Goal: Task Accomplishment & Management: Manage account settings

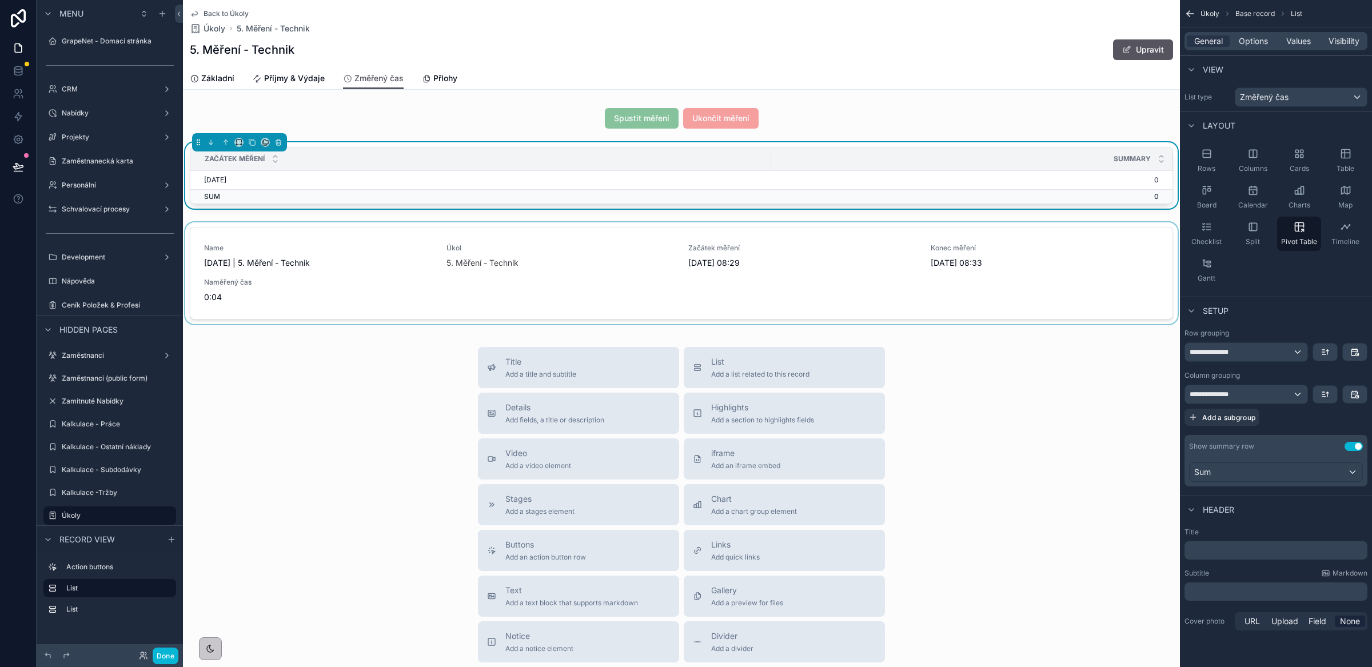
scroll to position [177, 0]
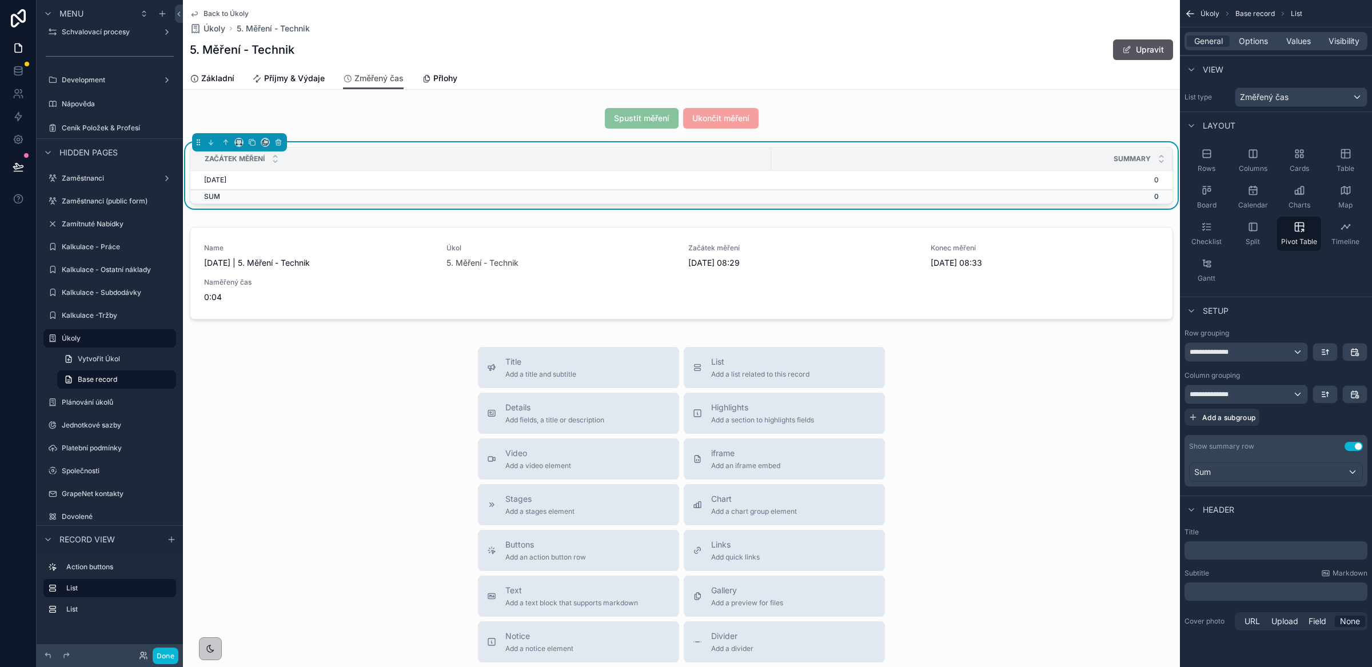
click at [692, 156] on div "Začátek měření" at bounding box center [481, 159] width 580 height 22
click at [1241, 396] on div "**********" at bounding box center [1246, 394] width 122 height 18
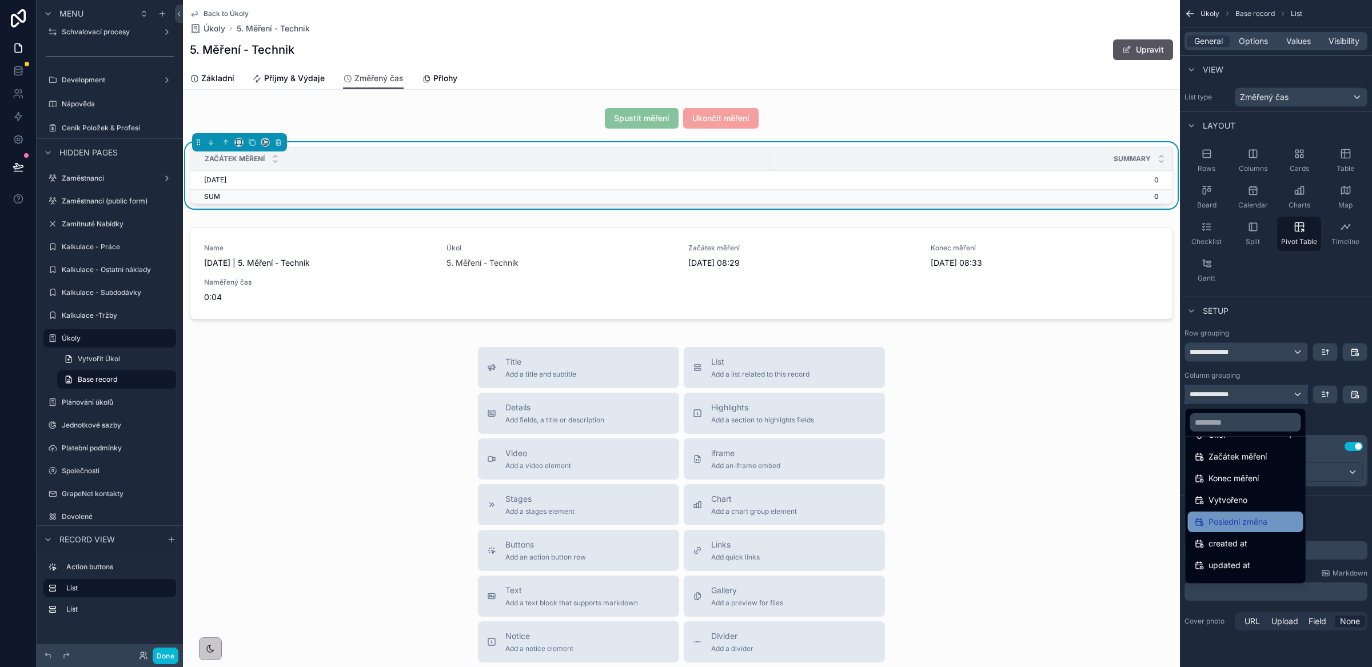
scroll to position [103, 0]
click at [1315, 420] on div "scrollable content" at bounding box center [686, 333] width 1372 height 667
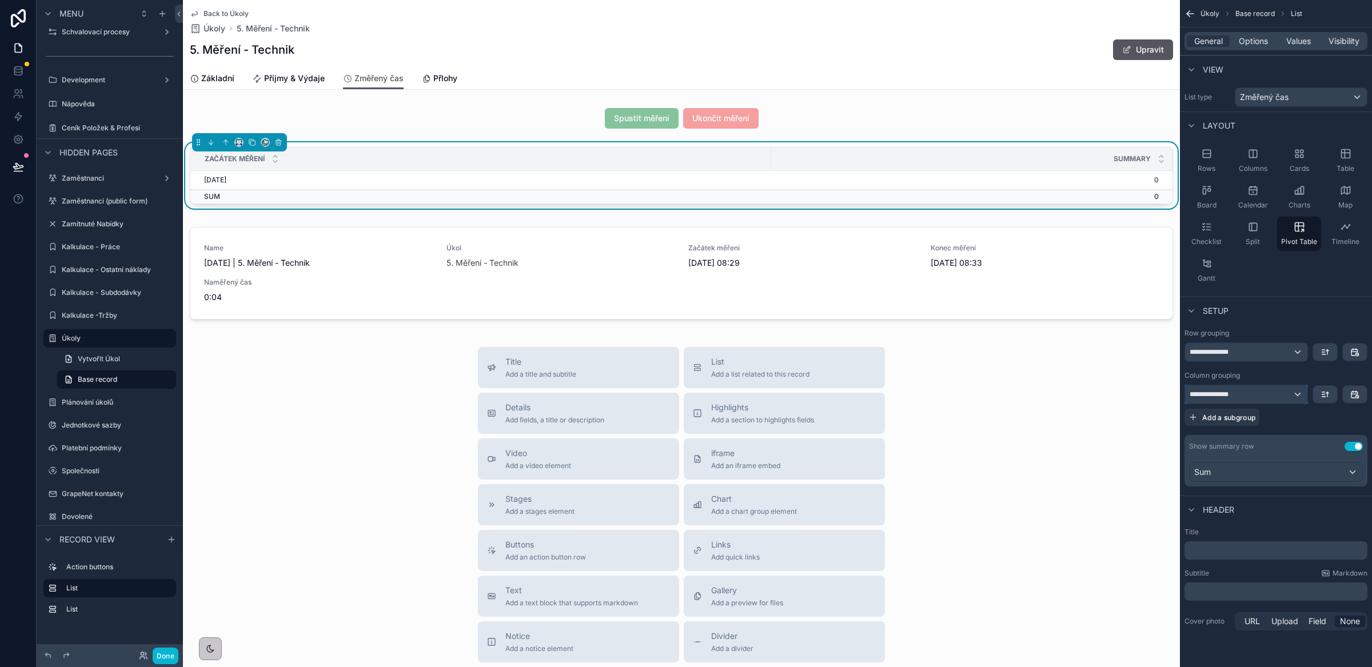
click at [1277, 399] on div "**********" at bounding box center [1246, 394] width 122 height 18
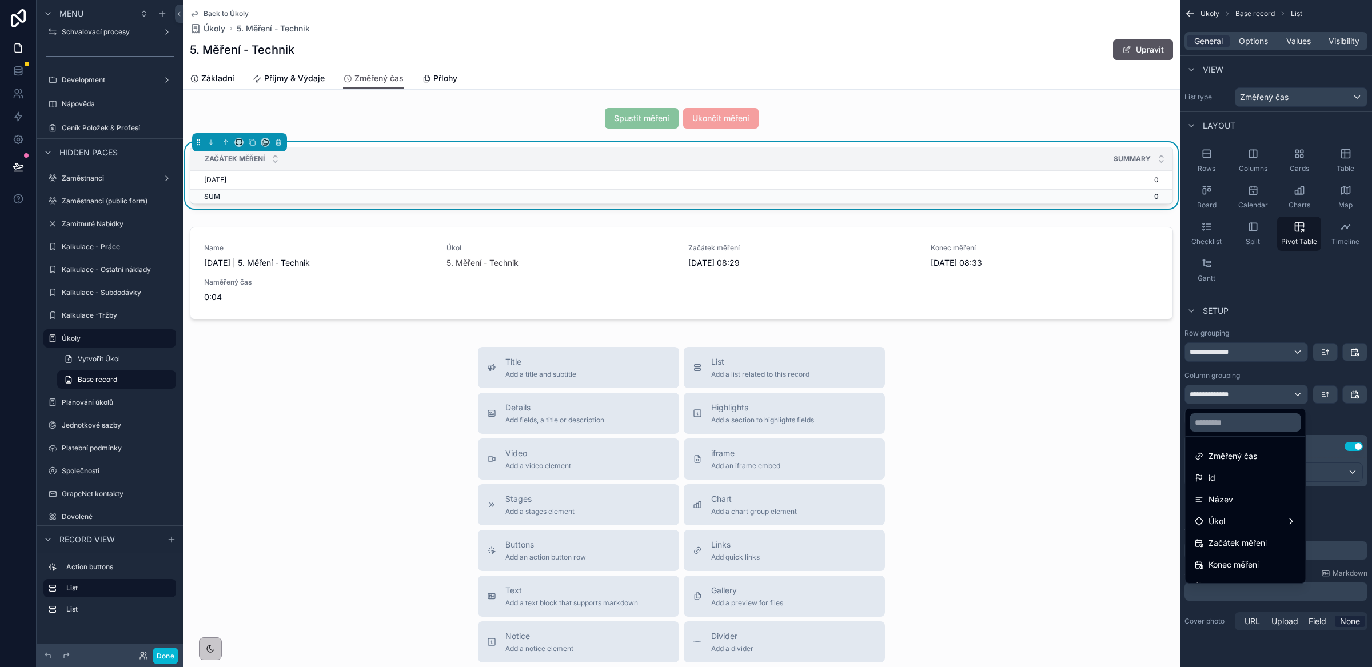
click at [1276, 398] on div "scrollable content" at bounding box center [686, 333] width 1372 height 667
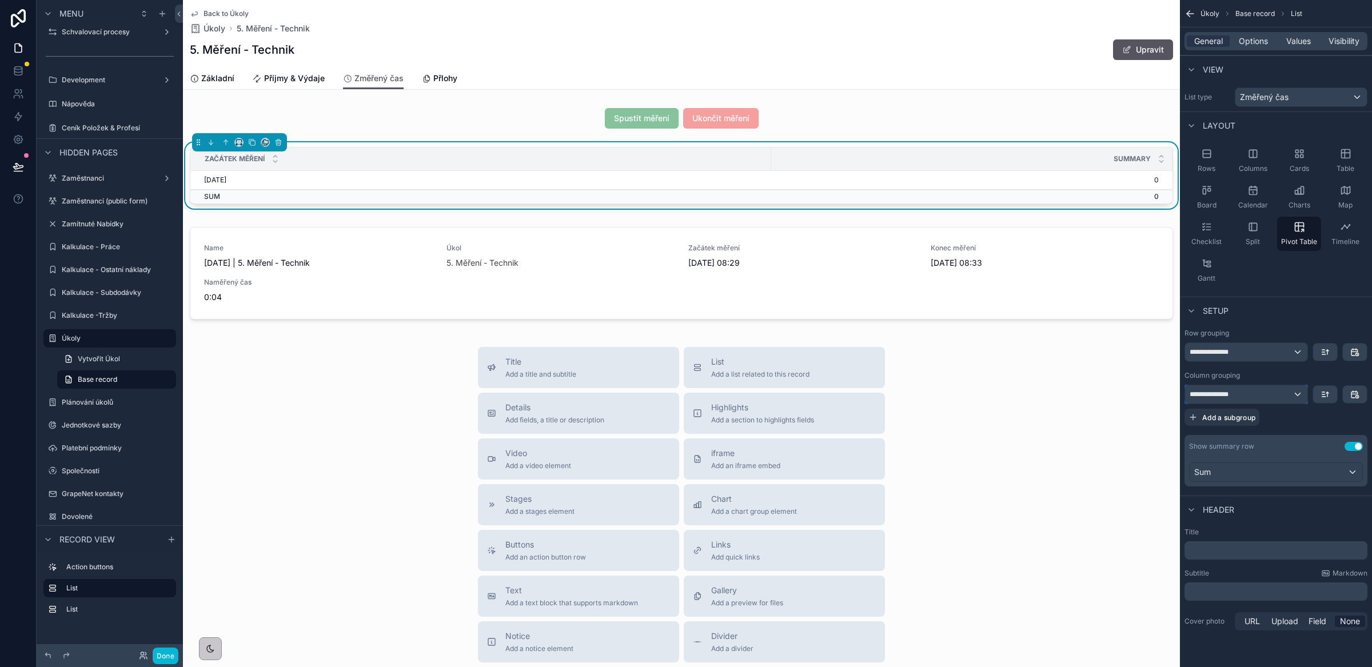
click at [1267, 395] on div "**********" at bounding box center [1246, 394] width 122 height 18
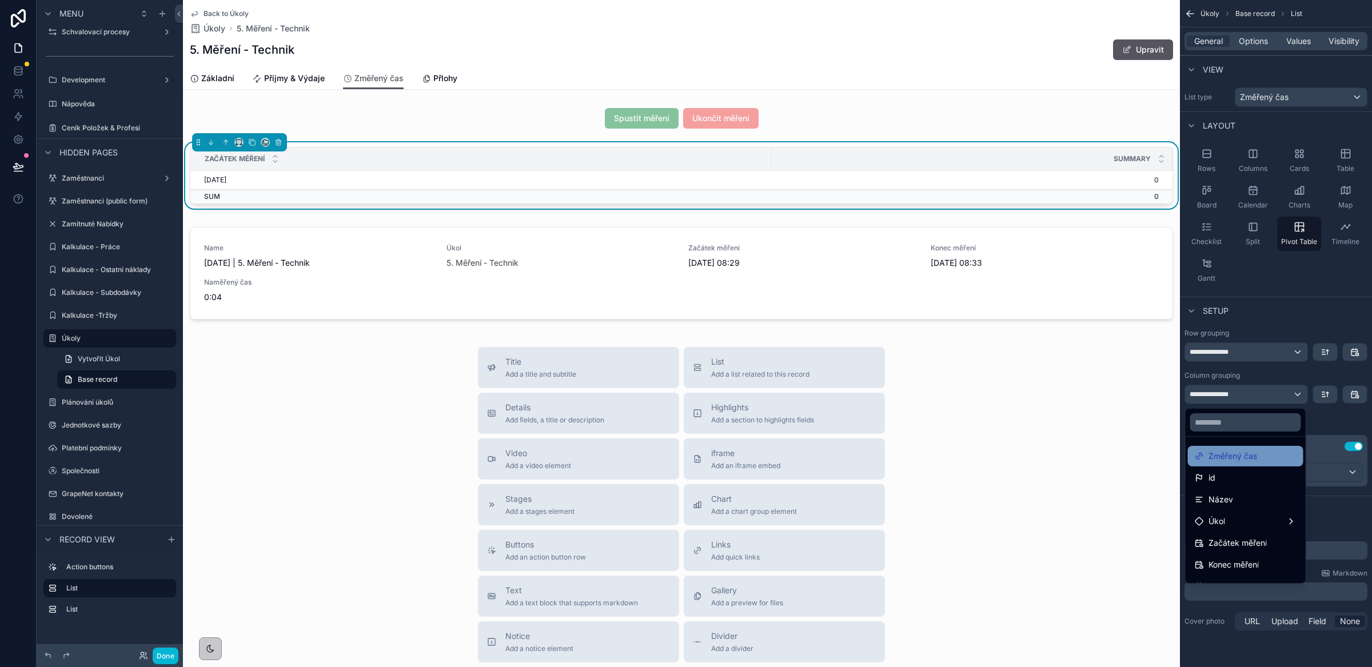
click at [1251, 460] on span "Změřený čas" at bounding box center [1233, 456] width 49 height 14
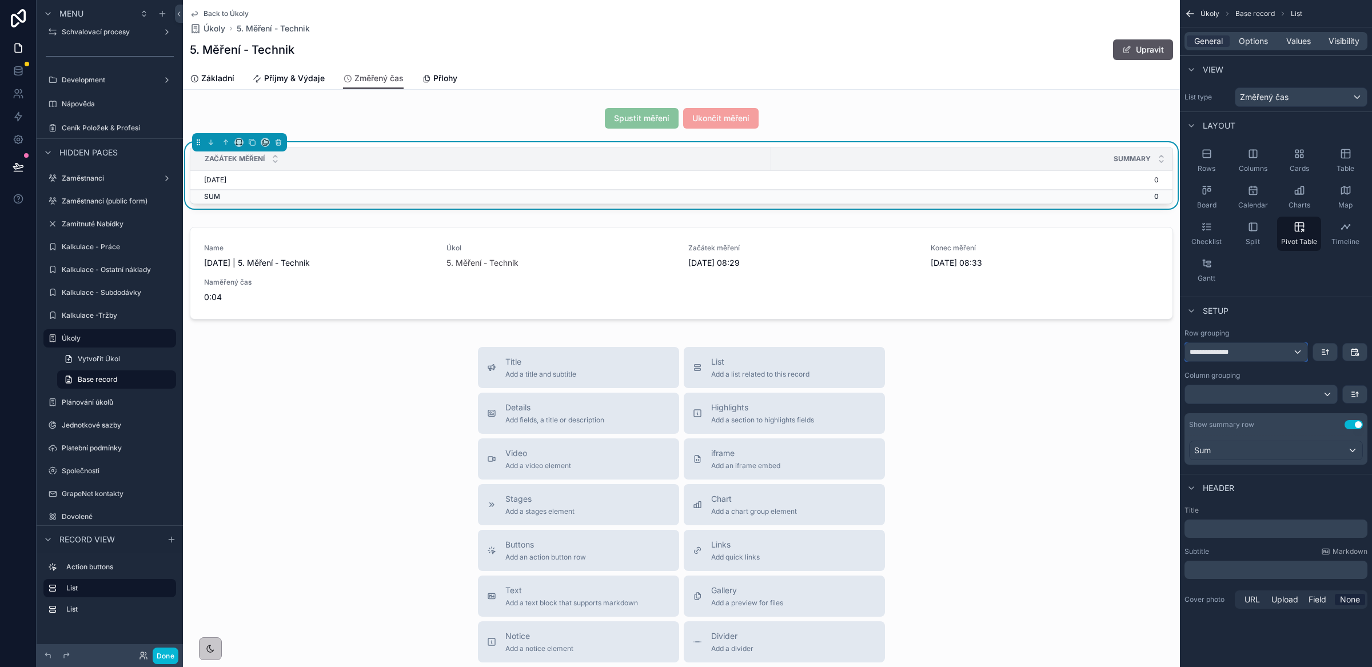
click at [1229, 352] on span "**********" at bounding box center [1215, 352] width 50 height 9
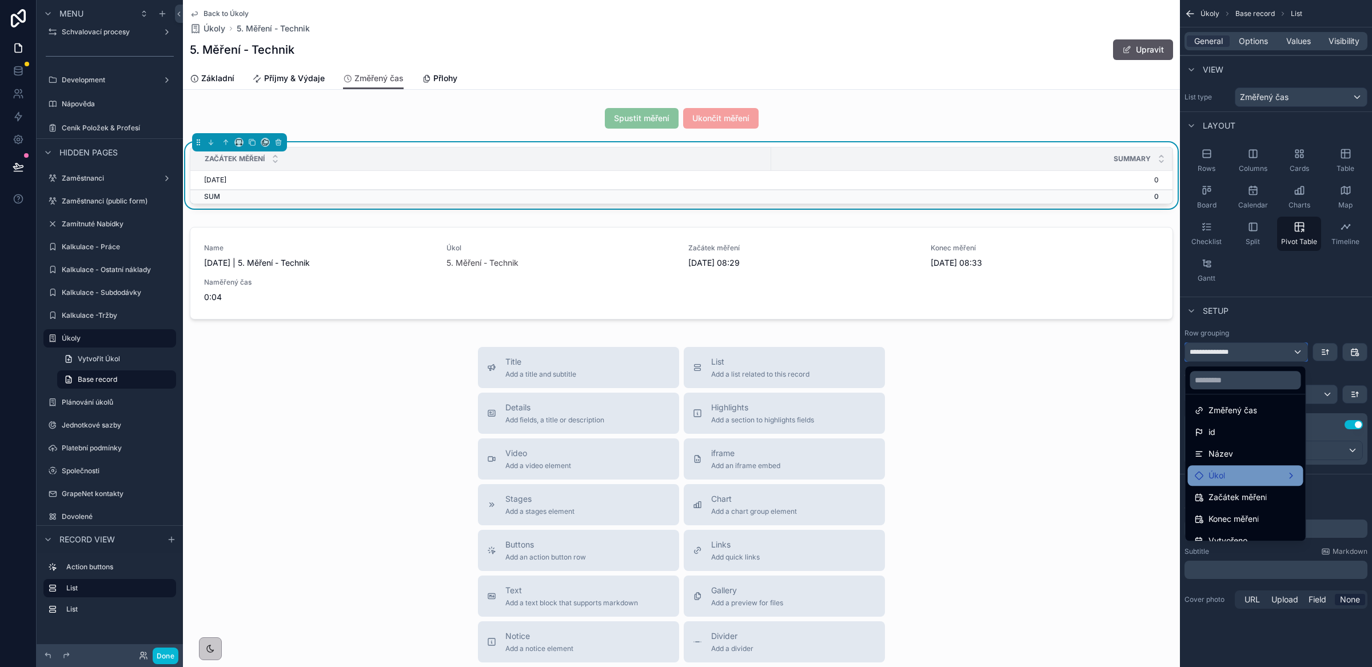
scroll to position [0, 0]
click at [1248, 417] on span "Změřený čas" at bounding box center [1233, 414] width 49 height 14
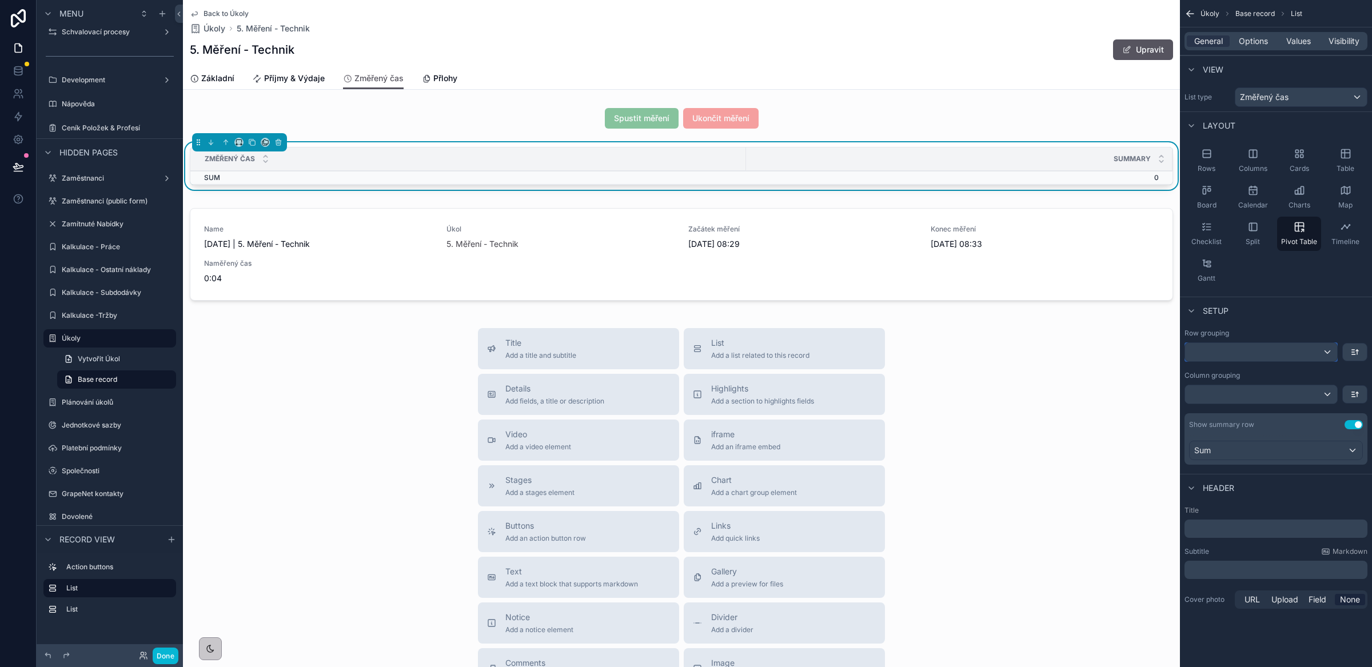
click at [1241, 359] on div "scrollable content" at bounding box center [1261, 352] width 152 height 18
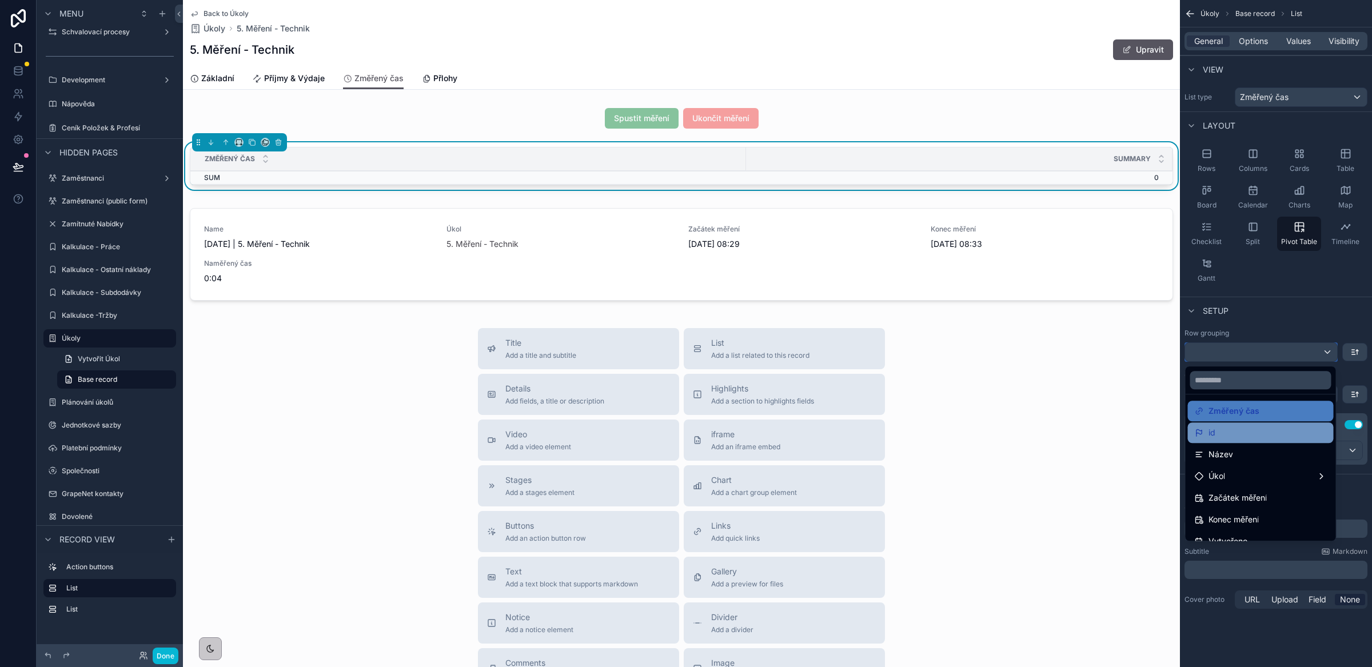
scroll to position [2, 0]
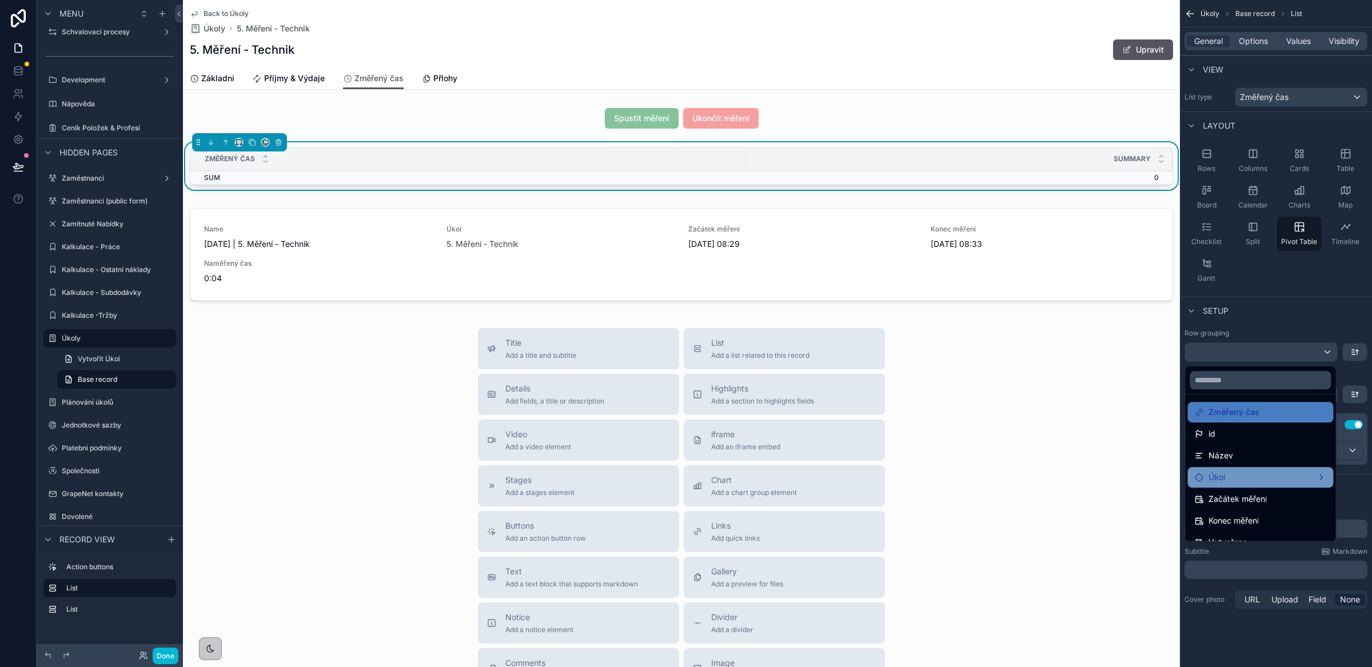
click at [1281, 476] on div "Úkol" at bounding box center [1261, 478] width 132 height 14
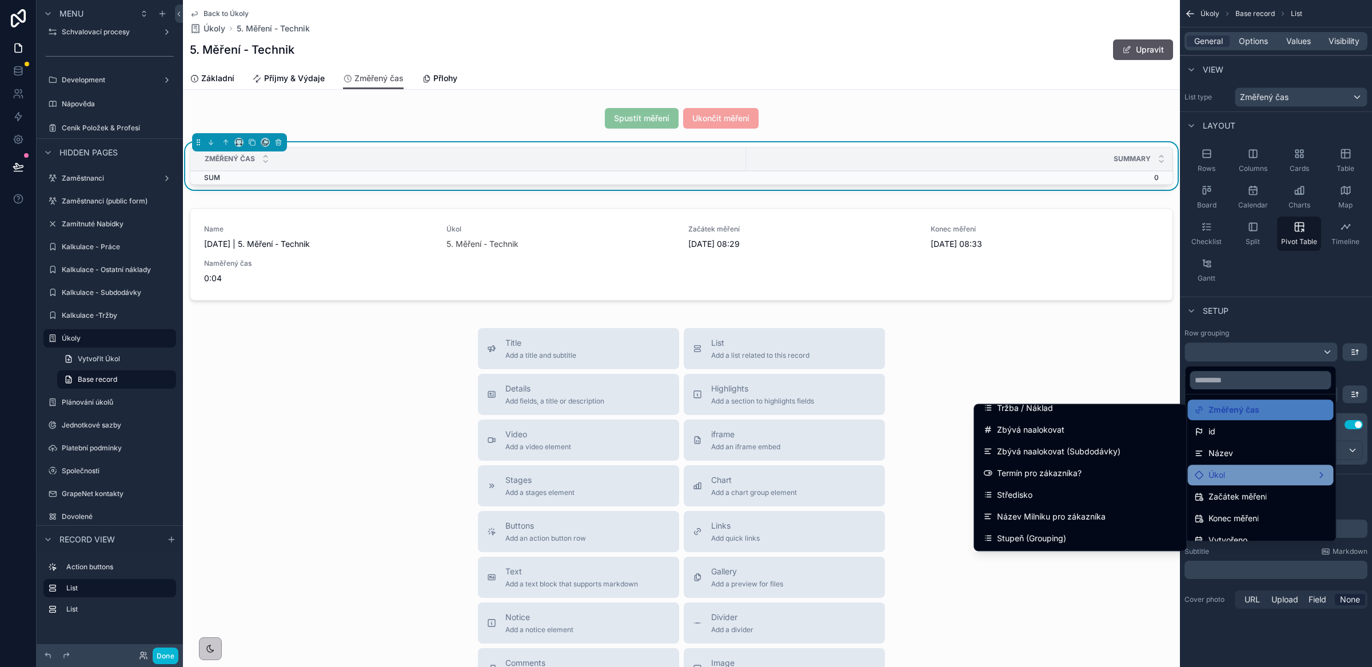
scroll to position [0, 0]
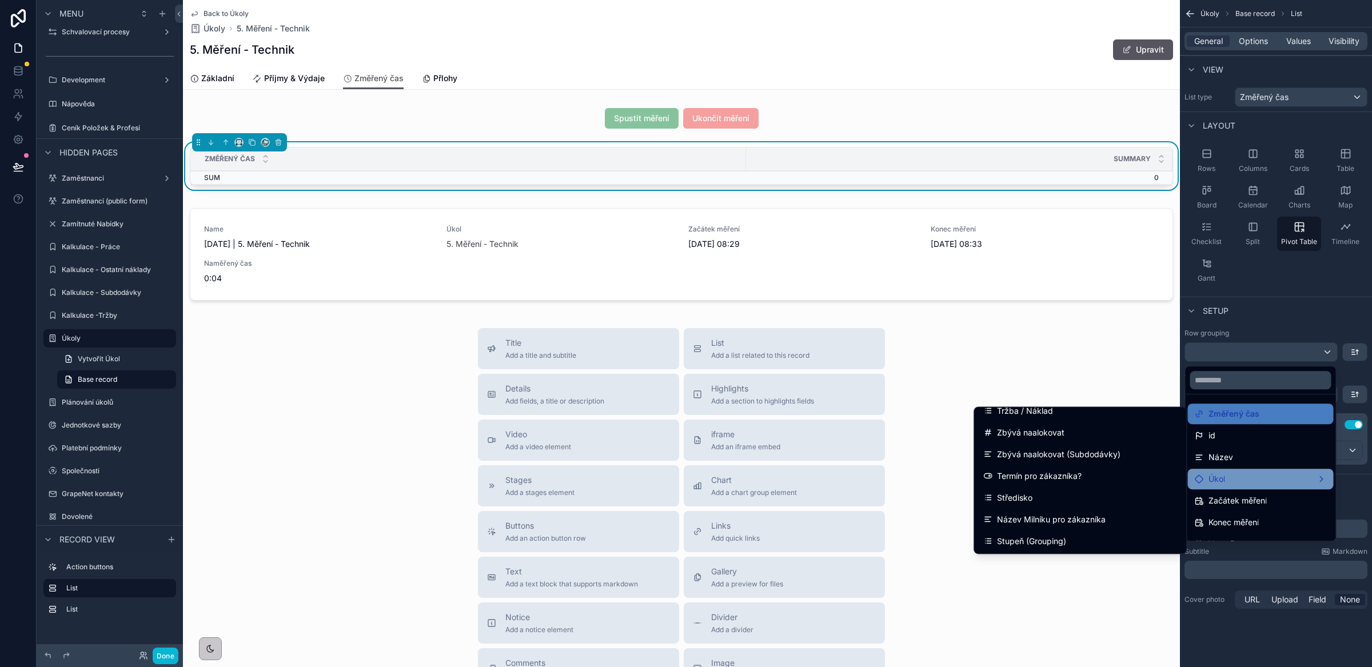
click at [1288, 319] on div "scrollable content" at bounding box center [686, 333] width 1372 height 667
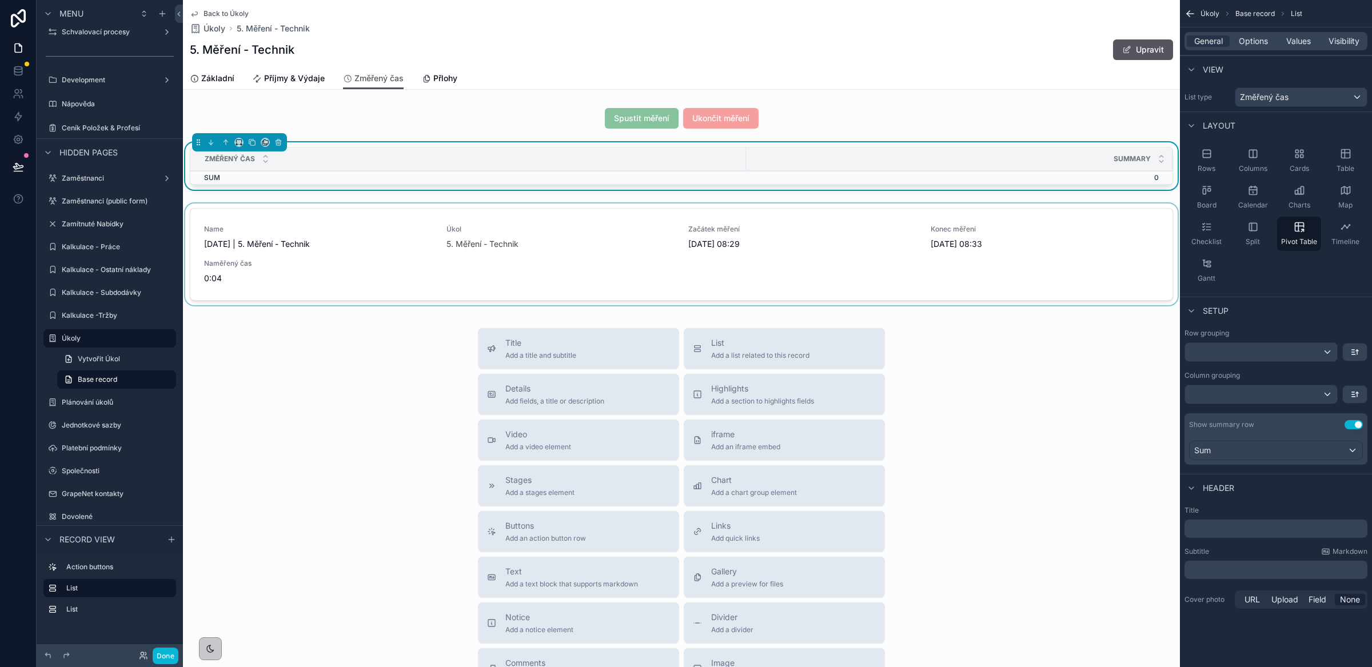
click at [1079, 230] on div "scrollable content" at bounding box center [681, 257] width 997 height 106
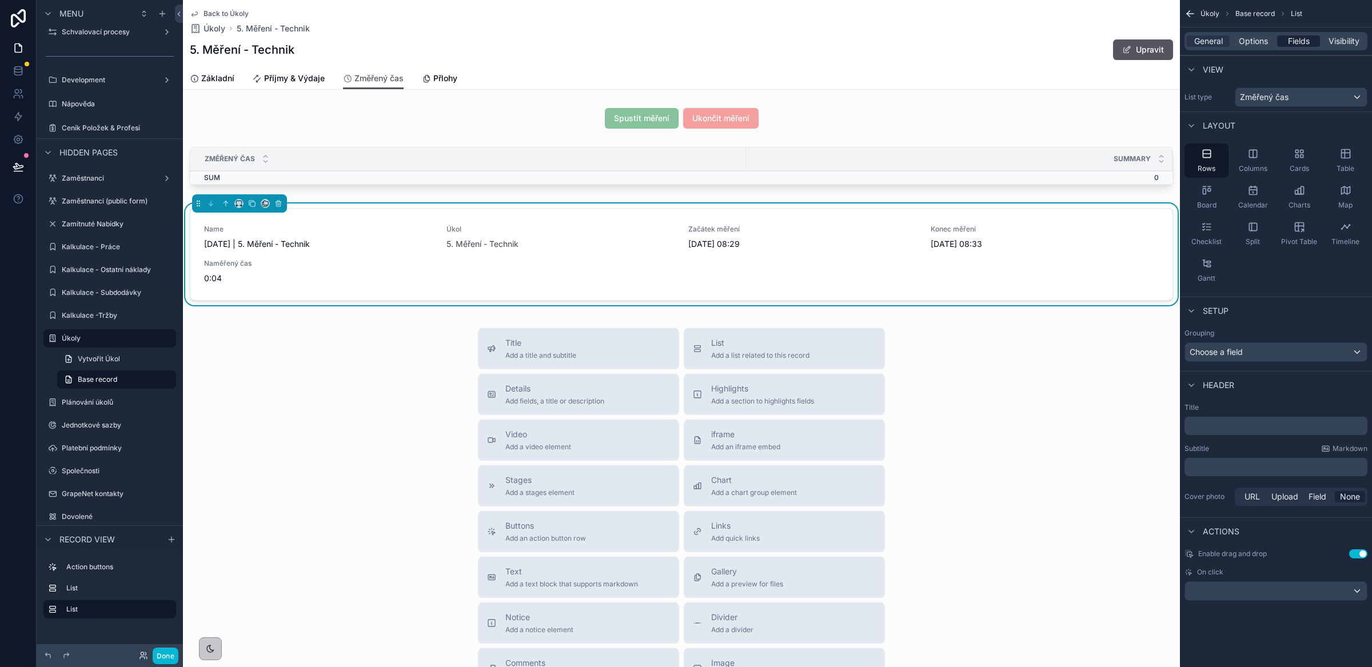
click at [1298, 41] on span "Fields" at bounding box center [1299, 40] width 22 height 11
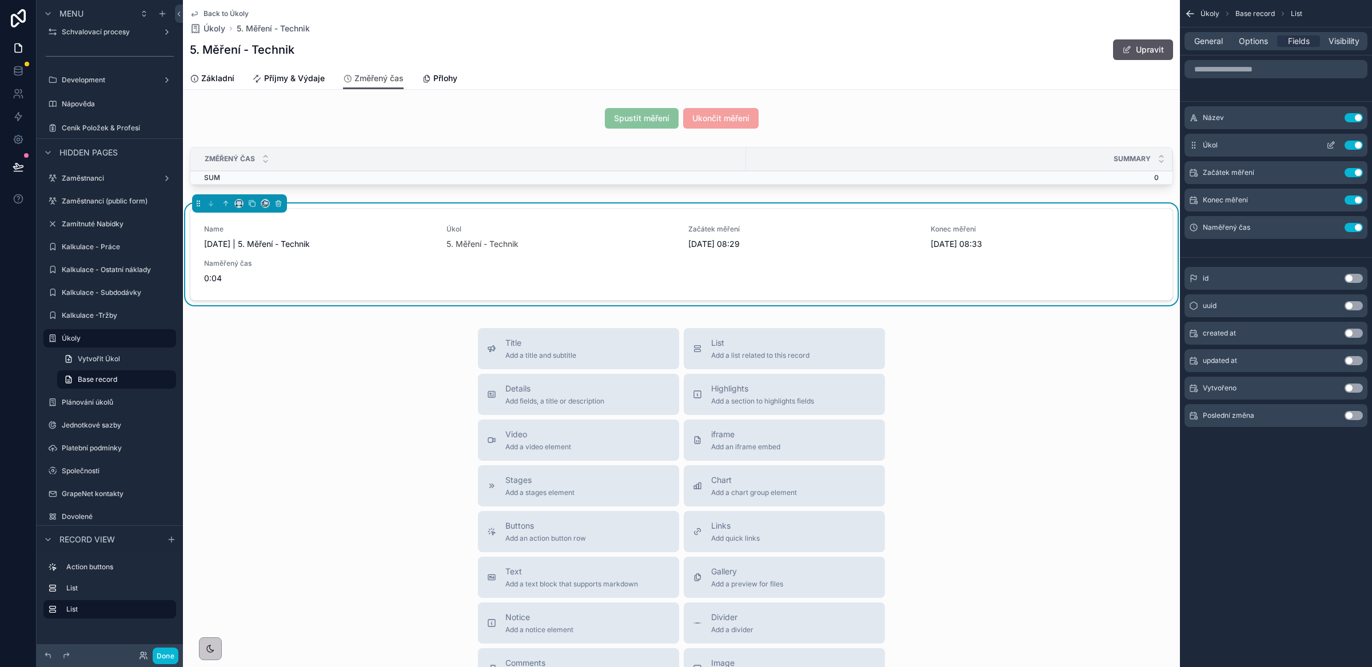
click at [1352, 148] on button "Use setting" at bounding box center [1354, 145] width 18 height 9
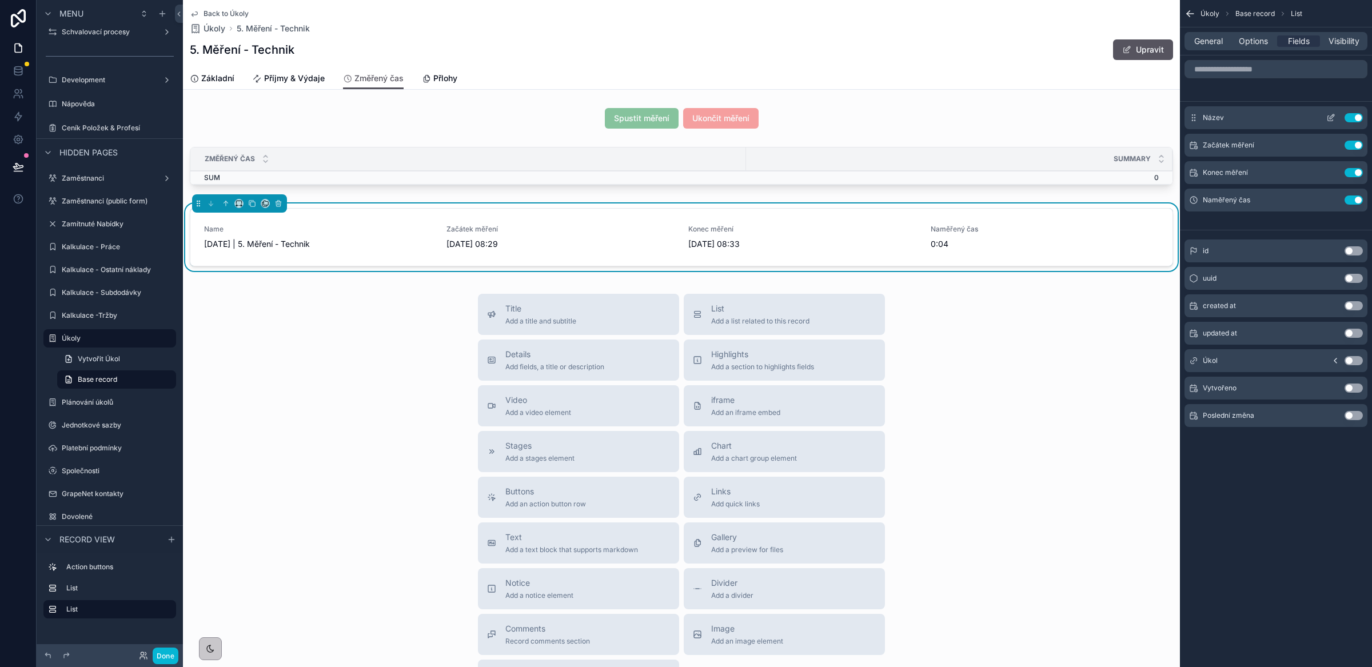
click at [1331, 119] on icon "scrollable content" at bounding box center [1332, 116] width 5 height 5
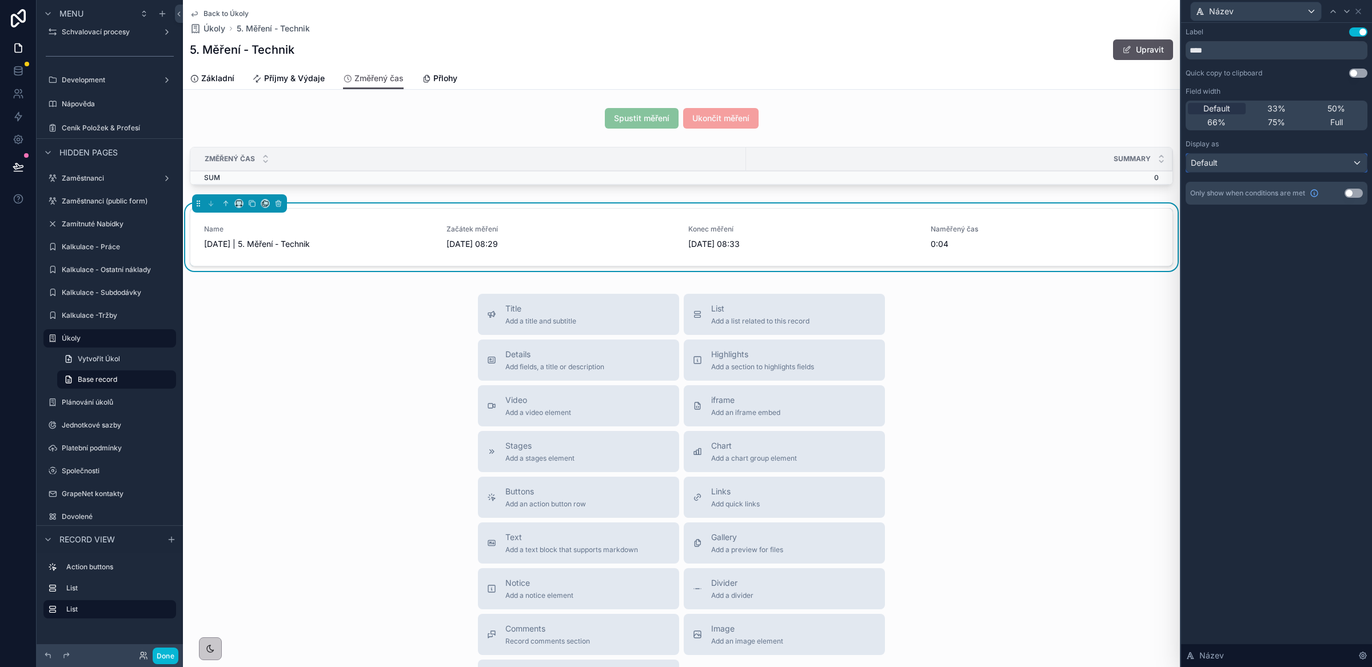
click at [1220, 168] on div "Default" at bounding box center [1276, 163] width 181 height 18
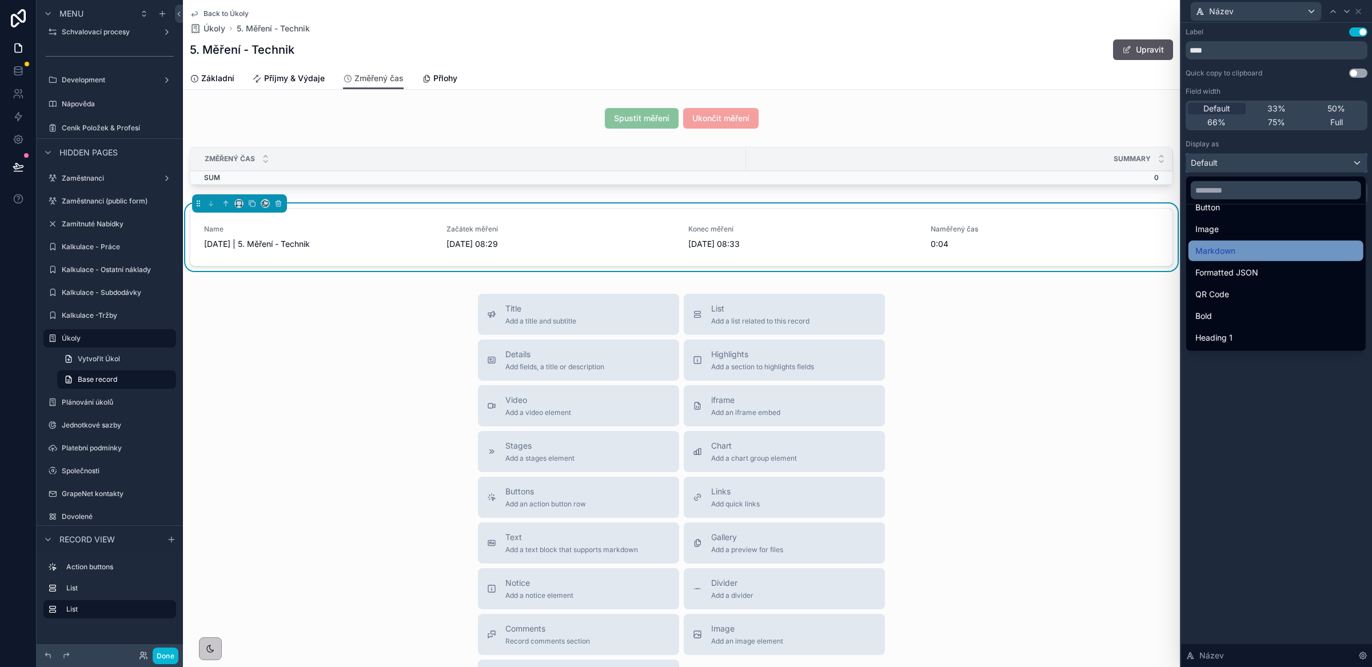
scroll to position [124, 0]
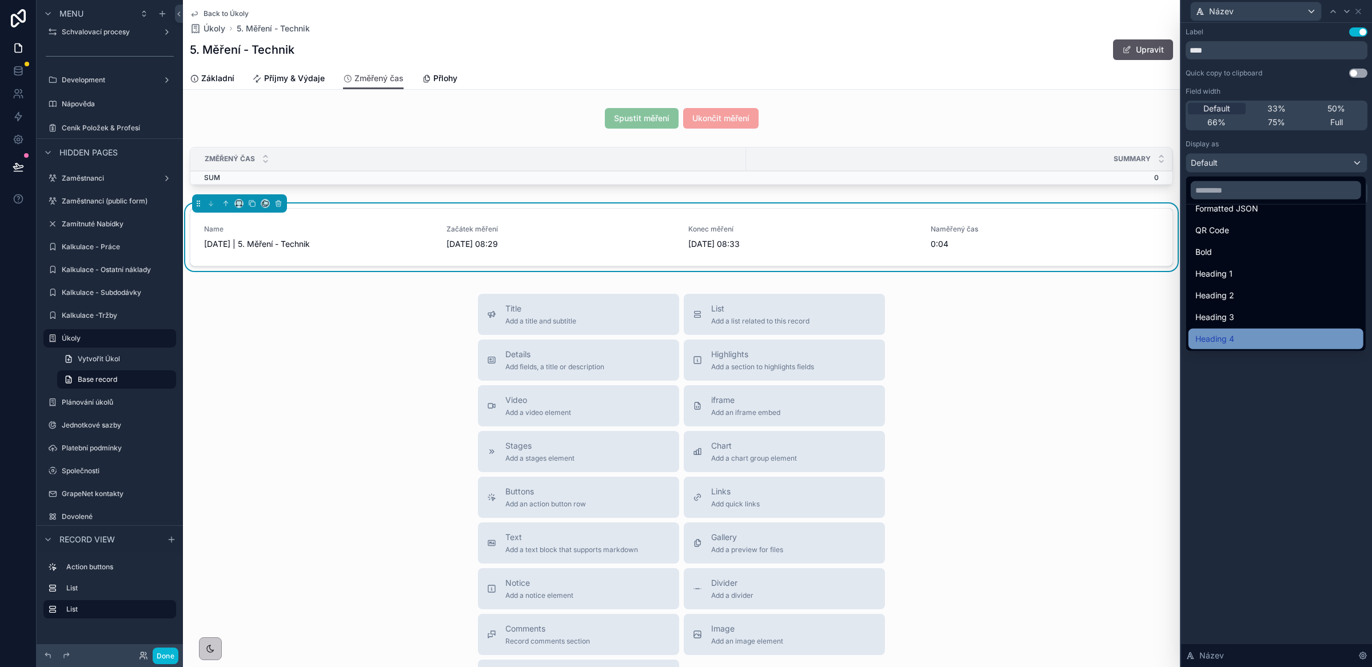
click at [1237, 336] on div "Heading 4" at bounding box center [1276, 339] width 161 height 14
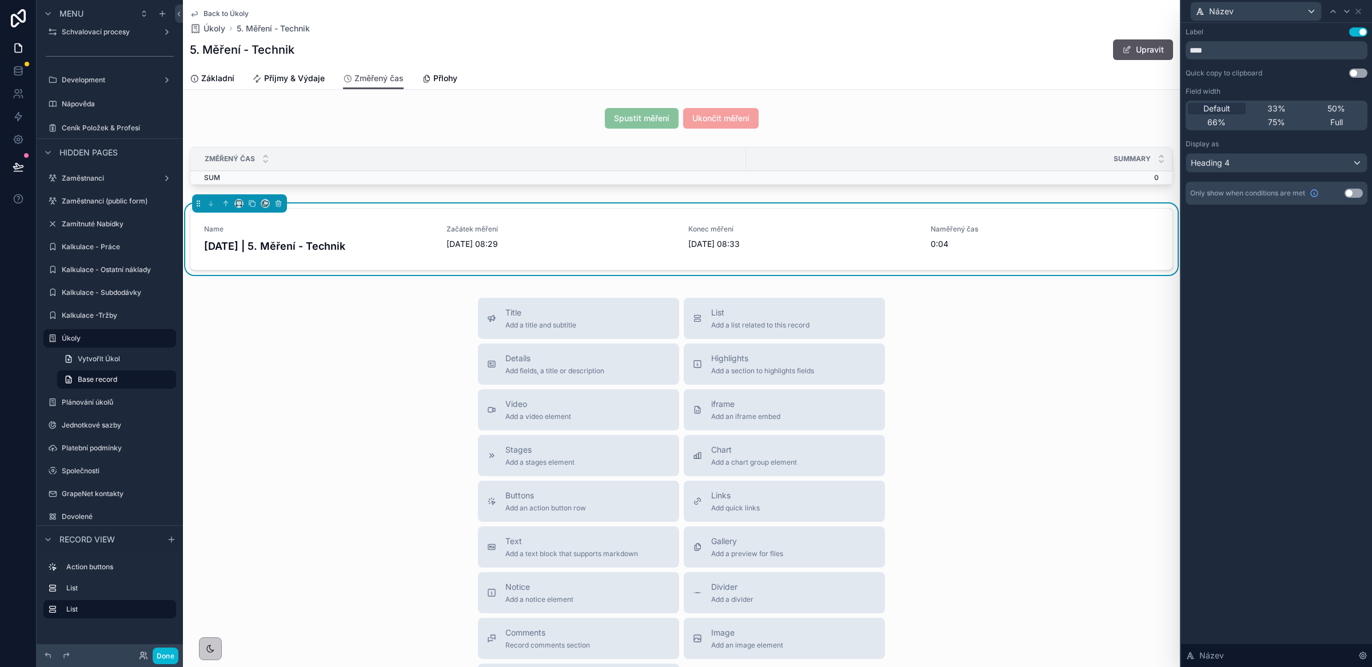
click at [1358, 28] on button "Use setting" at bounding box center [1358, 31] width 18 height 9
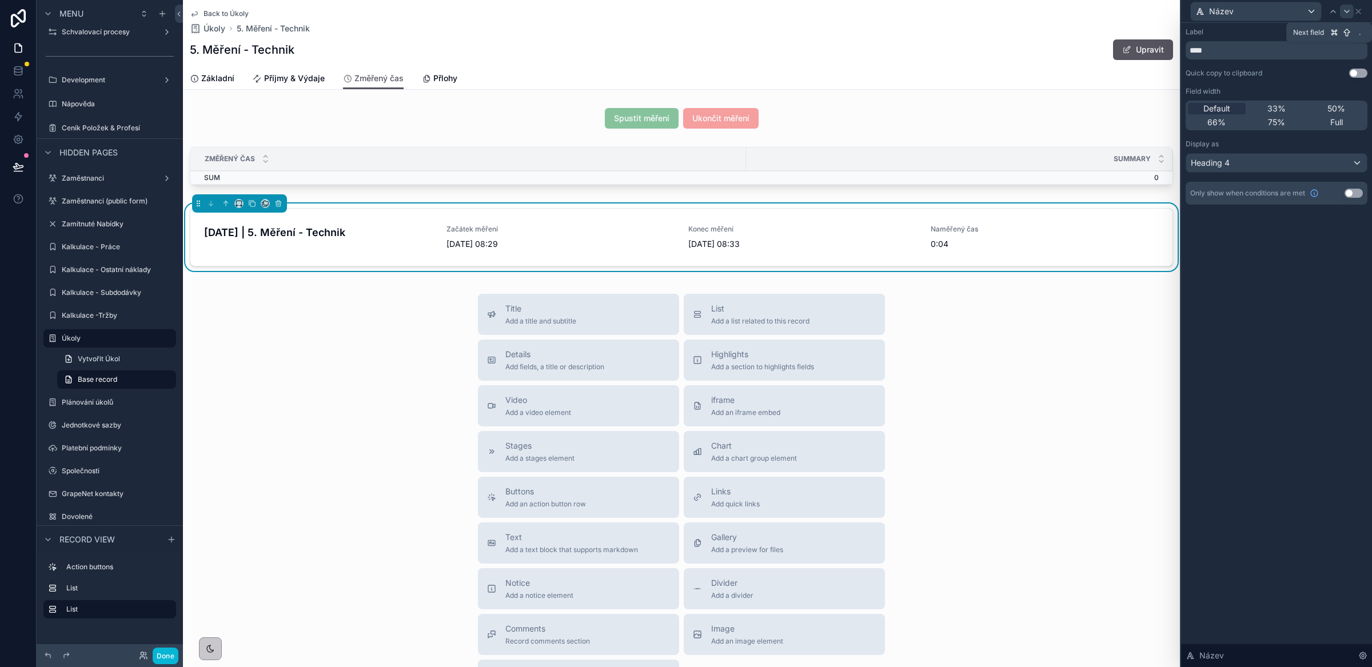
click at [1347, 10] on icon at bounding box center [1346, 11] width 9 height 9
click at [1360, 185] on button "Use setting" at bounding box center [1358, 186] width 18 height 9
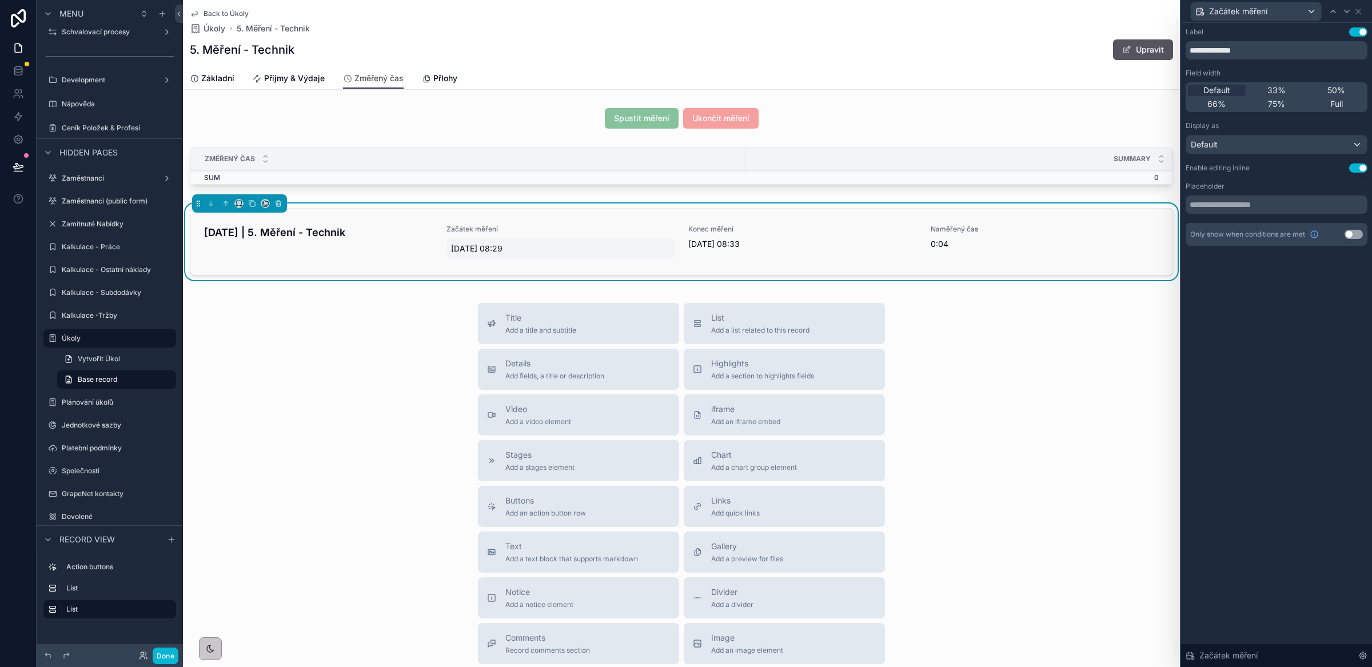
click at [499, 250] on span "[DATE] 08:29" at bounding box center [561, 248] width 220 height 11
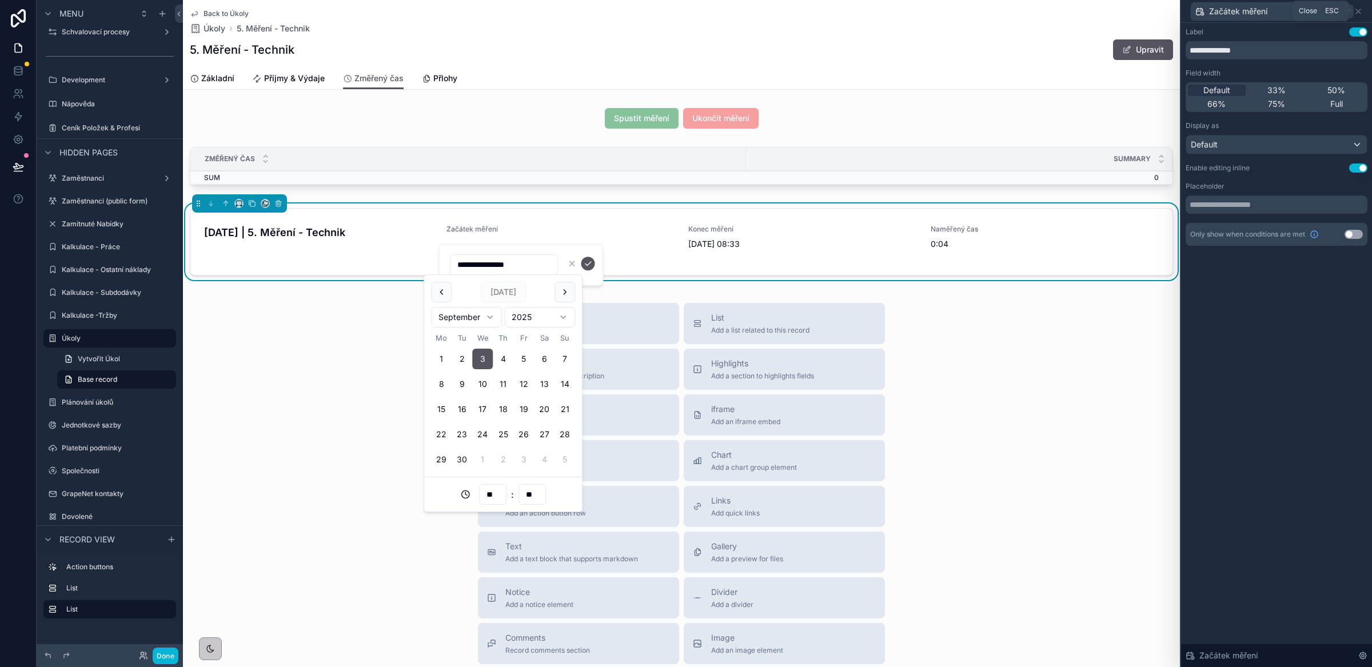
click at [1348, 12] on icon at bounding box center [1346, 11] width 9 height 9
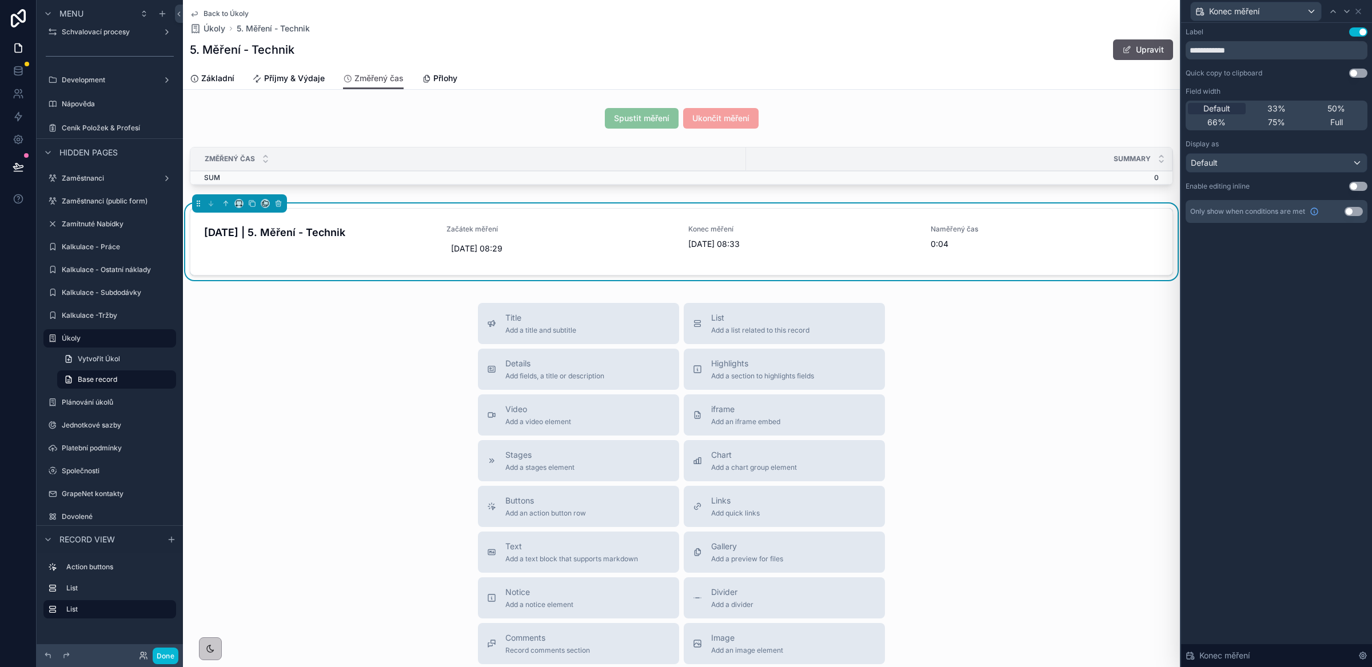
click at [1358, 188] on button "Use setting" at bounding box center [1358, 186] width 18 height 9
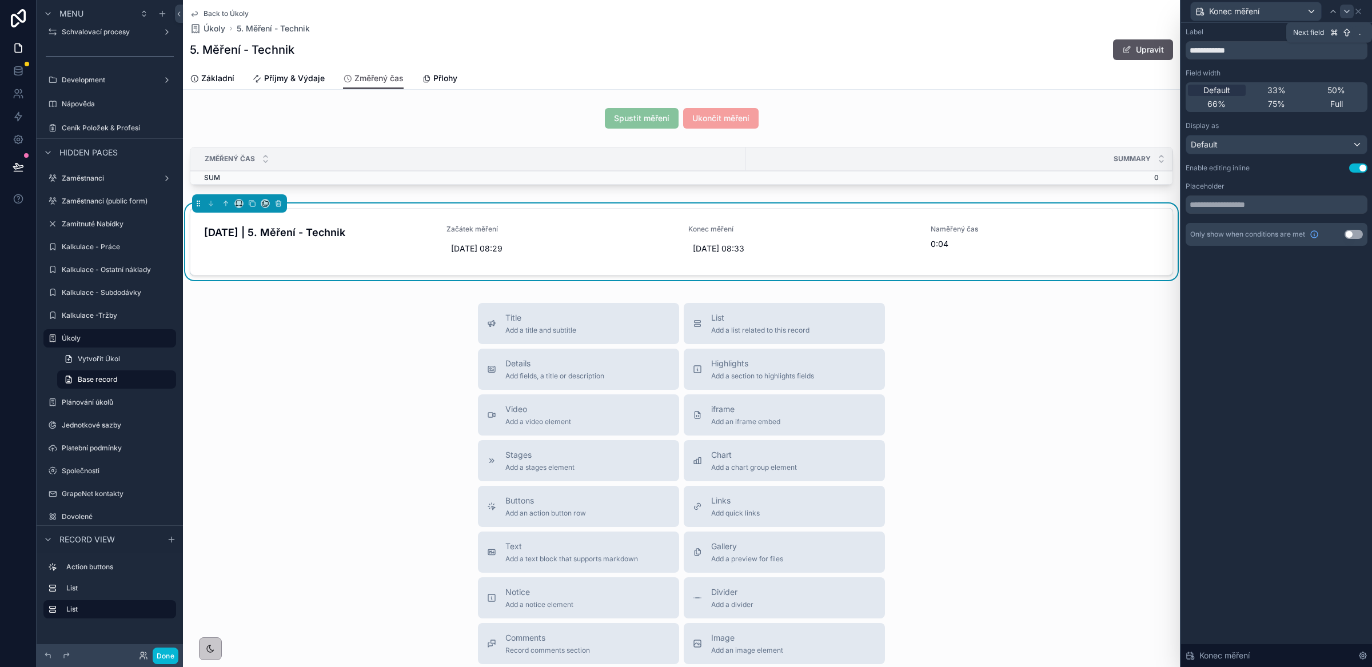
click at [1345, 7] on icon at bounding box center [1346, 11] width 9 height 9
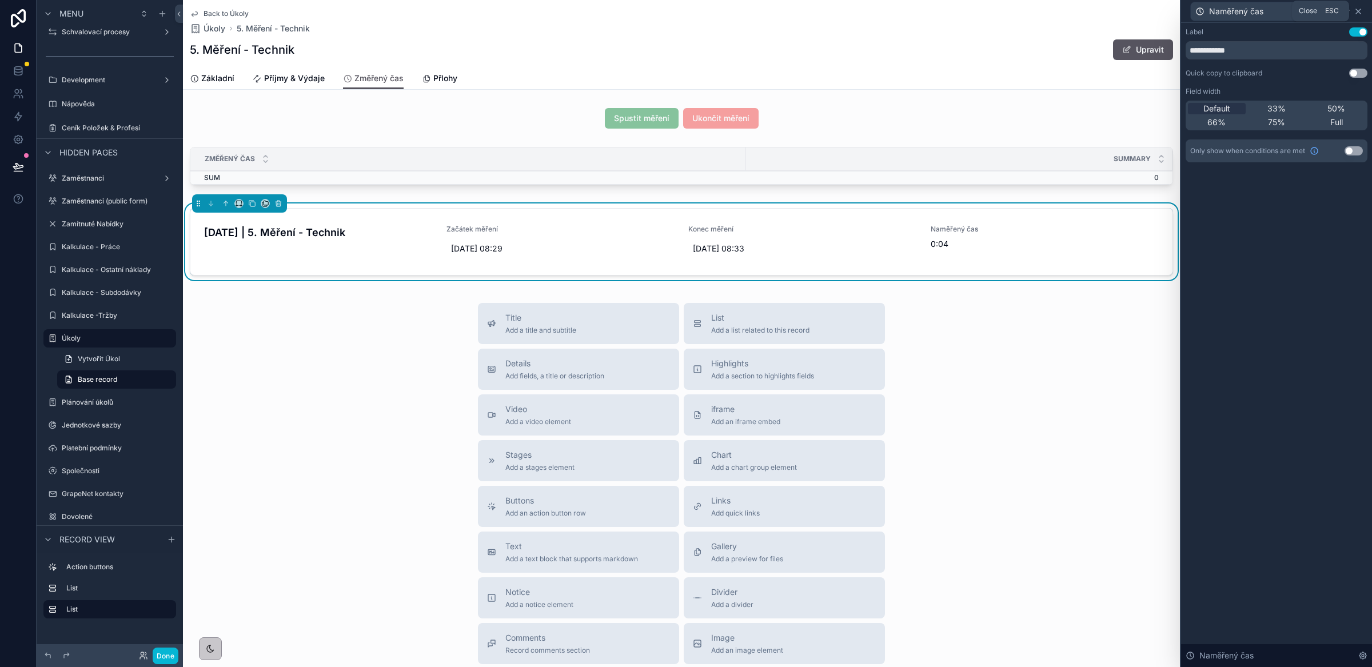
click at [1361, 10] on icon at bounding box center [1358, 11] width 9 height 9
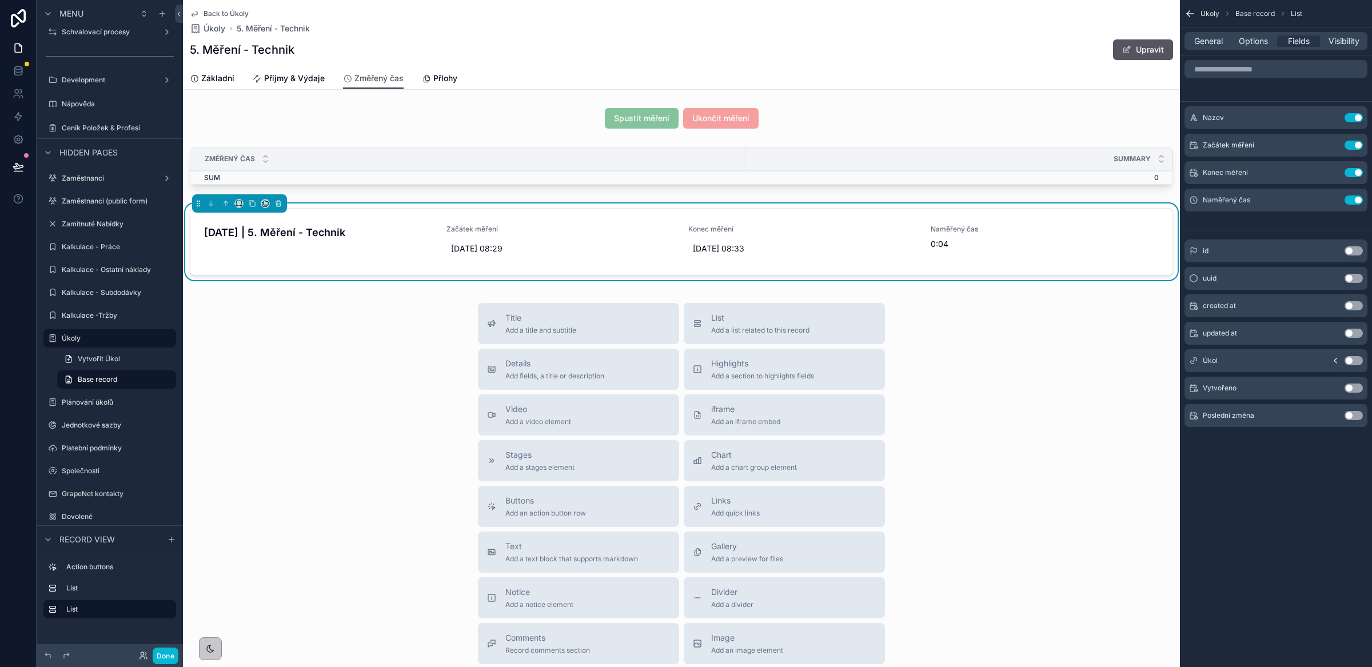
click at [1242, 85] on div "Název Use setting Začátek měření Use setting Konec měření Use setting Naměřený …" at bounding box center [1276, 247] width 192 height 385
click at [1204, 43] on span "General" at bounding box center [1208, 40] width 29 height 11
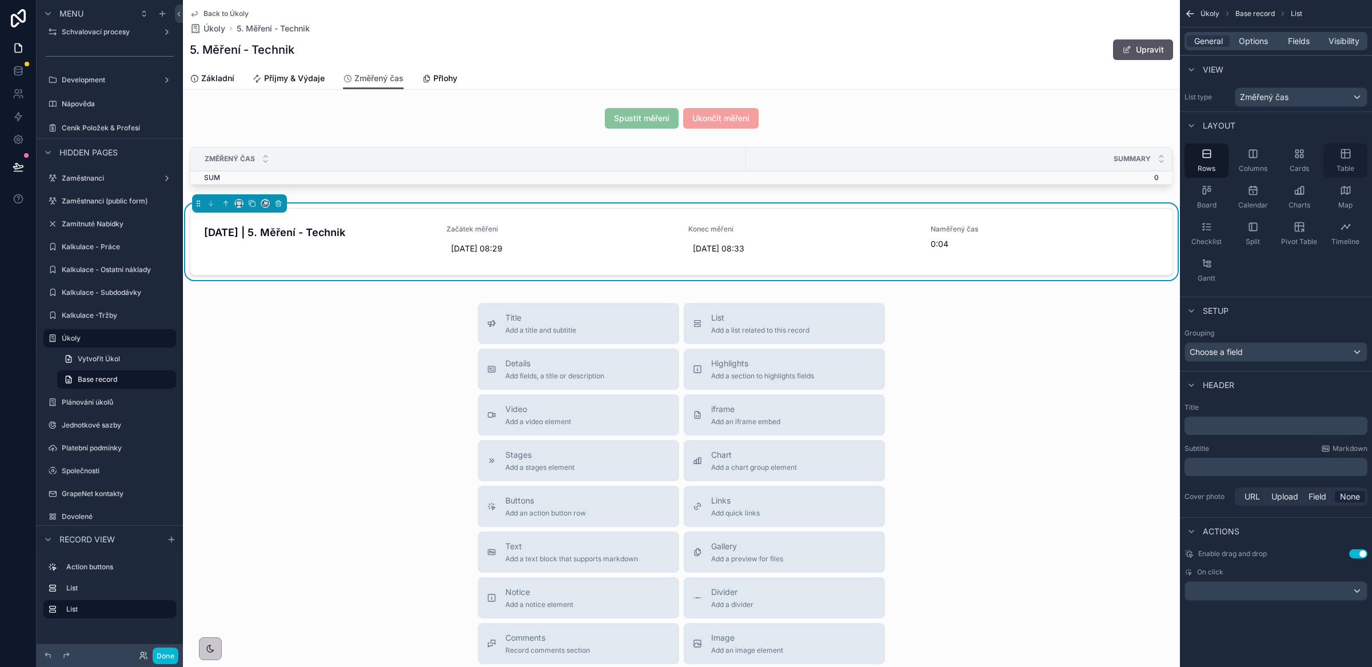
click at [1340, 164] on span "Table" at bounding box center [1346, 168] width 18 height 9
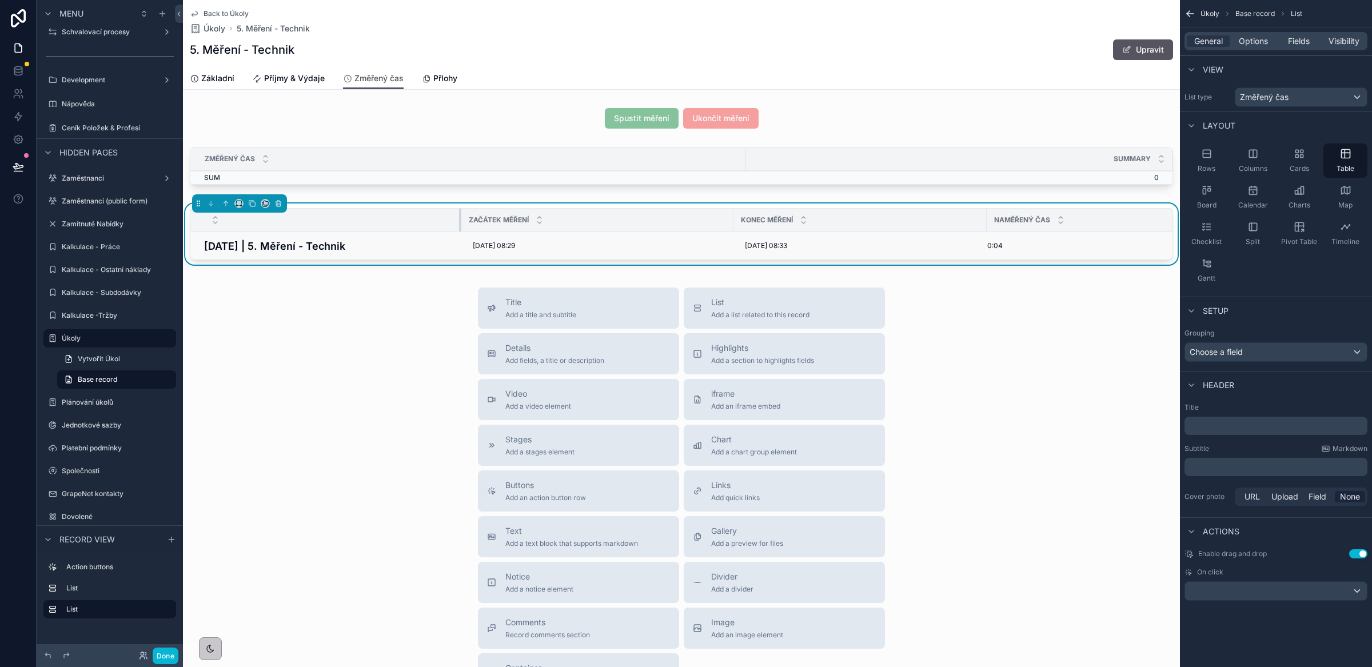
drag, startPoint x: 372, startPoint y: 226, endPoint x: 460, endPoint y: 236, distance: 88.5
click at [460, 236] on table "Začátek měření Konec měření Naměřený čas 03-09-2025 | 5. Měření - Technik 03/09…" at bounding box center [719, 234] width 1059 height 51
drag, startPoint x: 731, startPoint y: 222, endPoint x: 647, endPoint y: 221, distance: 83.5
click at [648, 221] on div "scrollable content" at bounding box center [650, 220] width 5 height 23
drag, startPoint x: 900, startPoint y: 218, endPoint x: 824, endPoint y: 220, distance: 76.6
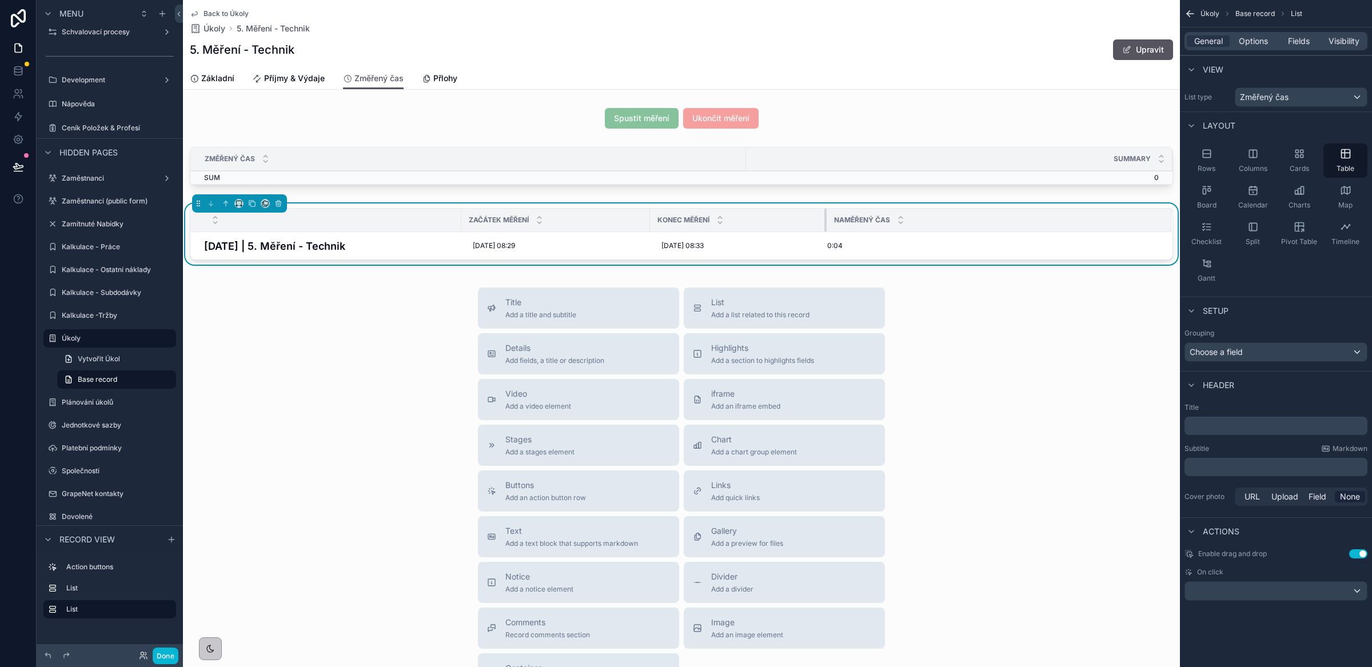
click at [824, 220] on div "scrollable content" at bounding box center [826, 220] width 5 height 23
click at [691, 248] on span "[DATE] 08:33" at bounding box center [682, 245] width 42 height 9
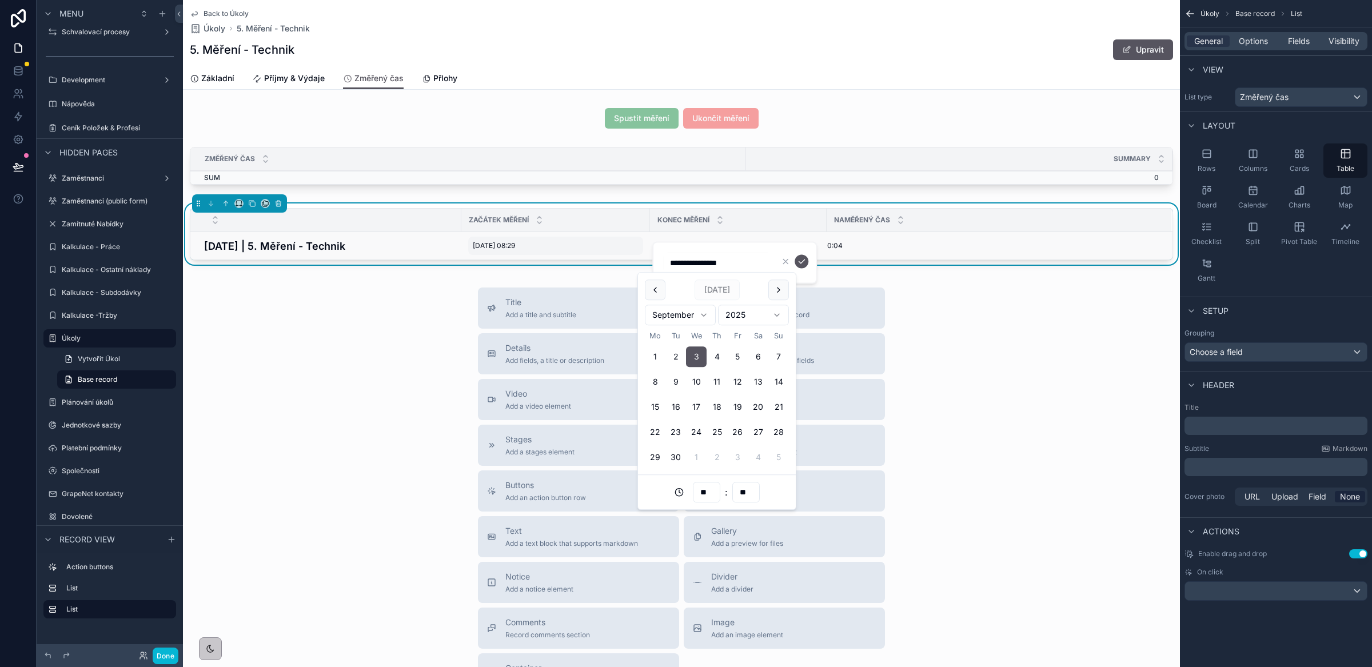
click at [488, 246] on span "[DATE] 08:29" at bounding box center [494, 245] width 42 height 9
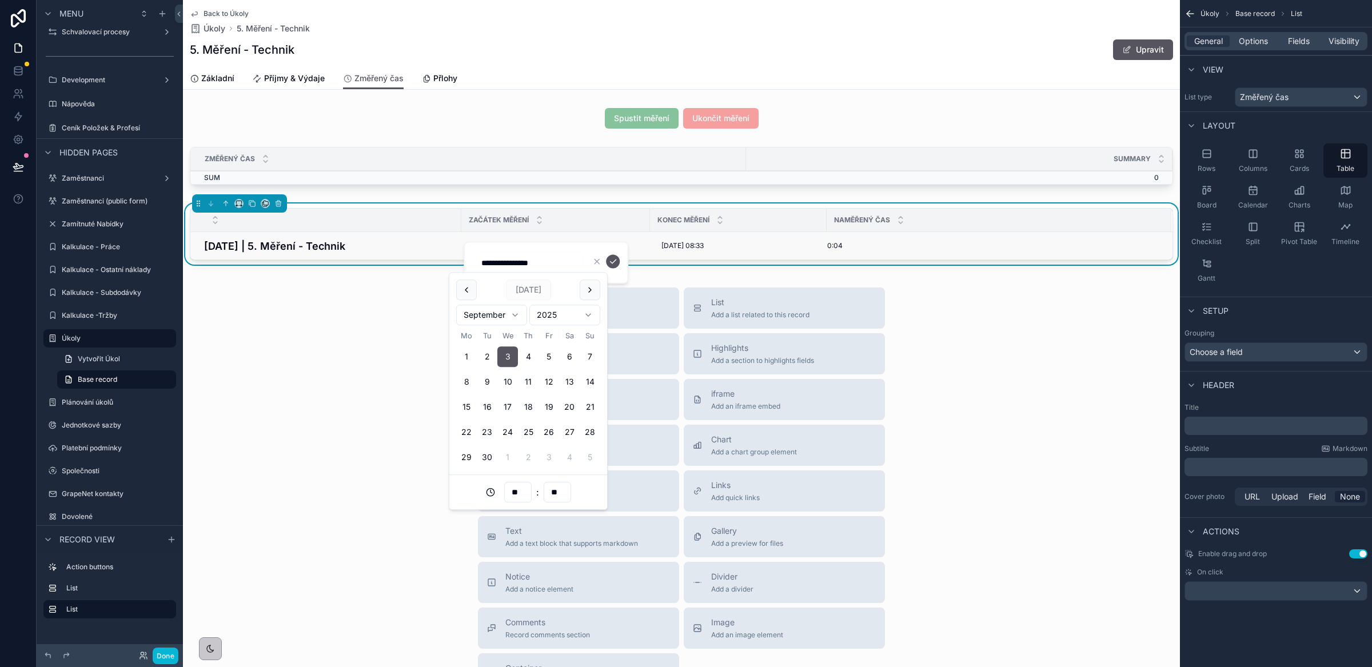
click at [353, 244] on h4 "[DATE] | 5. Měření - Technik" at bounding box center [329, 245] width 250 height 15
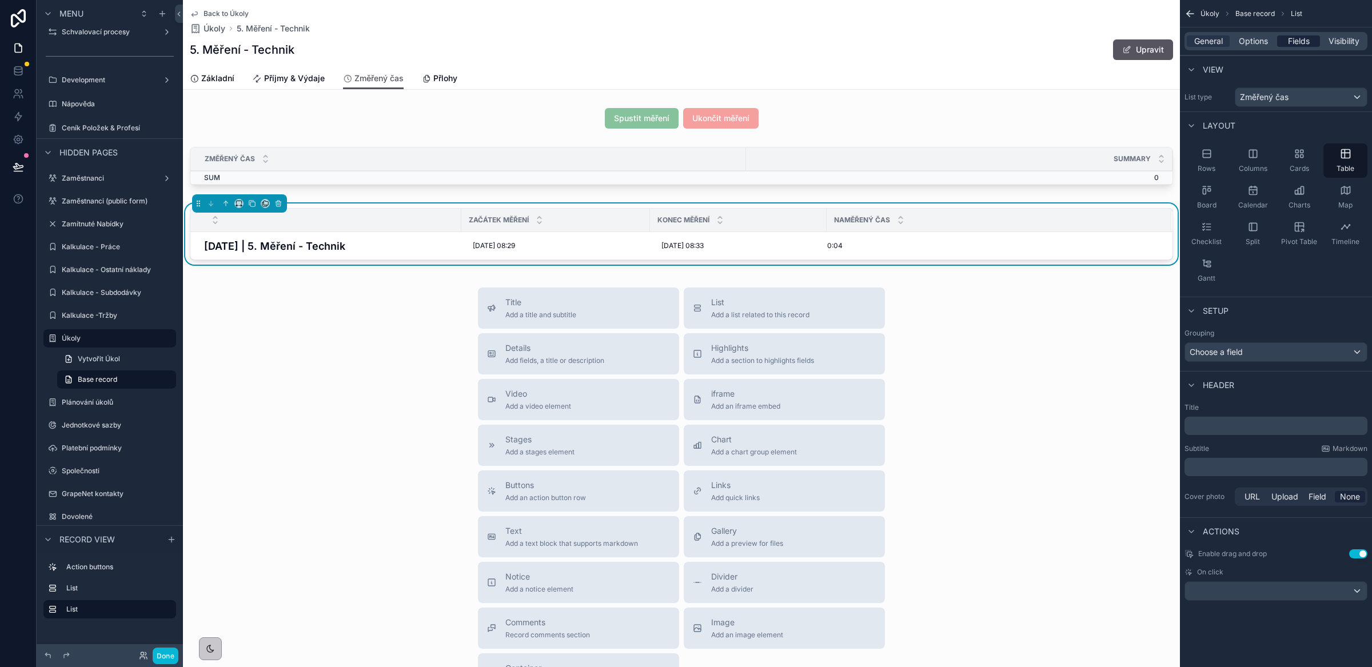
click at [1297, 43] on span "Fields" at bounding box center [1299, 40] width 22 height 11
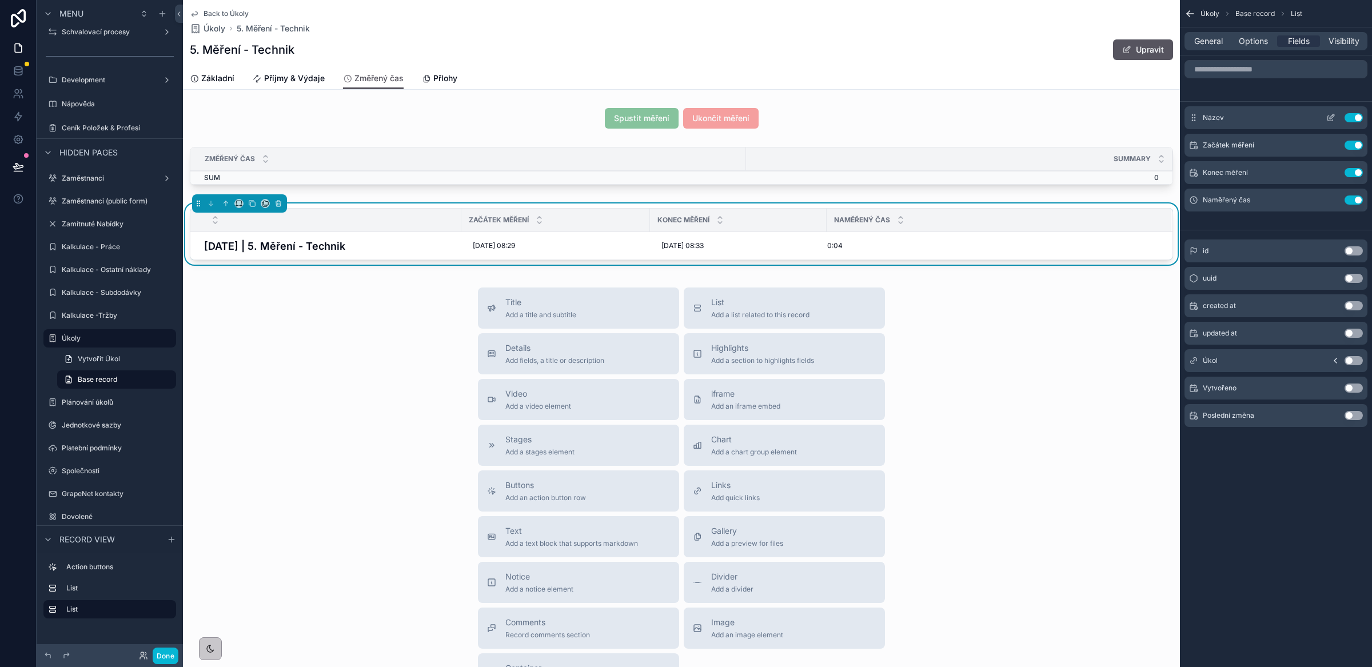
click at [1329, 122] on icon "scrollable content" at bounding box center [1330, 117] width 9 height 9
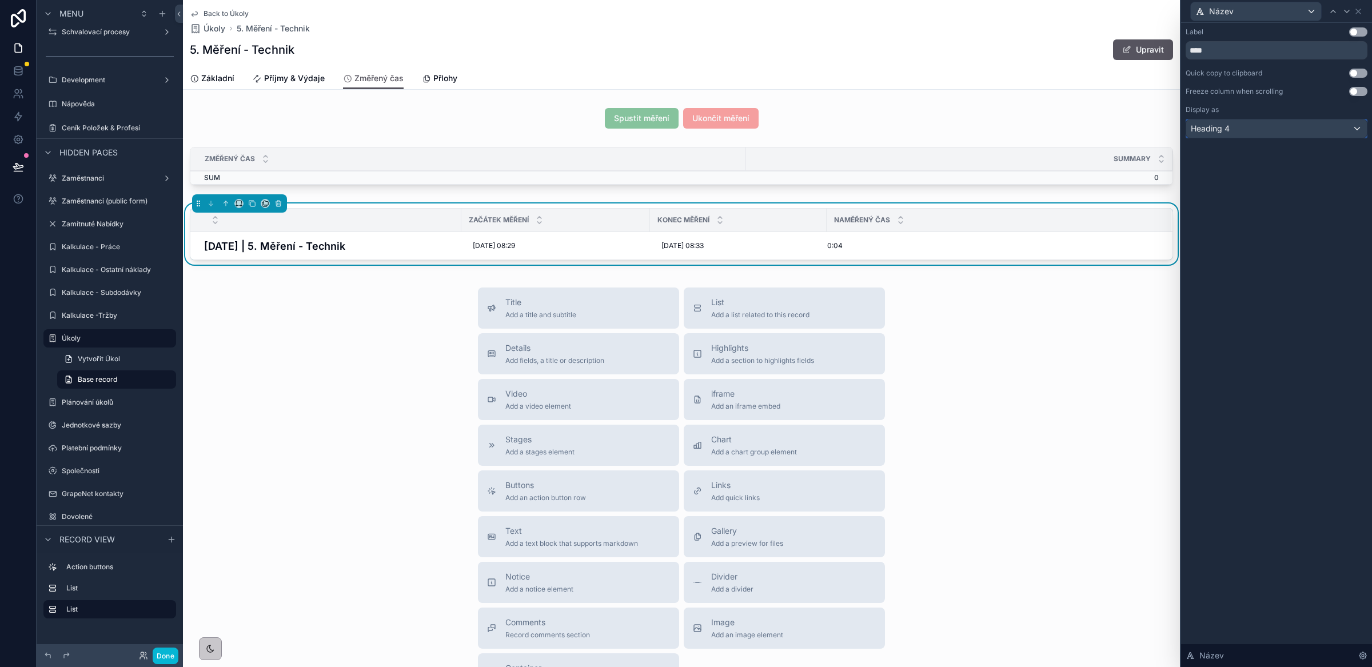
click at [1320, 132] on div "Heading 4" at bounding box center [1276, 128] width 181 height 18
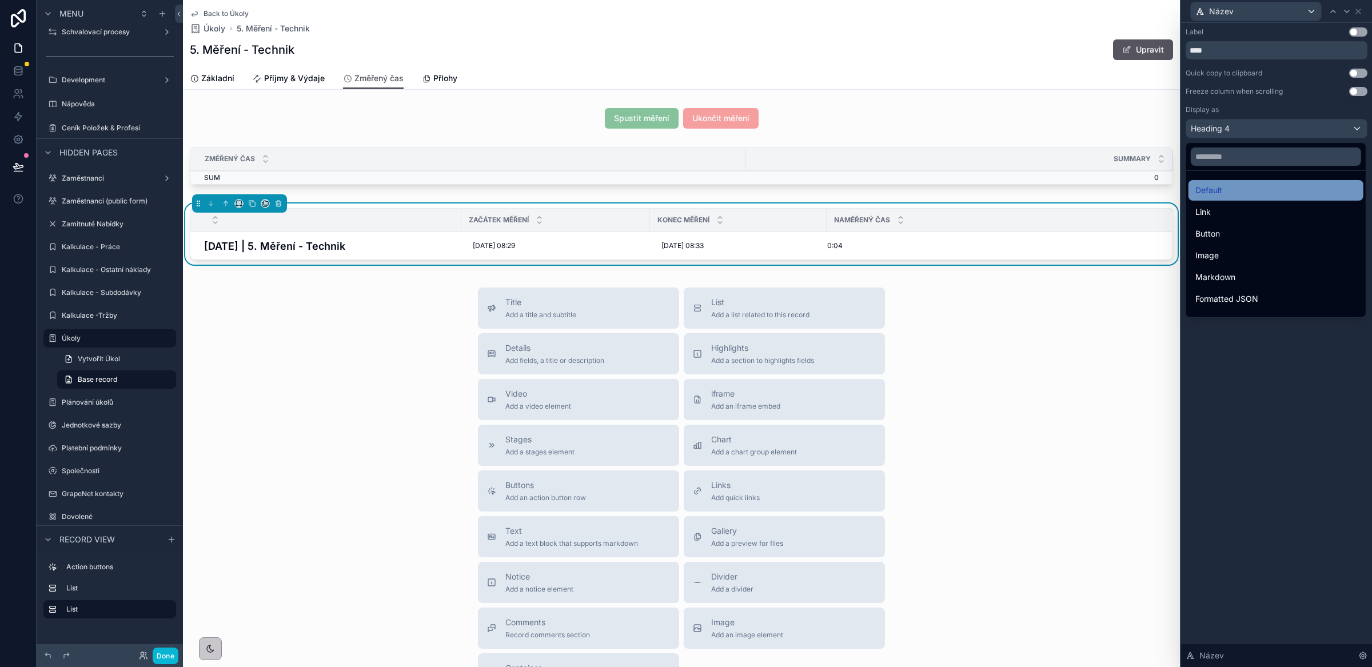
click at [1215, 185] on span "Default" at bounding box center [1209, 191] width 27 height 14
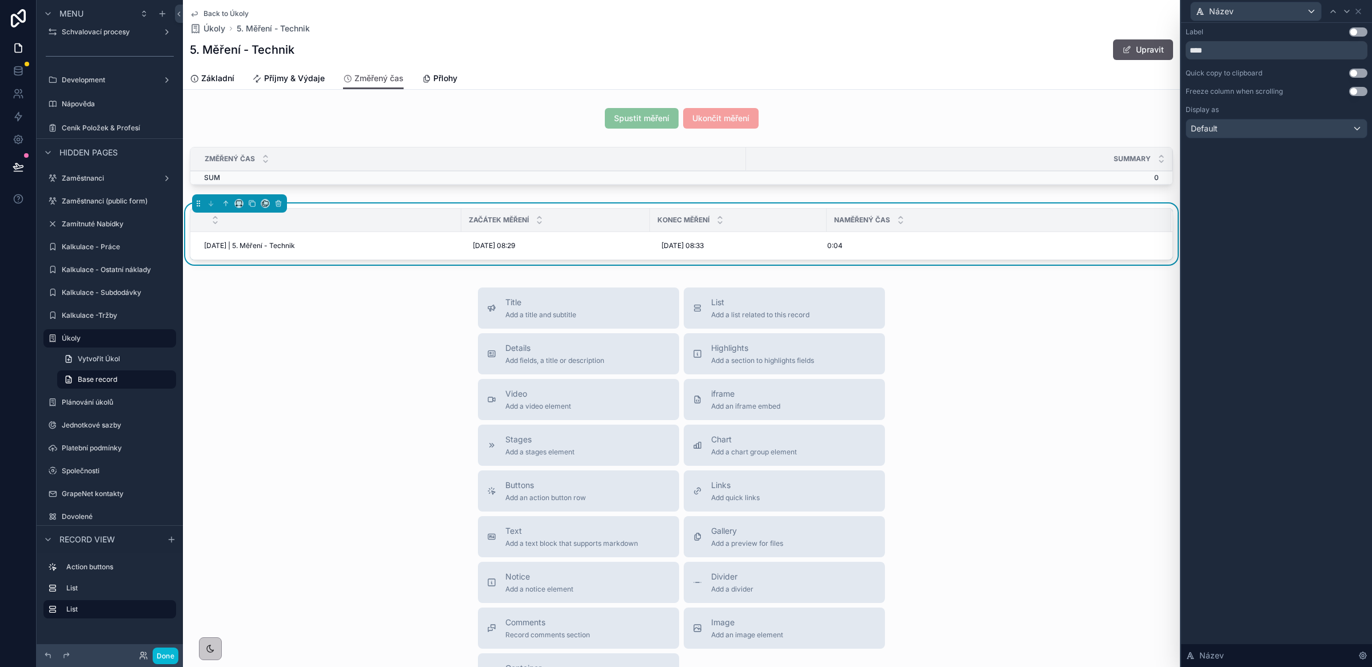
click at [1320, 233] on div "Label Use setting **** Quick copy to clipboard Use setting Freeze column when s…" at bounding box center [1276, 345] width 191 height 644
drag, startPoint x: 1228, startPoint y: 54, endPoint x: 1220, endPoint y: 65, distance: 13.5
click at [1186, 53] on input "****" at bounding box center [1277, 50] width 182 height 18
type input "**********"
click at [1309, 201] on div "**********" at bounding box center [1276, 345] width 191 height 644
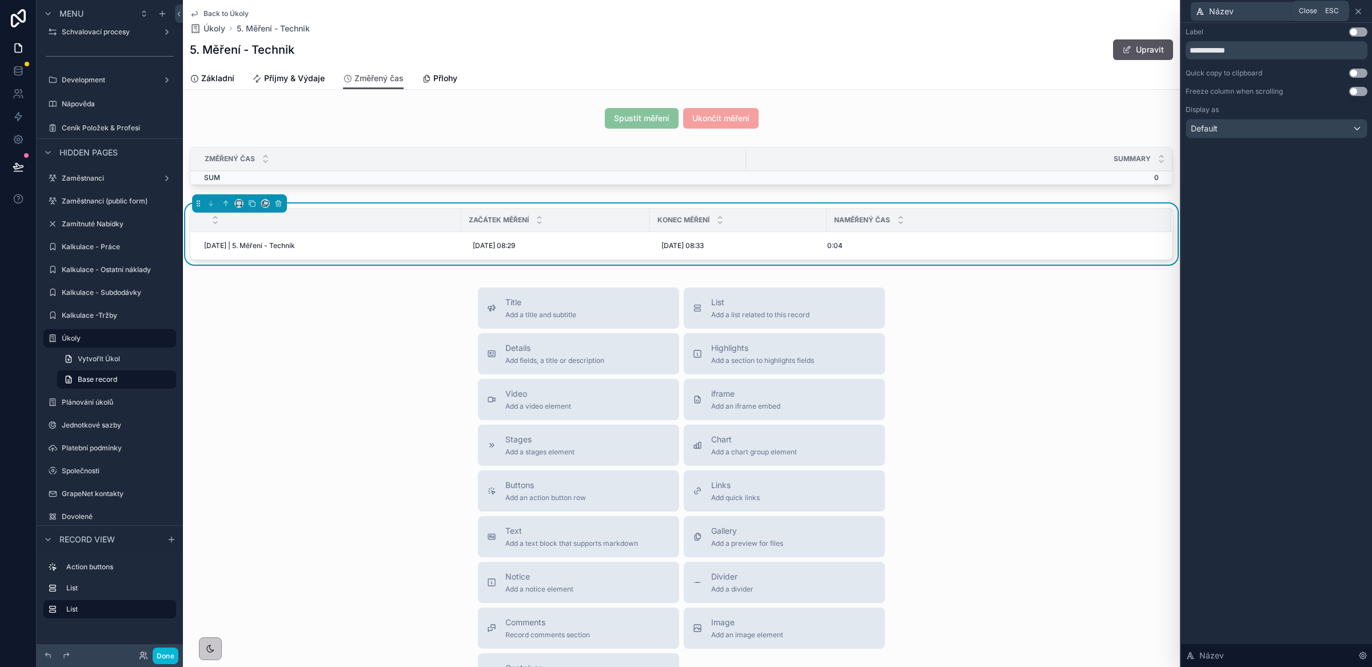
click at [1362, 7] on icon at bounding box center [1358, 11] width 9 height 9
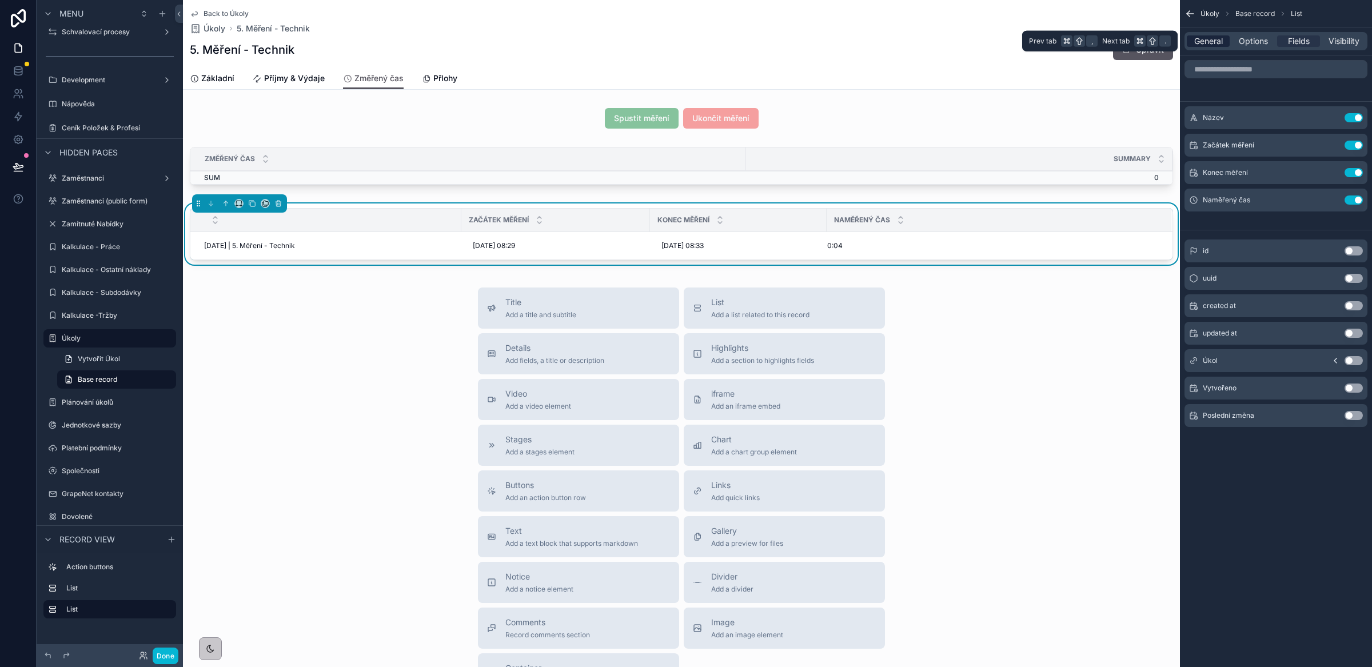
click at [1221, 39] on span "General" at bounding box center [1208, 40] width 29 height 11
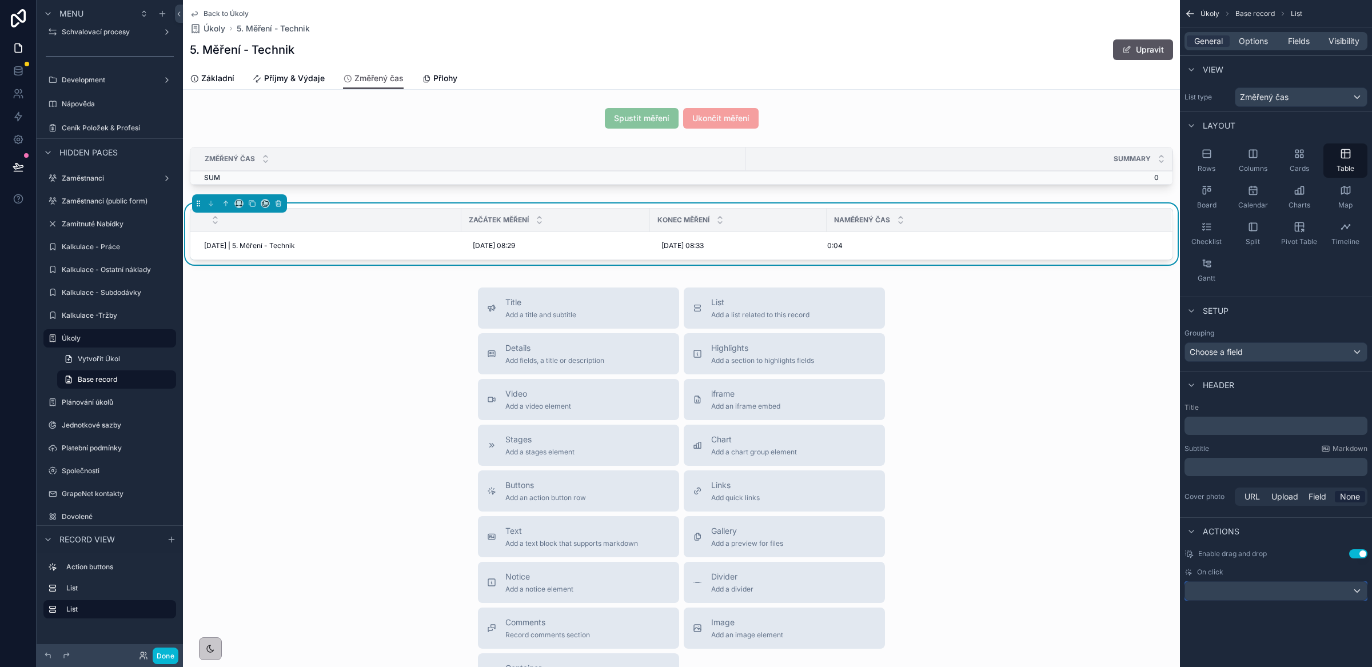
click at [1237, 599] on div "scrollable content" at bounding box center [1276, 591] width 182 height 18
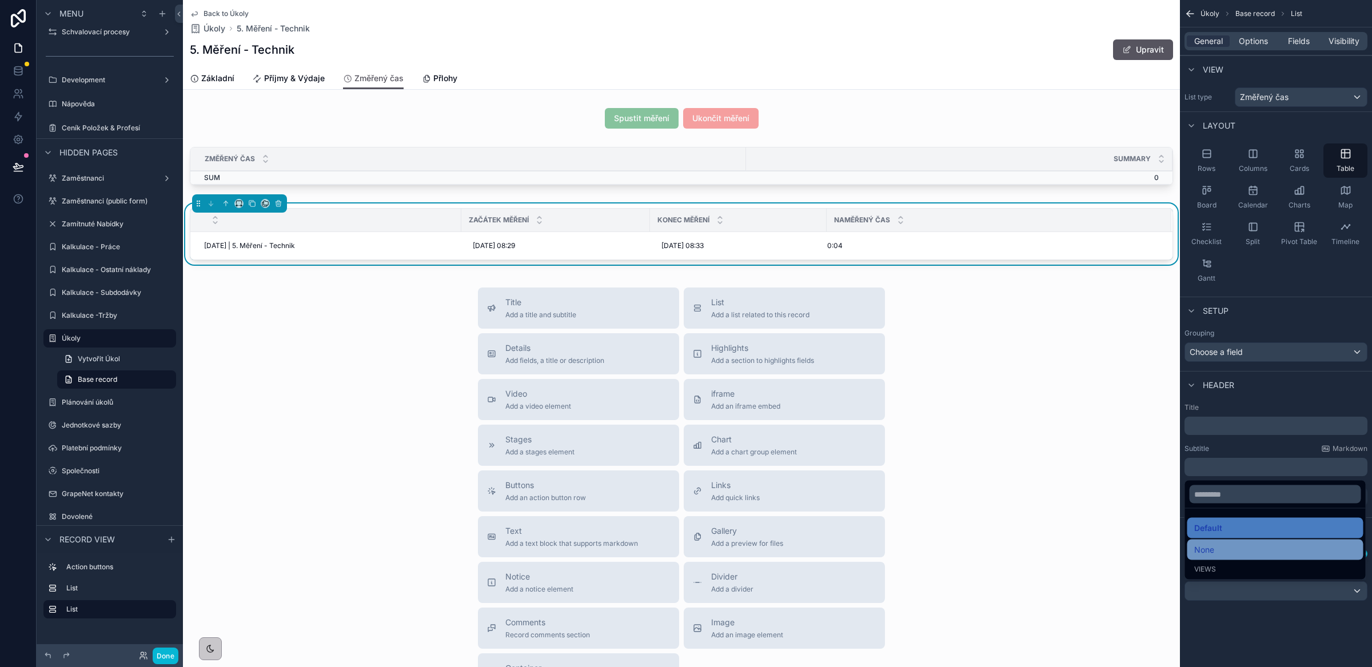
click at [1232, 552] on div "None" at bounding box center [1275, 550] width 162 height 14
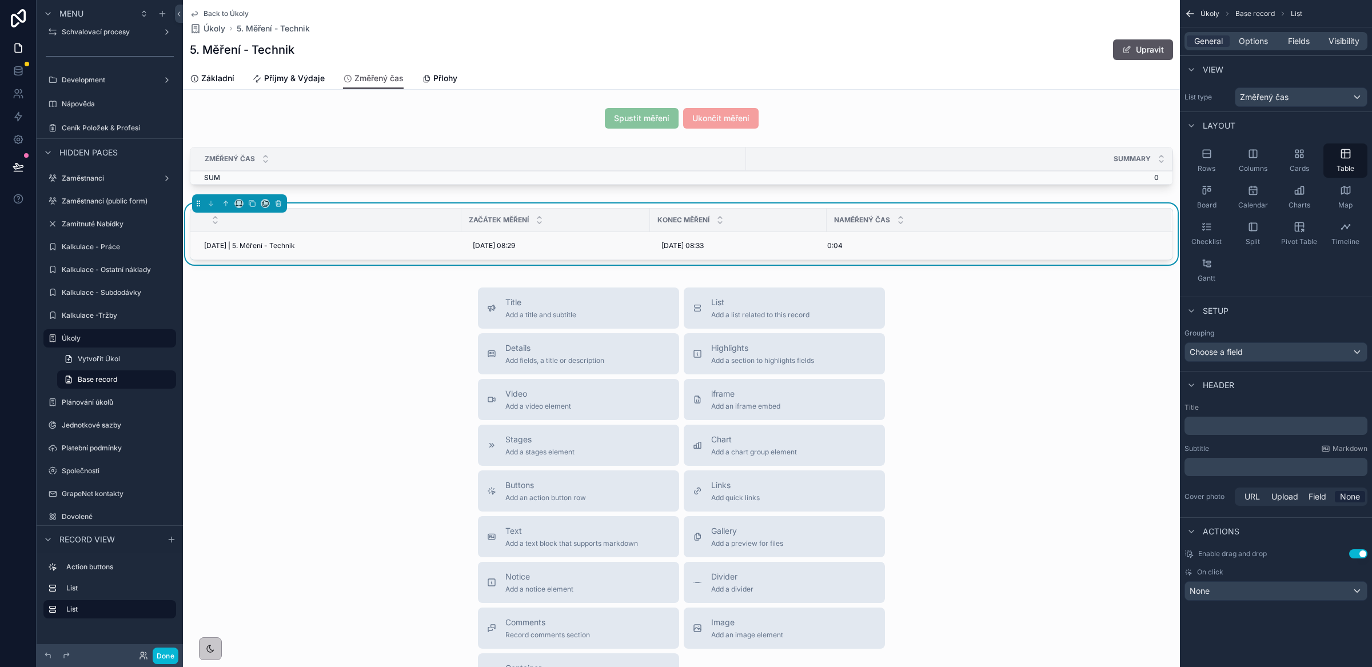
click at [903, 239] on td "0:04 0:04" at bounding box center [999, 246] width 345 height 28
click at [906, 244] on div "0:04 0:04" at bounding box center [992, 245] width 330 height 9
click at [895, 173] on td "0" at bounding box center [959, 178] width 427 height 14
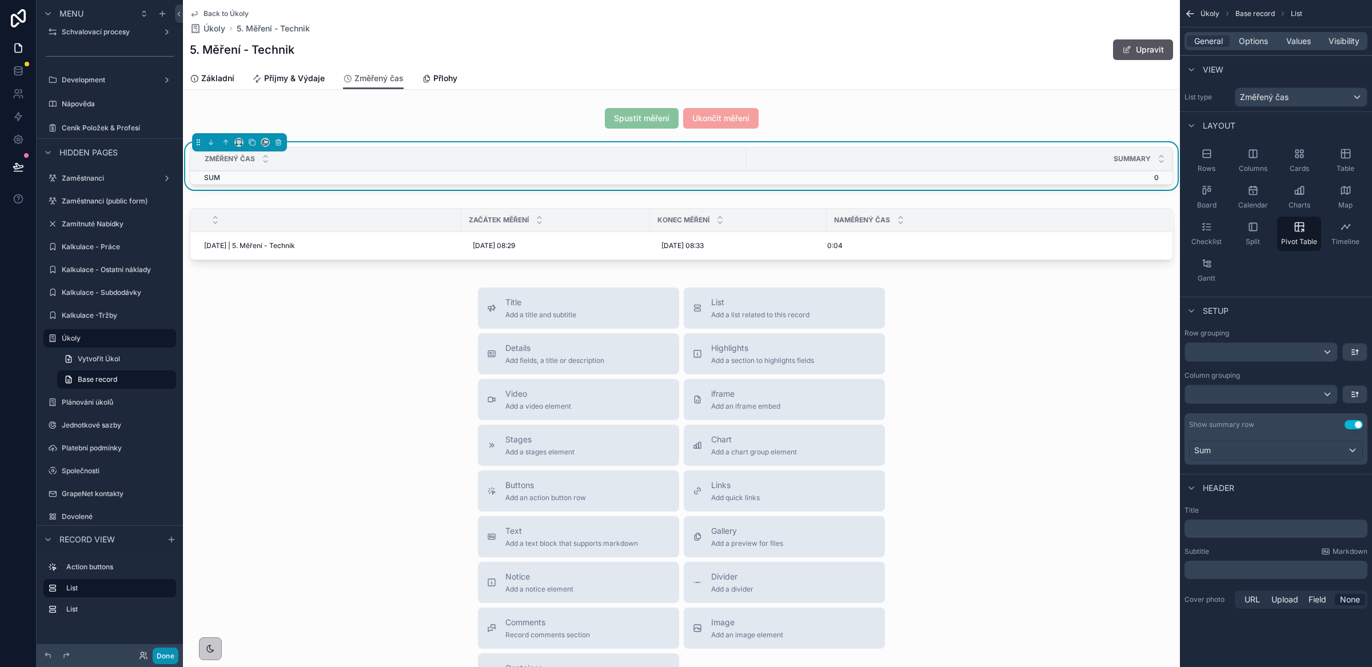
click at [166, 657] on button "Done" at bounding box center [166, 656] width 26 height 17
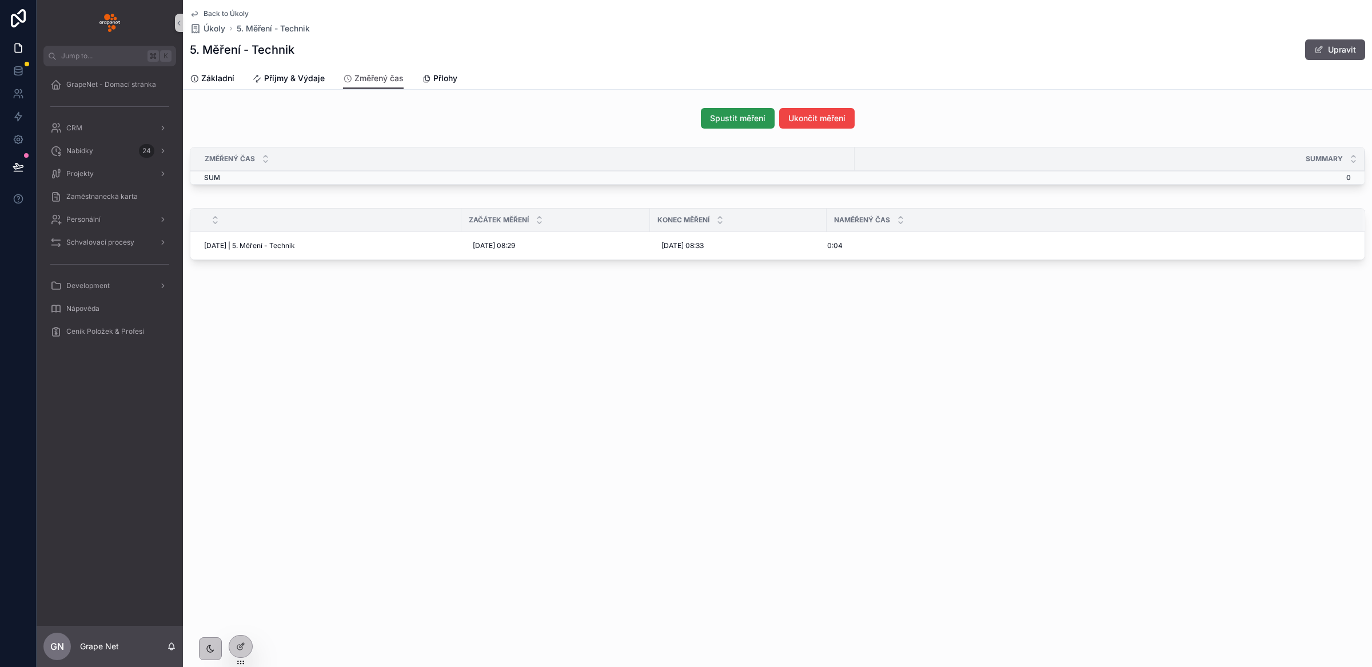
click at [733, 123] on span "Spustit měření" at bounding box center [737, 118] width 55 height 11
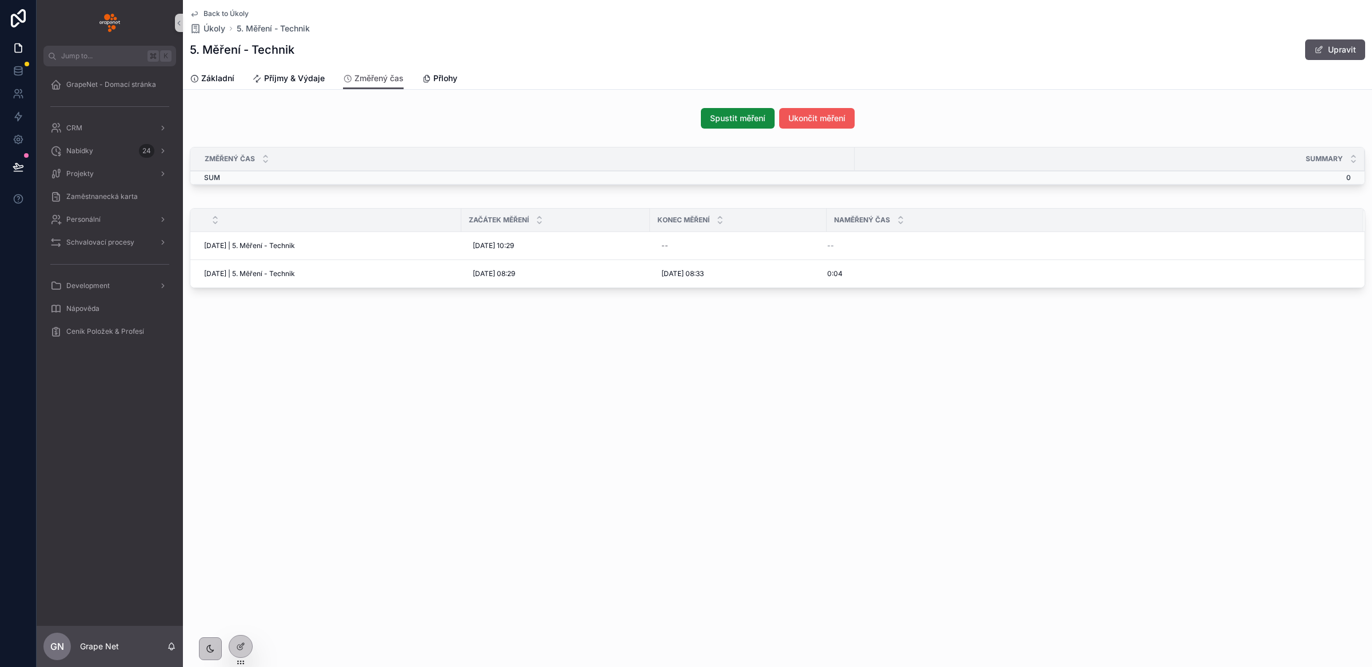
click at [808, 119] on span "Ukončit měření" at bounding box center [816, 118] width 57 height 11
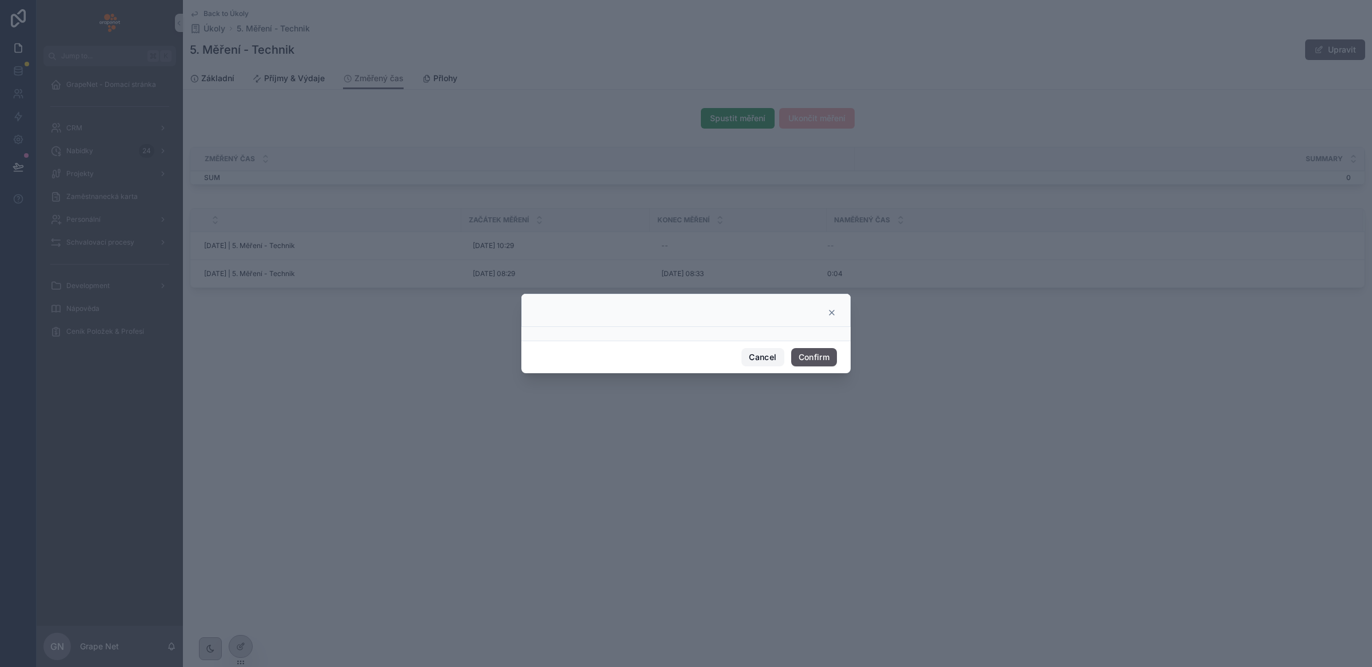
click at [756, 357] on button "Cancel" at bounding box center [763, 357] width 42 height 18
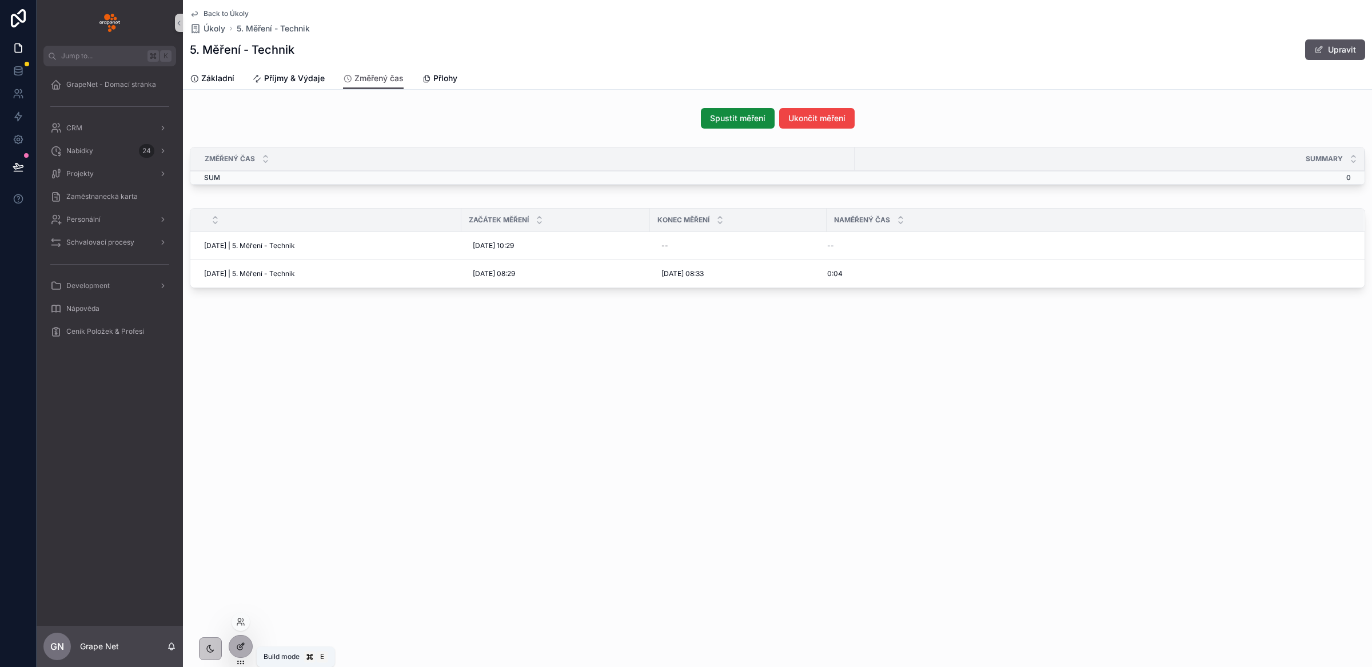
click at [239, 646] on icon at bounding box center [240, 646] width 9 height 9
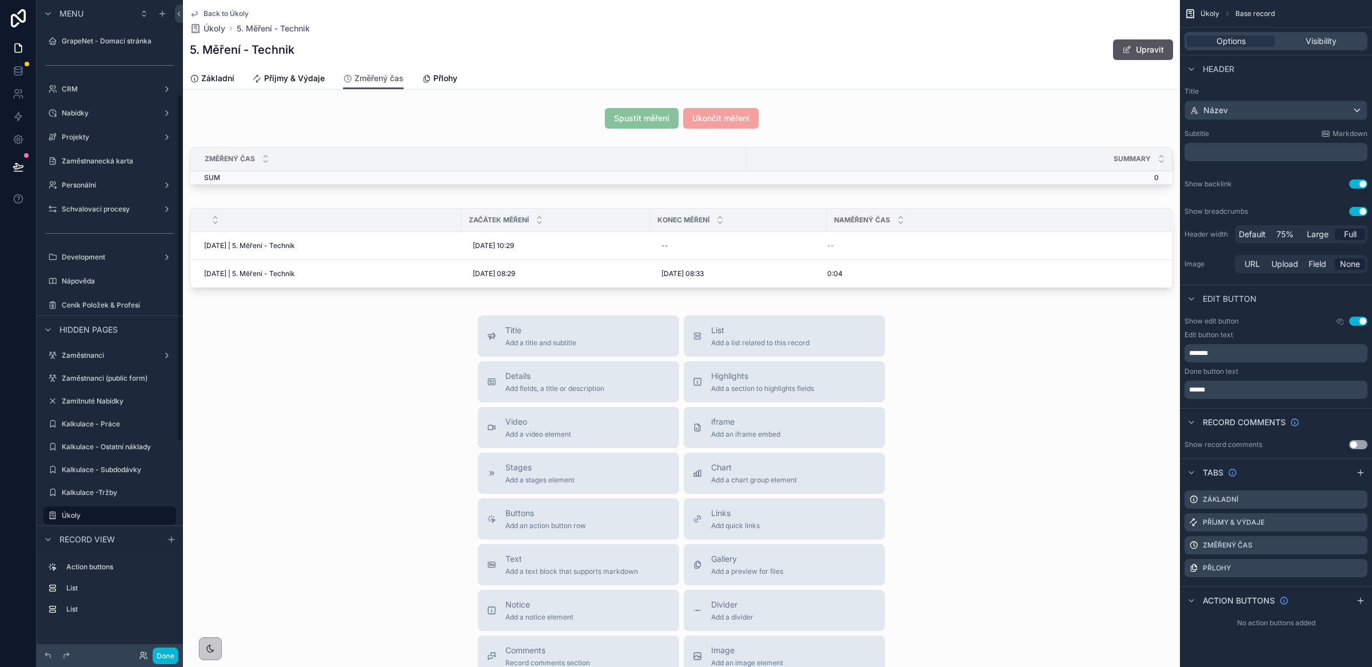
scroll to position [177, 0]
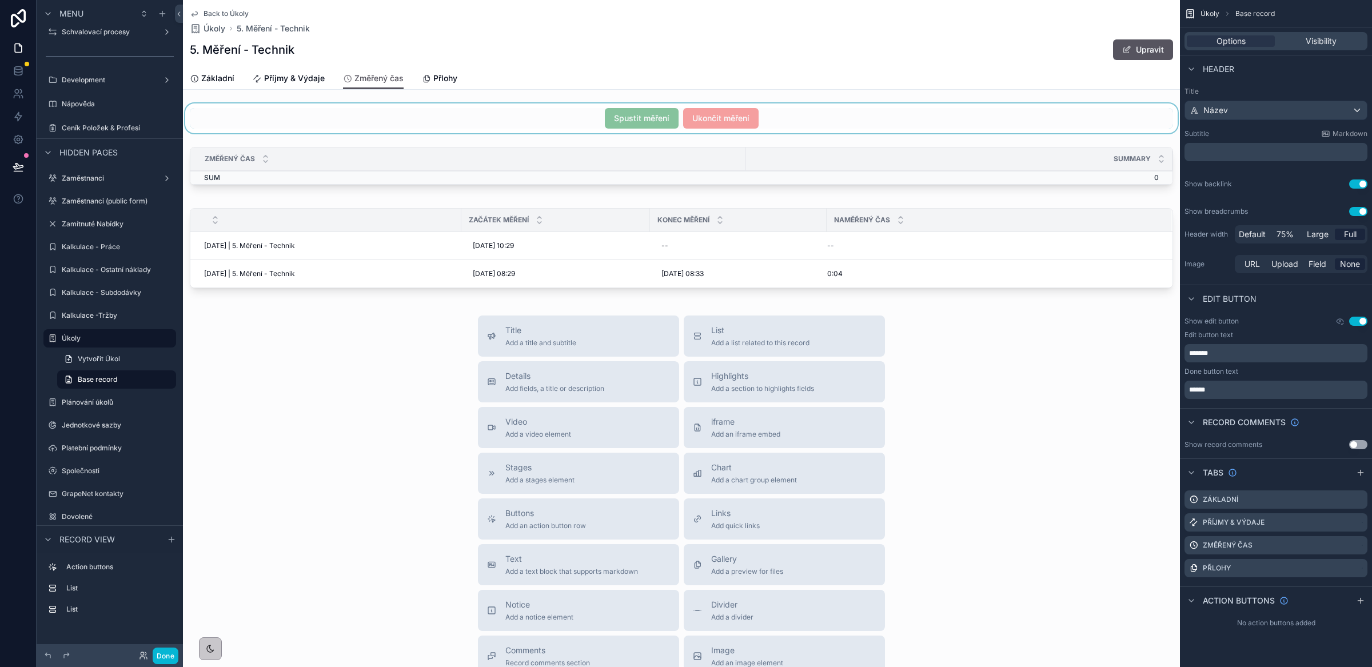
click at [824, 121] on div "scrollable content" at bounding box center [681, 118] width 997 height 30
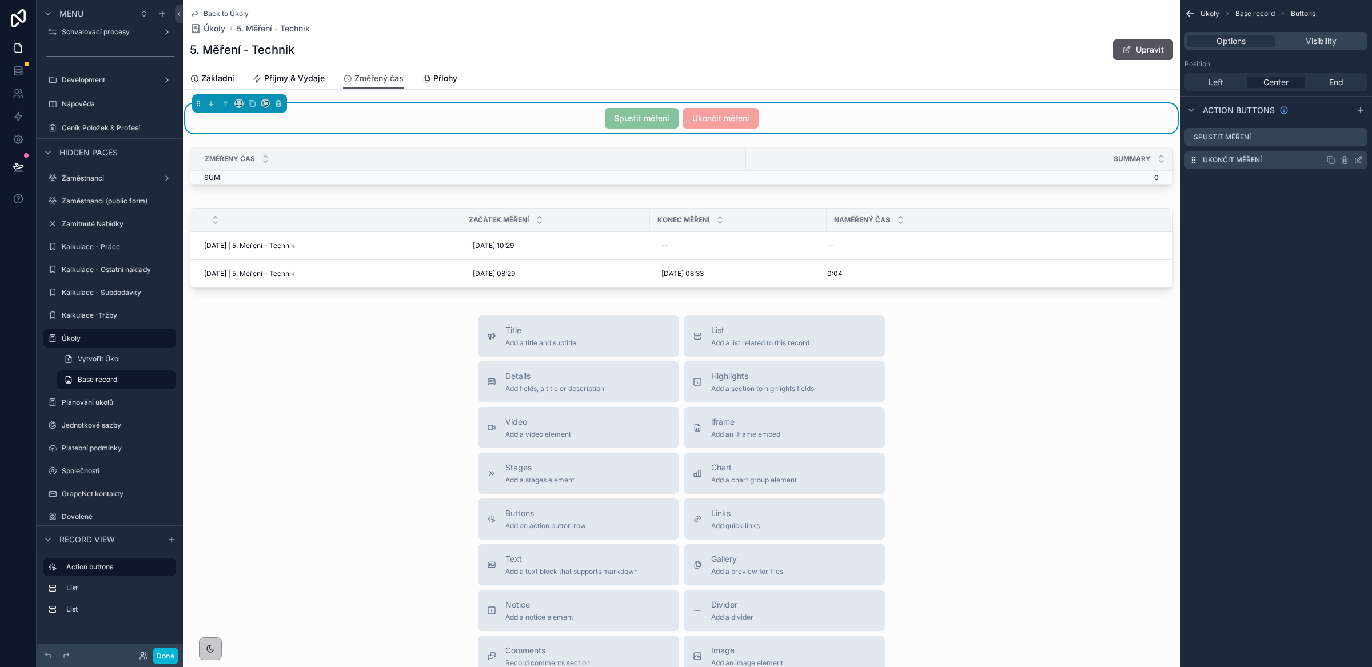
click at [1358, 160] on icon "scrollable content" at bounding box center [1358, 160] width 9 height 9
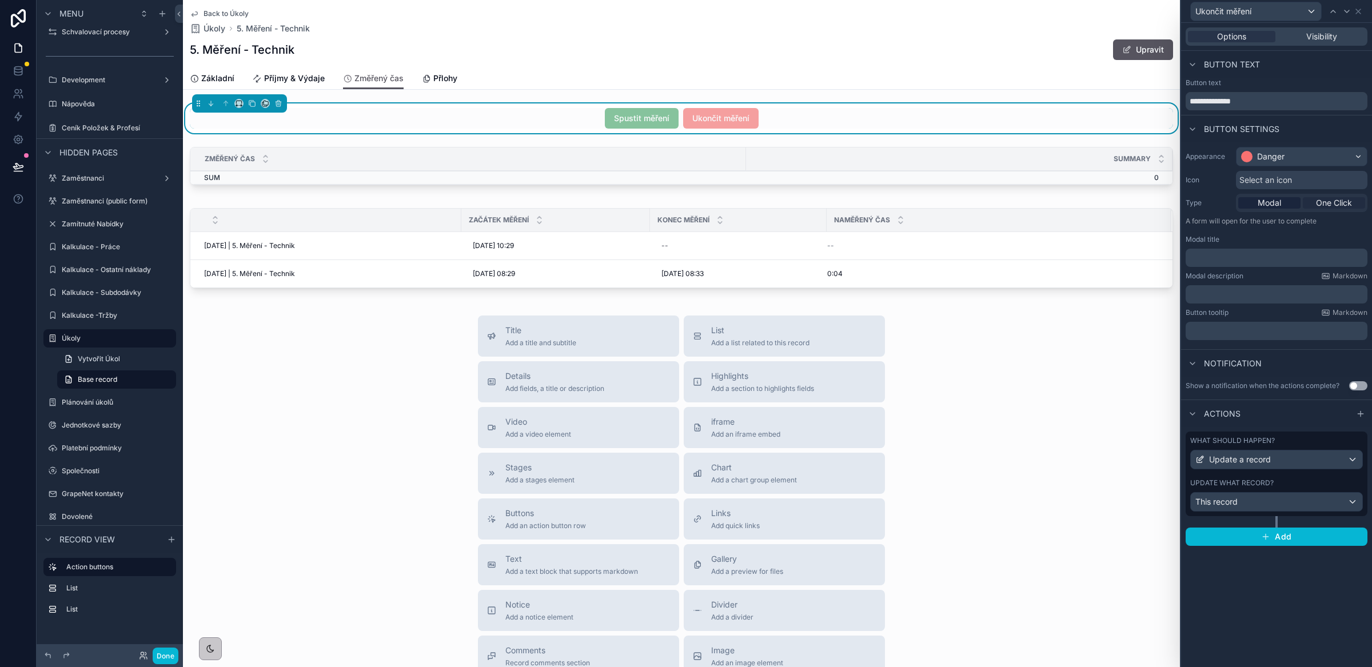
click at [1333, 207] on span "One Click" at bounding box center [1334, 202] width 36 height 11
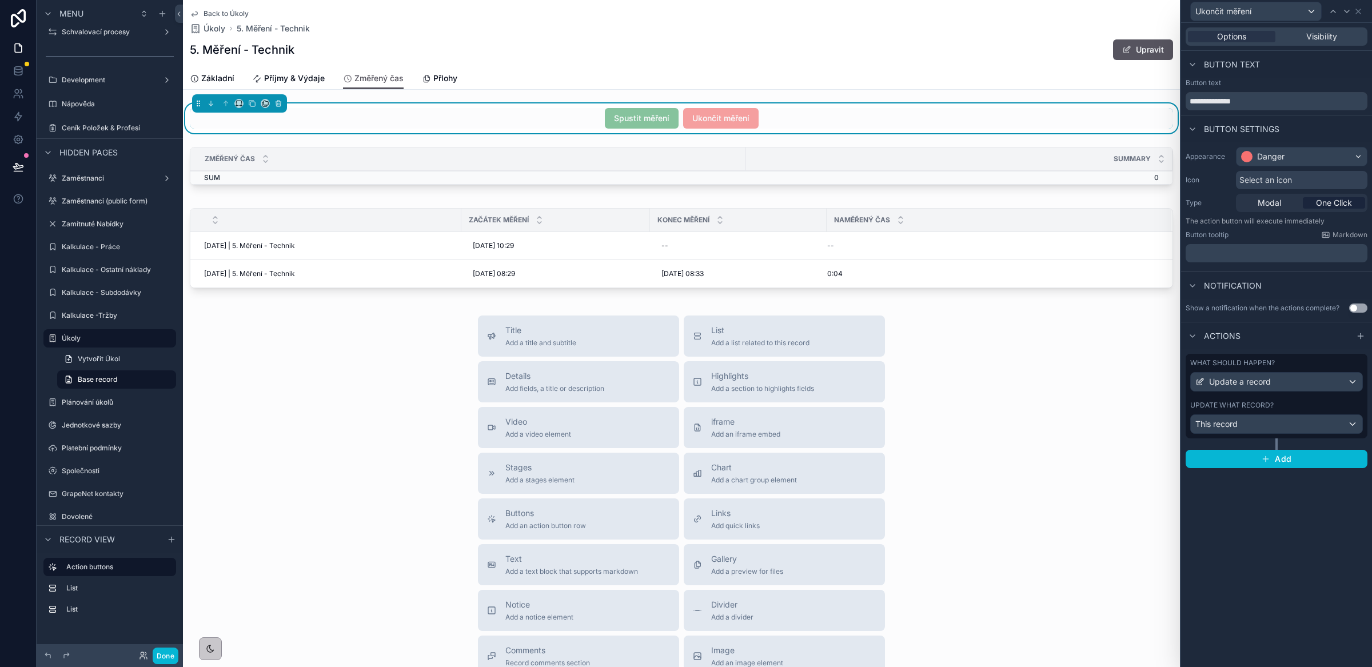
click at [1263, 408] on label "Update what record?" at bounding box center [1231, 405] width 83 height 9
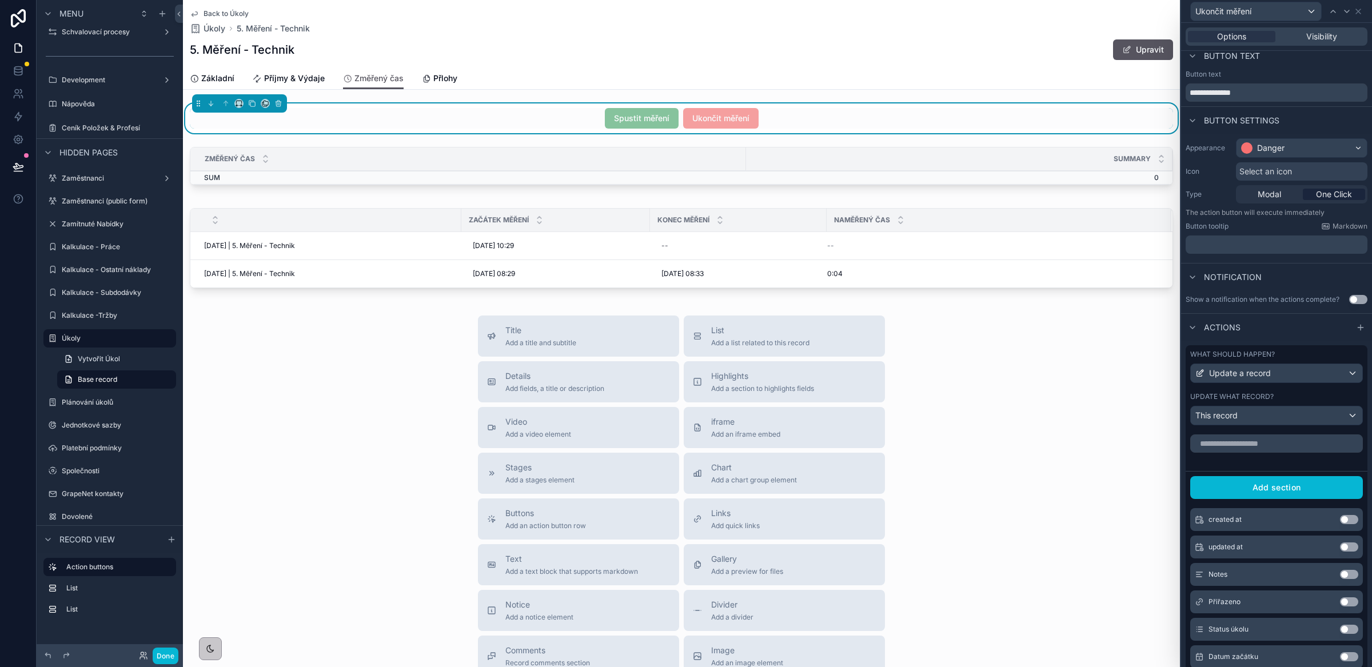
scroll to position [0, 0]
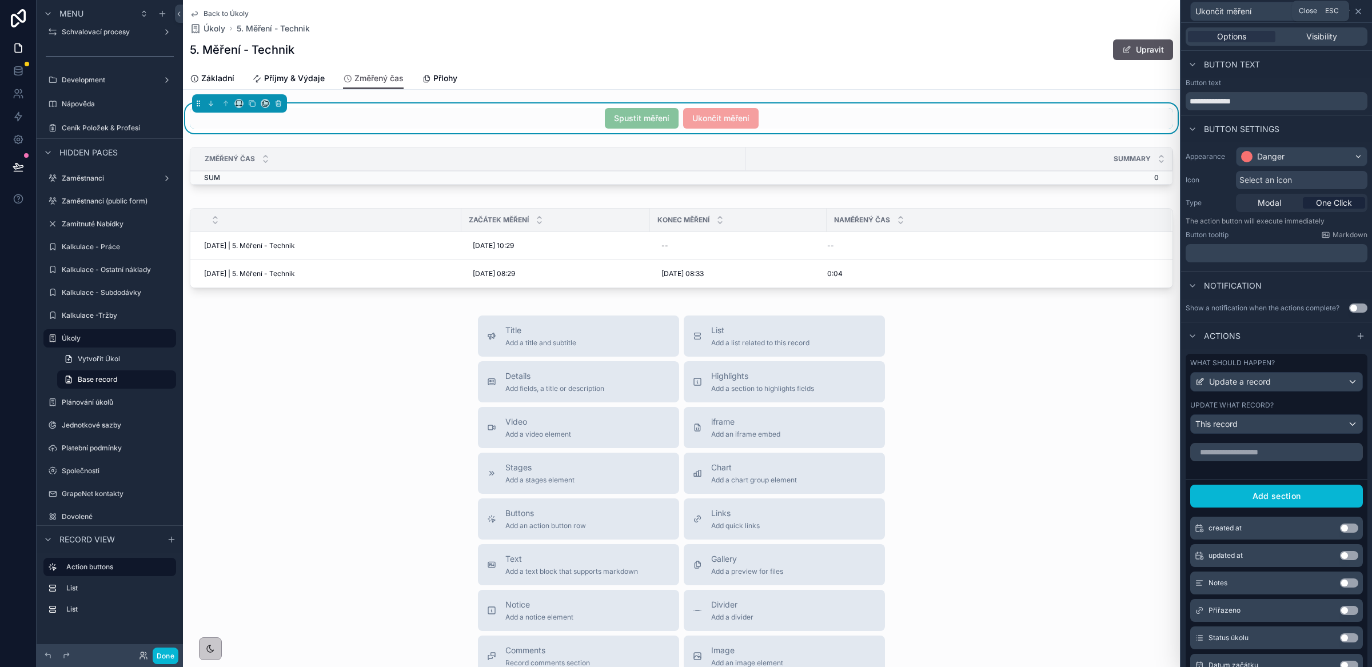
click at [1359, 10] on icon at bounding box center [1358, 11] width 5 height 5
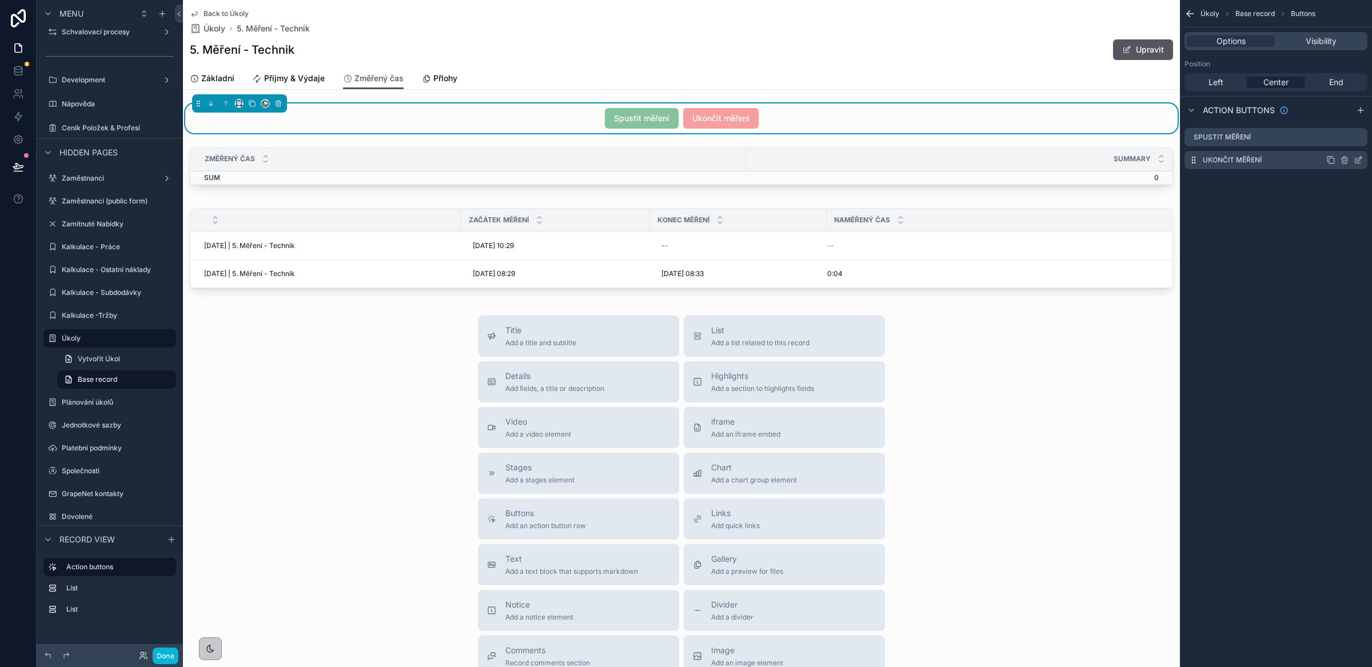
click at [1361, 161] on icon "scrollable content" at bounding box center [1358, 160] width 9 height 9
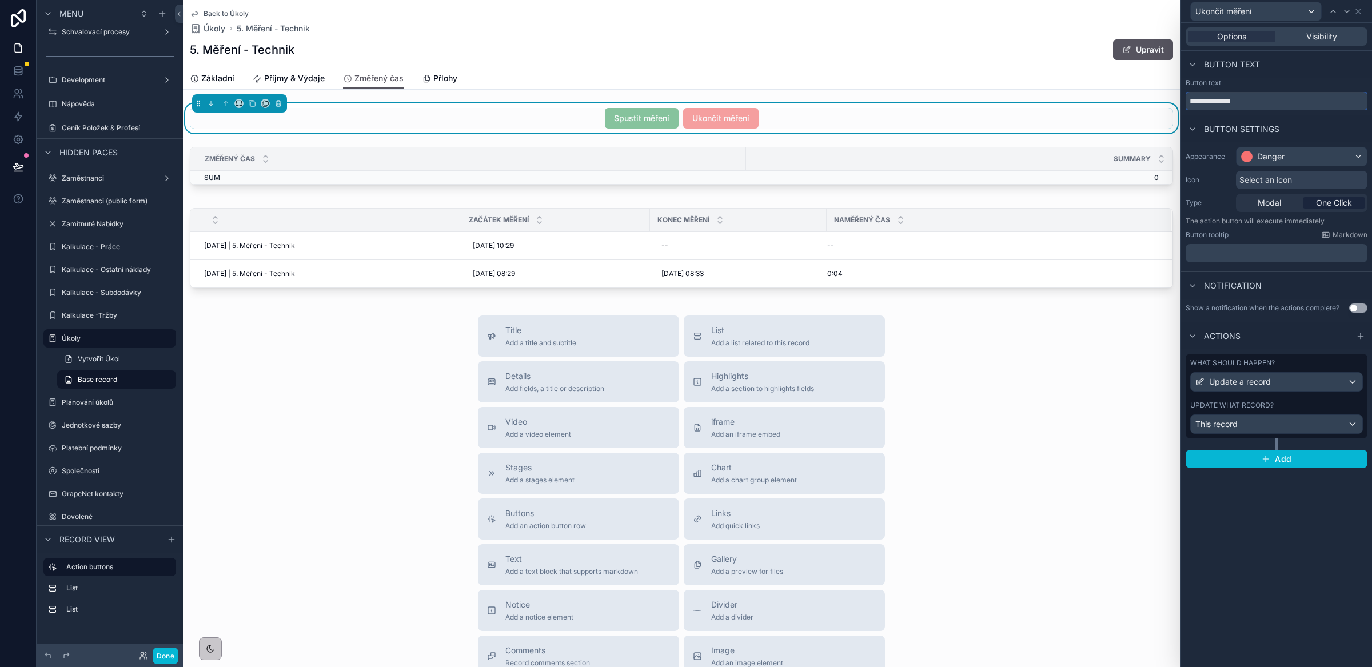
drag, startPoint x: 1265, startPoint y: 103, endPoint x: 1161, endPoint y: 95, distance: 104.3
click at [1161, 95] on div "**********" at bounding box center [686, 333] width 1372 height 667
click at [1359, 9] on icon at bounding box center [1358, 11] width 9 height 9
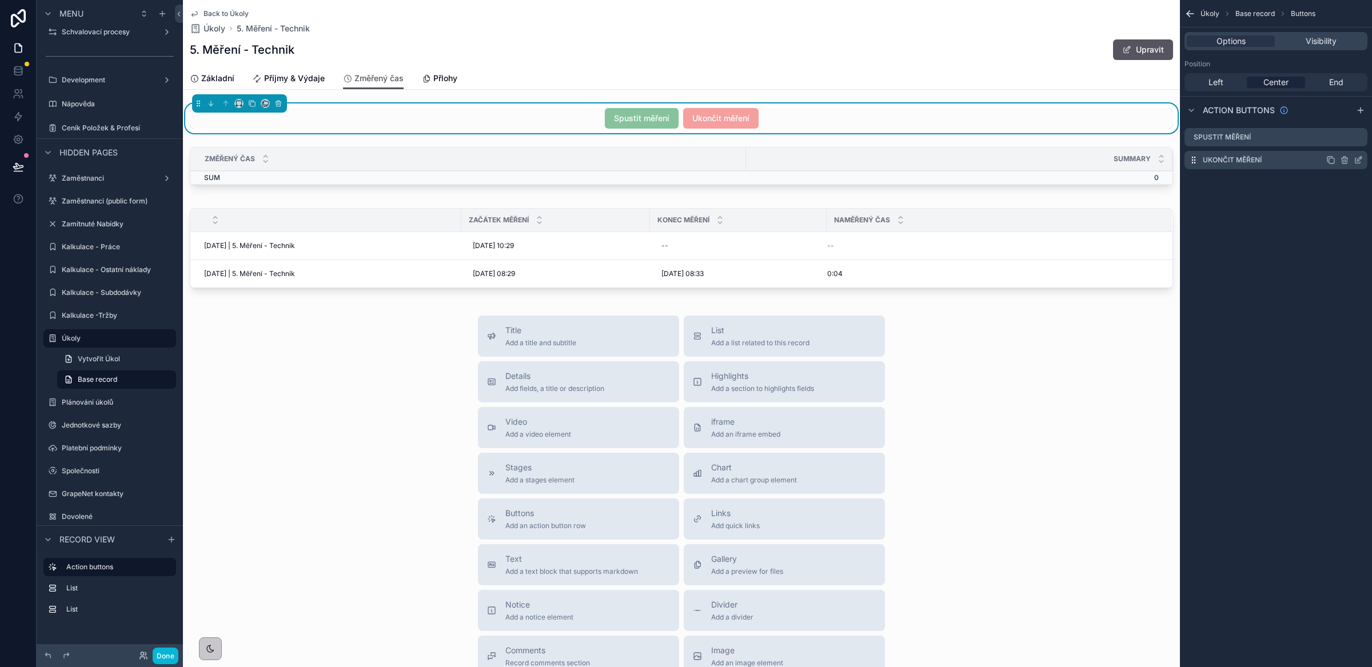
click at [1347, 160] on icon "scrollable content" at bounding box center [1344, 160] width 5 height 5
click at [1338, 141] on icon at bounding box center [1340, 141] width 9 height 9
click at [1337, 81] on span "End" at bounding box center [1336, 82] width 14 height 11
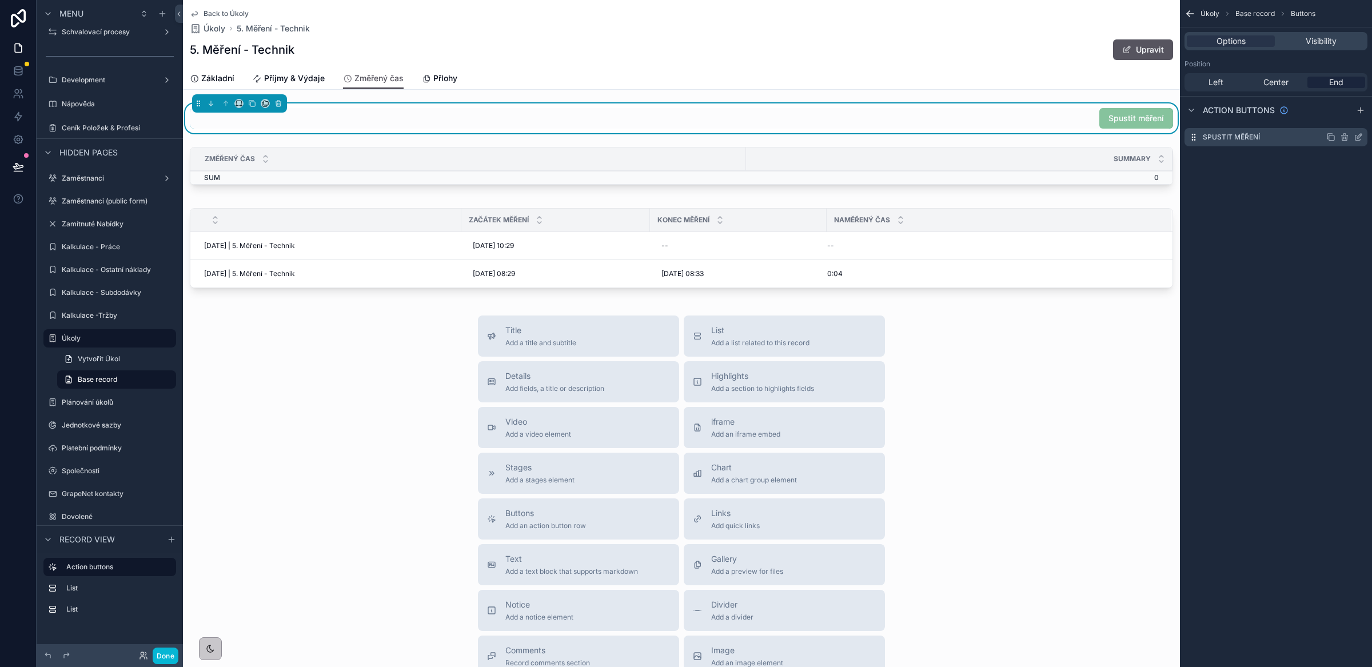
click at [1356, 139] on icon "scrollable content" at bounding box center [1358, 138] width 5 height 5
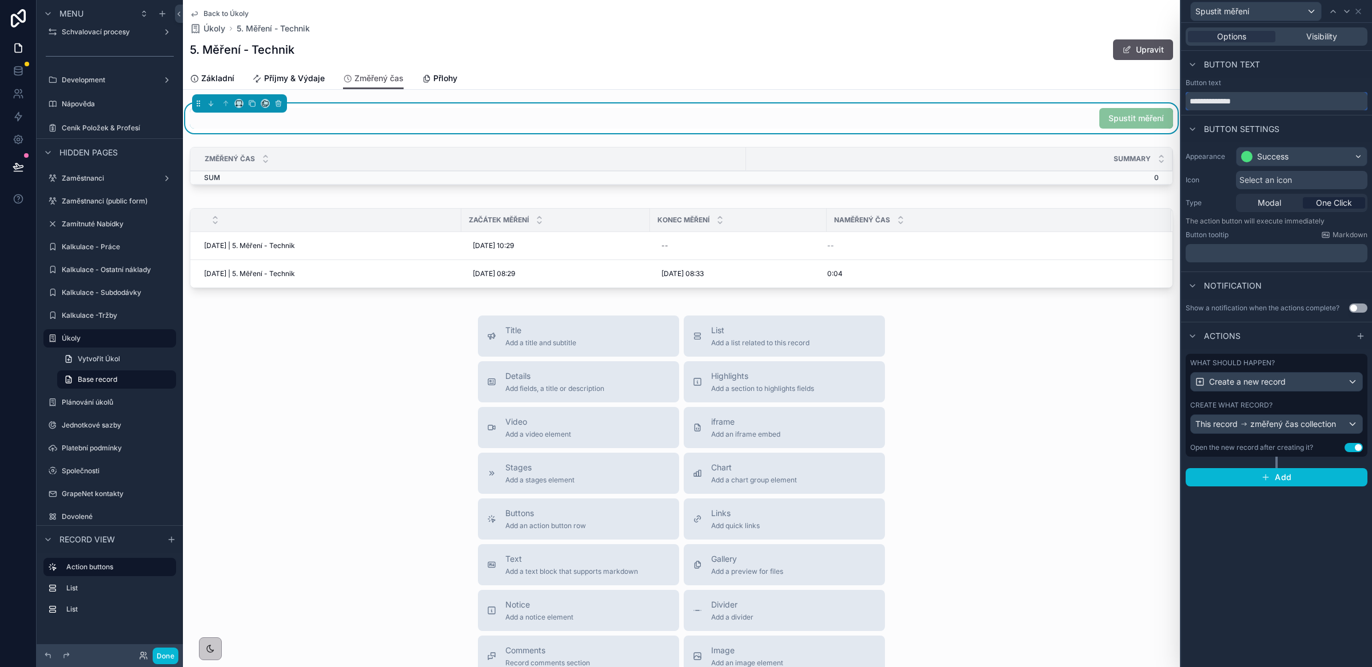
click at [1229, 105] on input "**********" at bounding box center [1277, 101] width 182 height 18
type input "**********"
click at [1294, 122] on div "Button settings" at bounding box center [1276, 128] width 191 height 27
click at [981, 223] on div "Naměřený čas" at bounding box center [999, 220] width 344 height 22
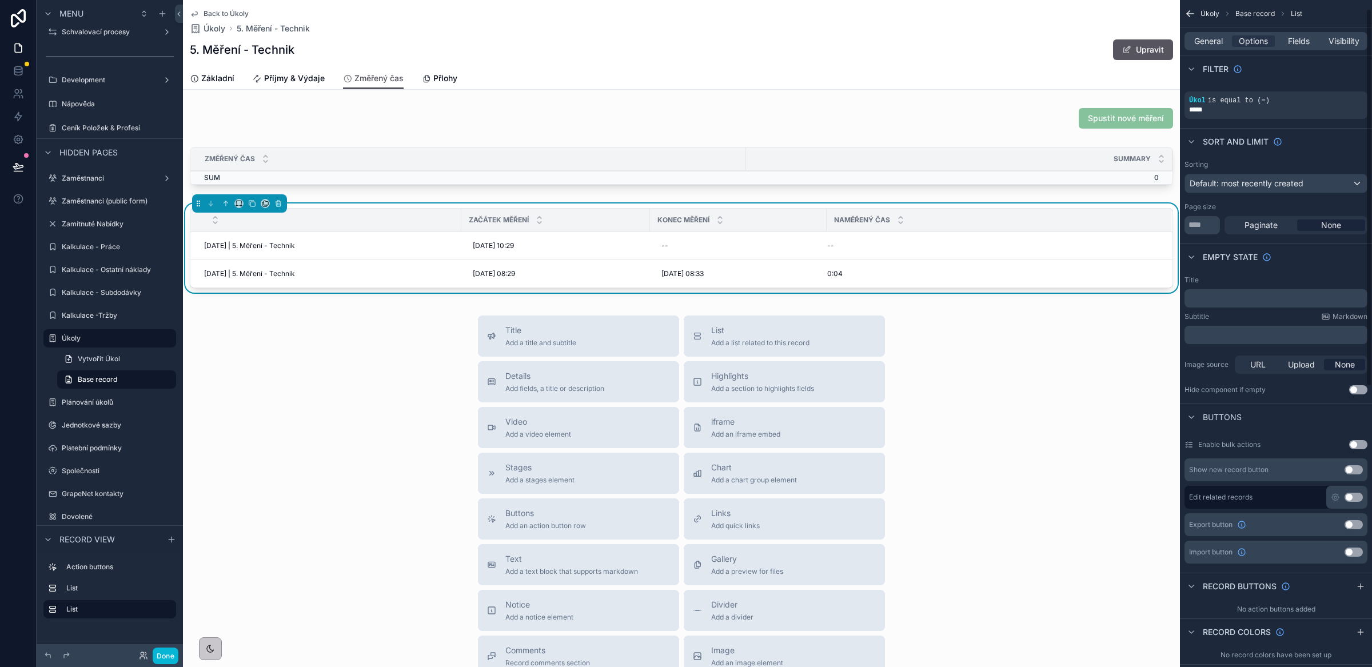
scroll to position [97, 0]
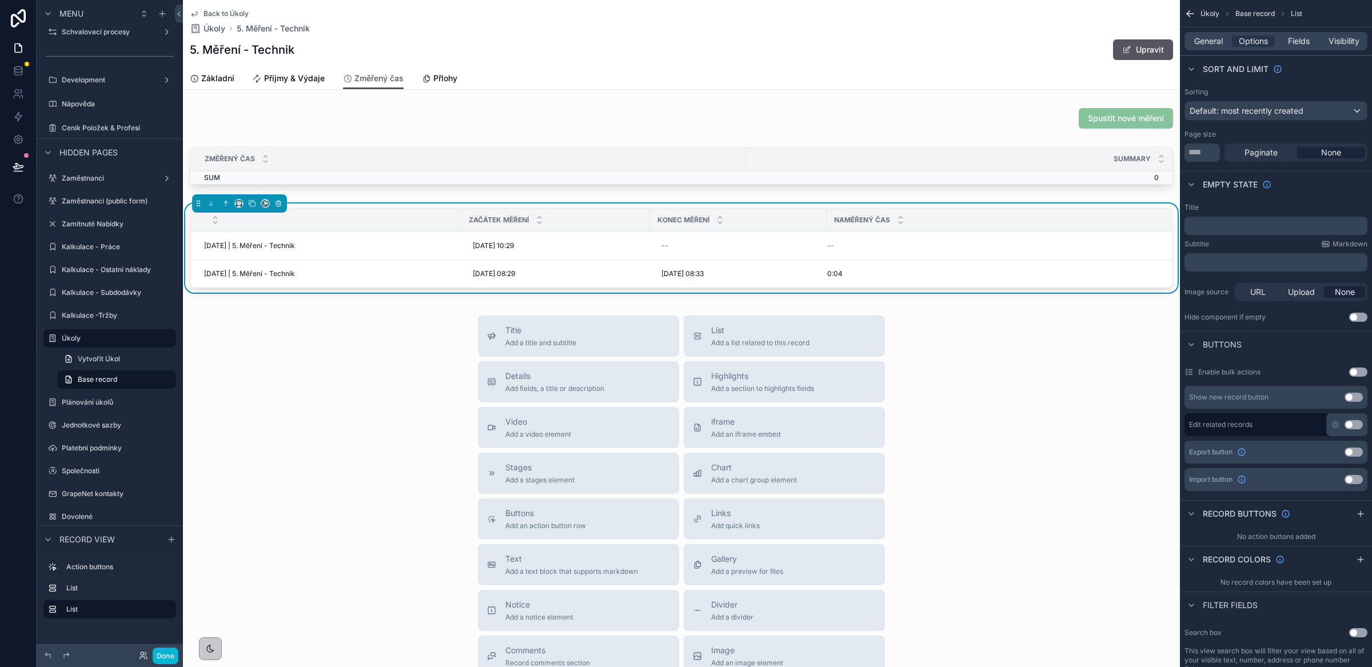
click at [1362, 519] on icon "scrollable content" at bounding box center [1360, 513] width 9 height 9
click at [1357, 542] on icon "scrollable content" at bounding box center [1358, 541] width 9 height 9
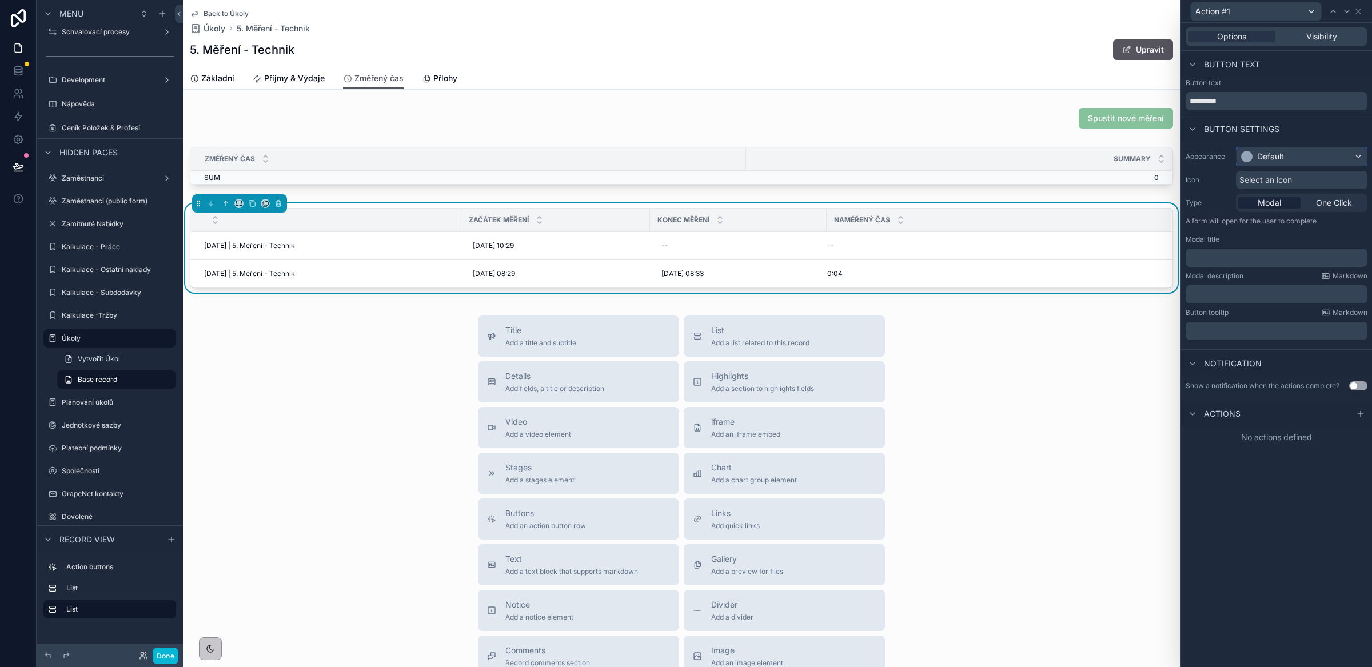
click at [1280, 157] on div "Default" at bounding box center [1270, 156] width 27 height 11
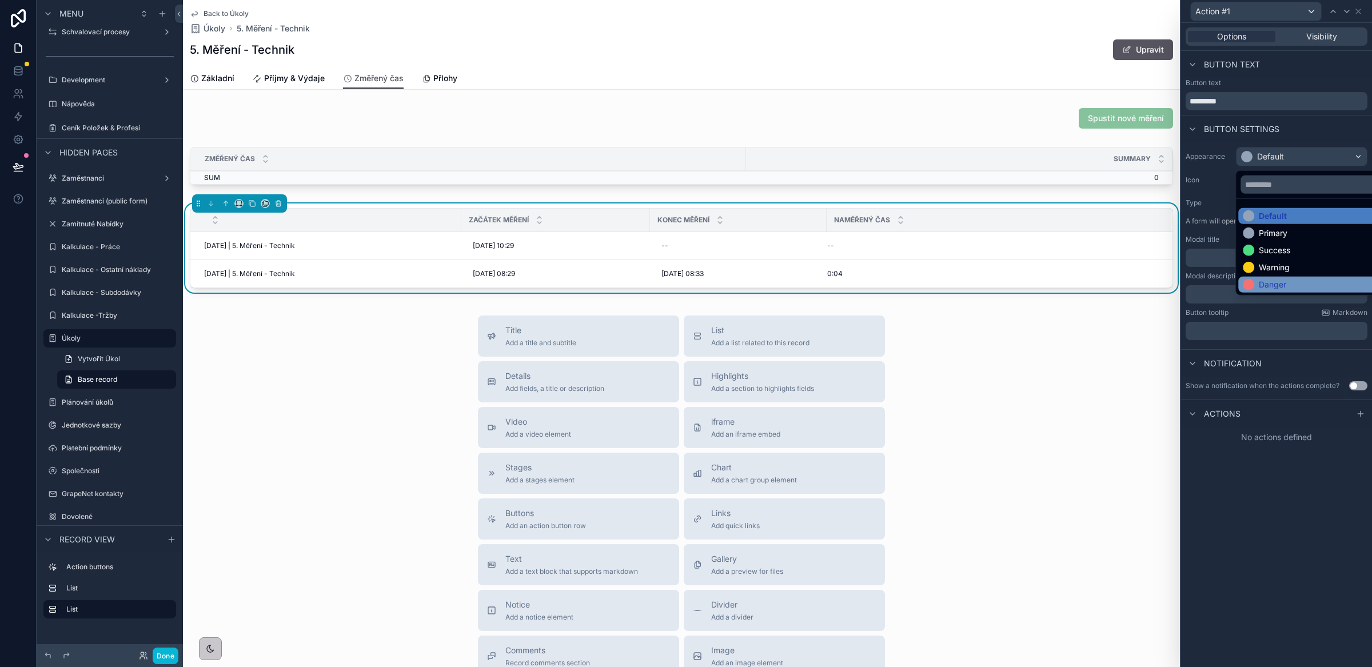
click at [1271, 280] on div "Danger" at bounding box center [1272, 284] width 27 height 11
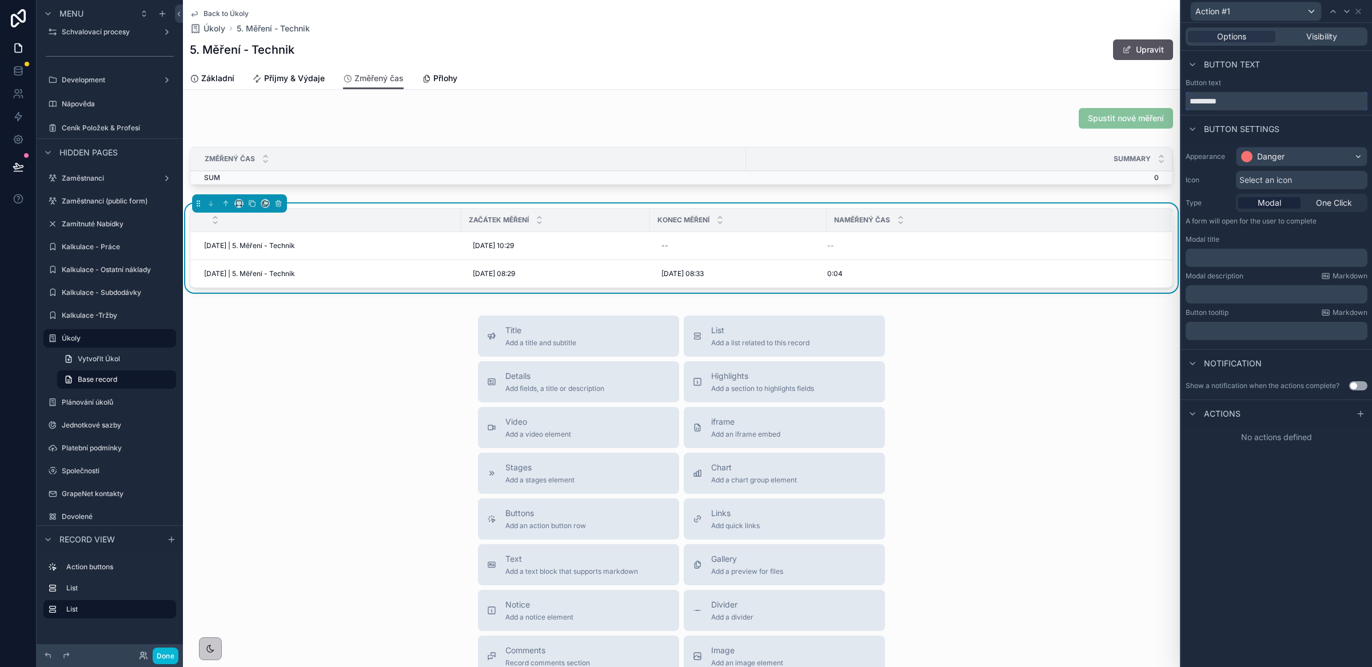
click at [1217, 107] on input "*********" at bounding box center [1277, 101] width 182 height 18
drag, startPoint x: 1231, startPoint y: 103, endPoint x: 1183, endPoint y: 105, distance: 47.5
click at [1183, 105] on div "Button text *********" at bounding box center [1276, 94] width 191 height 32
paste input "*****"
type input "**********"
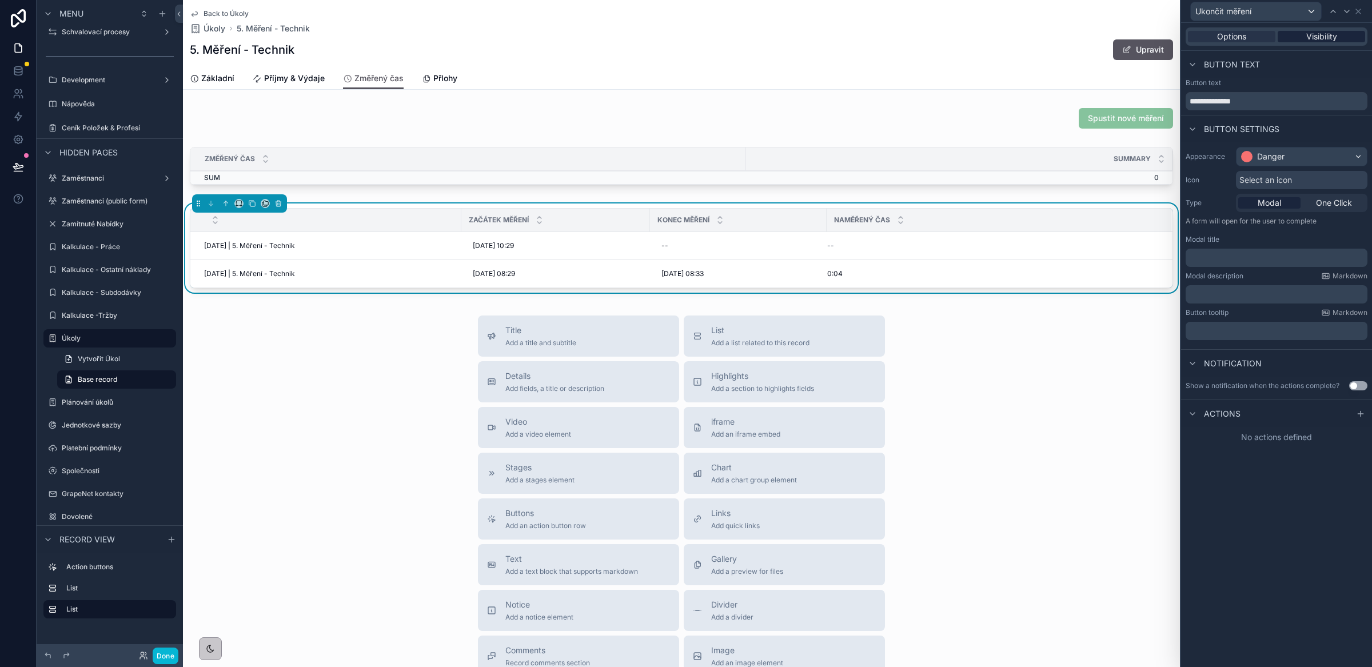
click at [1333, 32] on span "Visibility" at bounding box center [1321, 36] width 31 height 11
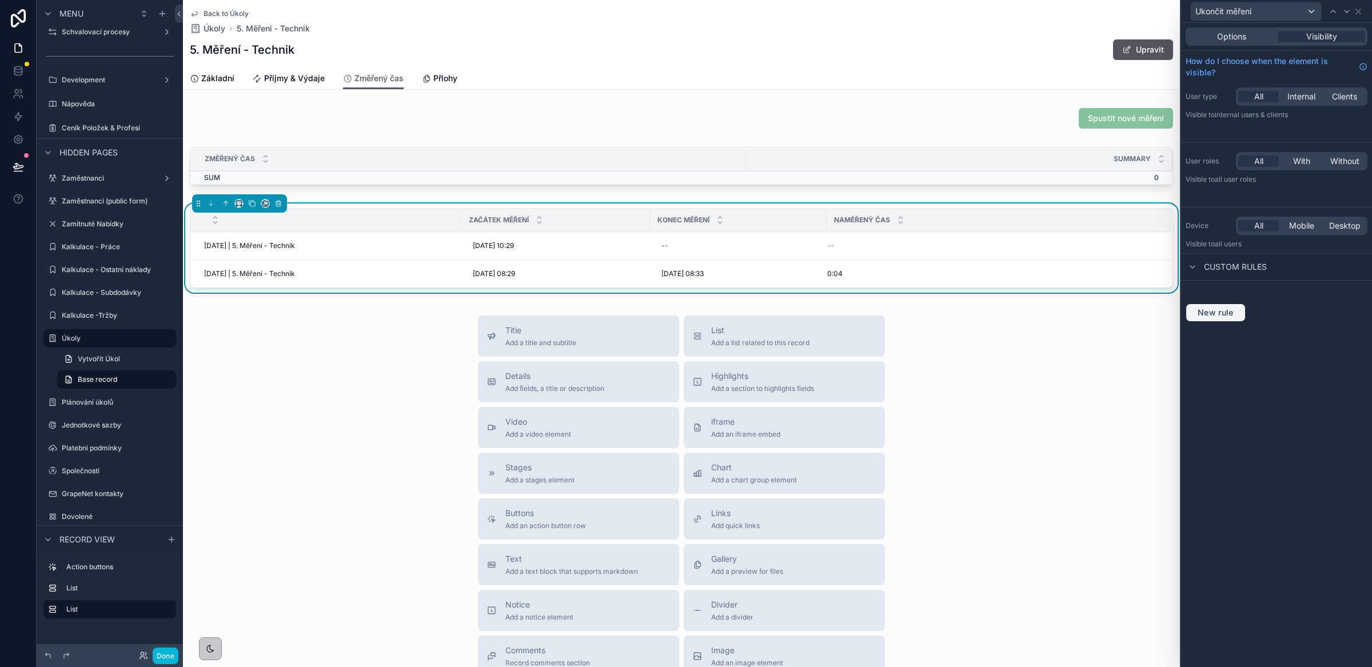
click at [1233, 309] on span "New rule" at bounding box center [1215, 313] width 45 height 10
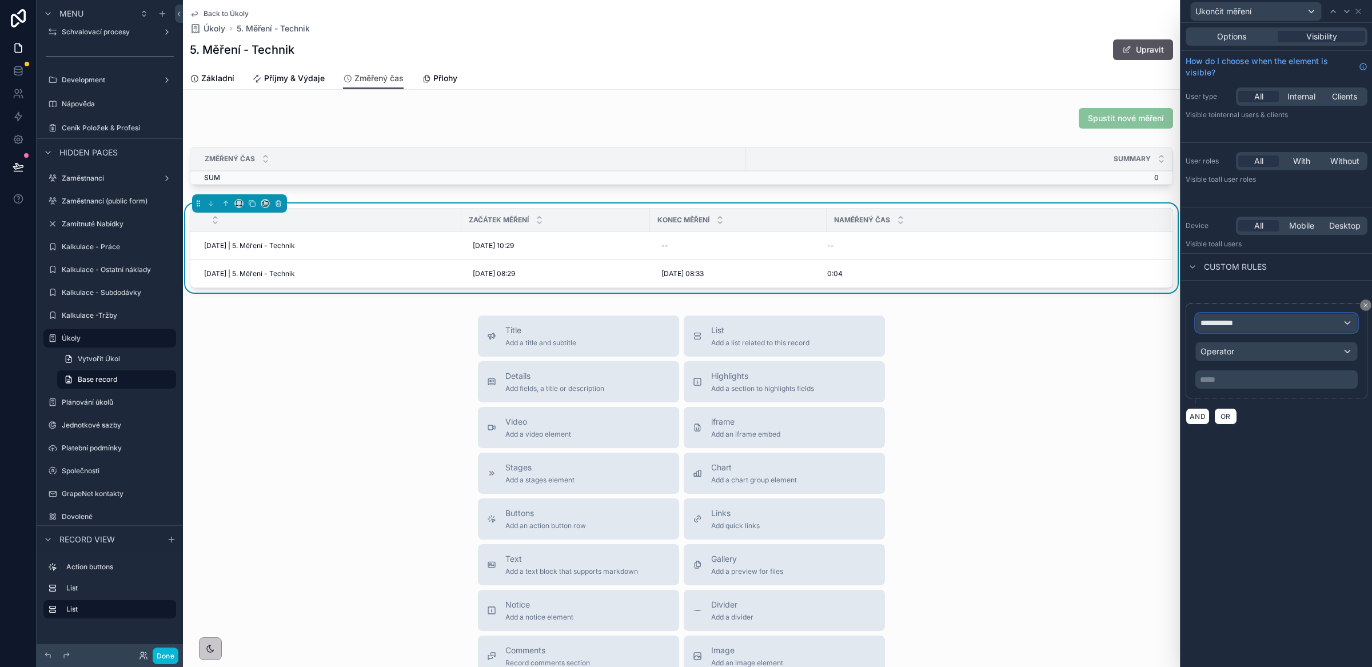
click at [1242, 331] on div "**********" at bounding box center [1276, 323] width 161 height 18
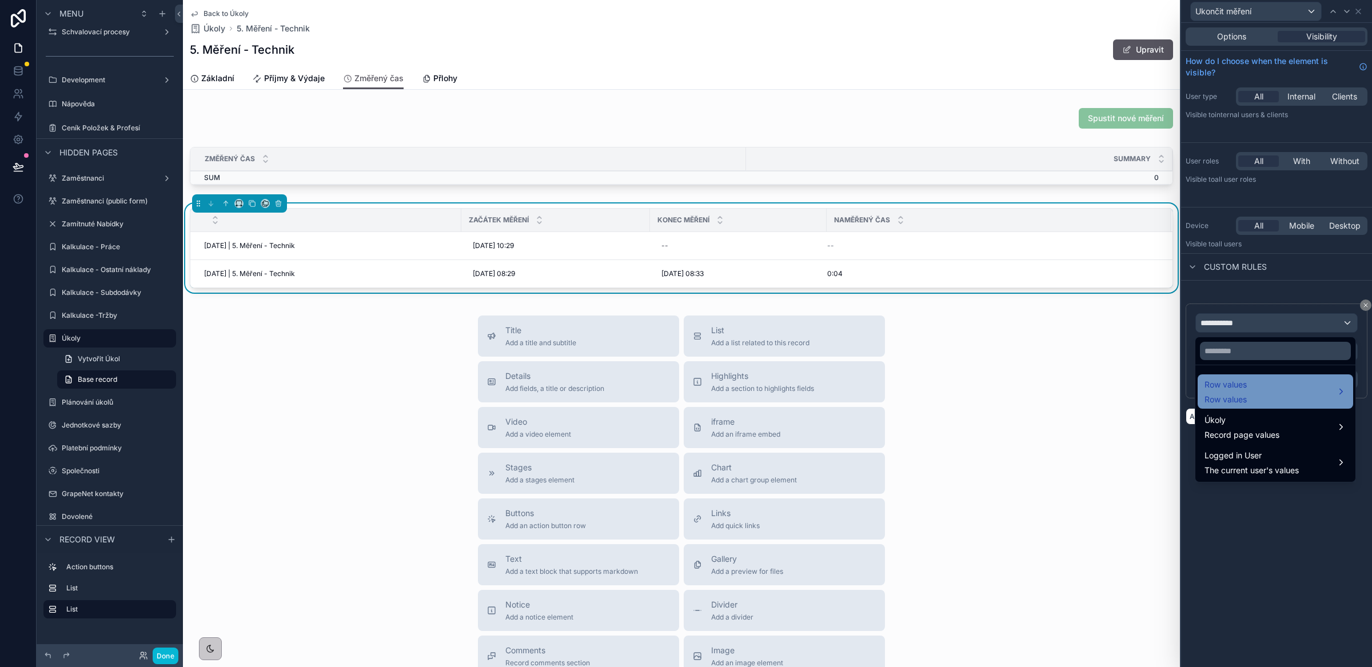
click at [1248, 388] on div "Row values Row values" at bounding box center [1276, 391] width 142 height 27
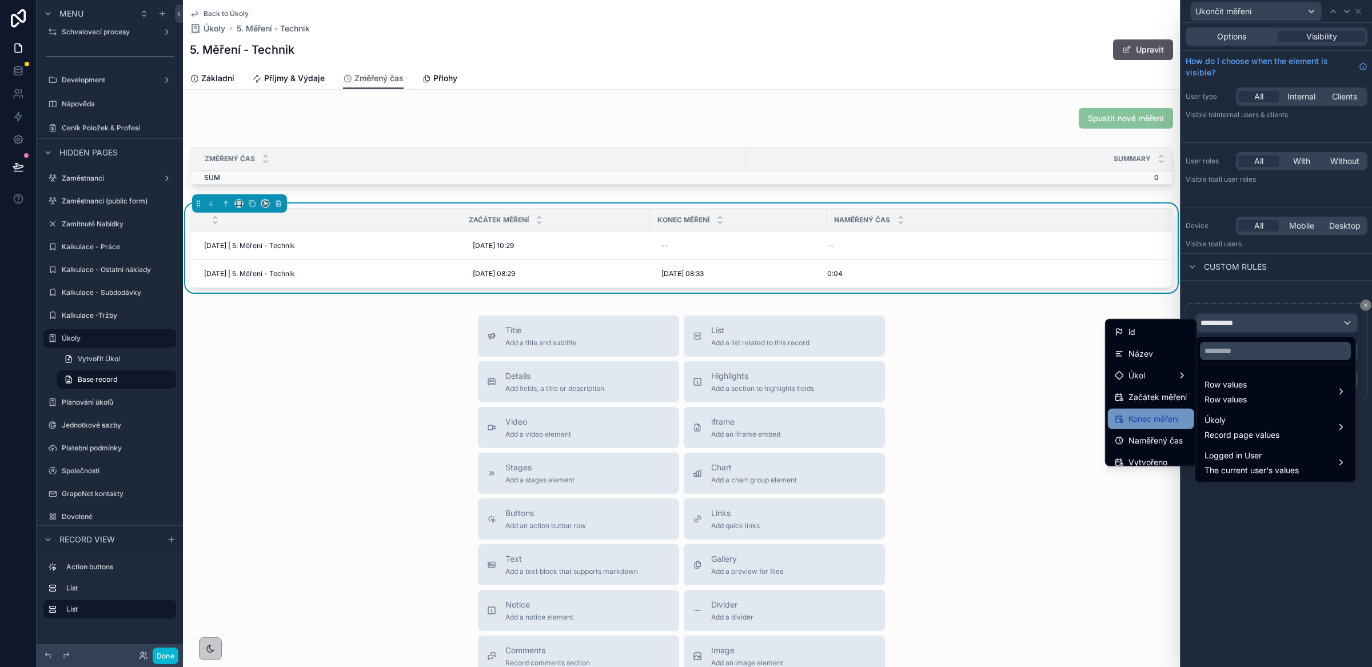
click at [1149, 412] on span "Konec měření" at bounding box center [1154, 419] width 50 height 14
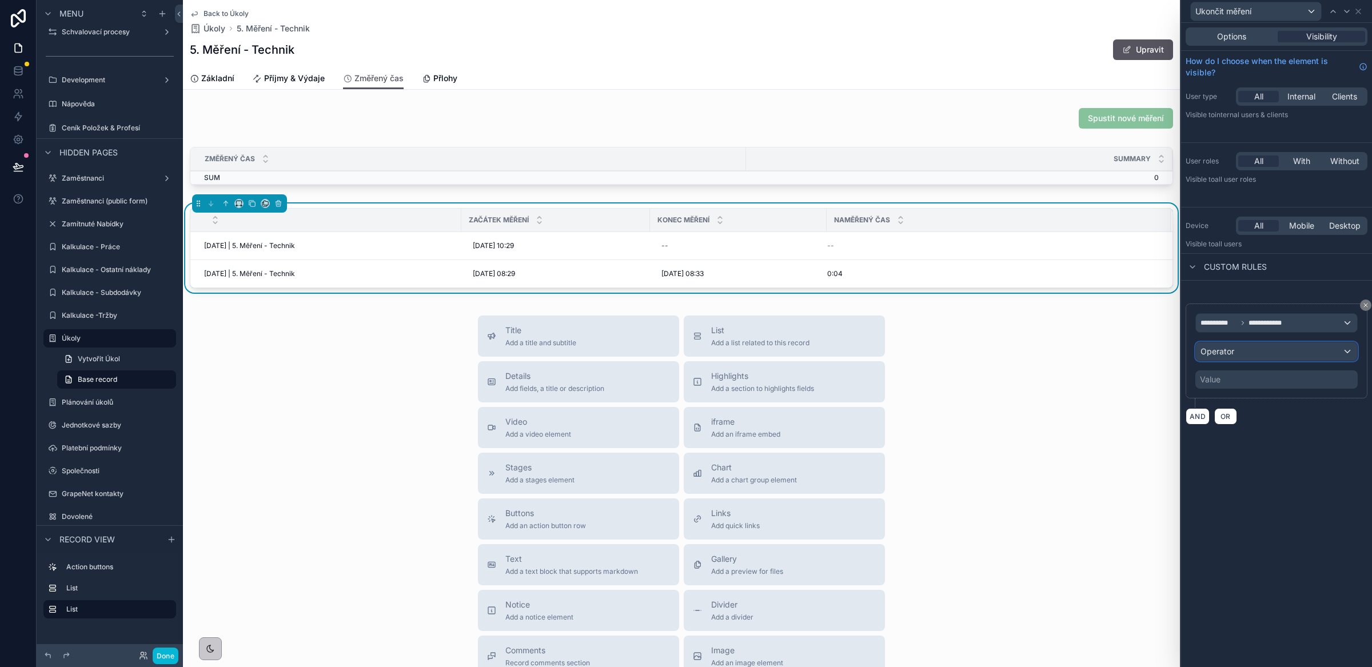
click at [1237, 351] on div "Operator" at bounding box center [1276, 351] width 161 height 18
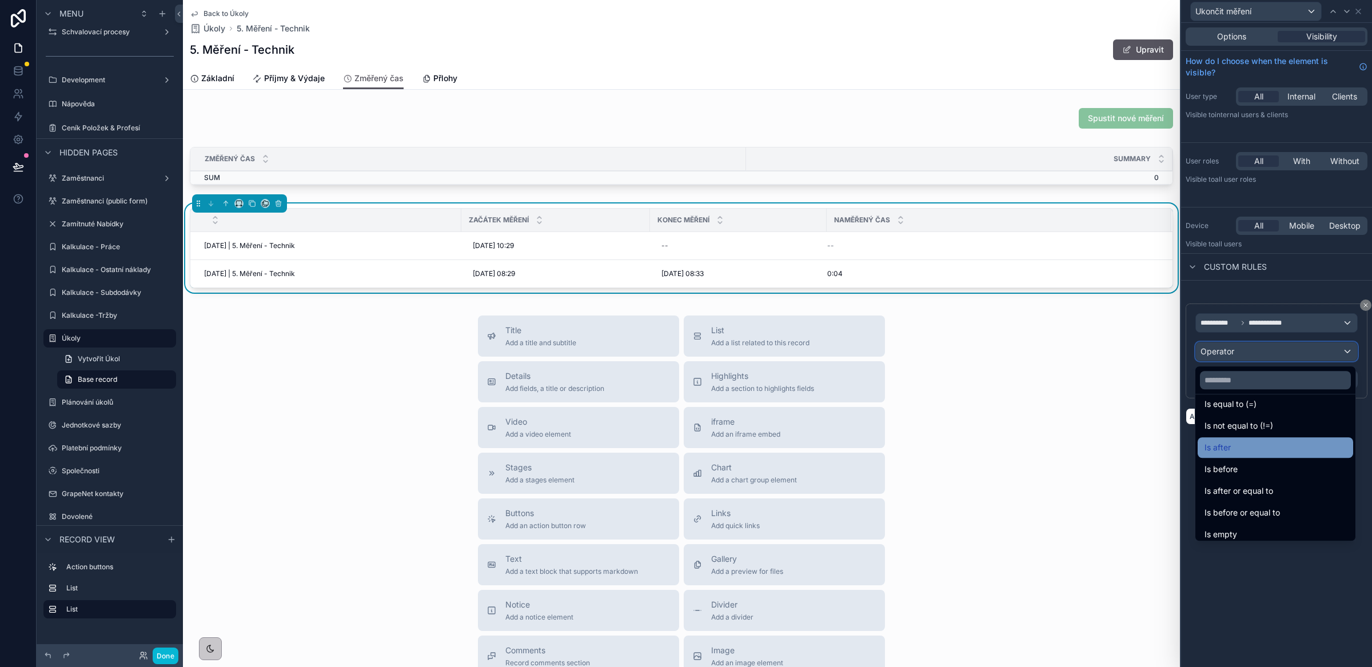
scroll to position [10, 0]
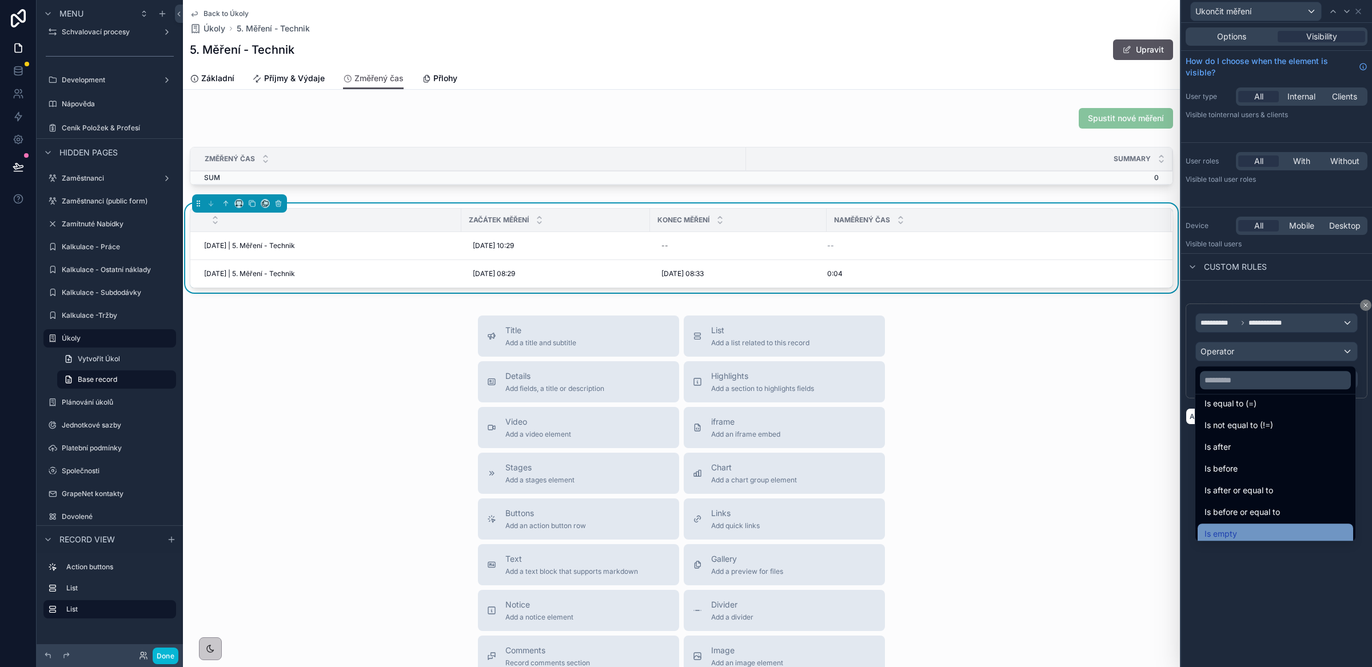
click at [1226, 534] on span "Is empty" at bounding box center [1221, 534] width 33 height 14
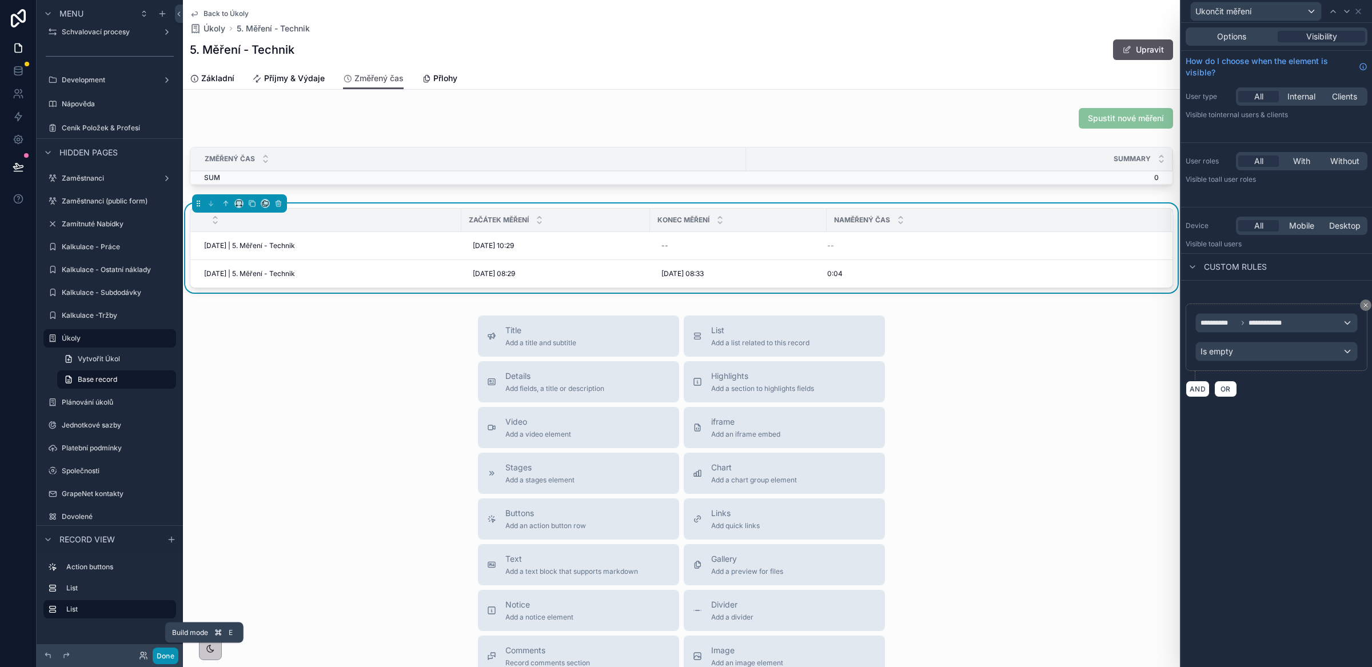
click at [165, 652] on button "Done" at bounding box center [166, 656] width 26 height 17
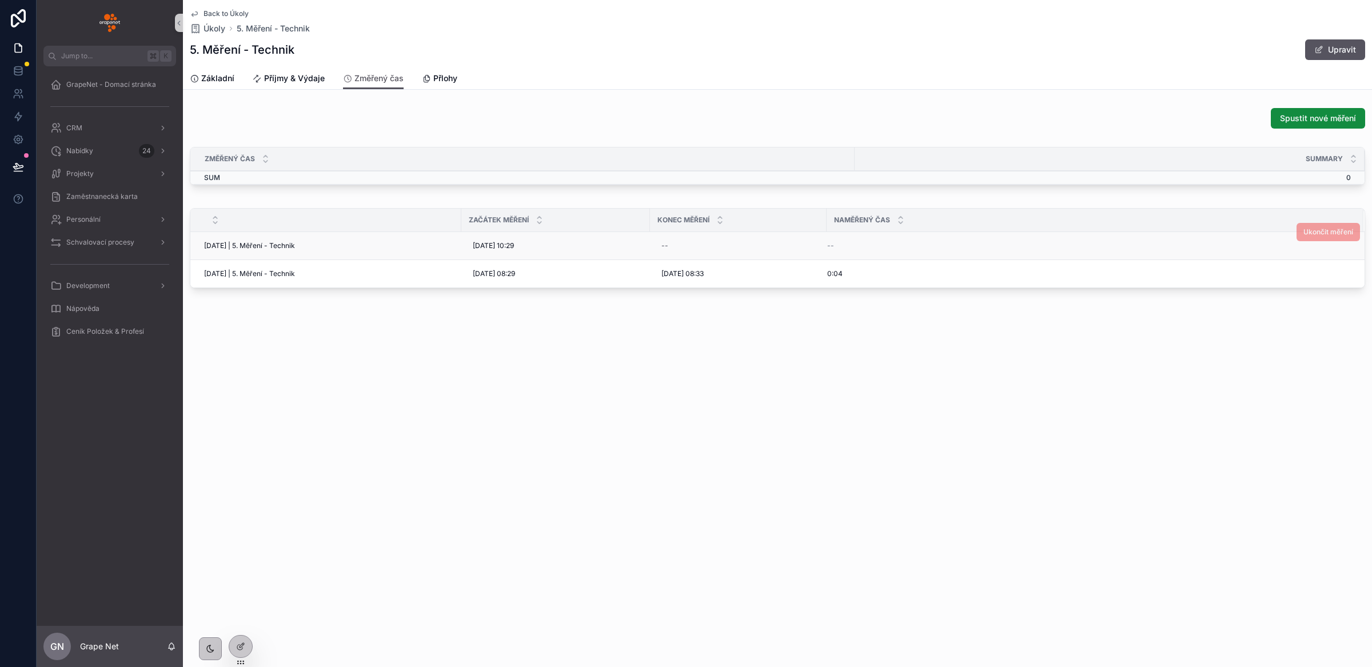
click at [1326, 234] on span "Ukončit měření" at bounding box center [1328, 232] width 63 height 9
click at [247, 647] on div at bounding box center [240, 647] width 23 height 22
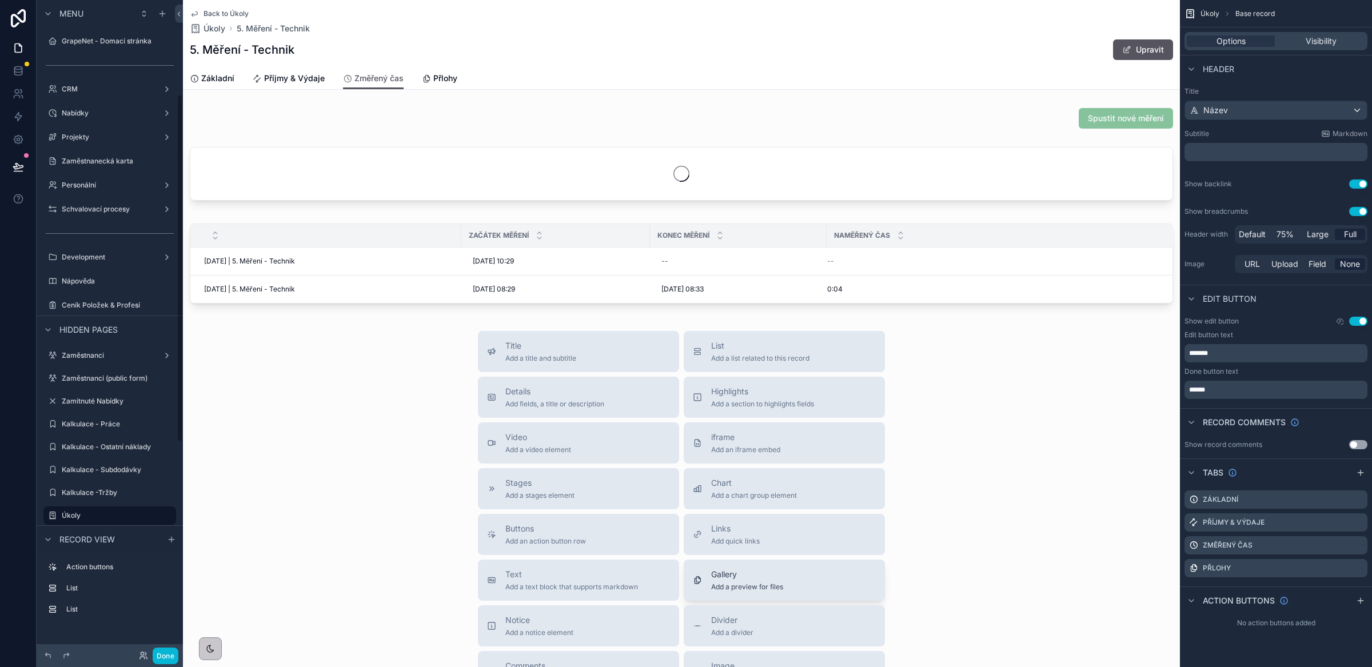
scroll to position [177, 0]
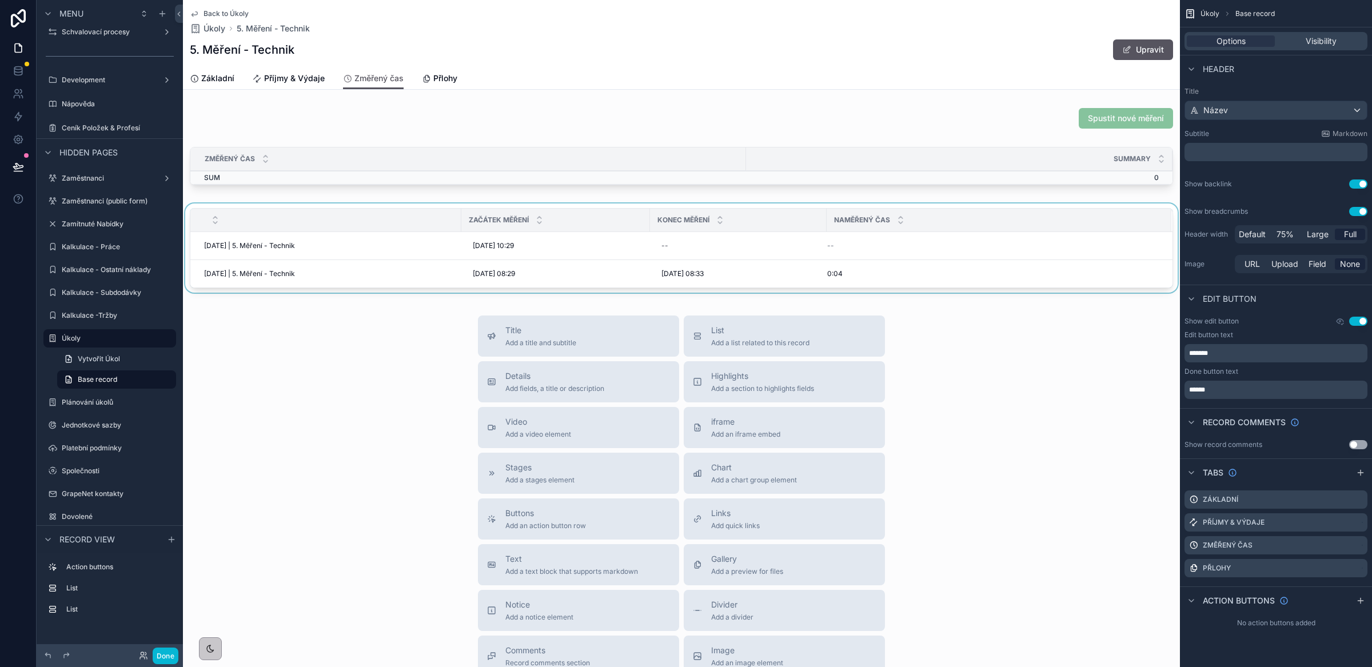
click at [896, 237] on div "scrollable content" at bounding box center [681, 251] width 997 height 94
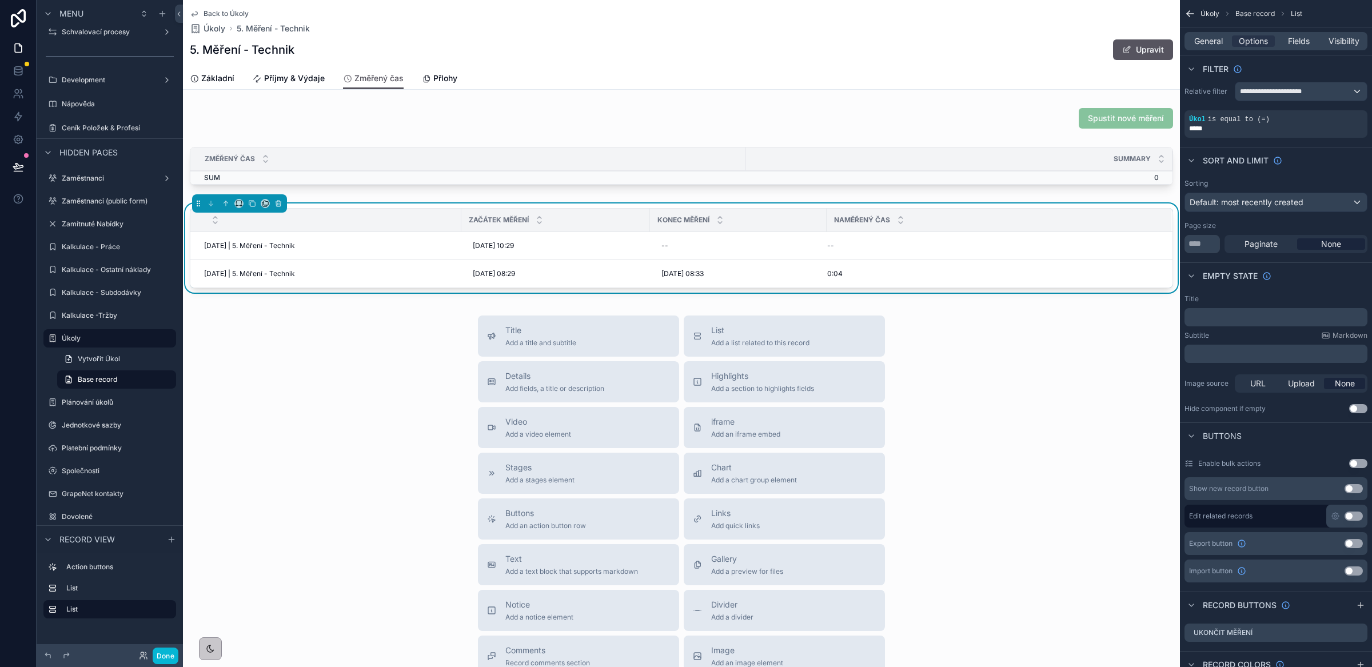
scroll to position [15, 0]
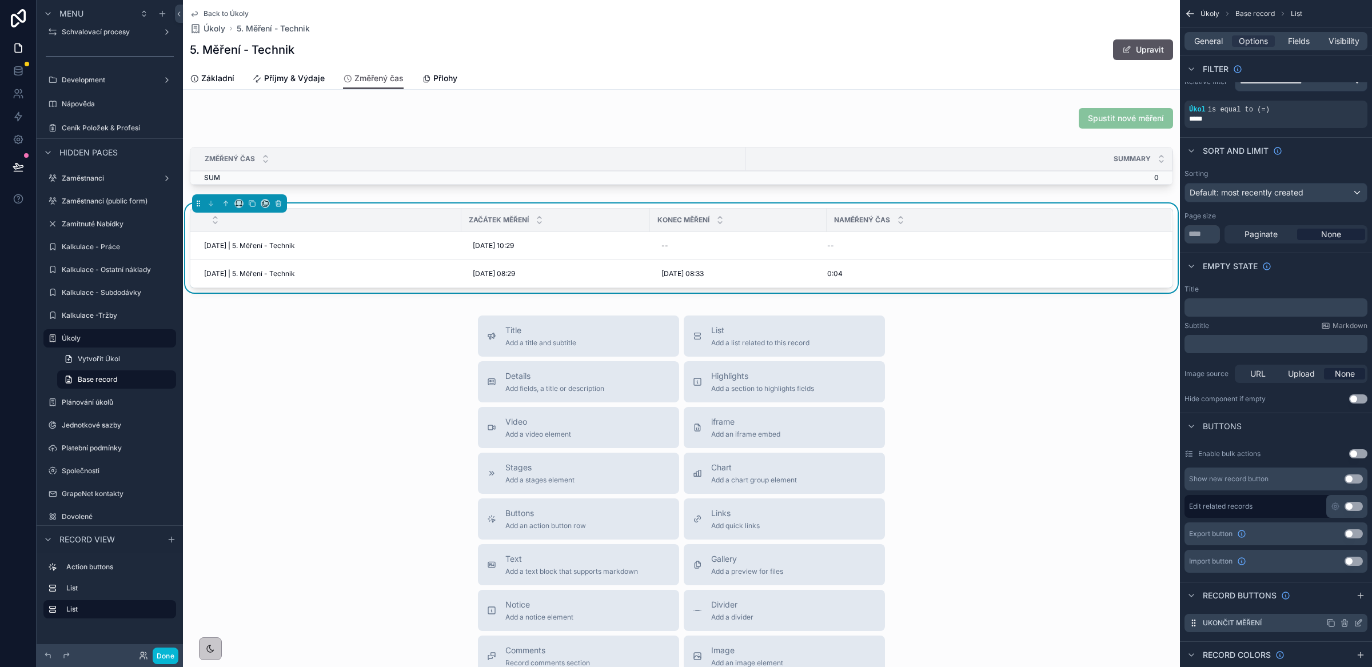
click at [1356, 625] on icon "scrollable content" at bounding box center [1358, 623] width 9 height 9
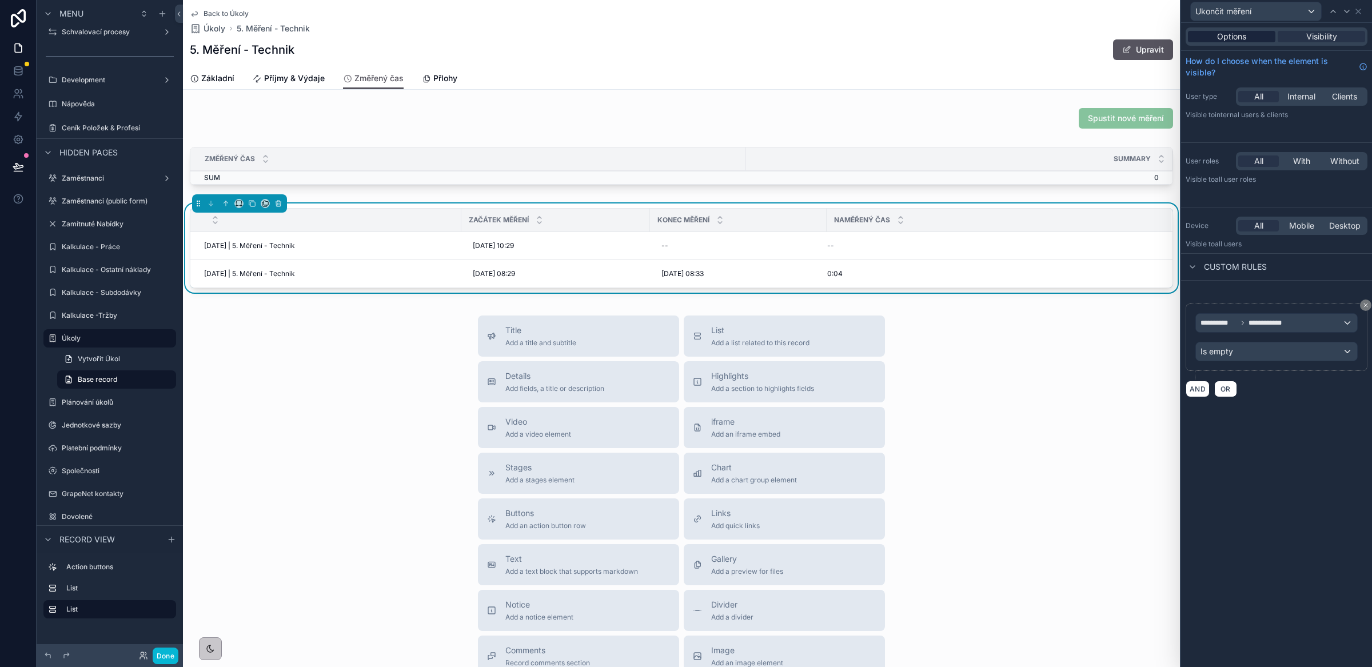
click at [1224, 35] on span "Options" at bounding box center [1231, 36] width 29 height 11
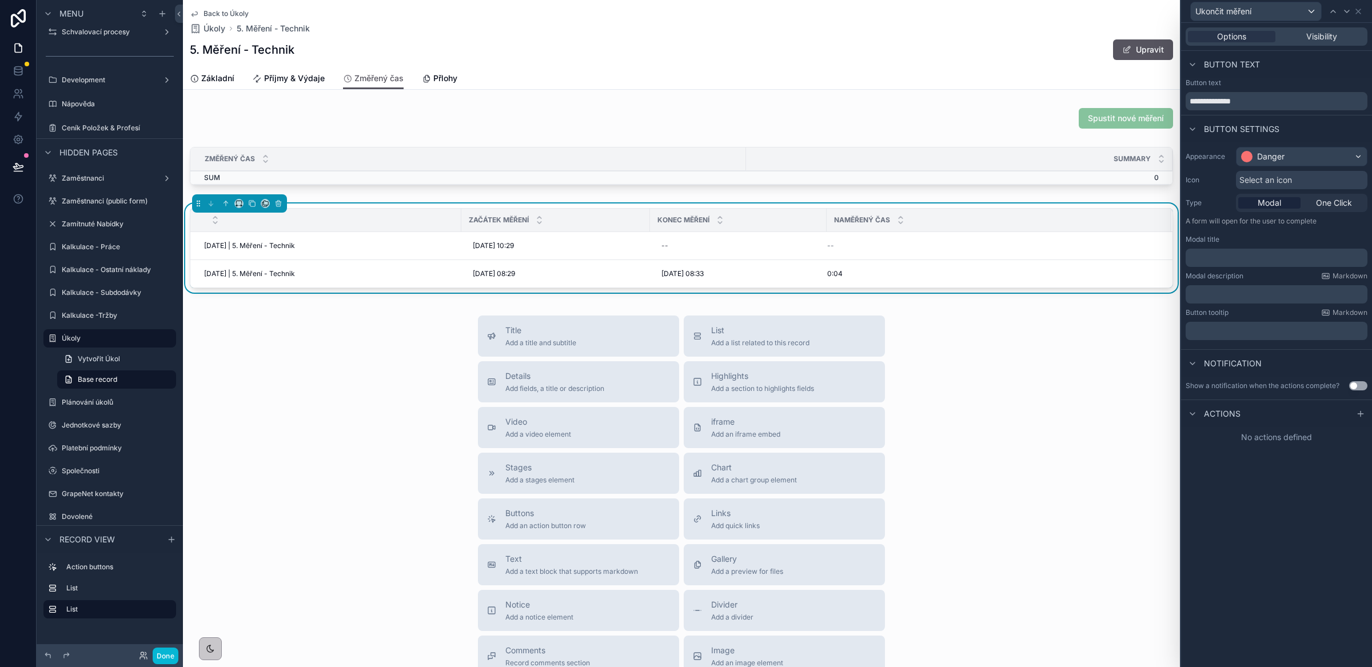
click at [1213, 258] on p "﻿" at bounding box center [1277, 257] width 175 height 11
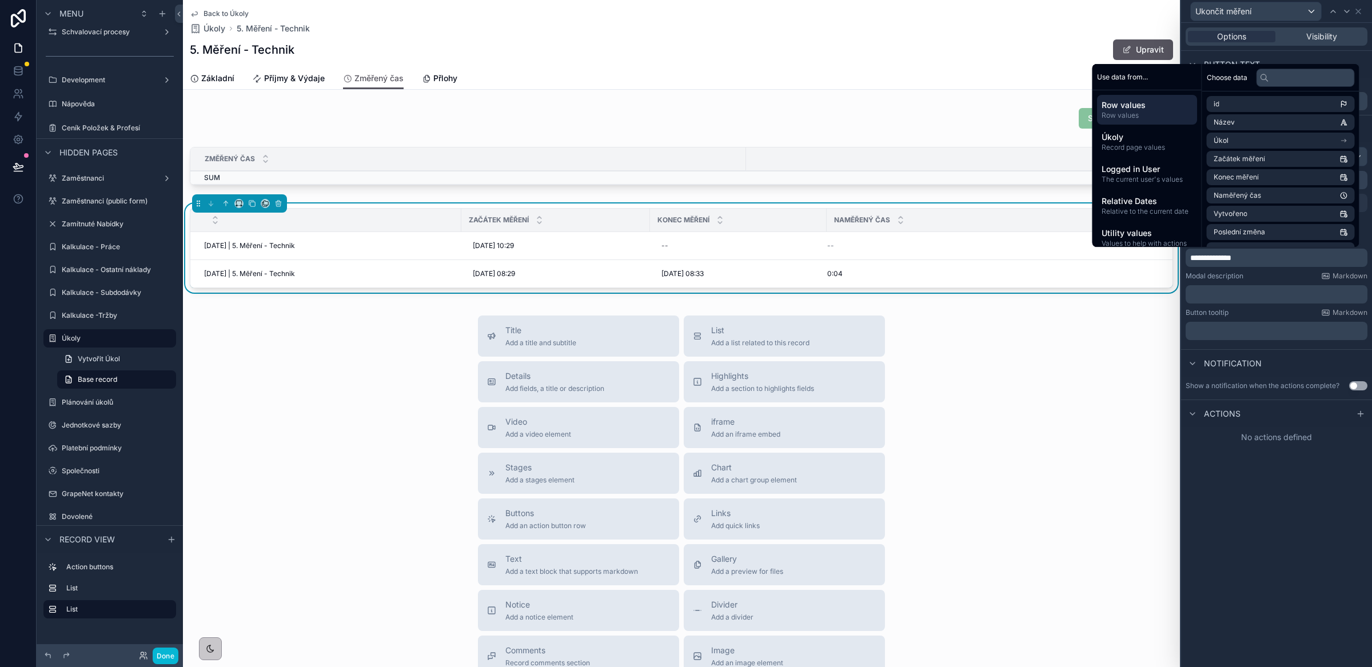
click at [1214, 301] on div "﻿" at bounding box center [1277, 294] width 182 height 18
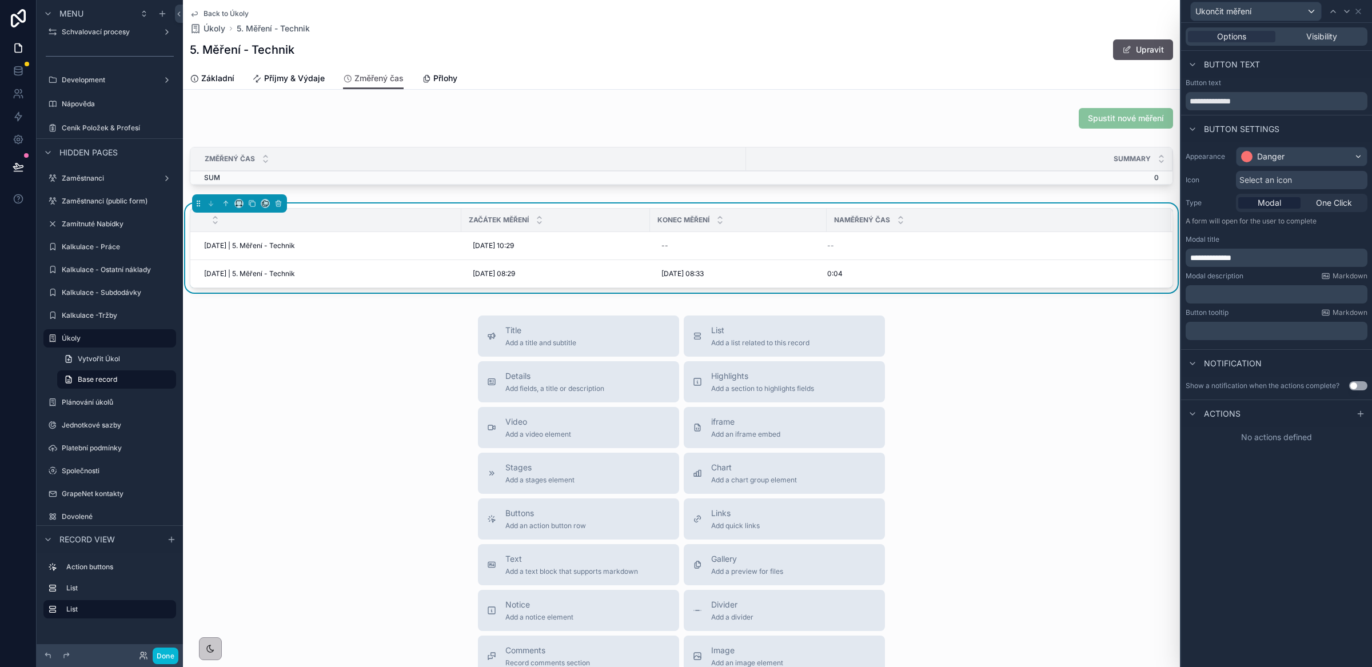
click at [1215, 298] on p "﻿" at bounding box center [1277, 294] width 175 height 11
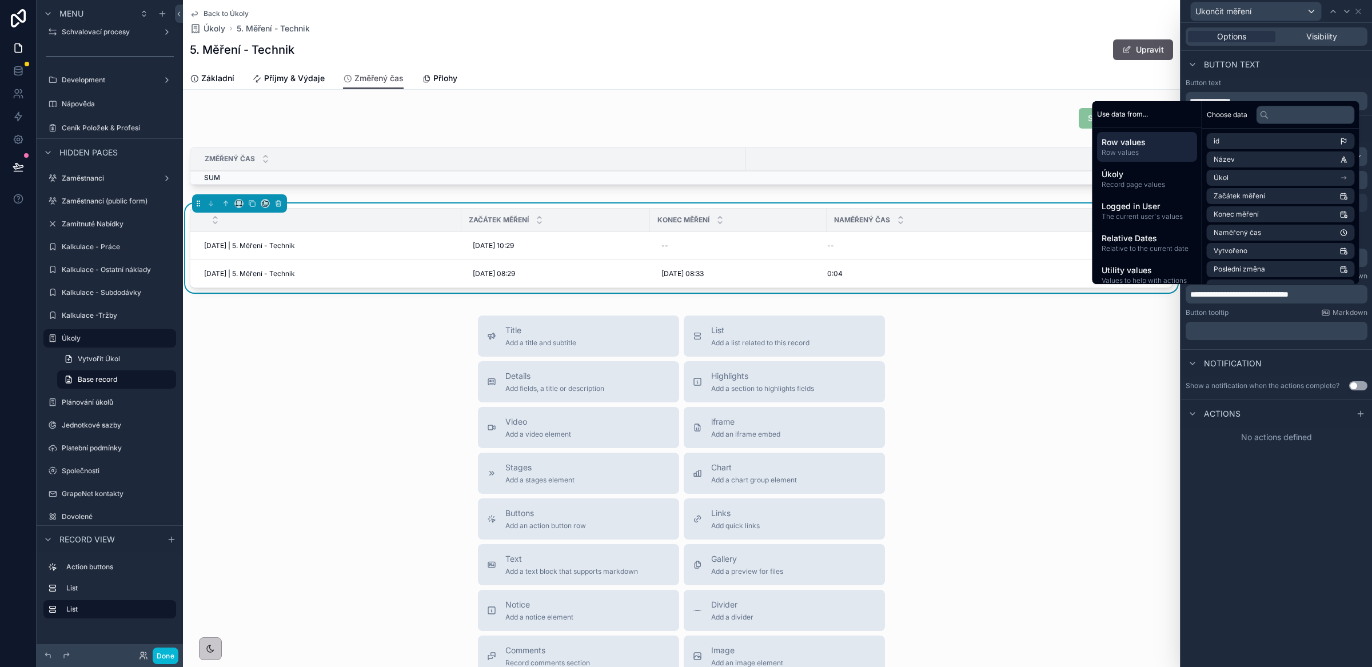
click at [1246, 339] on div "﻿" at bounding box center [1277, 331] width 182 height 18
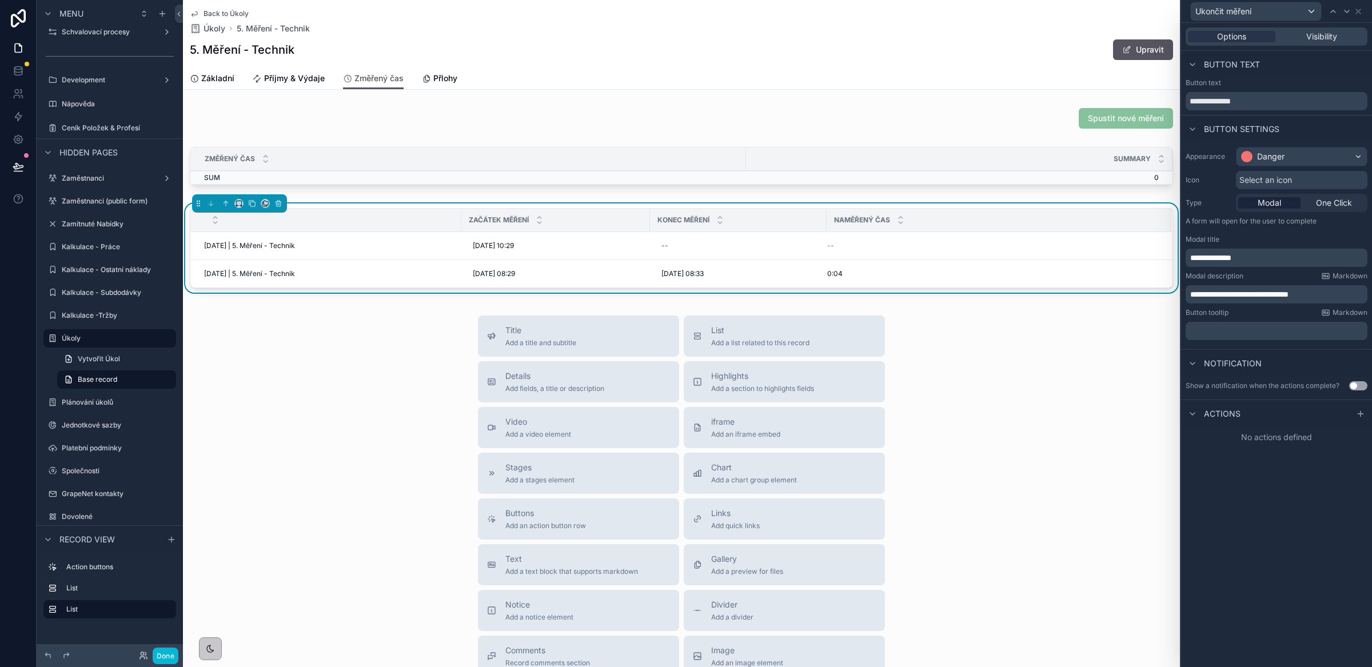
click at [1199, 329] on p "﻿" at bounding box center [1277, 330] width 175 height 11
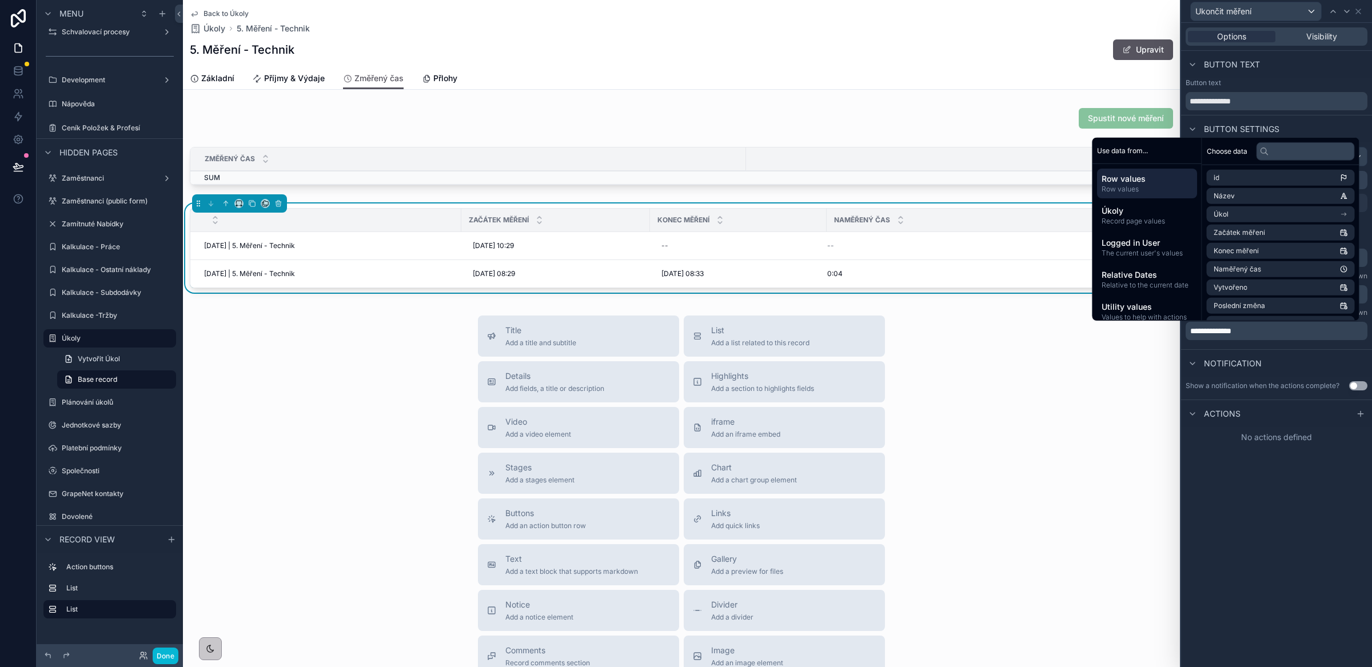
click at [1295, 547] on div "**********" at bounding box center [1276, 345] width 191 height 644
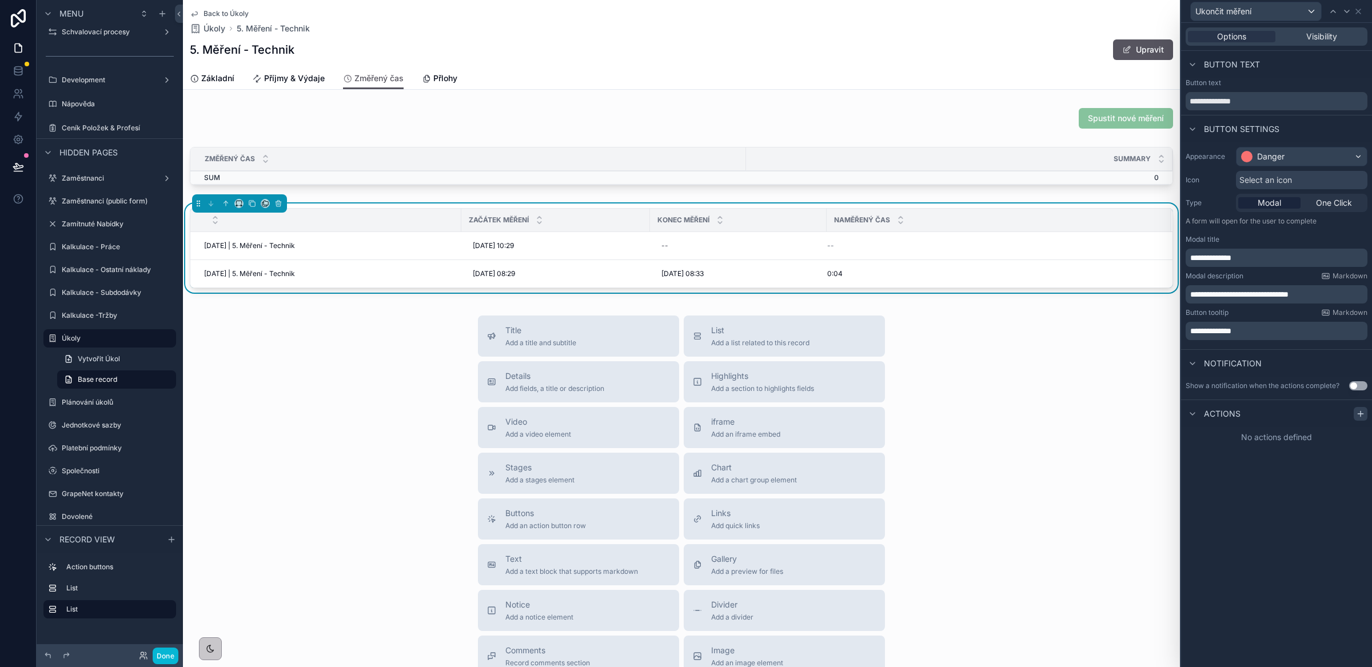
click at [1364, 414] on icon at bounding box center [1360, 413] width 9 height 9
click at [1264, 459] on div "Select a type" at bounding box center [1277, 460] width 172 height 18
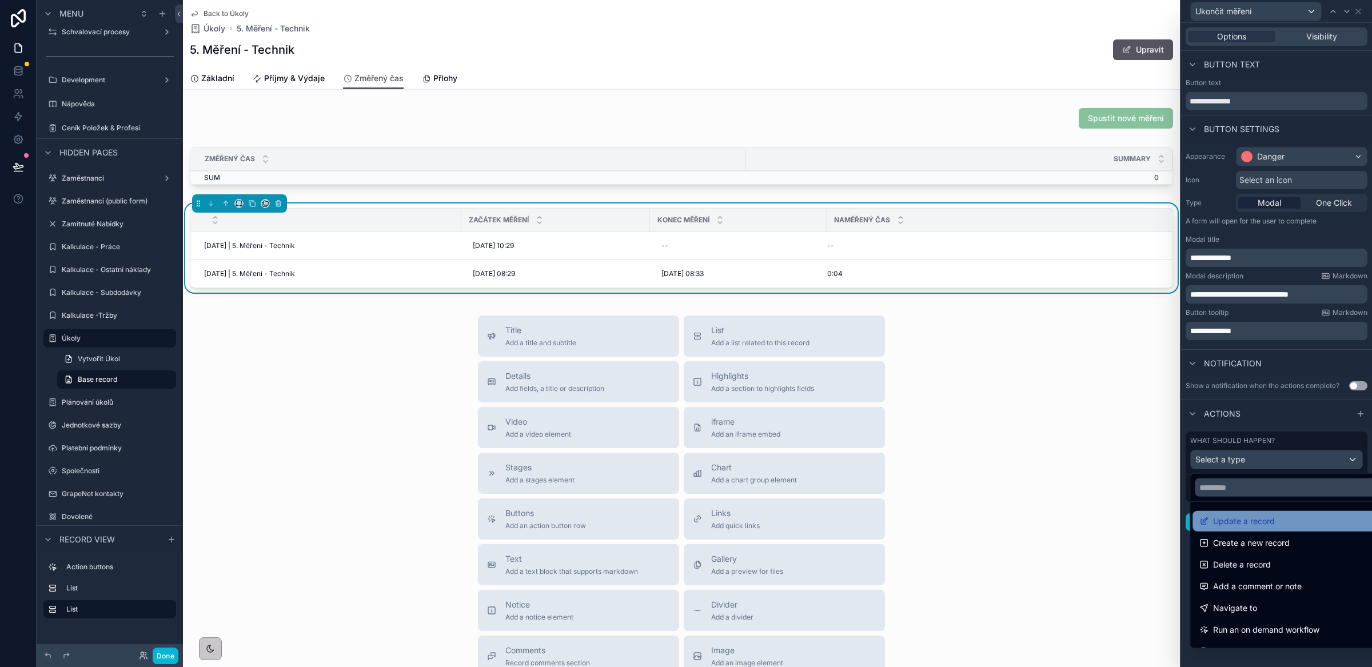
click at [1245, 521] on span "Update a record" at bounding box center [1244, 522] width 62 height 14
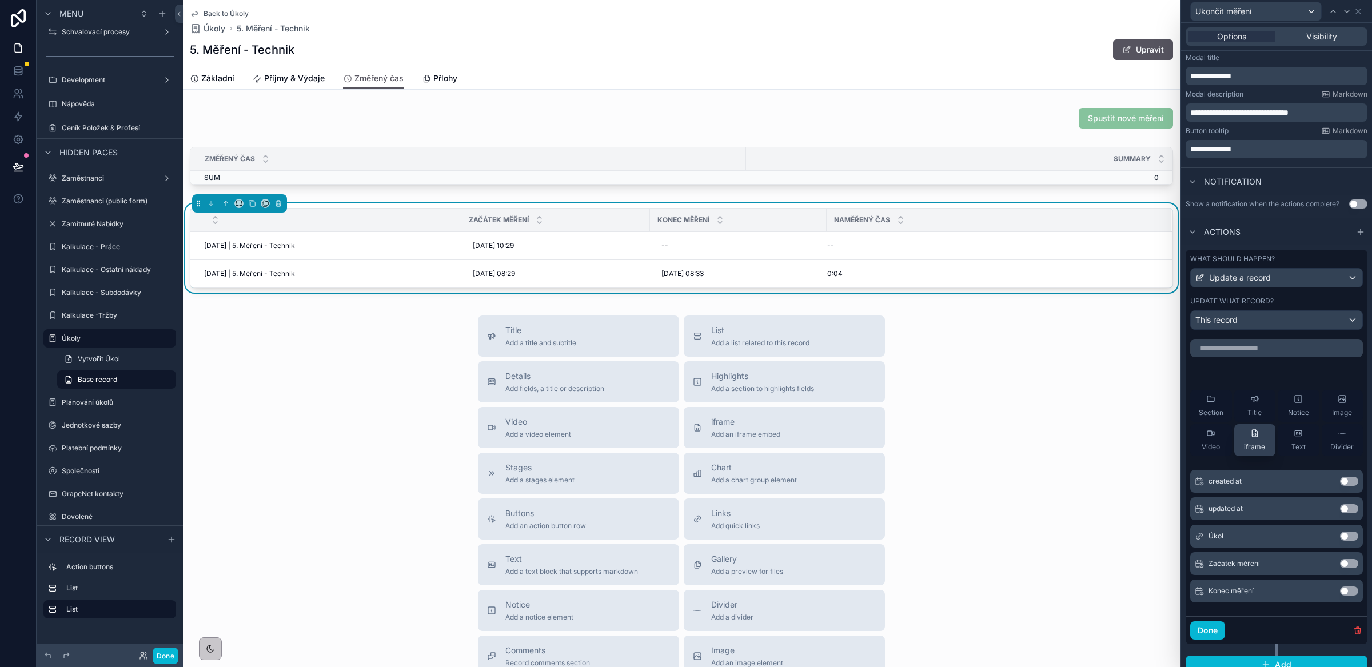
scroll to position [186, 0]
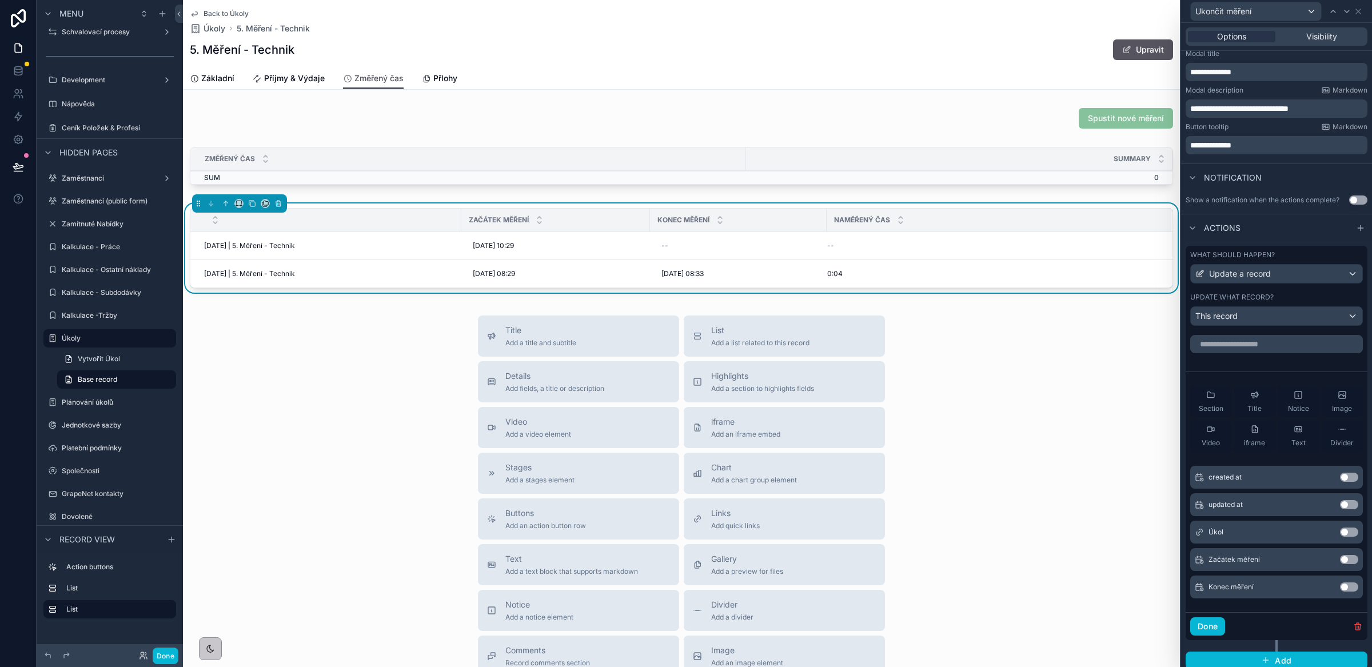
click at [1340, 592] on button "Use setting" at bounding box center [1349, 587] width 18 height 9
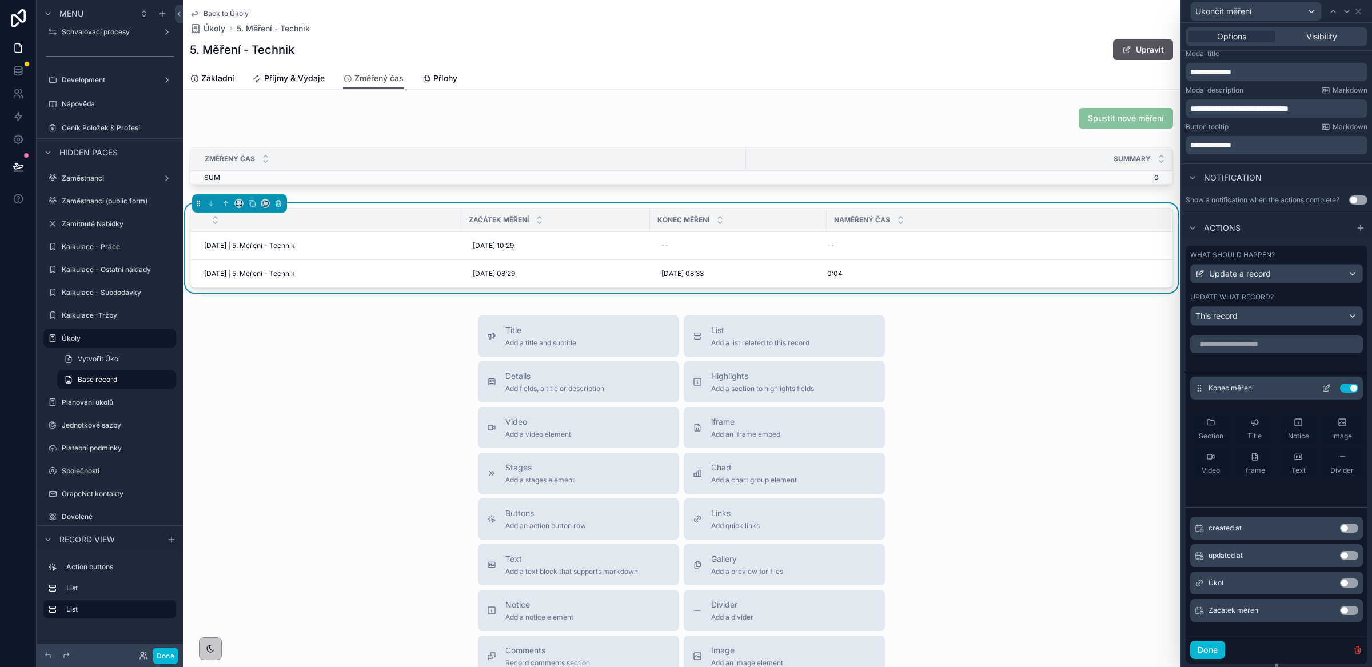
click at [1322, 393] on icon at bounding box center [1326, 388] width 9 height 9
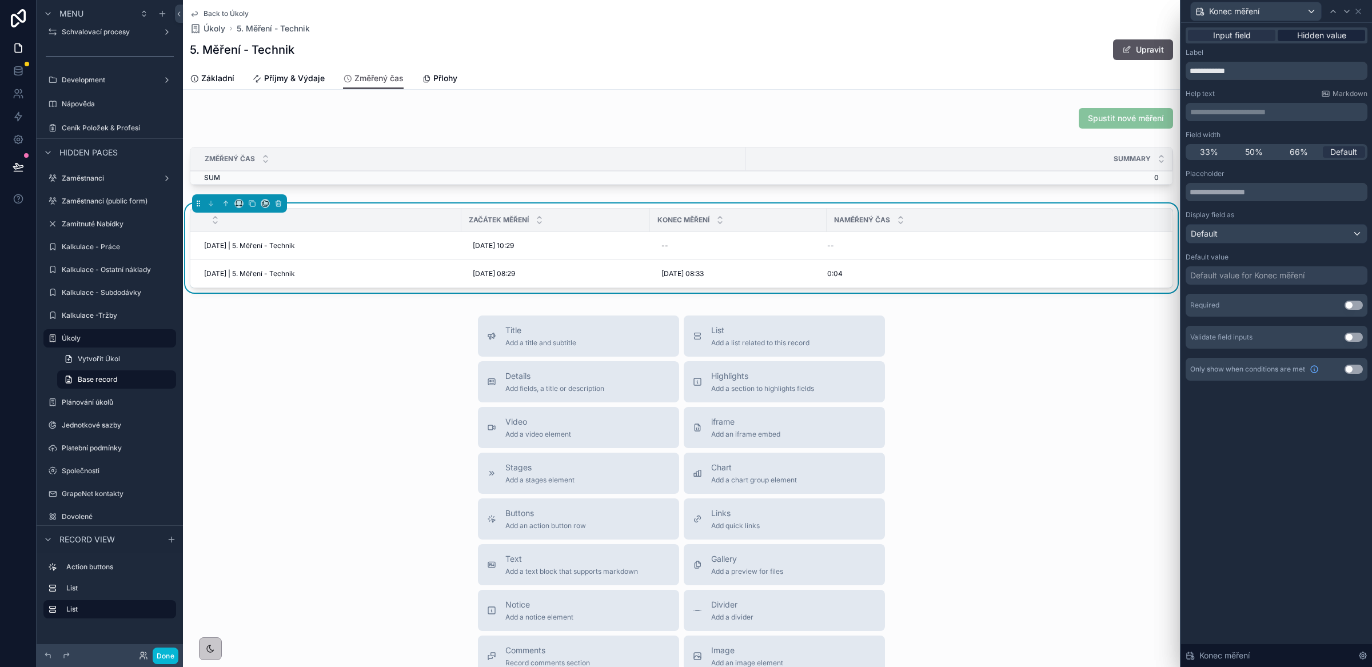
click at [1306, 34] on span "Hidden value" at bounding box center [1321, 35] width 49 height 11
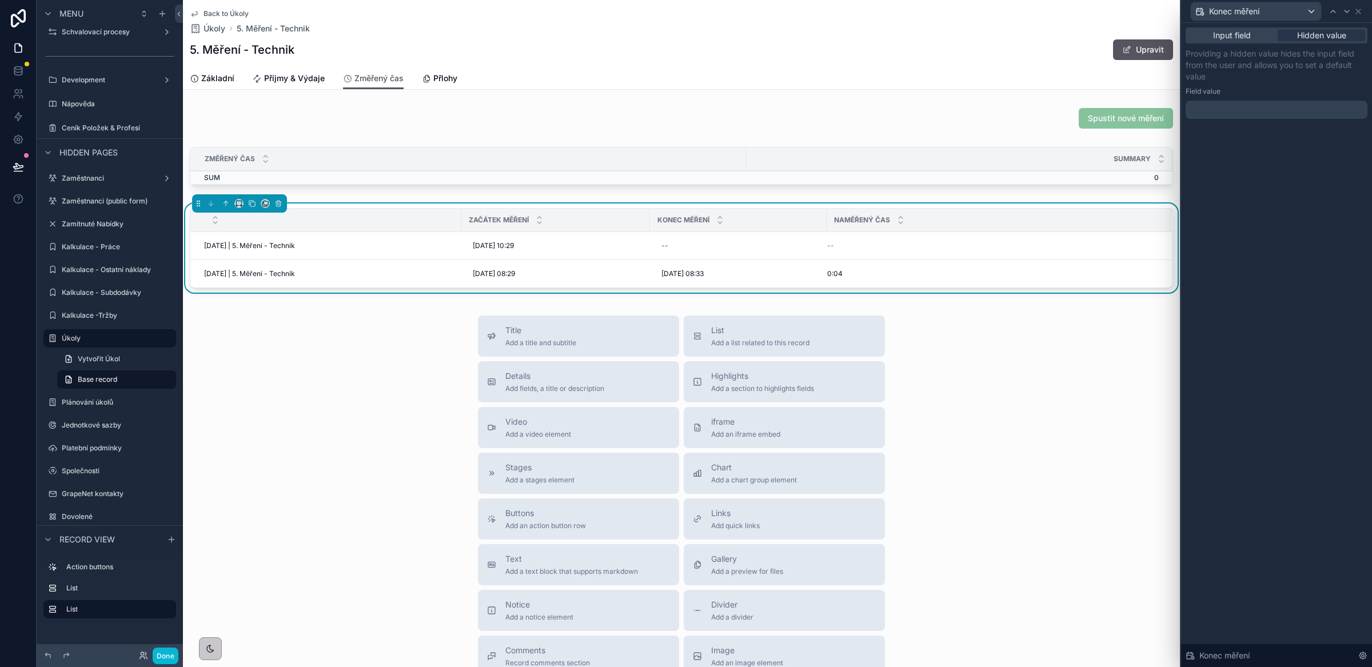
click at [1241, 107] on div at bounding box center [1277, 110] width 182 height 18
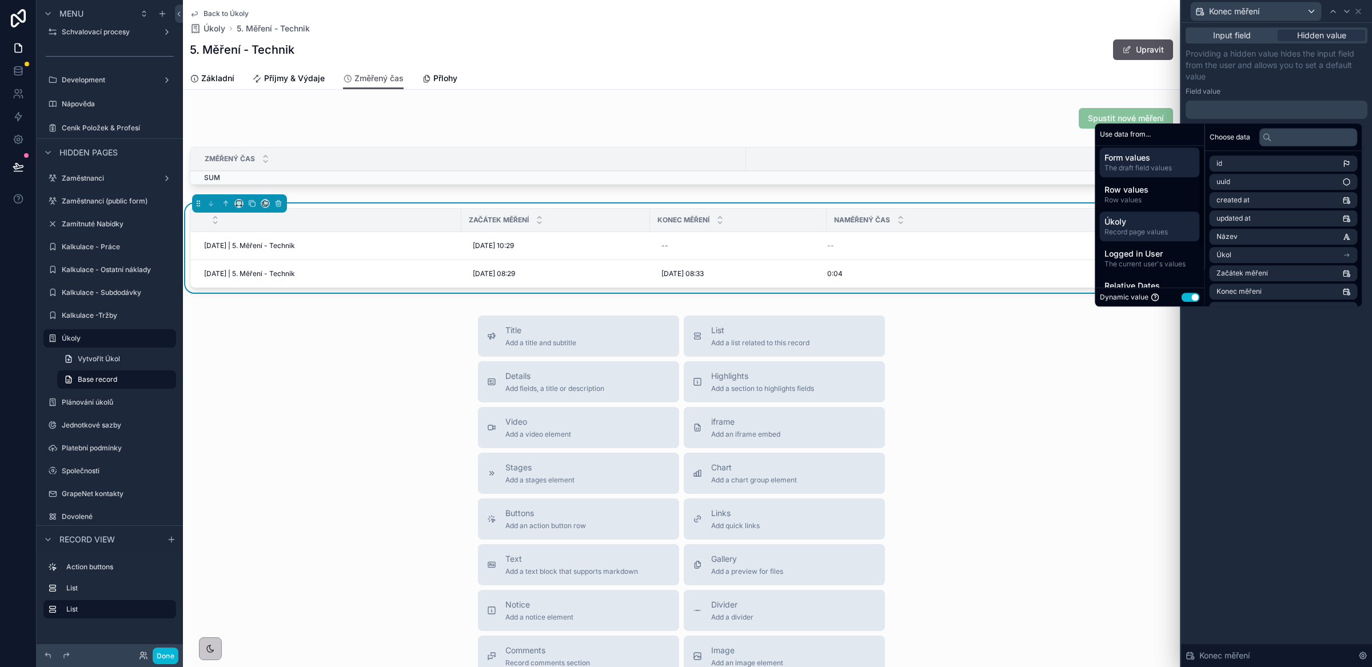
scroll to position [6, 0]
click at [1126, 280] on span "Relative Dates" at bounding box center [1150, 282] width 91 height 11
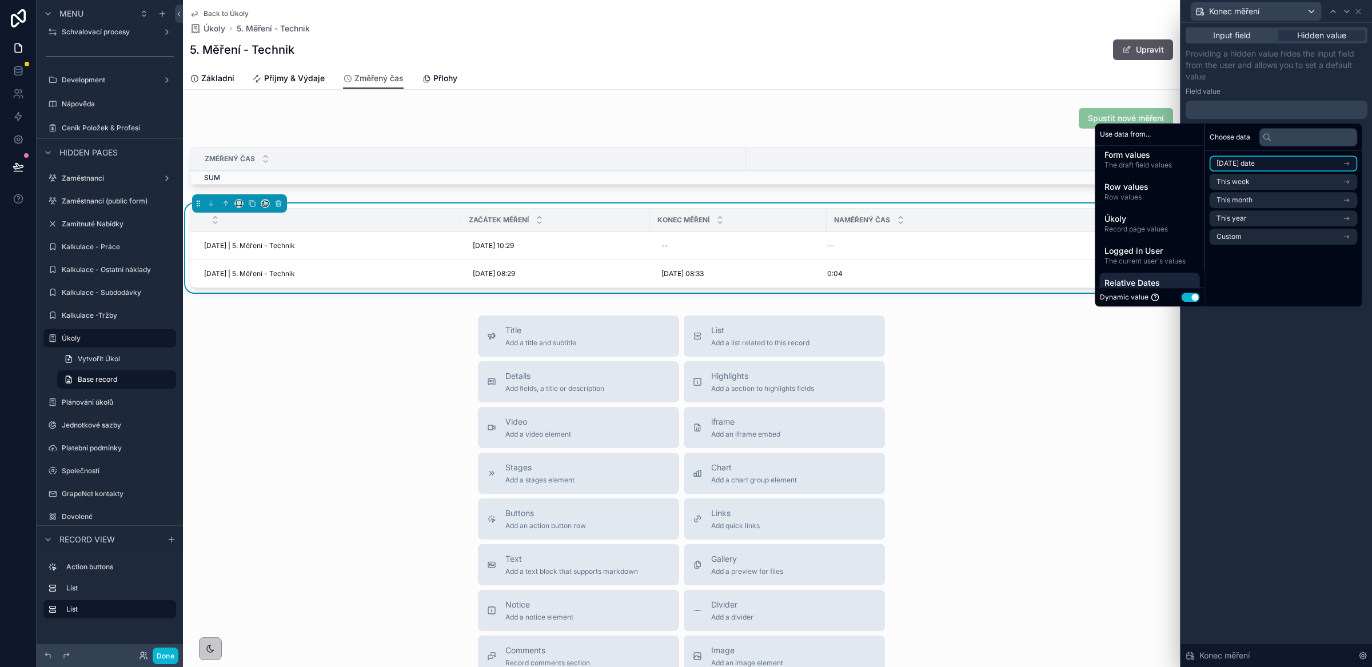
click at [1272, 162] on li "Today's date" at bounding box center [1284, 164] width 148 height 16
click at [1262, 180] on li "Now" at bounding box center [1284, 184] width 148 height 16
click at [1277, 363] on div "Input field Hidden value Providing a hidden value hides the input field from th…" at bounding box center [1276, 345] width 191 height 644
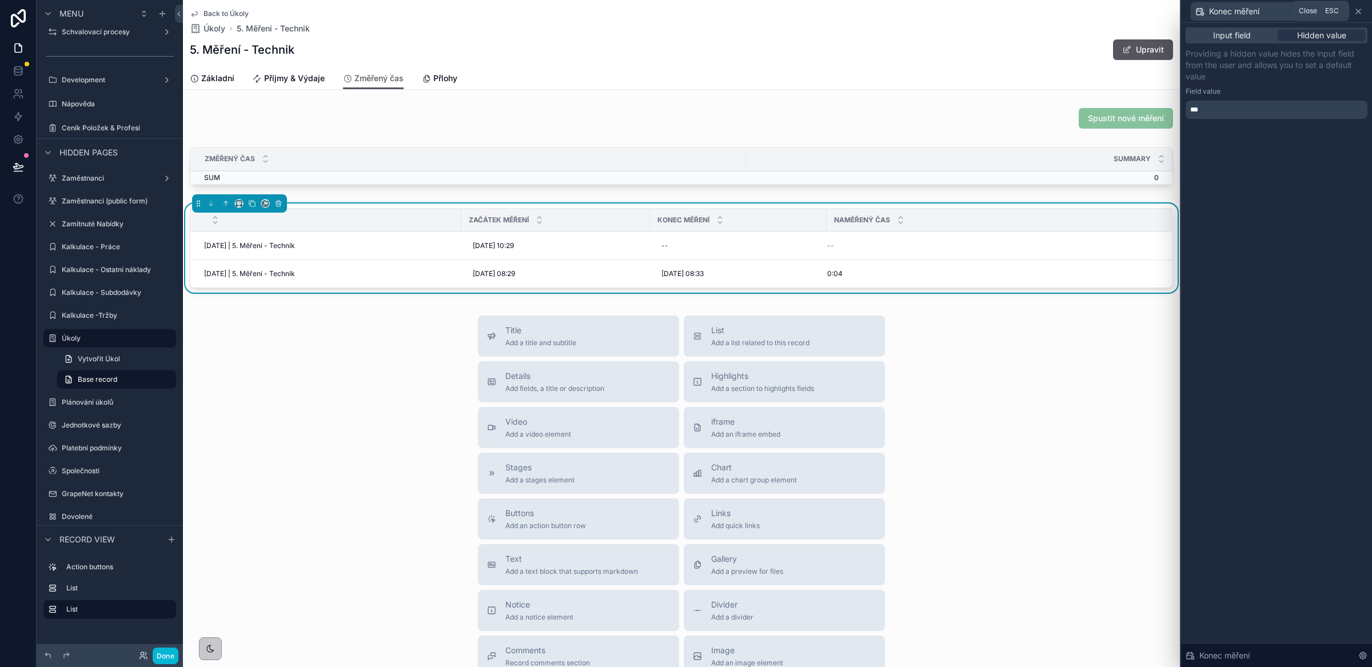
click at [1358, 9] on icon at bounding box center [1358, 11] width 9 height 9
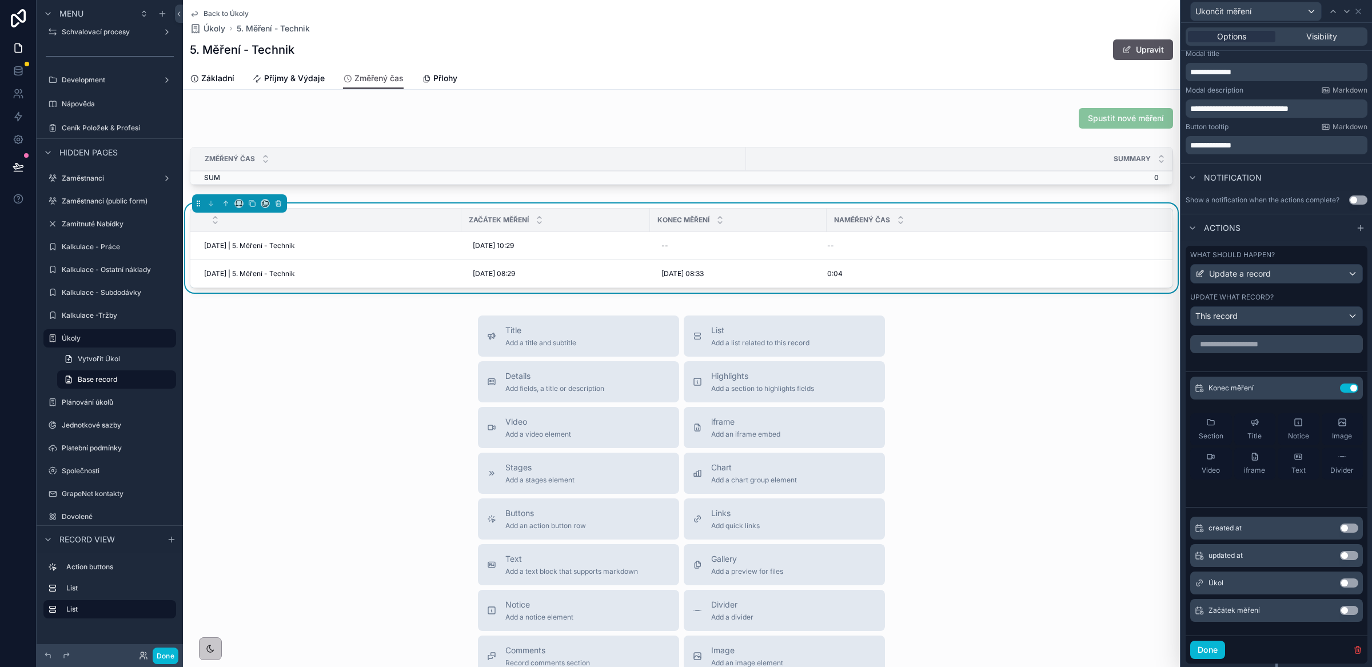
click at [1349, 205] on button "Use setting" at bounding box center [1358, 200] width 18 height 9
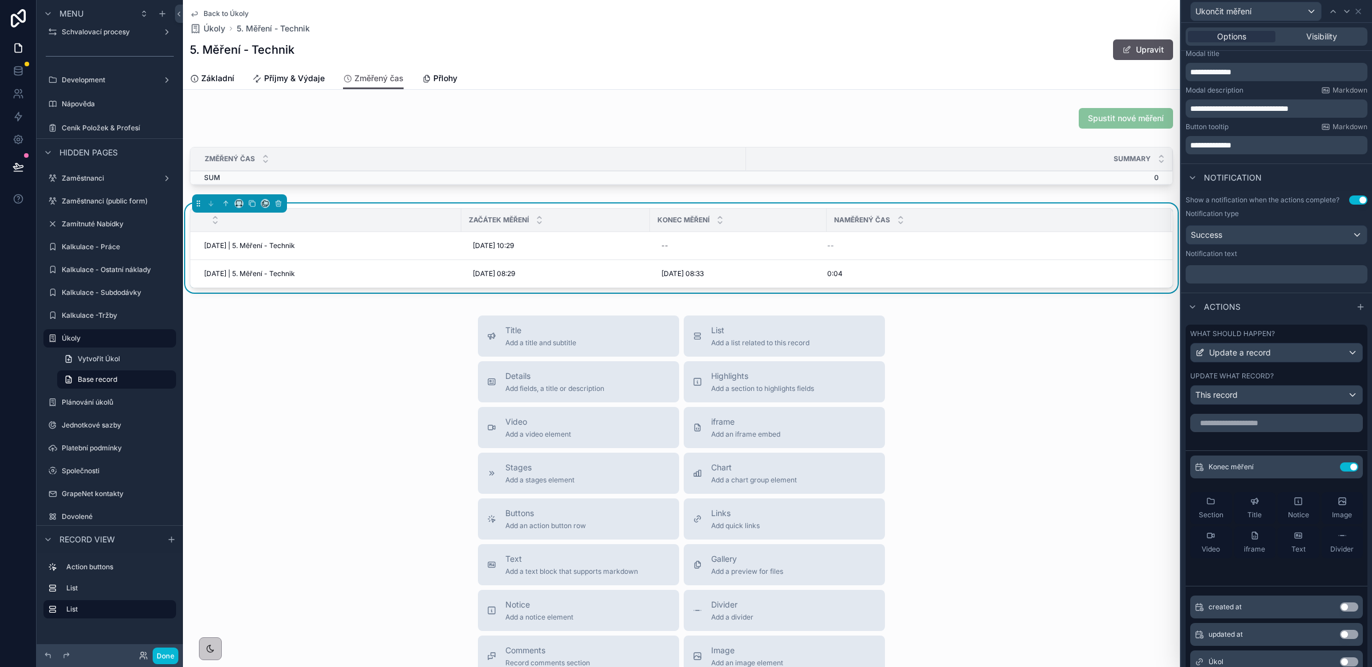
click at [1245, 280] on p "﻿" at bounding box center [1277, 274] width 175 height 11
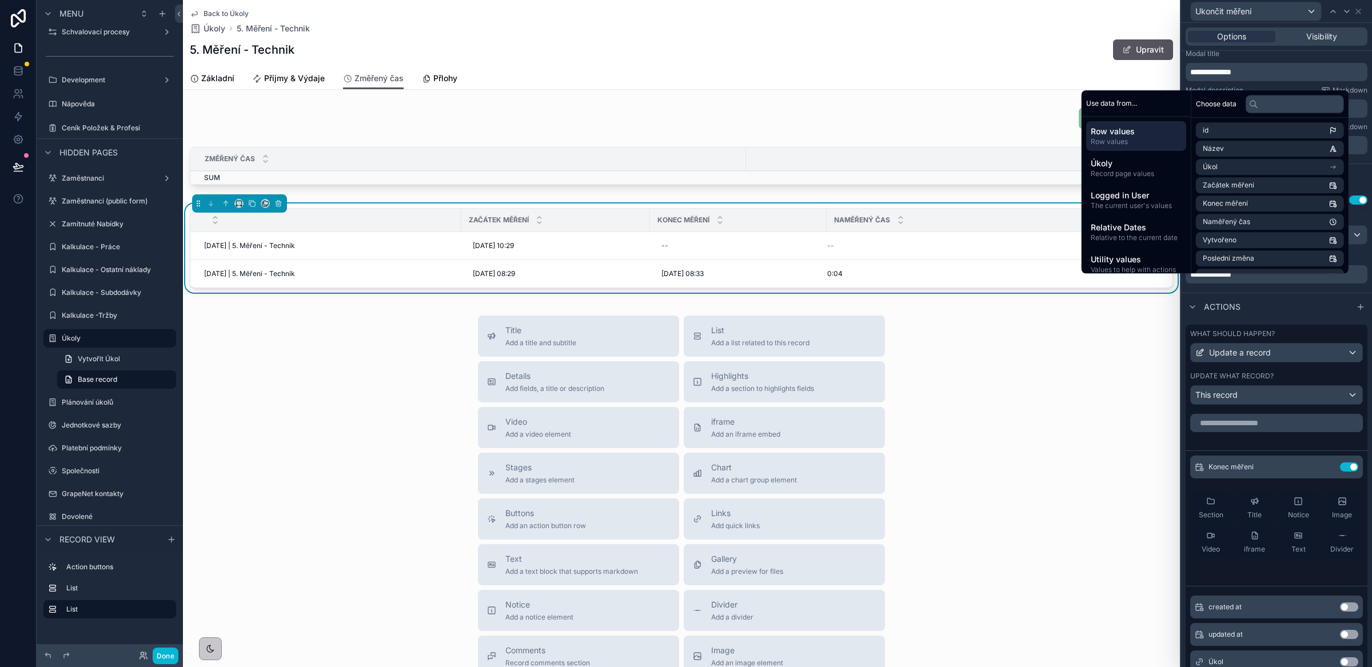
click at [1209, 278] on span "**********" at bounding box center [1210, 274] width 41 height 8
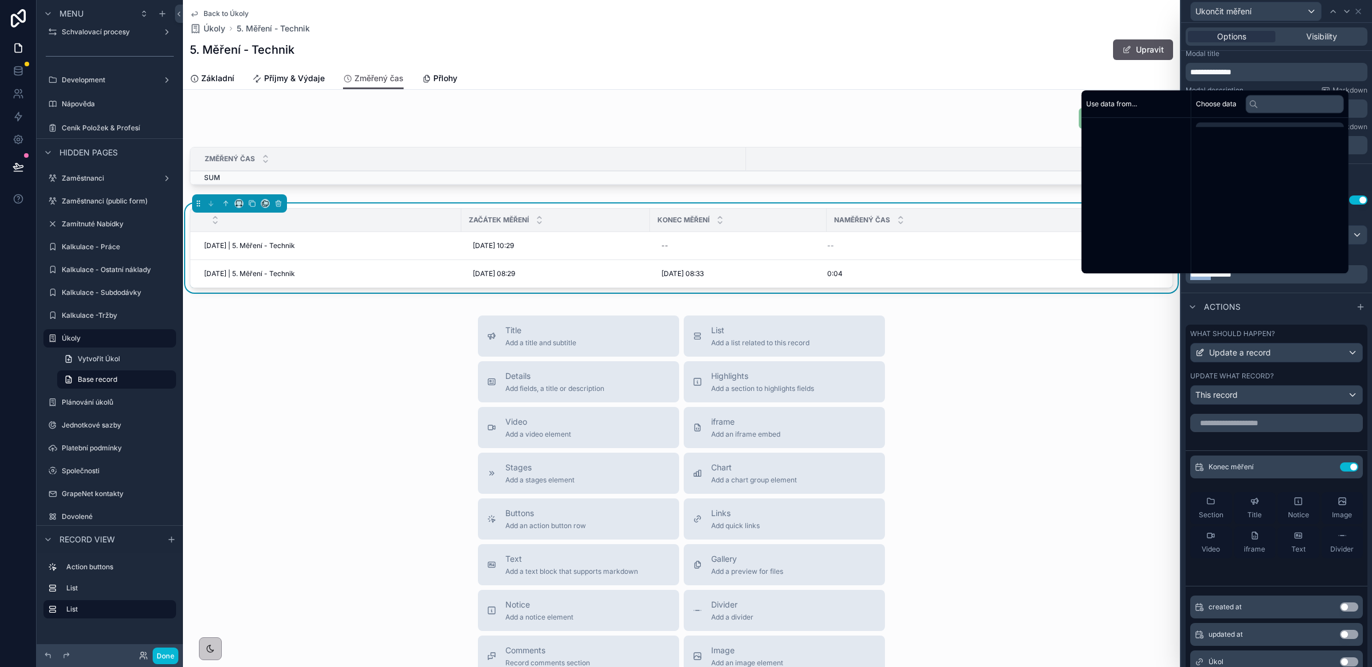
click at [1209, 278] on span "**********" at bounding box center [1210, 274] width 41 height 8
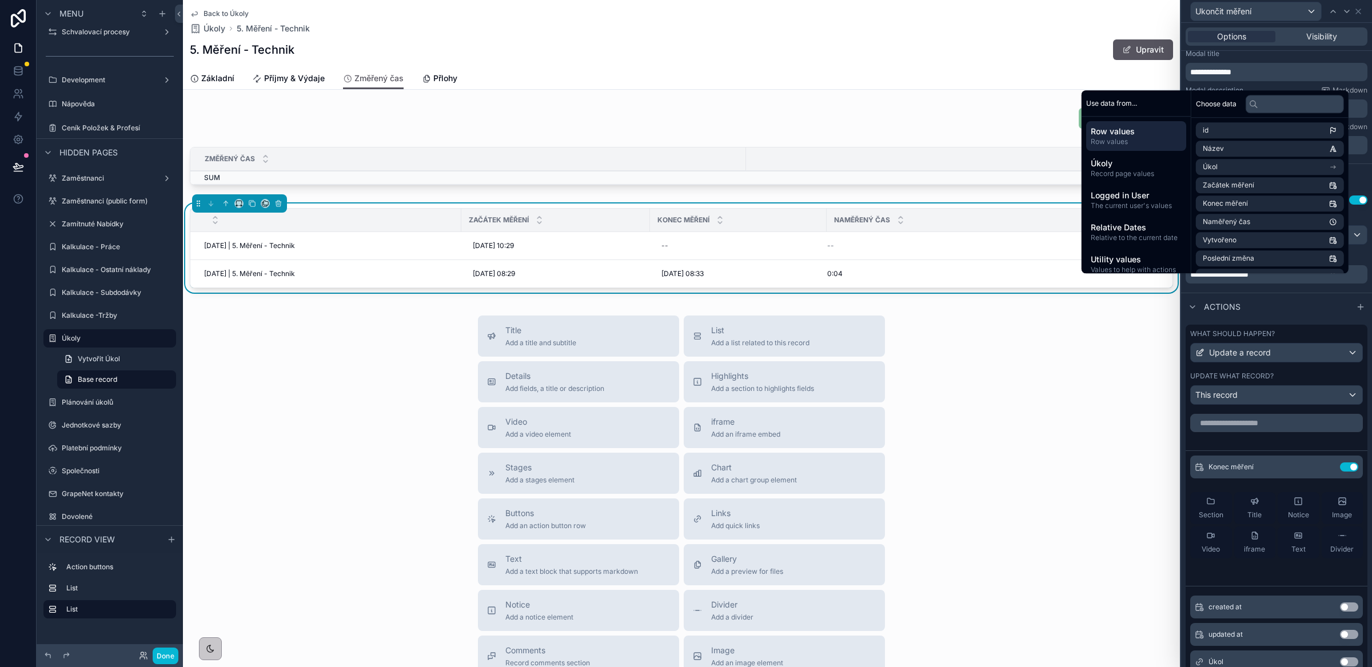
click at [1290, 310] on div "Actions" at bounding box center [1276, 306] width 191 height 27
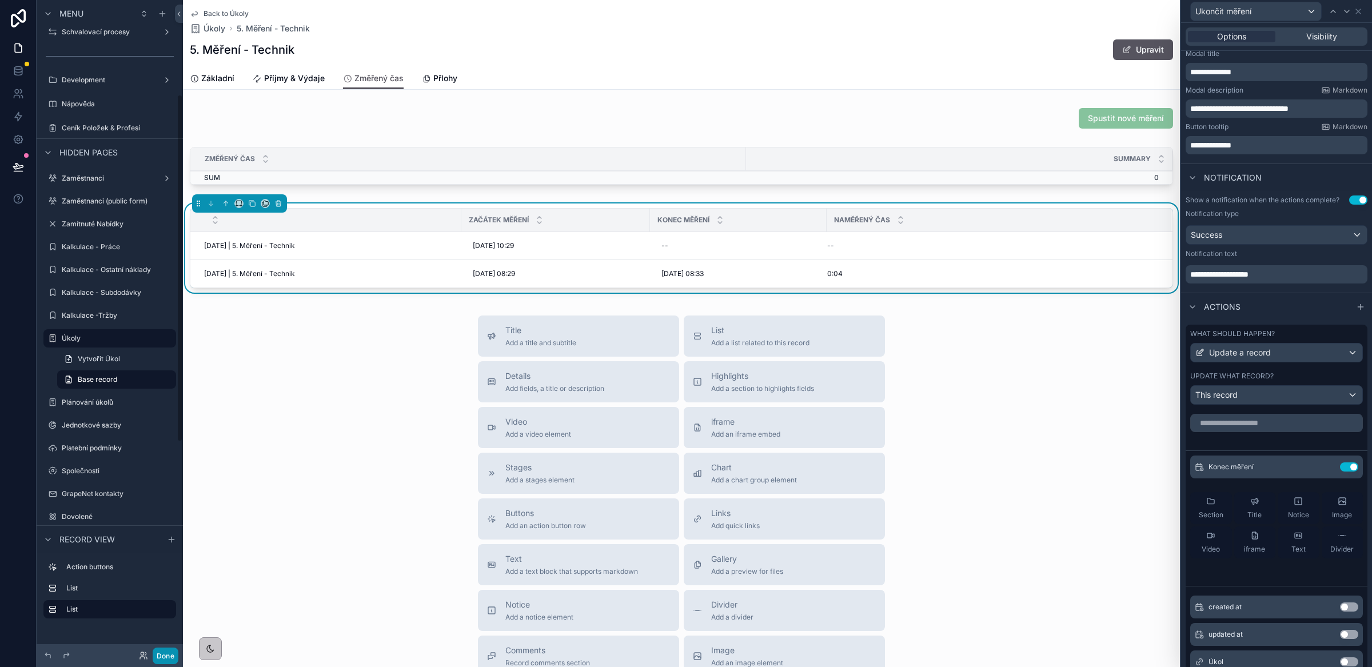
click at [168, 658] on button "Done" at bounding box center [166, 656] width 26 height 17
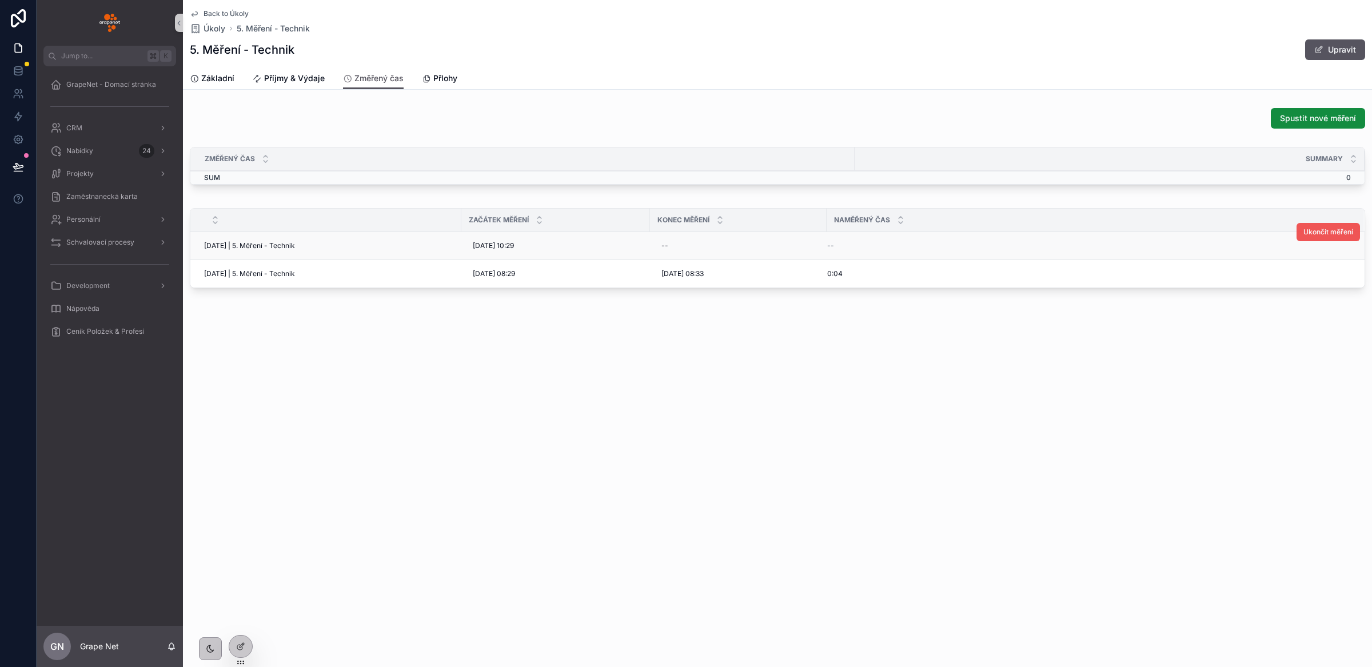
click at [1327, 232] on span "Ukončit měření" at bounding box center [1329, 232] width 50 height 9
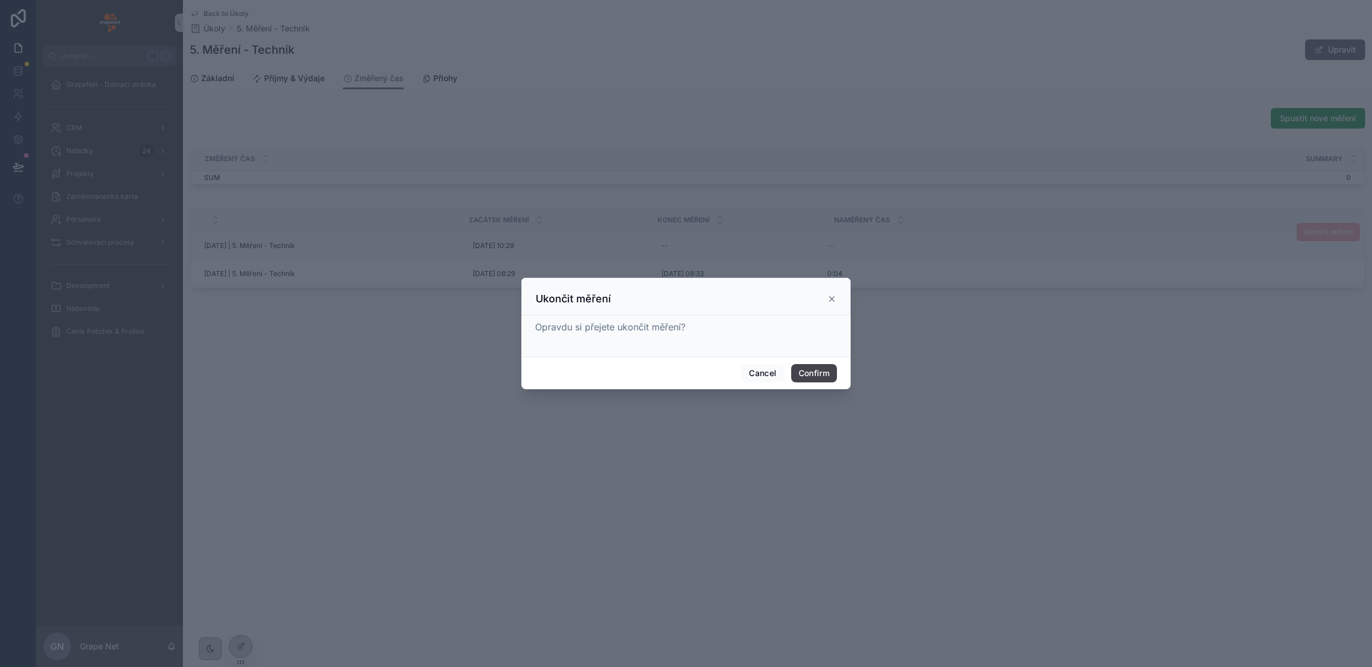
click at [816, 374] on button "Confirm" at bounding box center [814, 373] width 46 height 18
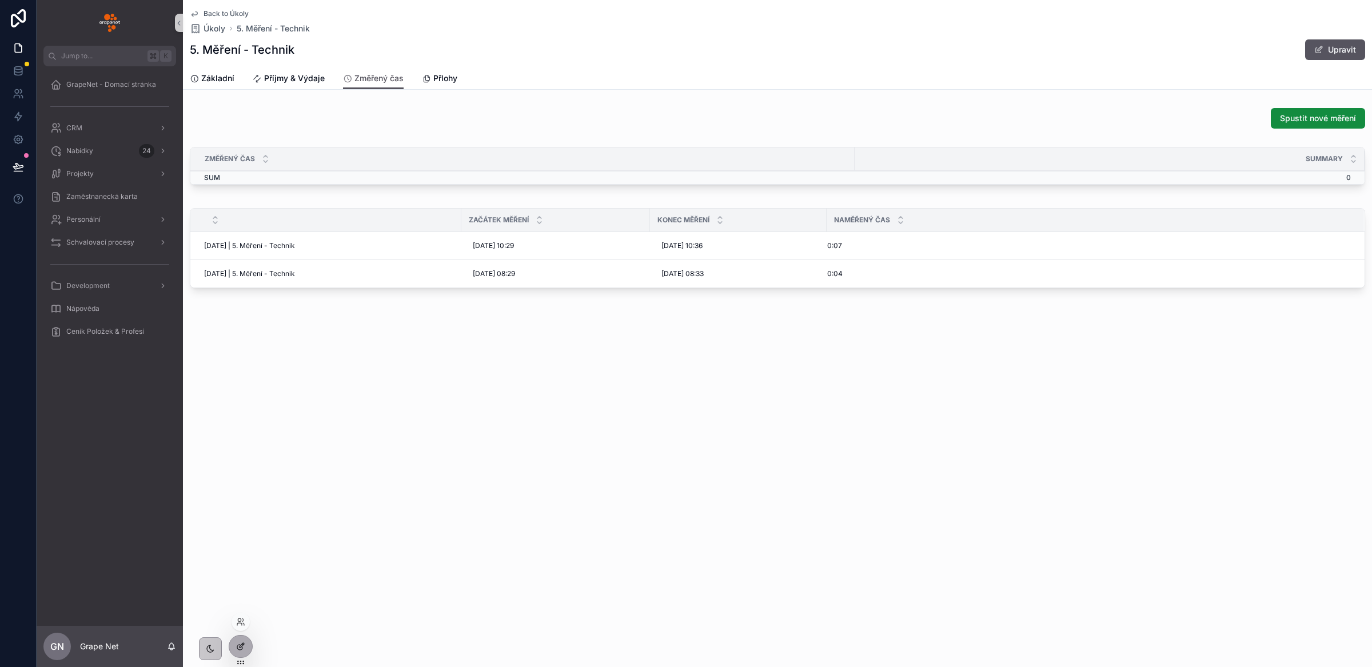
click at [243, 647] on icon at bounding box center [240, 646] width 9 height 9
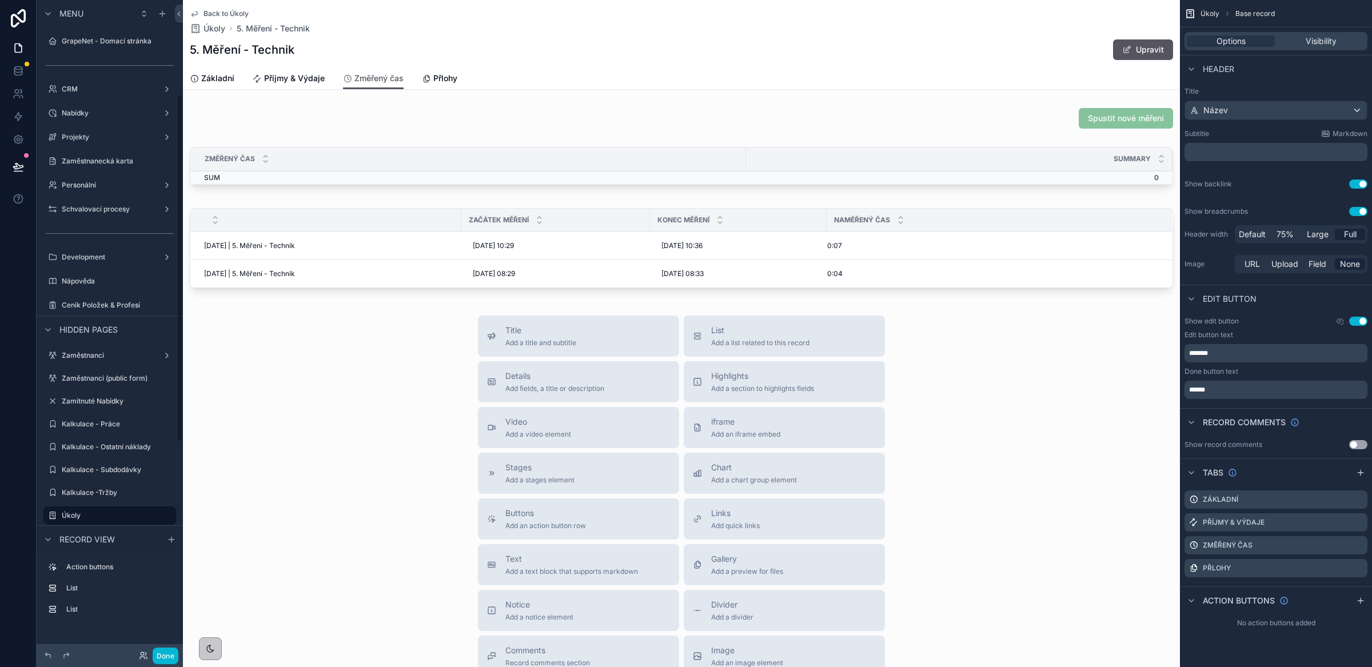
scroll to position [177, 0]
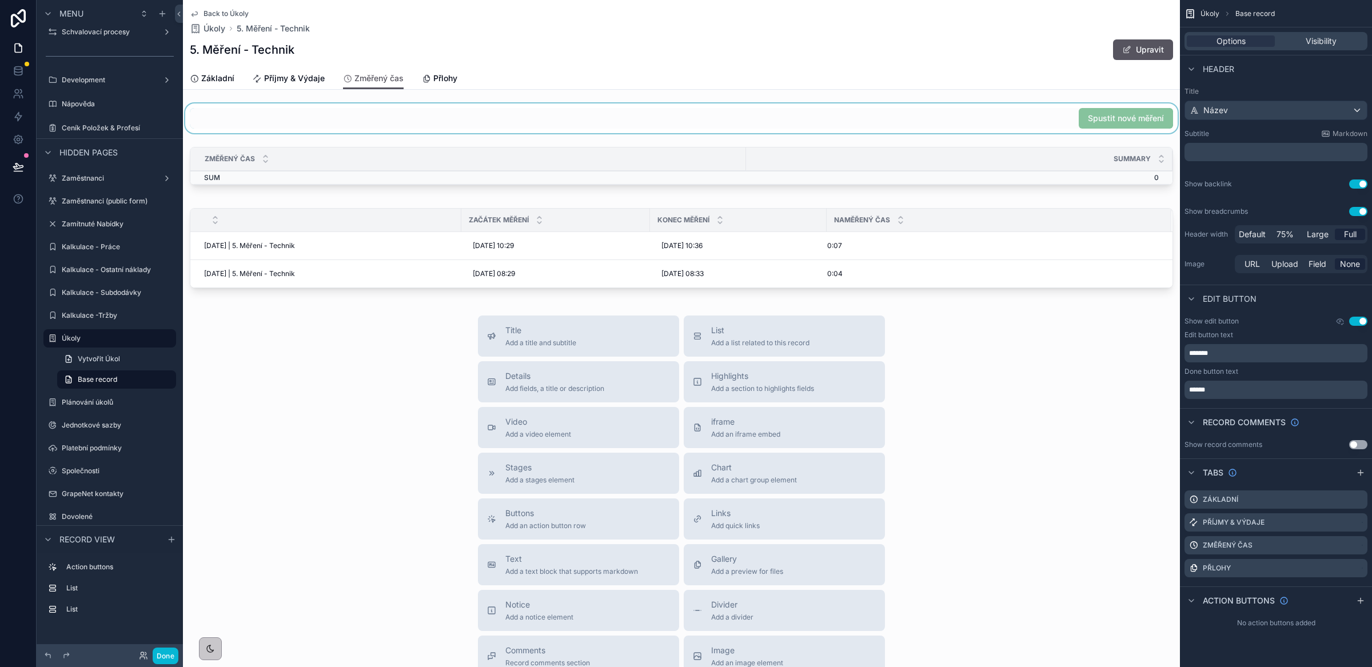
click at [1022, 110] on div "scrollable content" at bounding box center [681, 118] width 997 height 30
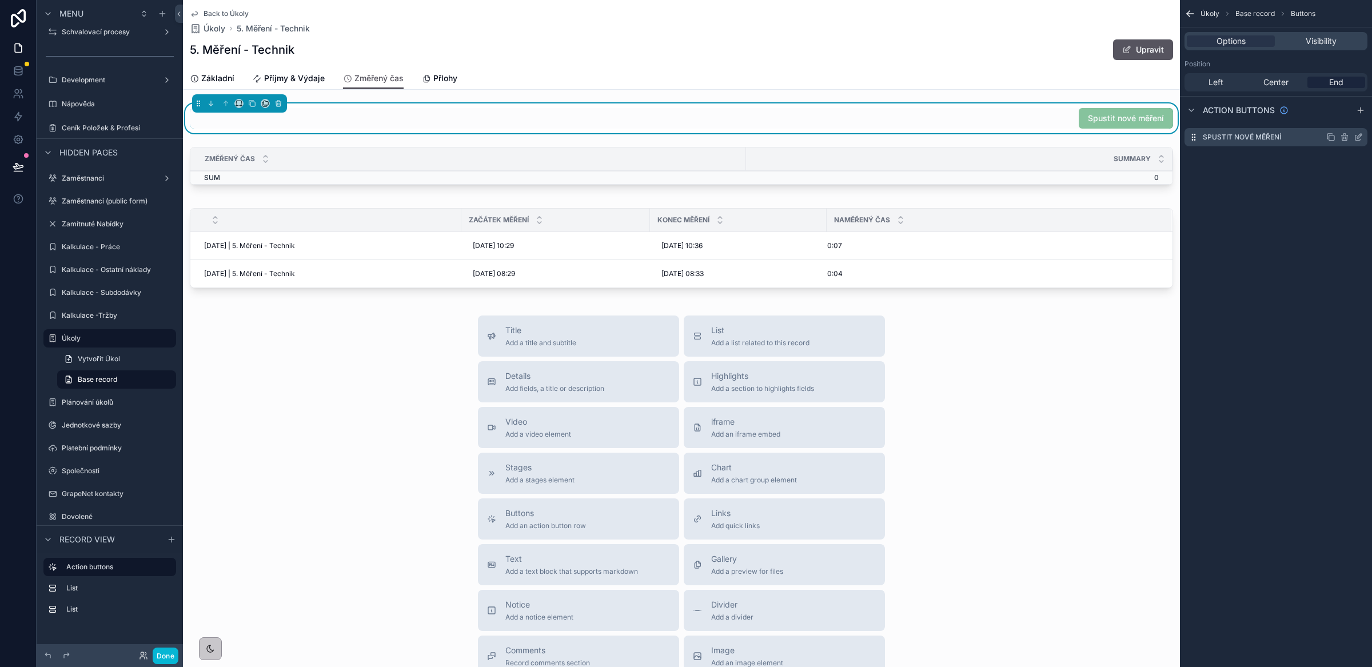
click at [1357, 136] on icon "scrollable content" at bounding box center [1358, 137] width 9 height 9
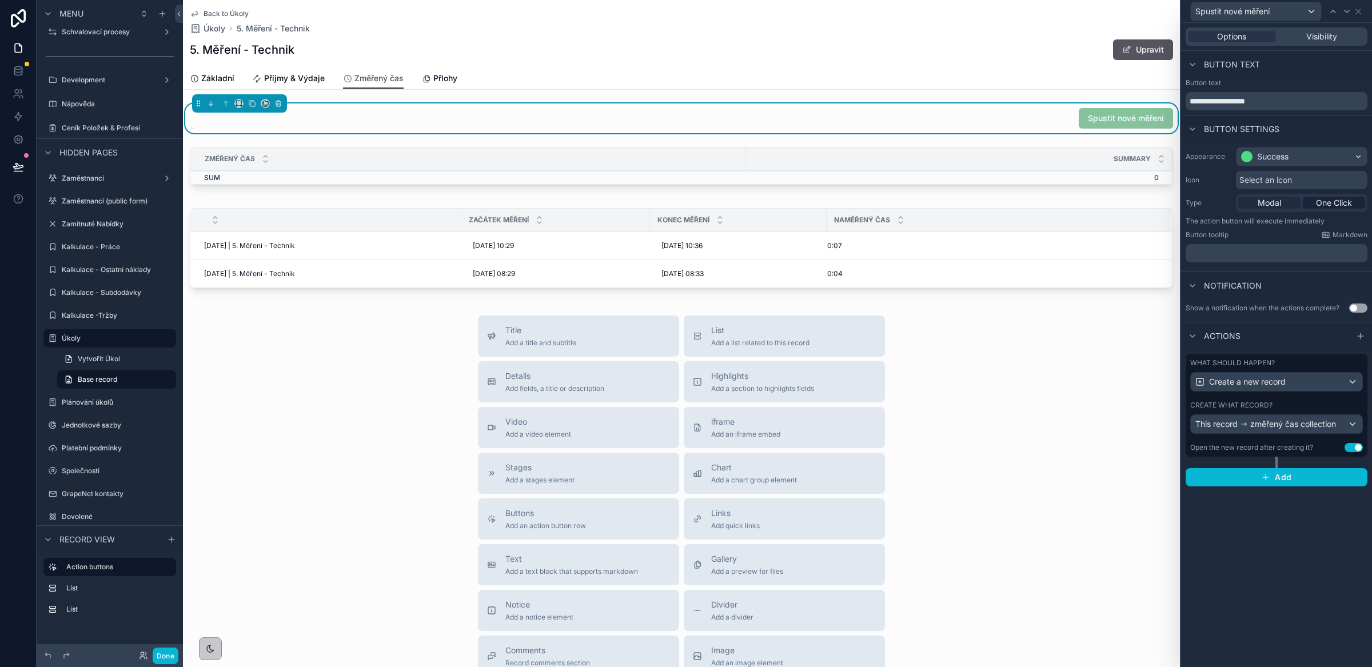
click at [1266, 206] on span "Modal" at bounding box center [1269, 202] width 23 height 11
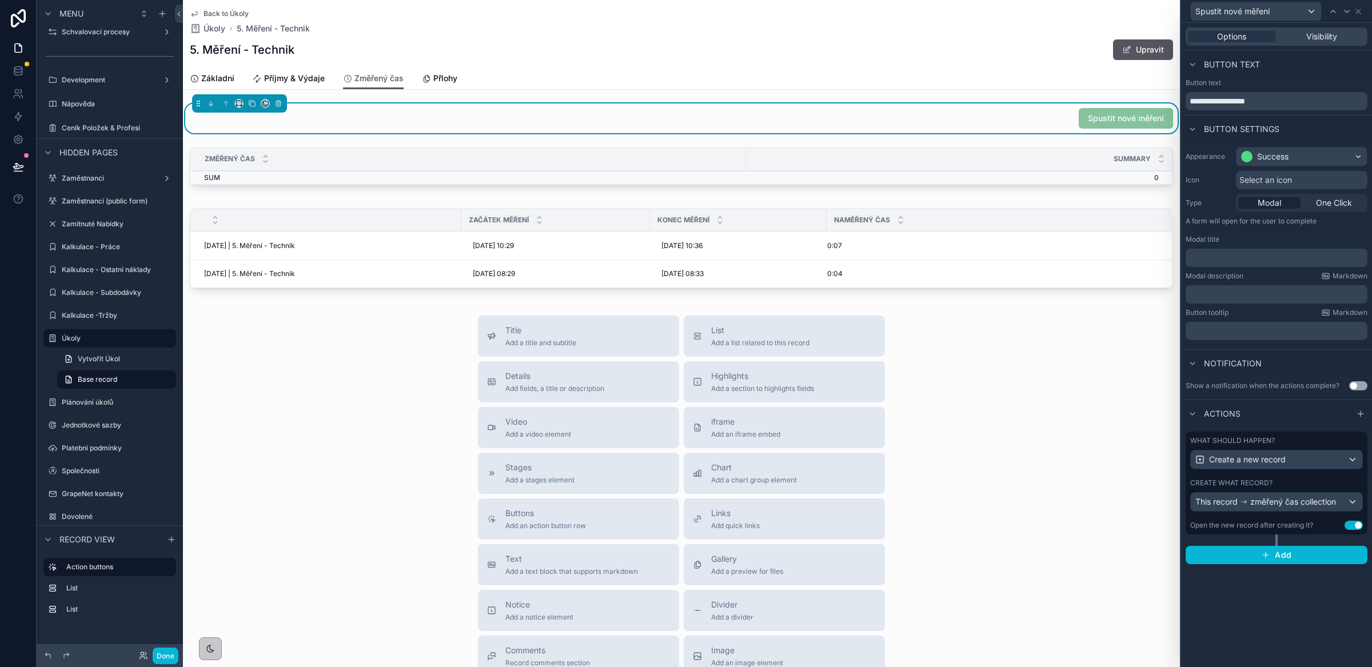
click at [1217, 260] on p "﻿" at bounding box center [1277, 257] width 175 height 11
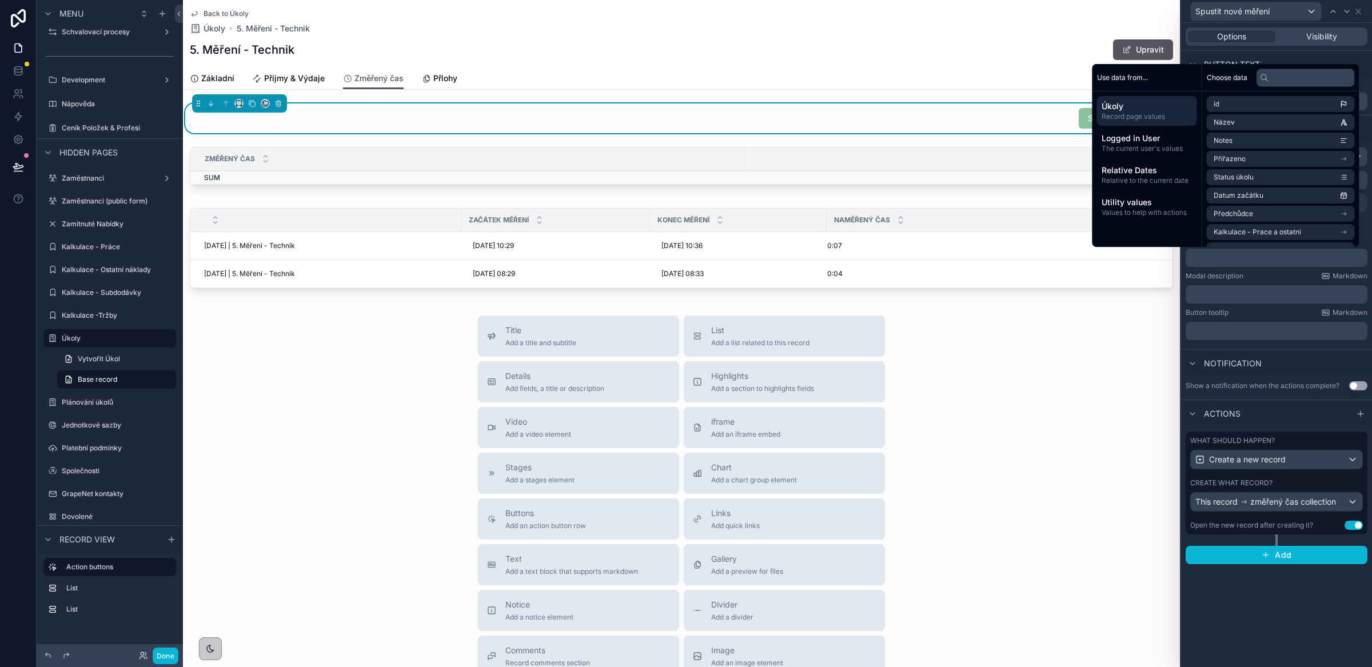
click at [1249, 276] on div "Modal description Markdown" at bounding box center [1277, 276] width 182 height 9
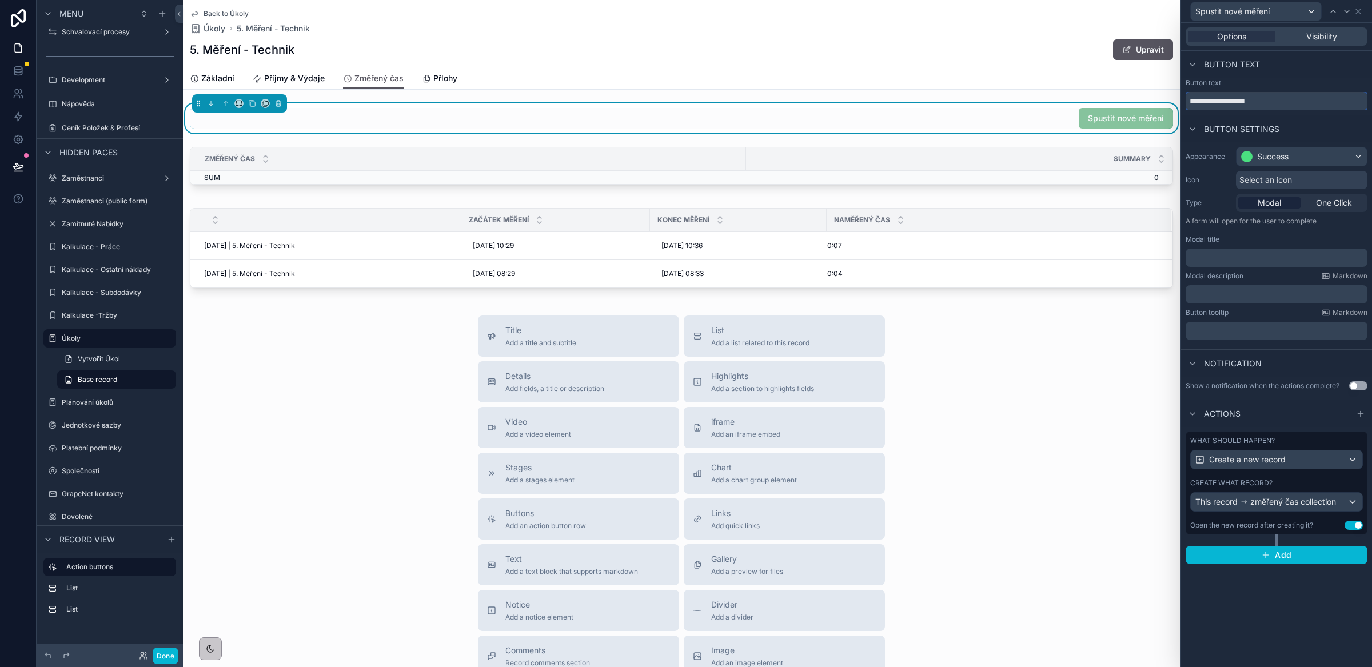
drag, startPoint x: 1268, startPoint y: 101, endPoint x: 1181, endPoint y: 101, distance: 86.3
click at [1181, 101] on div "**********" at bounding box center [1276, 94] width 191 height 32
click at [1210, 258] on p "﻿" at bounding box center [1277, 257] width 175 height 11
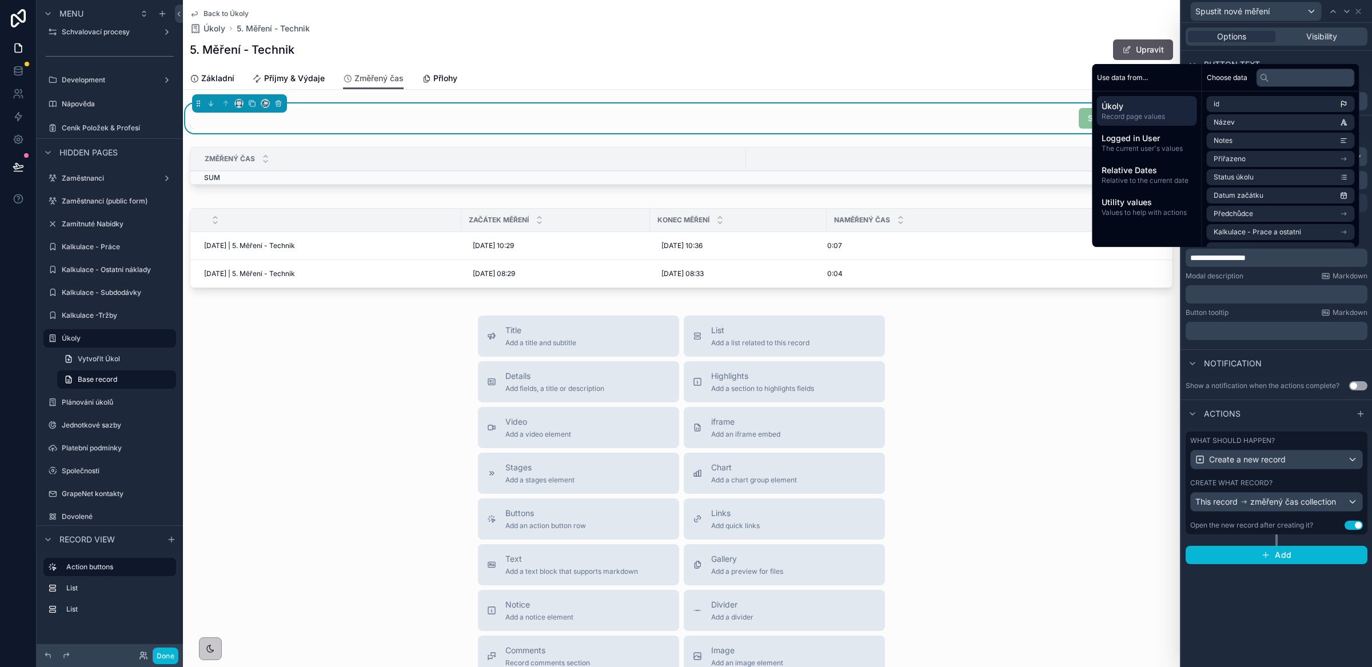
click at [1229, 257] on span "**********" at bounding box center [1217, 258] width 55 height 8
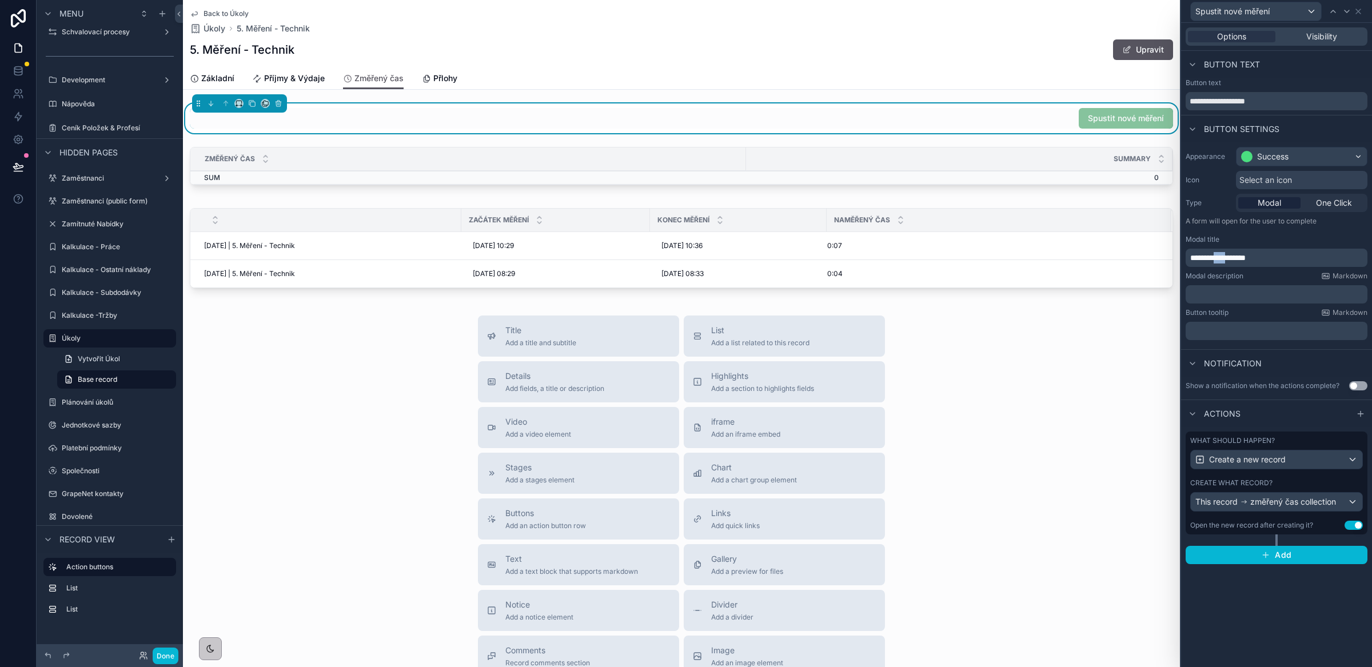
click at [1229, 257] on span "**********" at bounding box center [1217, 258] width 55 height 8
click at [1239, 294] on p "﻿" at bounding box center [1277, 294] width 175 height 11
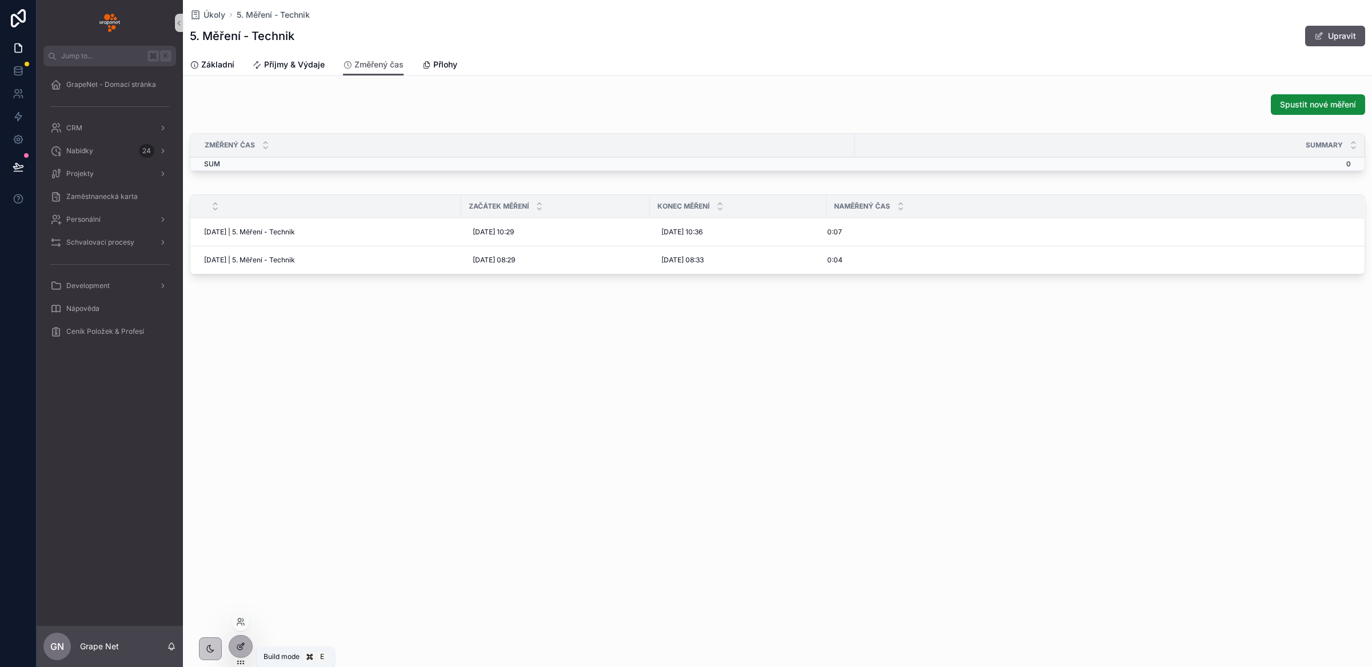
click at [247, 644] on div at bounding box center [240, 647] width 23 height 22
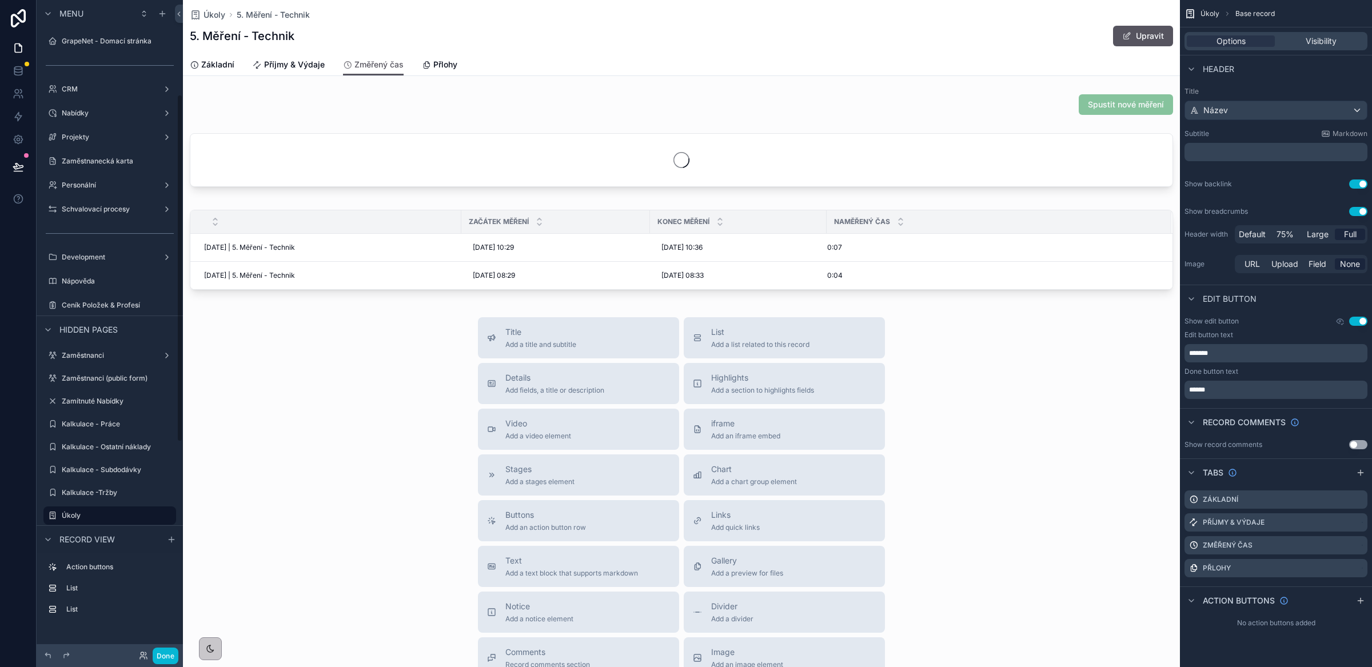
scroll to position [177, 0]
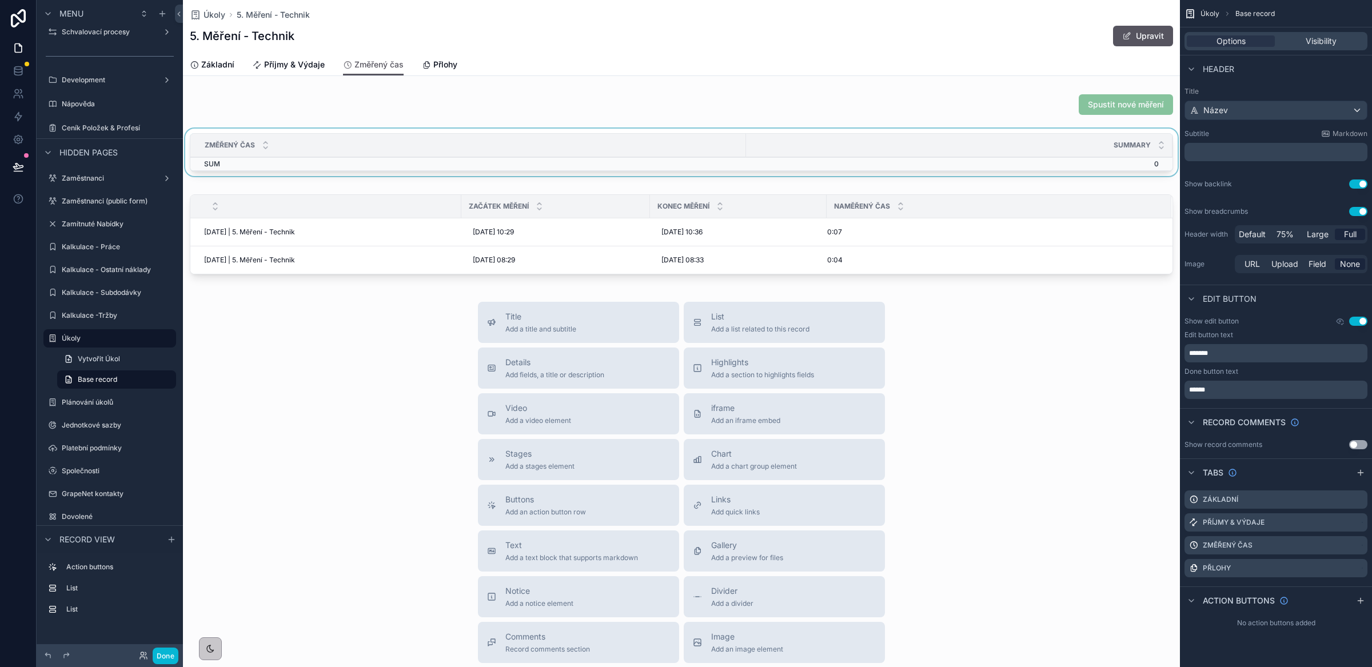
click at [575, 140] on div "Změřený čas" at bounding box center [468, 145] width 555 height 22
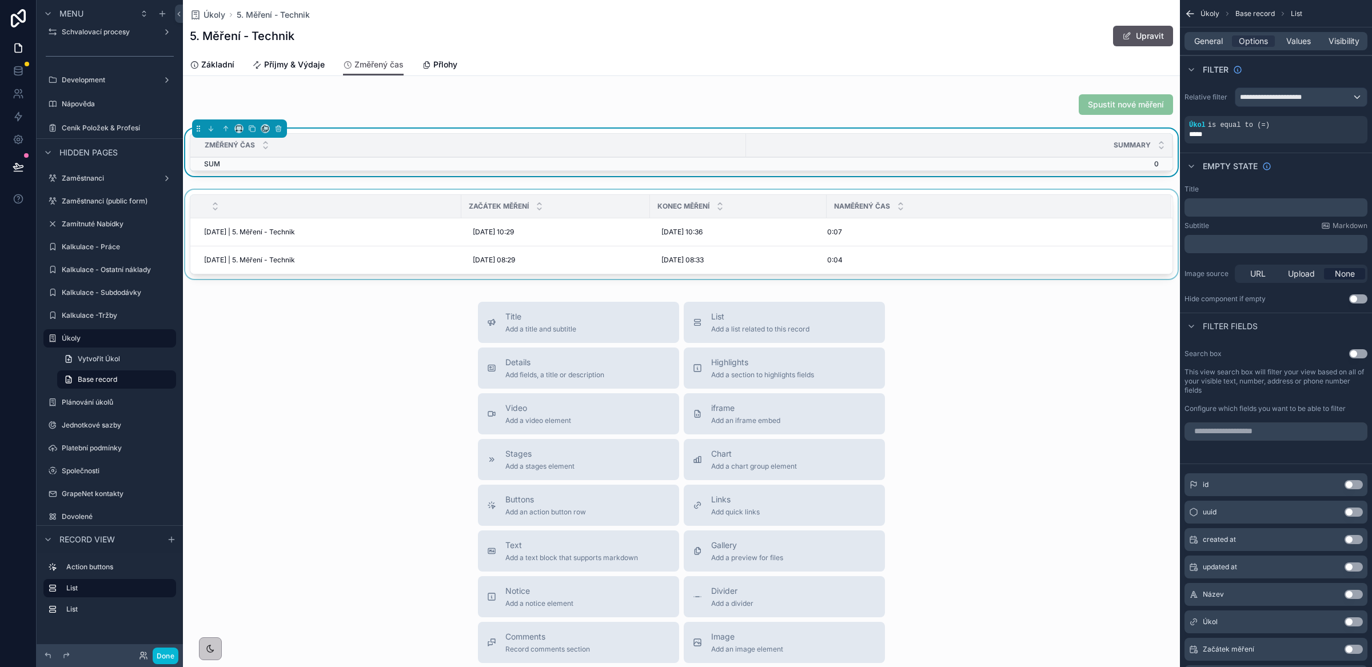
click at [892, 242] on div "scrollable content" at bounding box center [681, 237] width 997 height 94
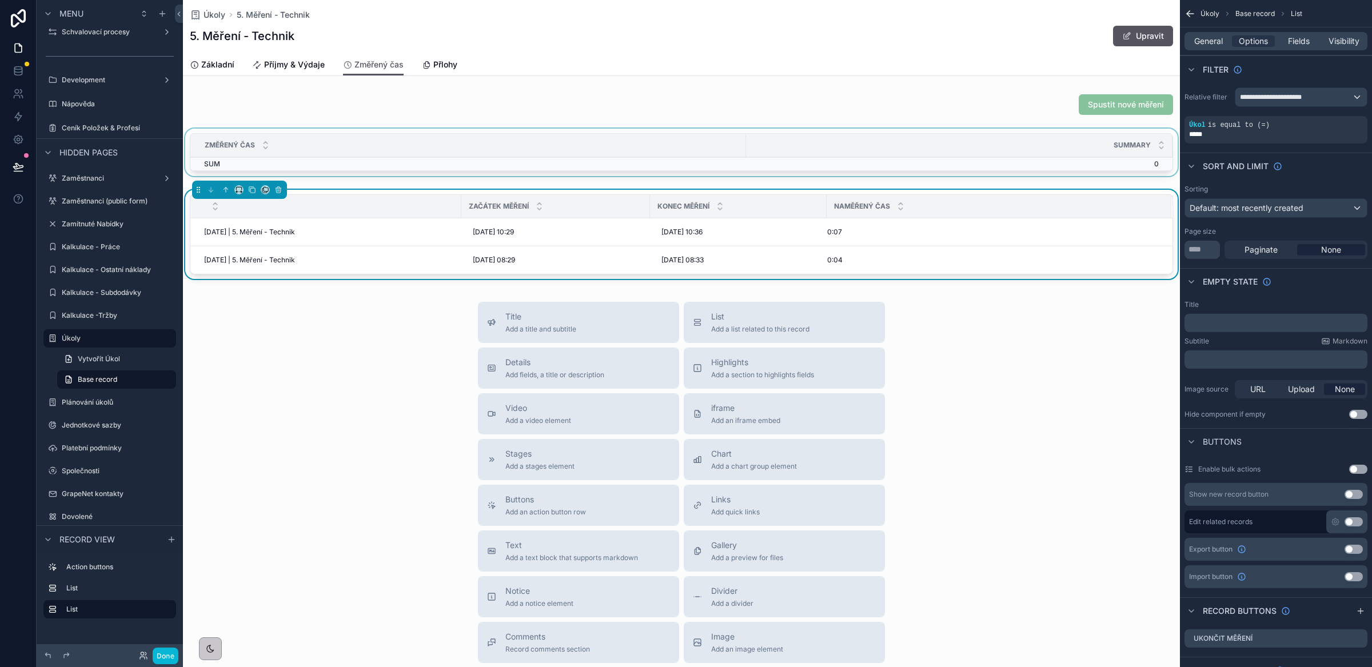
click at [956, 138] on div "Summary" at bounding box center [959, 145] width 425 height 22
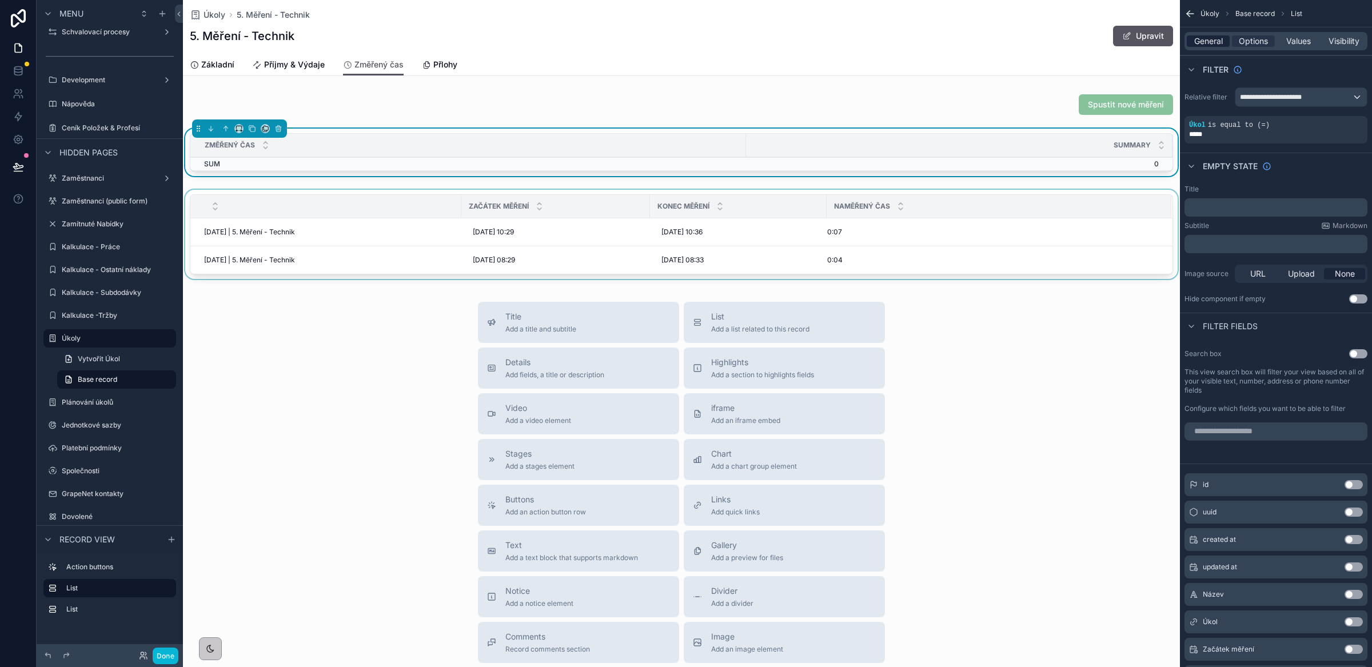
click at [1204, 36] on span "General" at bounding box center [1208, 40] width 29 height 11
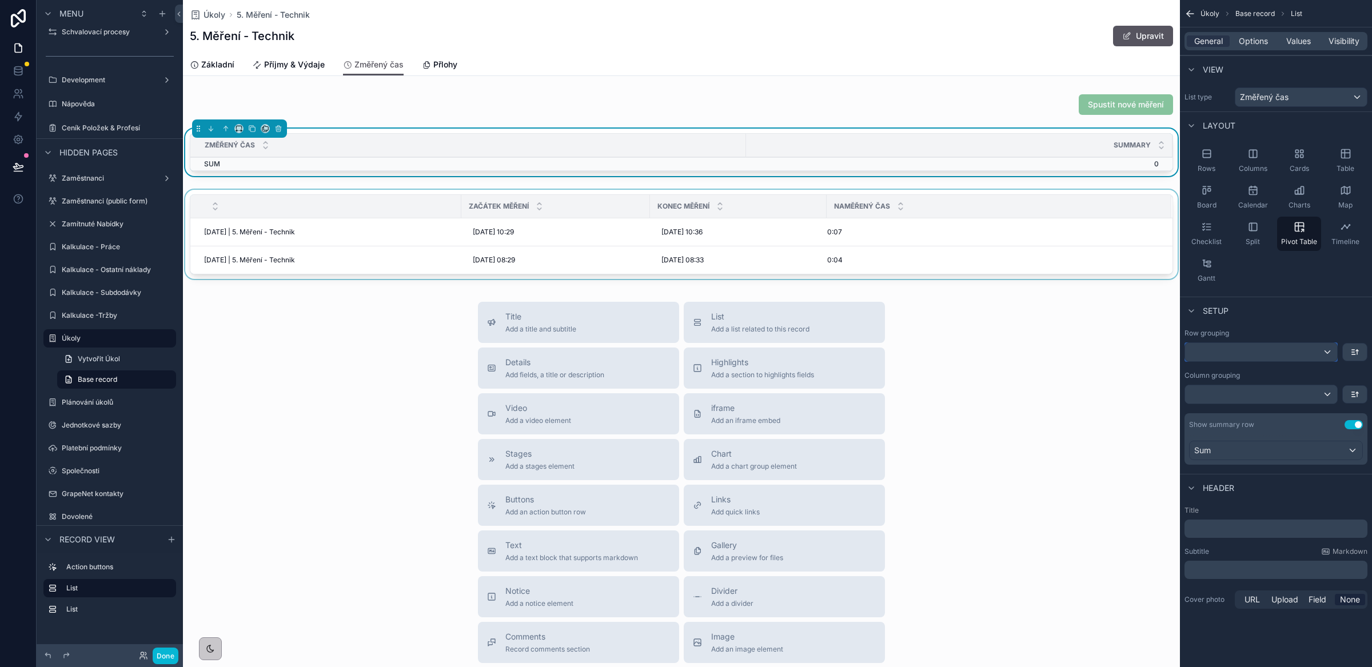
click at [1239, 357] on div "scrollable content" at bounding box center [1261, 352] width 152 height 18
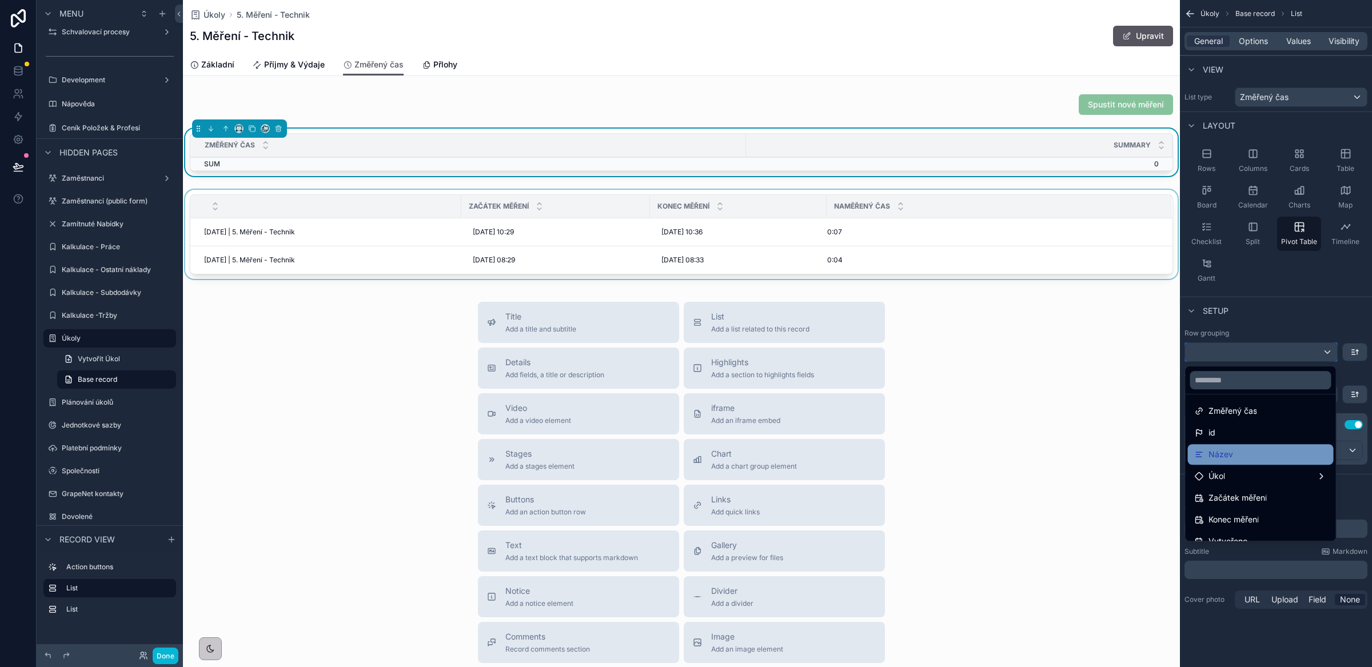
scroll to position [6, 0]
click at [1234, 491] on span "Začátek měření" at bounding box center [1238, 495] width 58 height 14
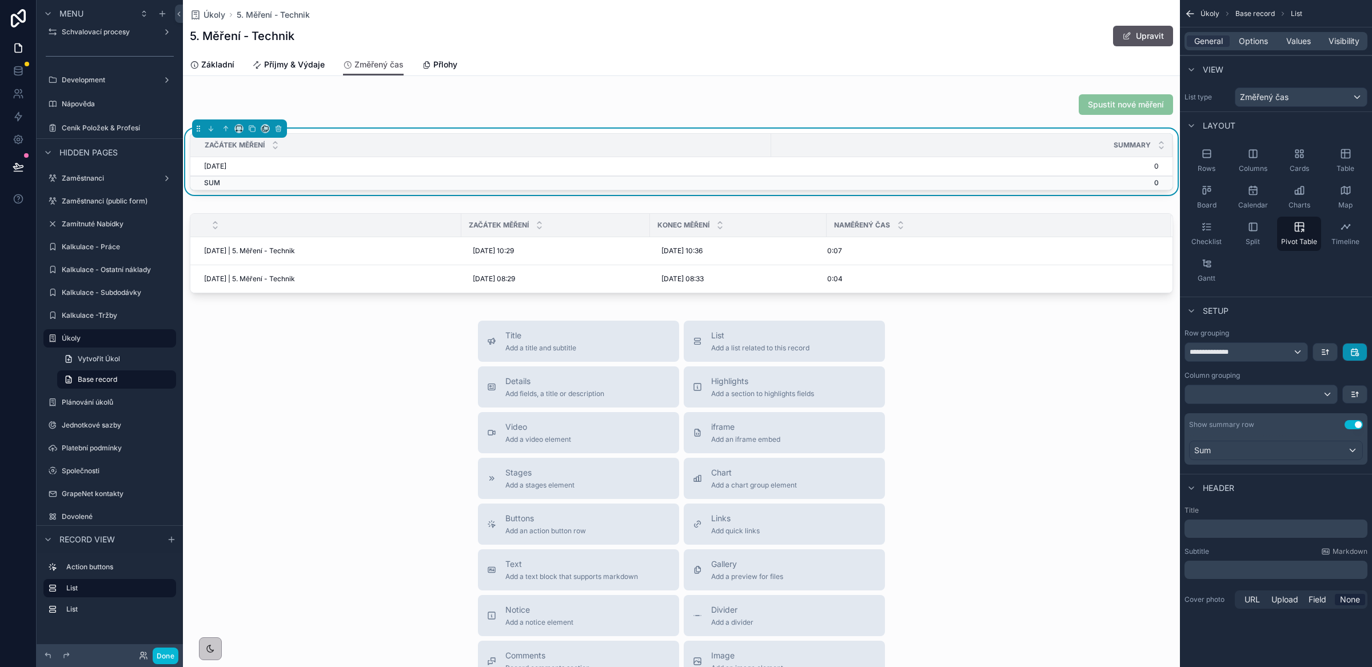
click at [1352, 350] on icon "scrollable content" at bounding box center [1355, 352] width 6 height 6
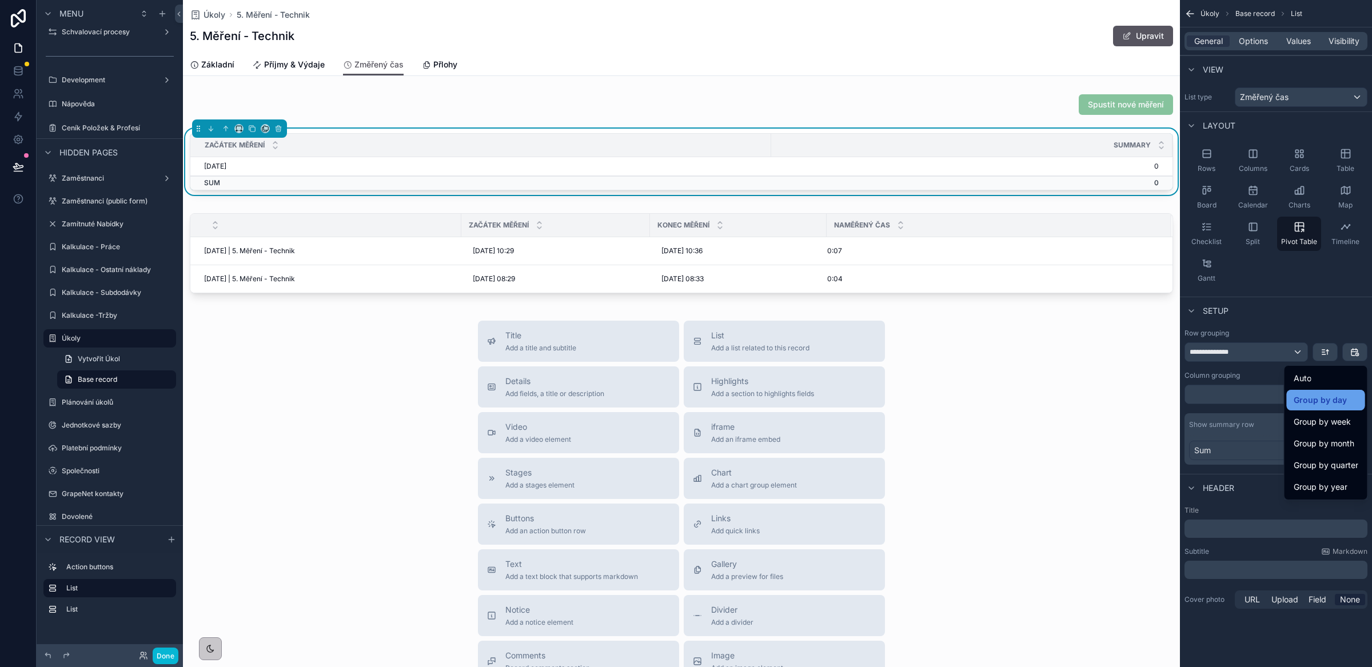
click at [1321, 403] on span "Group by day" at bounding box center [1320, 400] width 53 height 14
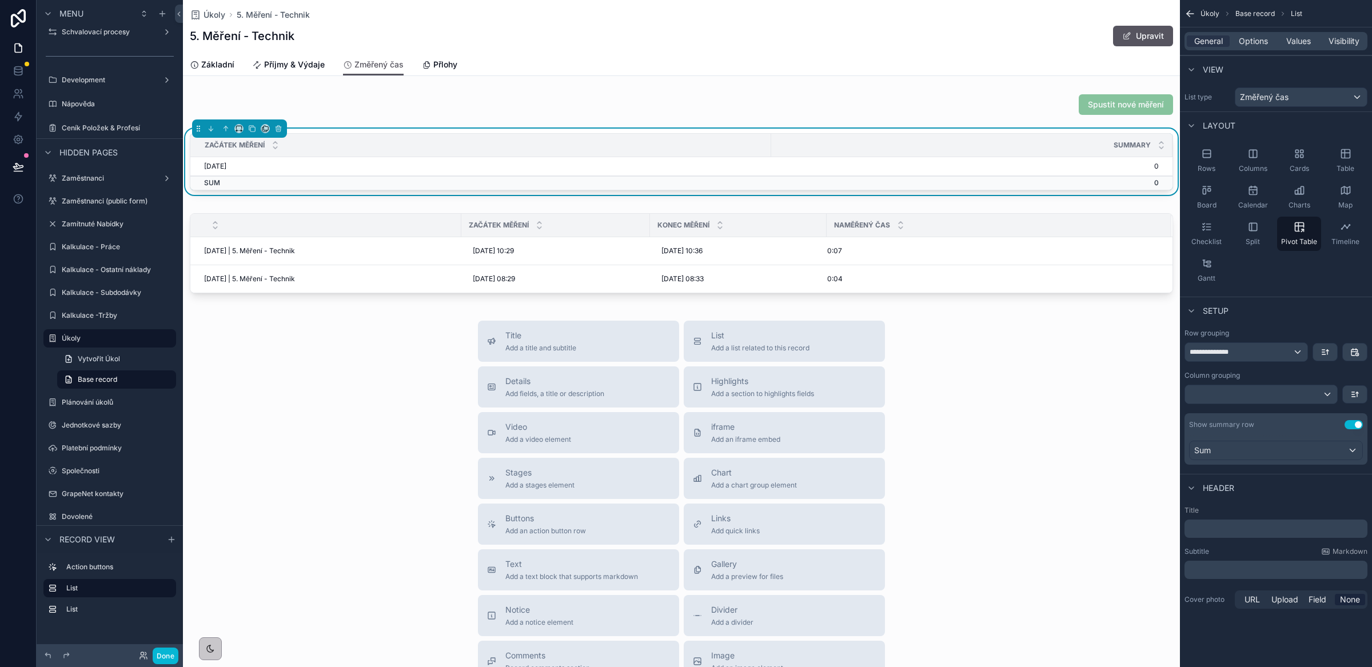
click at [1291, 303] on div "Setup" at bounding box center [1276, 310] width 192 height 27
click at [1238, 399] on div "scrollable content" at bounding box center [1261, 394] width 152 height 18
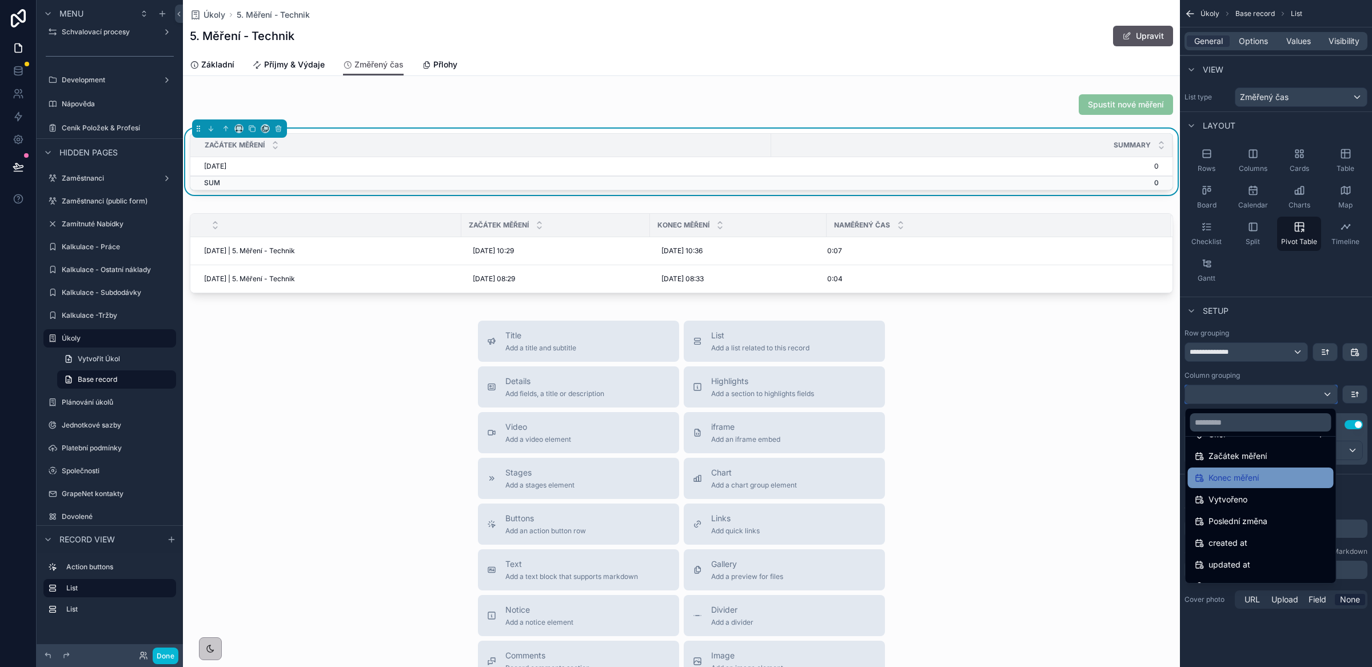
scroll to position [103, 0]
drag, startPoint x: 1310, startPoint y: 289, endPoint x: 1309, endPoint y: 294, distance: 5.7
click at [1309, 293] on div "scrollable content" at bounding box center [686, 333] width 1372 height 667
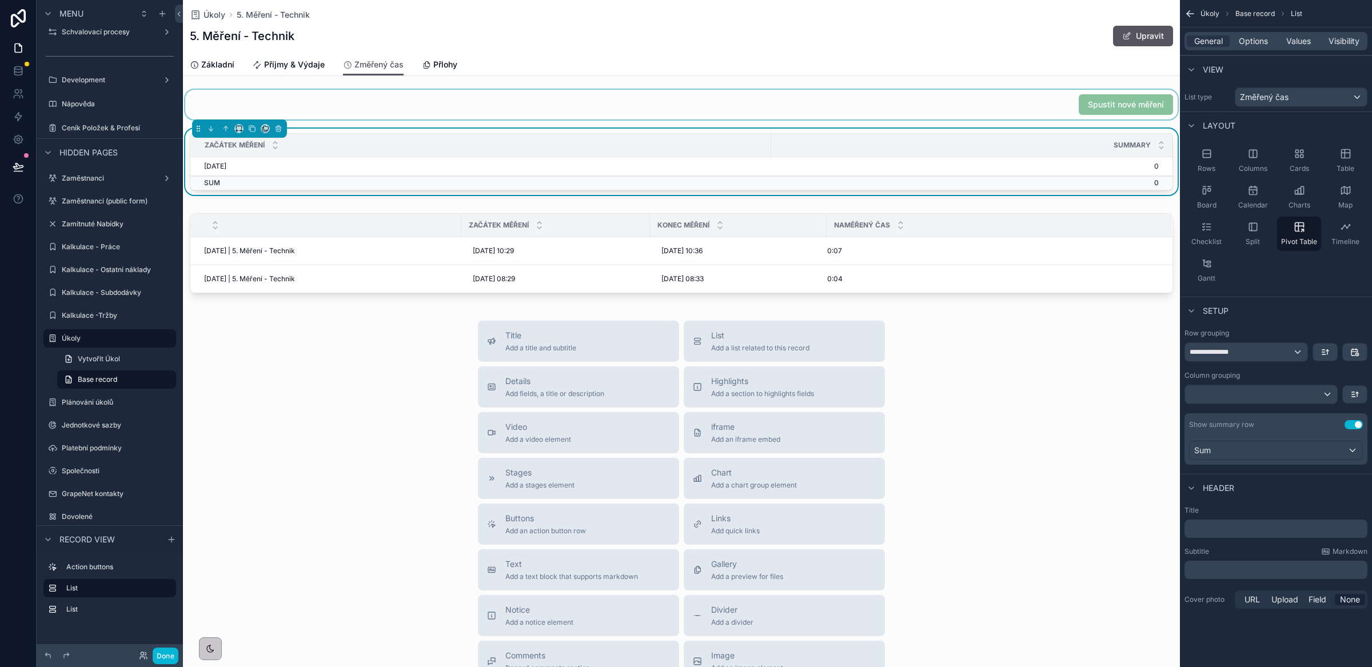
click at [887, 100] on div "scrollable content" at bounding box center [681, 105] width 997 height 30
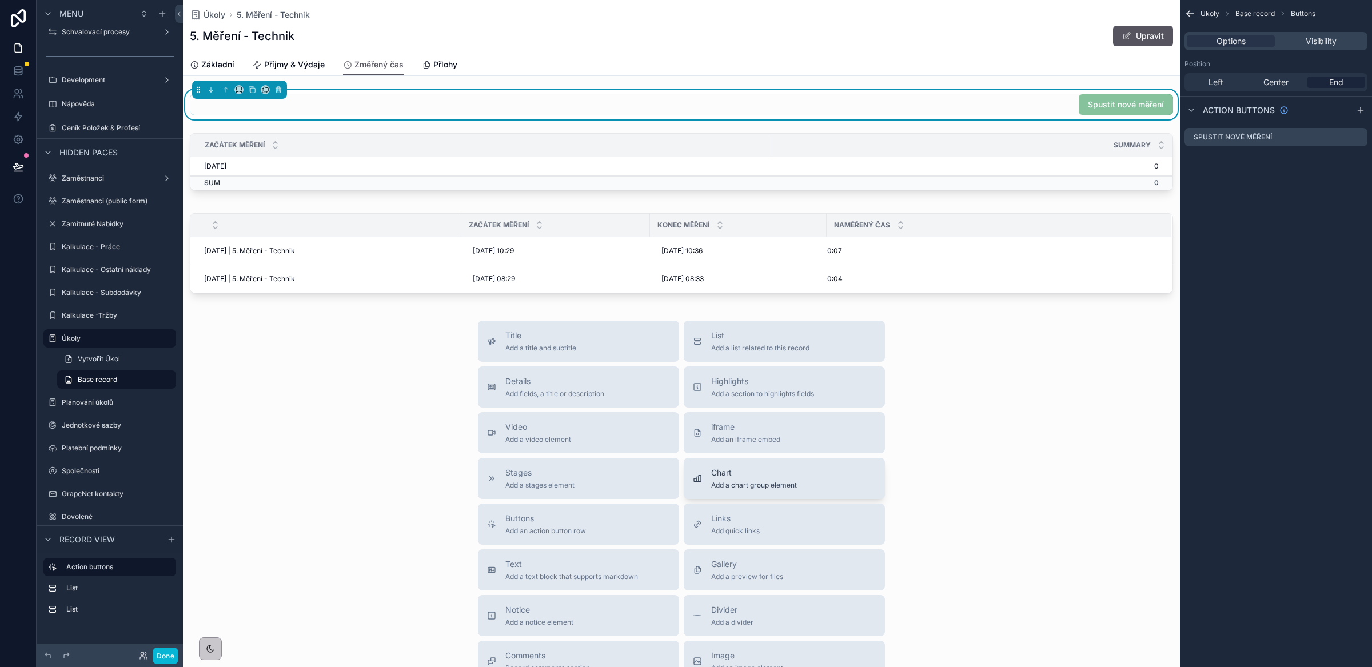
click at [752, 468] on span "Chart" at bounding box center [754, 472] width 86 height 11
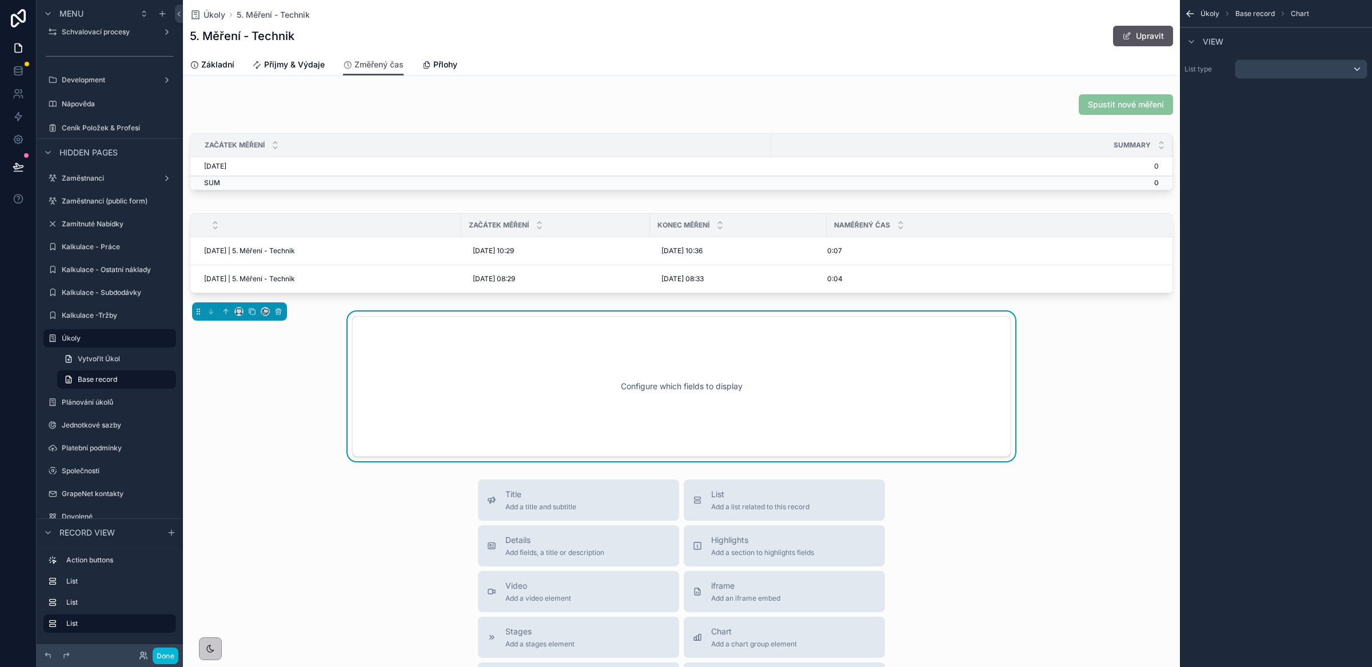
scroll to position [53, 0]
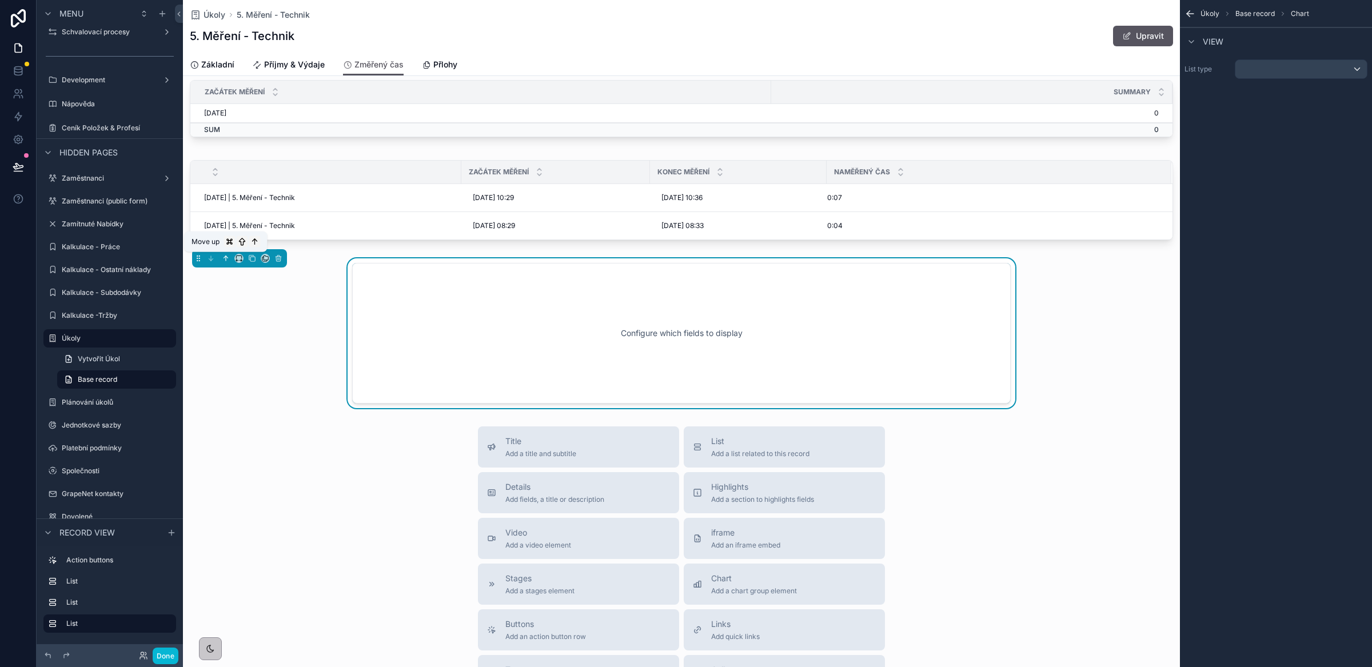
click at [221, 260] on button "scrollable content" at bounding box center [226, 258] width 13 height 13
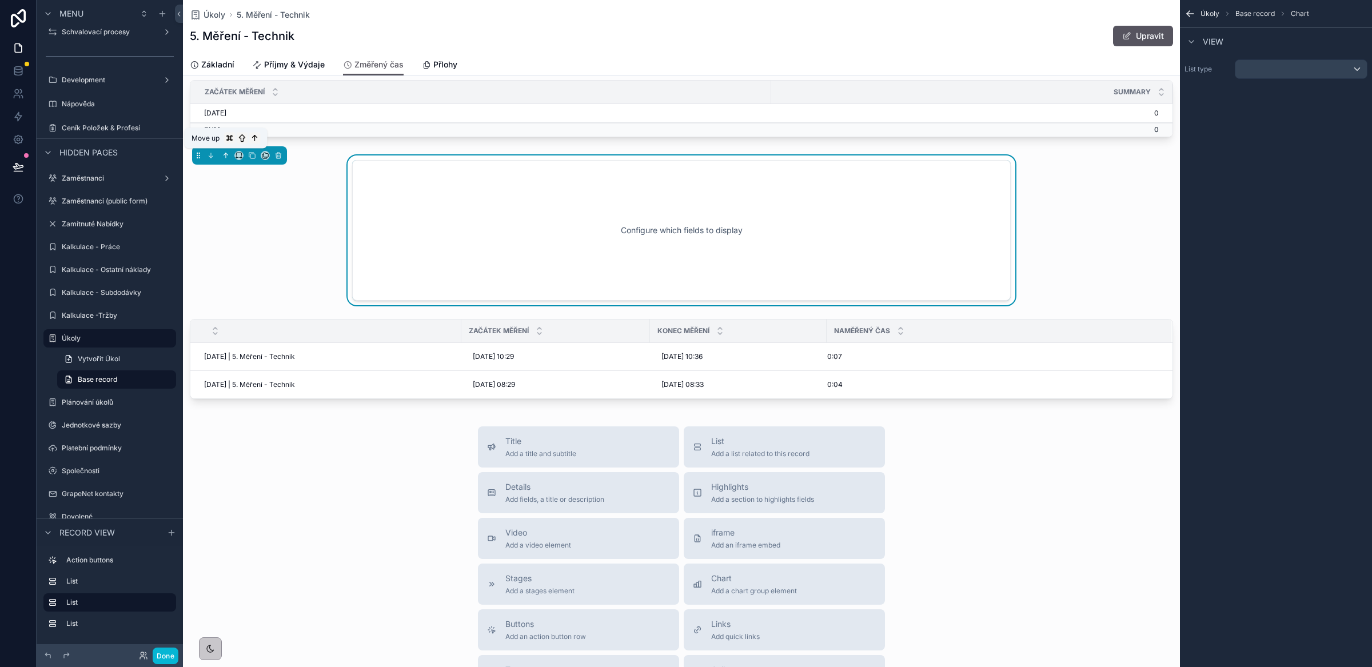
click at [226, 156] on icon "scrollable content" at bounding box center [226, 155] width 0 height 5
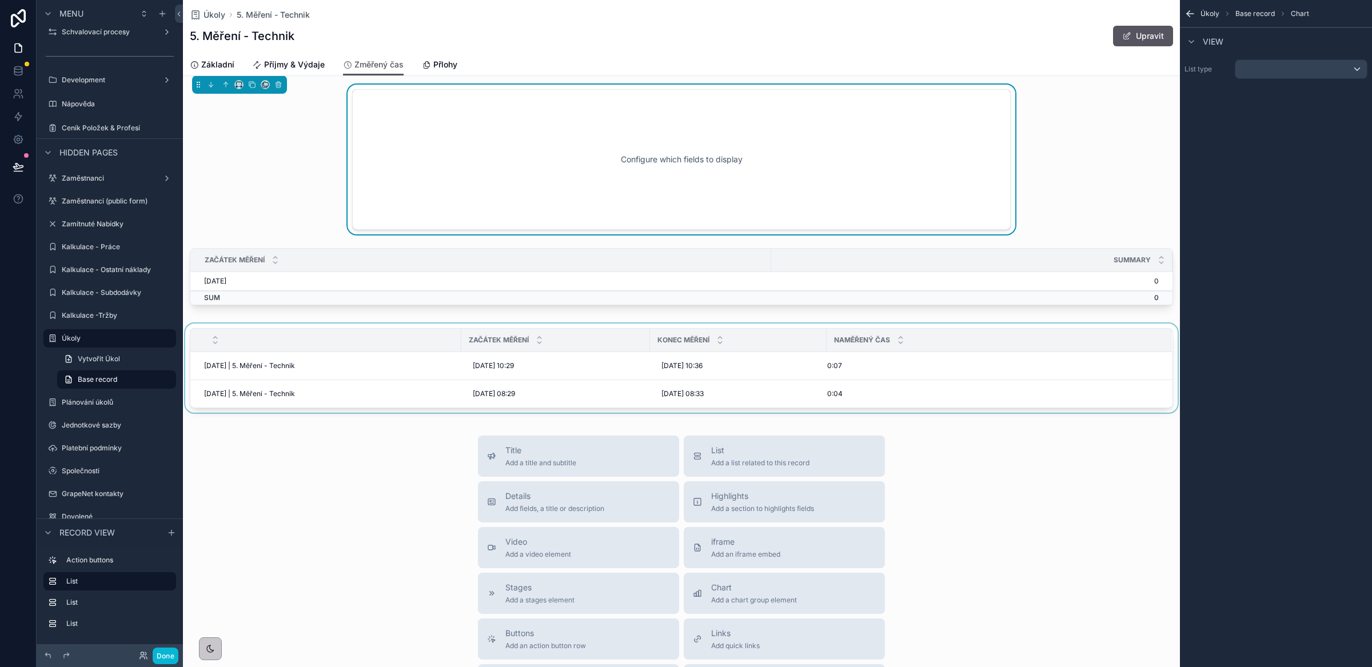
scroll to position [0, 0]
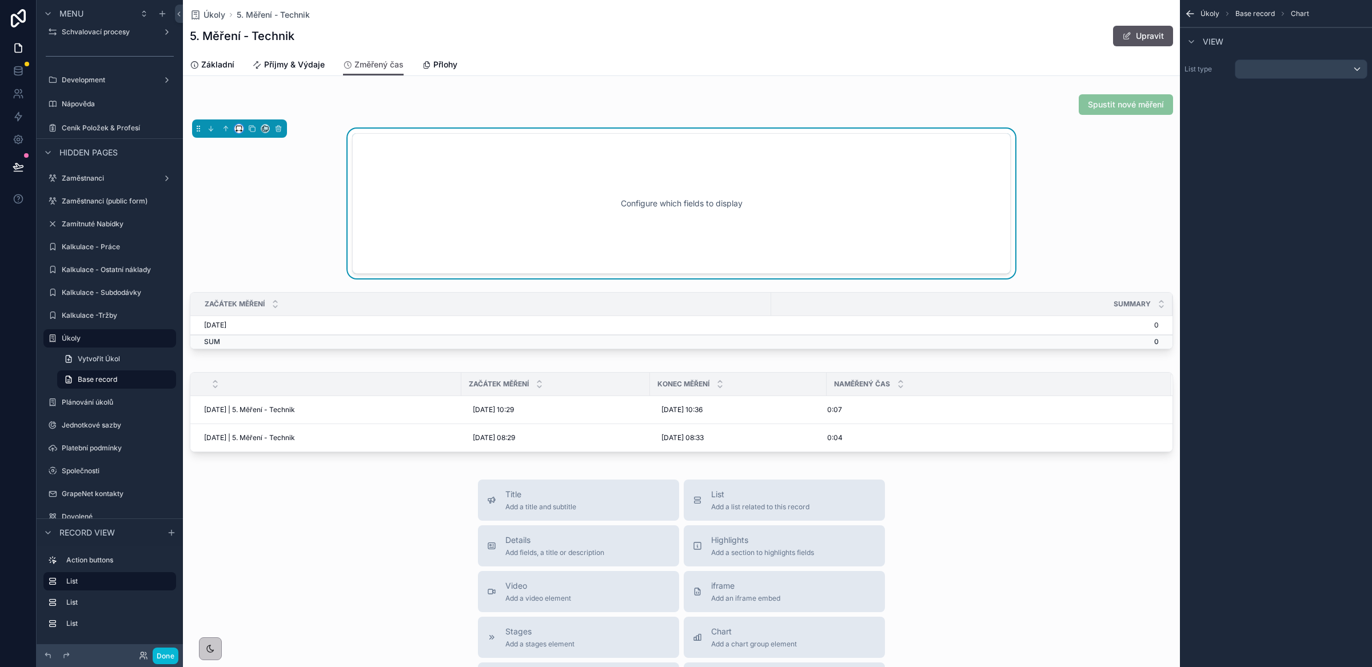
click at [239, 130] on icon "scrollable content" at bounding box center [239, 129] width 8 height 8
click at [250, 207] on div "50%" at bounding box center [261, 215] width 49 height 21
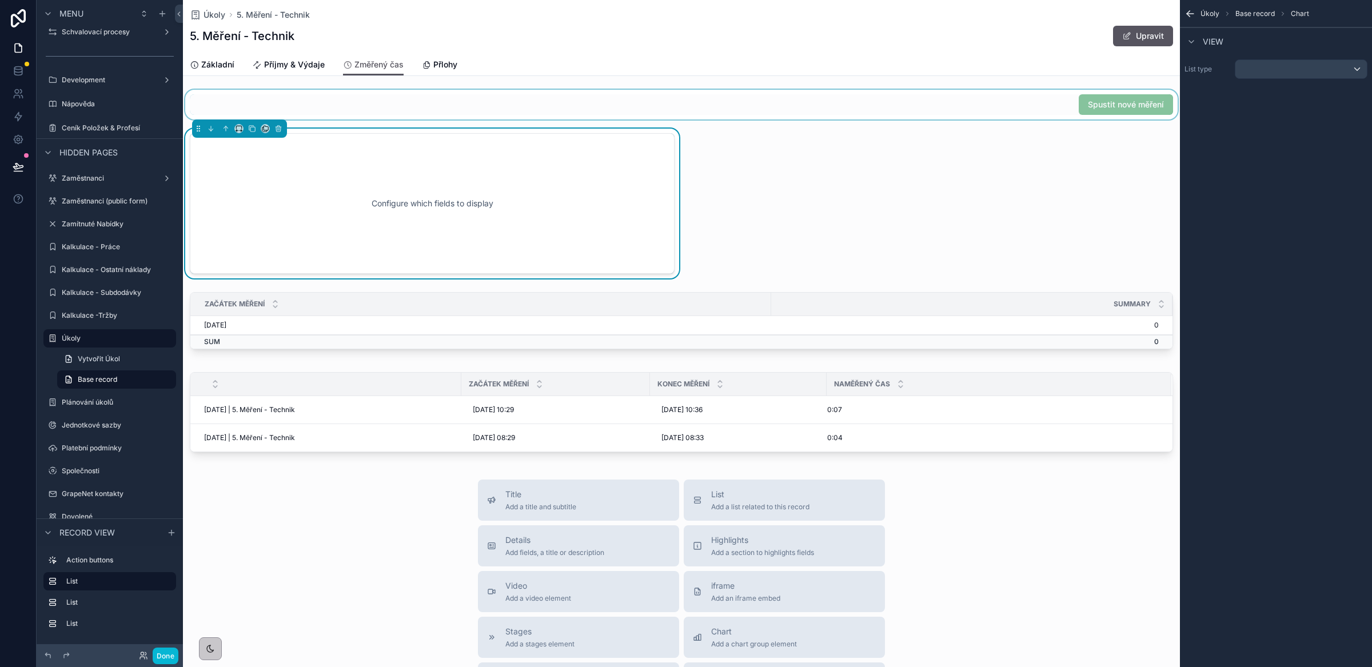
click at [653, 101] on div "scrollable content" at bounding box center [681, 105] width 997 height 30
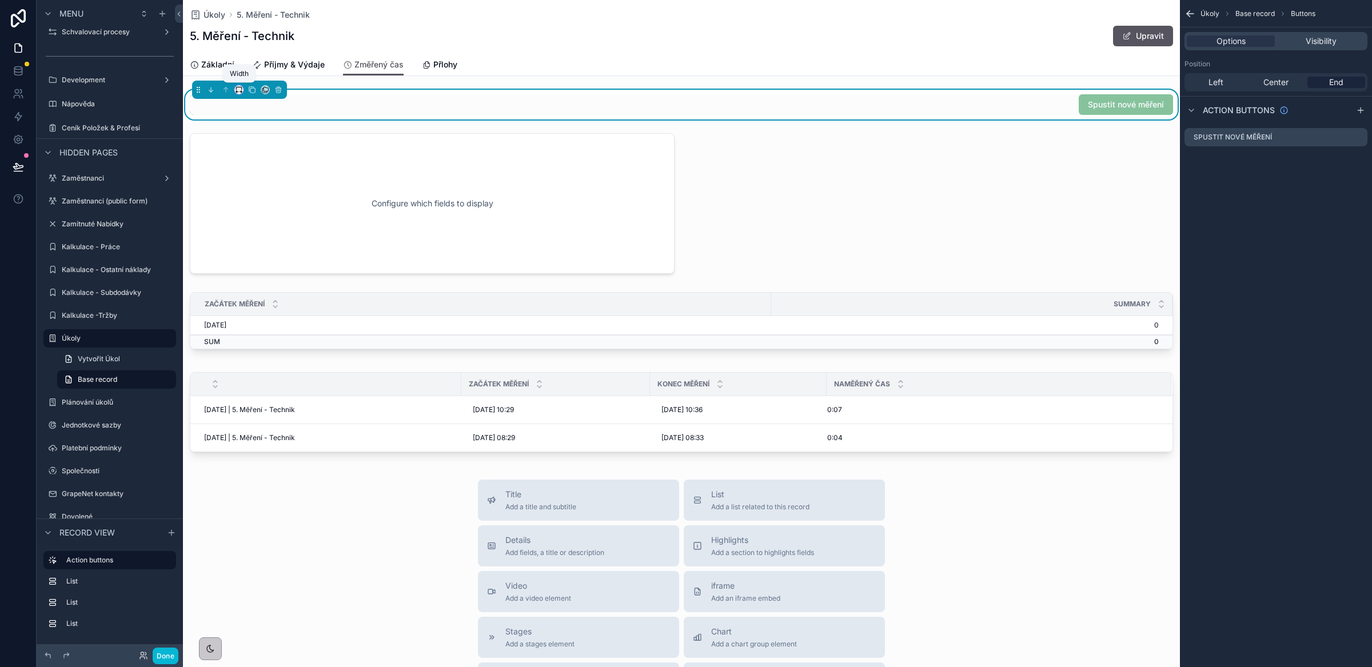
click at [237, 90] on icon "scrollable content" at bounding box center [239, 90] width 8 height 8
click at [258, 172] on span "50%" at bounding box center [253, 177] width 18 height 14
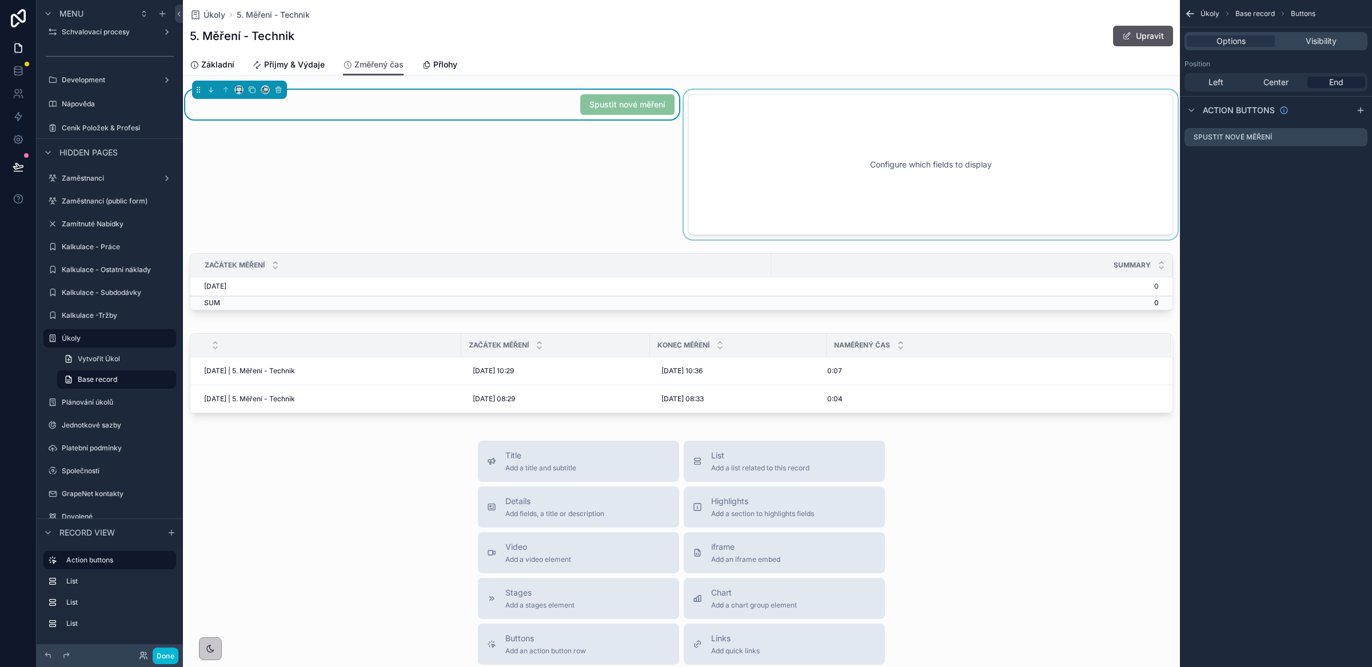
click at [740, 156] on div "scrollable content" at bounding box center [931, 165] width 499 height 150
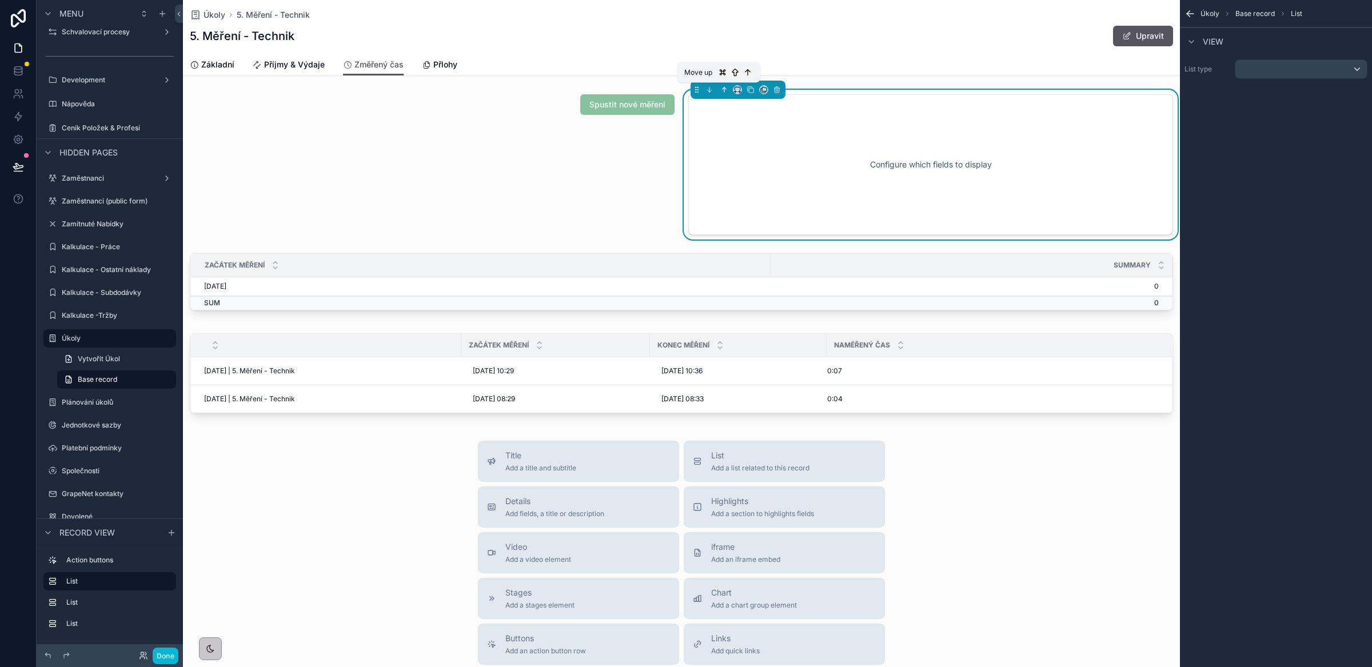
click at [724, 88] on icon "scrollable content" at bounding box center [724, 89] width 0 height 5
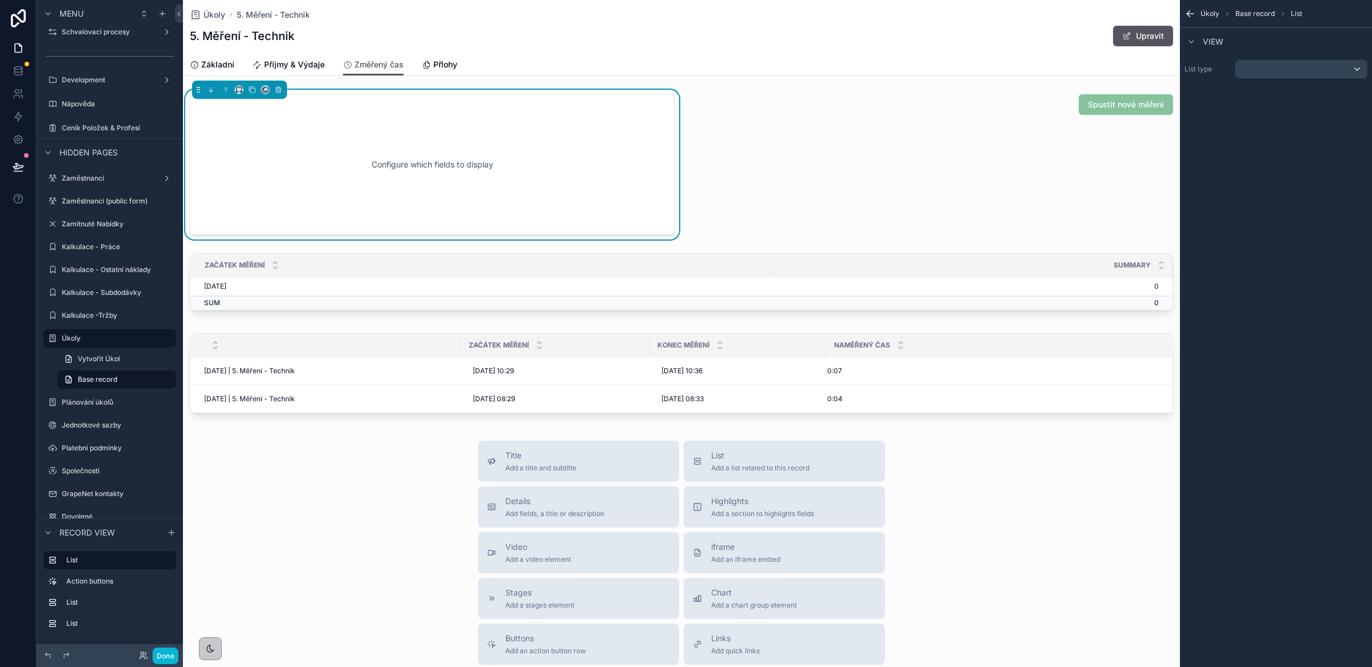
click at [421, 165] on div "Configure which fields to display" at bounding box center [432, 164] width 447 height 103
click at [1332, 71] on div "scrollable content" at bounding box center [1301, 69] width 131 height 18
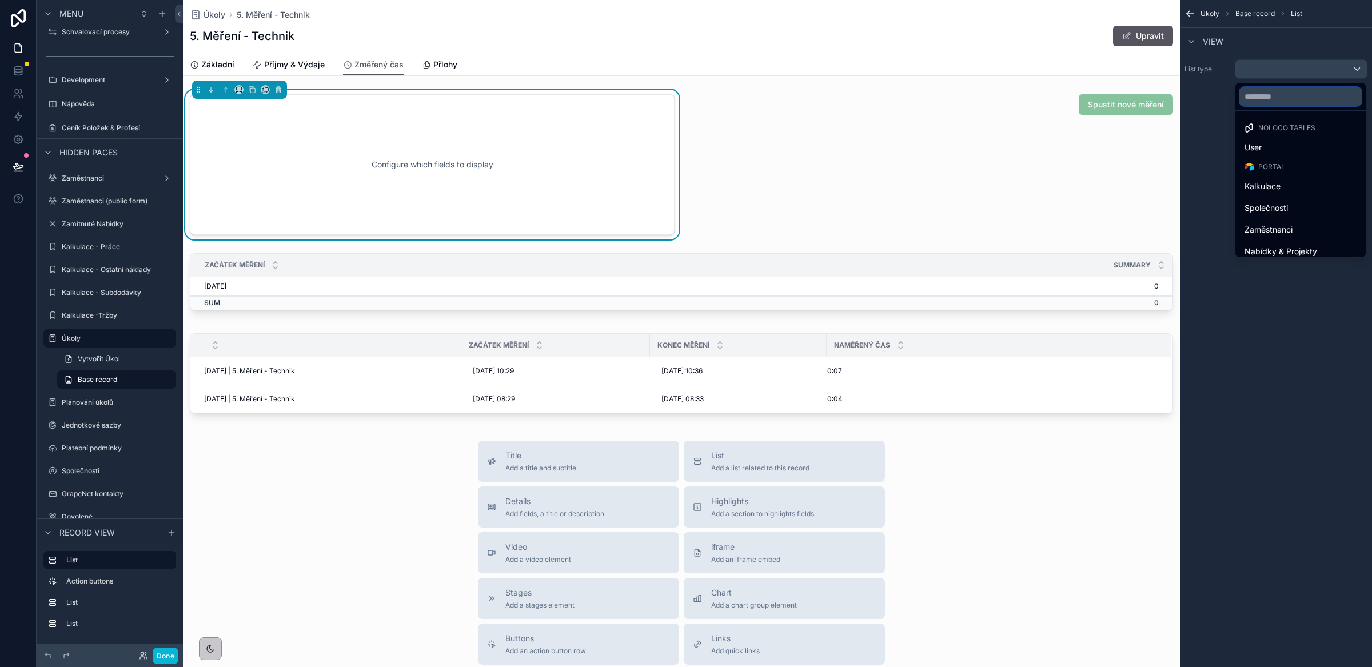
click at [1304, 97] on input "text" at bounding box center [1300, 96] width 121 height 18
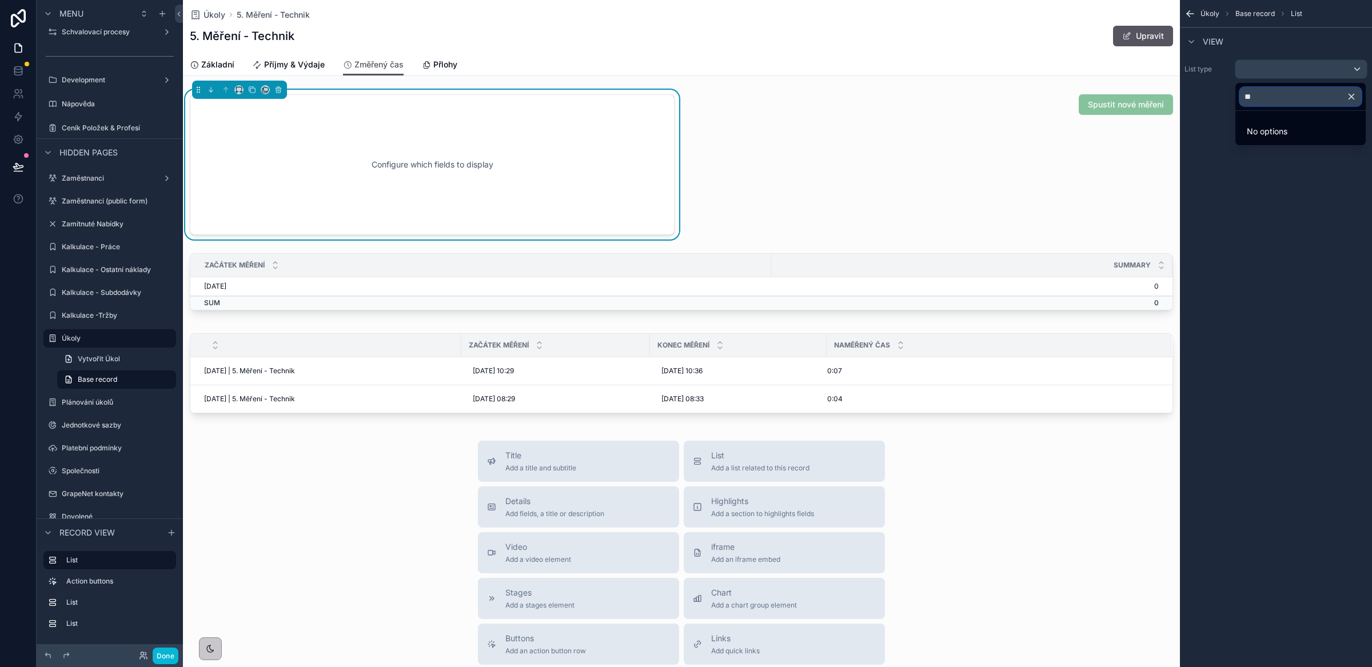
type input "*"
type input "***"
click at [1287, 148] on div "Úkoly" at bounding box center [1301, 148] width 112 height 14
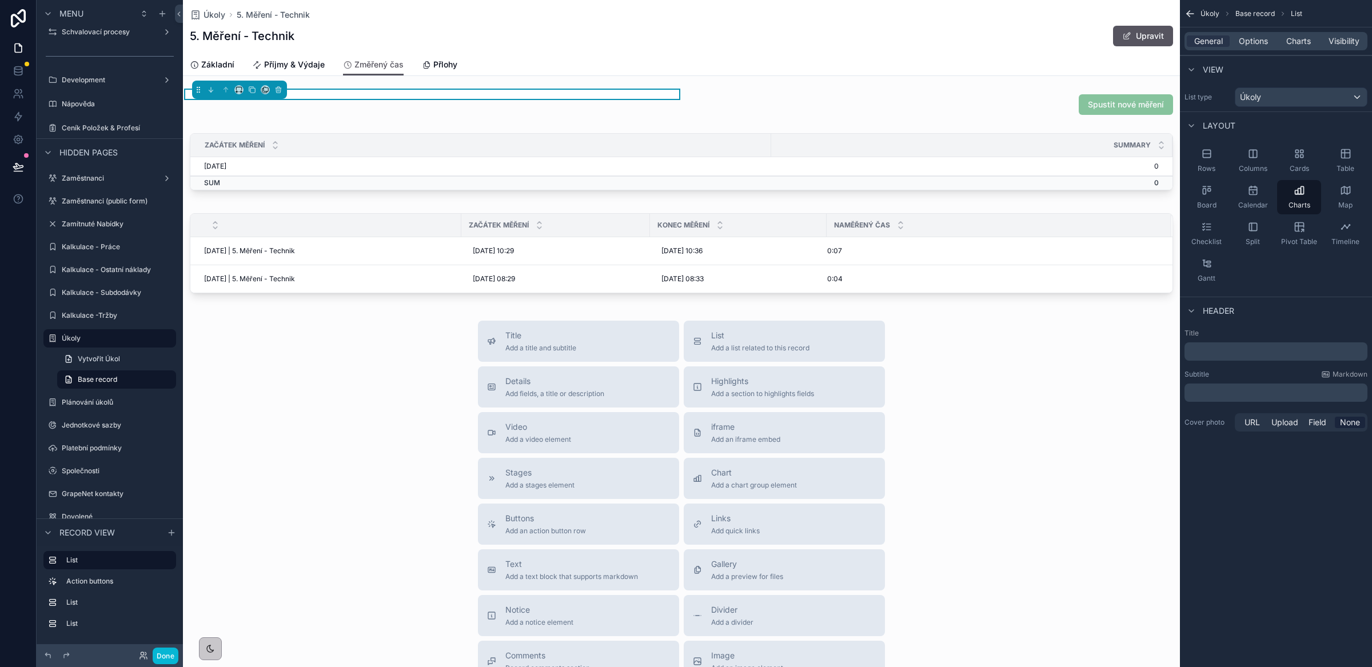
click at [1300, 47] on div "General Options Charts Visibility" at bounding box center [1276, 41] width 183 height 18
click at [1301, 42] on span "Charts" at bounding box center [1298, 40] width 25 height 11
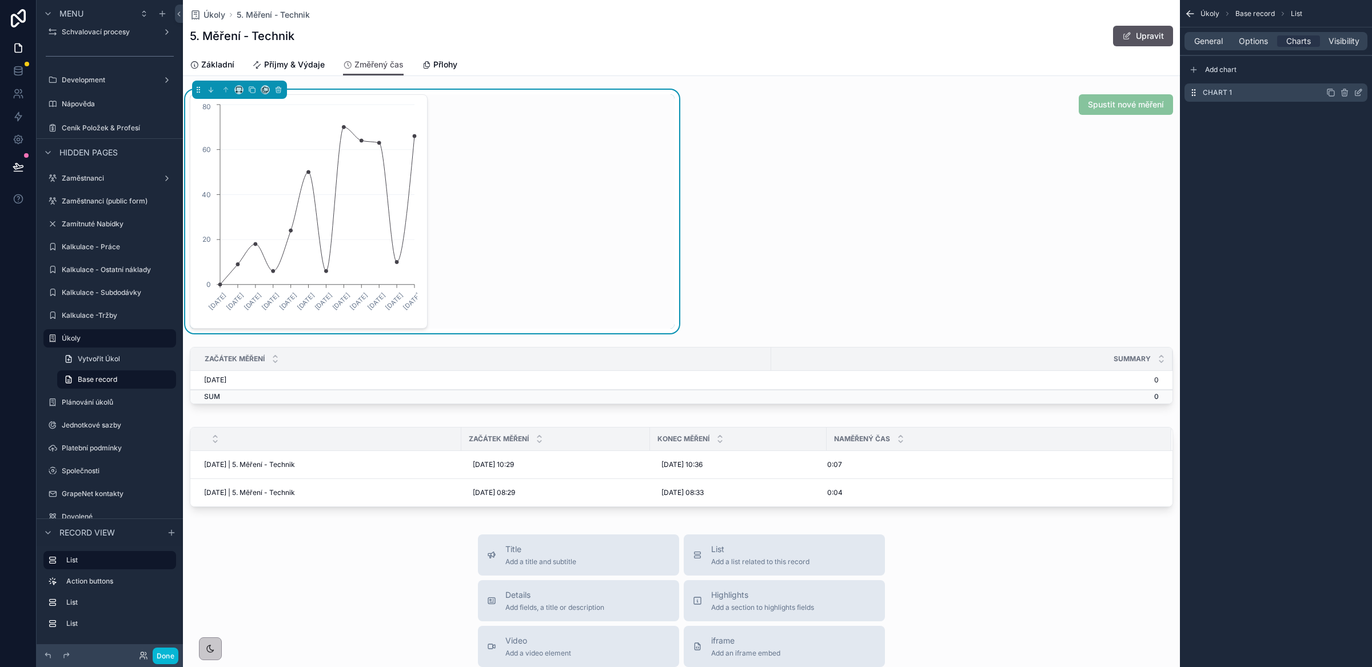
click at [1357, 91] on icon "scrollable content" at bounding box center [1358, 92] width 9 height 9
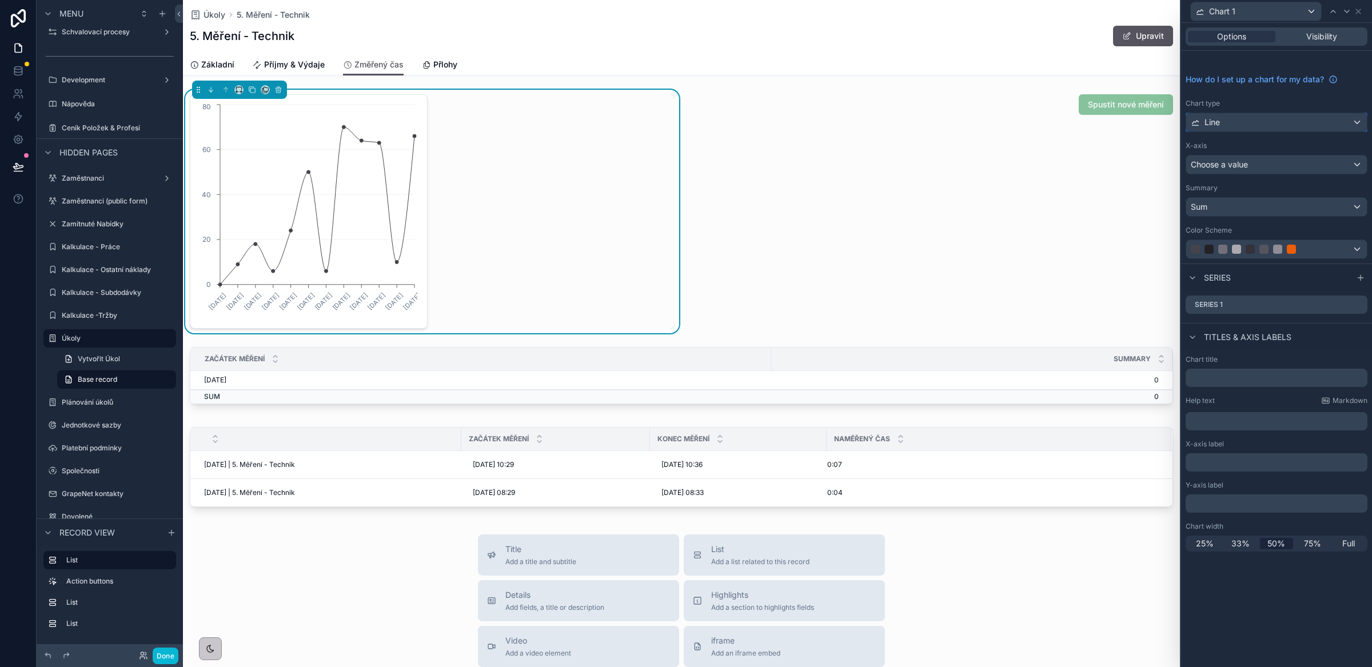
click at [1233, 123] on div "Line" at bounding box center [1276, 122] width 181 height 18
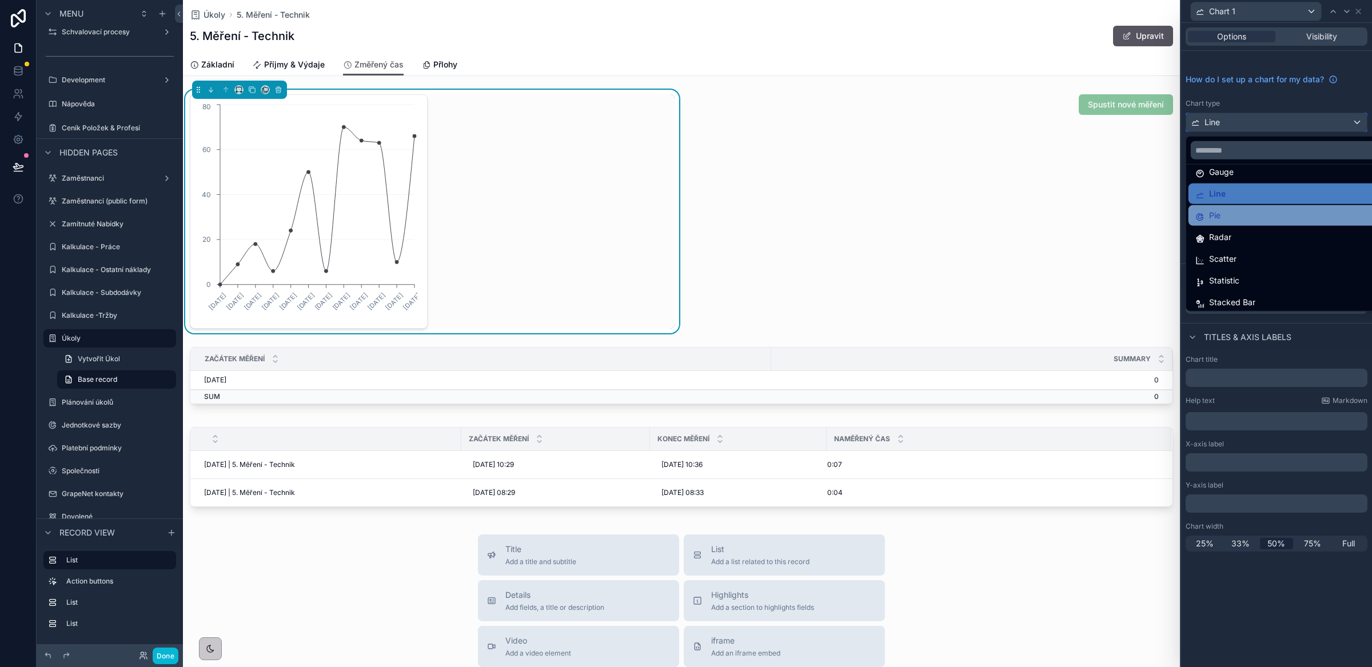
scroll to position [81, 0]
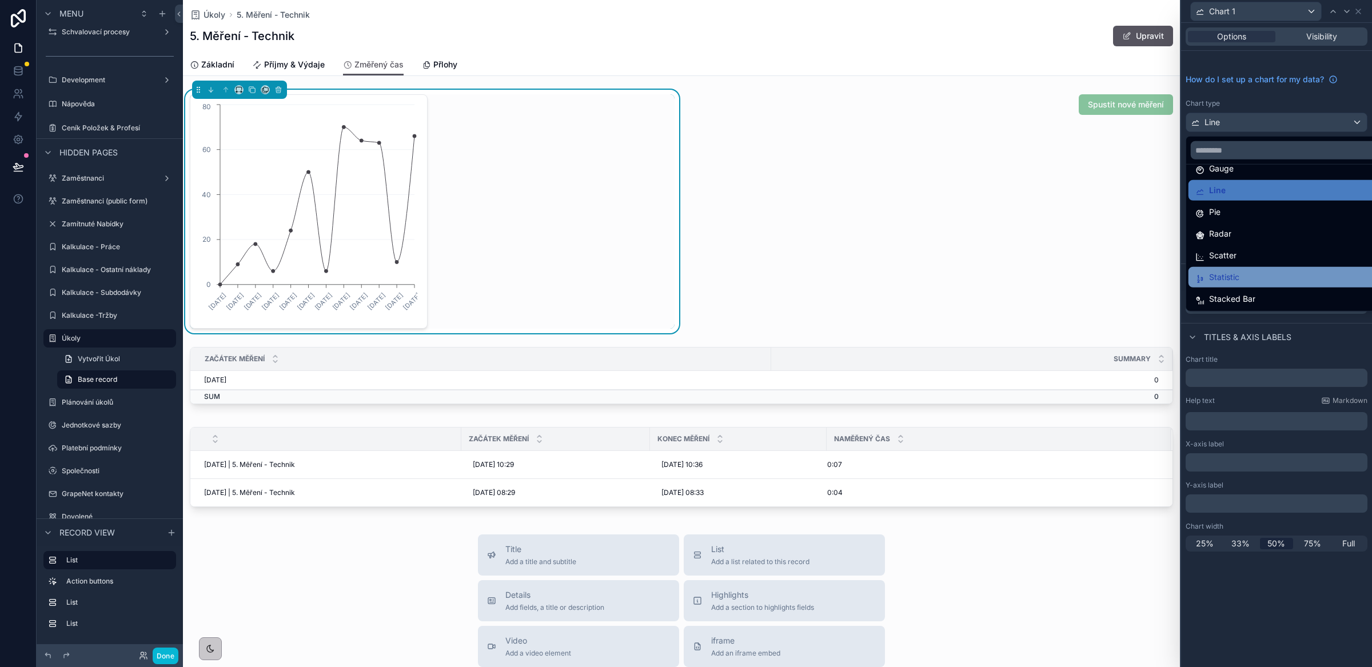
click at [1245, 274] on div "Statistic" at bounding box center [1290, 277] width 189 height 14
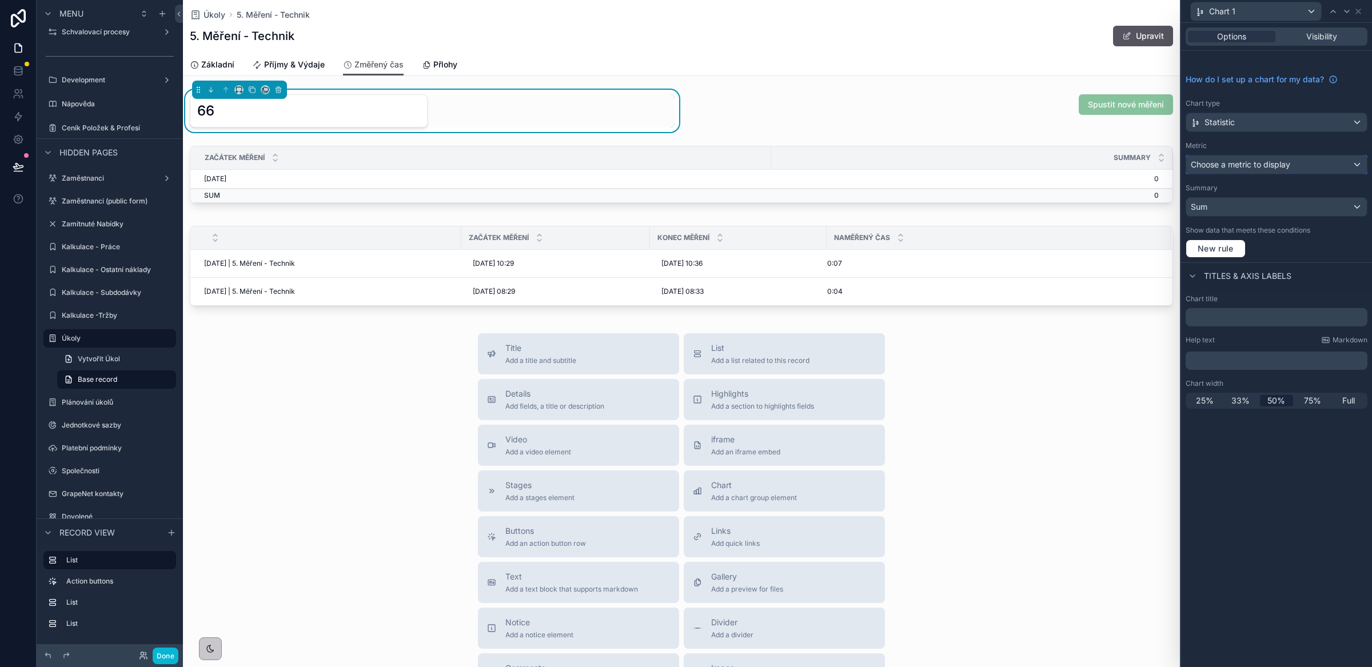
click at [1244, 168] on span "Choose a metric to display" at bounding box center [1240, 165] width 99 height 10
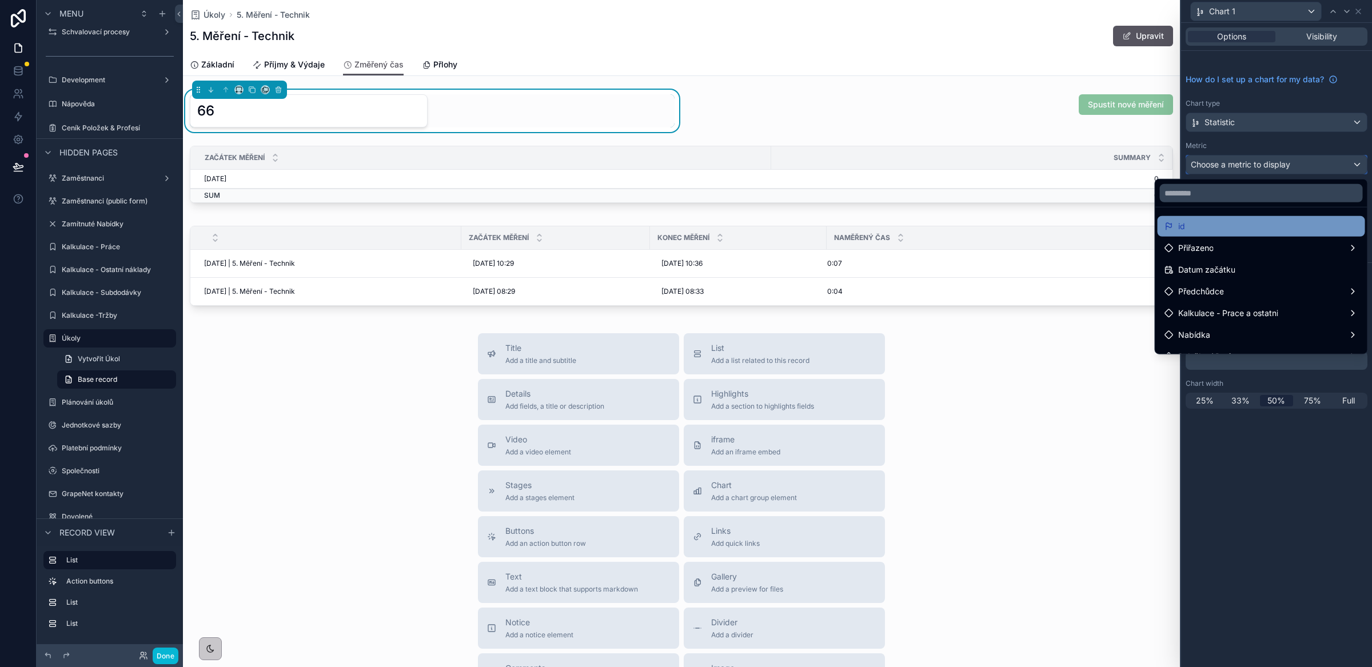
scroll to position [0, 0]
click at [1207, 194] on input "text" at bounding box center [1261, 193] width 203 height 18
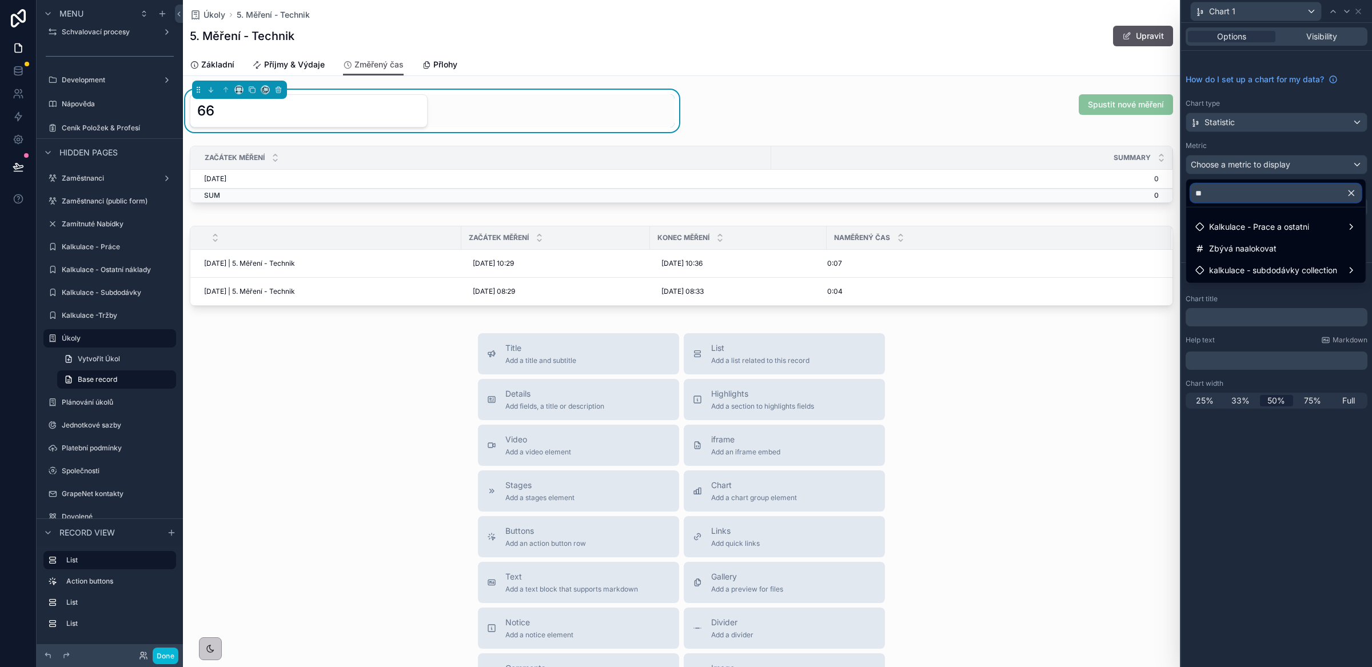
type input "*"
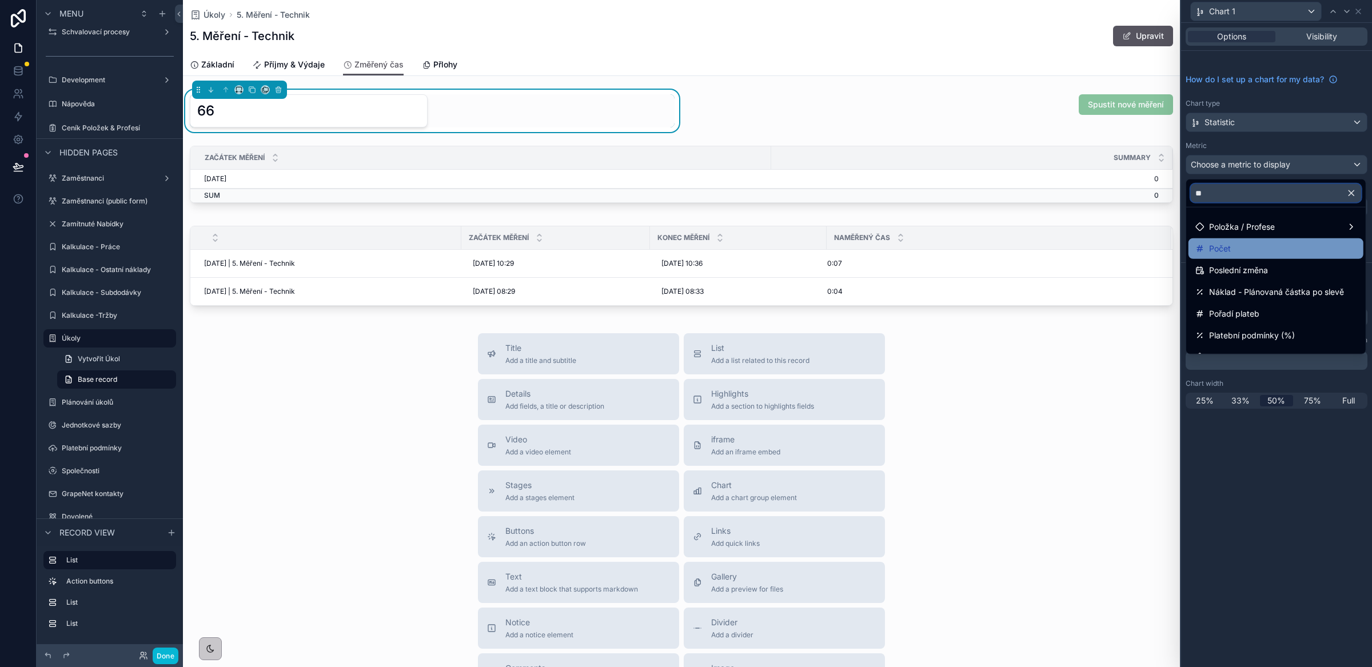
type input "**"
click at [1233, 253] on div "Počet" at bounding box center [1276, 249] width 161 height 14
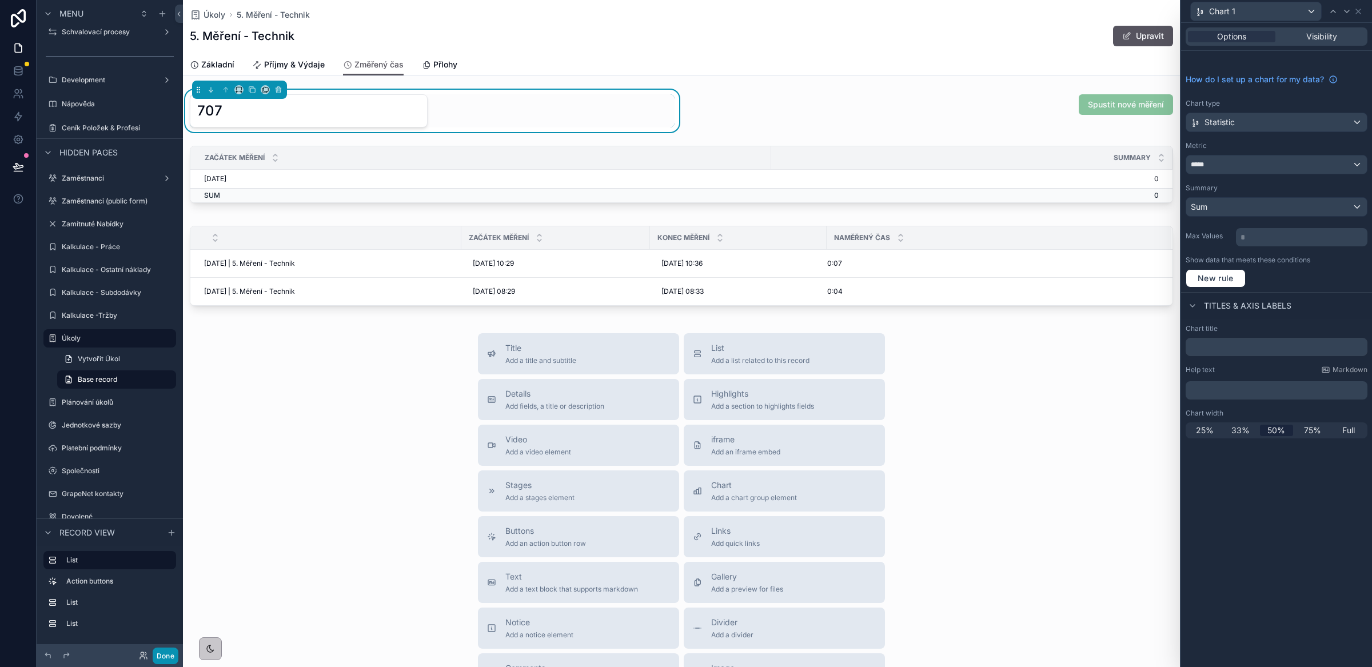
click at [165, 654] on button "Done" at bounding box center [166, 656] width 26 height 17
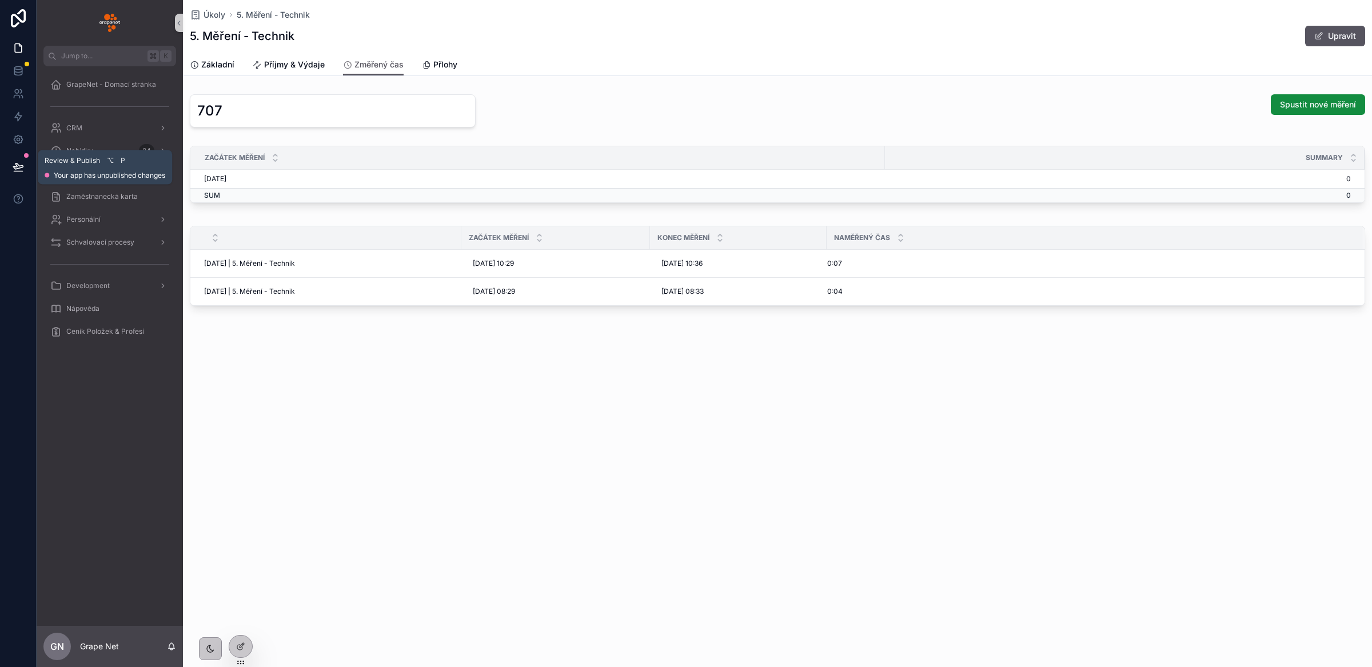
click at [23, 170] on icon at bounding box center [18, 166] width 11 height 11
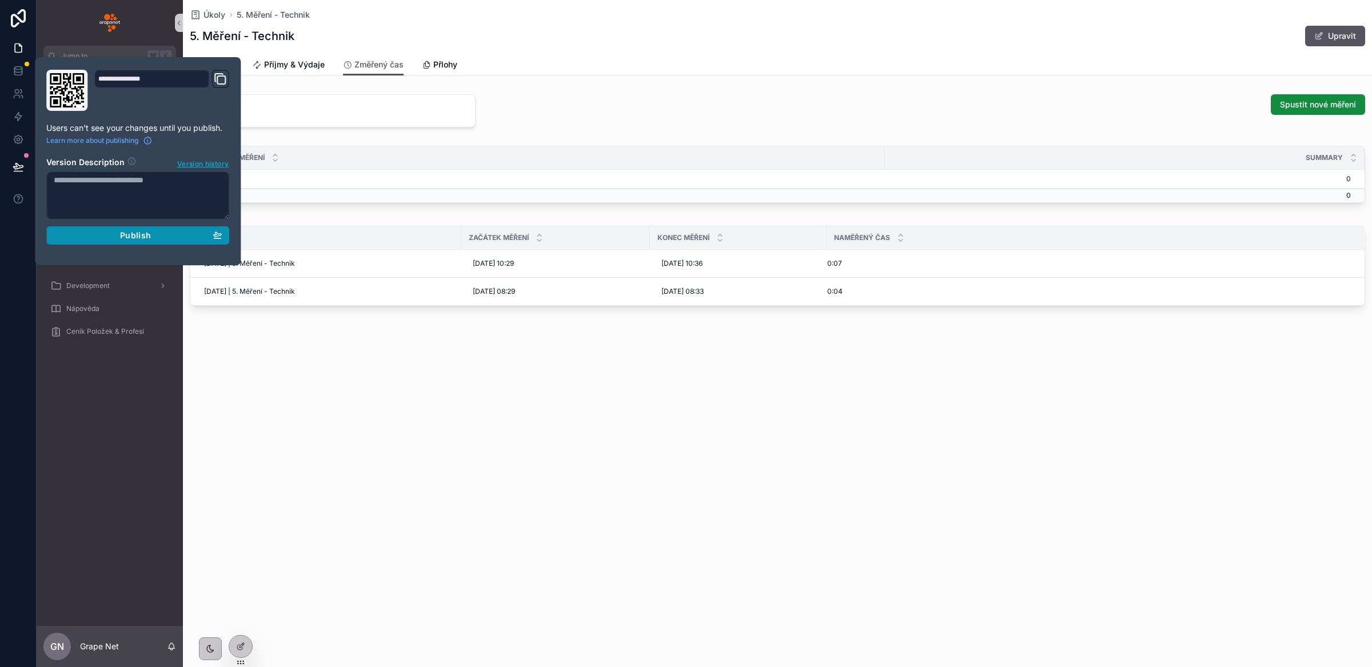
click at [114, 233] on div "Publish" at bounding box center [138, 235] width 168 height 10
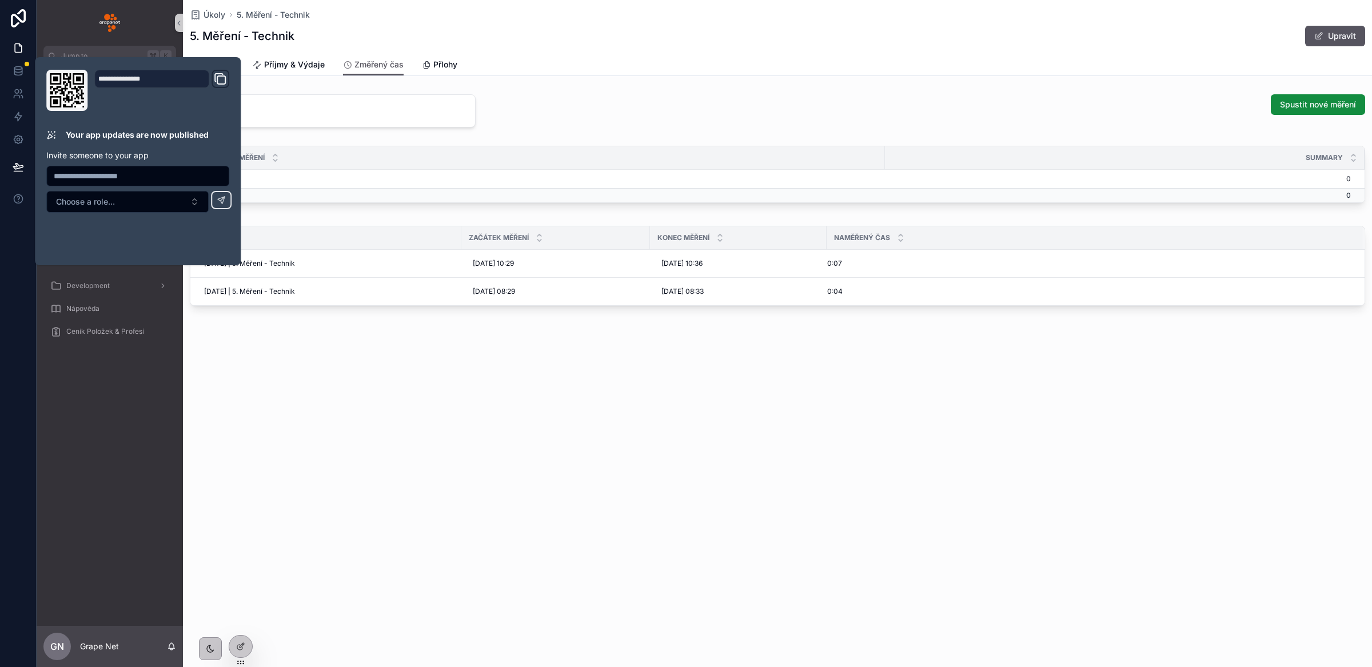
click at [587, 492] on div "Úkoly 5. Měření - Technik 5. Měření - Technik Upravit Změřený čas Základní Příj…" at bounding box center [777, 333] width 1189 height 667
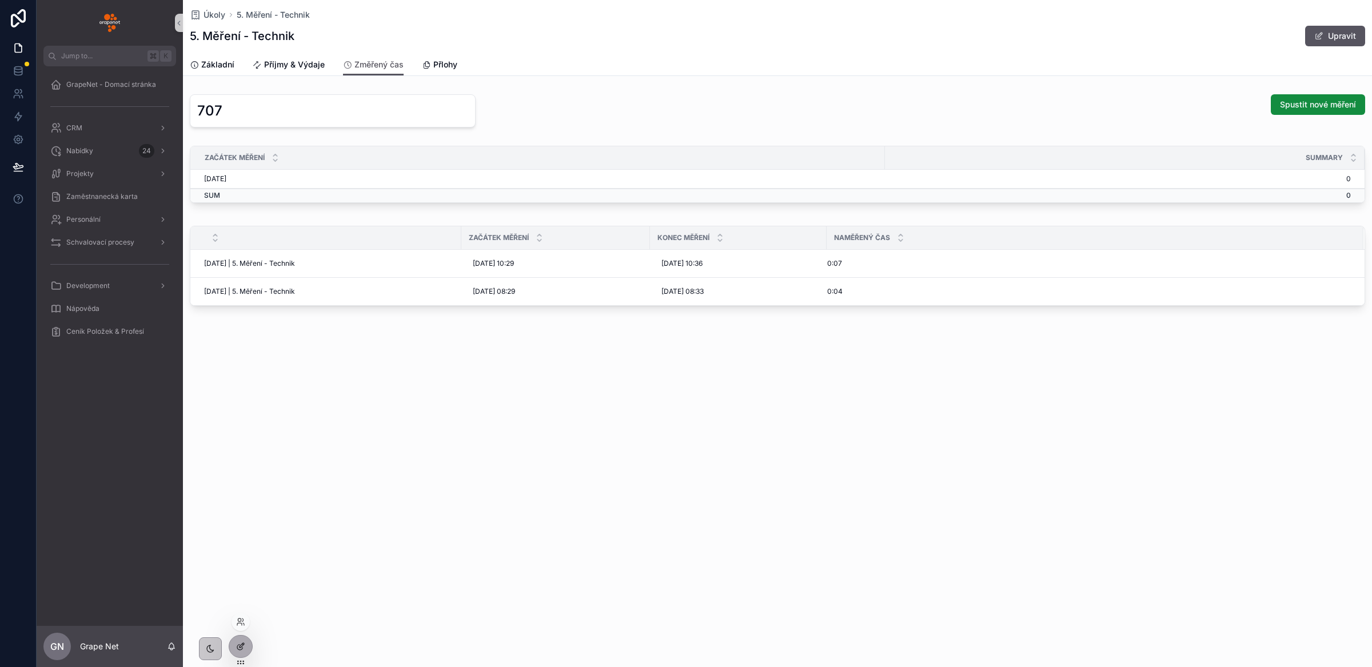
click at [242, 644] on icon at bounding box center [242, 644] width 1 height 1
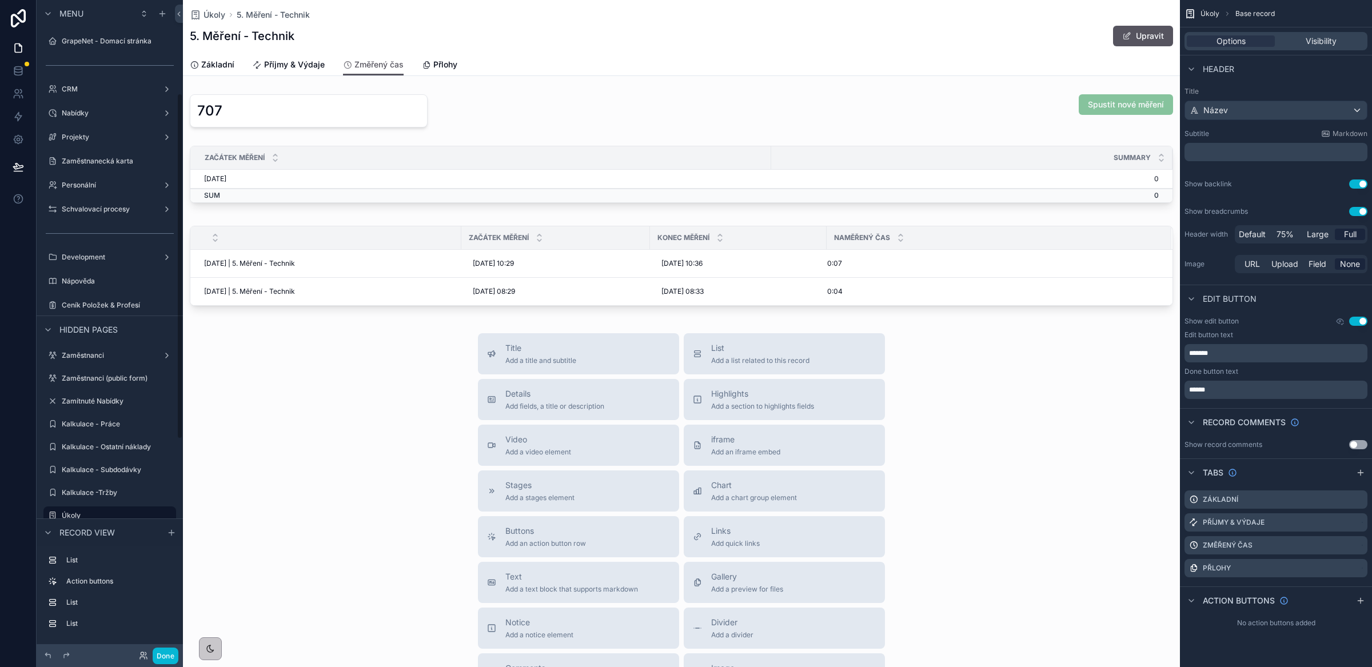
scroll to position [177, 0]
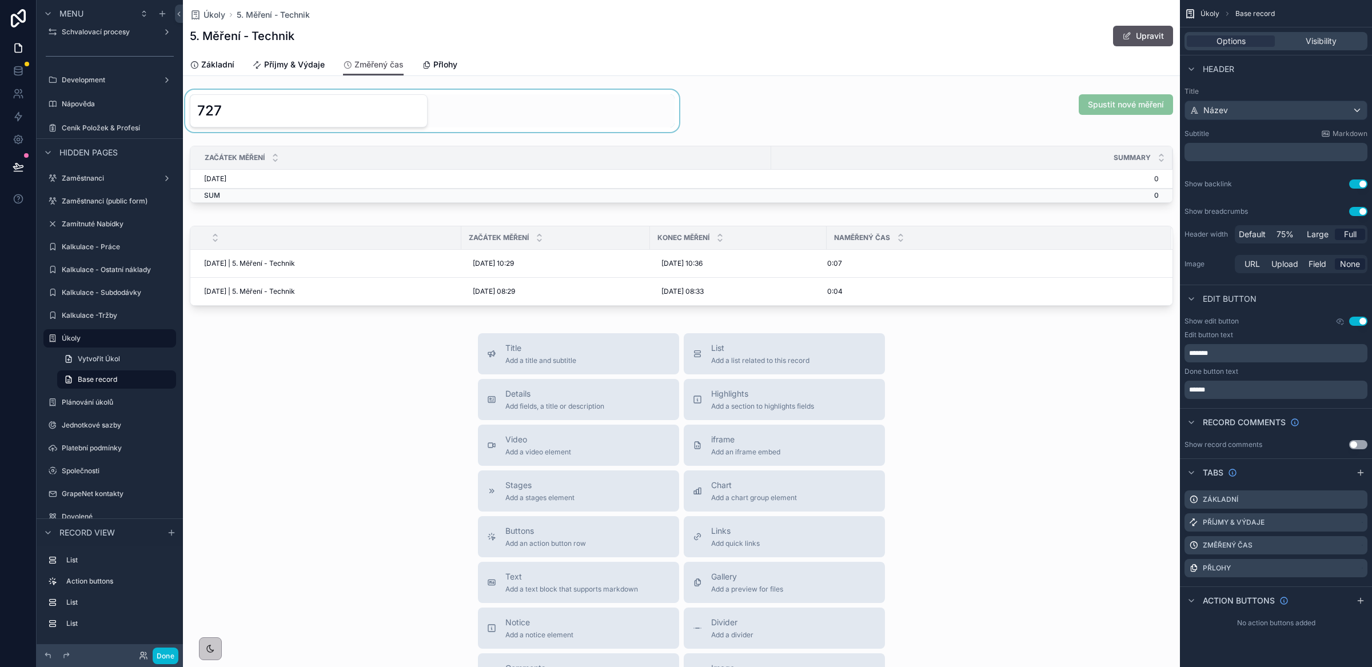
click at [500, 109] on div "scrollable content" at bounding box center [432, 111] width 499 height 42
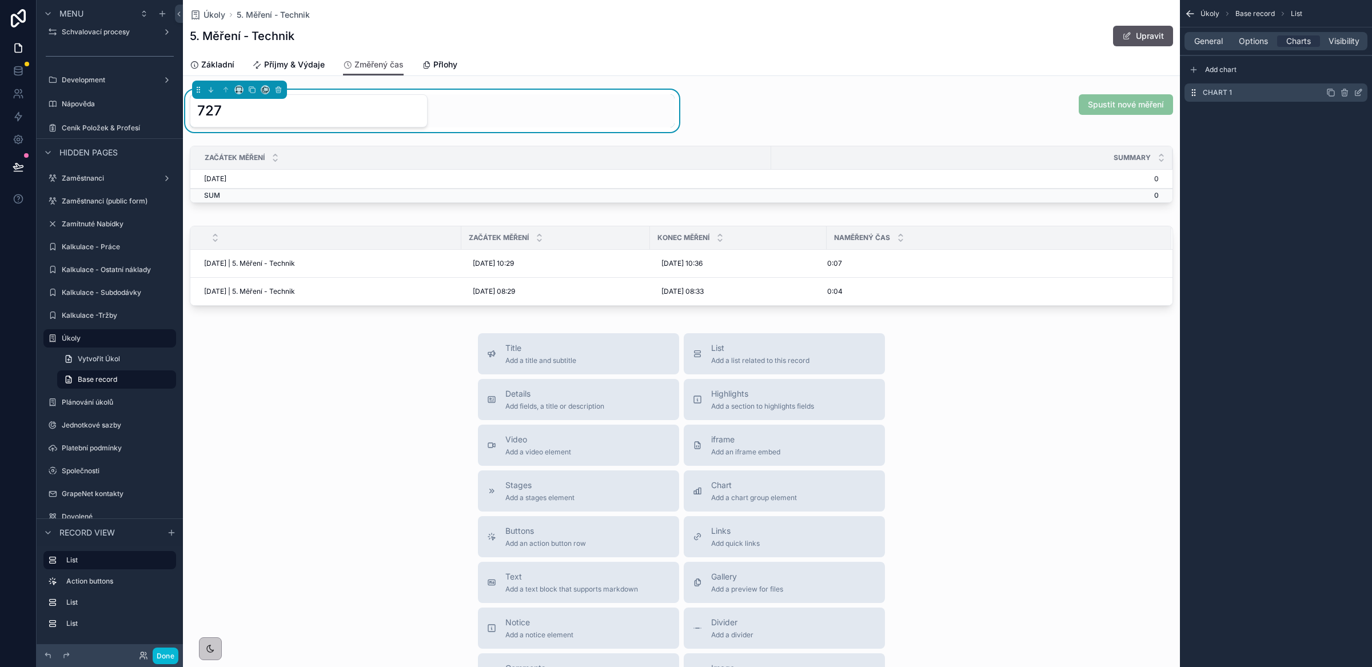
click at [1359, 95] on icon "scrollable content" at bounding box center [1358, 92] width 9 height 9
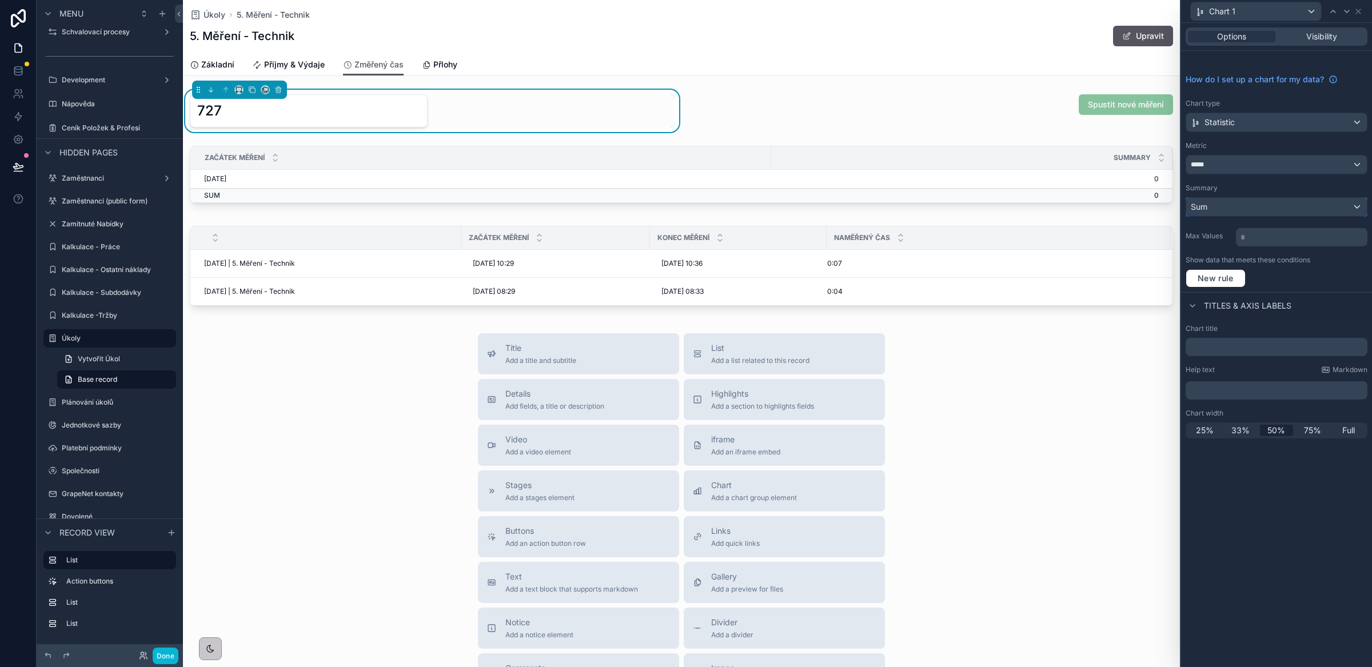
click at [1232, 212] on div "Sum" at bounding box center [1276, 207] width 181 height 18
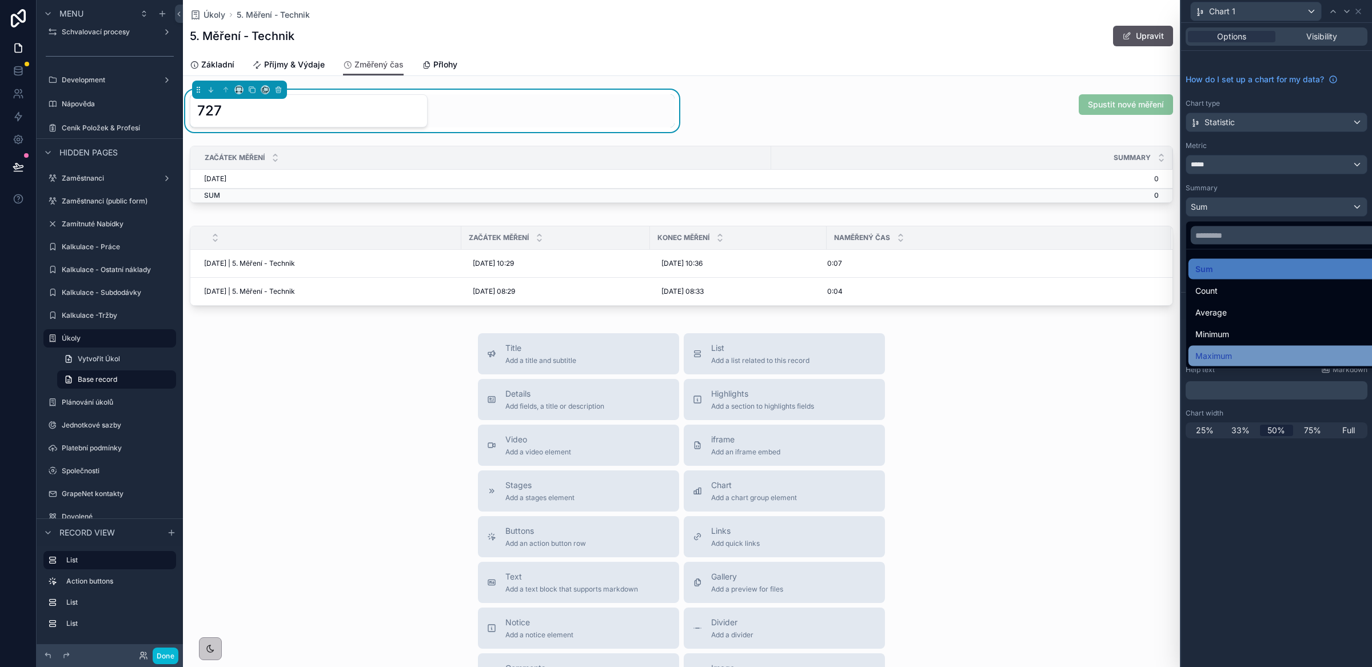
click at [1232, 353] on span "Maximum" at bounding box center [1214, 356] width 37 height 14
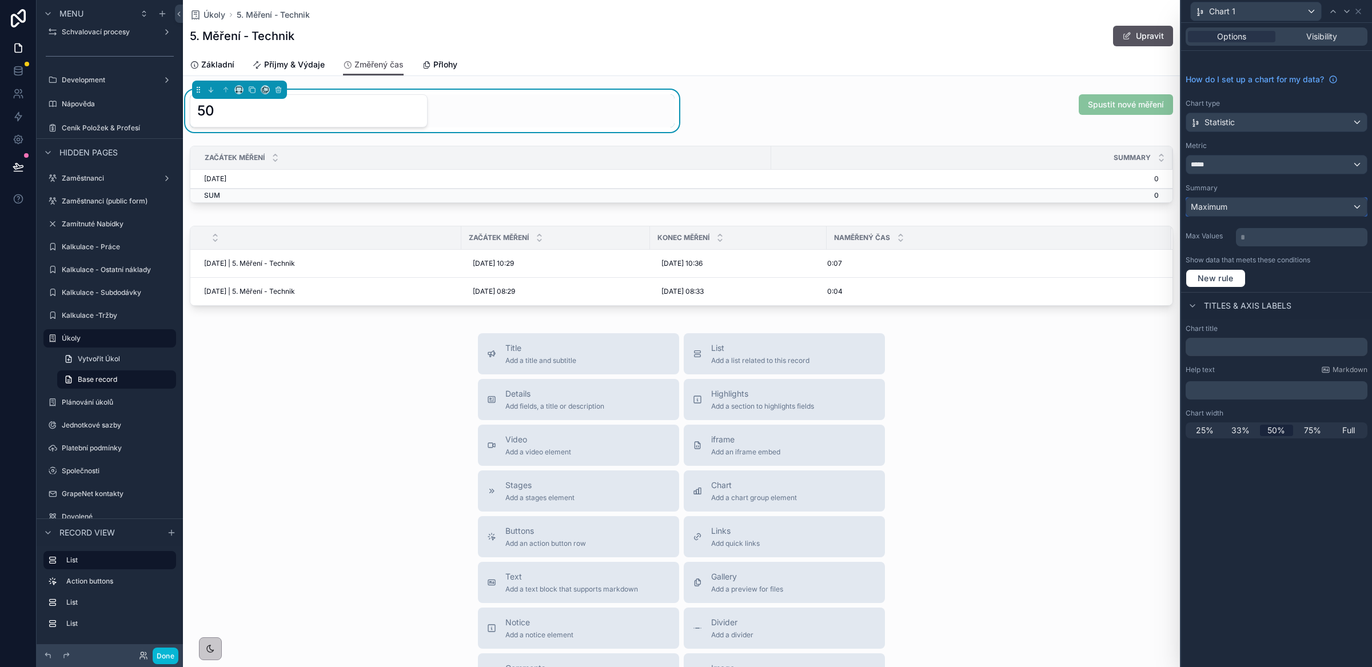
click at [1231, 206] on div "Maximum" at bounding box center [1276, 207] width 181 height 18
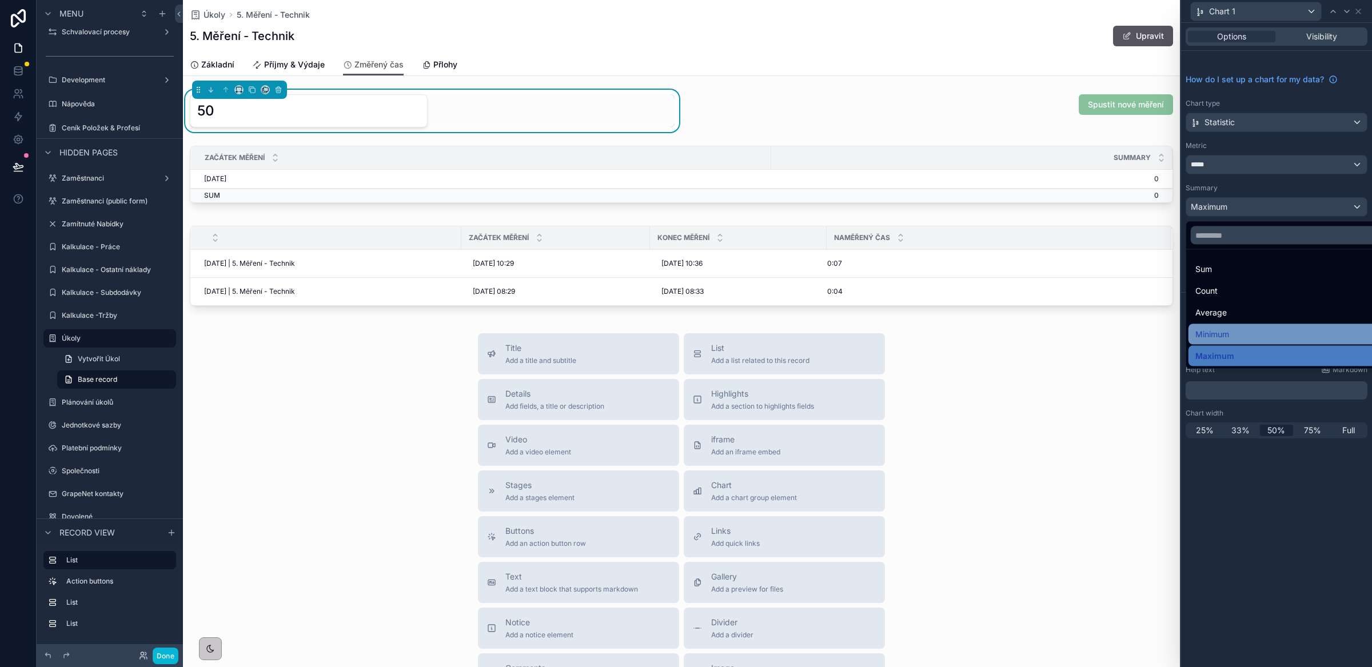
click at [1224, 336] on span "Minimum" at bounding box center [1213, 335] width 34 height 14
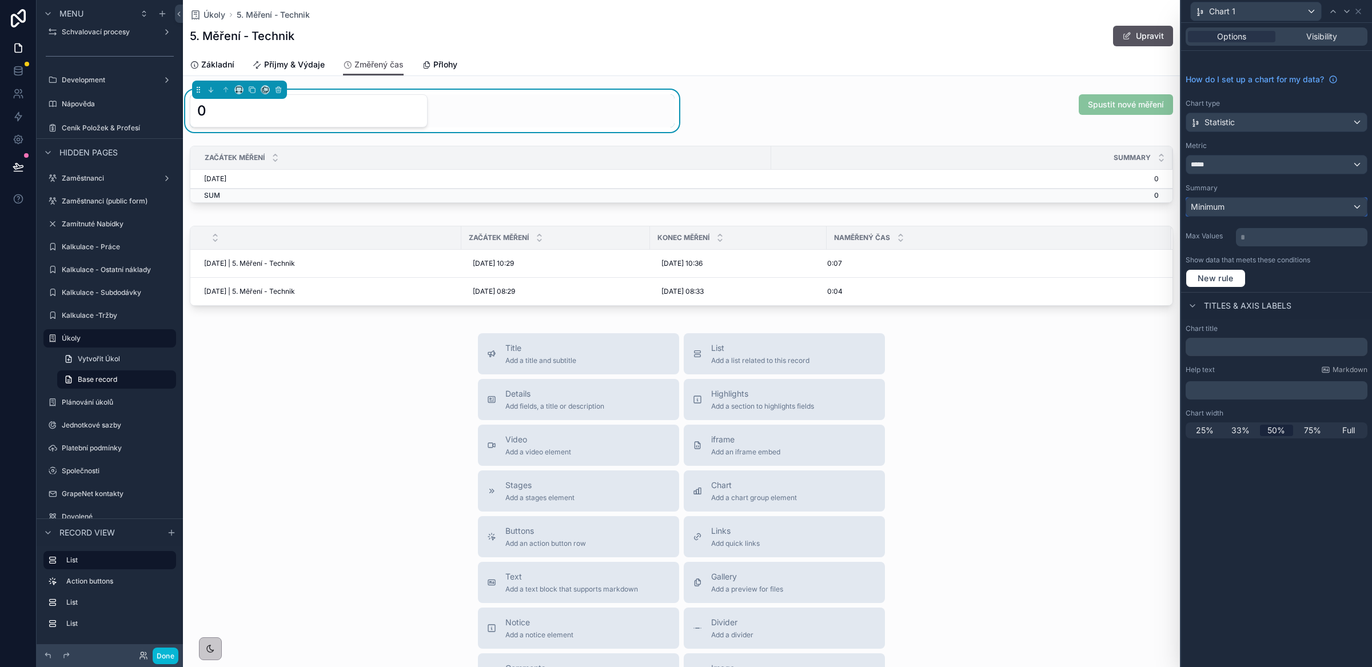
click at [1221, 208] on span "Minimum" at bounding box center [1208, 206] width 34 height 11
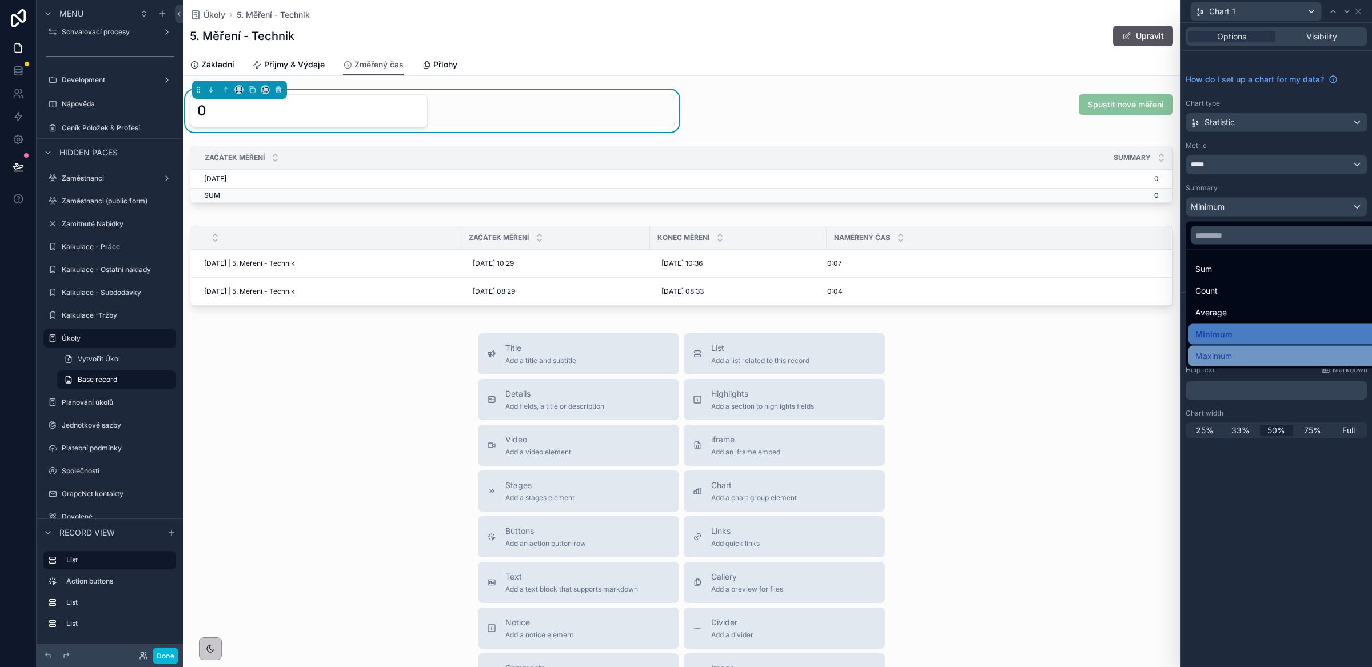
click at [1221, 357] on span "Maximum" at bounding box center [1214, 356] width 37 height 14
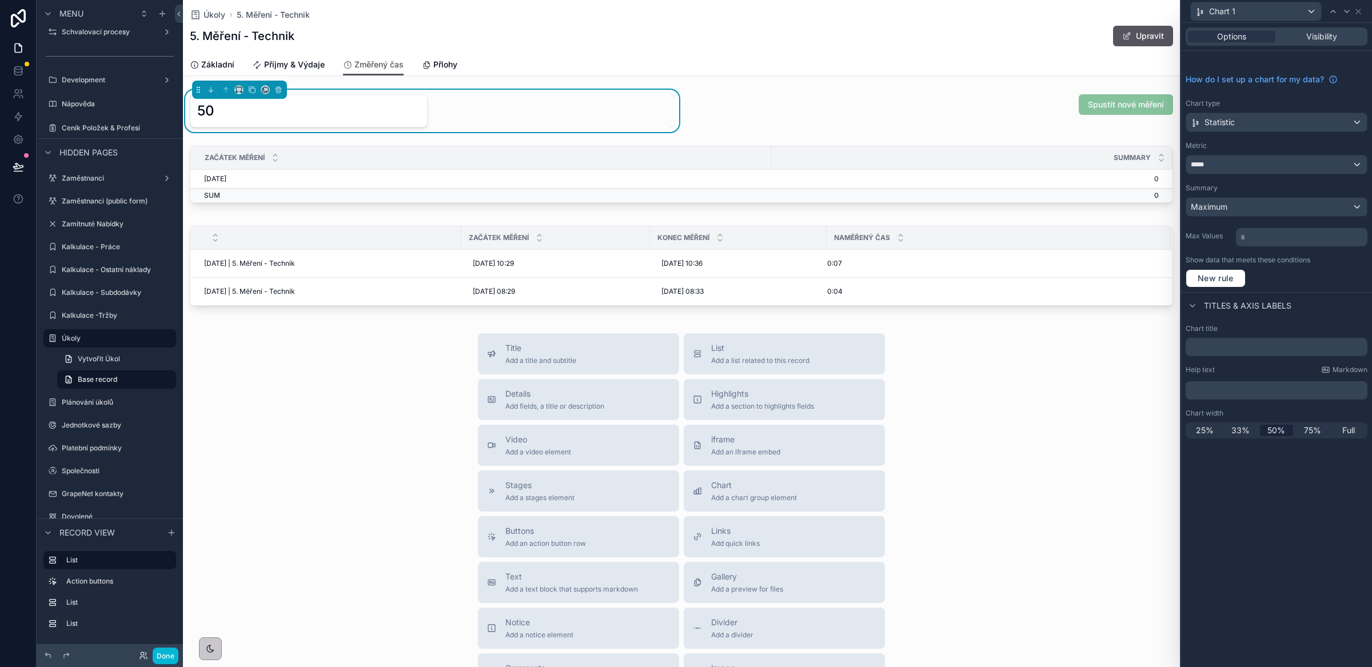
click at [570, 126] on div "50" at bounding box center [432, 110] width 485 height 33
click at [1360, 13] on icon at bounding box center [1358, 11] width 9 height 9
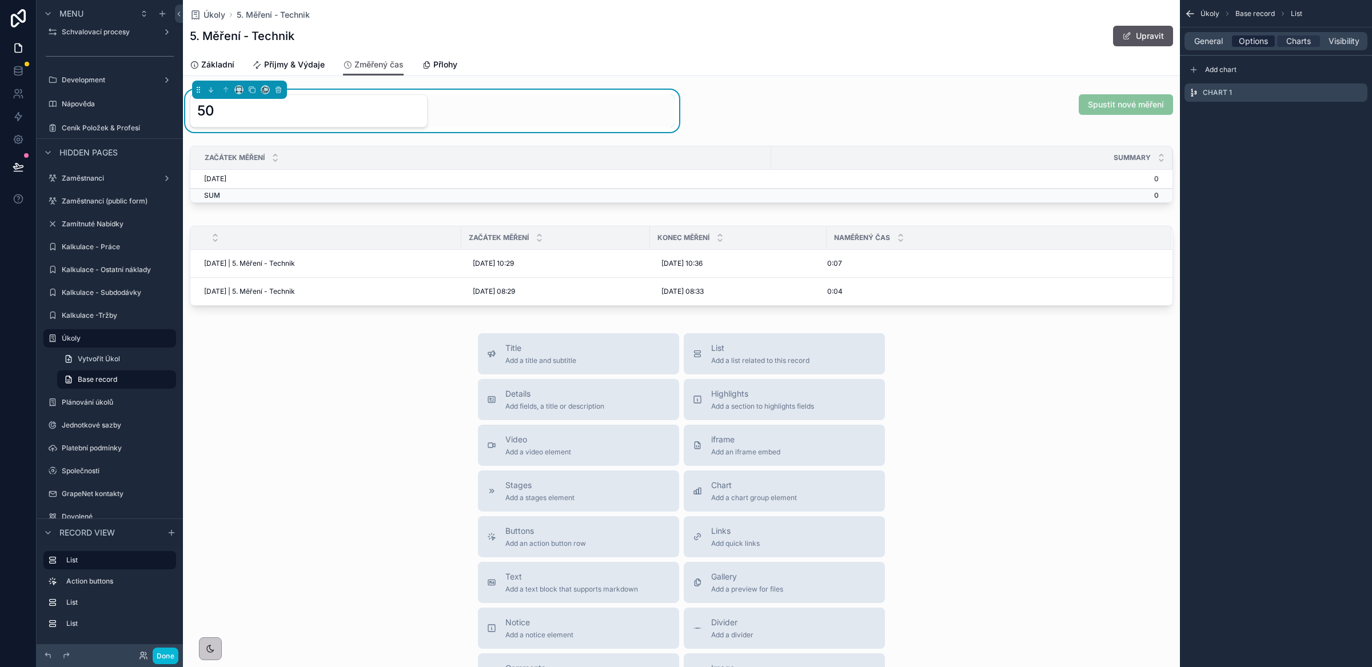
click at [1253, 46] on span "Options" at bounding box center [1253, 40] width 29 height 11
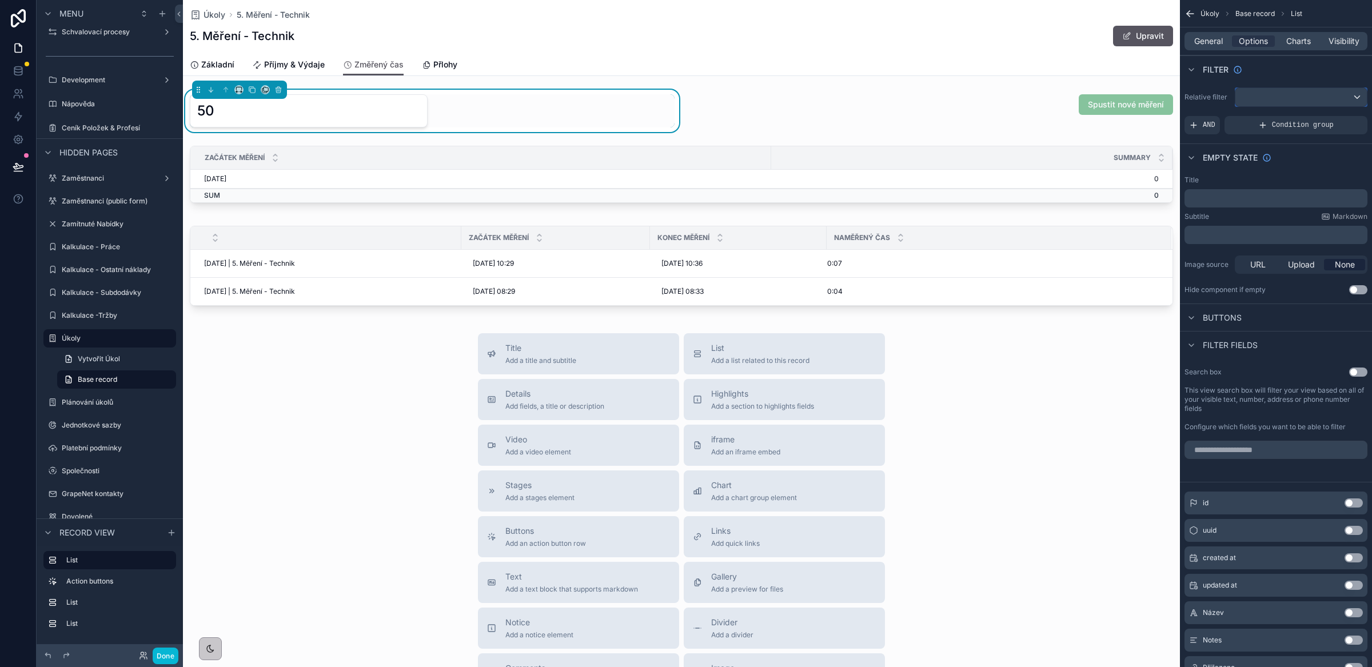
click at [1267, 100] on div "scrollable content" at bounding box center [1301, 97] width 131 height 18
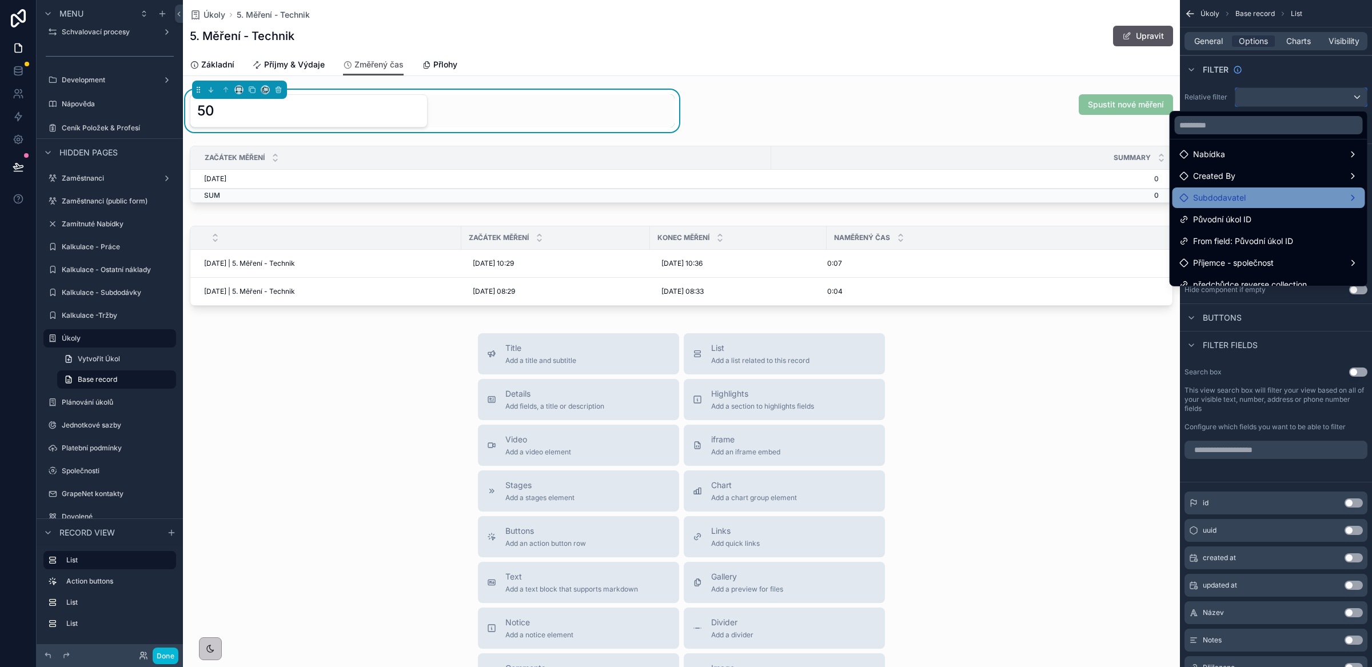
scroll to position [141, 0]
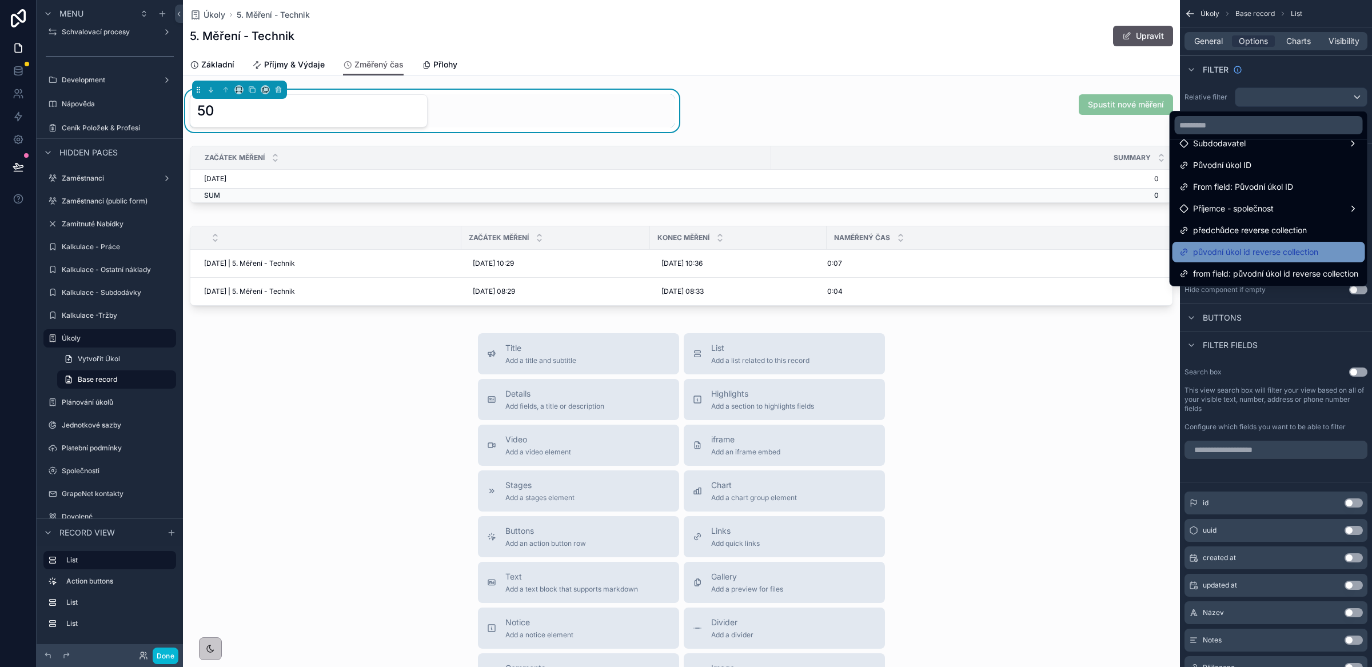
click at [1269, 256] on span "původní úkol id reverse collection" at bounding box center [1255, 252] width 125 height 14
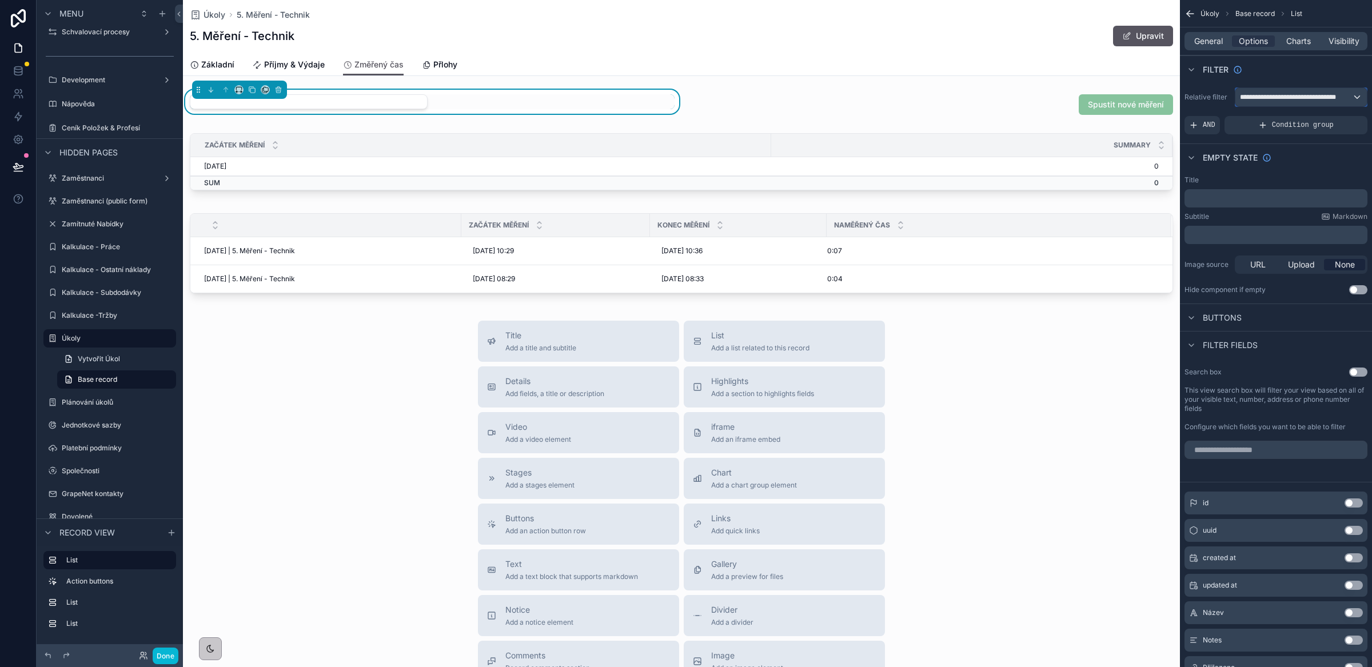
click at [1274, 94] on span "**********" at bounding box center [1294, 97] width 108 height 9
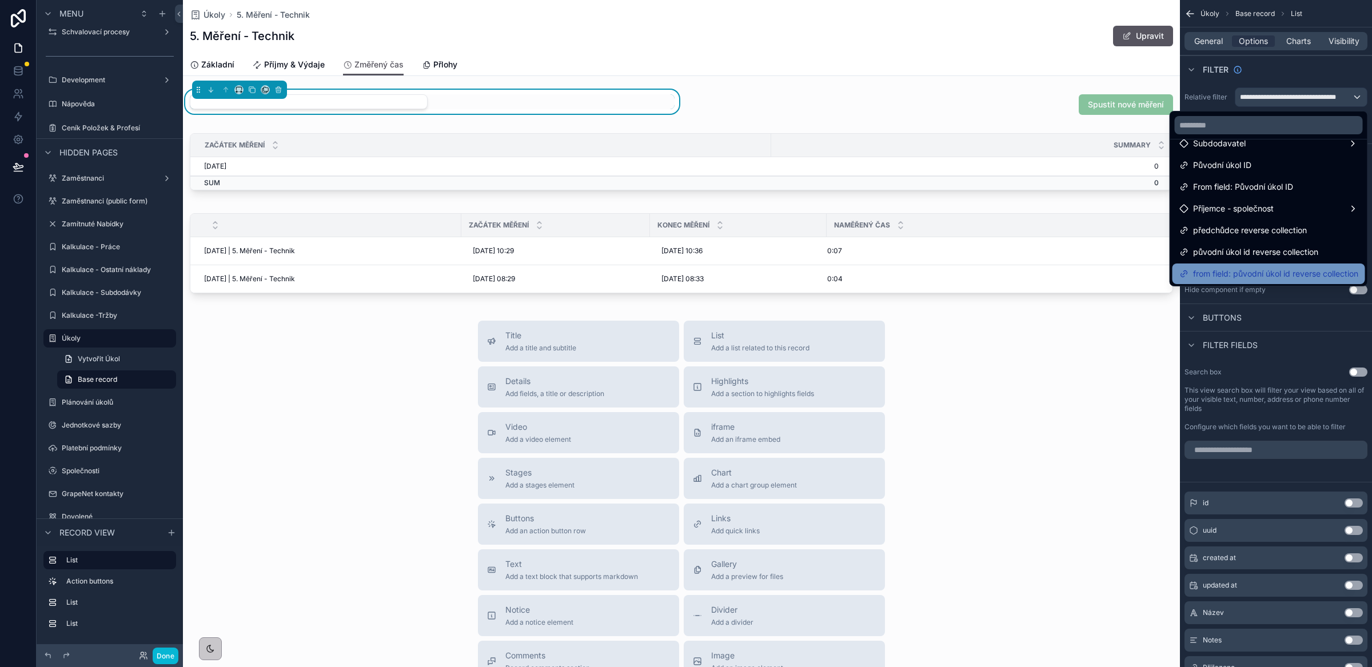
click at [1245, 277] on span "from field: původní úkol id reverse collection" at bounding box center [1275, 274] width 165 height 14
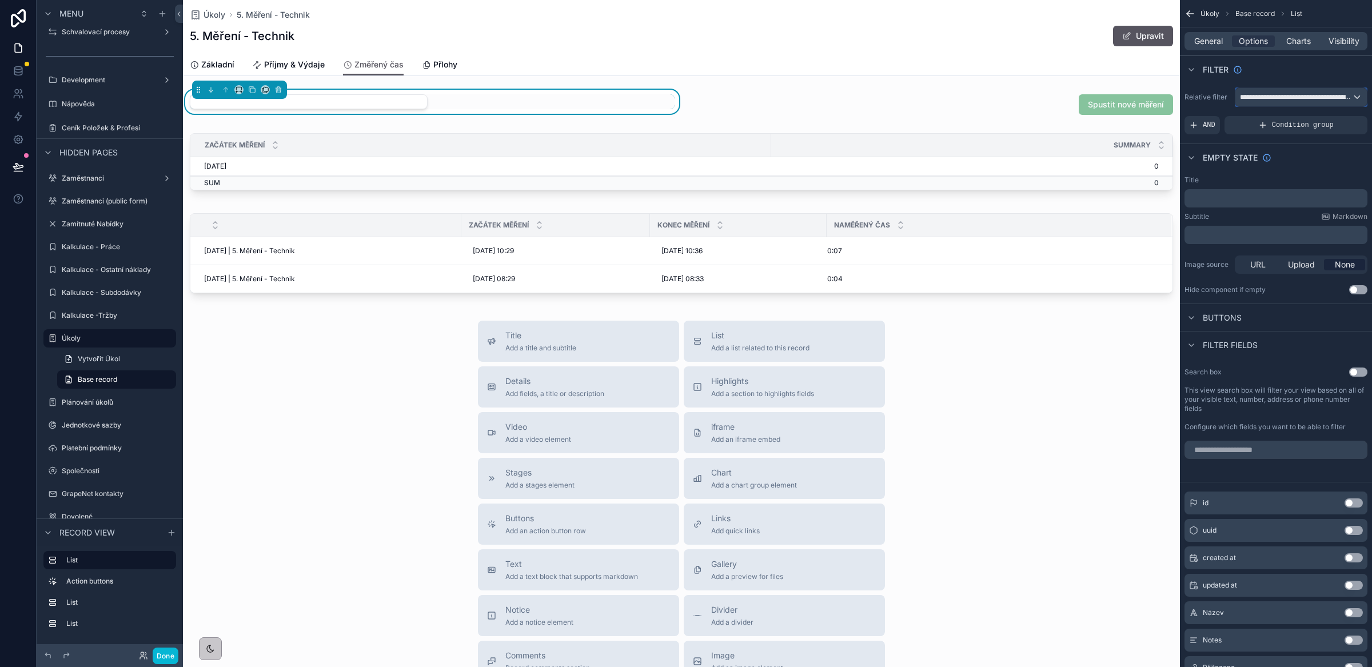
click at [1279, 100] on span "**********" at bounding box center [1296, 97] width 112 height 9
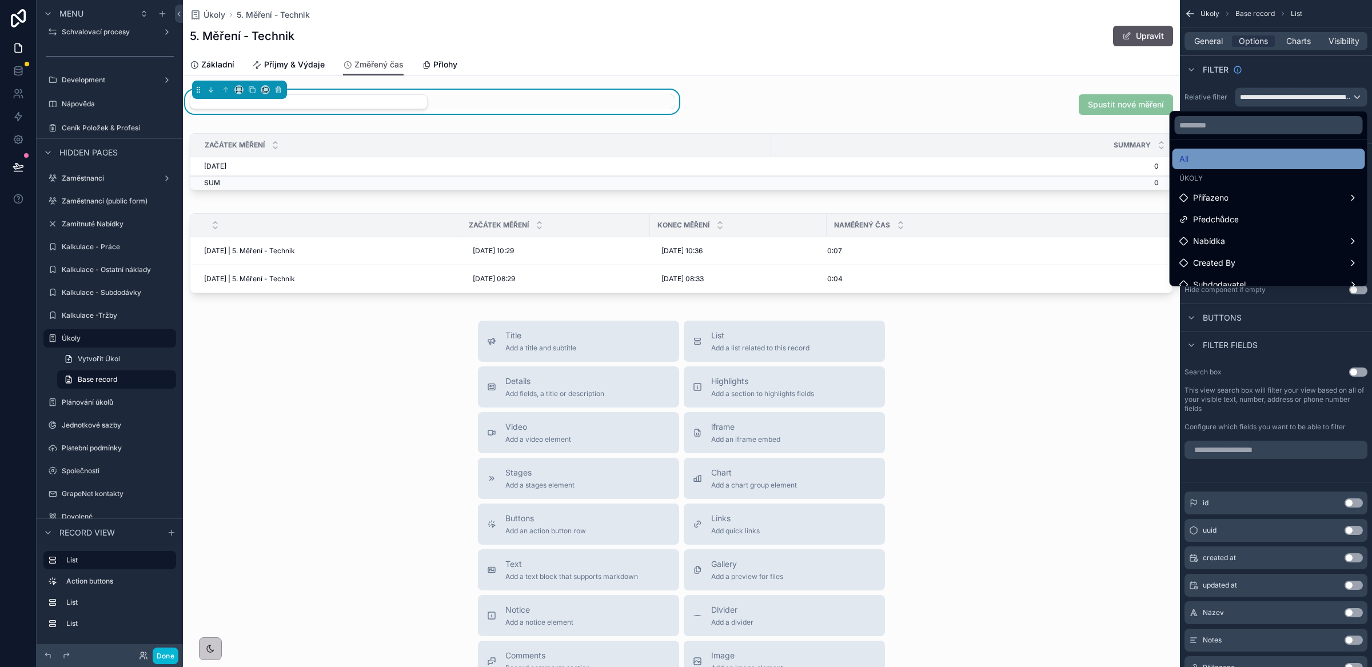
click at [1220, 163] on div "All" at bounding box center [1268, 159] width 179 height 14
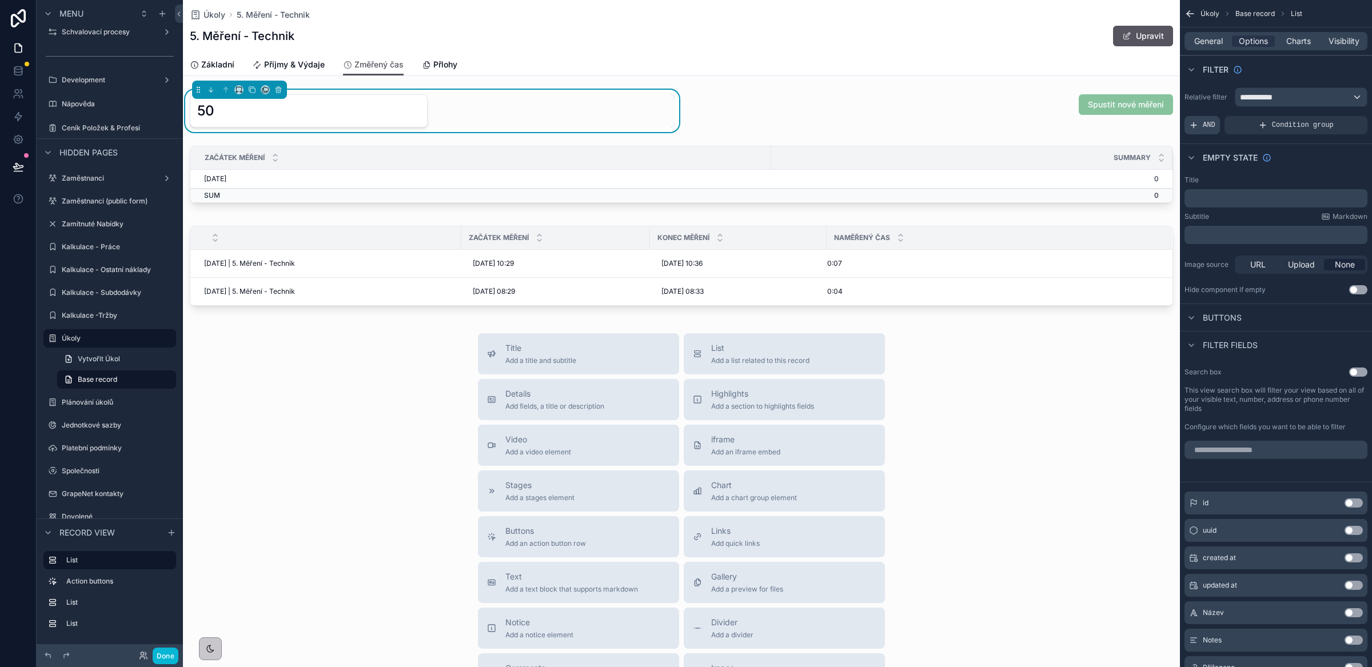
click at [1195, 126] on icon "scrollable content" at bounding box center [1193, 125] width 9 height 9
click at [1339, 119] on icon "scrollable content" at bounding box center [1339, 117] width 7 height 7
click at [1074, 109] on span "Select a field" at bounding box center [1069, 108] width 49 height 10
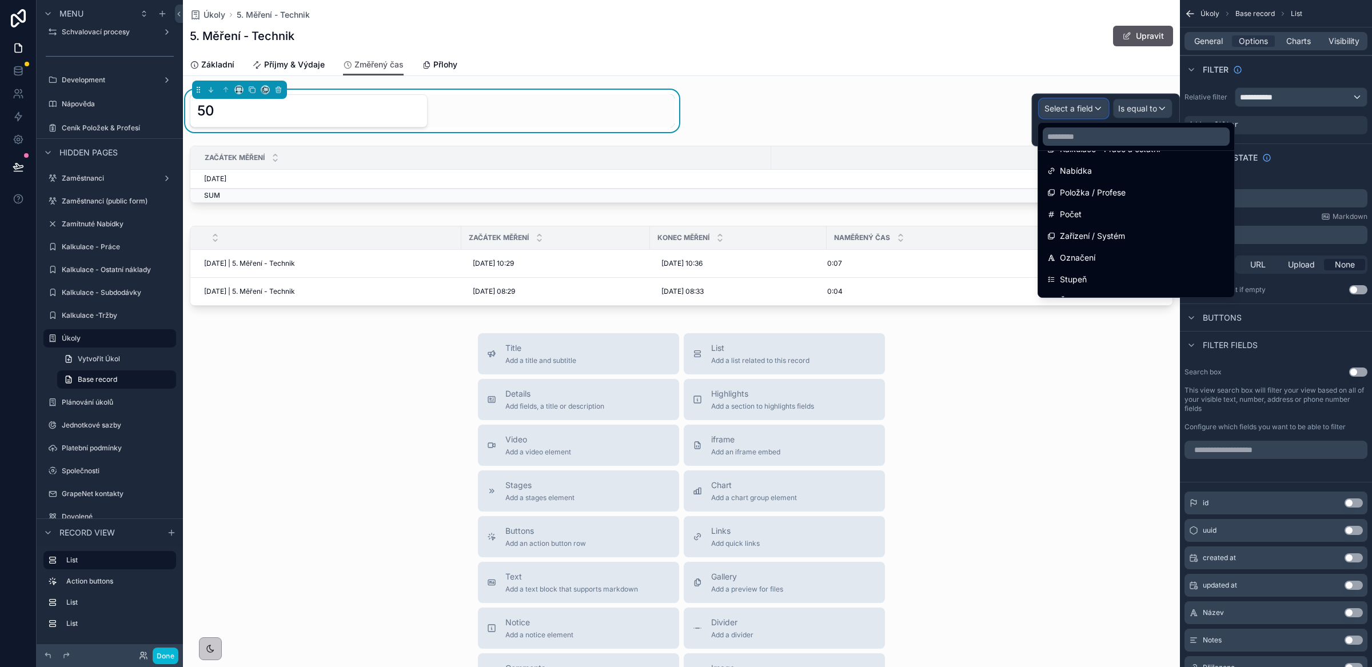
scroll to position [0, 0]
click at [1125, 250] on div "Název" at bounding box center [1136, 257] width 178 height 14
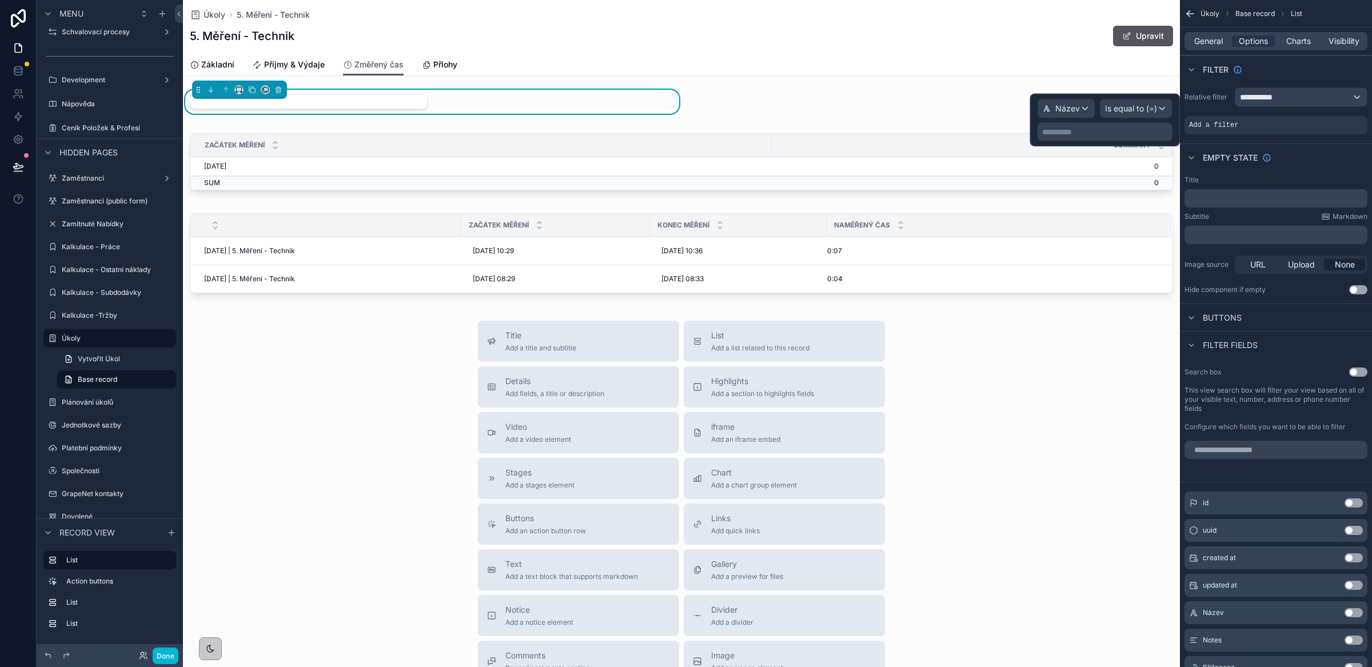
click at [1098, 129] on p "**********" at bounding box center [1106, 131] width 128 height 11
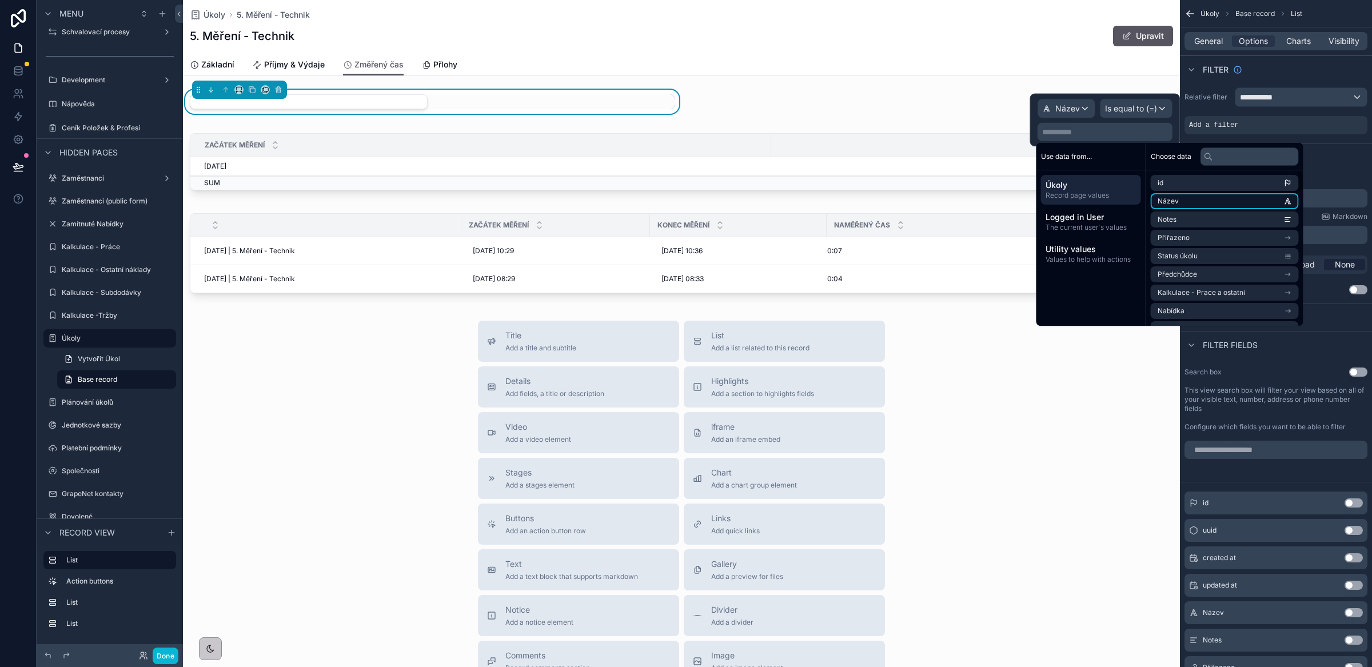
click at [1204, 198] on li "Název" at bounding box center [1225, 201] width 148 height 16
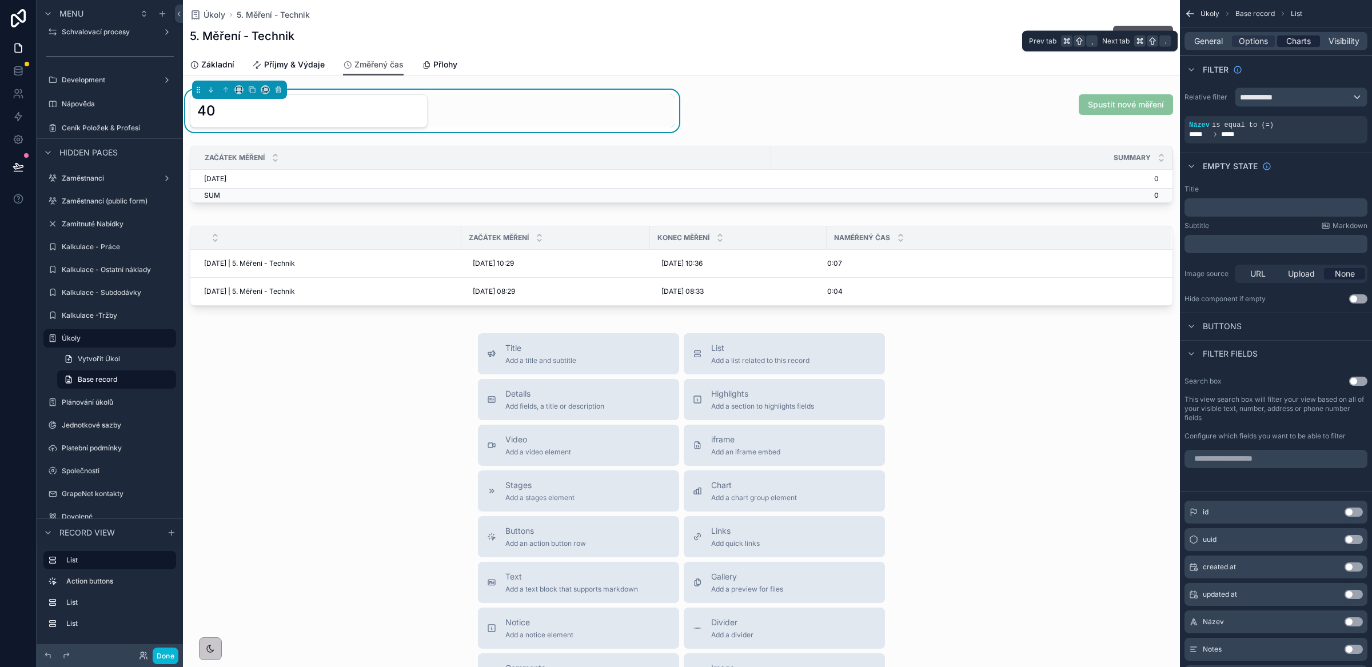
click at [1293, 42] on span "Charts" at bounding box center [1298, 40] width 25 height 11
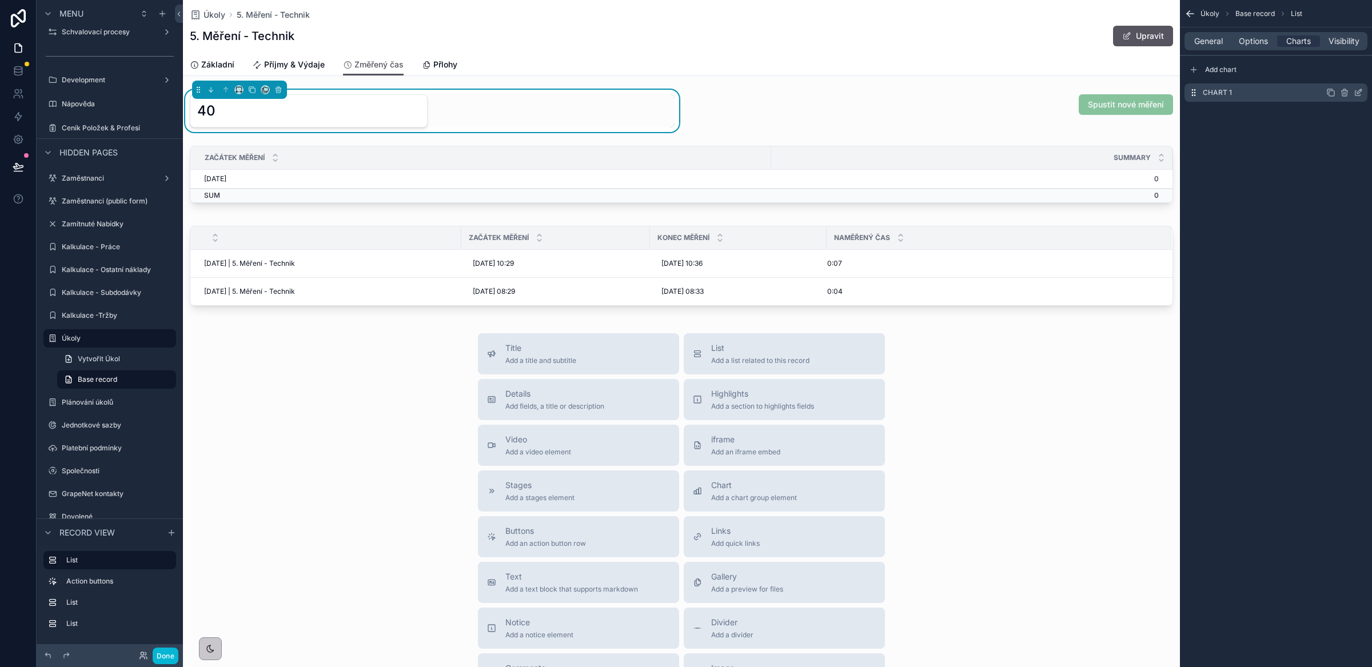
click at [1356, 95] on icon "scrollable content" at bounding box center [1358, 93] width 5 height 5
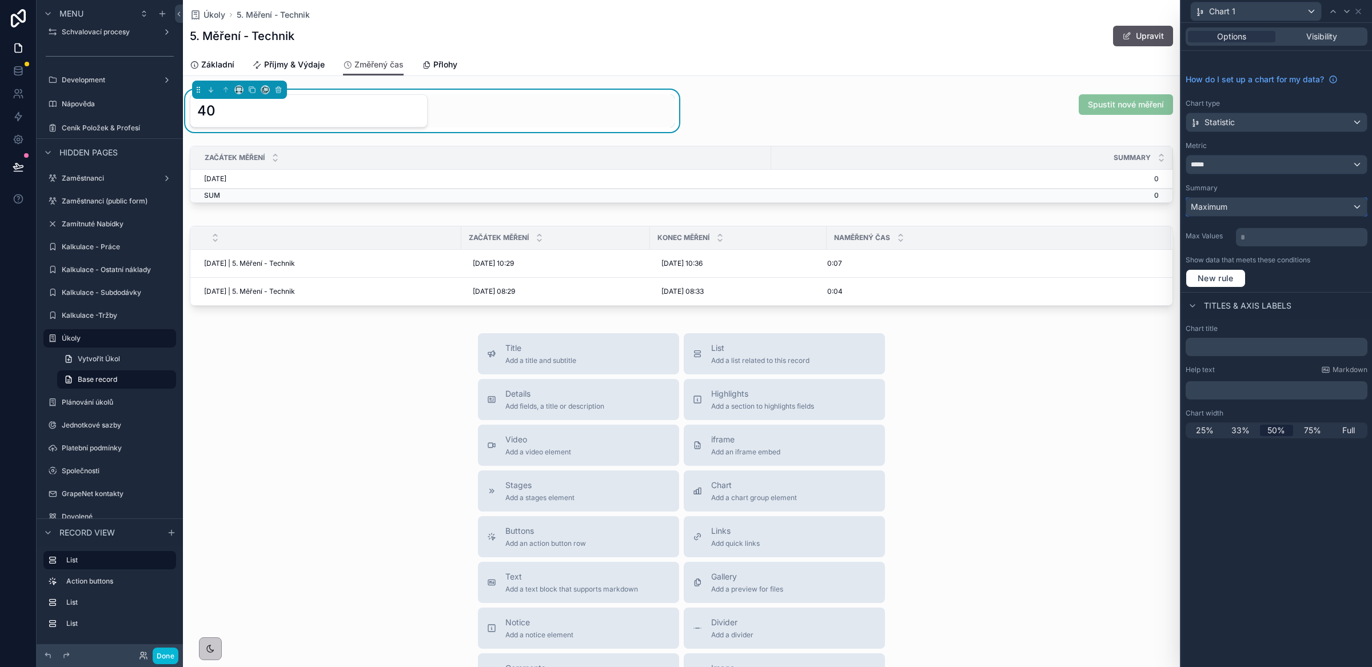
click at [1266, 215] on div "Maximum" at bounding box center [1276, 207] width 181 height 18
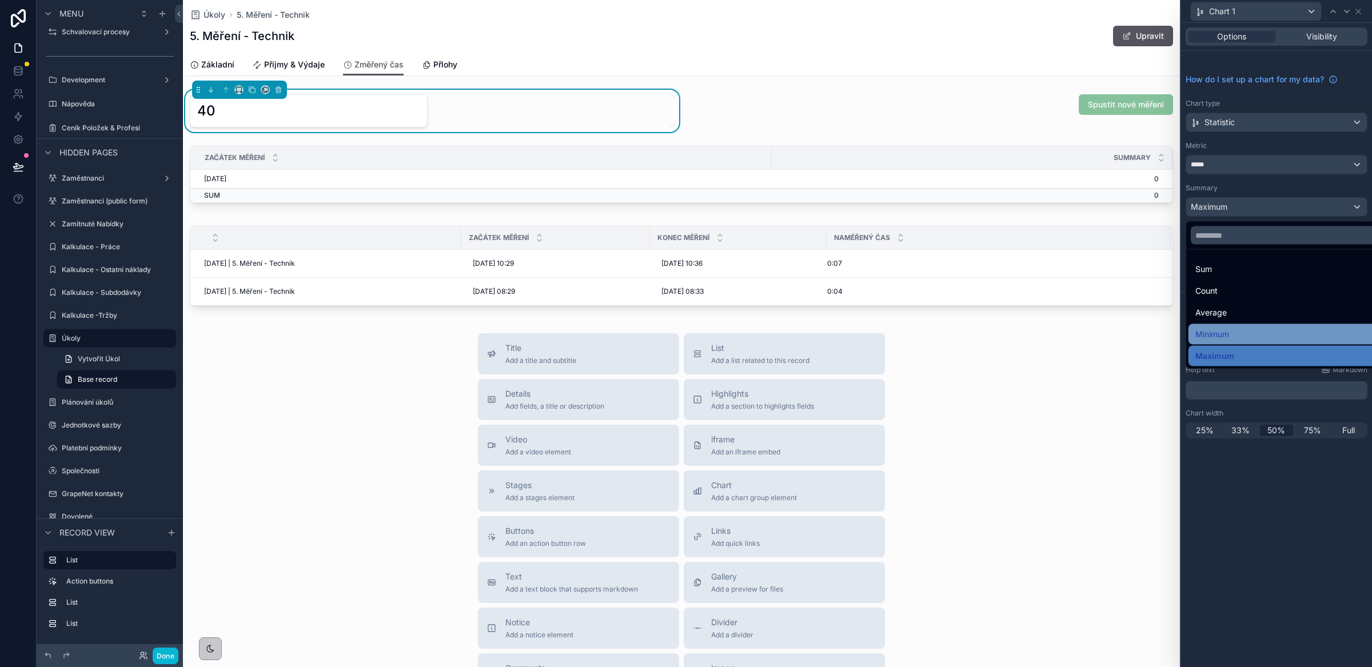
click at [1224, 336] on span "Minimum" at bounding box center [1213, 335] width 34 height 14
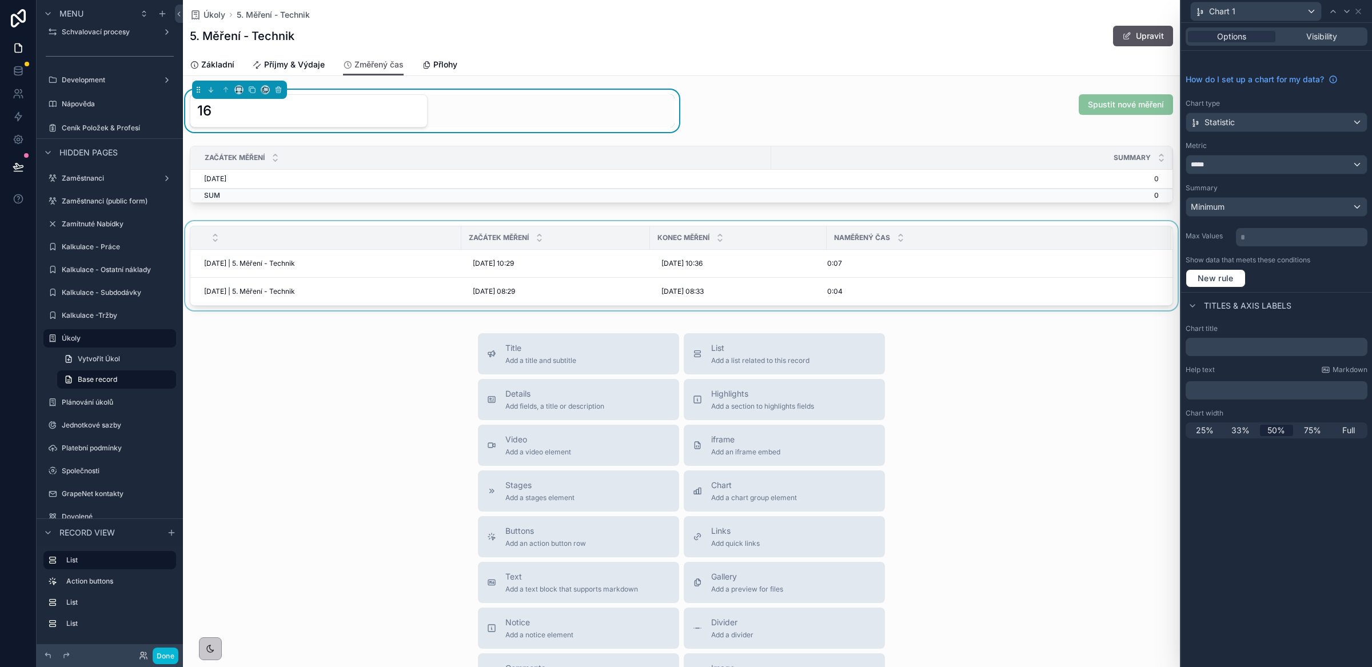
click at [695, 261] on div "scrollable content" at bounding box center [681, 268] width 997 height 94
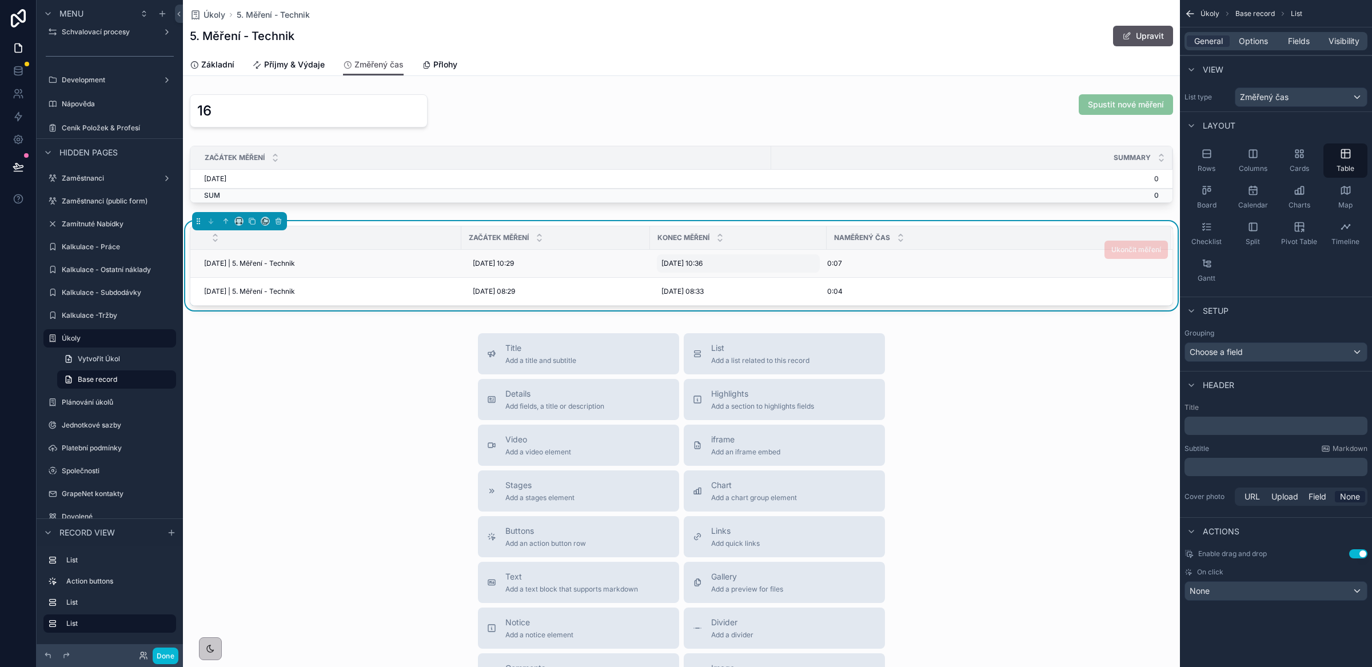
click at [692, 265] on span "[DATE] 10:36" at bounding box center [681, 263] width 41 height 9
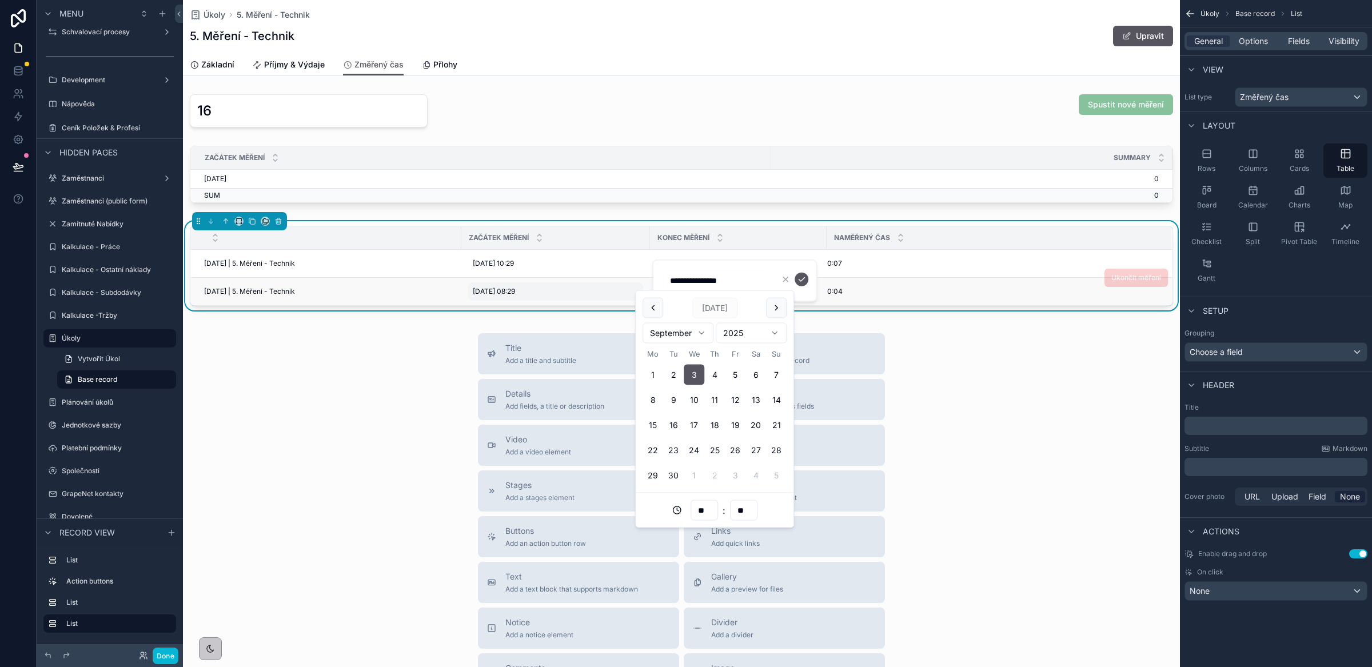
click at [500, 296] on span "[DATE] 08:29" at bounding box center [494, 291] width 42 height 9
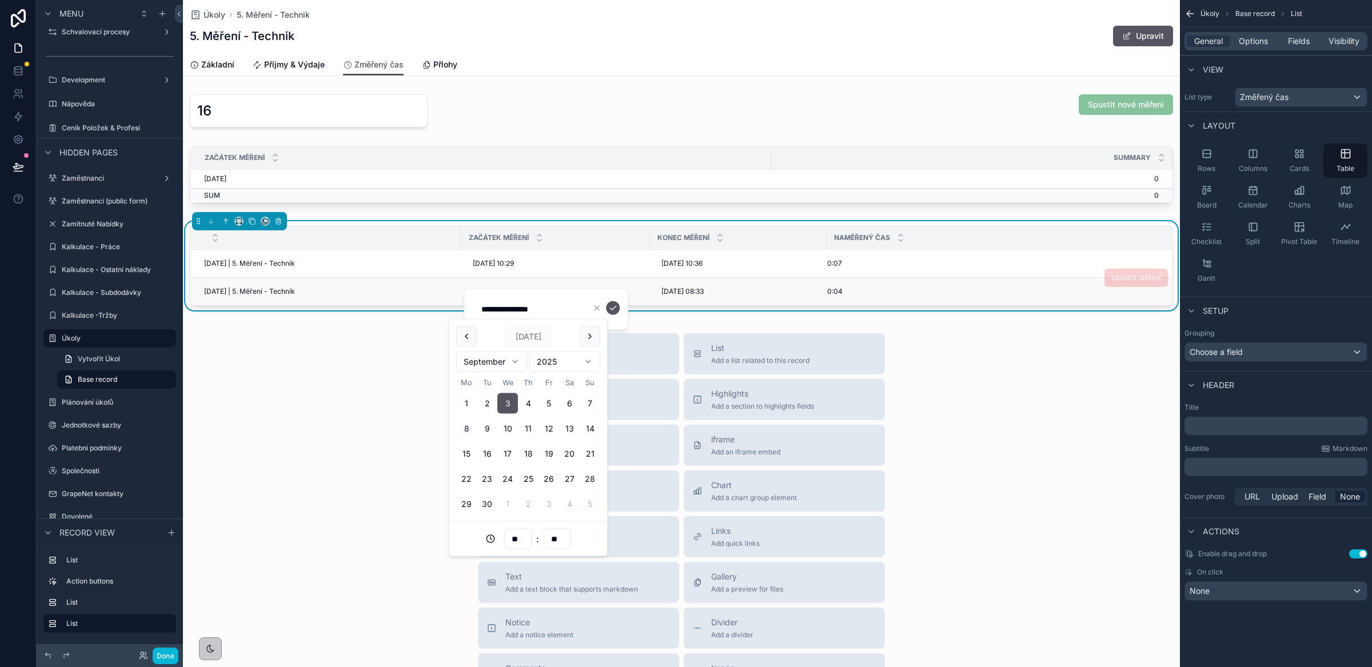
click at [832, 290] on span "0:04" at bounding box center [834, 291] width 15 height 9
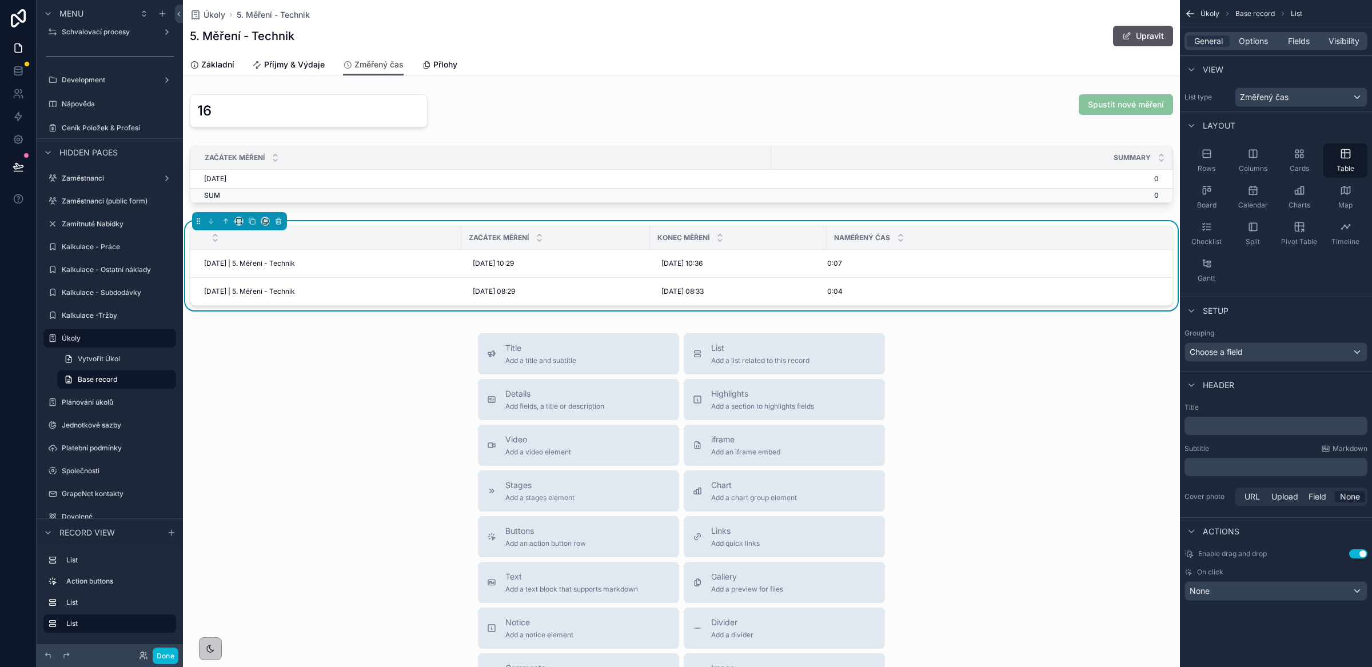
click at [1057, 415] on div "Title Add a title and subtitle List Add a list related to this record Details A…" at bounding box center [681, 536] width 997 height 407
click at [286, 107] on div "scrollable content" at bounding box center [432, 111] width 499 height 42
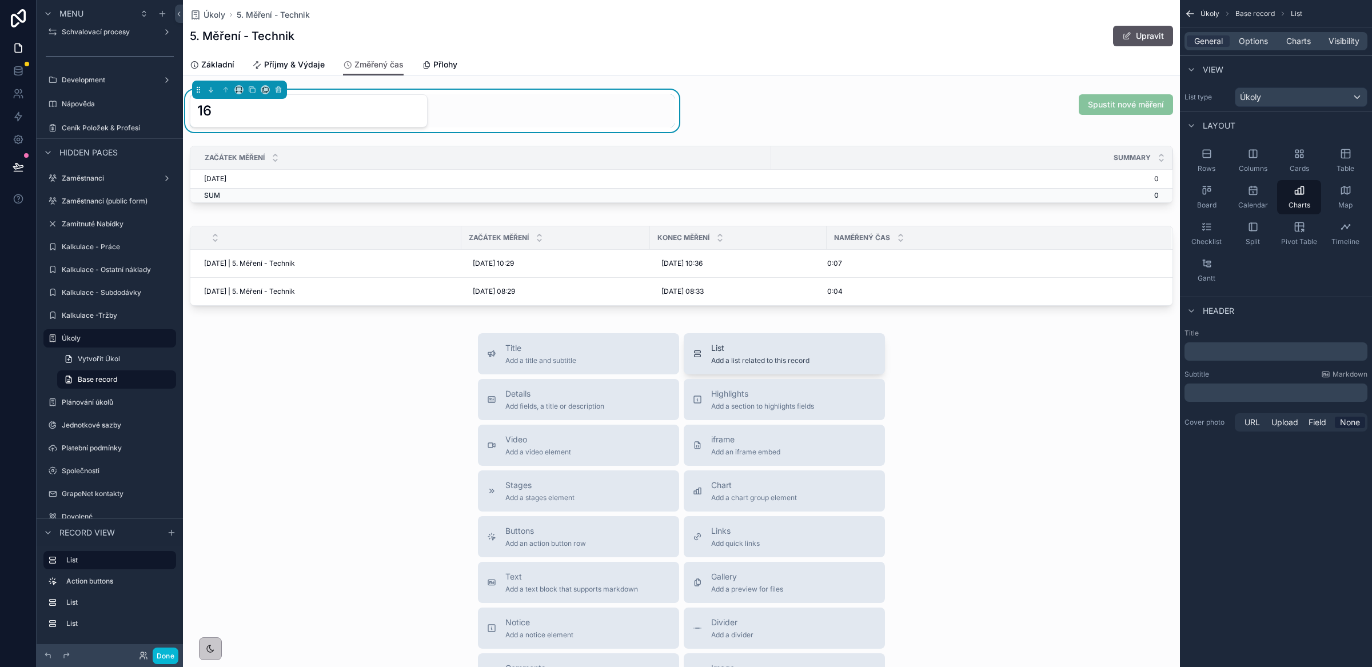
click at [730, 358] on span "Add a list related to this record" at bounding box center [760, 360] width 98 height 9
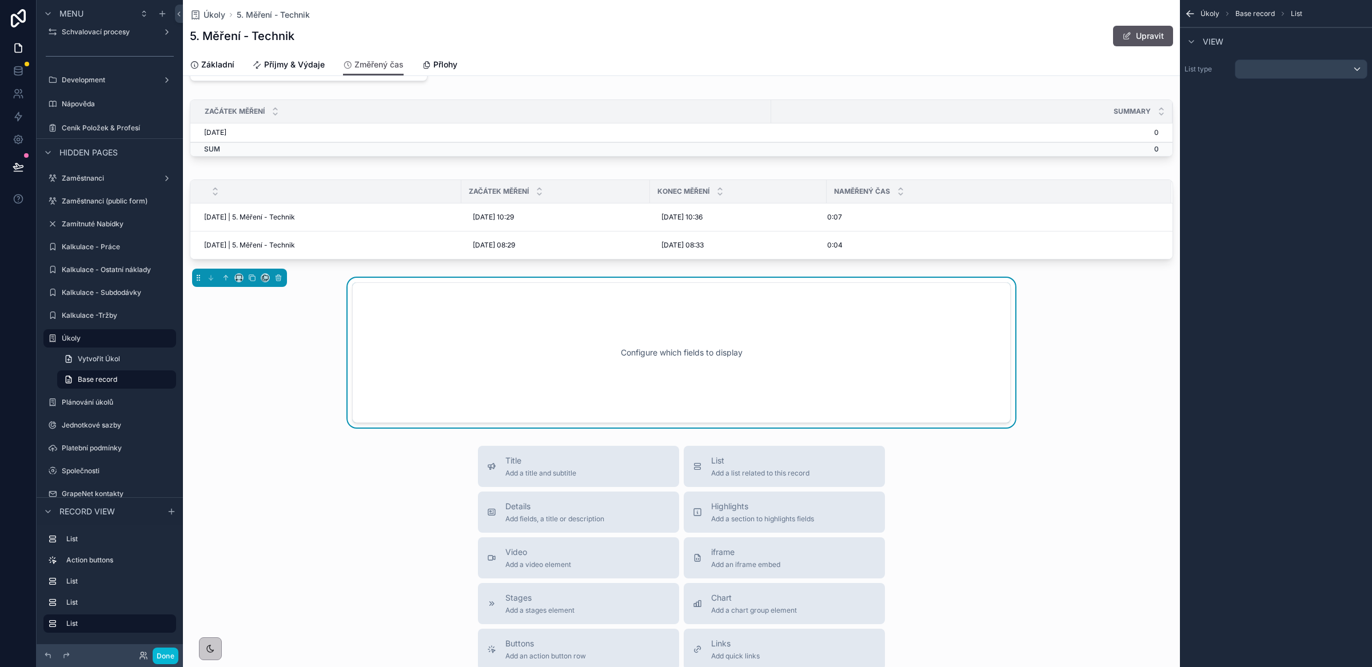
scroll to position [66, 0]
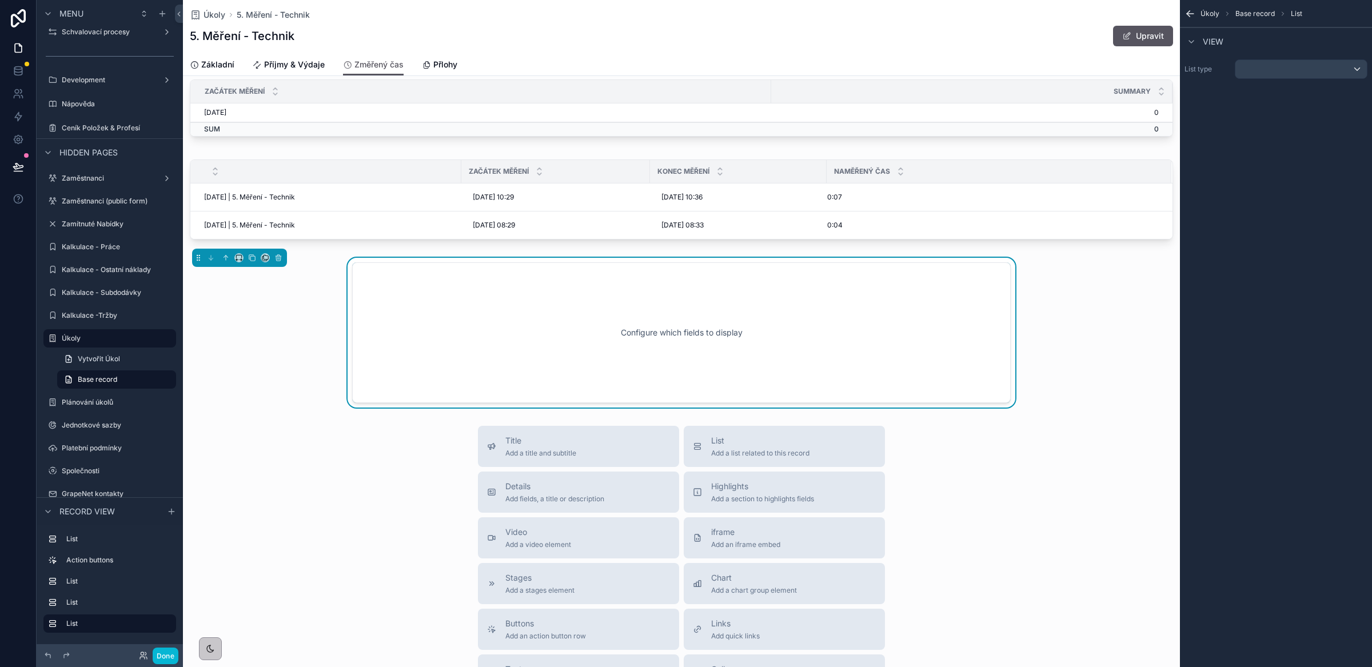
click at [740, 348] on div "Configure which fields to display" at bounding box center [681, 332] width 621 height 103
click at [732, 439] on span "List" at bounding box center [760, 440] width 98 height 11
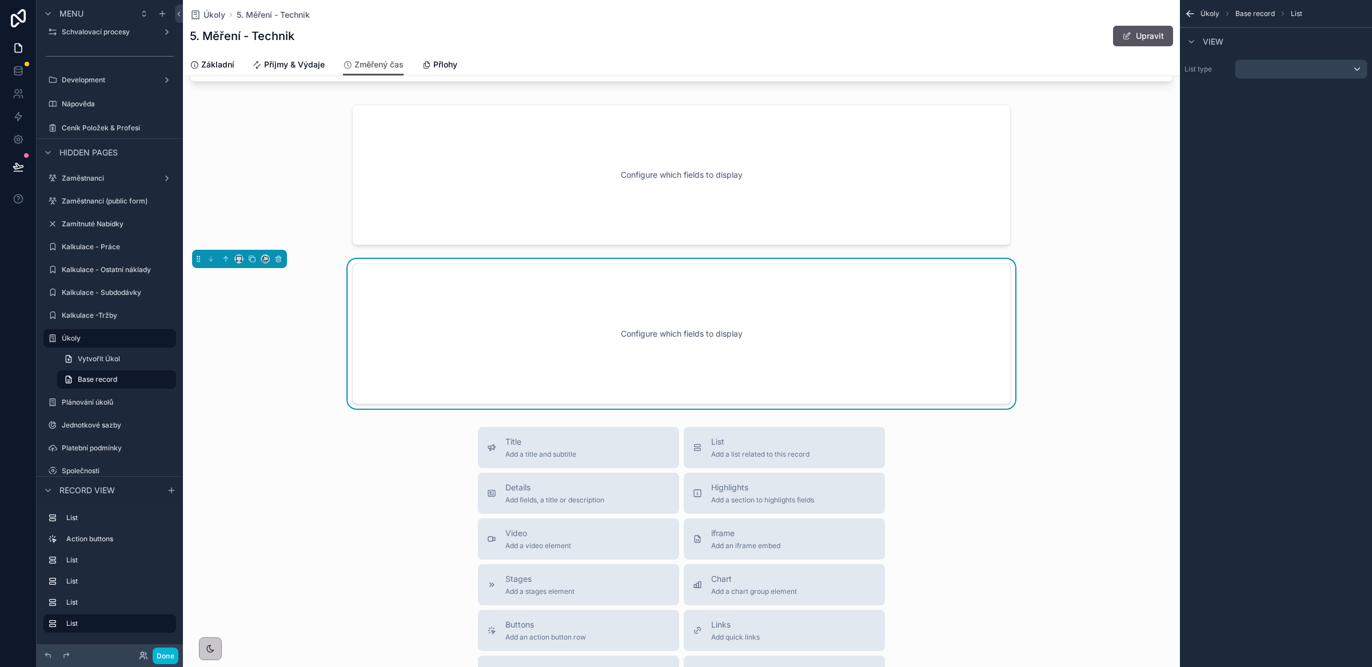
scroll to position [226, 0]
click at [280, 260] on icon "scrollable content" at bounding box center [278, 257] width 8 height 8
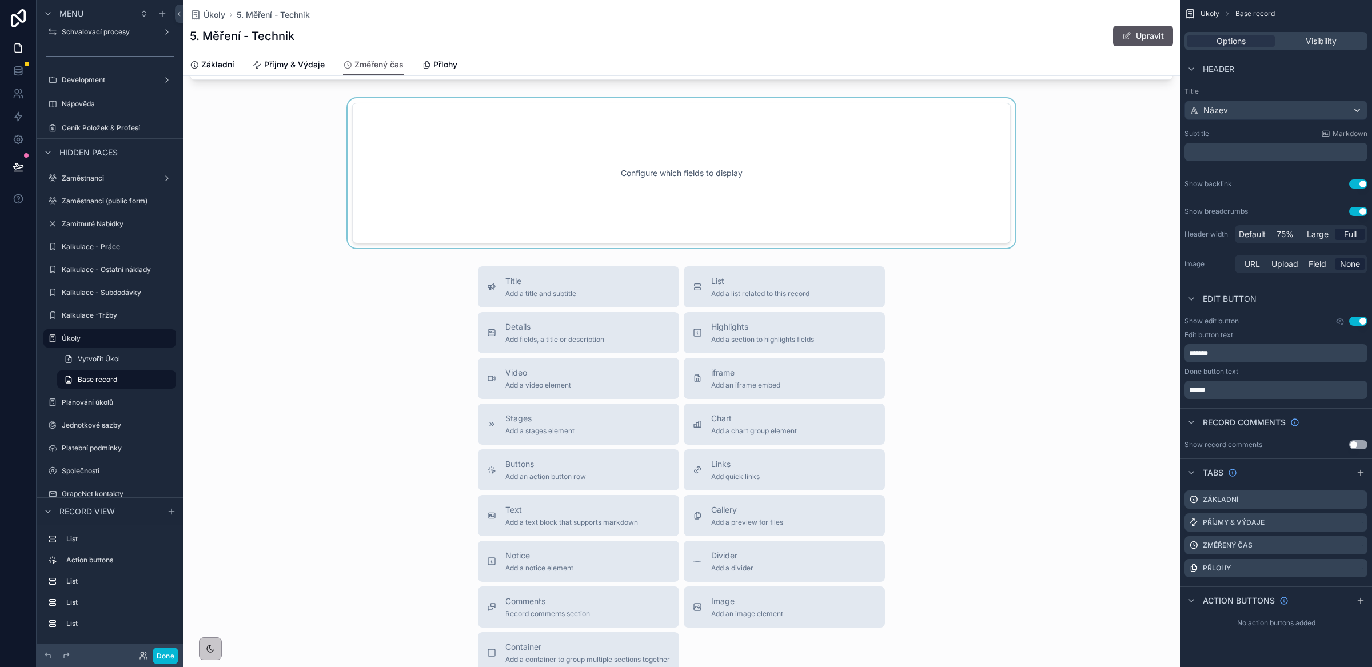
click at [553, 174] on div "scrollable content" at bounding box center [681, 173] width 997 height 150
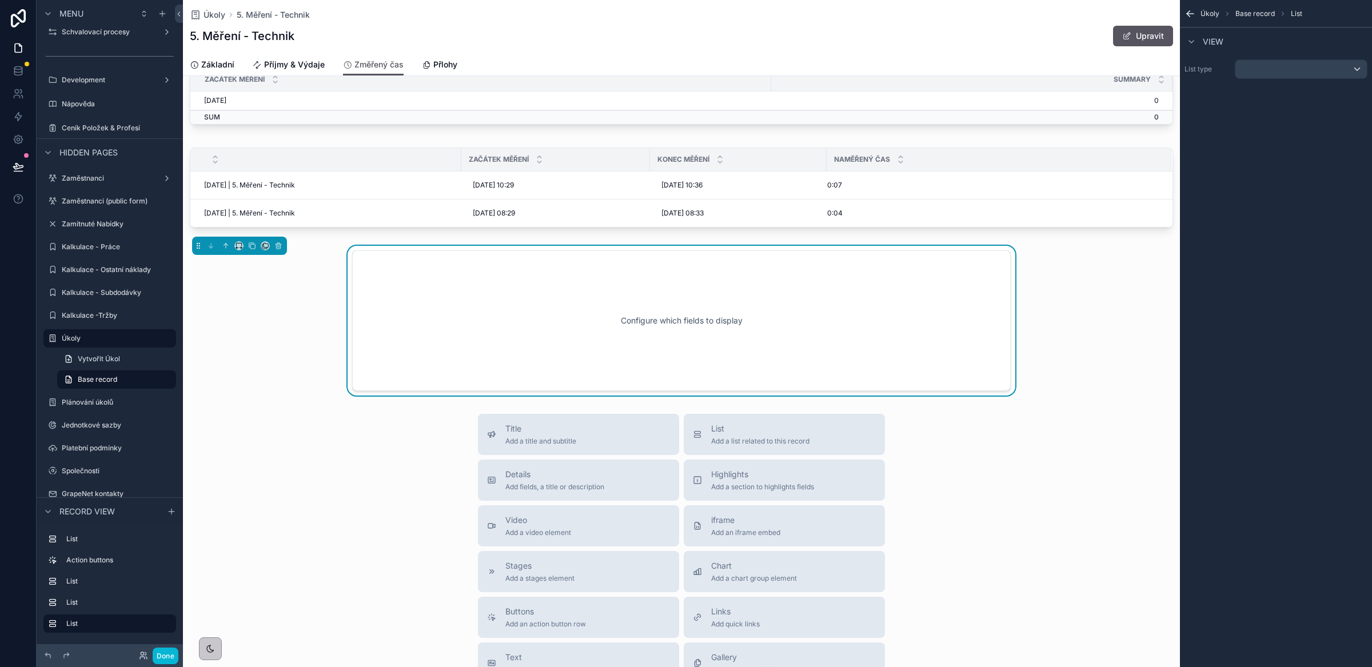
scroll to position [26, 0]
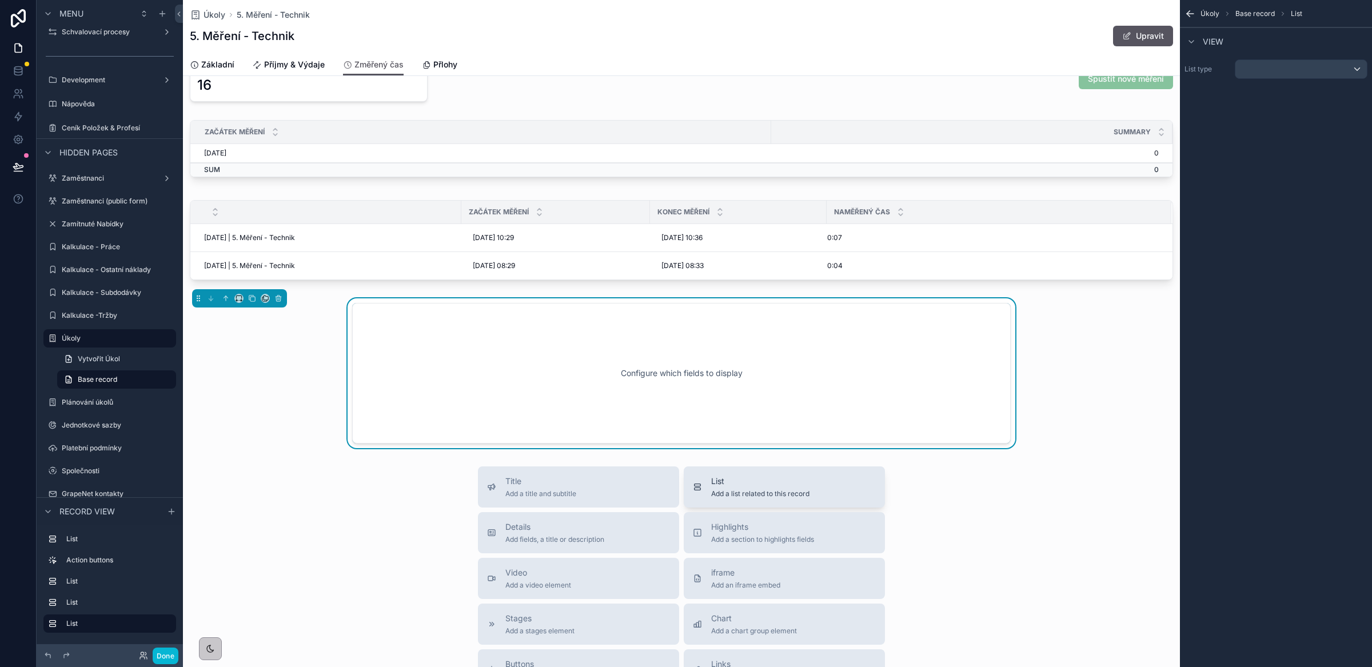
click at [763, 487] on span "List" at bounding box center [760, 481] width 98 height 11
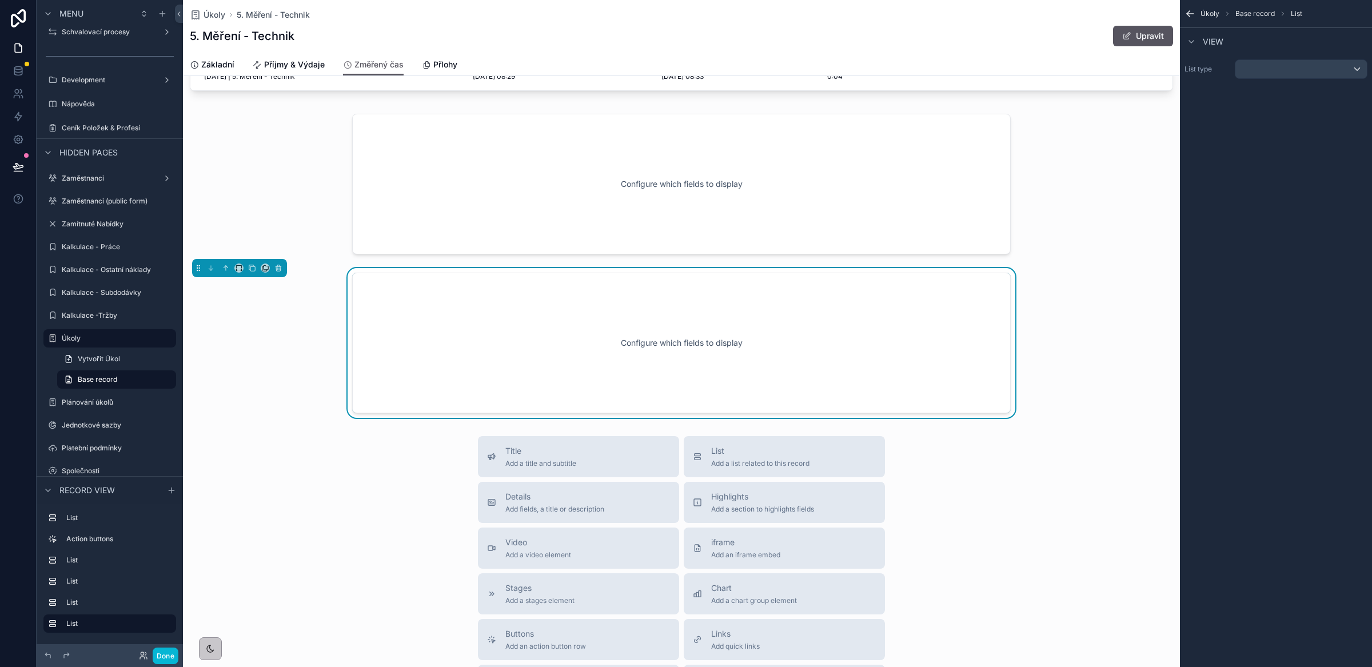
scroll to position [226, 0]
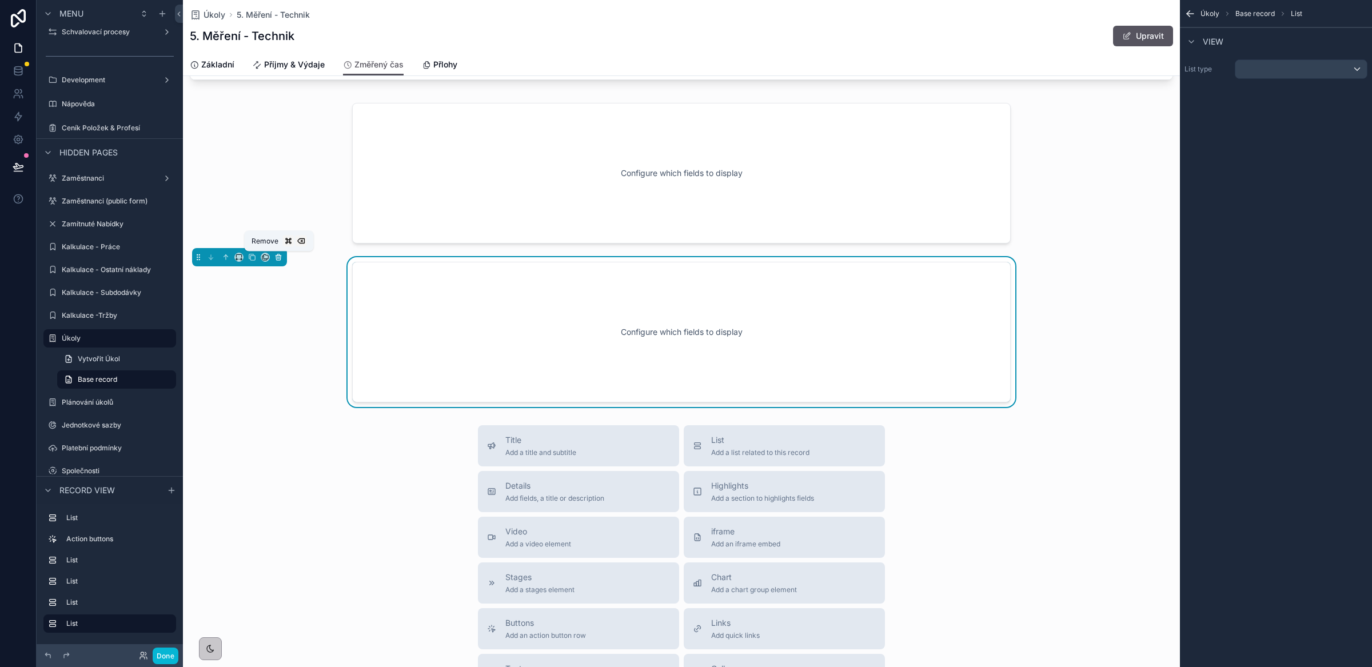
click at [273, 259] on button "scrollable content" at bounding box center [278, 257] width 13 height 13
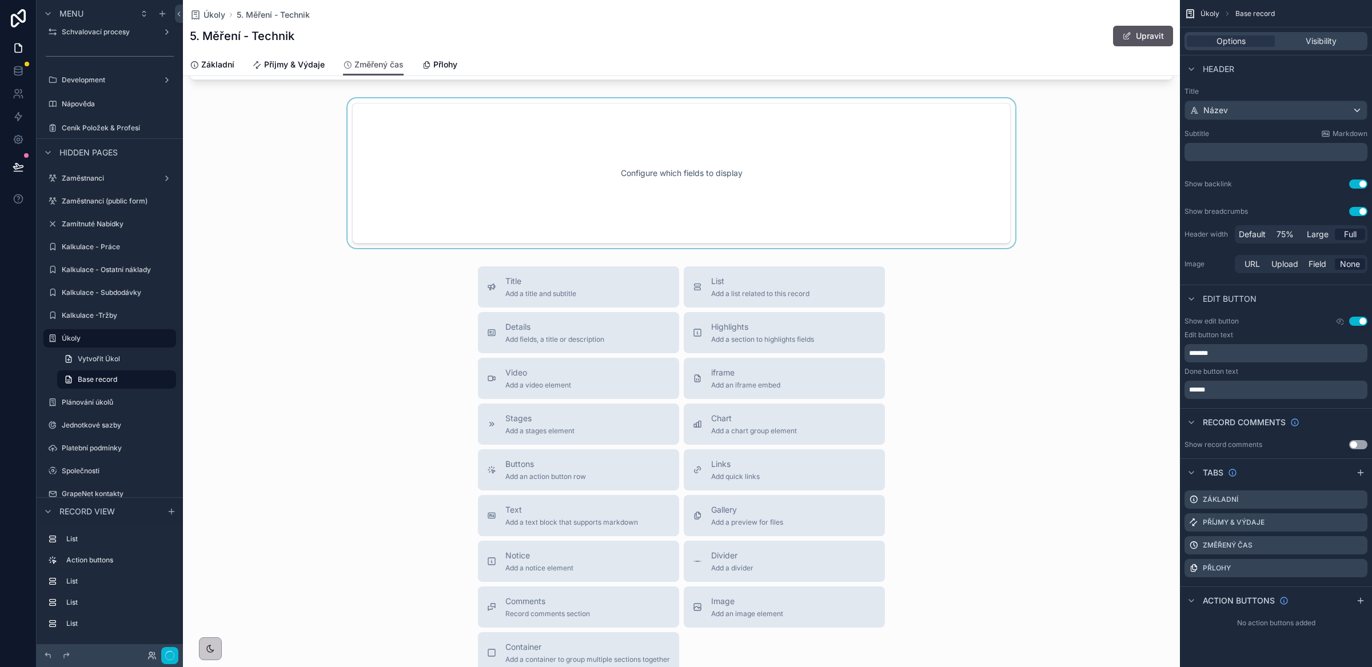
click at [616, 205] on div "scrollable content" at bounding box center [681, 173] width 997 height 150
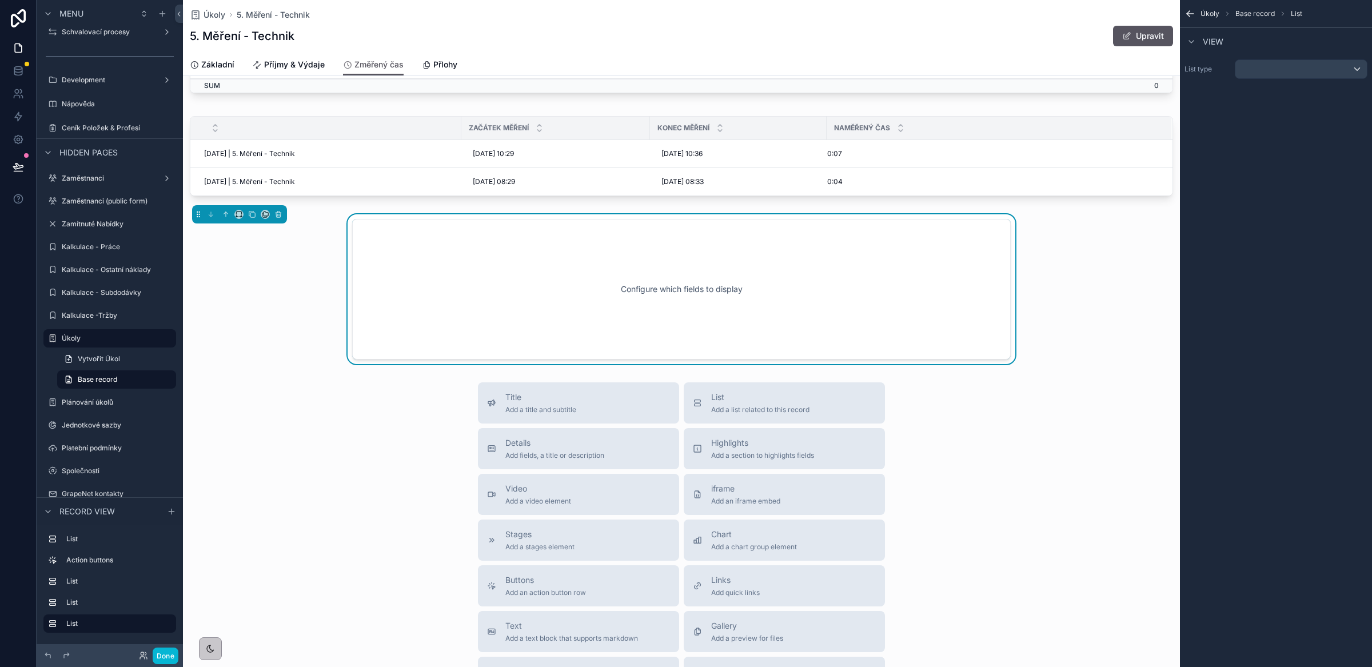
scroll to position [103, 0]
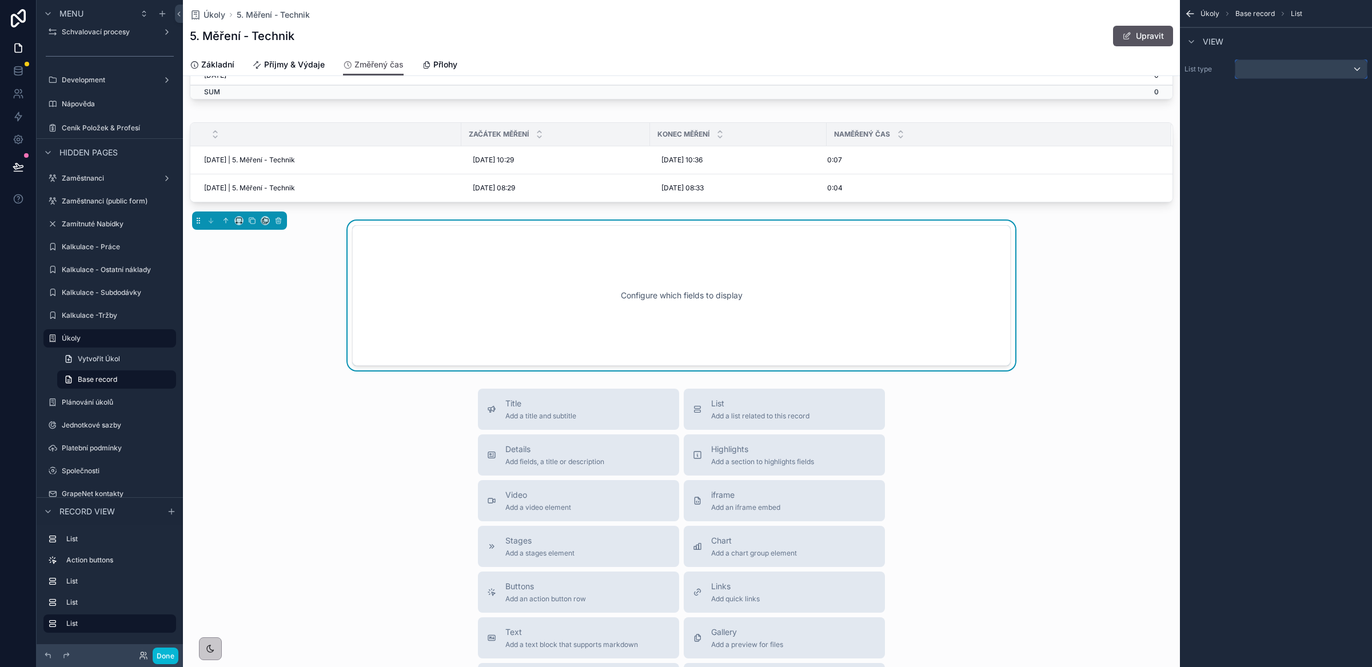
click at [1329, 68] on div "scrollable content" at bounding box center [1301, 69] width 131 height 18
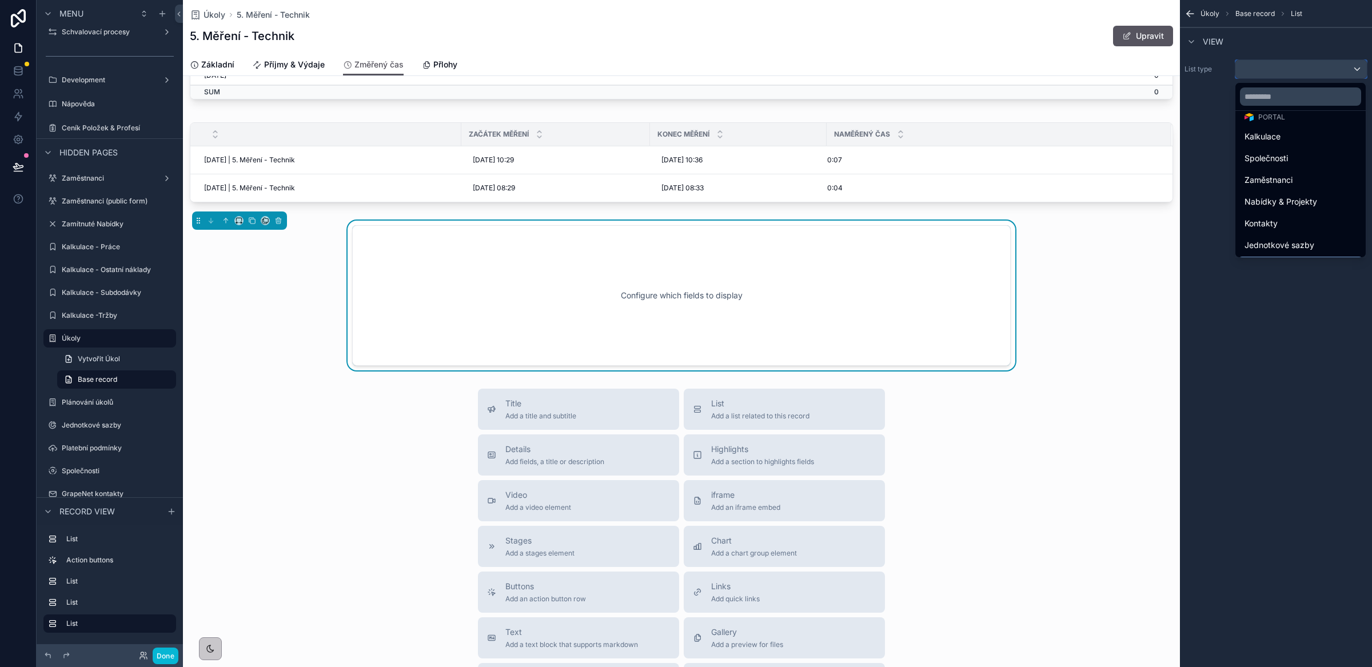
scroll to position [139, 0]
click at [1285, 216] on div "Úkoly" at bounding box center [1301, 221] width 112 height 14
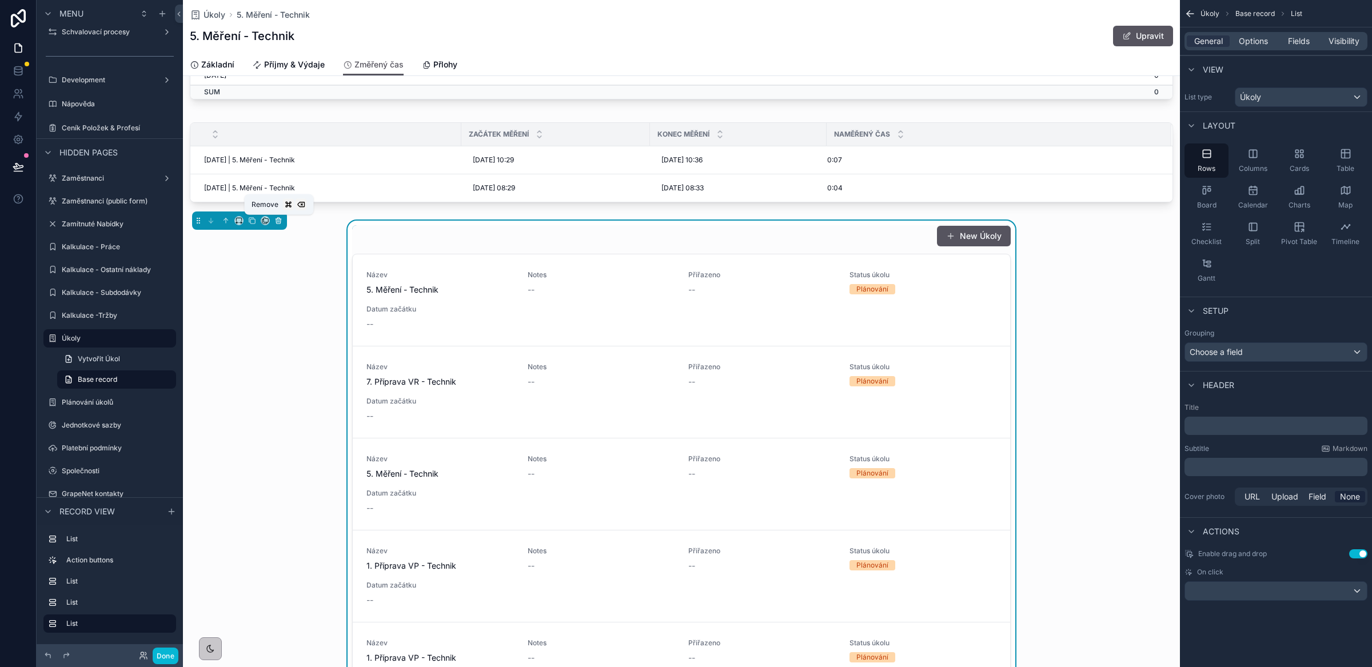
click at [279, 222] on icon "scrollable content" at bounding box center [278, 221] width 8 height 8
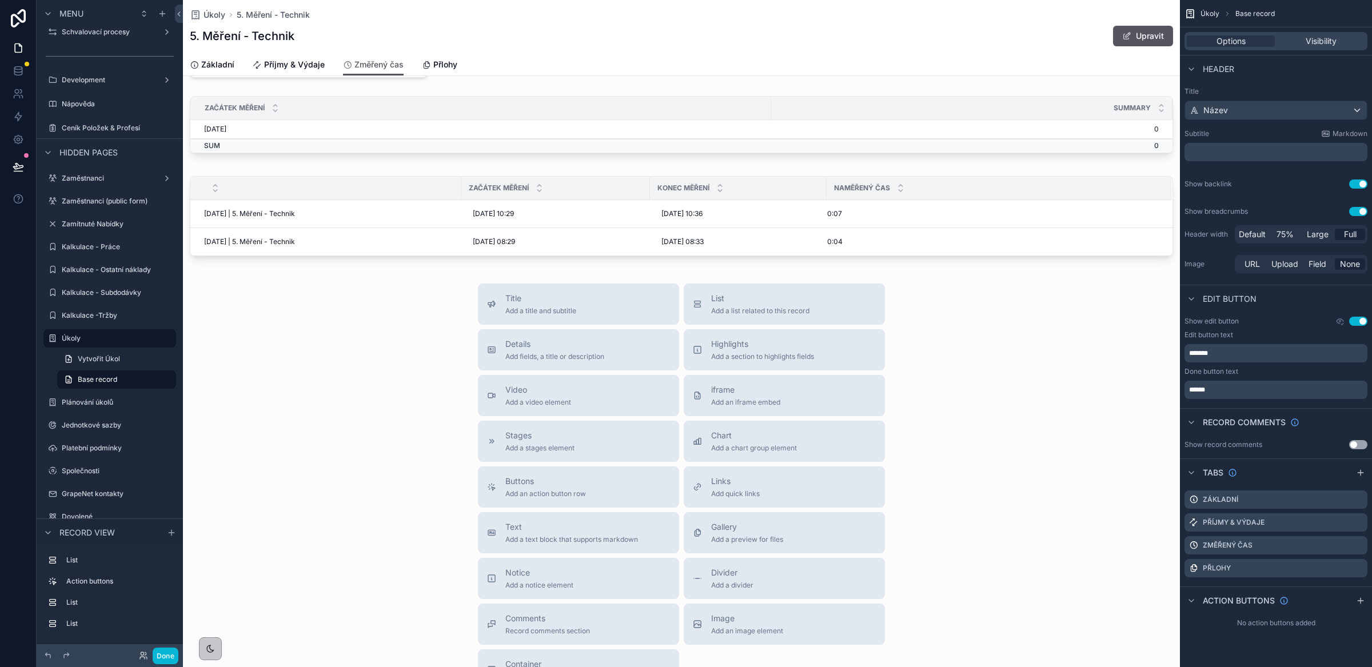
scroll to position [0, 0]
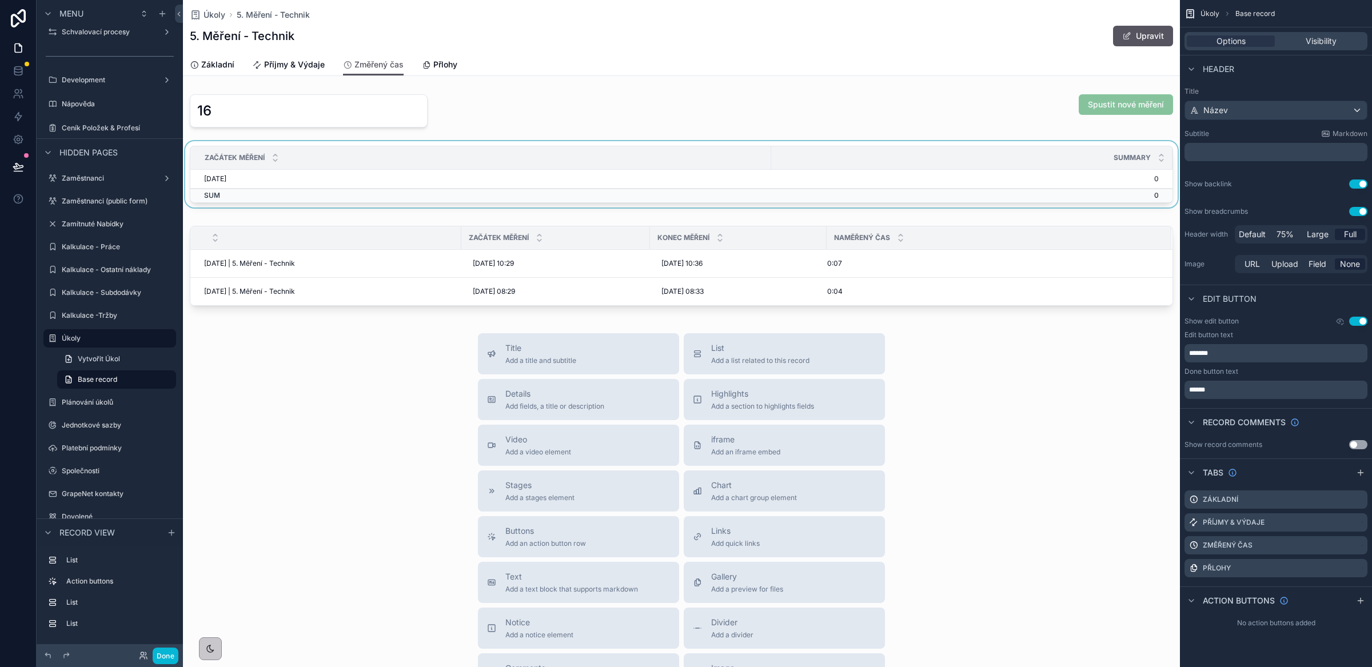
click at [477, 176] on div "scrollable content" at bounding box center [681, 176] width 997 height 71
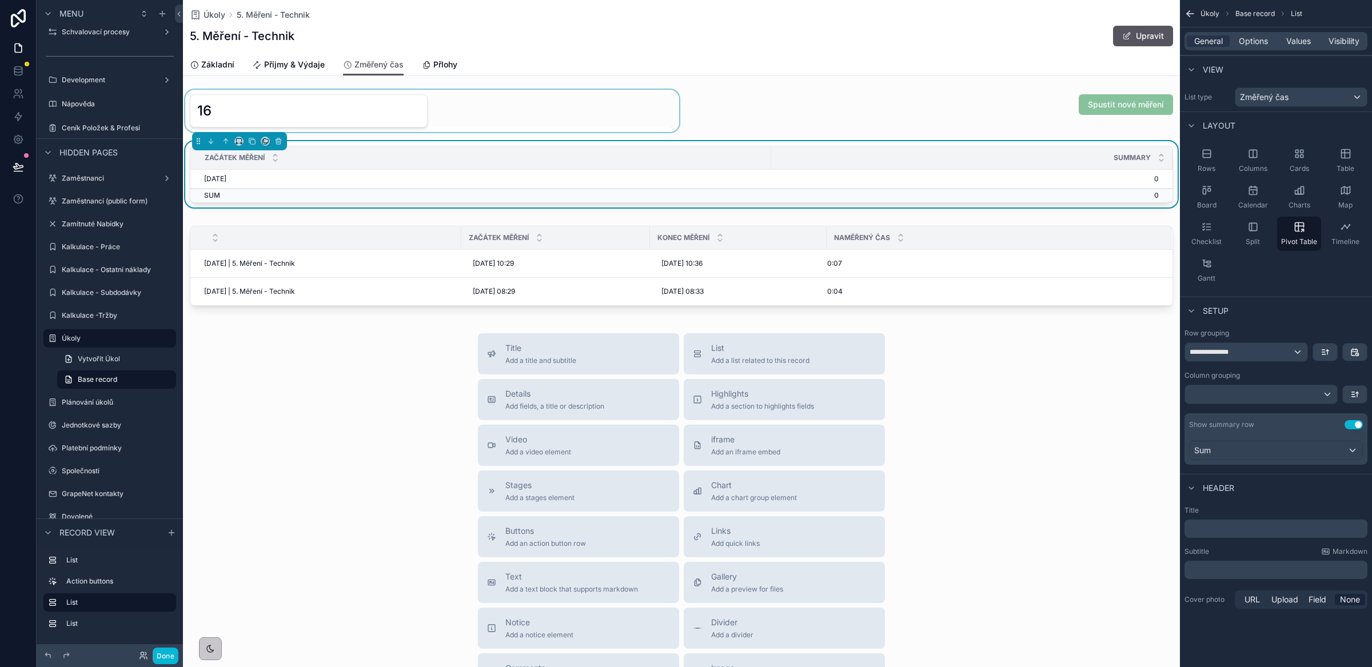
click at [316, 121] on div "scrollable content" at bounding box center [432, 111] width 499 height 42
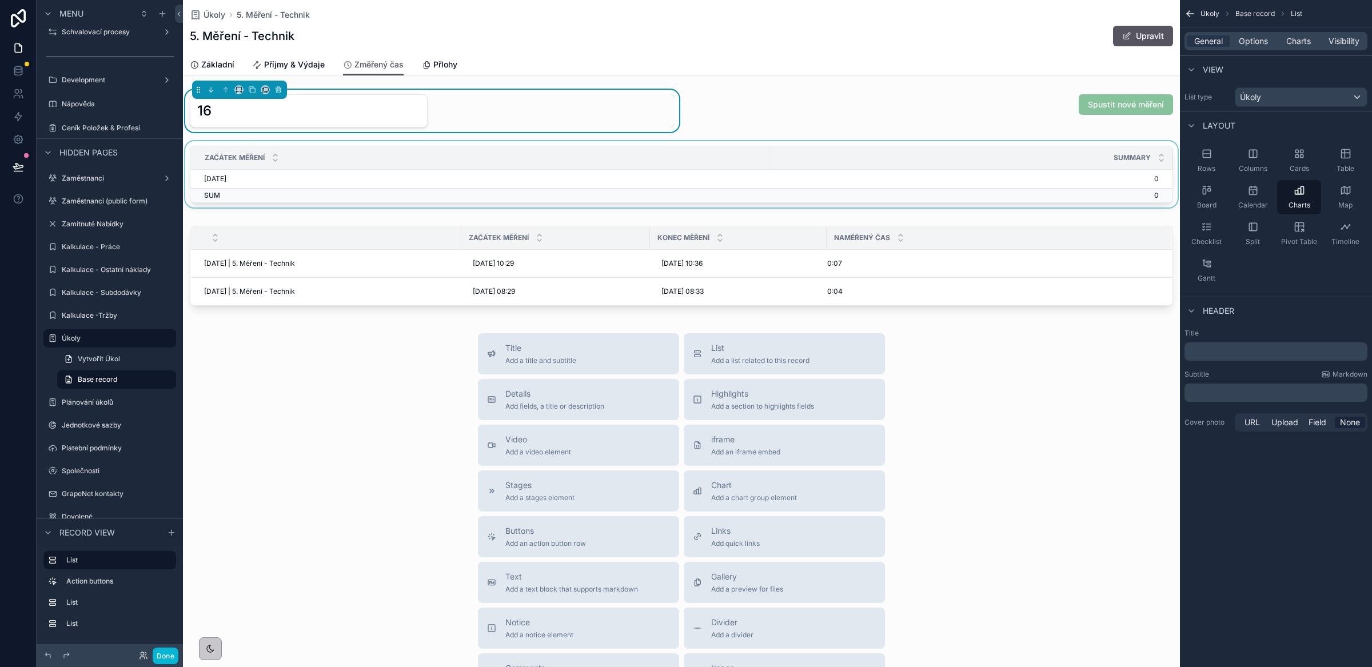
click at [316, 173] on div "scrollable content" at bounding box center [681, 176] width 997 height 71
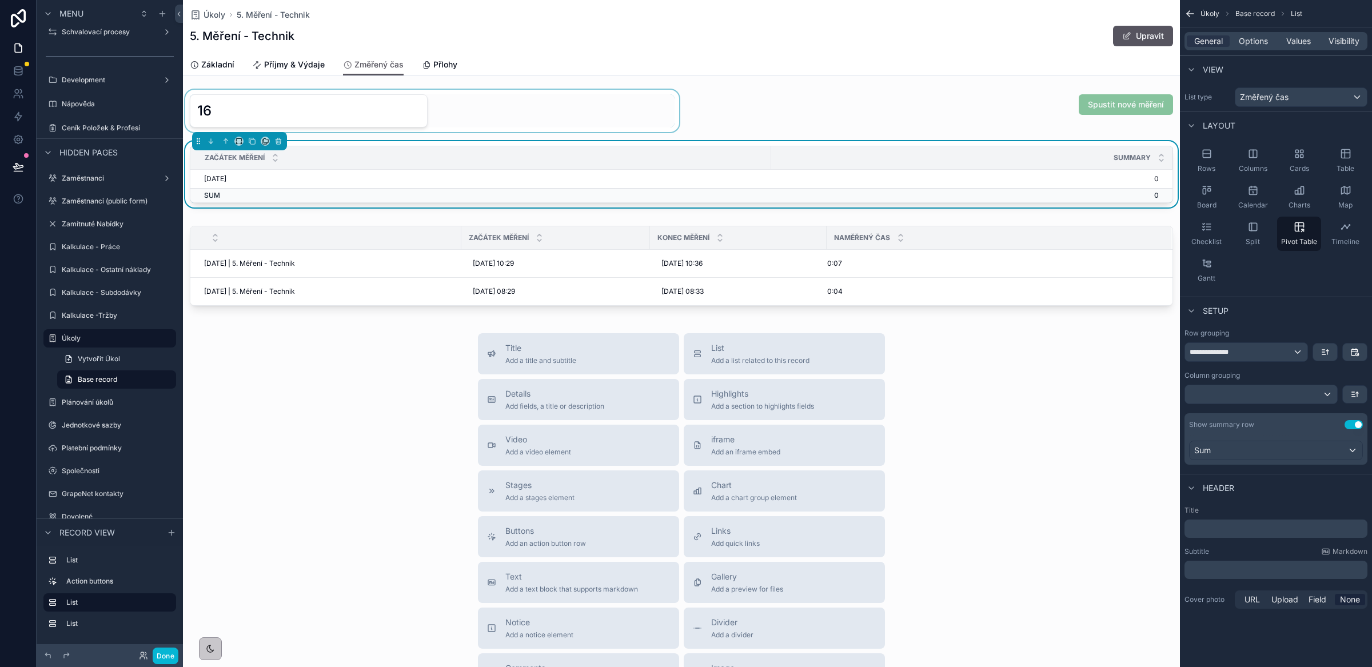
click at [317, 122] on div "scrollable content" at bounding box center [432, 111] width 499 height 42
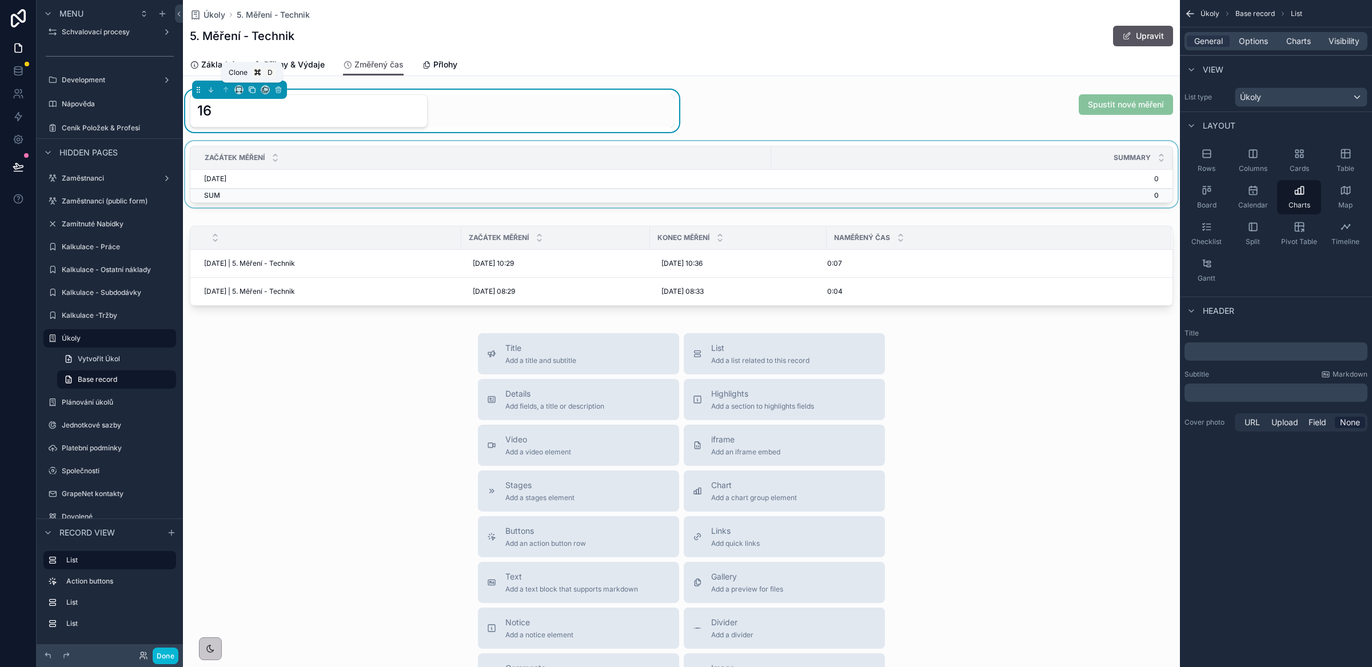
click at [254, 92] on icon "scrollable content" at bounding box center [252, 90] width 8 height 8
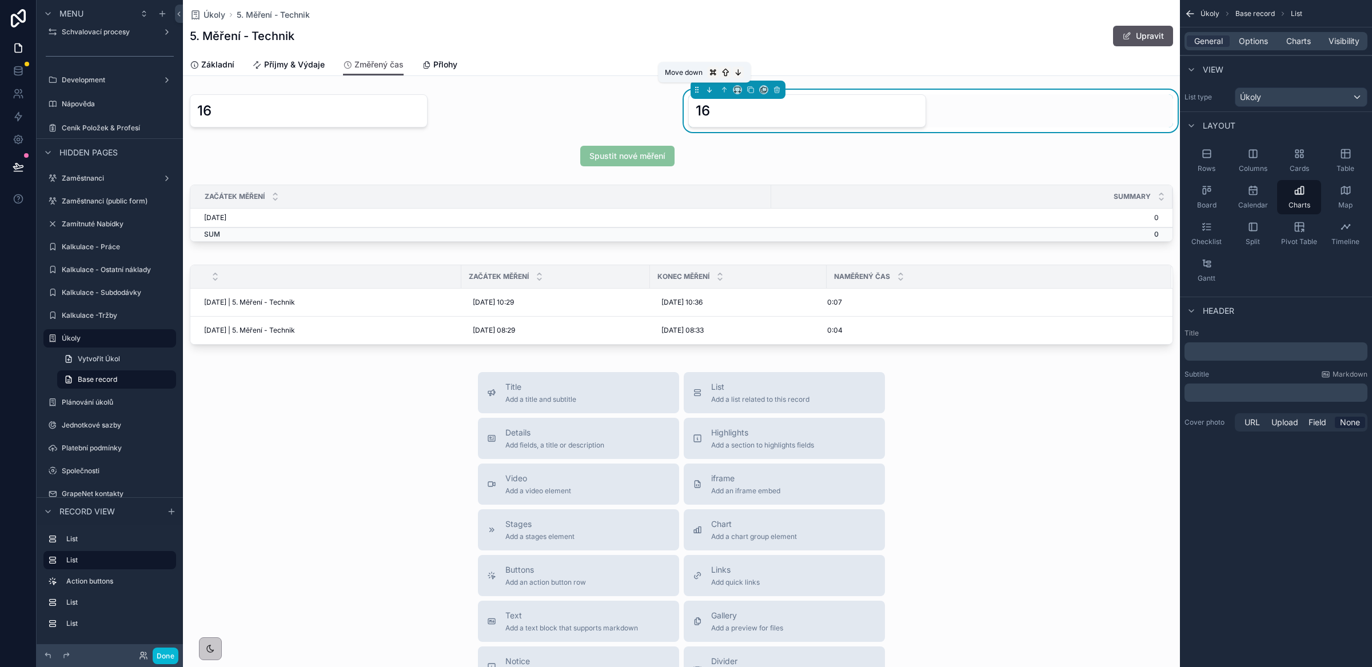
click at [706, 93] on icon "scrollable content" at bounding box center [710, 90] width 8 height 8
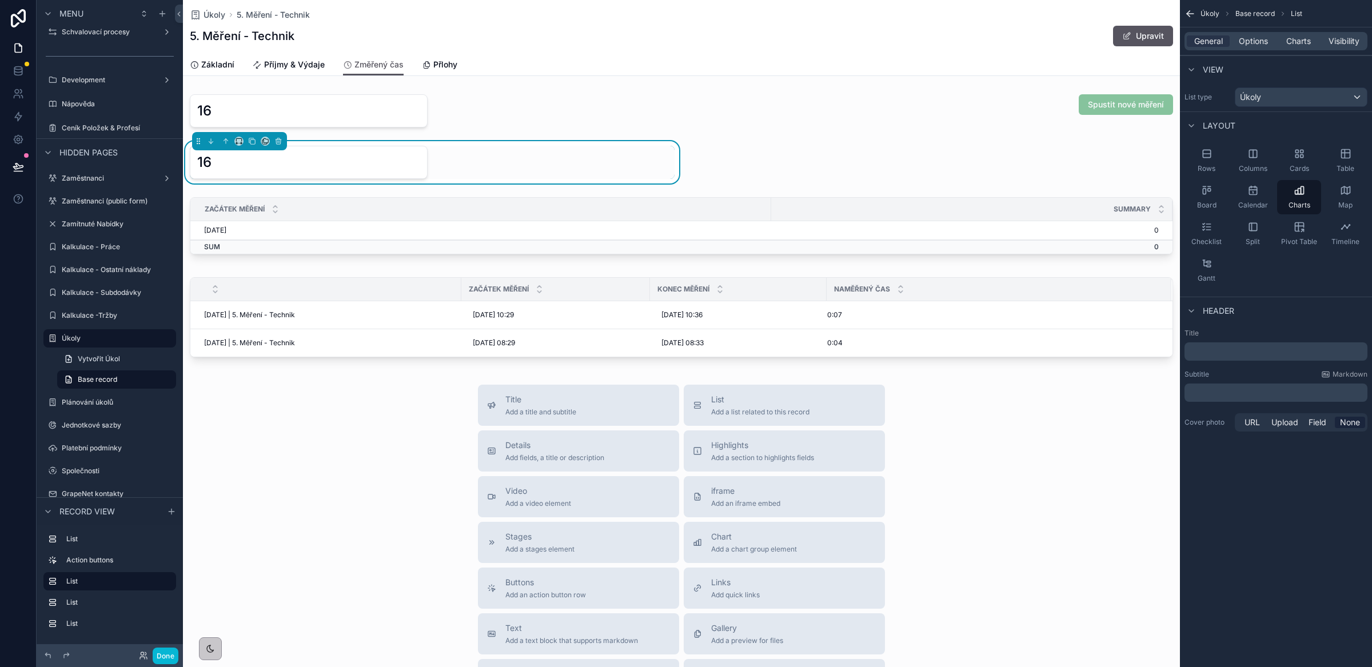
click at [374, 164] on div "16" at bounding box center [308, 162] width 223 height 18
click at [1293, 41] on span "Charts" at bounding box center [1298, 40] width 25 height 11
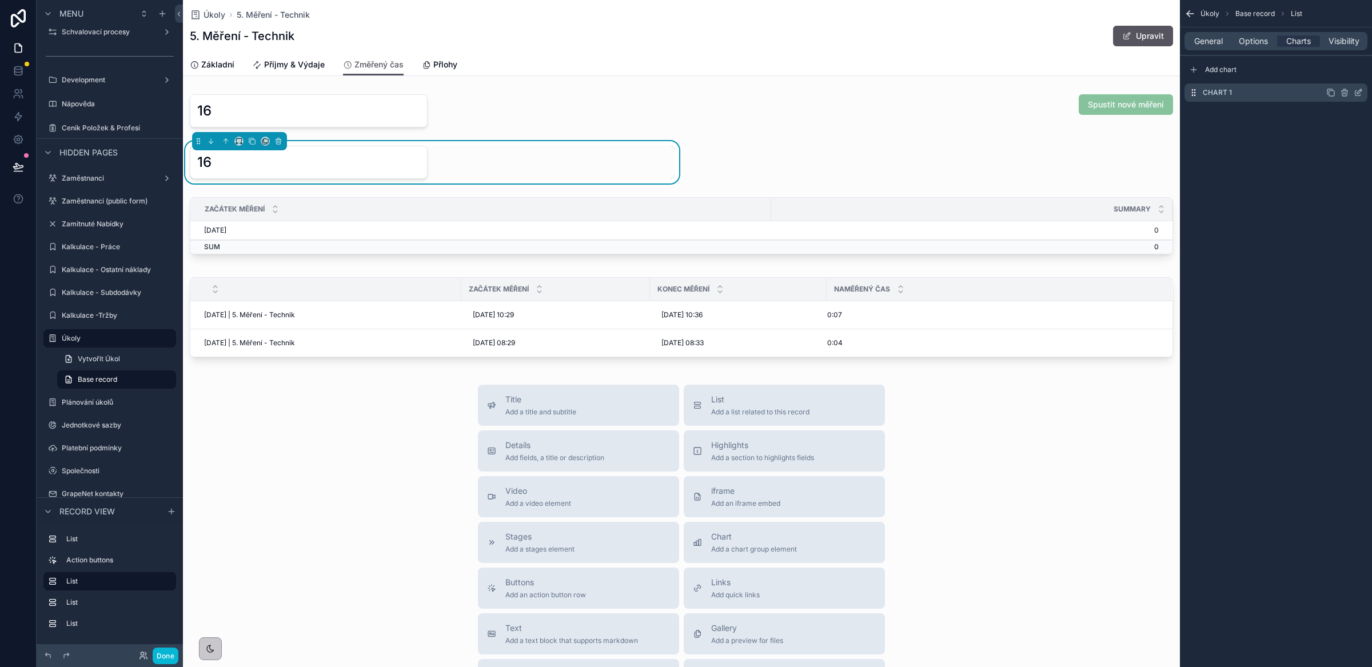
click at [1356, 91] on icon "scrollable content" at bounding box center [1358, 92] width 9 height 9
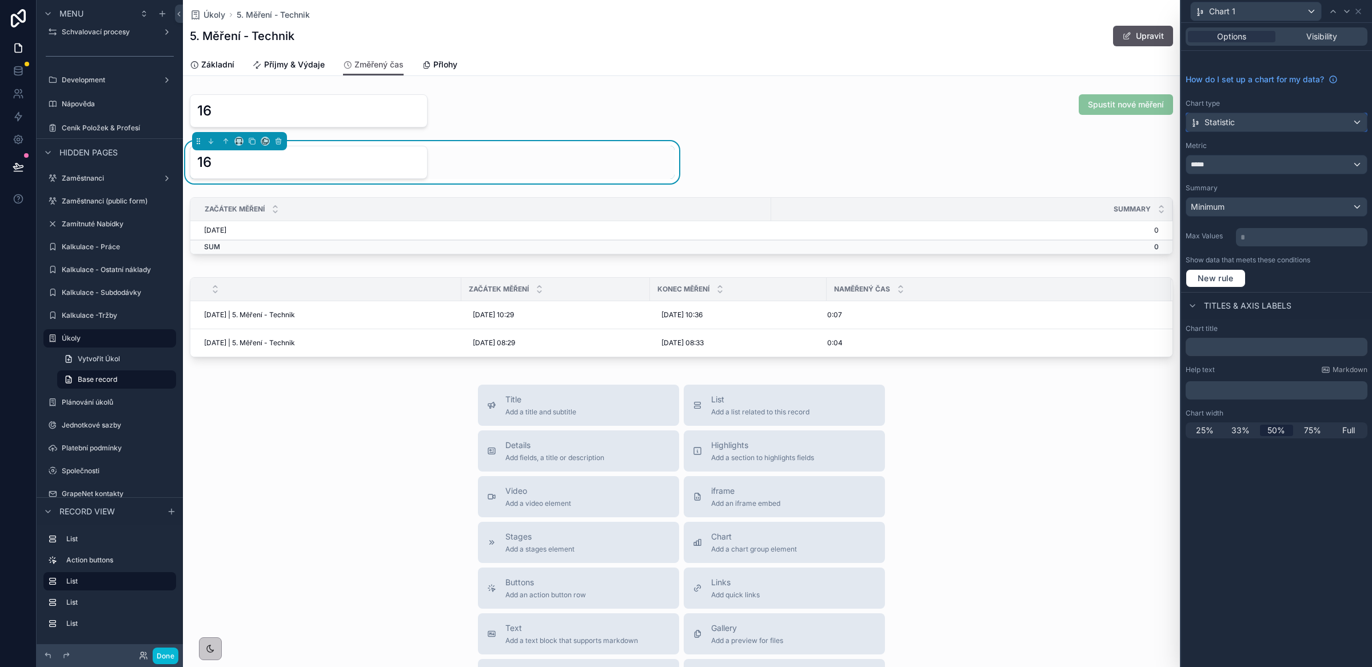
click at [1266, 122] on div "Statistic" at bounding box center [1276, 122] width 181 height 18
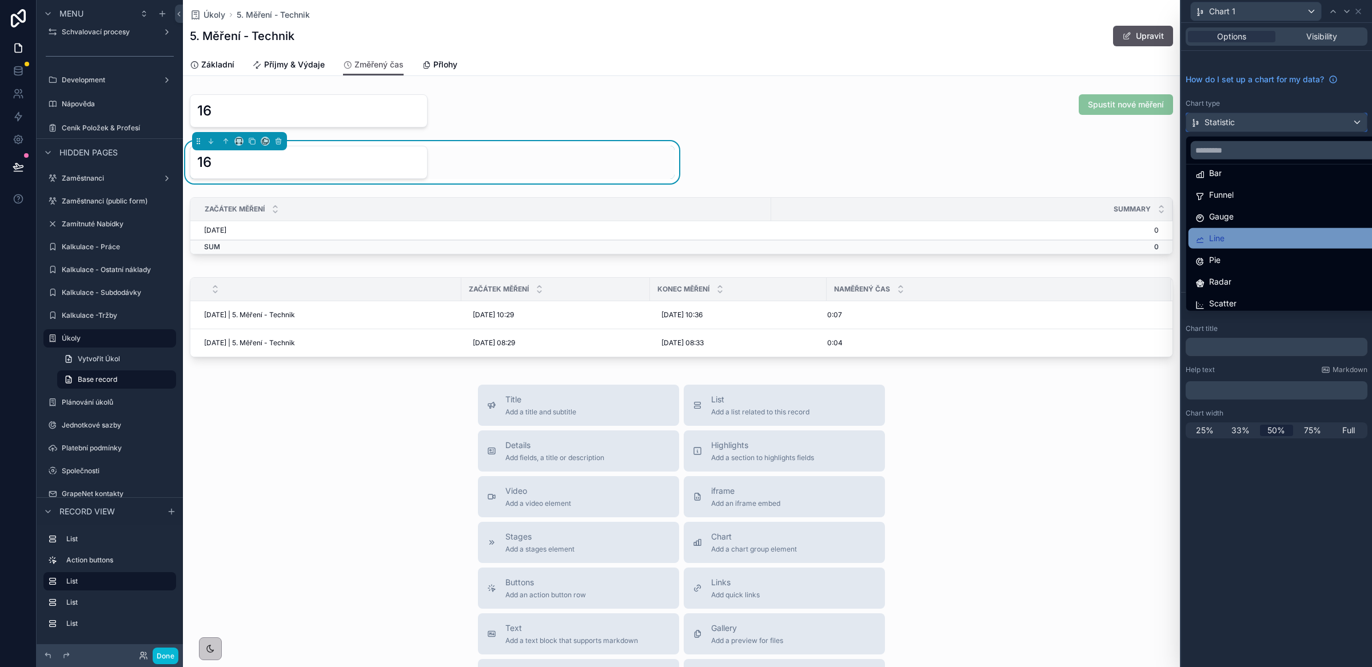
scroll to position [24, 0]
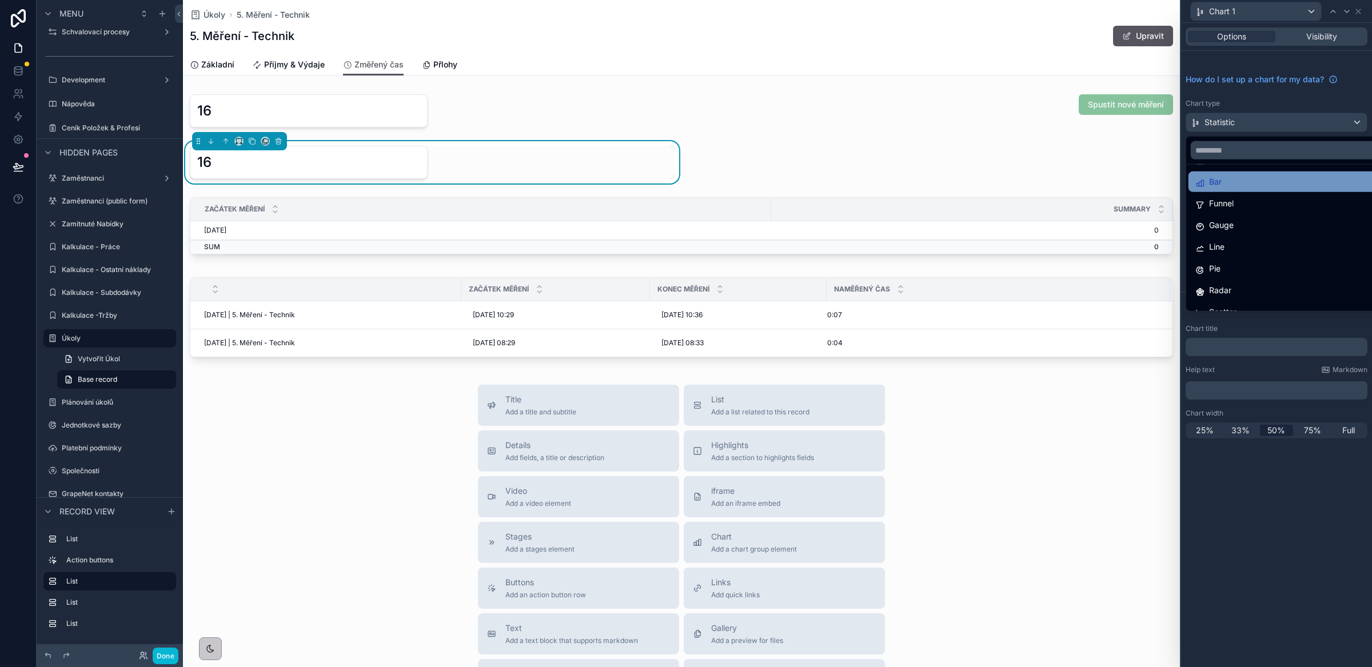
click at [1224, 175] on div "Bar" at bounding box center [1290, 182] width 189 height 14
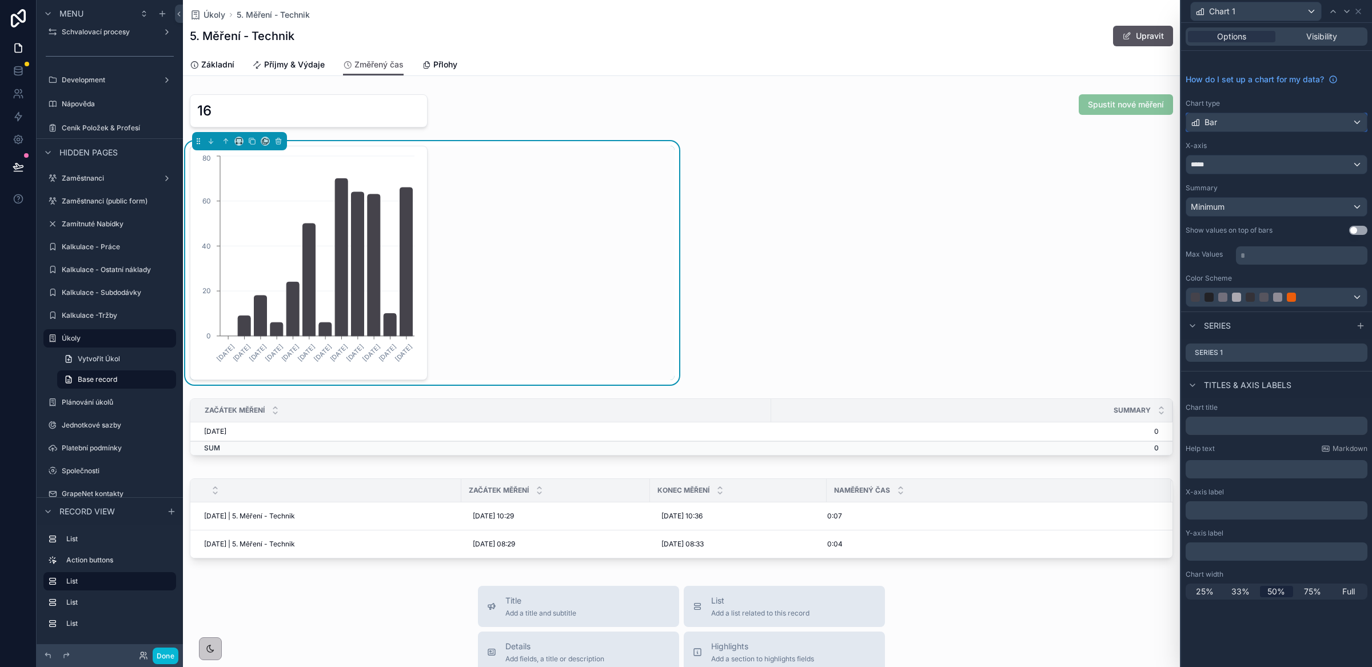
click at [1242, 127] on div "Bar" at bounding box center [1276, 122] width 181 height 18
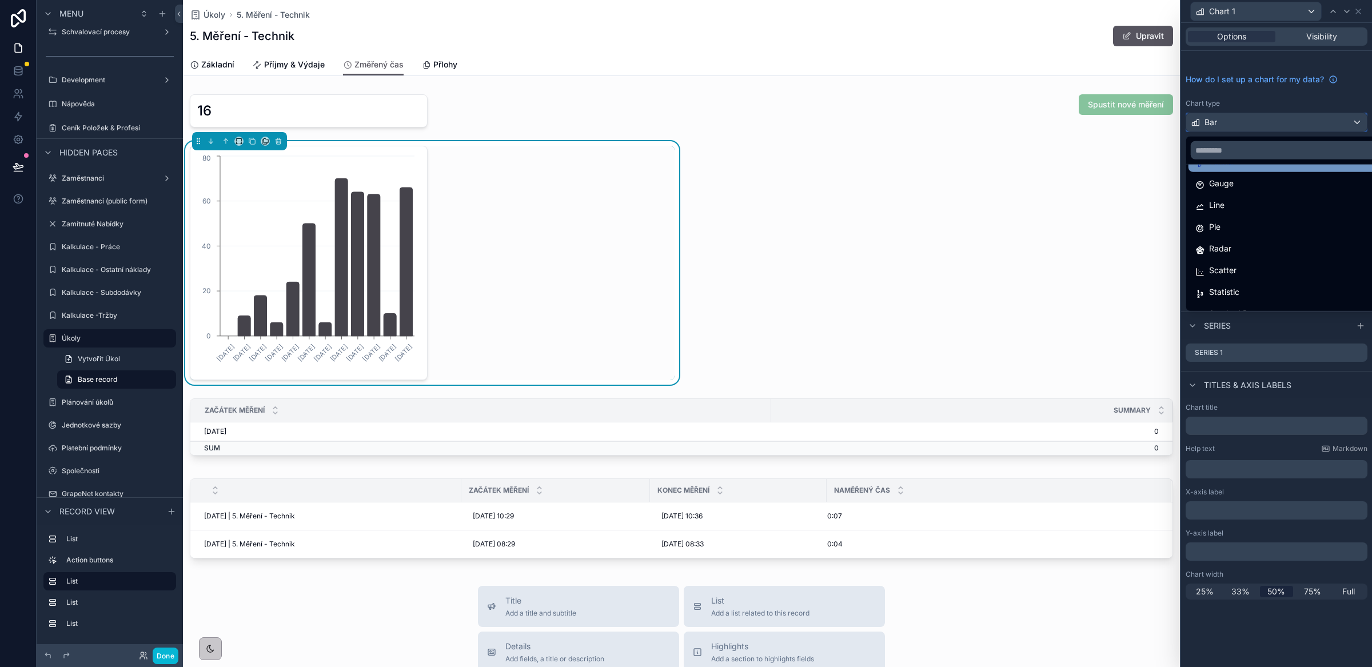
scroll to position [81, 0]
click at [1252, 299] on span "Stacked Bar" at bounding box center [1232, 299] width 46 height 14
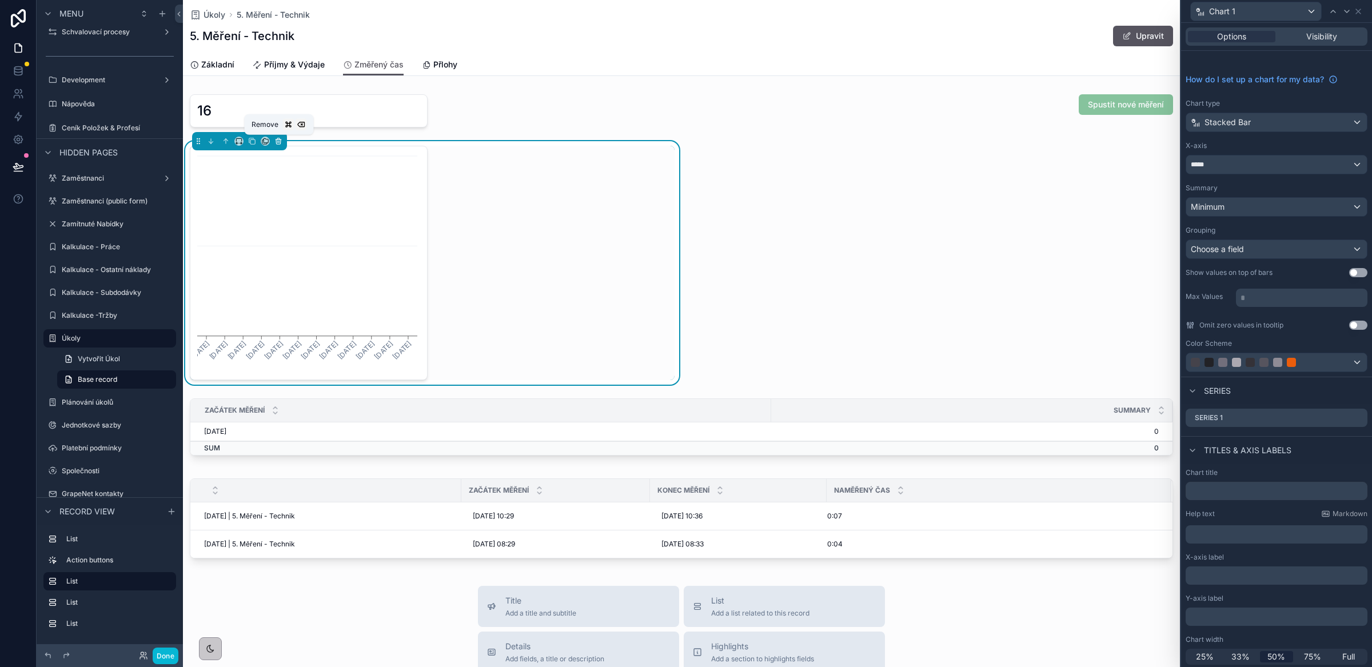
click at [277, 143] on icon "scrollable content" at bounding box center [278, 141] width 8 height 8
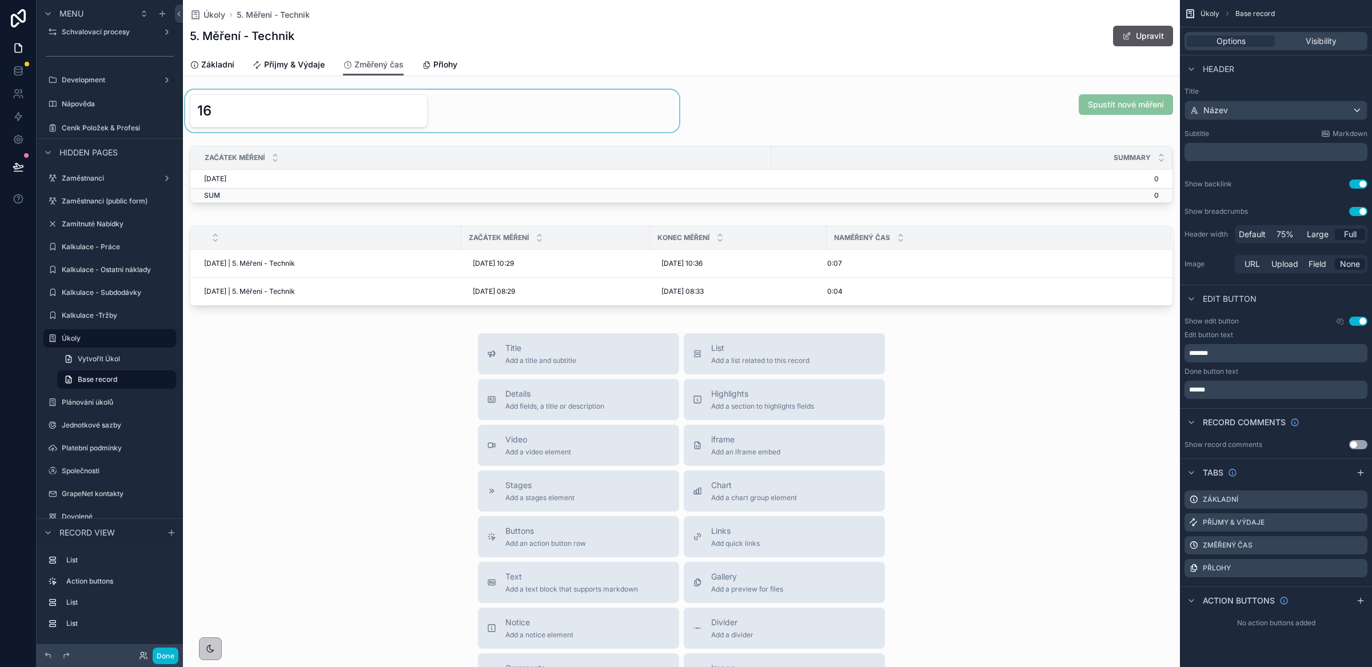
click at [308, 126] on div "scrollable content" at bounding box center [432, 111] width 499 height 42
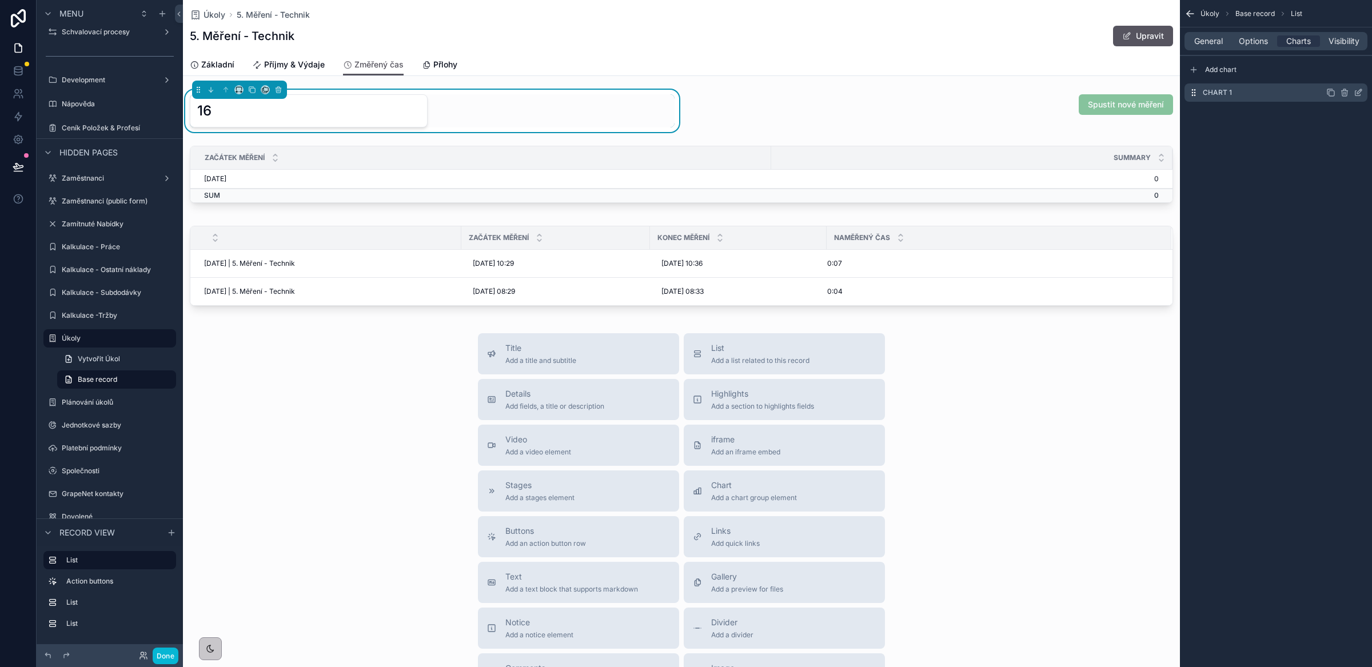
click at [1360, 94] on icon "scrollable content" at bounding box center [1358, 92] width 9 height 9
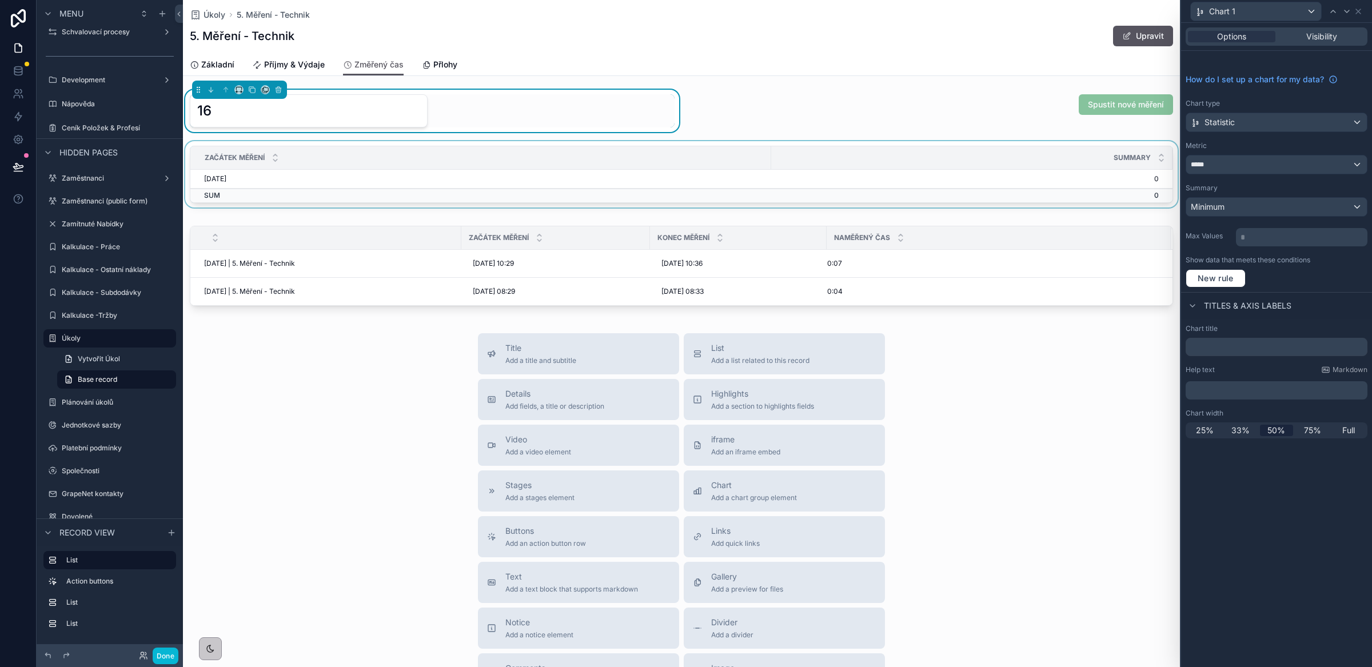
click at [880, 183] on div "scrollable content" at bounding box center [681, 176] width 997 height 71
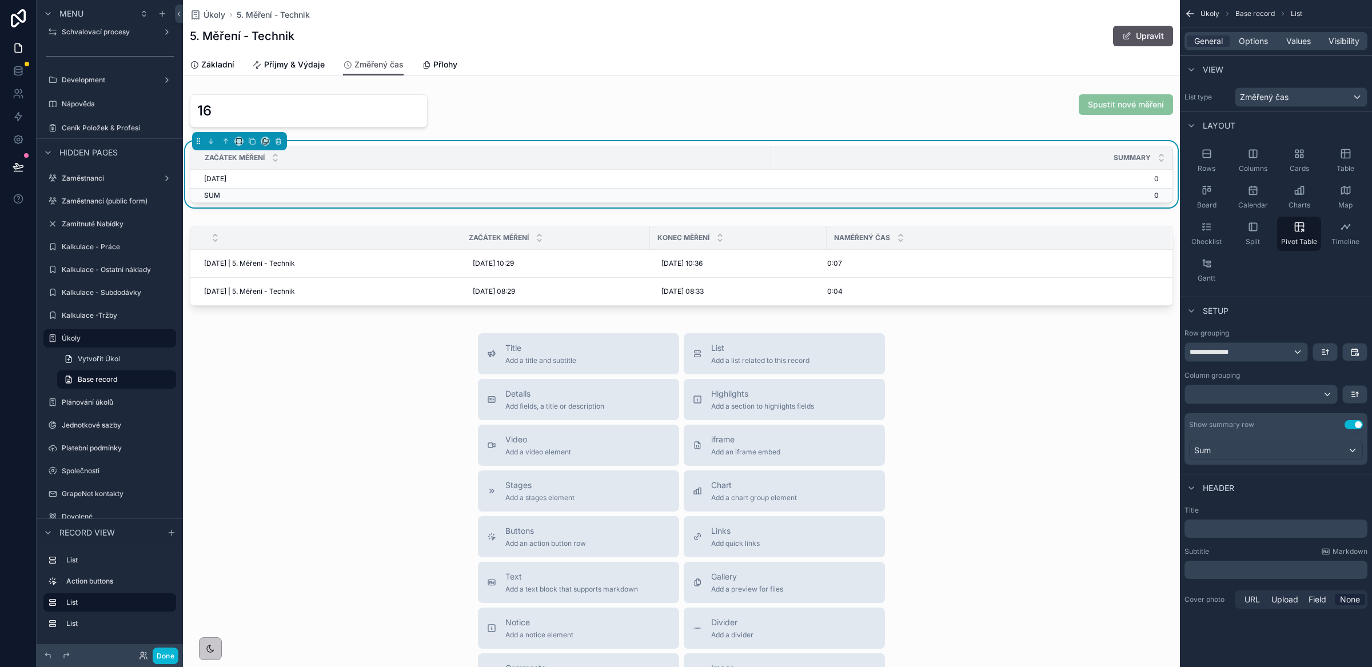
click at [741, 182] on td "[DATE]" at bounding box center [480, 179] width 581 height 19
click at [1237, 396] on div "scrollable content" at bounding box center [1261, 394] width 152 height 18
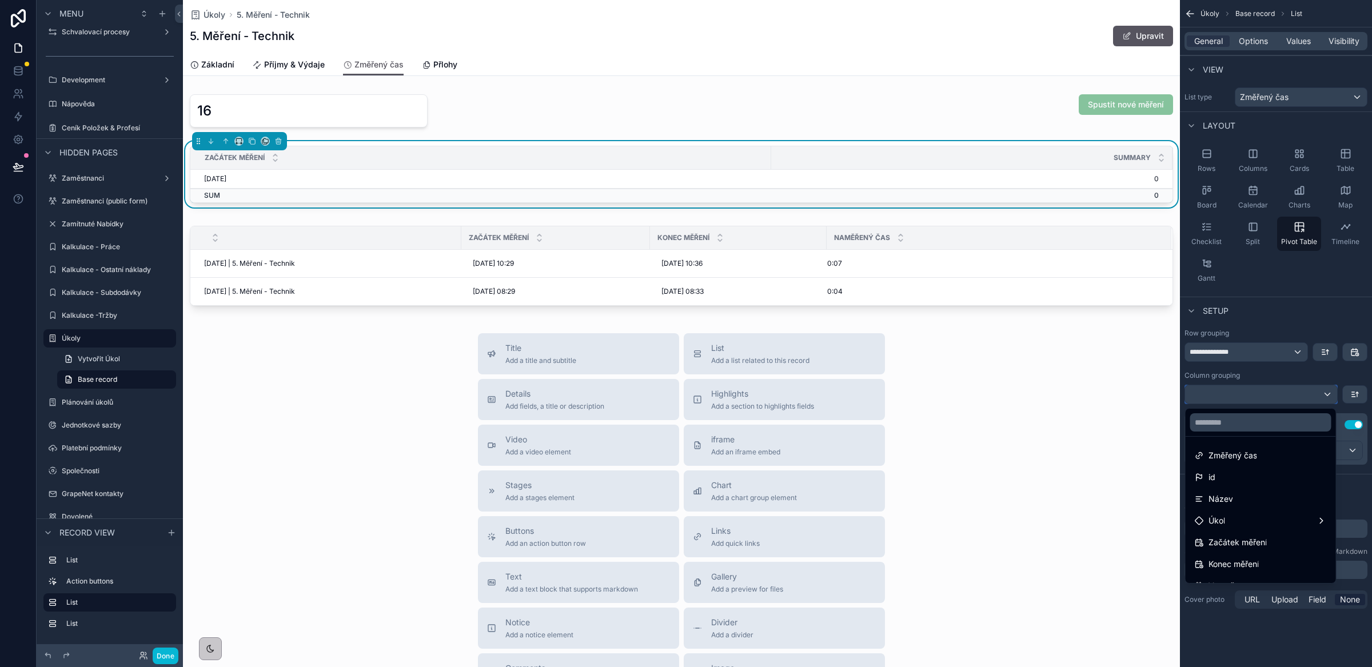
scroll to position [0, 0]
click at [342, 106] on div "scrollable content" at bounding box center [432, 111] width 499 height 42
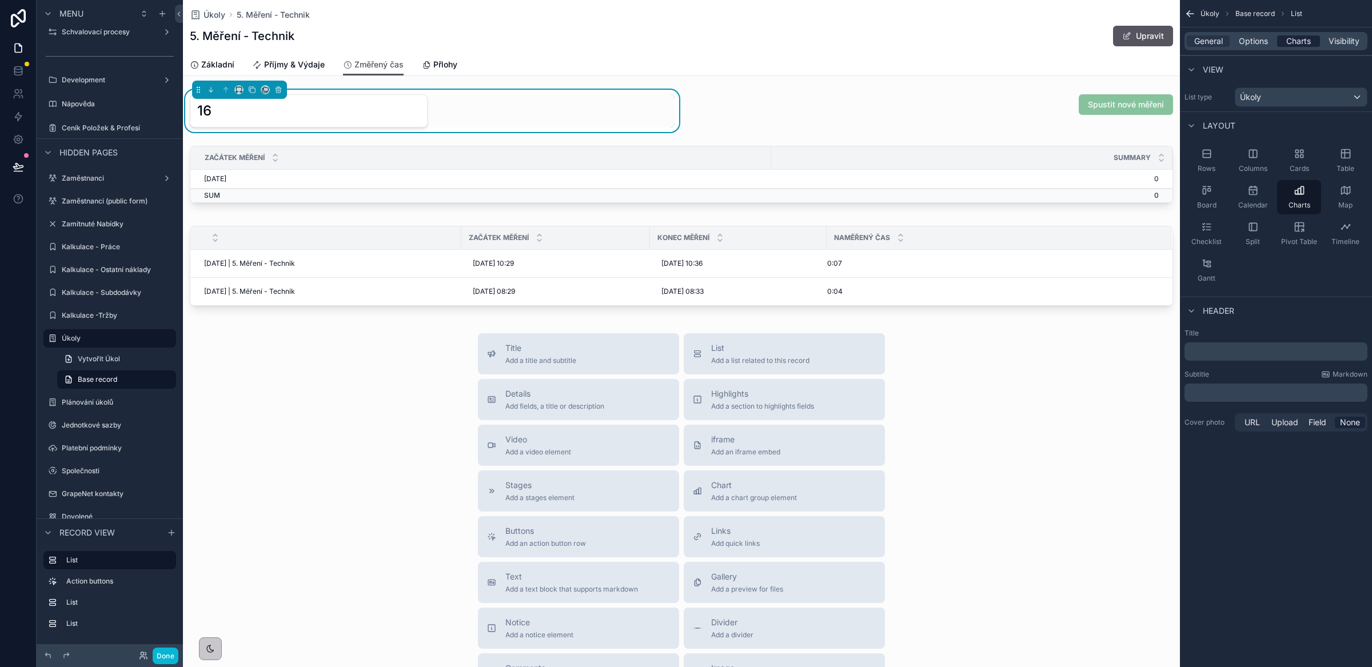
click at [1297, 43] on span "Charts" at bounding box center [1298, 40] width 25 height 11
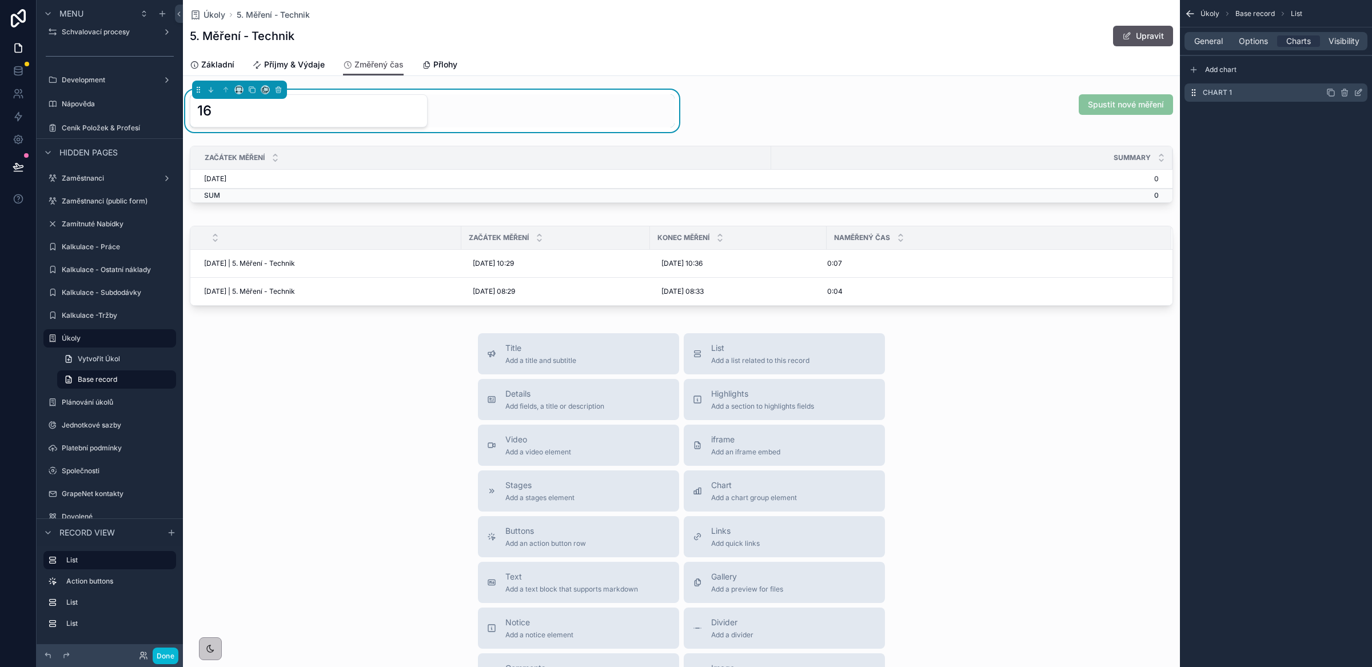
click at [1331, 93] on icon "scrollable content" at bounding box center [1330, 92] width 9 height 9
click at [1360, 116] on icon "scrollable content" at bounding box center [1358, 115] width 9 height 9
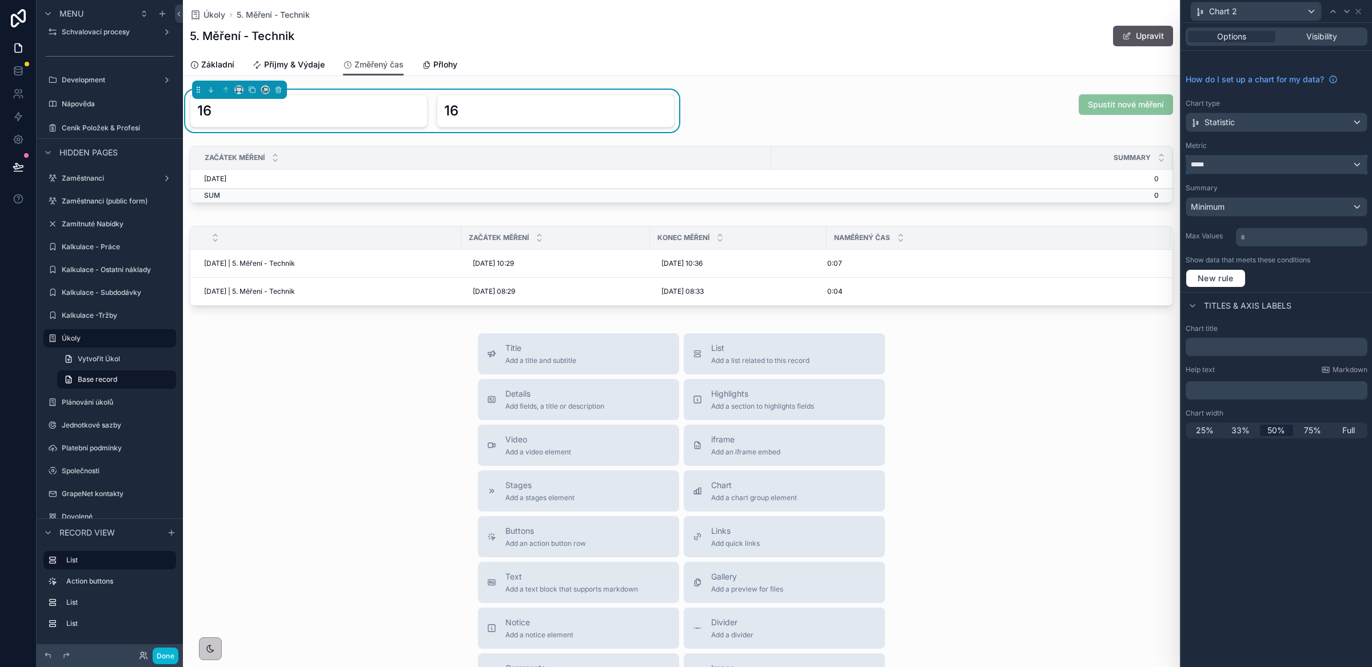
click at [1277, 172] on div "*****" at bounding box center [1276, 165] width 181 height 18
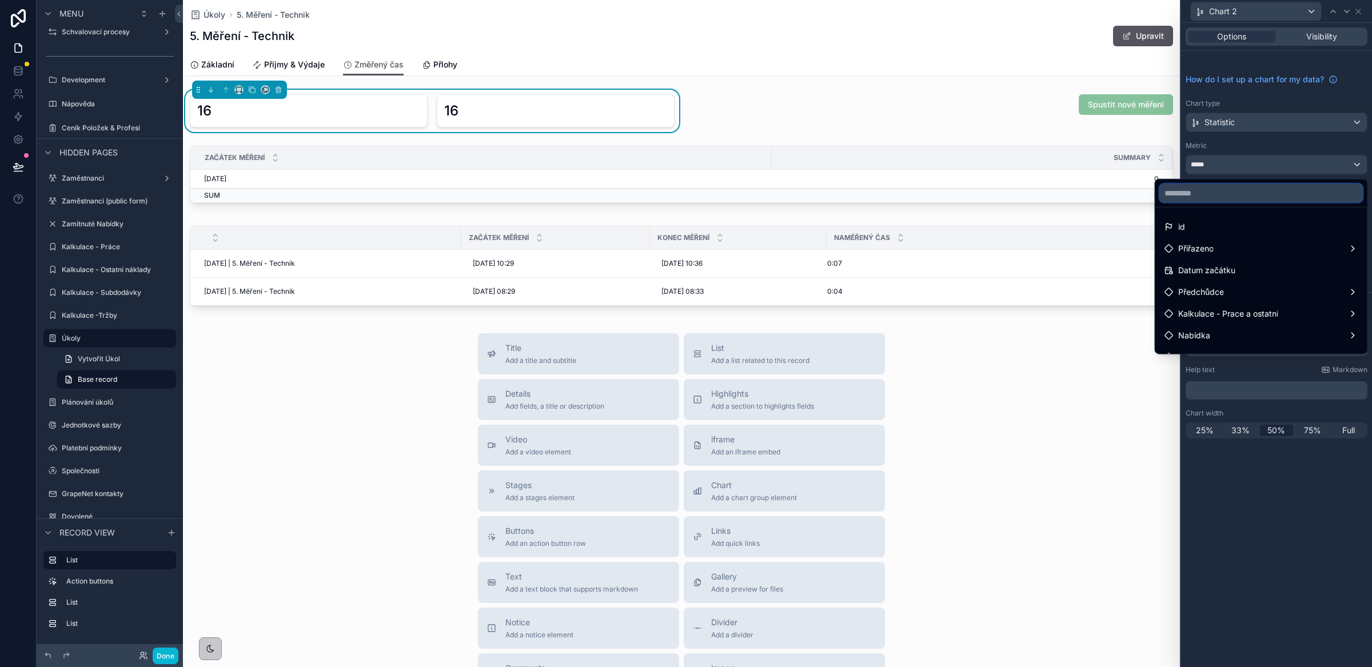
click at [1223, 189] on input "text" at bounding box center [1261, 193] width 203 height 18
type input "*"
click at [277, 90] on icon "scrollable content" at bounding box center [278, 90] width 8 height 8
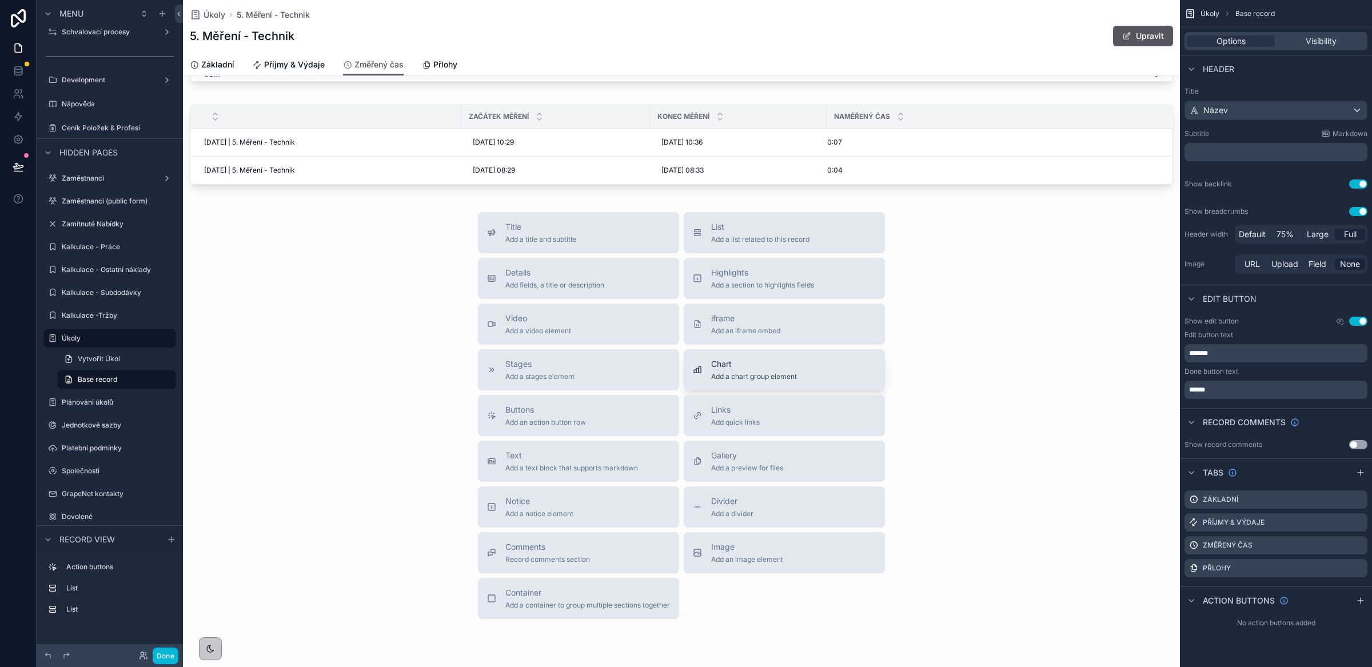
scroll to position [33, 0]
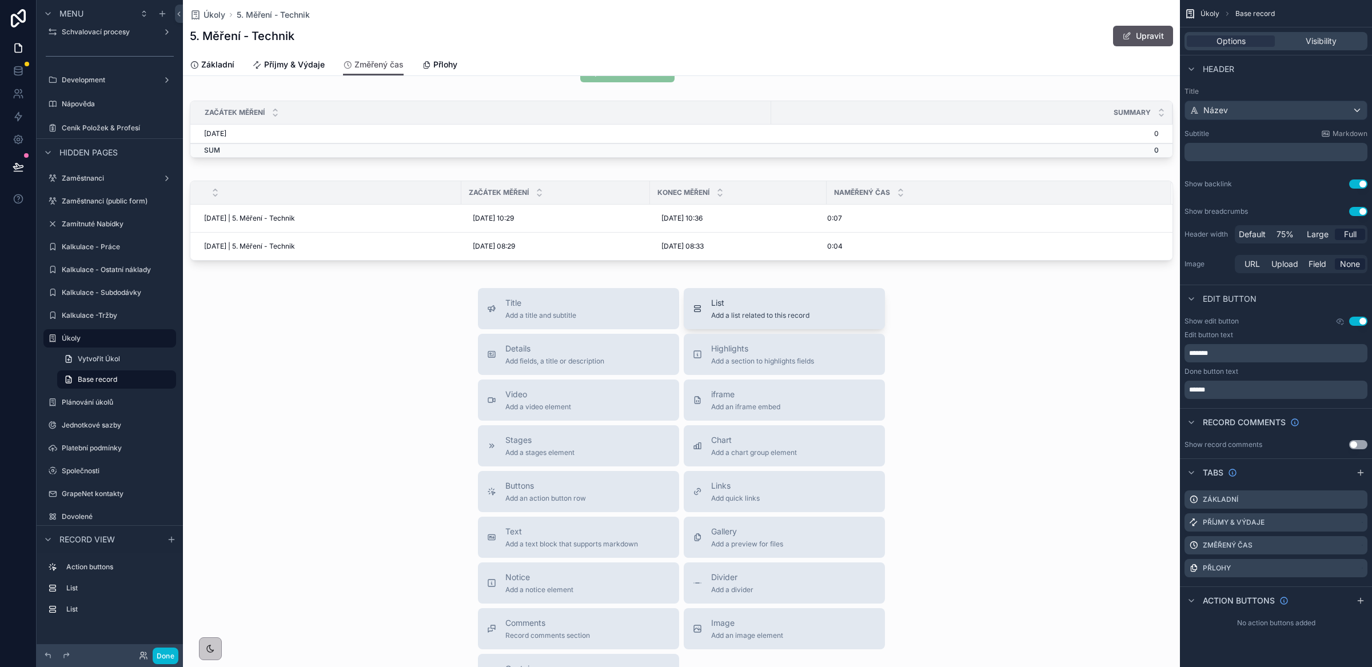
click at [743, 303] on span "List" at bounding box center [760, 302] width 98 height 11
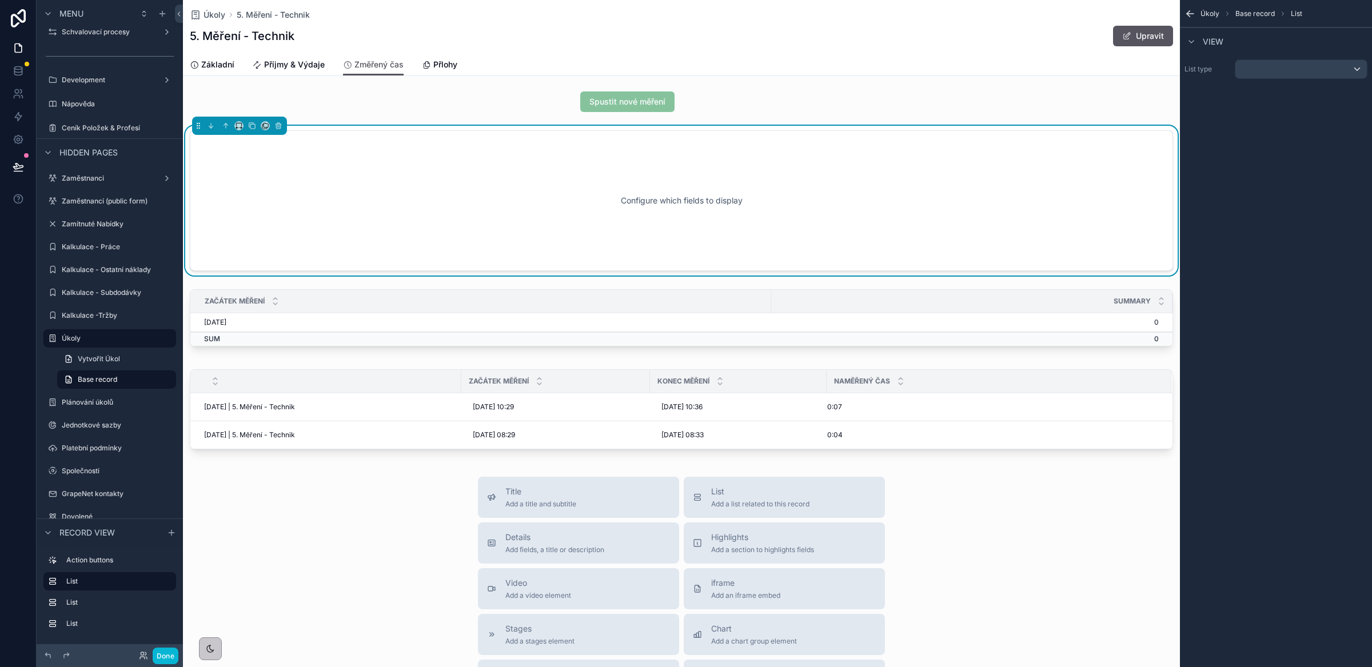
scroll to position [0, 0]
click at [224, 127] on icon "scrollable content" at bounding box center [226, 129] width 8 height 8
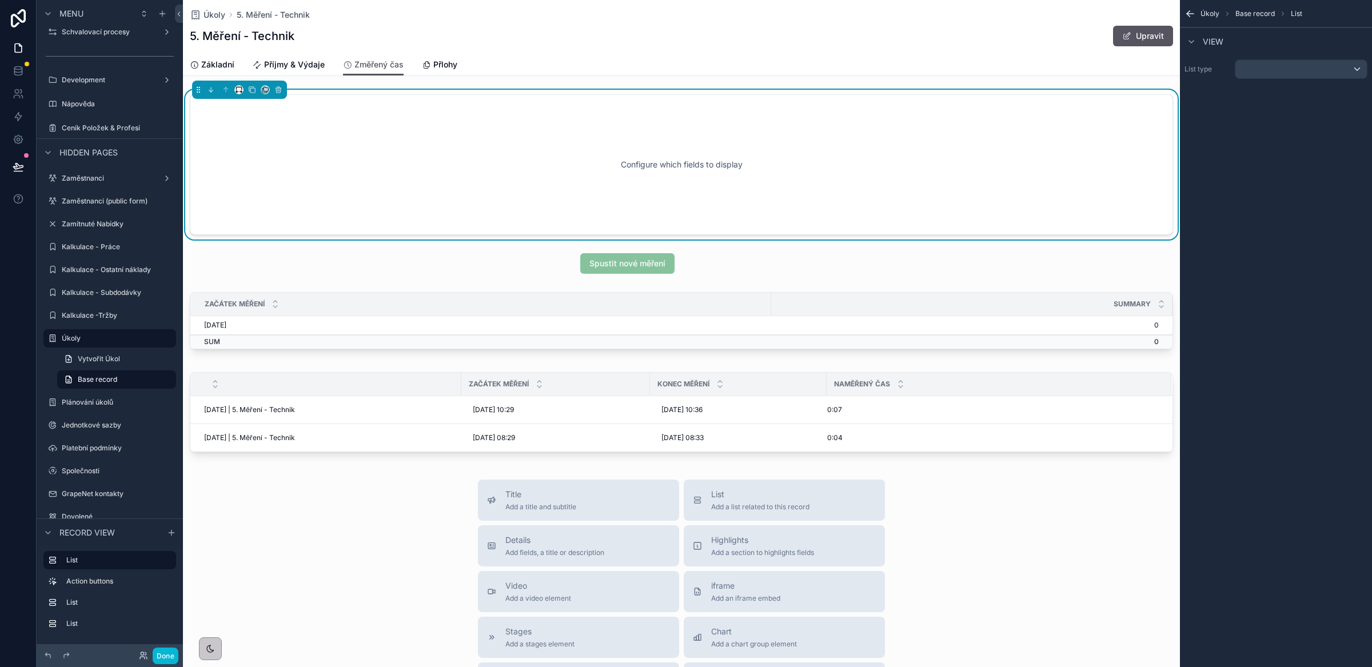
click at [244, 91] on div "scrollable content" at bounding box center [239, 90] width 95 height 18
click at [238, 93] on icon "scrollable content" at bounding box center [239, 90] width 8 height 8
click at [253, 180] on span "50%" at bounding box center [253, 177] width 18 height 14
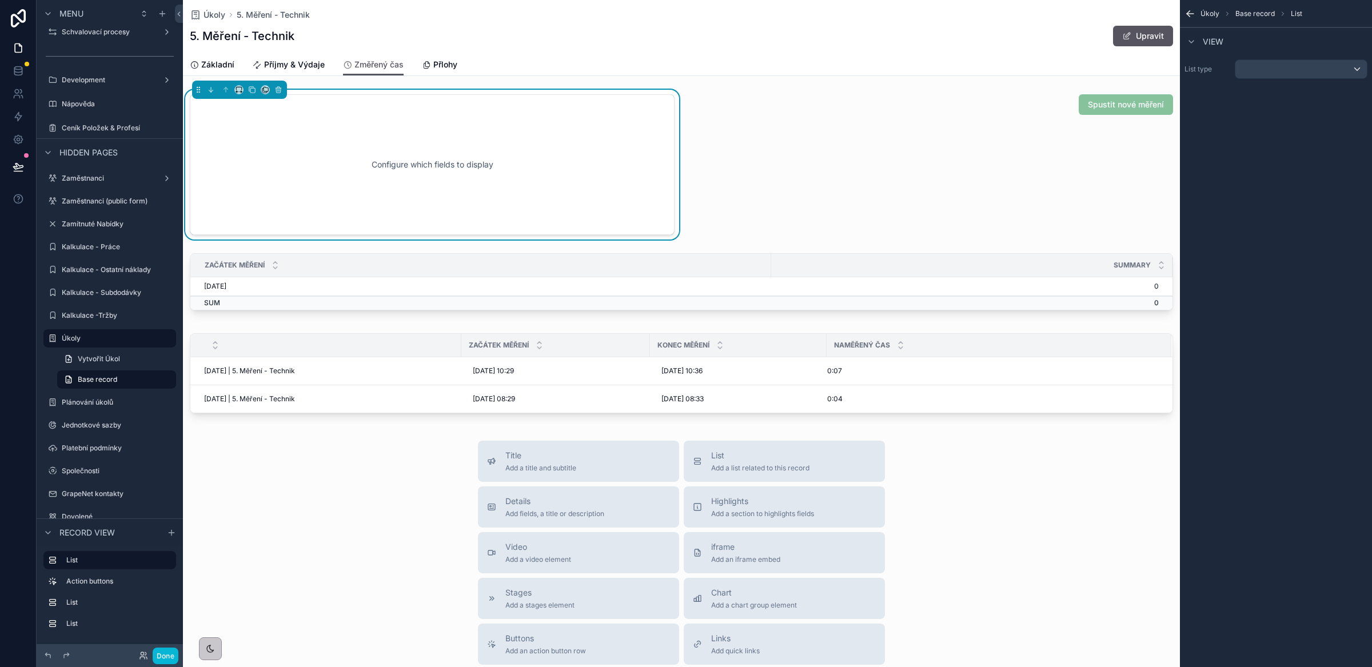
click at [358, 169] on div "Configure which fields to display" at bounding box center [432, 164] width 447 height 103
click at [1308, 80] on div "List type" at bounding box center [1276, 69] width 192 height 29
click at [1296, 73] on div "scrollable content" at bounding box center [1301, 69] width 131 height 18
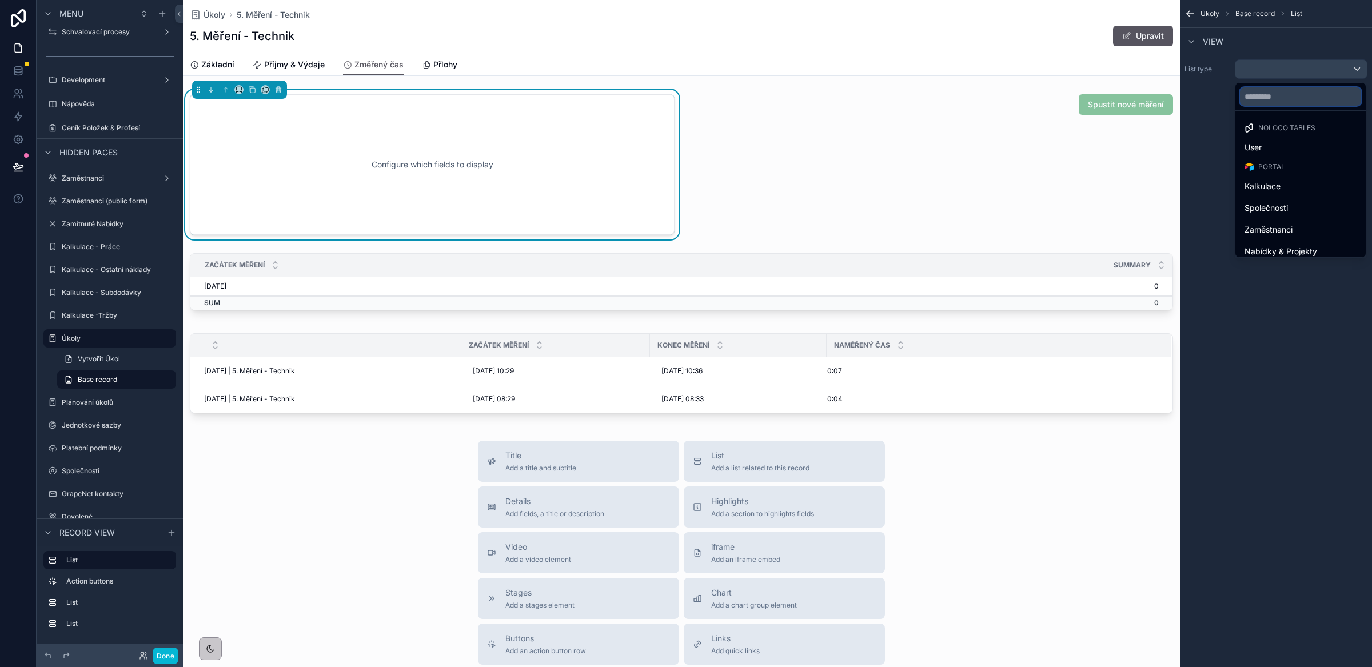
click at [1273, 100] on input "text" at bounding box center [1300, 96] width 121 height 18
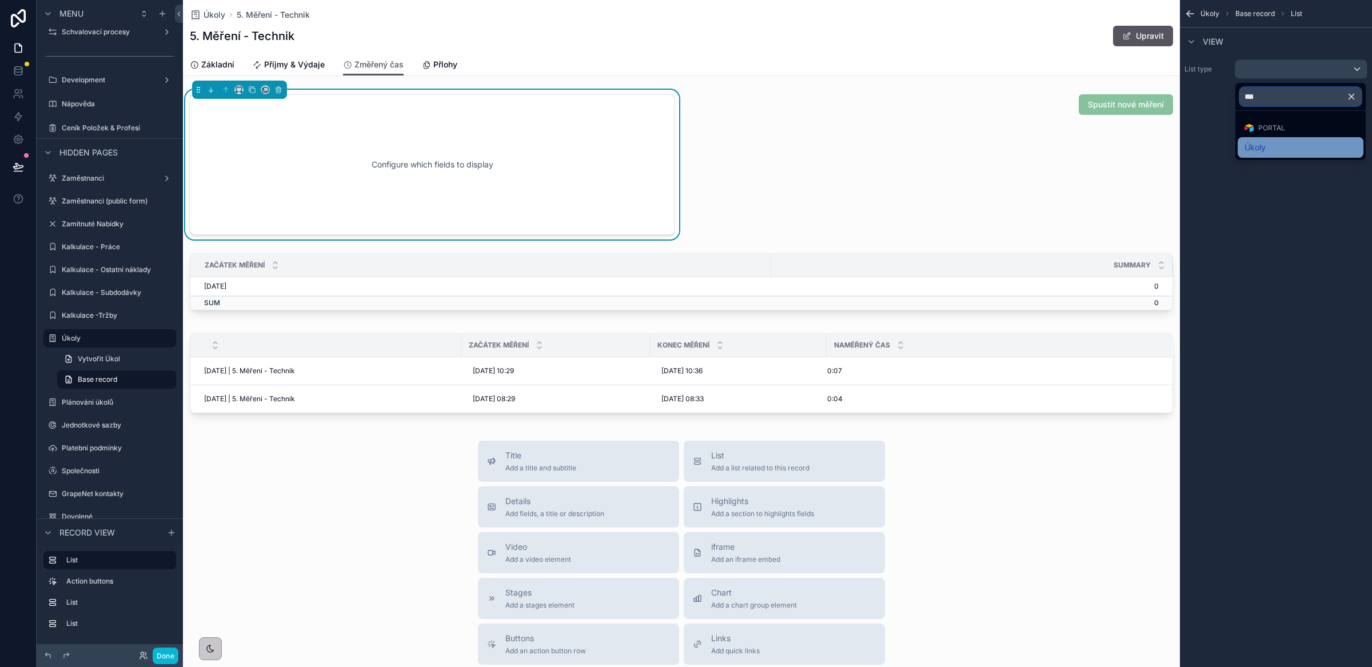
type input "***"
click at [1265, 148] on span "Úkoly" at bounding box center [1255, 148] width 21 height 14
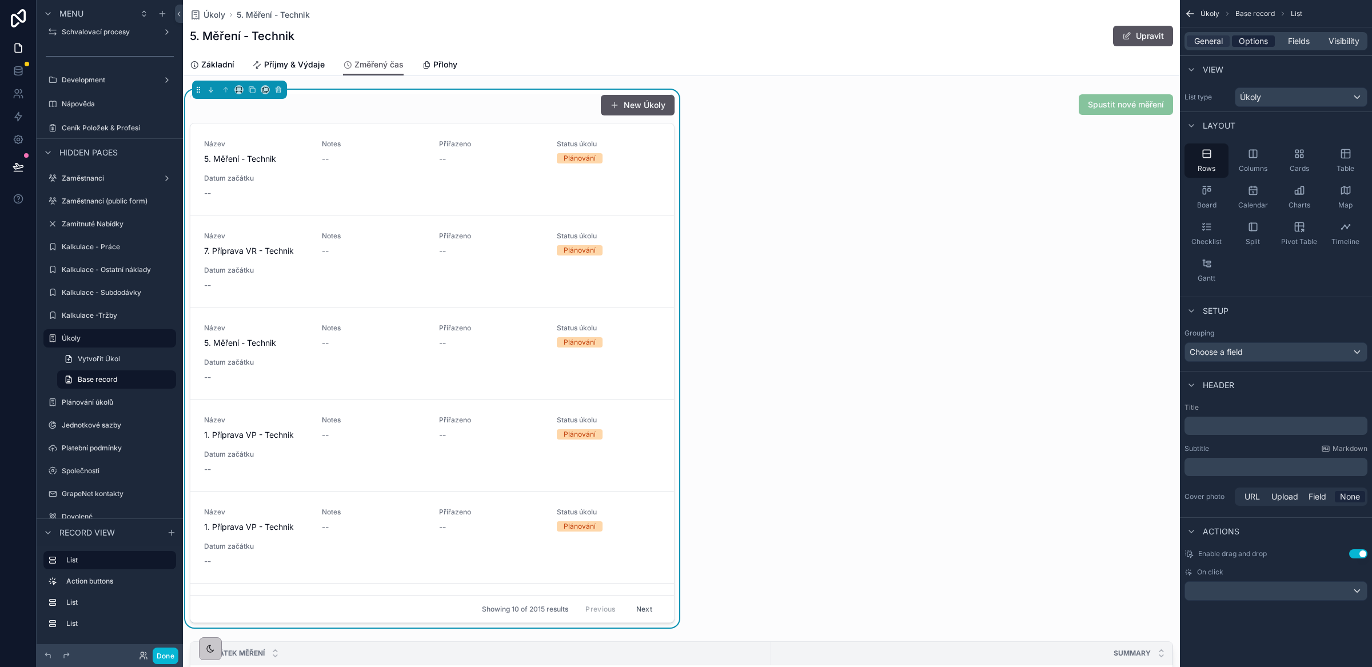
click at [1248, 36] on span "Options" at bounding box center [1253, 40] width 29 height 11
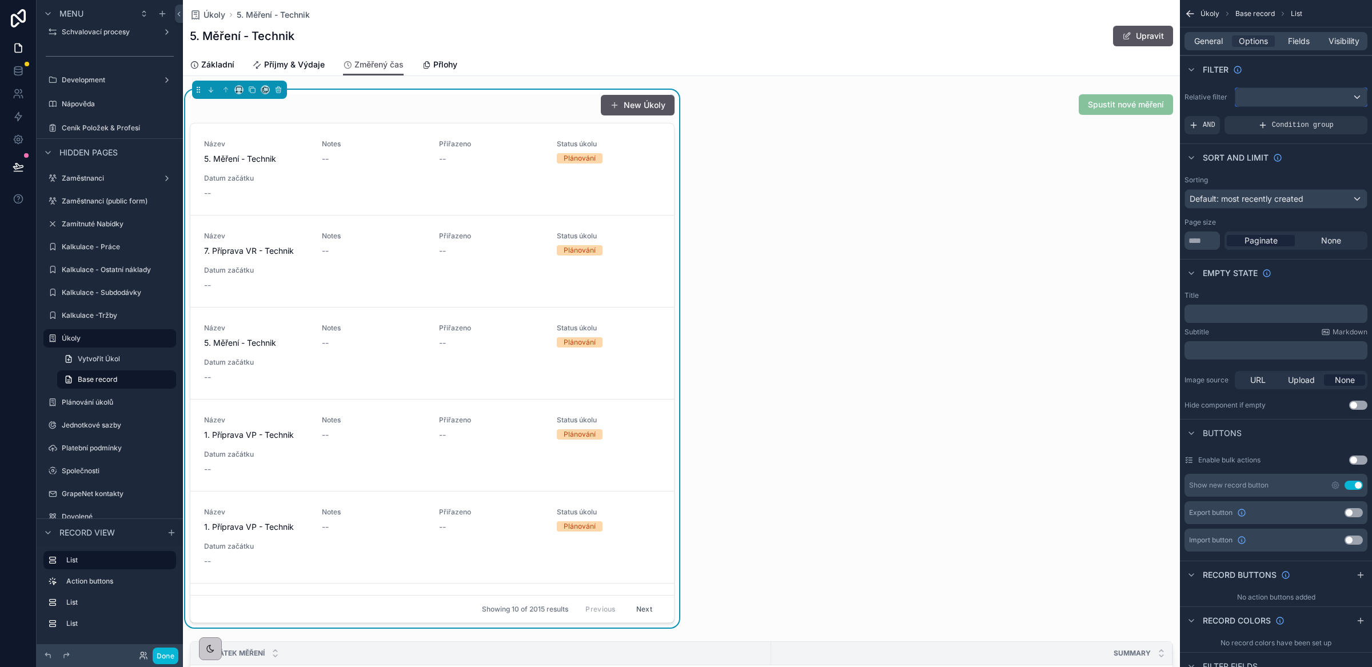
click at [1266, 95] on div "scrollable content" at bounding box center [1301, 97] width 131 height 18
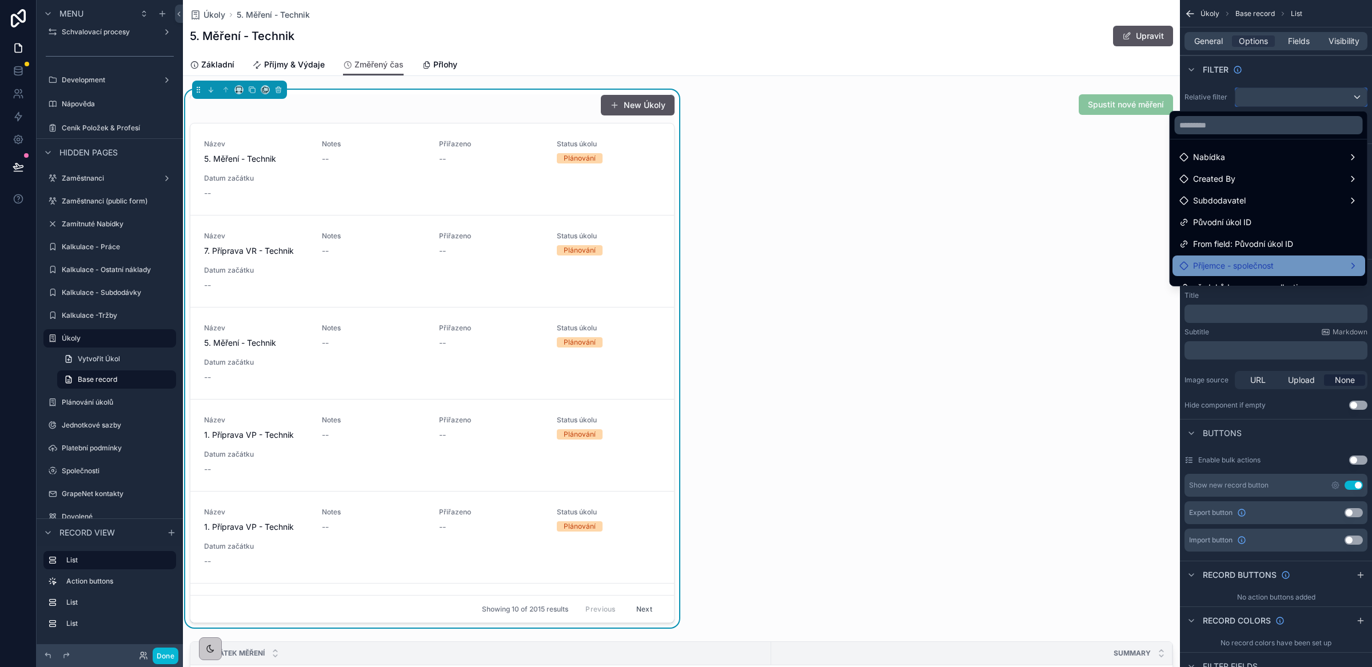
scroll to position [70, 0]
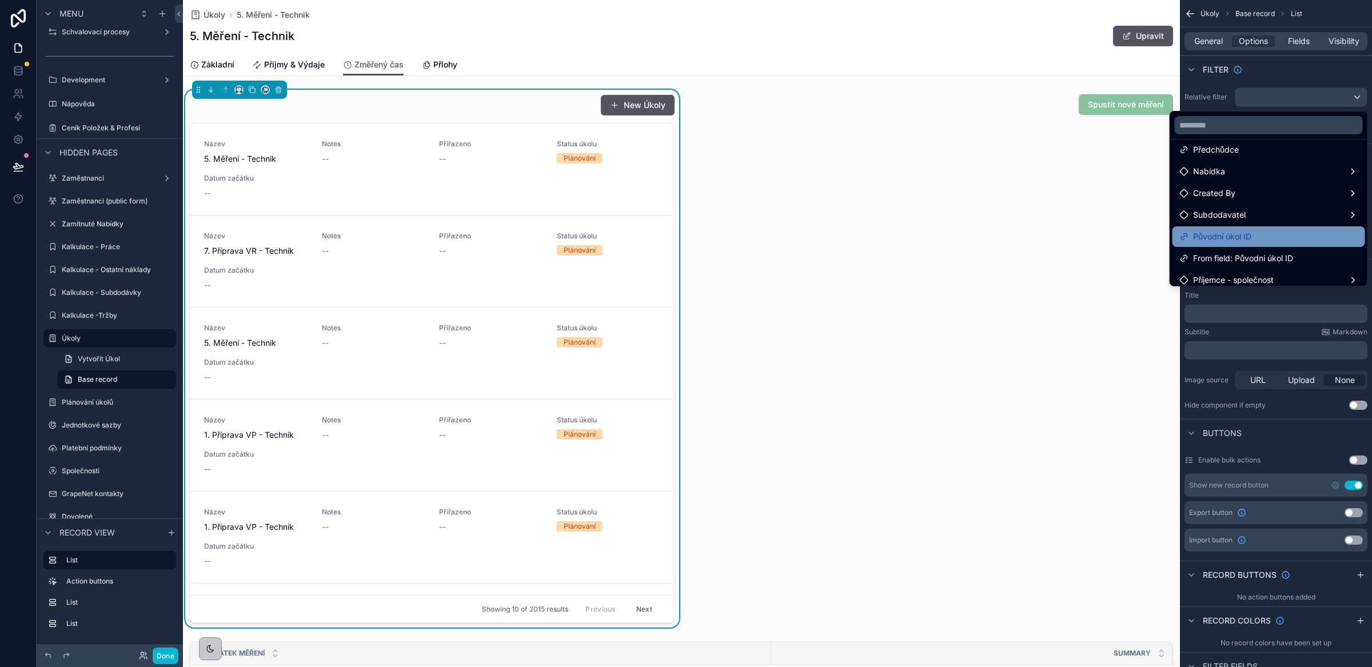
click at [1257, 233] on div "Původní úkol ID" at bounding box center [1268, 237] width 179 height 14
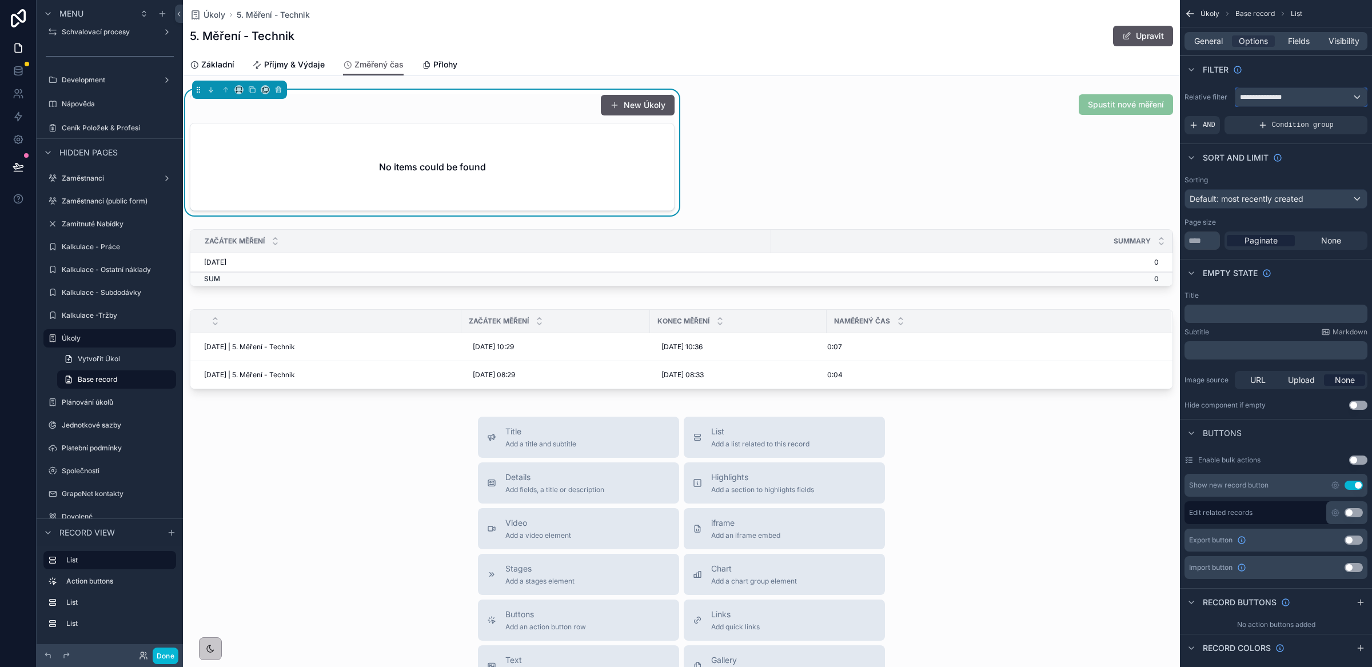
click at [1291, 94] on div "**********" at bounding box center [1301, 97] width 131 height 18
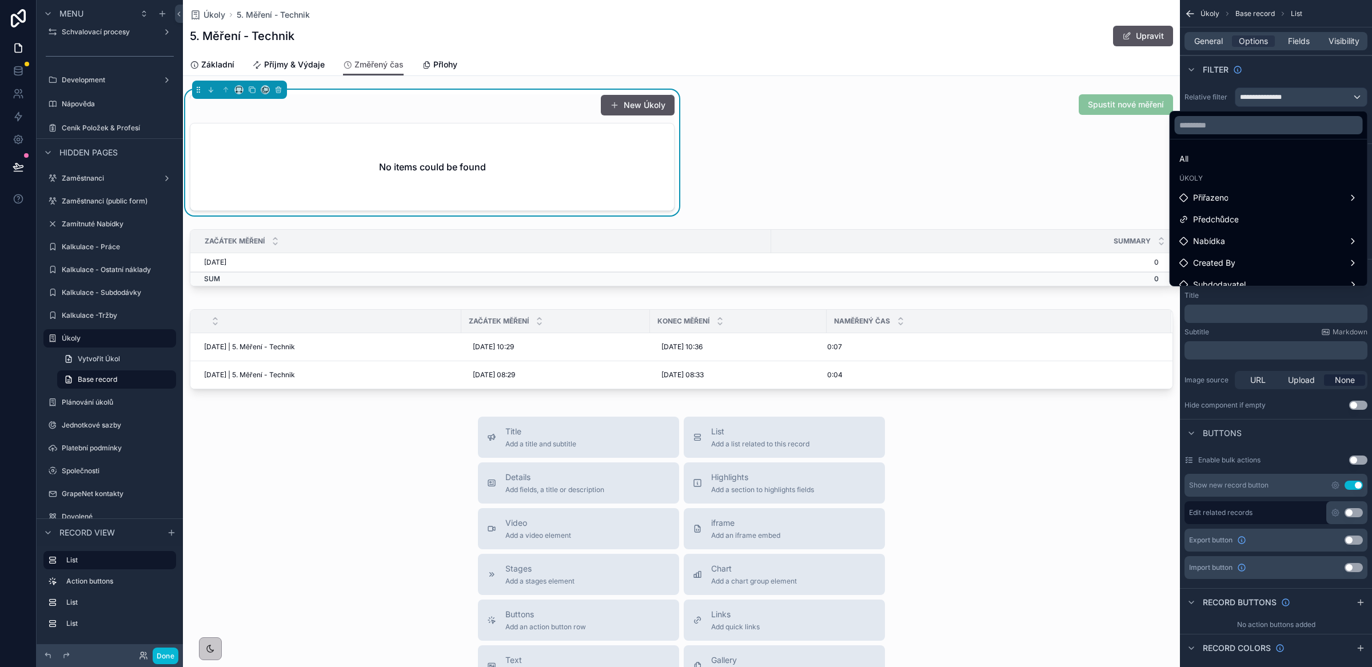
click at [1216, 162] on div "All" at bounding box center [1268, 159] width 179 height 14
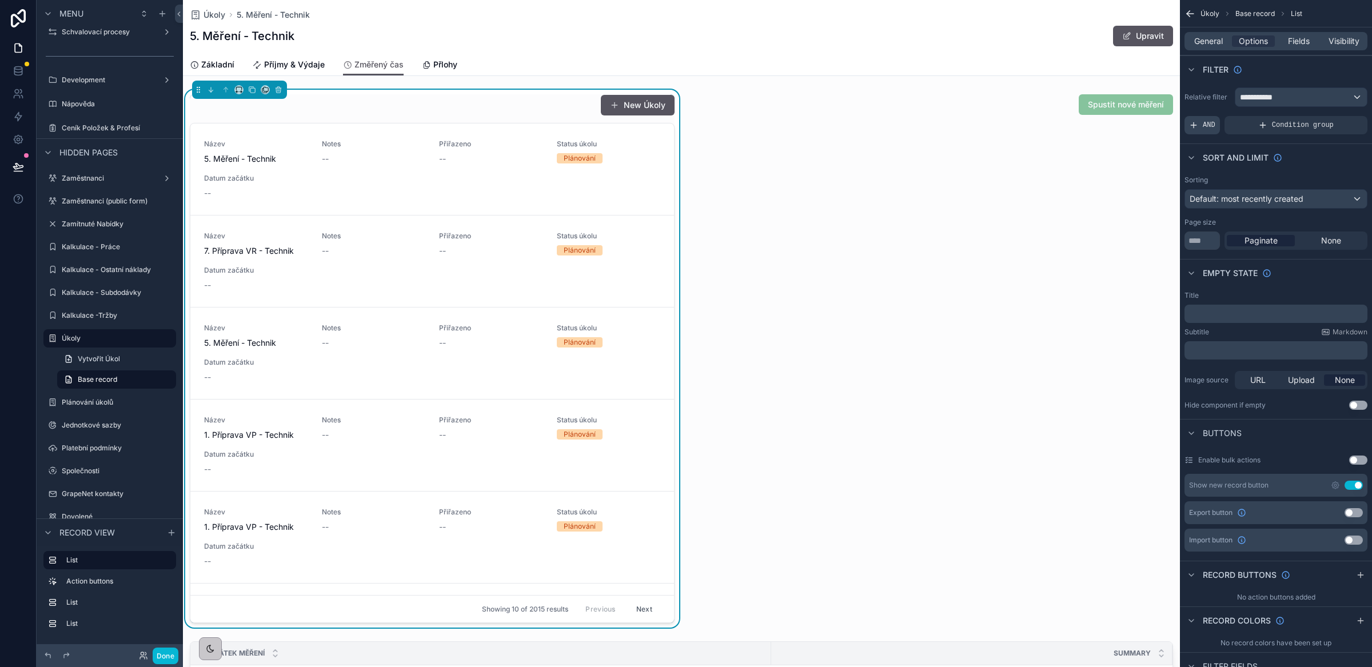
click at [1204, 126] on span "AND" at bounding box center [1209, 125] width 13 height 9
click at [1337, 117] on icon "scrollable content" at bounding box center [1339, 118] width 4 height 4
click at [1079, 110] on span "Select a field" at bounding box center [1069, 108] width 49 height 10
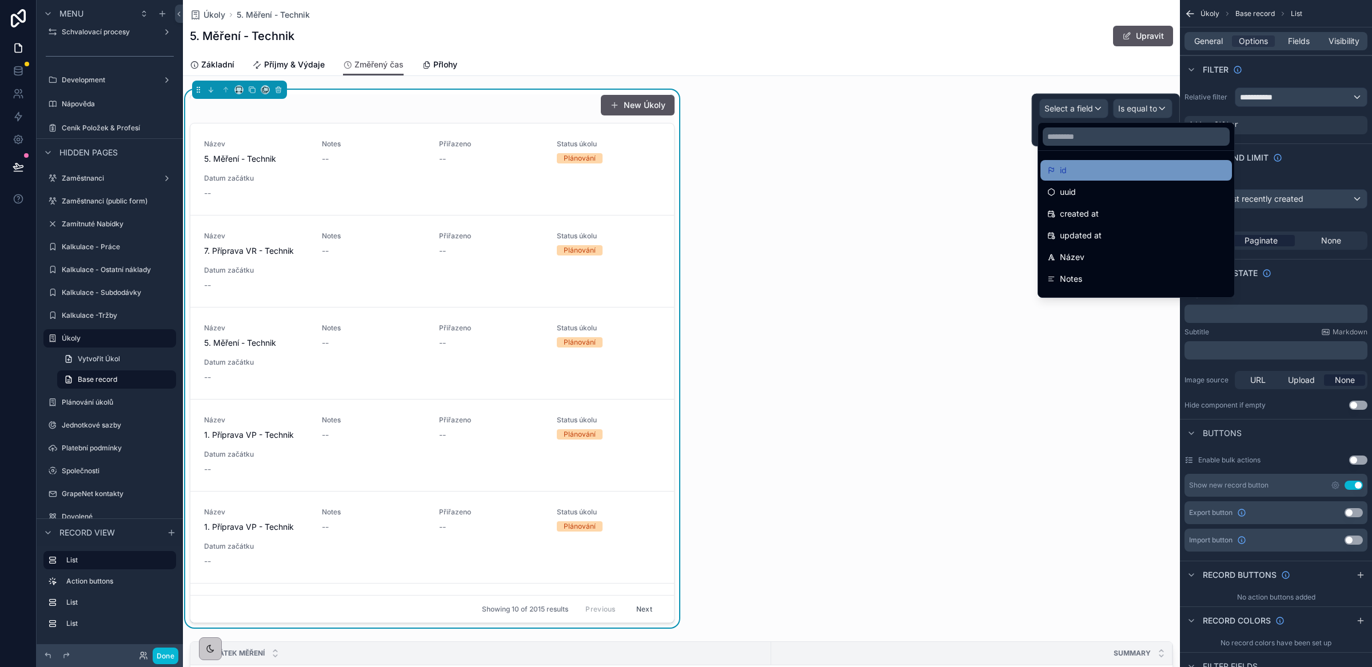
click at [1076, 173] on div "id" at bounding box center [1136, 171] width 178 height 14
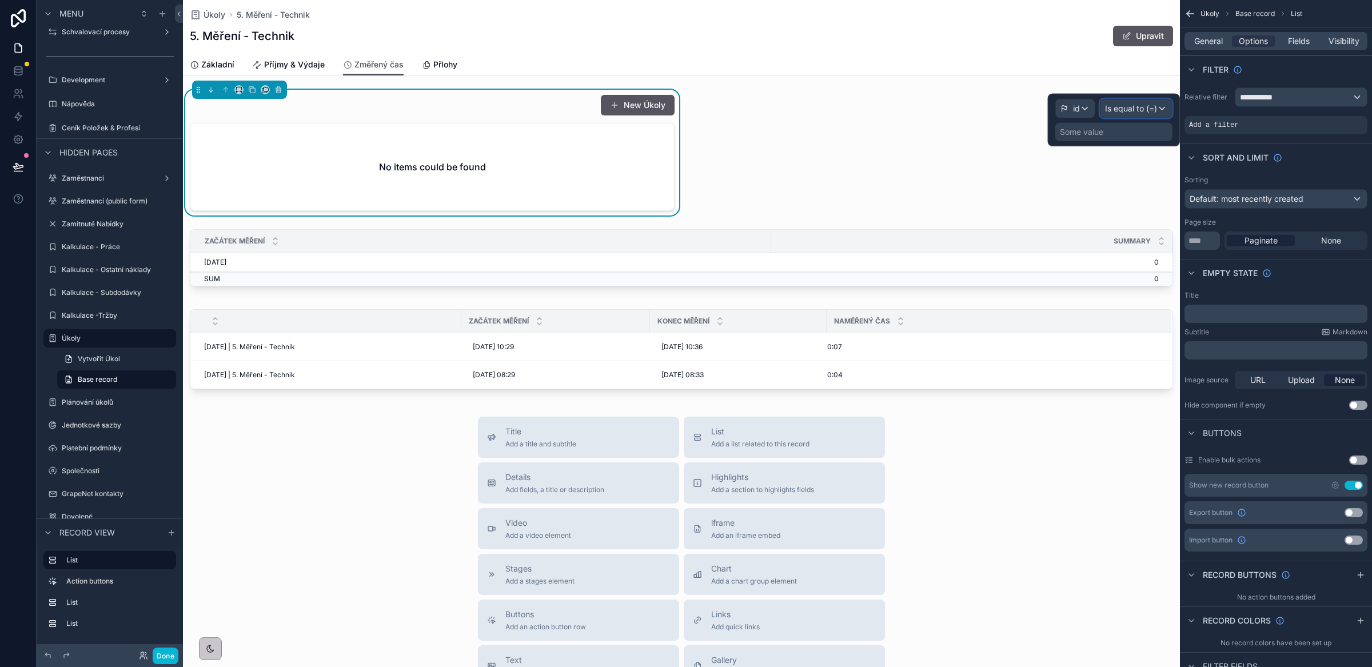
click at [1131, 111] on span "Is equal to (=)" at bounding box center [1131, 108] width 52 height 11
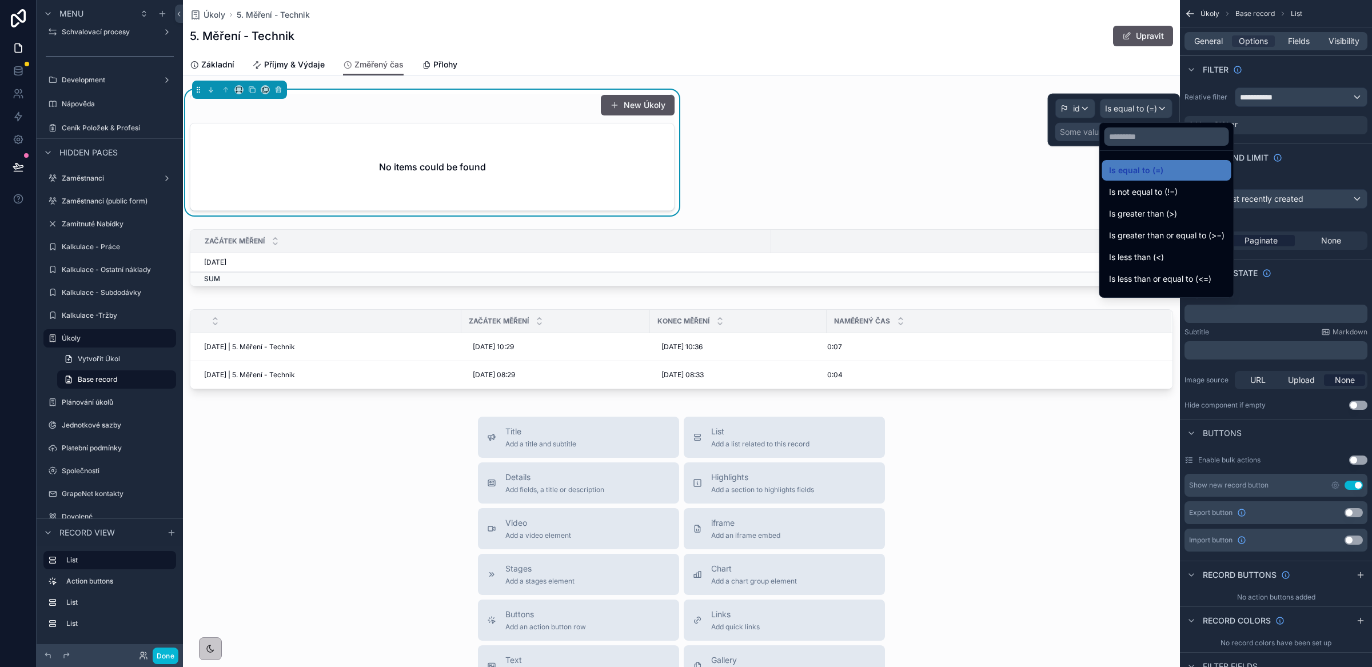
click at [1077, 133] on div at bounding box center [1114, 120] width 132 height 53
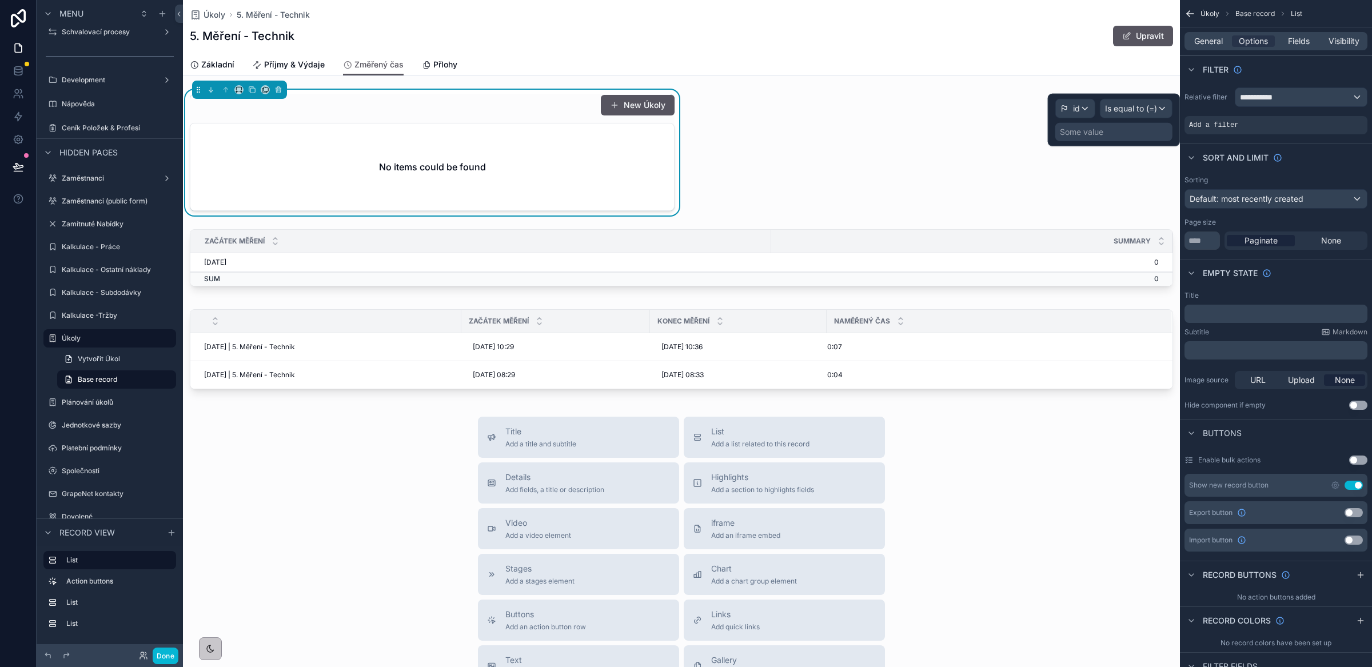
click at [1081, 135] on div "Some value" at bounding box center [1081, 131] width 43 height 11
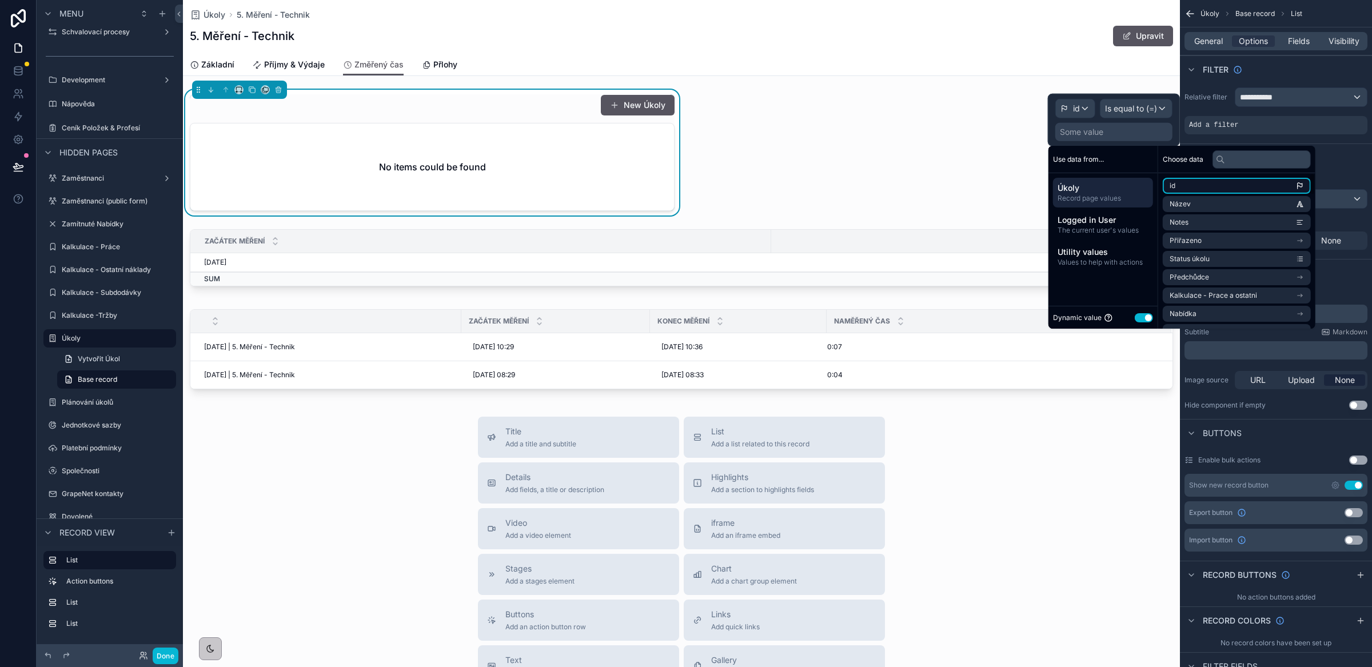
click at [1203, 189] on li "id" at bounding box center [1237, 186] width 148 height 16
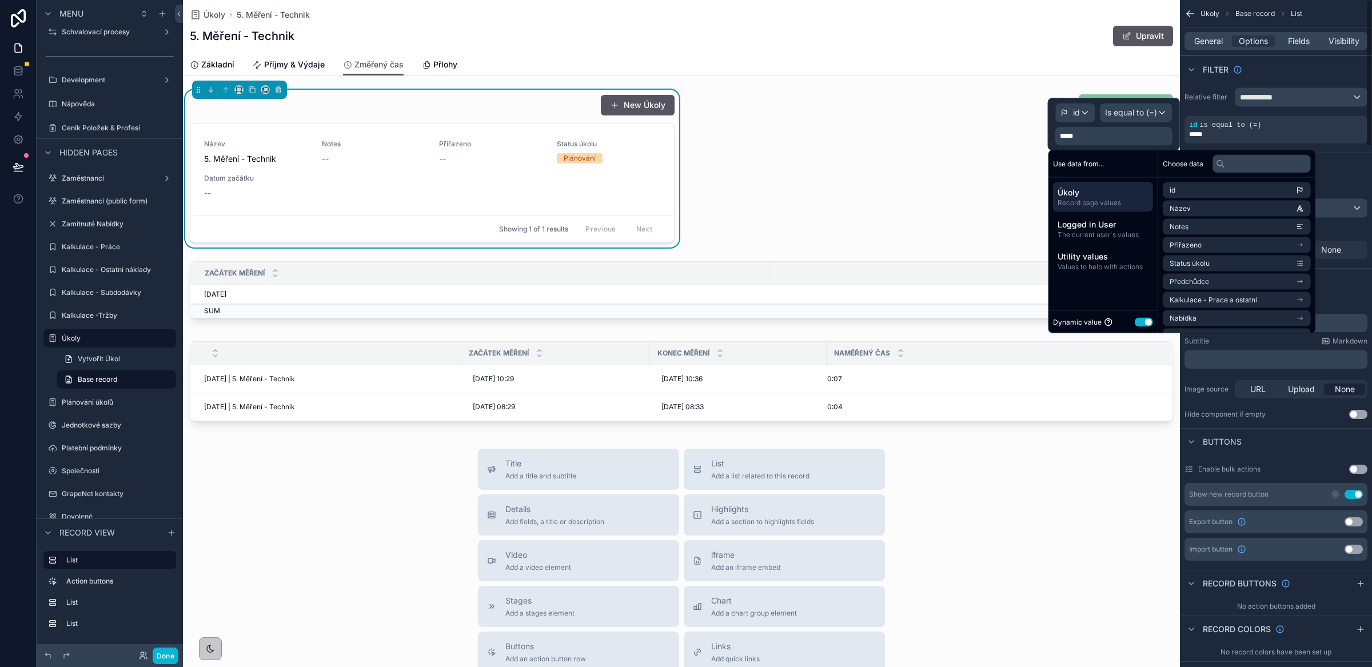
click at [1266, 75] on div "Filter" at bounding box center [1276, 68] width 192 height 27
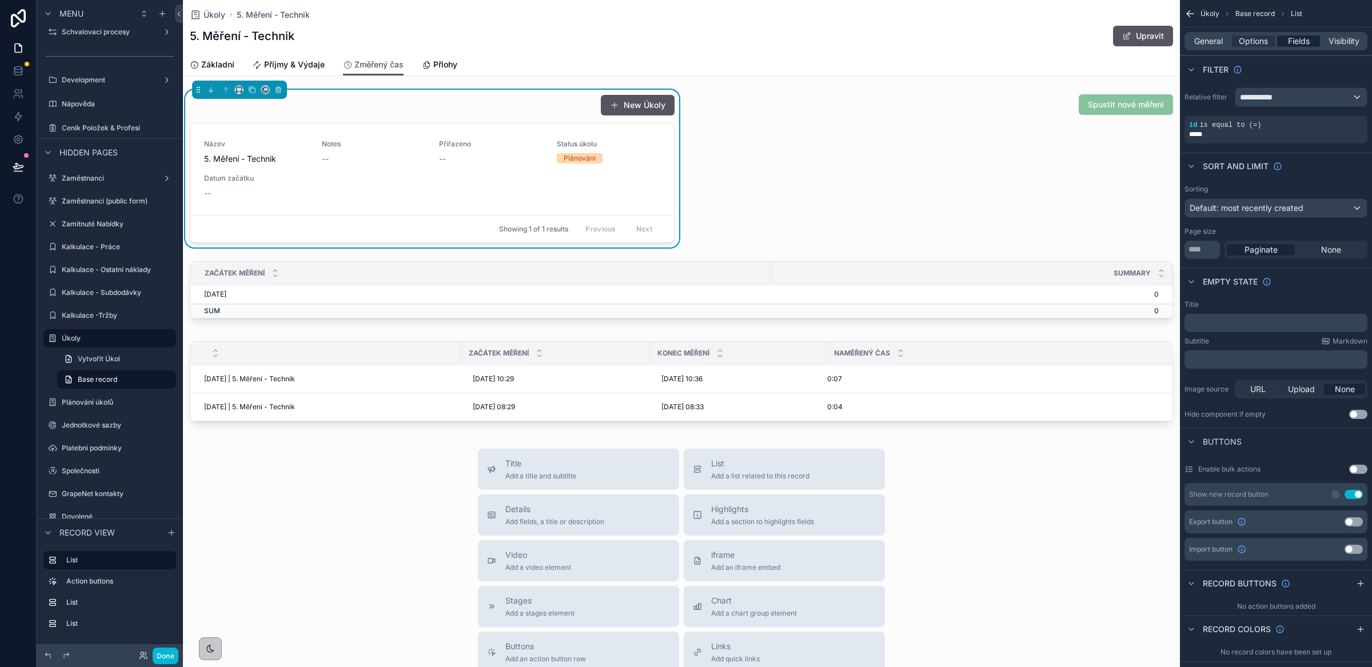
click at [1298, 39] on span "Fields" at bounding box center [1299, 40] width 22 height 11
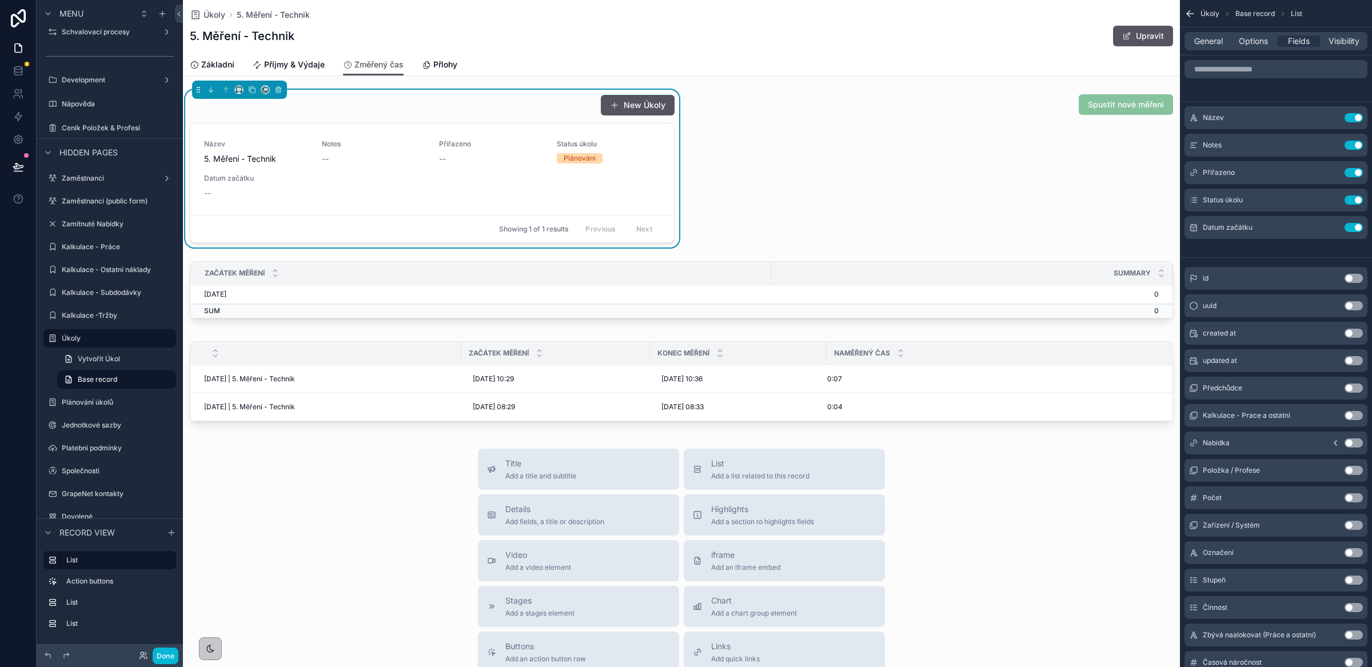
click at [1355, 501] on button "Use setting" at bounding box center [1354, 497] width 18 height 9
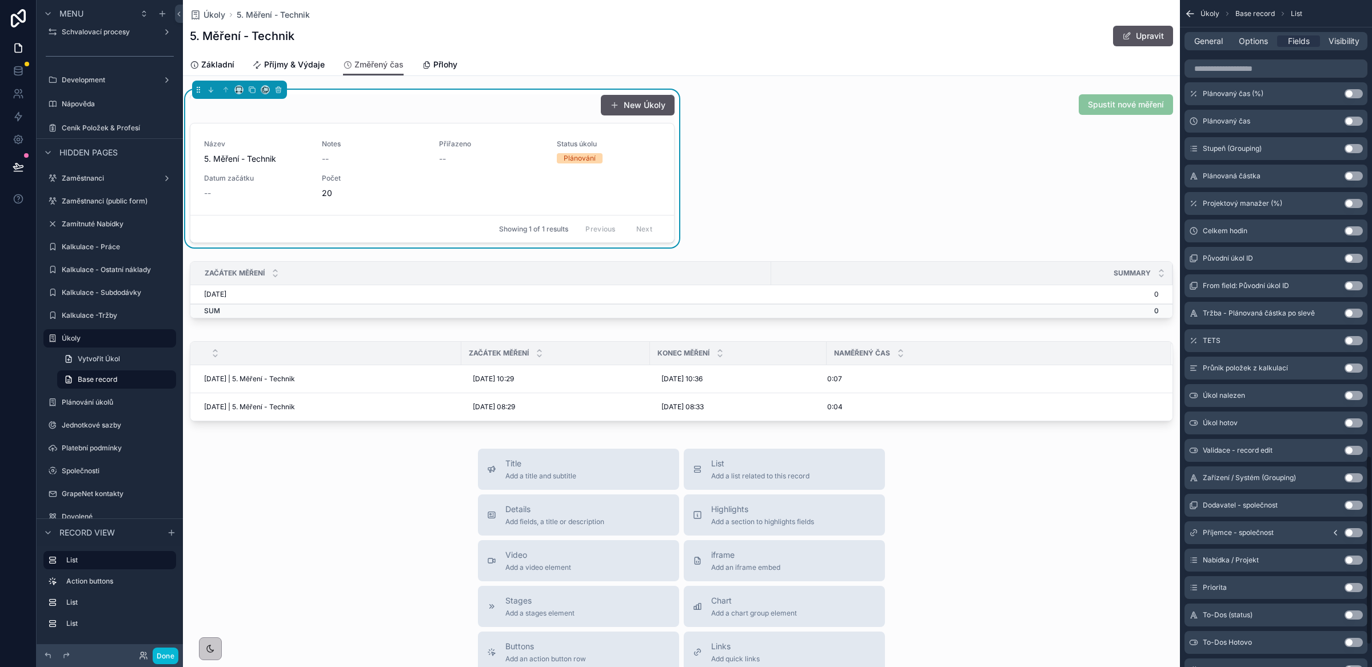
scroll to position [1684, 0]
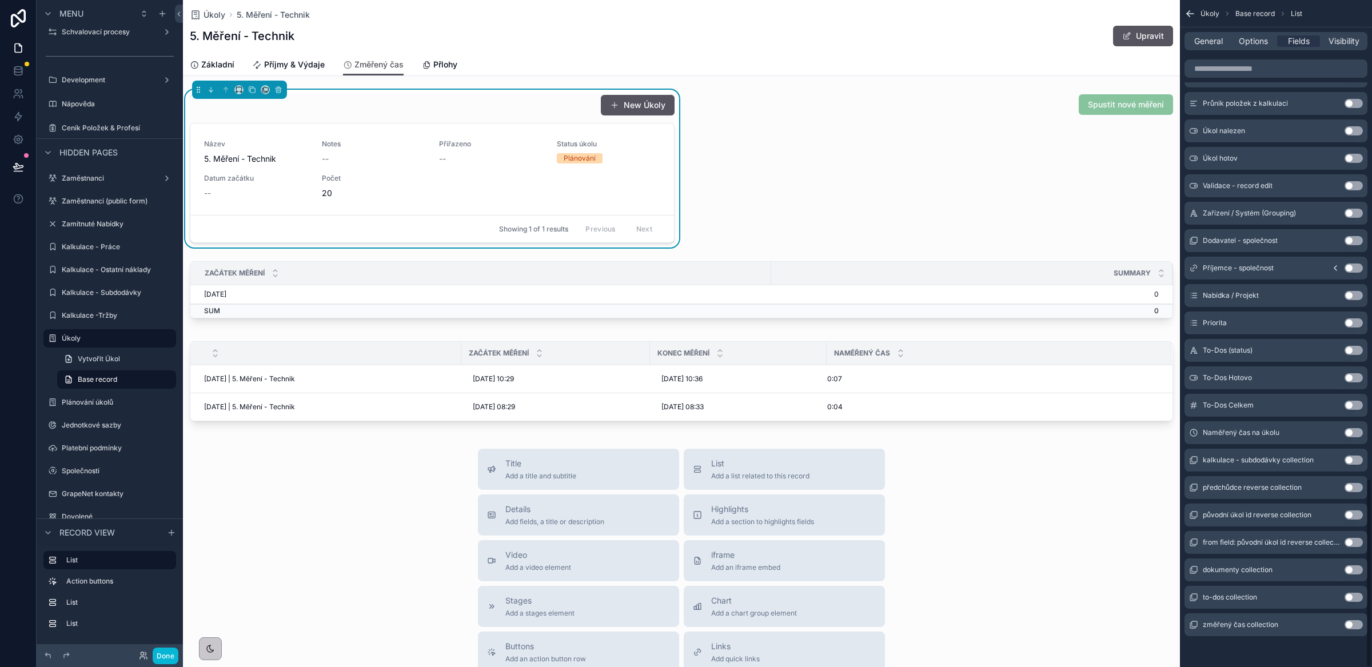
drag, startPoint x: 1354, startPoint y: 432, endPoint x: 1318, endPoint y: 455, distance: 42.4
click at [1354, 432] on button "Use setting" at bounding box center [1354, 432] width 18 height 9
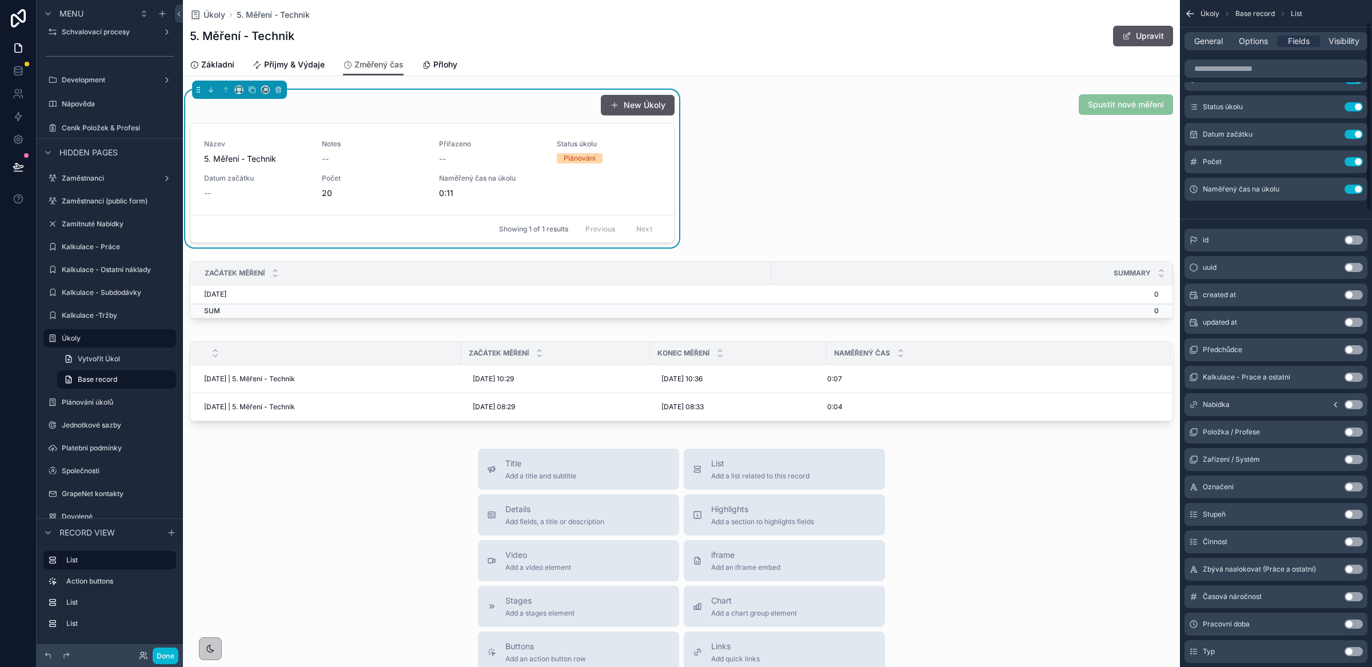
scroll to position [0, 0]
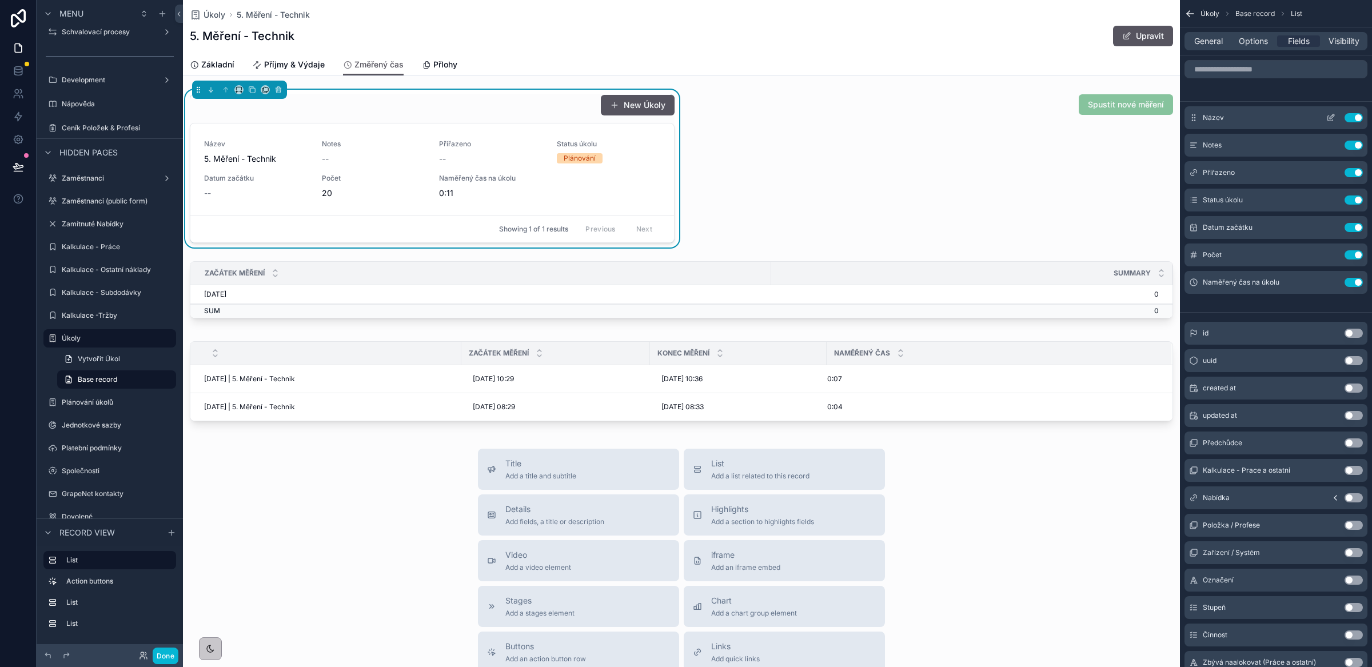
click at [1352, 119] on button "Use setting" at bounding box center [1354, 117] width 18 height 9
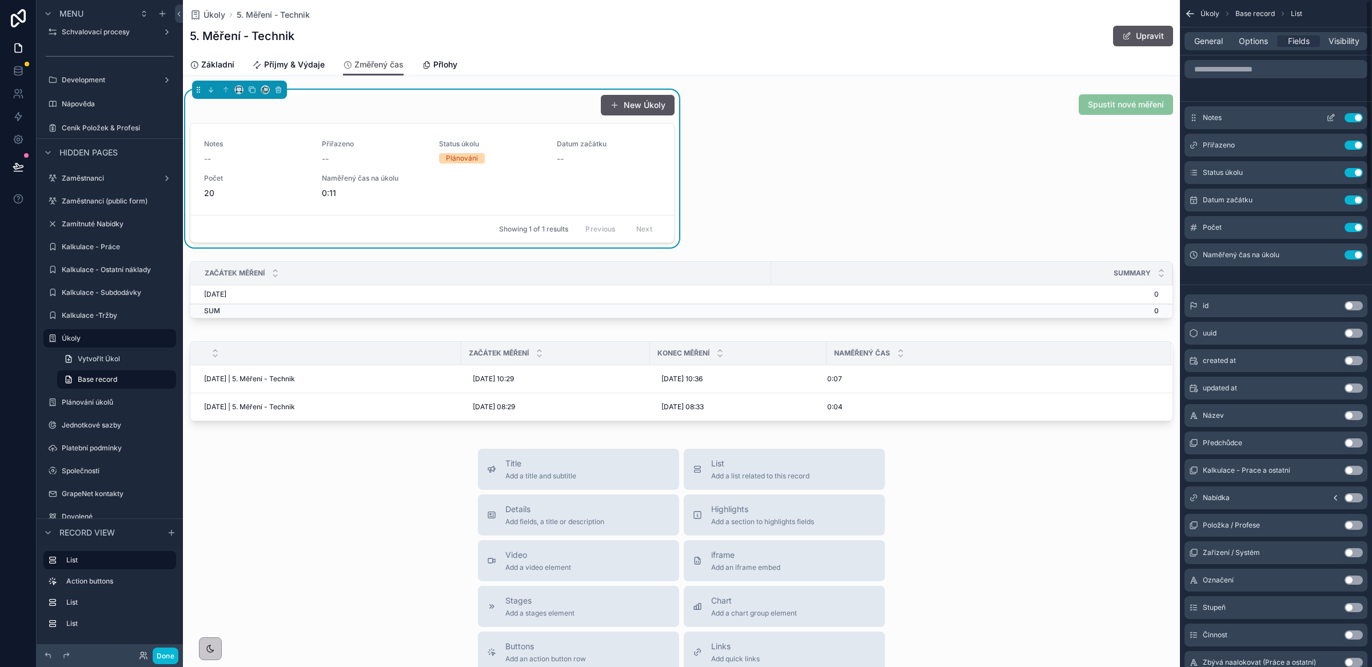
click at [1352, 118] on button "Use setting" at bounding box center [1354, 117] width 18 height 9
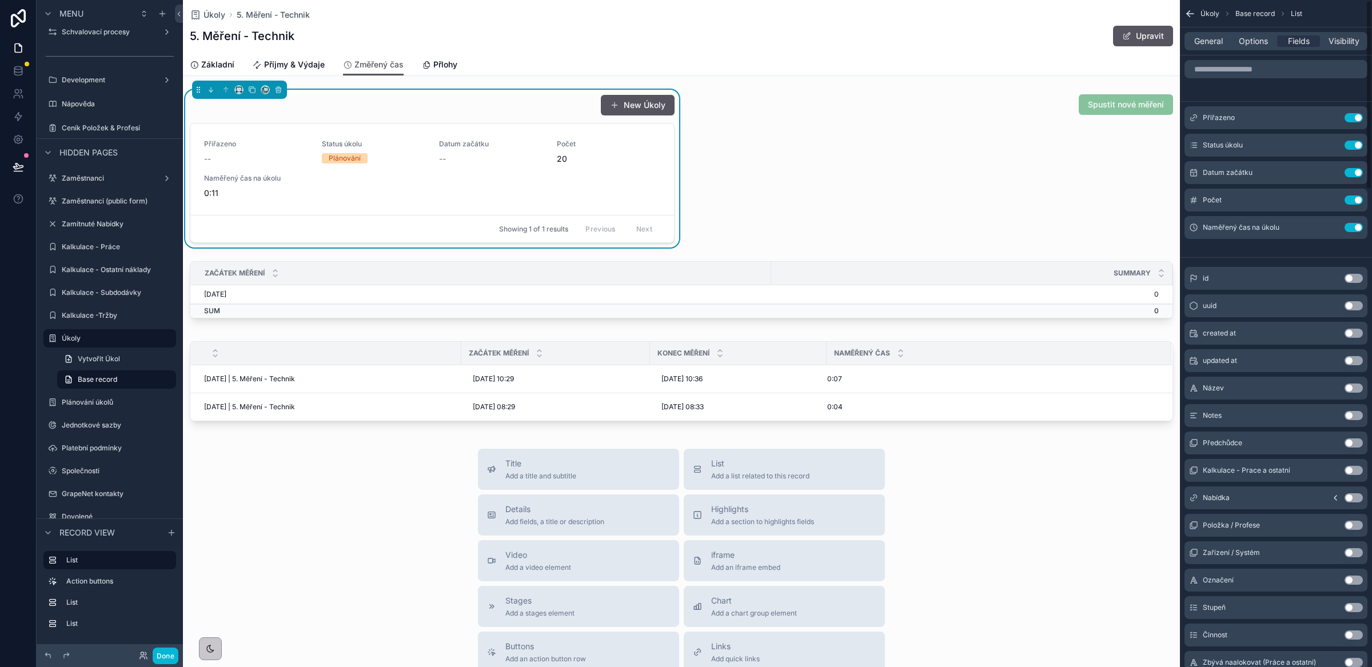
click at [1352, 118] on button "Use setting" at bounding box center [1354, 117] width 18 height 9
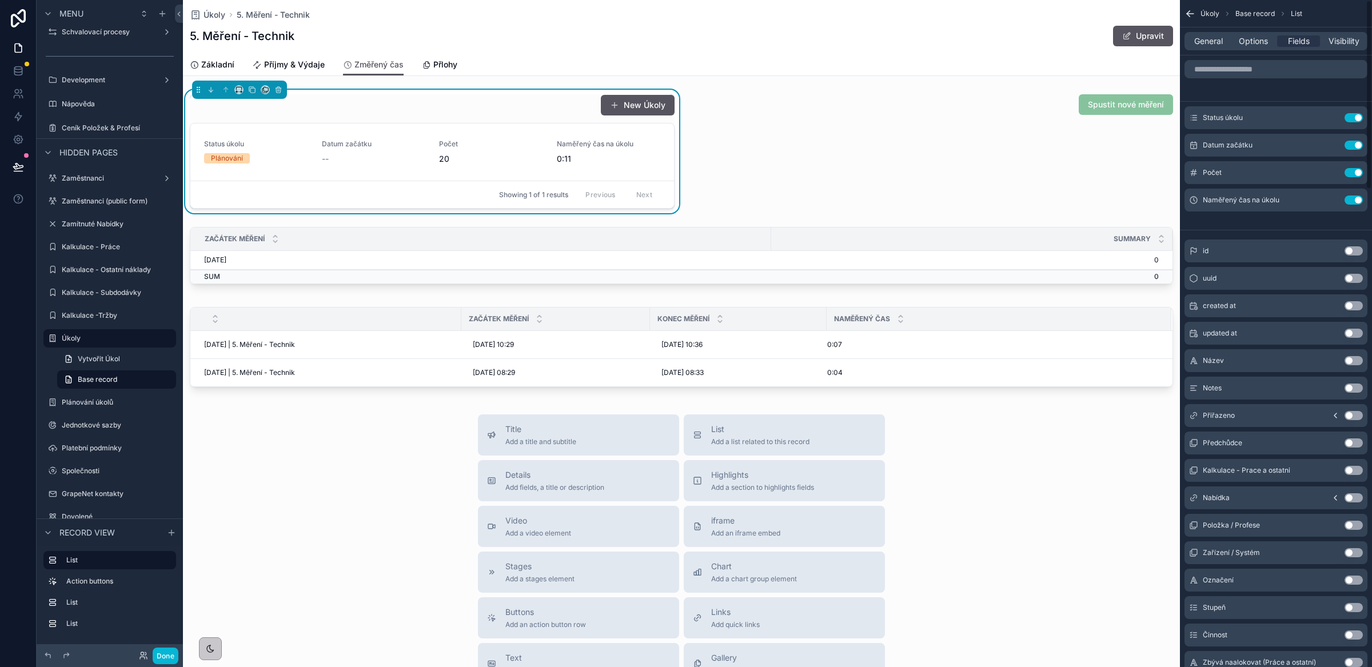
click at [1352, 118] on button "Use setting" at bounding box center [1354, 117] width 18 height 9
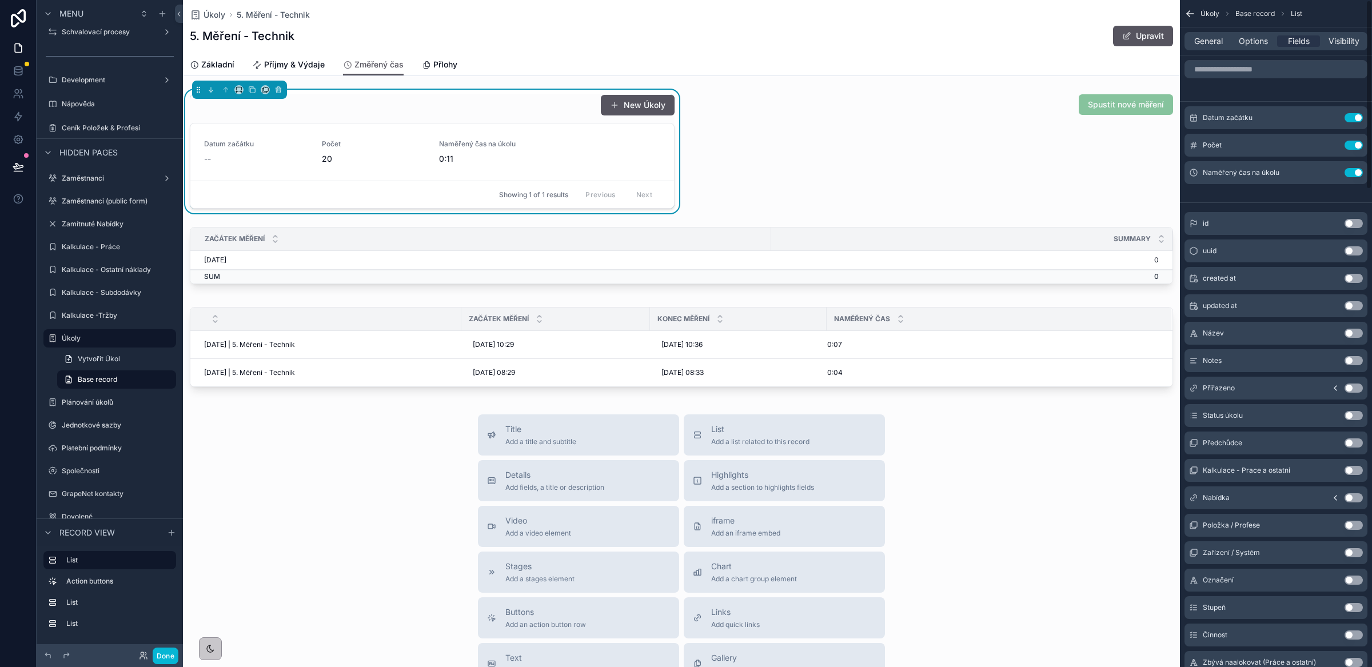
click at [1352, 118] on button "Use setting" at bounding box center [1354, 117] width 18 height 9
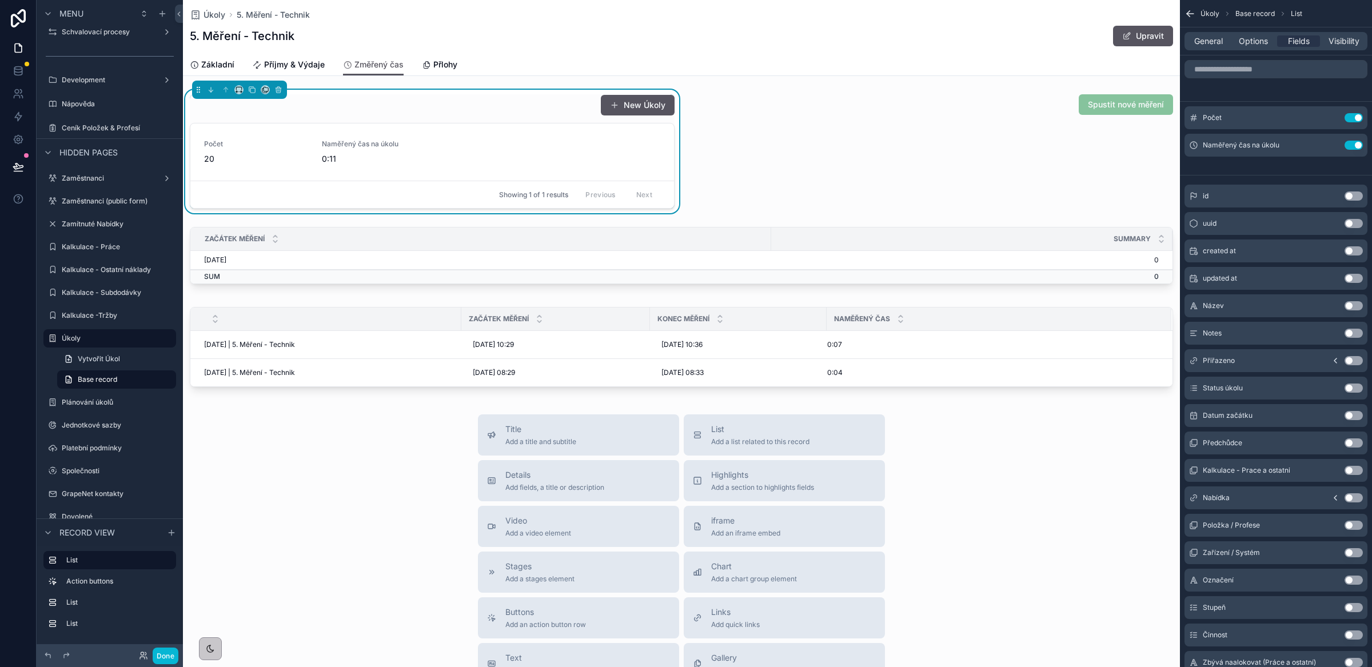
click at [1245, 34] on div "General Options Fields Visibility" at bounding box center [1276, 41] width 183 height 18
click at [1246, 39] on span "Options" at bounding box center [1253, 40] width 29 height 11
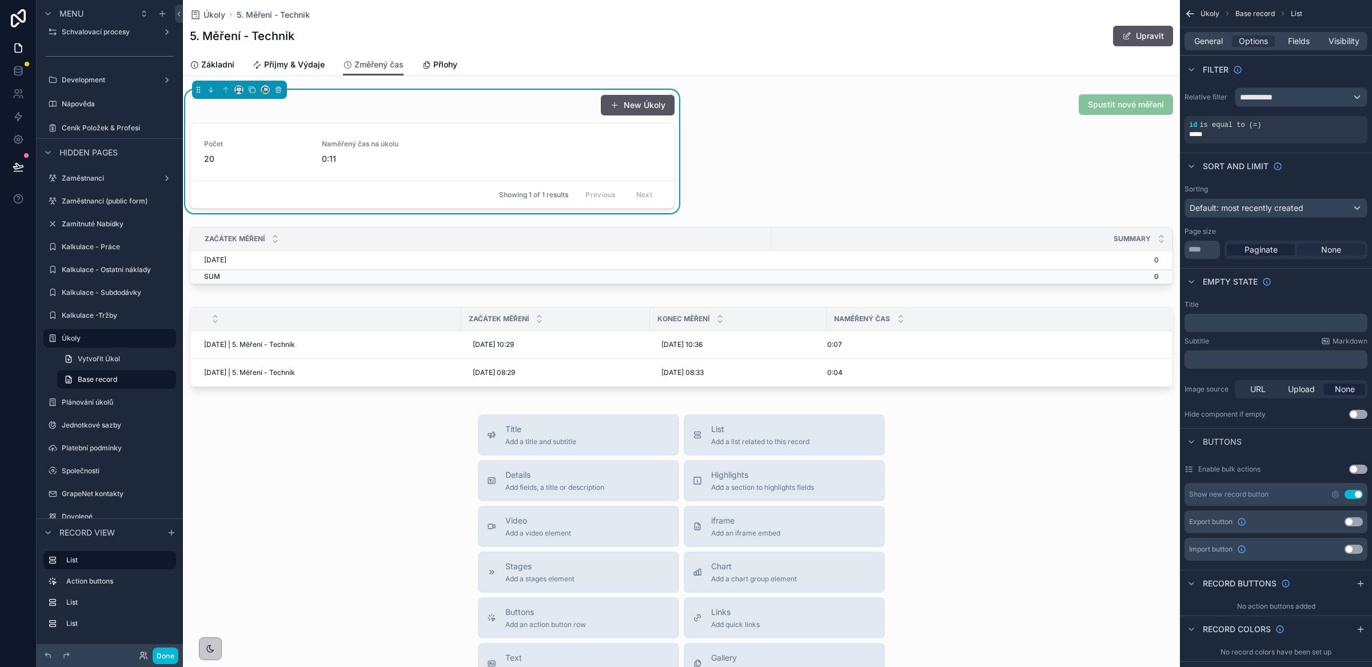
click at [1322, 249] on span "None" at bounding box center [1331, 249] width 20 height 11
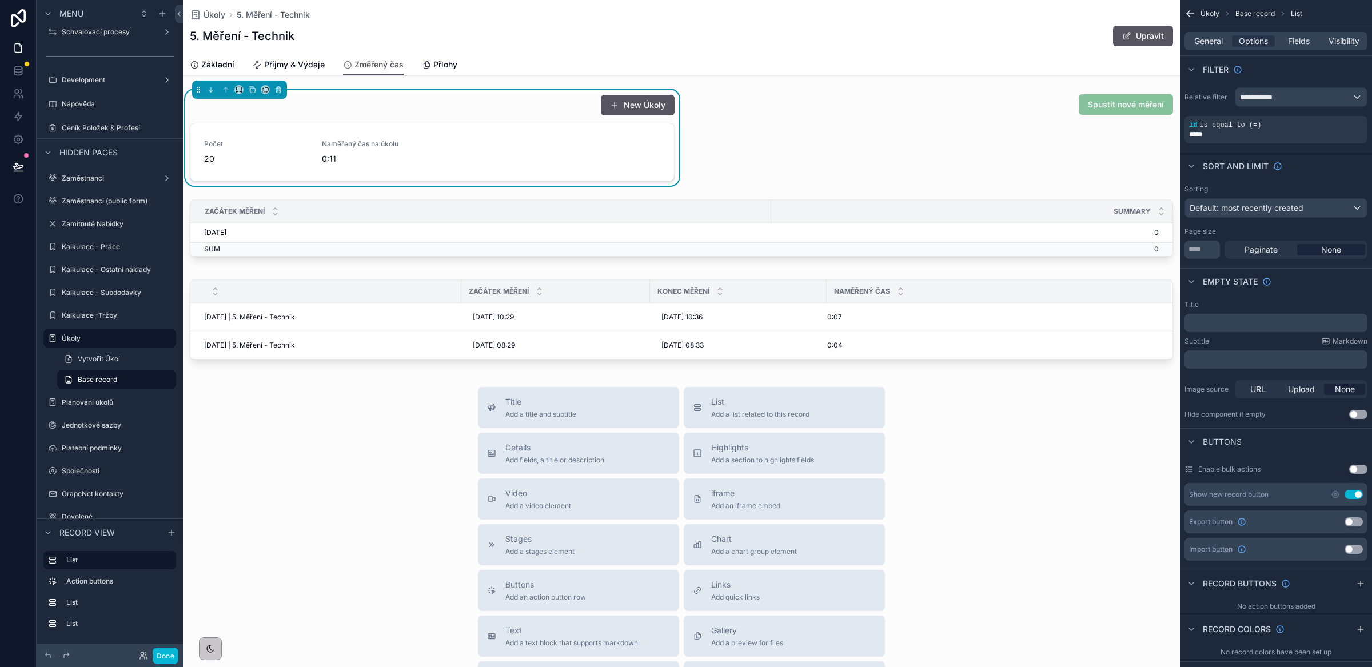
click at [1352, 494] on button "Use setting" at bounding box center [1354, 494] width 18 height 9
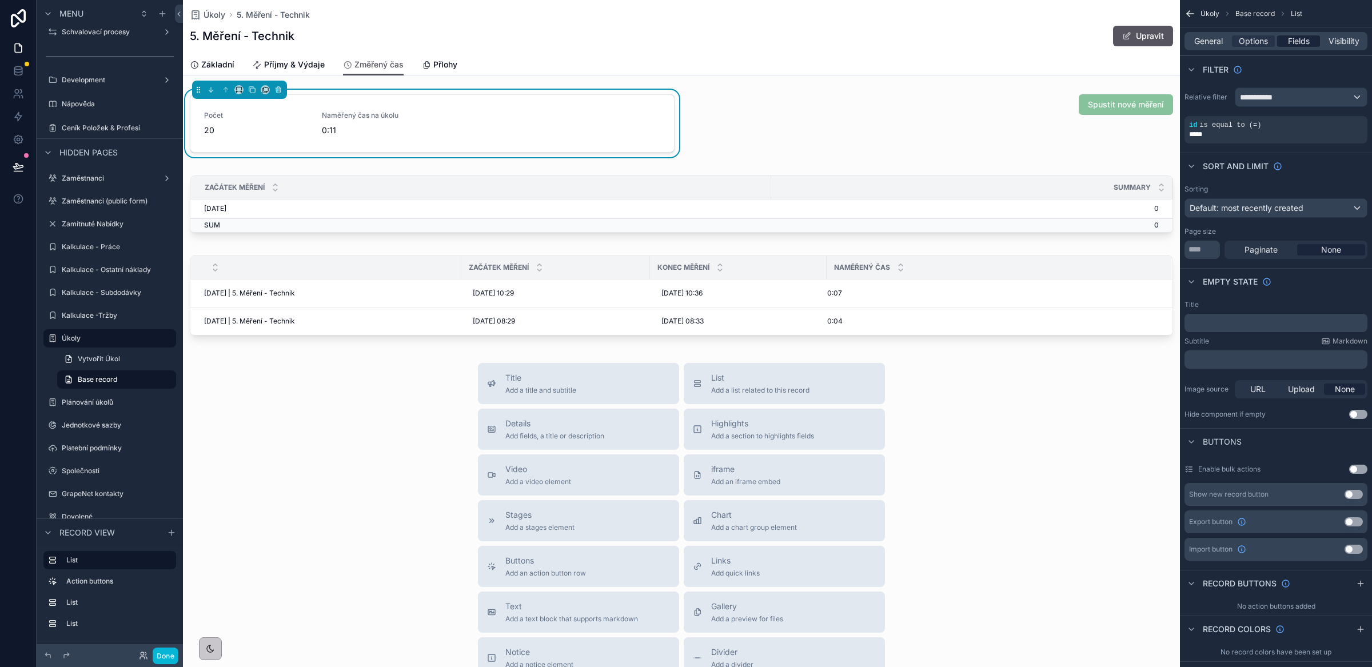
click at [1293, 41] on span "Fields" at bounding box center [1299, 40] width 22 height 11
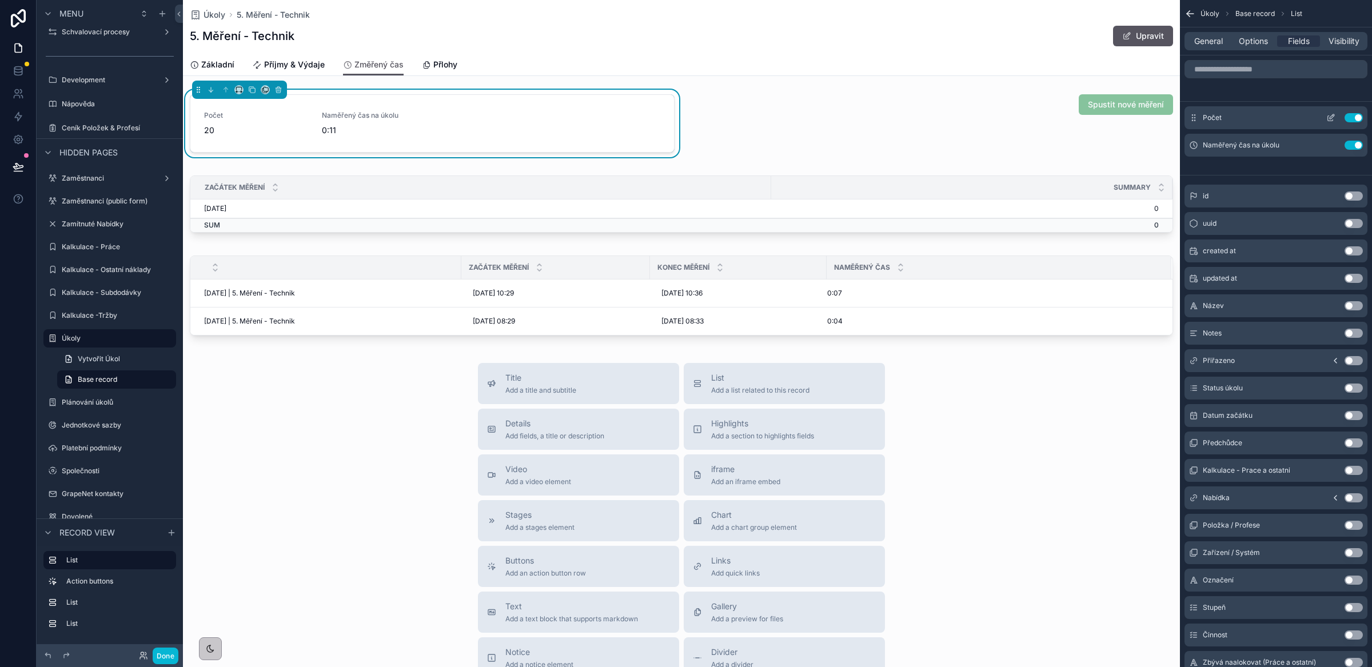
click at [1333, 117] on icon "scrollable content" at bounding box center [1330, 117] width 9 height 9
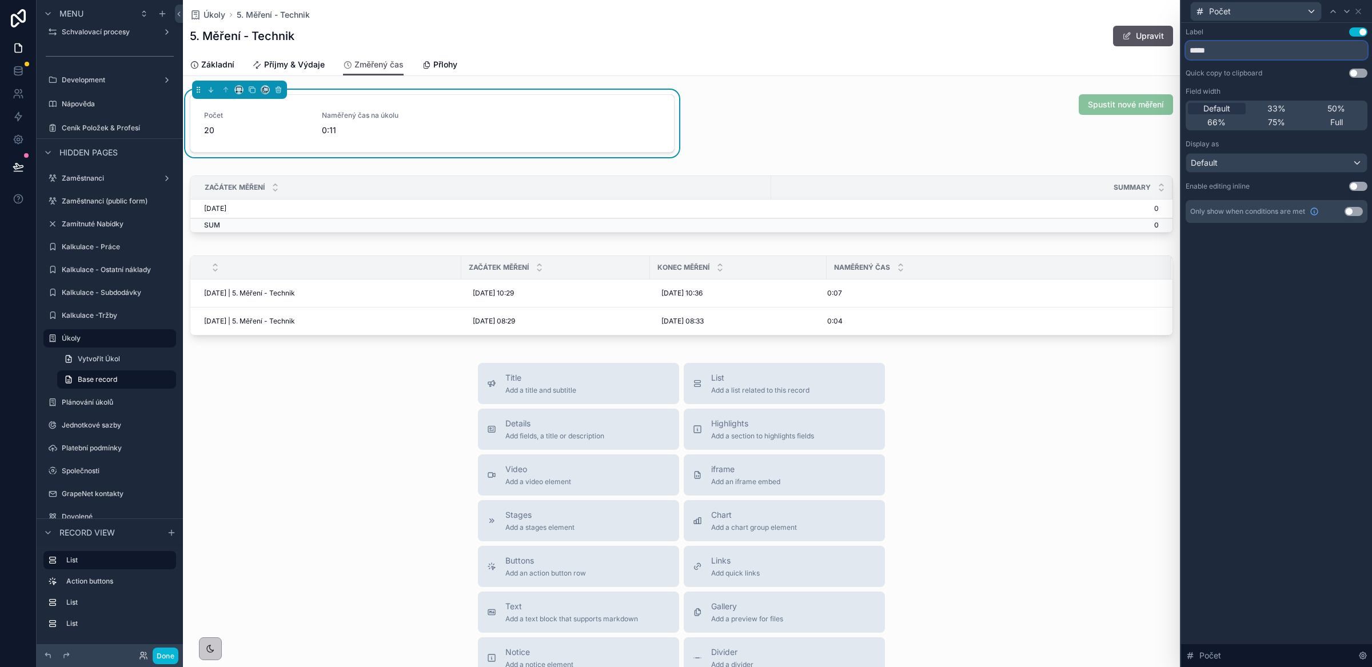
click at [1208, 47] on input "*****" at bounding box center [1277, 50] width 182 height 18
type input "**********"
click at [1310, 78] on div "**********" at bounding box center [1277, 125] width 182 height 196
click at [240, 89] on icon "scrollable content" at bounding box center [239, 90] width 8 height 8
click at [256, 148] on span "33%" at bounding box center [253, 155] width 18 height 14
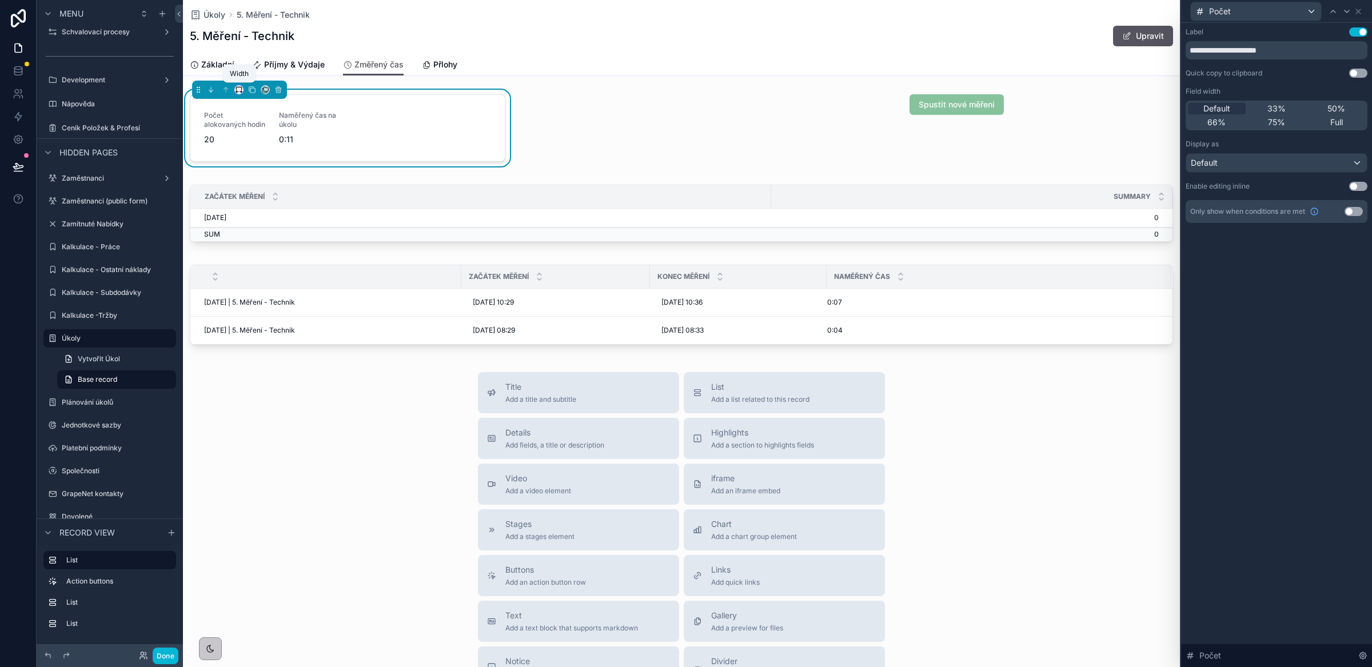
click at [240, 88] on icon "scrollable content" at bounding box center [239, 90] width 8 height 8
click at [249, 172] on span "50%" at bounding box center [253, 177] width 18 height 14
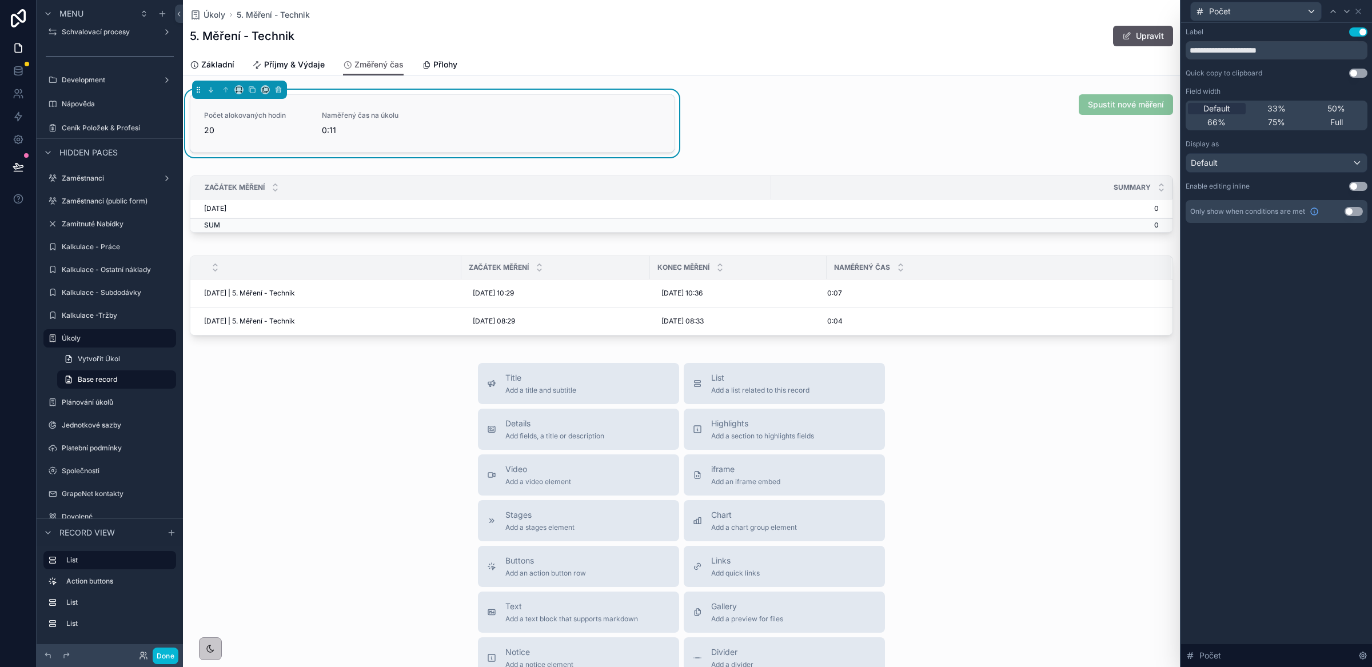
click at [570, 121] on div "Počet alokovaných hodin 20 Naměřený čas na úkolu 0:11" at bounding box center [432, 123] width 456 height 25
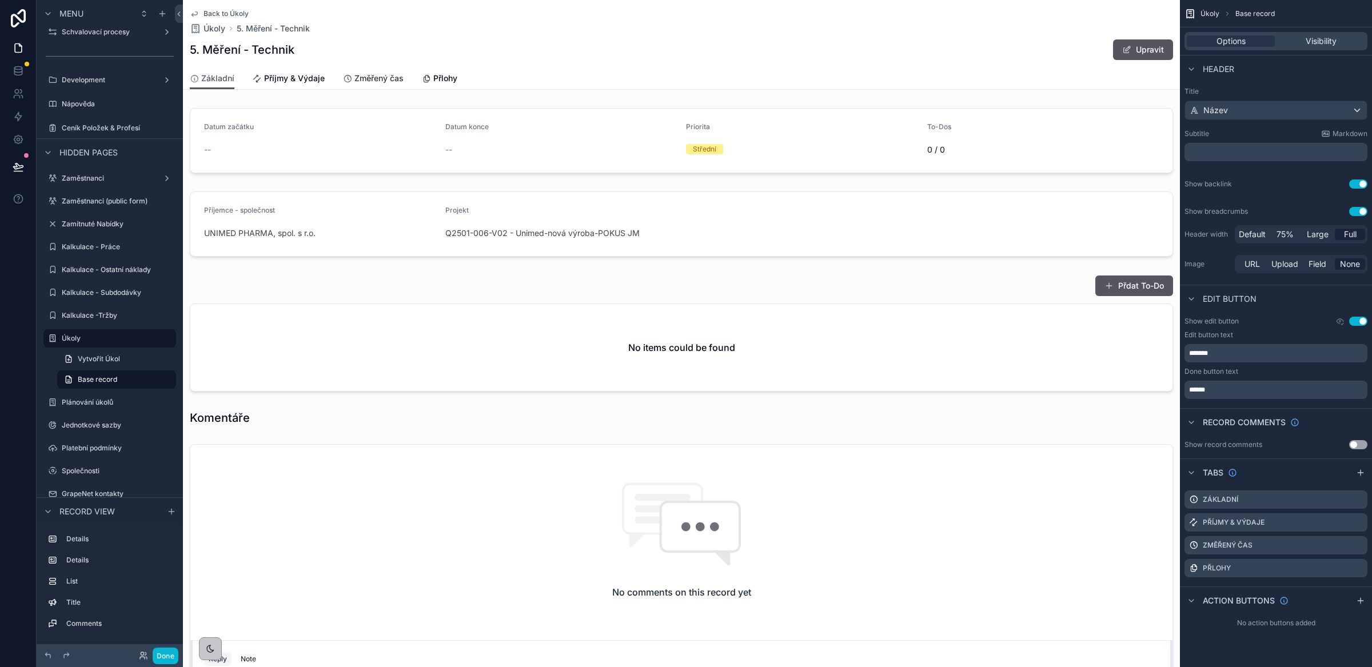
click at [363, 77] on span "Změřený čas" at bounding box center [378, 78] width 49 height 11
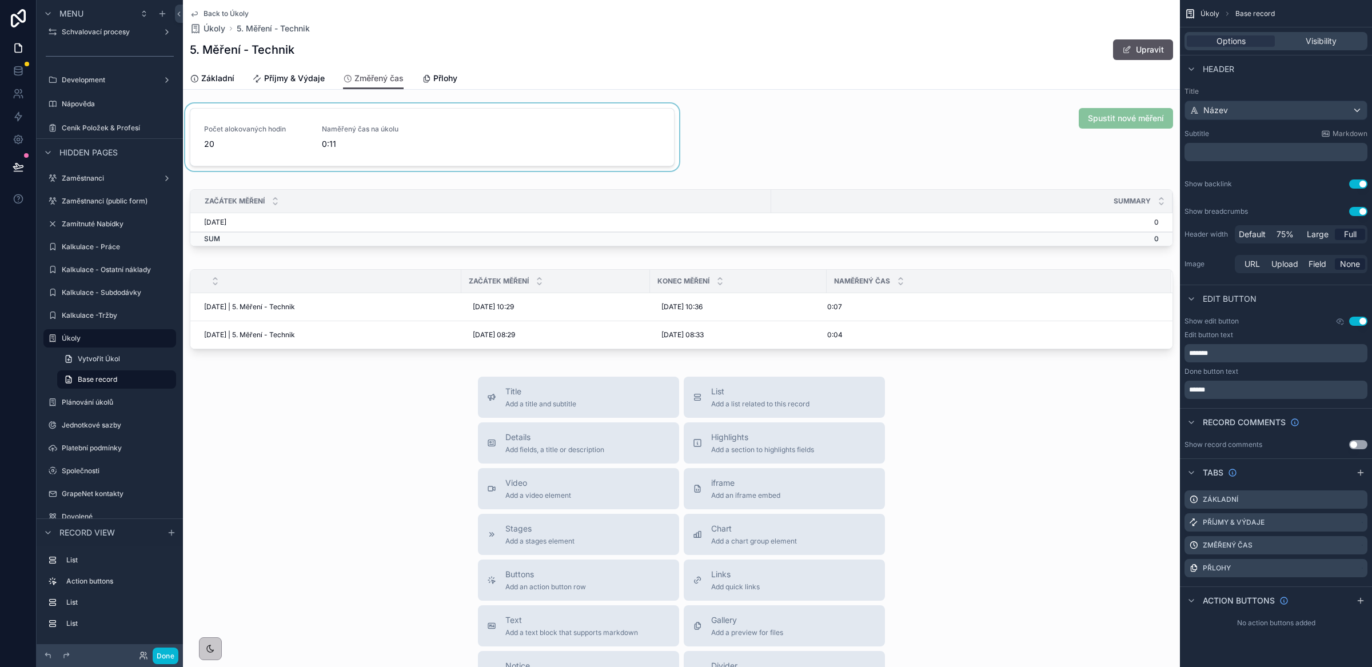
click at [536, 138] on div "scrollable content" at bounding box center [432, 139] width 499 height 72
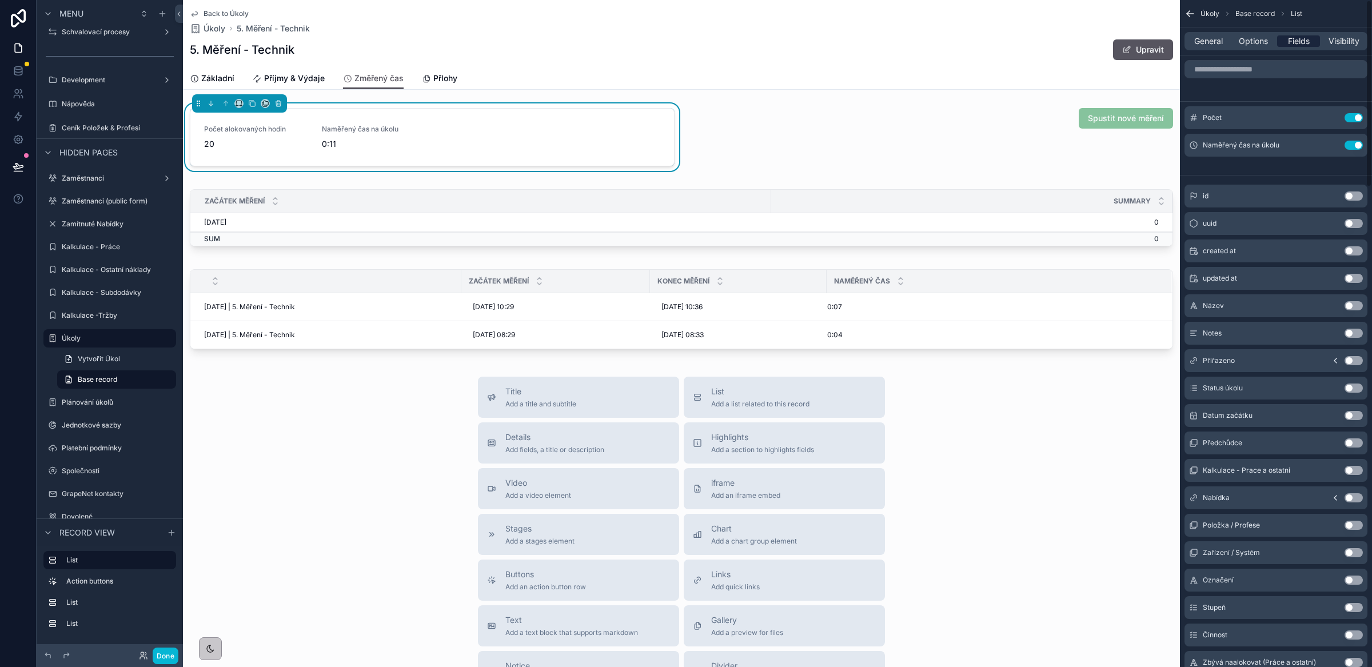
click at [1300, 41] on span "Fields" at bounding box center [1299, 40] width 22 height 11
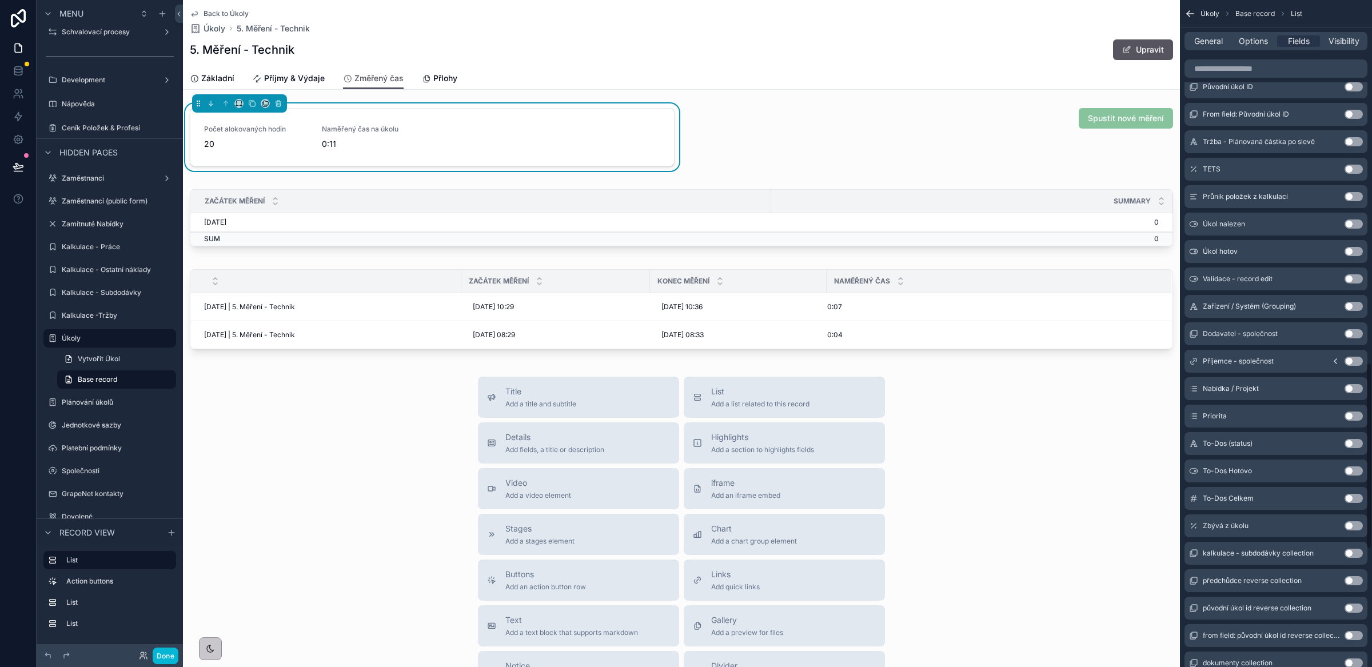
scroll to position [1711, 0]
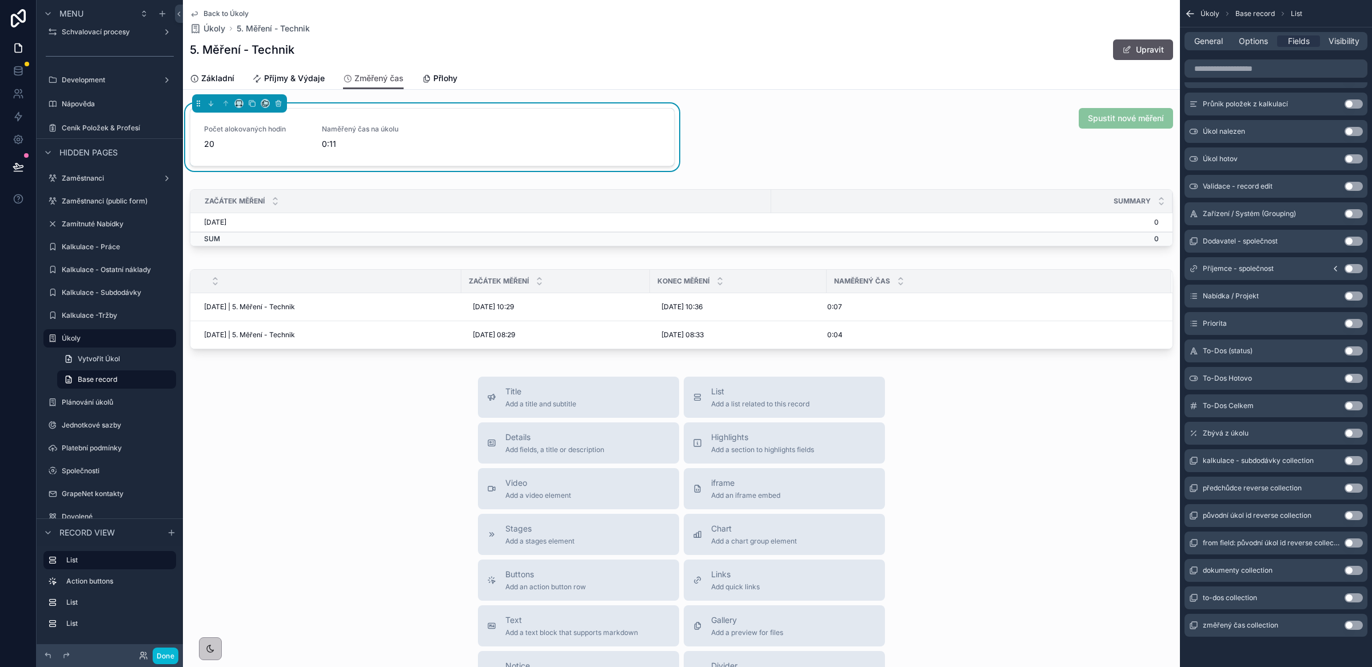
click at [1354, 433] on button "Use setting" at bounding box center [1354, 433] width 18 height 9
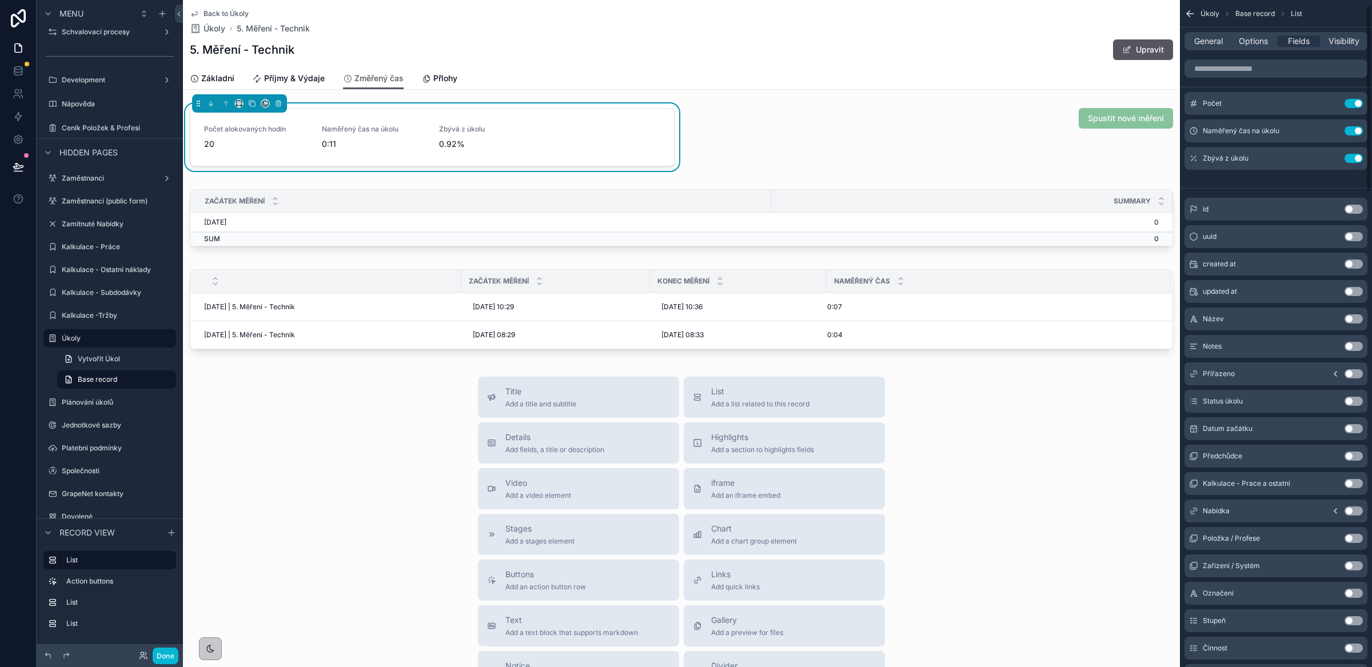
scroll to position [0, 0]
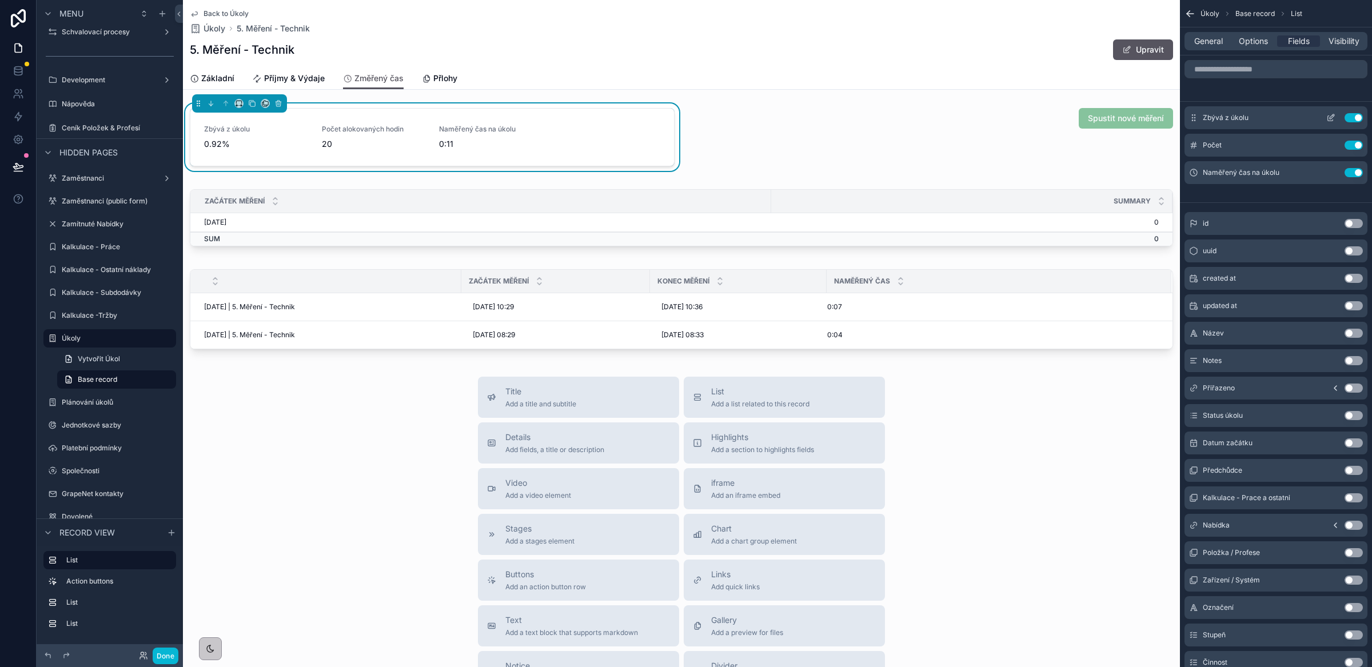
click at [1330, 117] on icon "scrollable content" at bounding box center [1332, 116] width 5 height 5
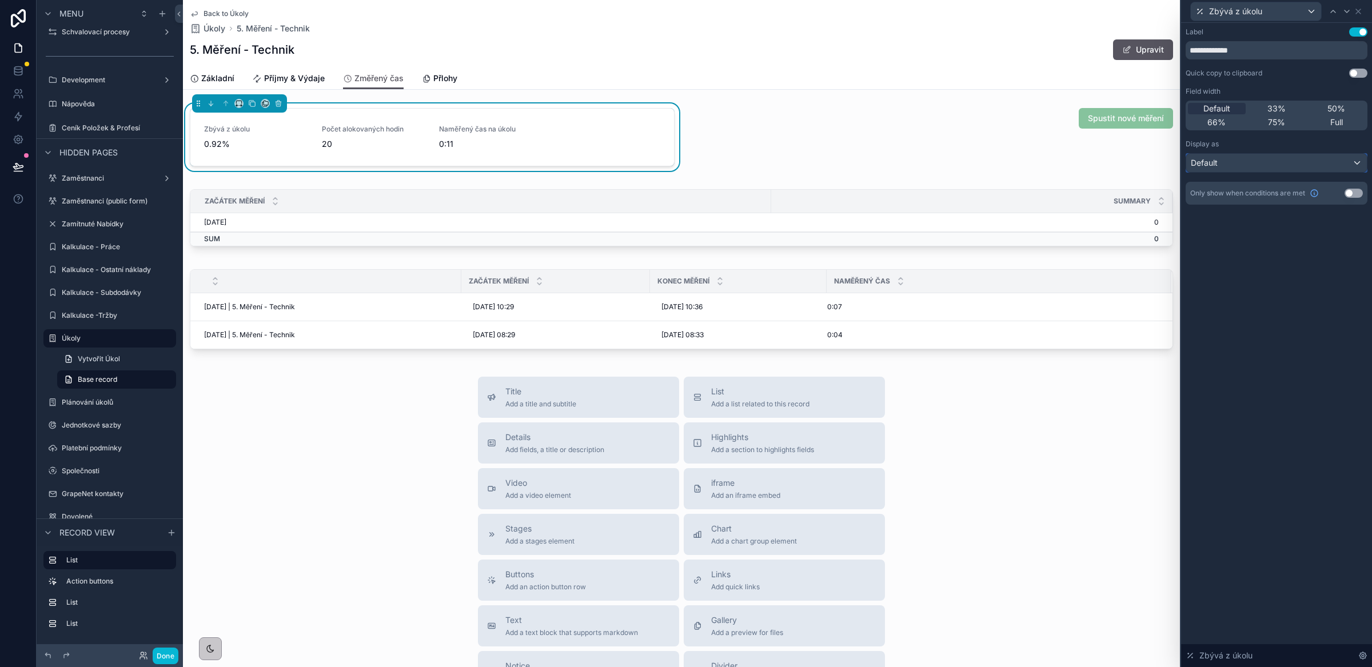
click at [1303, 172] on button "Default" at bounding box center [1277, 162] width 182 height 19
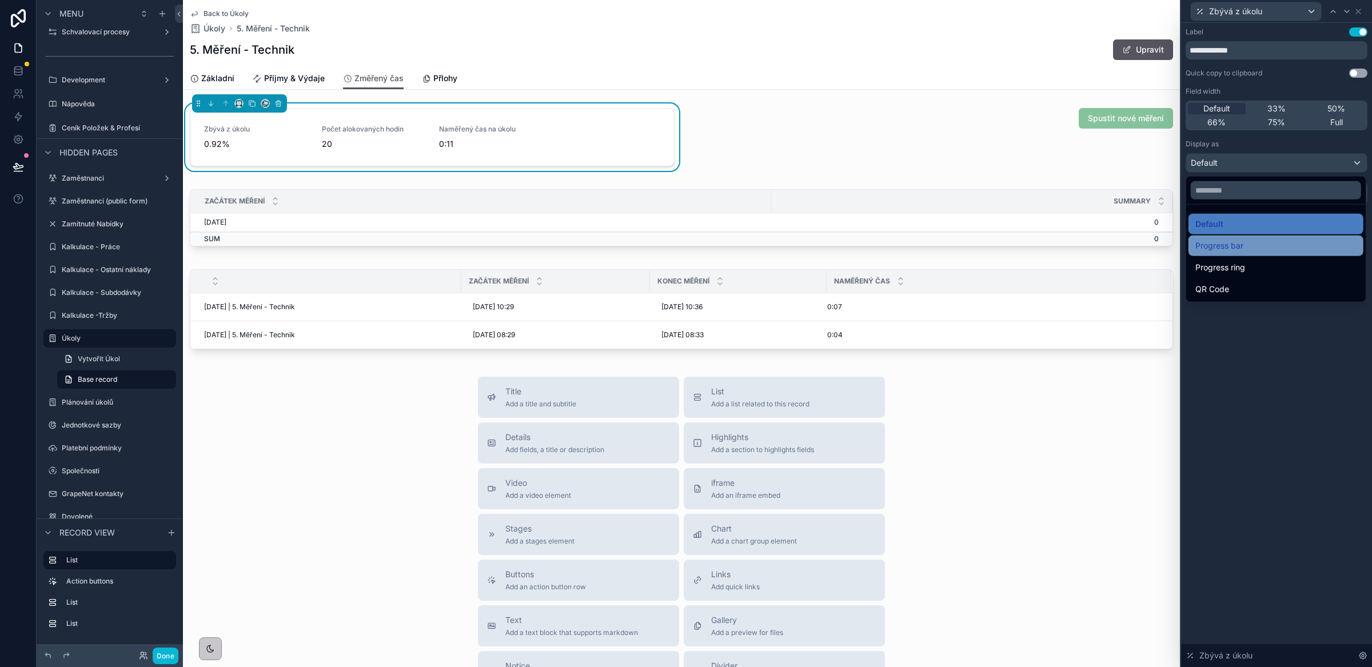
click at [1253, 242] on div "Progress bar" at bounding box center [1276, 246] width 161 height 14
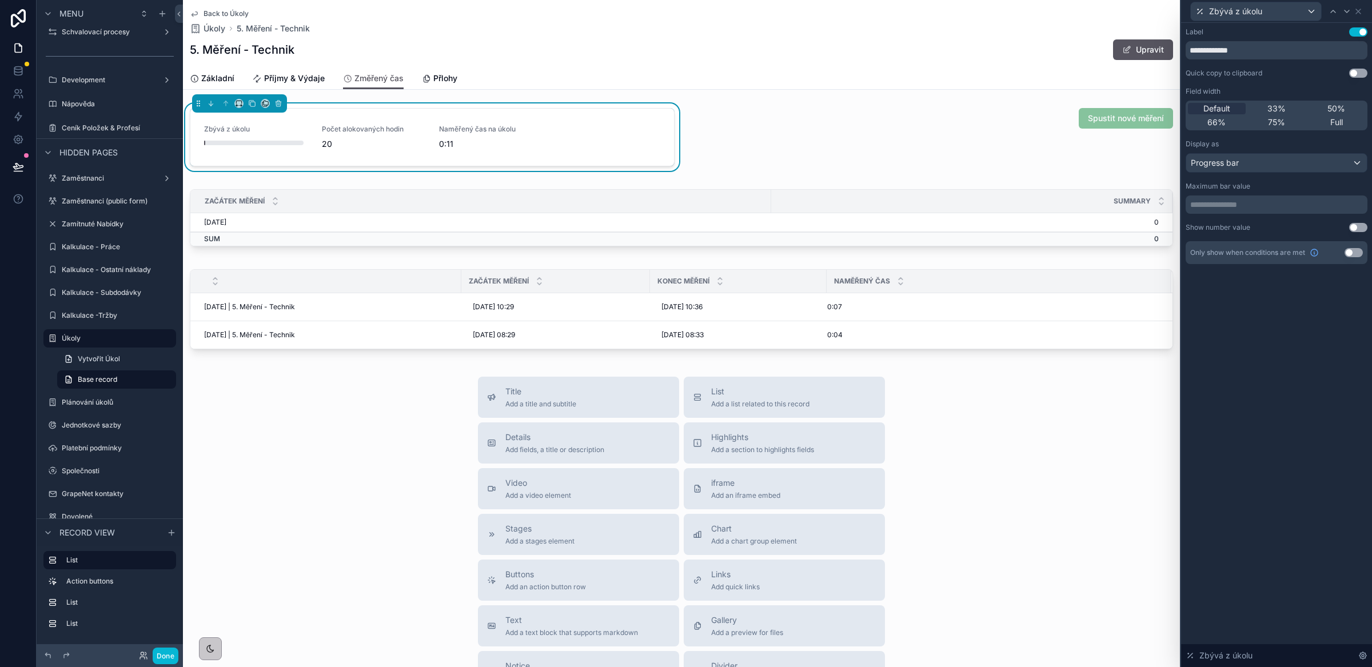
click at [1360, 230] on button "Use setting" at bounding box center [1358, 227] width 18 height 9
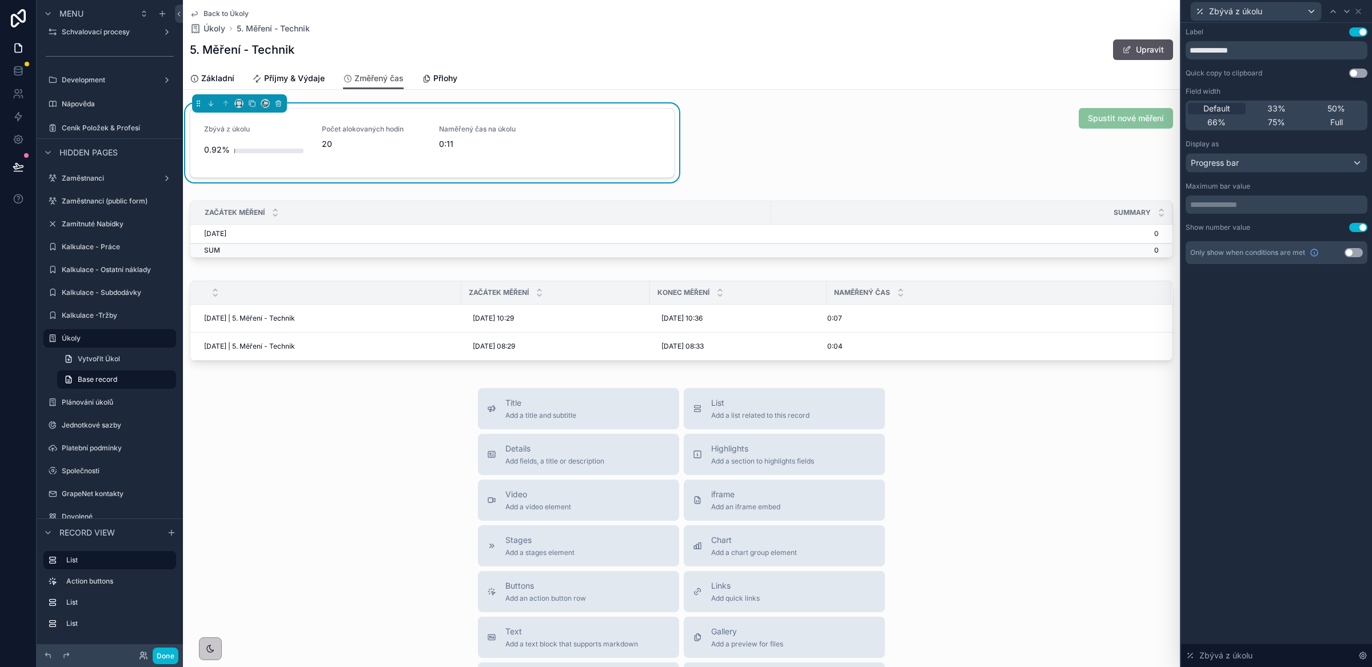
click at [1356, 30] on button "Use setting" at bounding box center [1358, 31] width 18 height 9
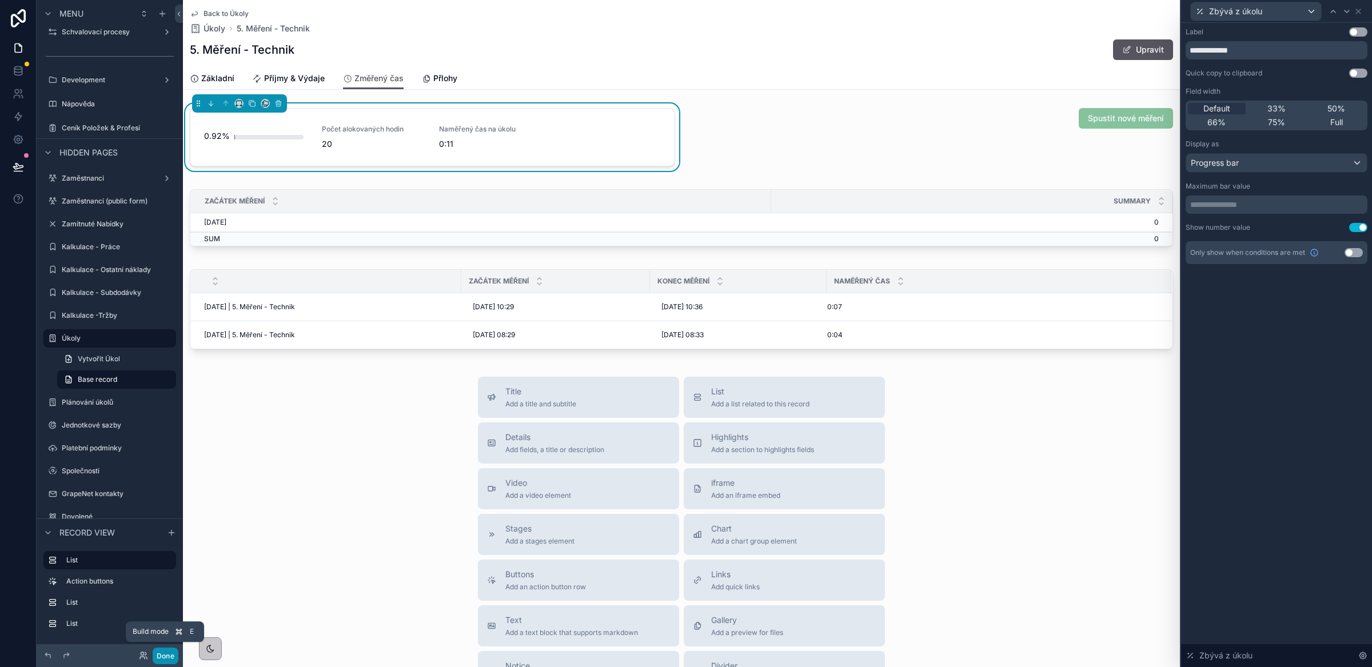
click at [165, 655] on button "Done" at bounding box center [166, 656] width 26 height 17
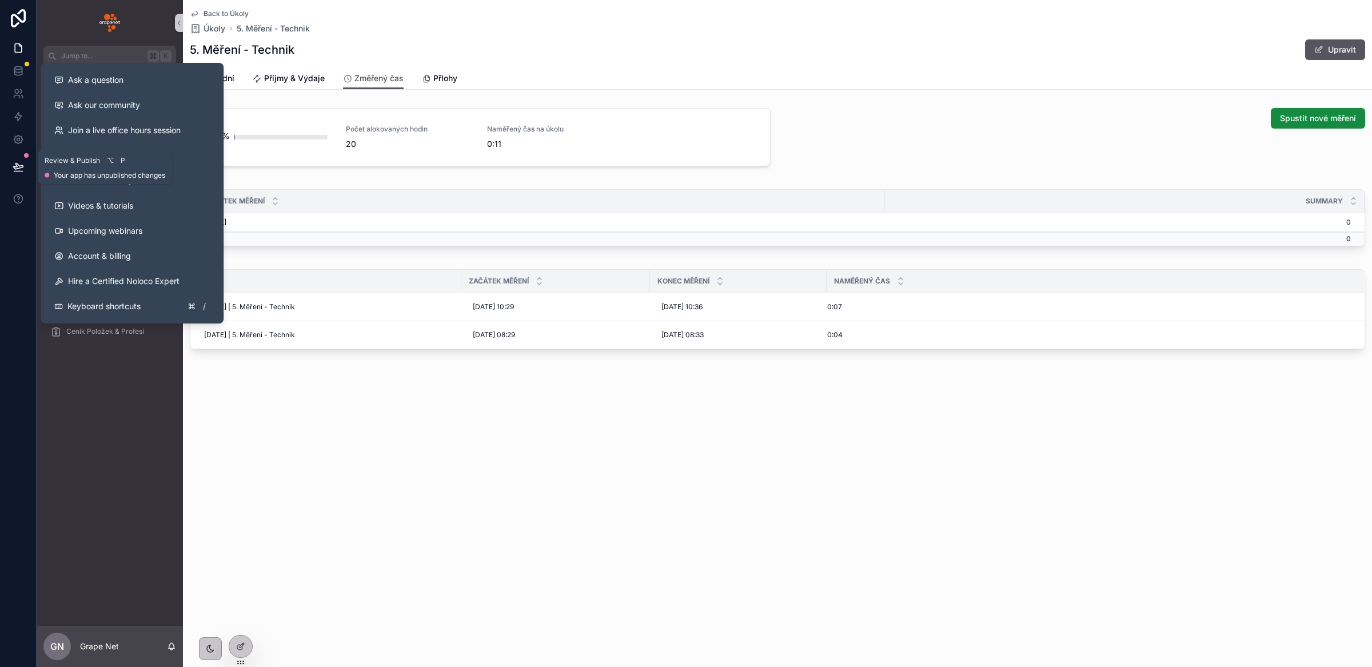
click at [19, 163] on icon at bounding box center [18, 166] width 11 height 11
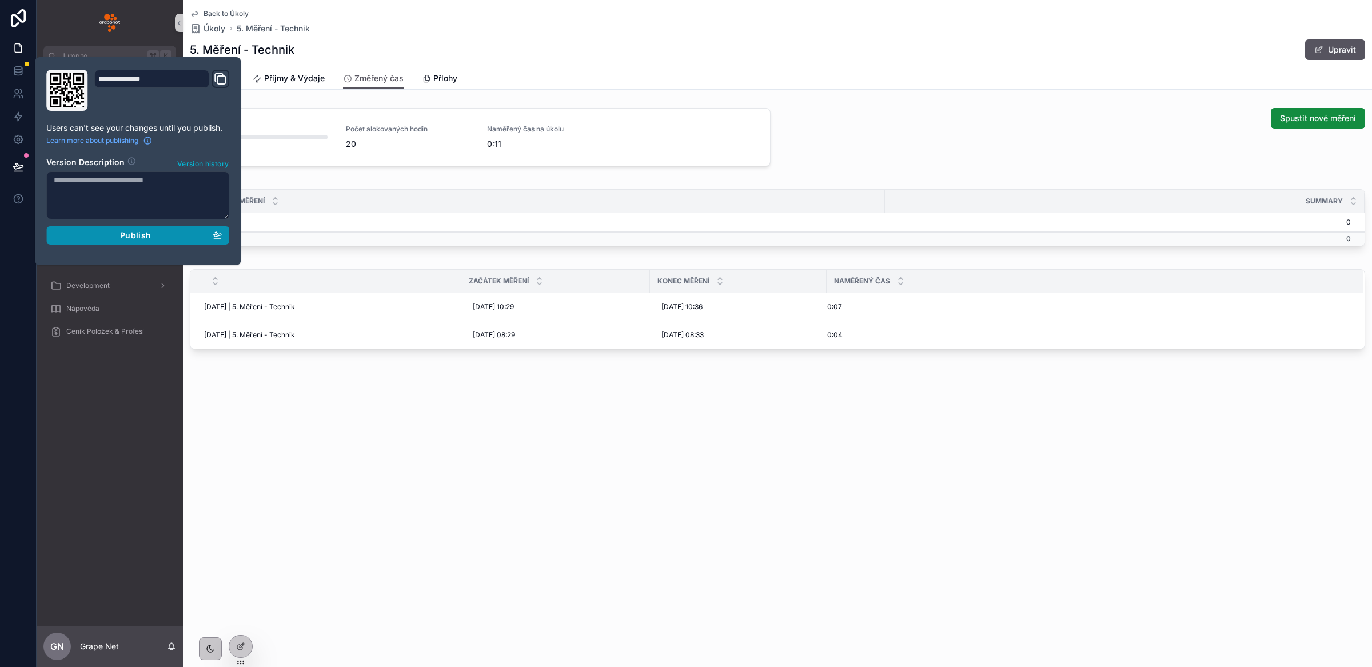
click at [119, 238] on div "Publish" at bounding box center [138, 235] width 168 height 10
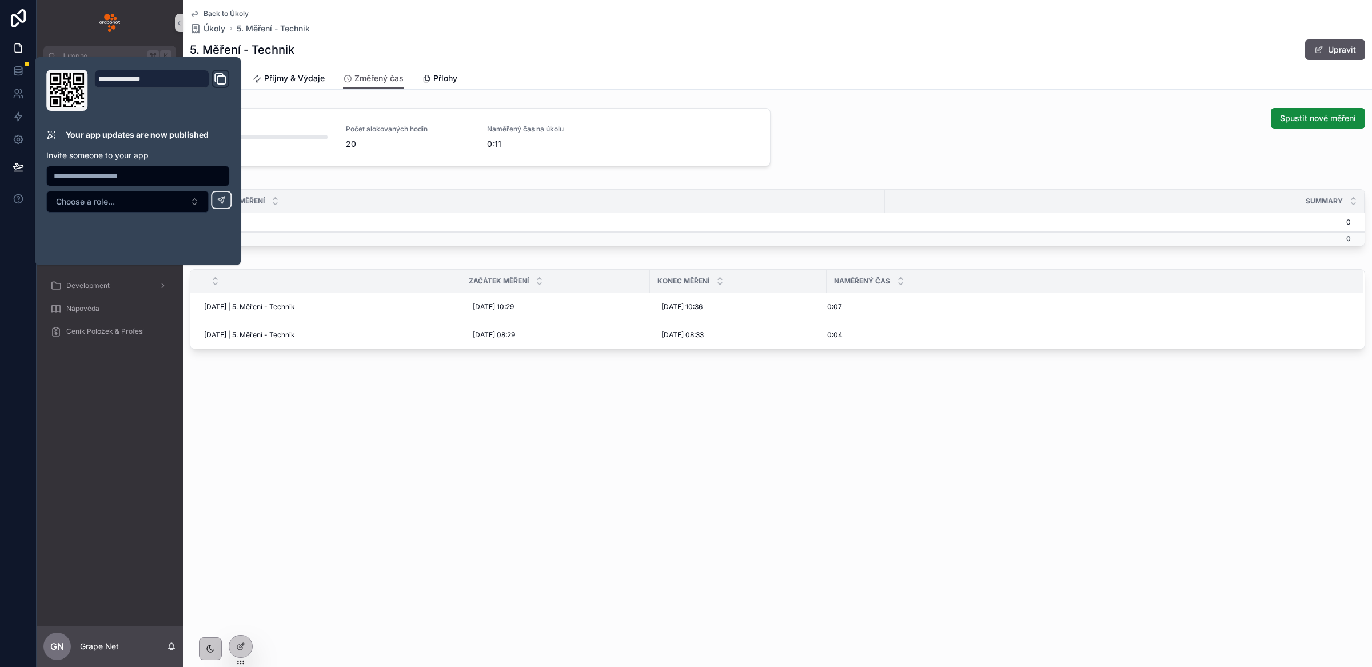
click at [629, 467] on div "Back to Úkoly Úkoly 5. Měření - Technik 5. Měření - Technik Upravit Změřený čas…" at bounding box center [777, 333] width 1189 height 667
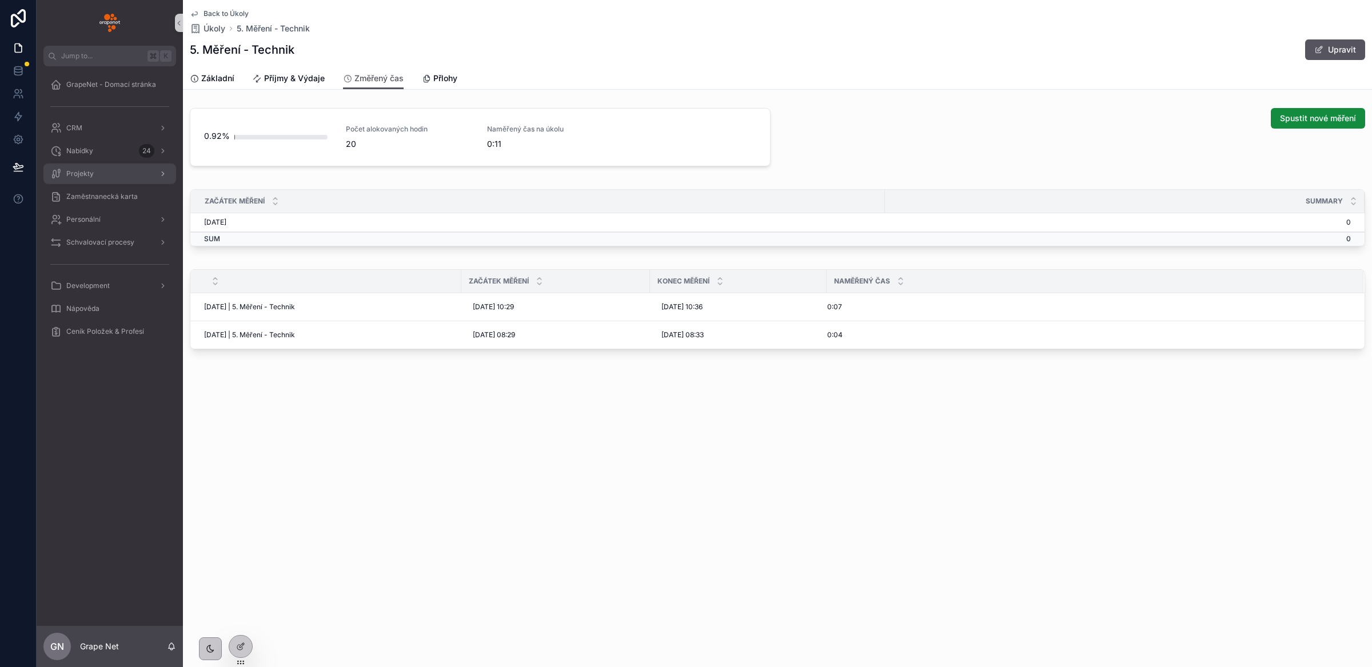
click at [109, 178] on div "Projekty" at bounding box center [109, 174] width 119 height 18
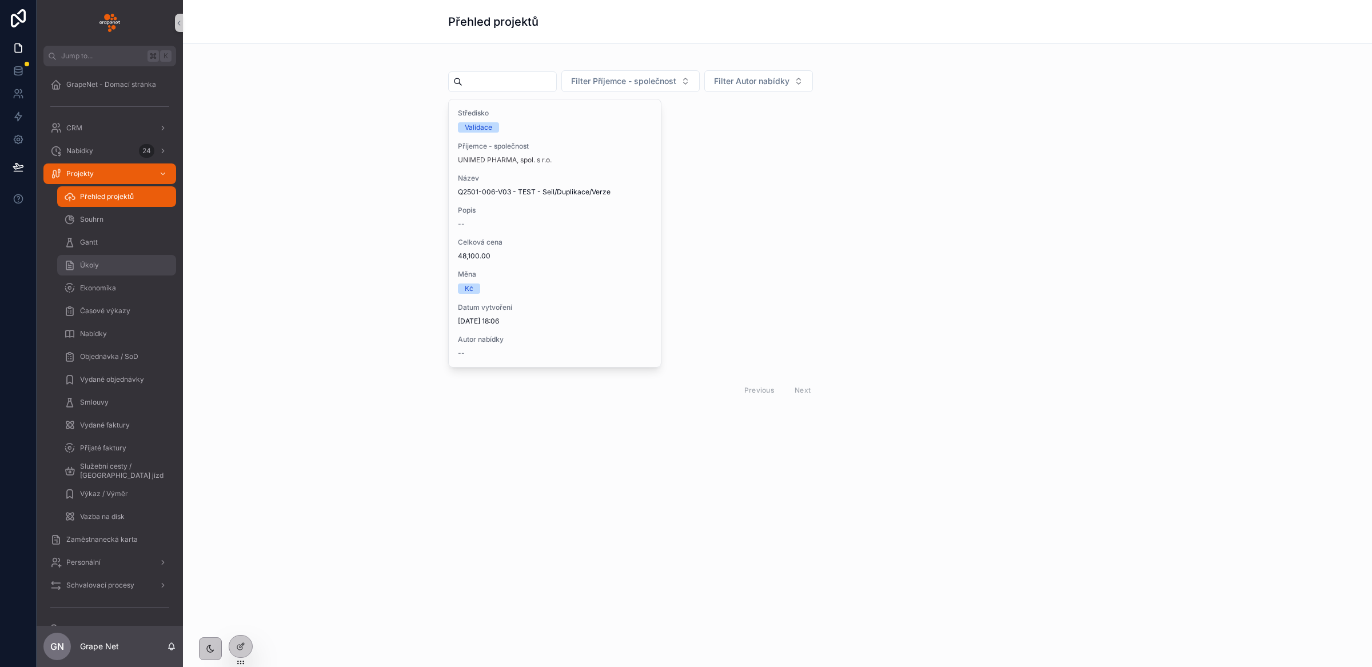
click at [97, 272] on div "Úkoly" at bounding box center [116, 265] width 105 height 18
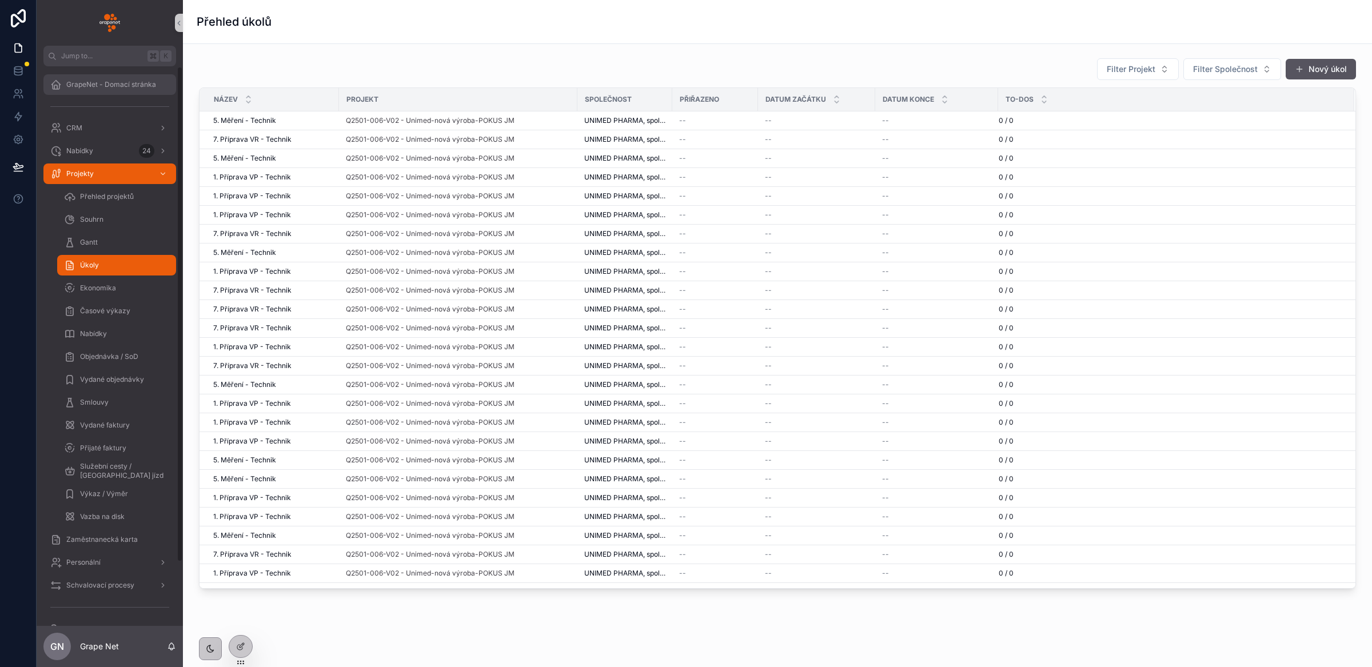
click at [106, 83] on span "GrapeNet - Domací stránka" at bounding box center [111, 84] width 90 height 9
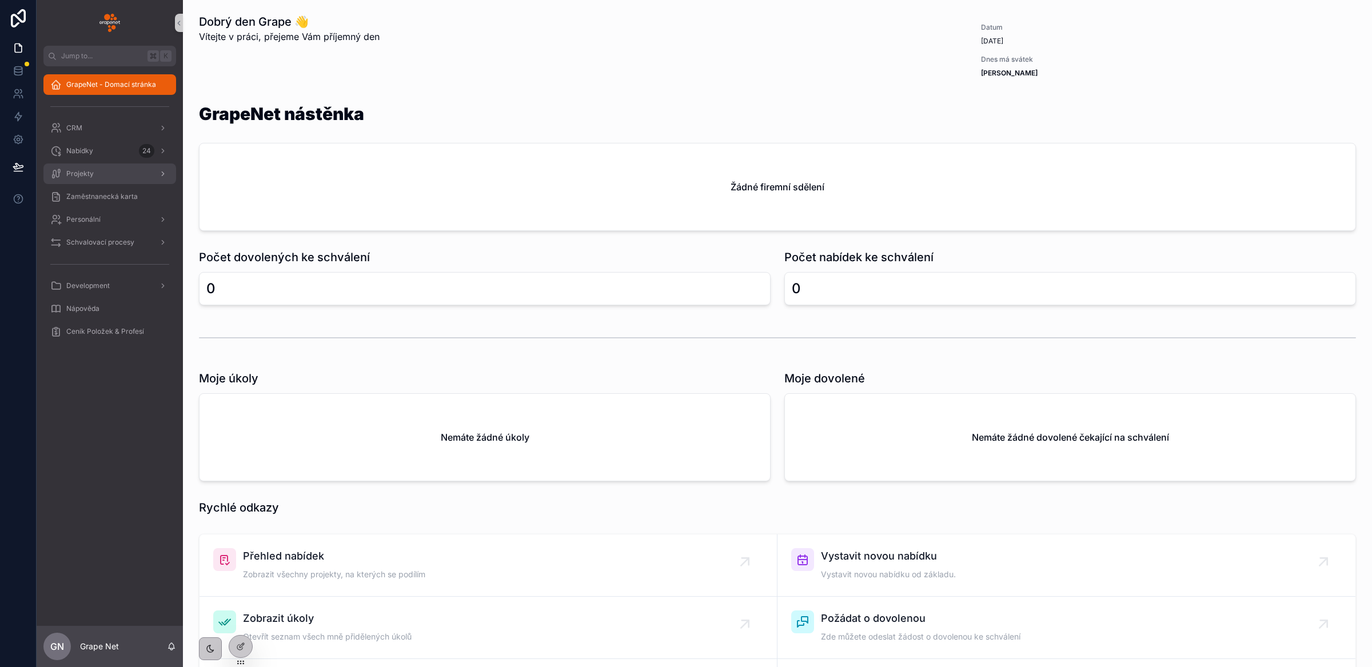
click at [87, 177] on span "Projekty" at bounding box center [79, 173] width 27 height 9
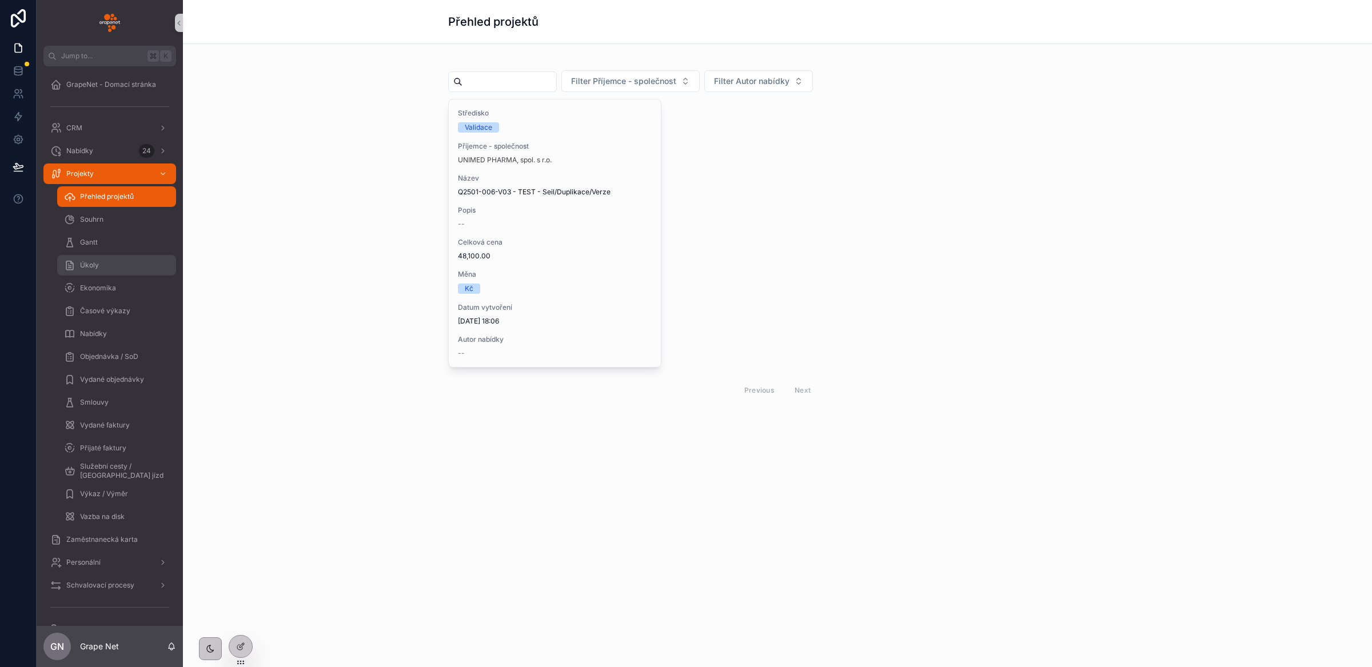
click at [91, 268] on span "Úkoly" at bounding box center [89, 265] width 19 height 9
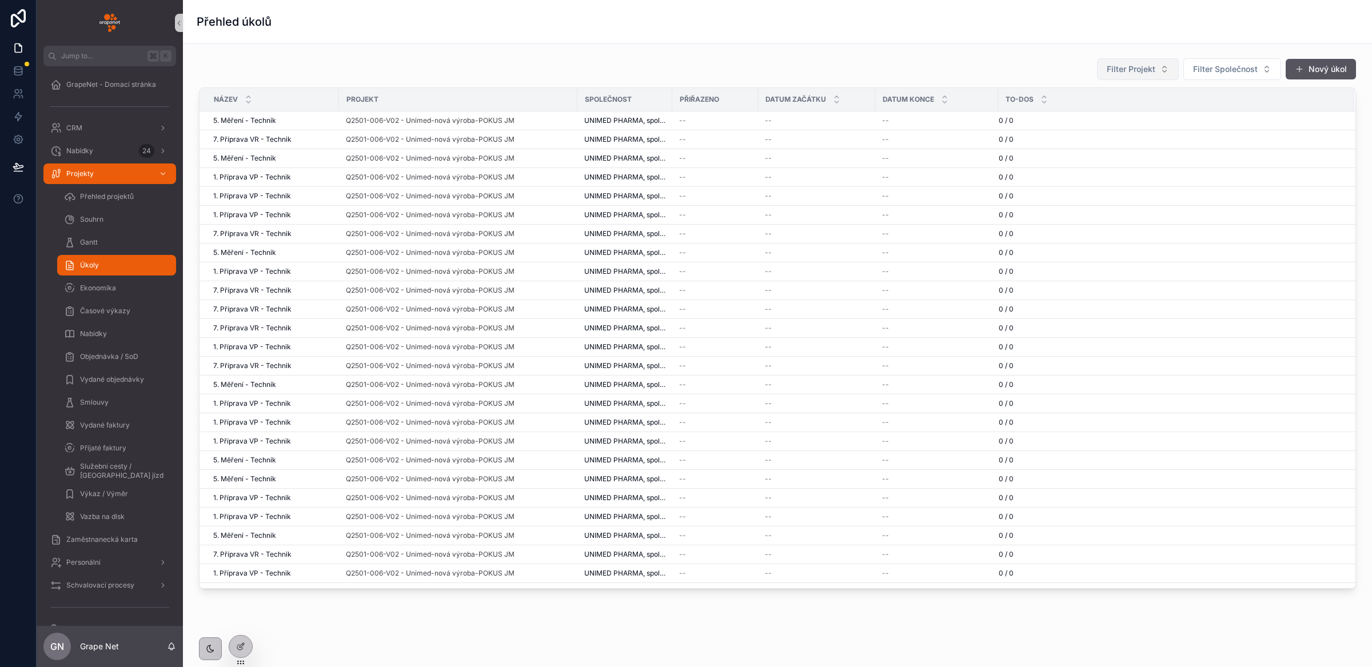
click at [1138, 73] on span "Filter Projekt" at bounding box center [1131, 68] width 49 height 11
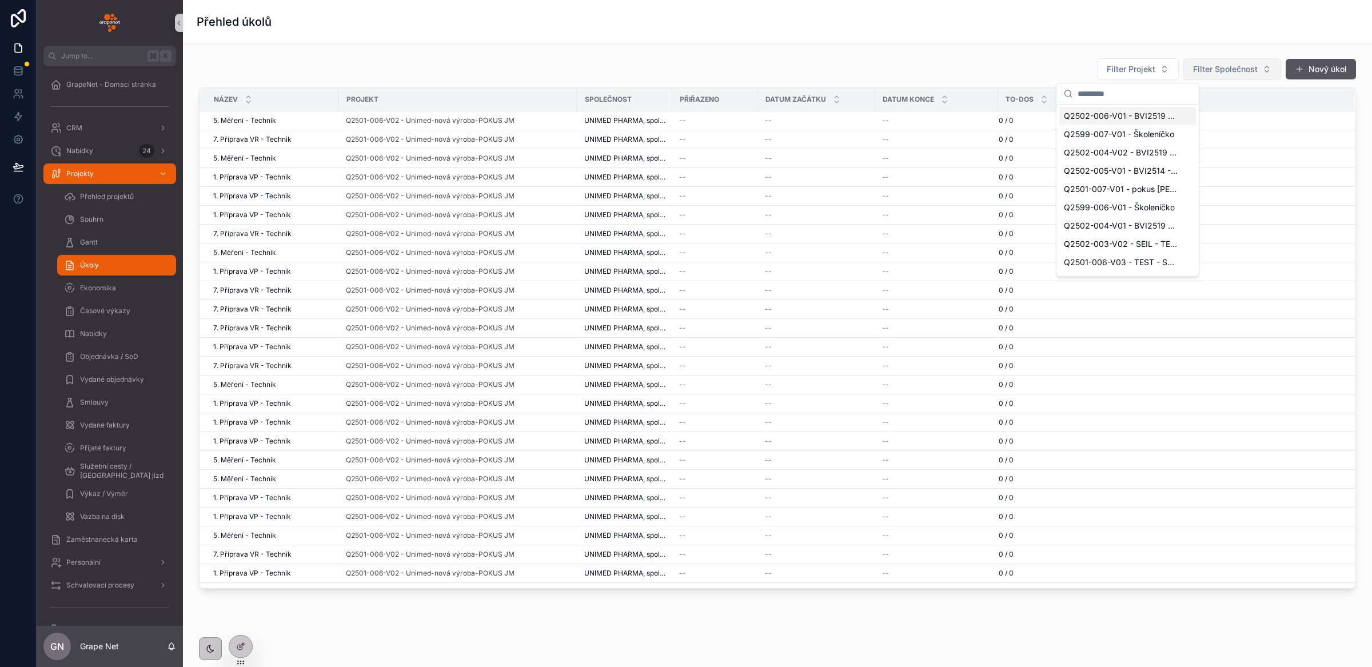
click at [1203, 65] on span "Filter Společnost" at bounding box center [1225, 68] width 65 height 11
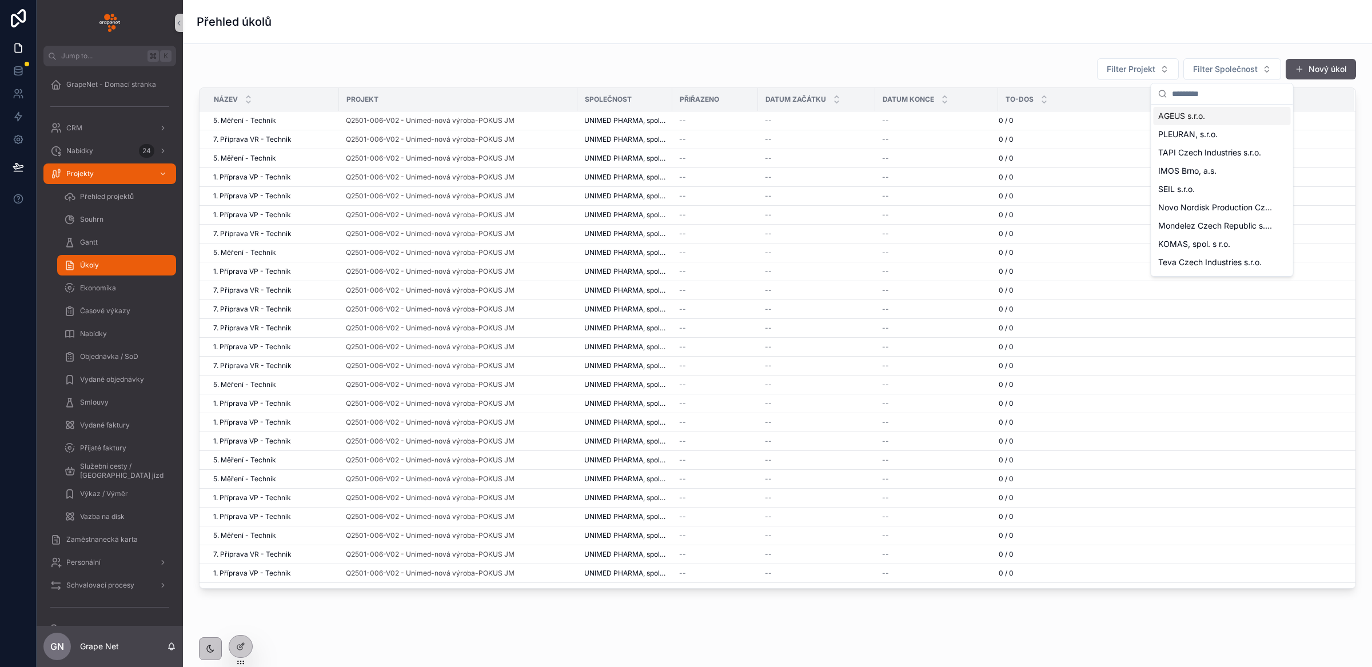
click at [686, 47] on div "Filter Projekt Filter Společnost Nový úkol Název Projekt Společnost Přiřazeno D…" at bounding box center [777, 355] width 1189 height 623
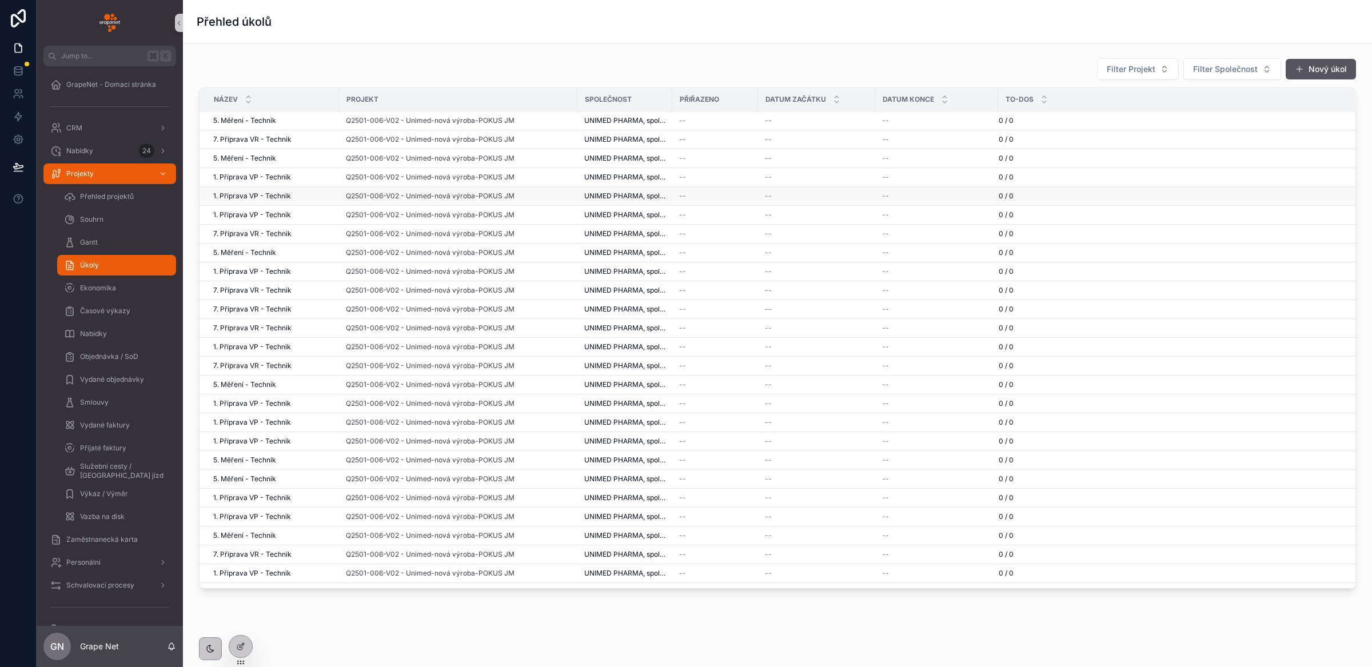
click at [794, 192] on td "--" at bounding box center [816, 196] width 117 height 19
click at [795, 193] on div "--" at bounding box center [816, 196] width 103 height 9
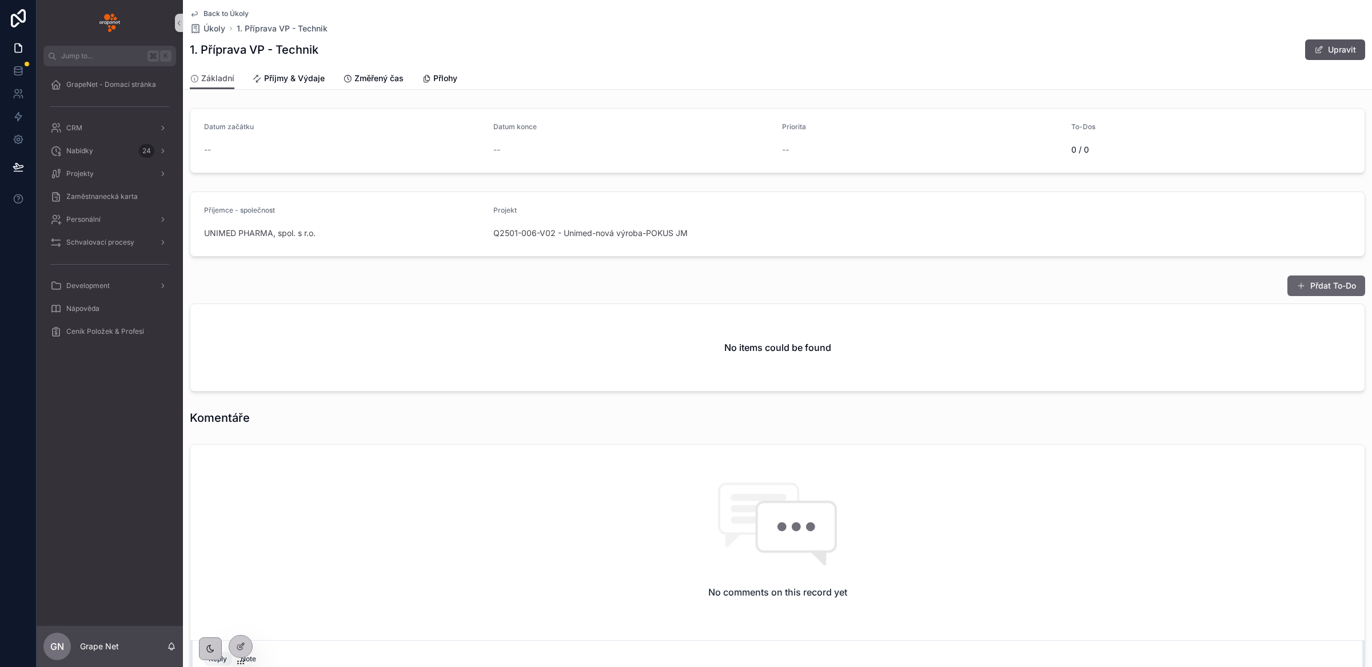
click at [1313, 280] on button "Přdat To-Do" at bounding box center [1327, 286] width 78 height 21
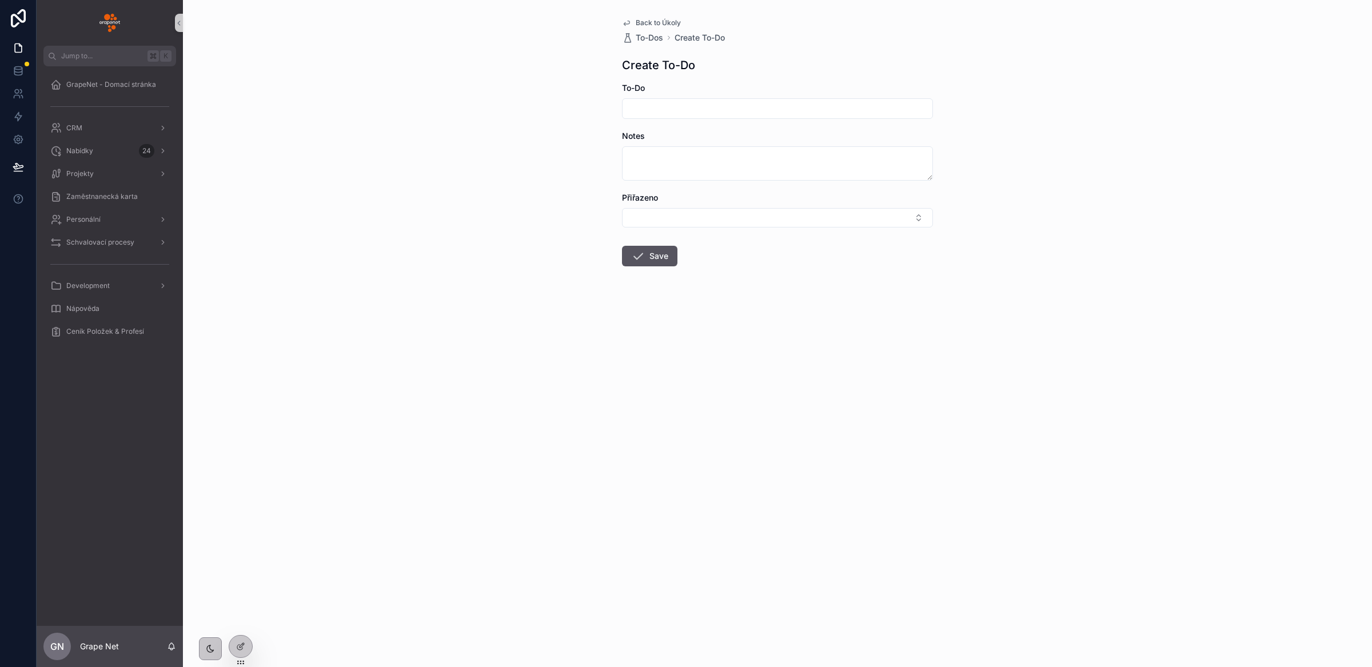
click at [673, 110] on input "scrollable content" at bounding box center [778, 109] width 310 height 16
type input "**"
click at [656, 250] on button "Save" at bounding box center [649, 256] width 55 height 21
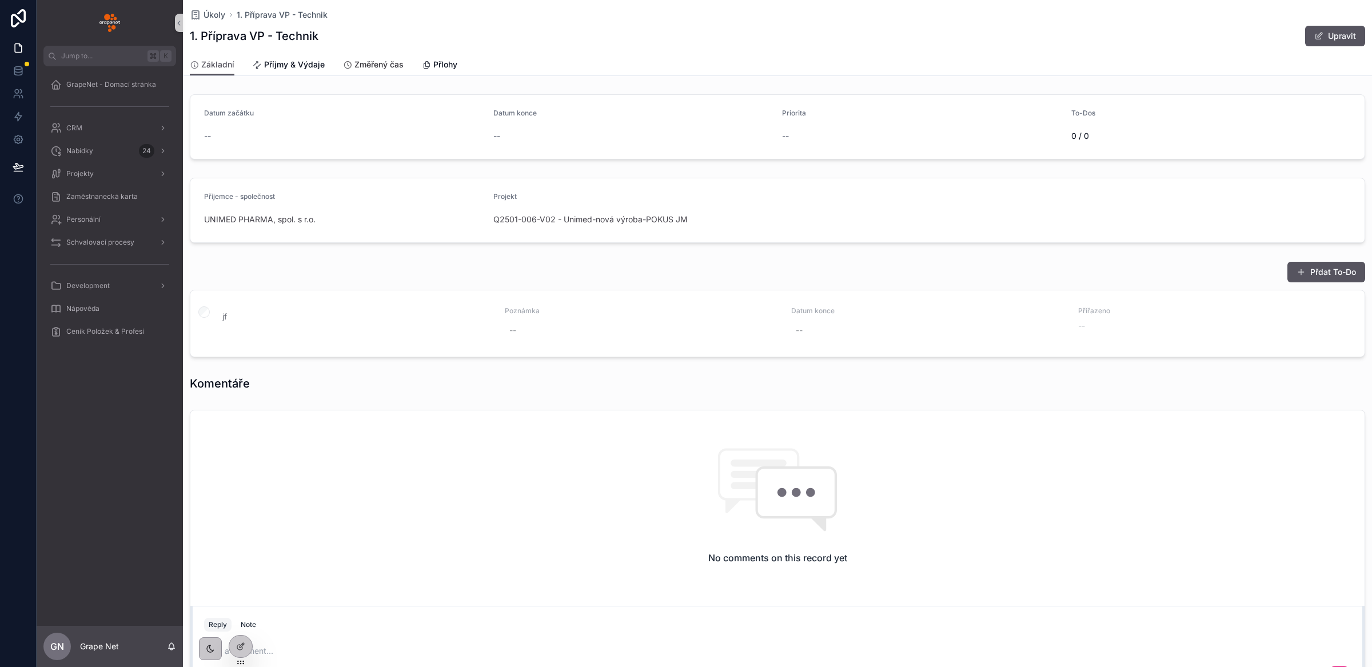
click at [372, 67] on span "Změřený čas" at bounding box center [378, 64] width 49 height 11
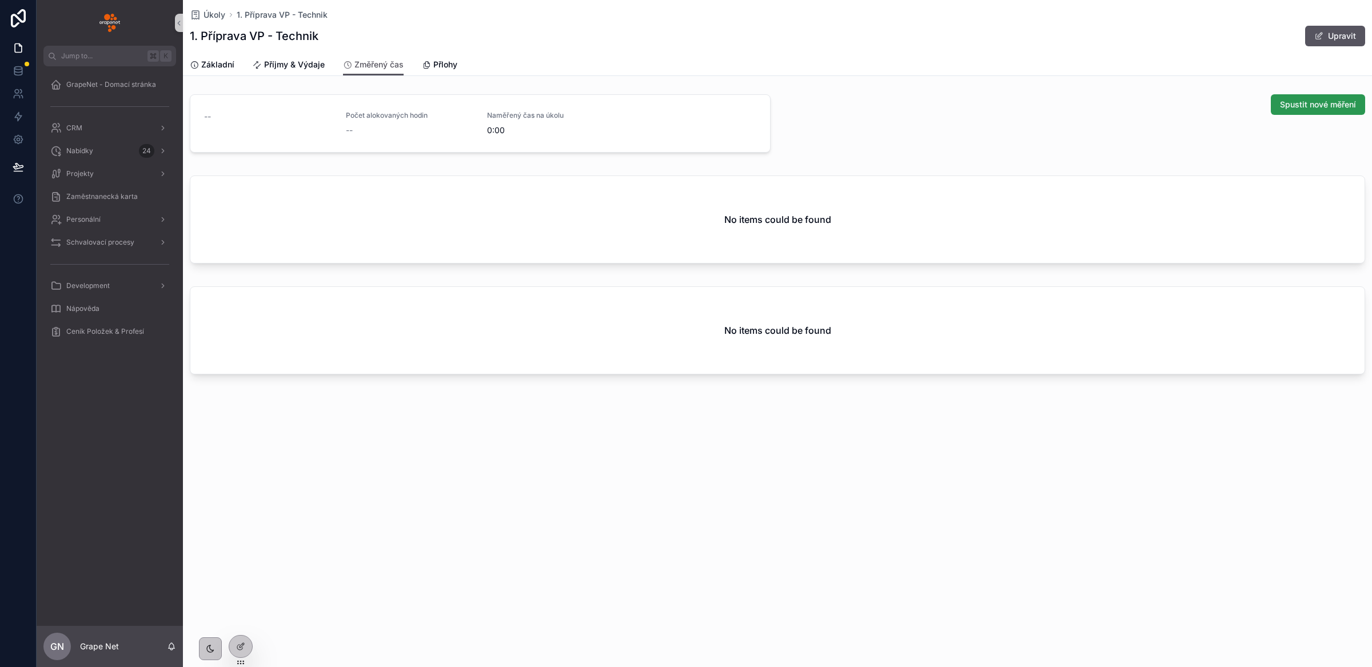
click at [1304, 99] on span "Spustit nové měření" at bounding box center [1318, 104] width 76 height 11
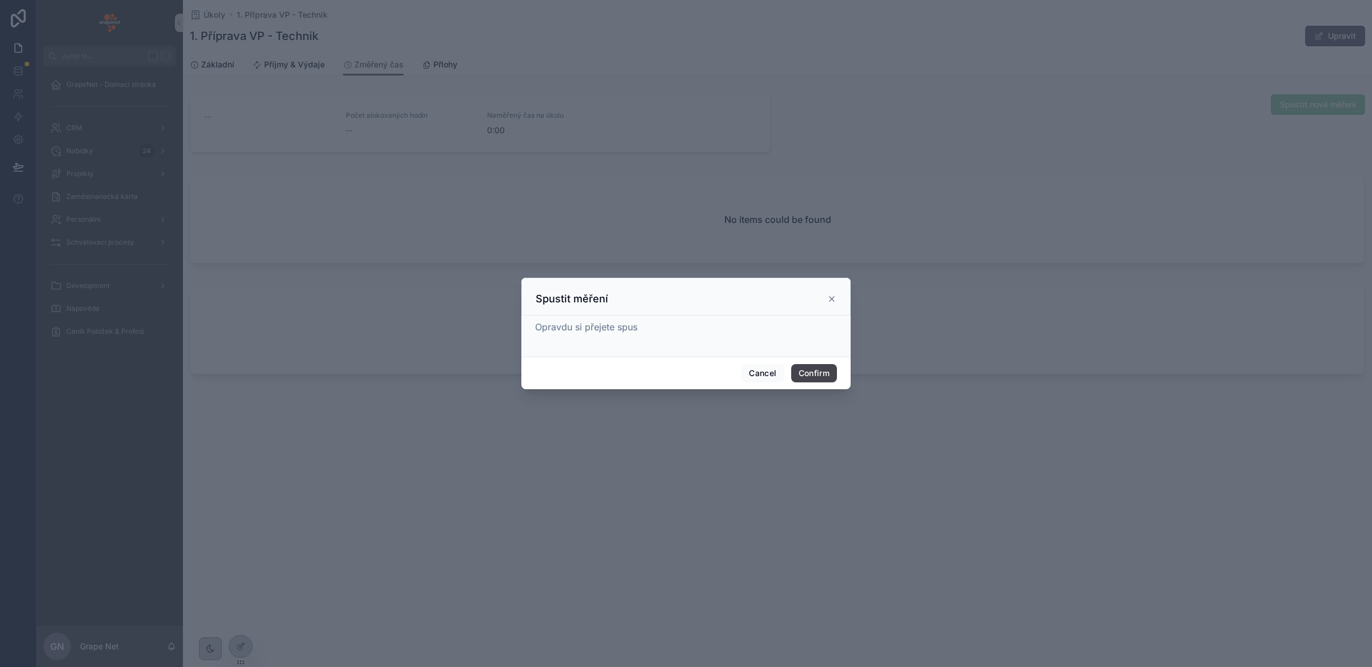
click at [810, 369] on button "Confirm" at bounding box center [814, 373] width 46 height 18
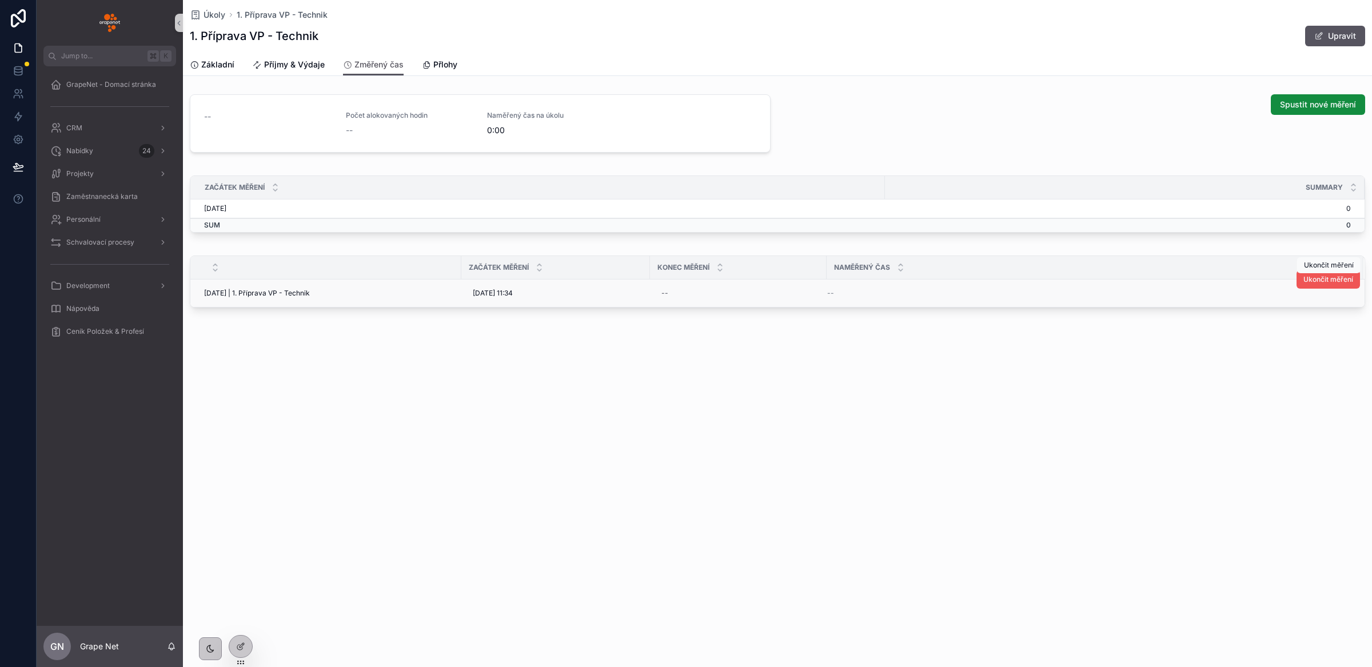
click at [1309, 278] on span "Ukončit měření" at bounding box center [1329, 279] width 50 height 9
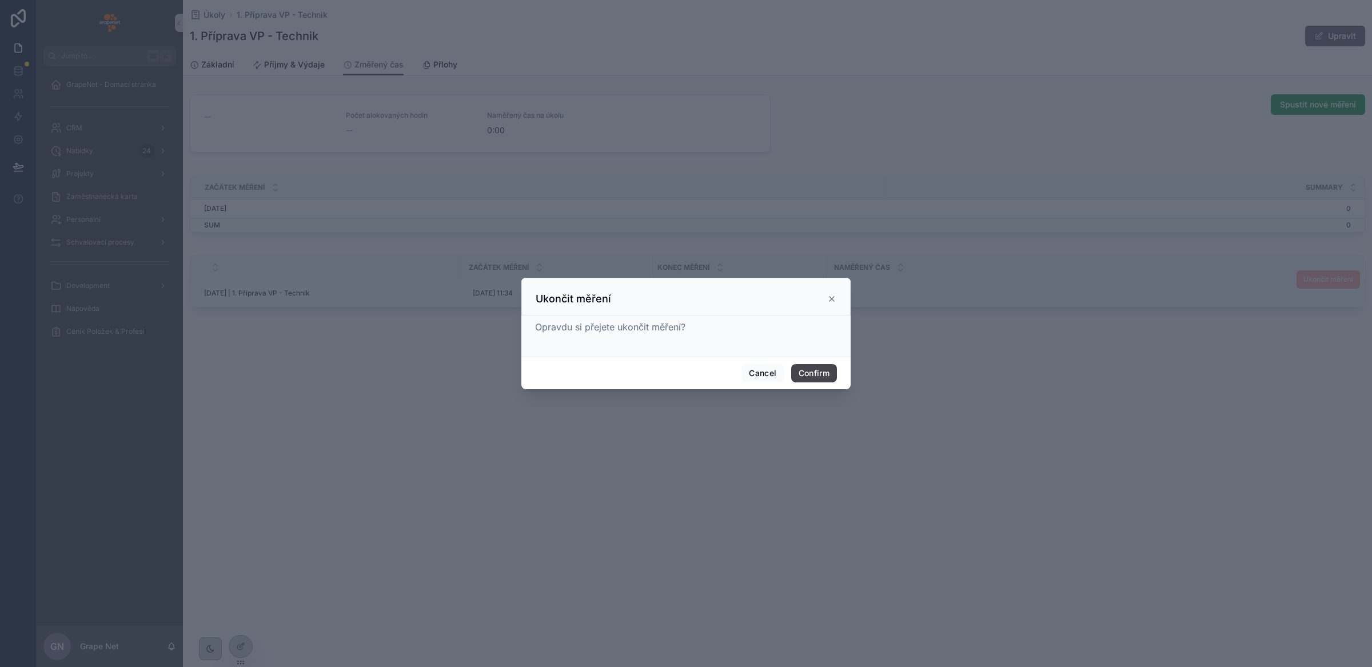
click at [824, 373] on button "Confirm" at bounding box center [814, 373] width 46 height 18
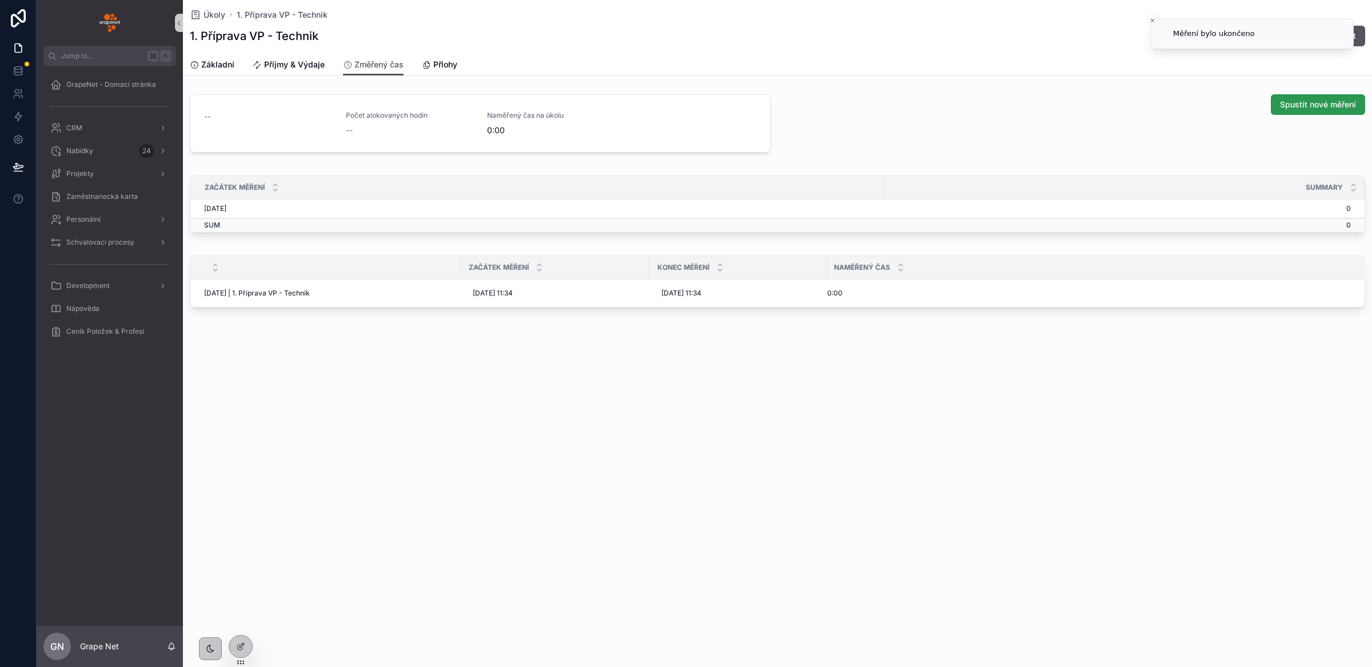
click at [1324, 102] on span "Spustit nové měření" at bounding box center [1318, 104] width 76 height 11
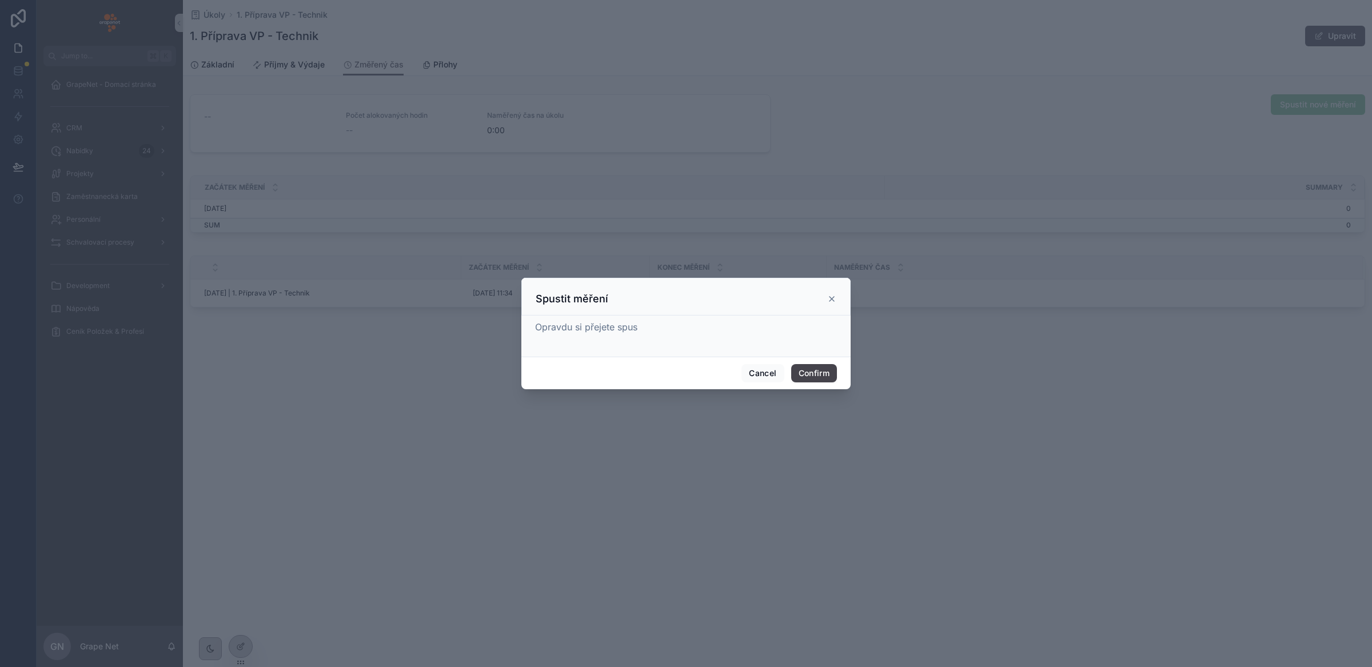
click at [821, 374] on button "Confirm" at bounding box center [814, 373] width 46 height 18
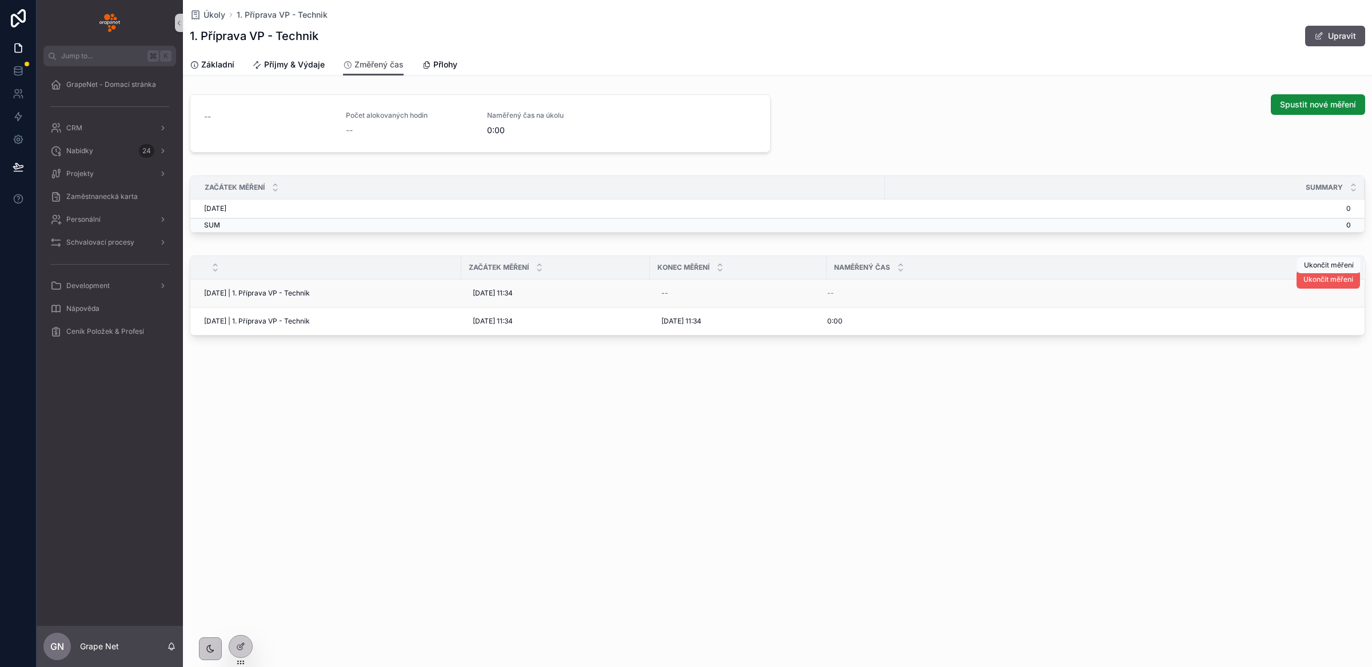
click at [1315, 279] on span "Ukončit měření" at bounding box center [1329, 279] width 50 height 9
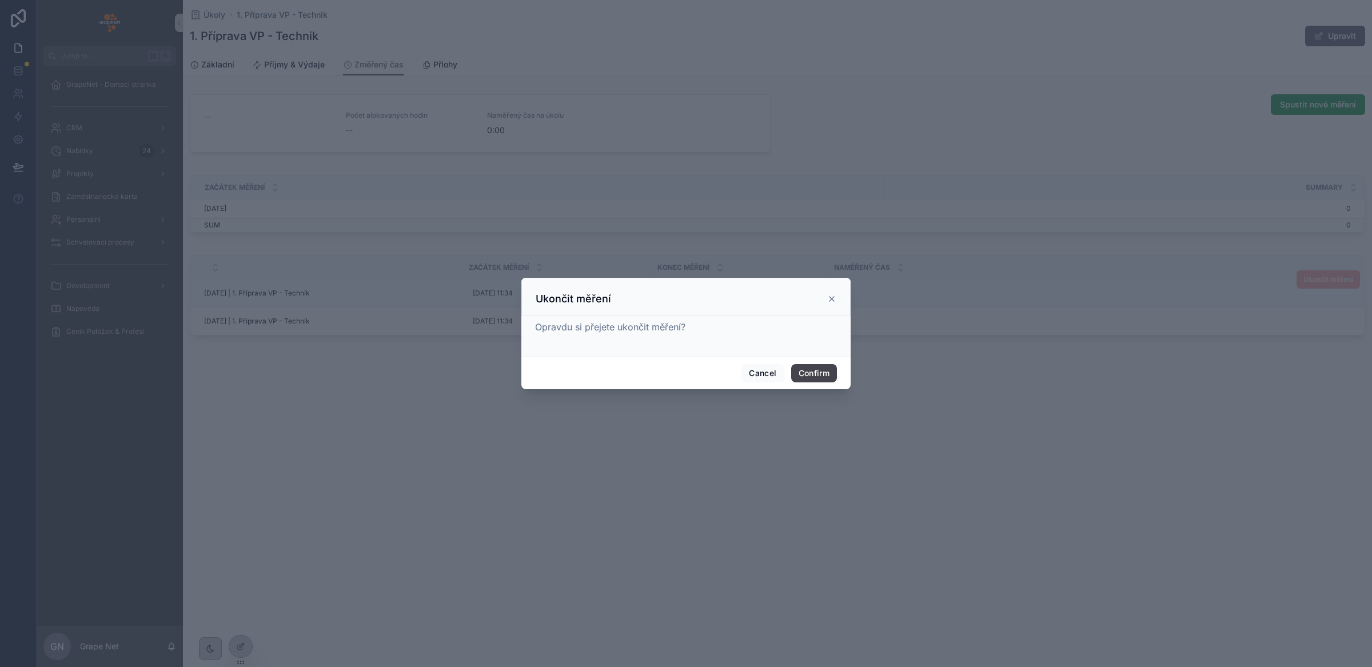
click at [811, 371] on button "Confirm" at bounding box center [814, 373] width 46 height 18
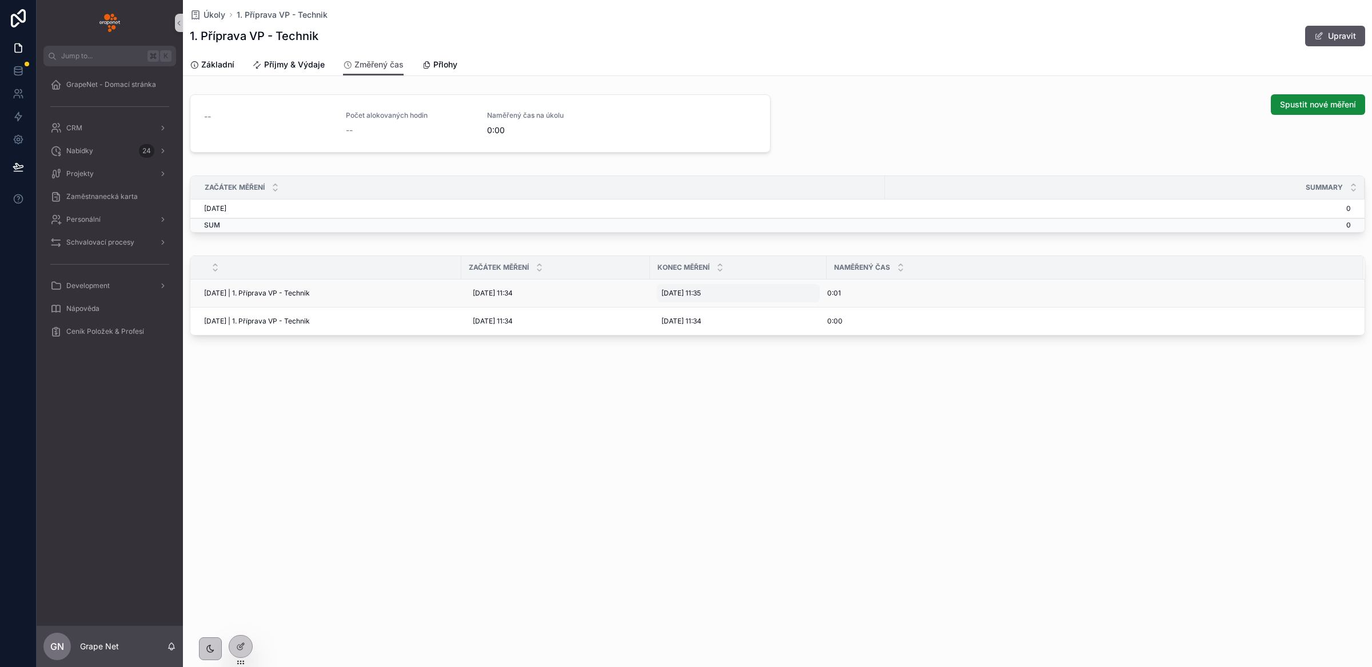
click at [694, 292] on span "[DATE] 11:35" at bounding box center [680, 293] width 39 height 9
click at [748, 539] on input "**" at bounding box center [746, 540] width 26 height 16
click at [734, 512] on div "40" at bounding box center [745, 517] width 51 height 18
type input "**********"
type input "**"
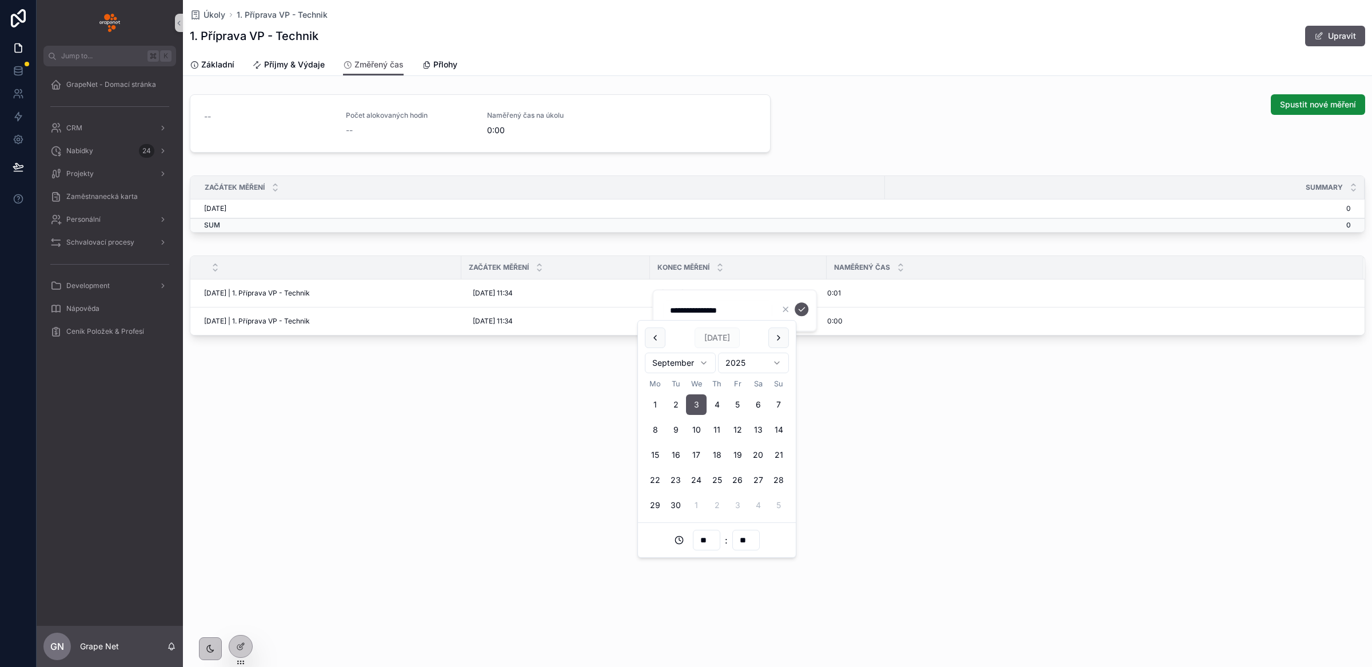
click at [891, 512] on div "Úkoly 1. Příprava VP - Technik 1. Příprava VP - Technik Upravit Změřený čas Zák…" at bounding box center [777, 333] width 1189 height 667
click at [701, 292] on span "[DATE] 11:35" at bounding box center [680, 293] width 39 height 9
click at [753, 540] on input "**" at bounding box center [746, 540] width 26 height 16
type input "**********"
type input "**"
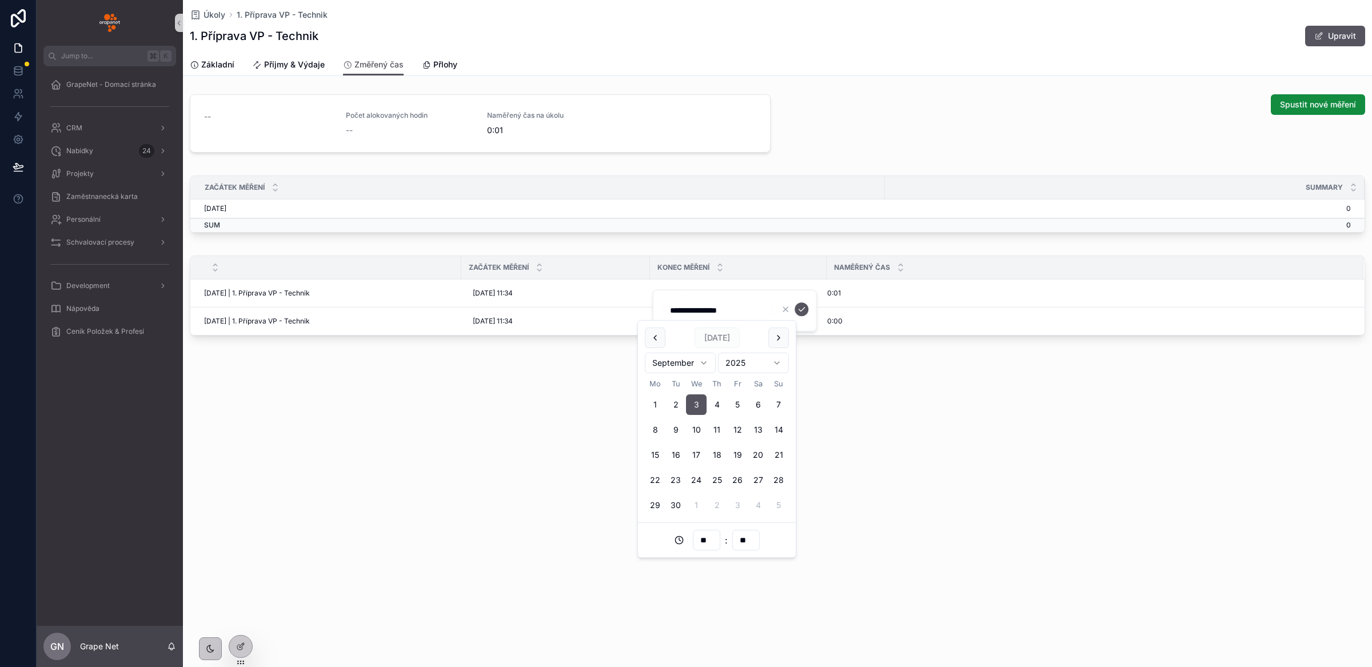
click at [739, 548] on div "**" at bounding box center [745, 540] width 27 height 21
click at [743, 538] on input "**" at bounding box center [746, 540] width 26 height 16
click at [736, 520] on div "40" at bounding box center [745, 517] width 51 height 18
type input "**********"
type input "**"
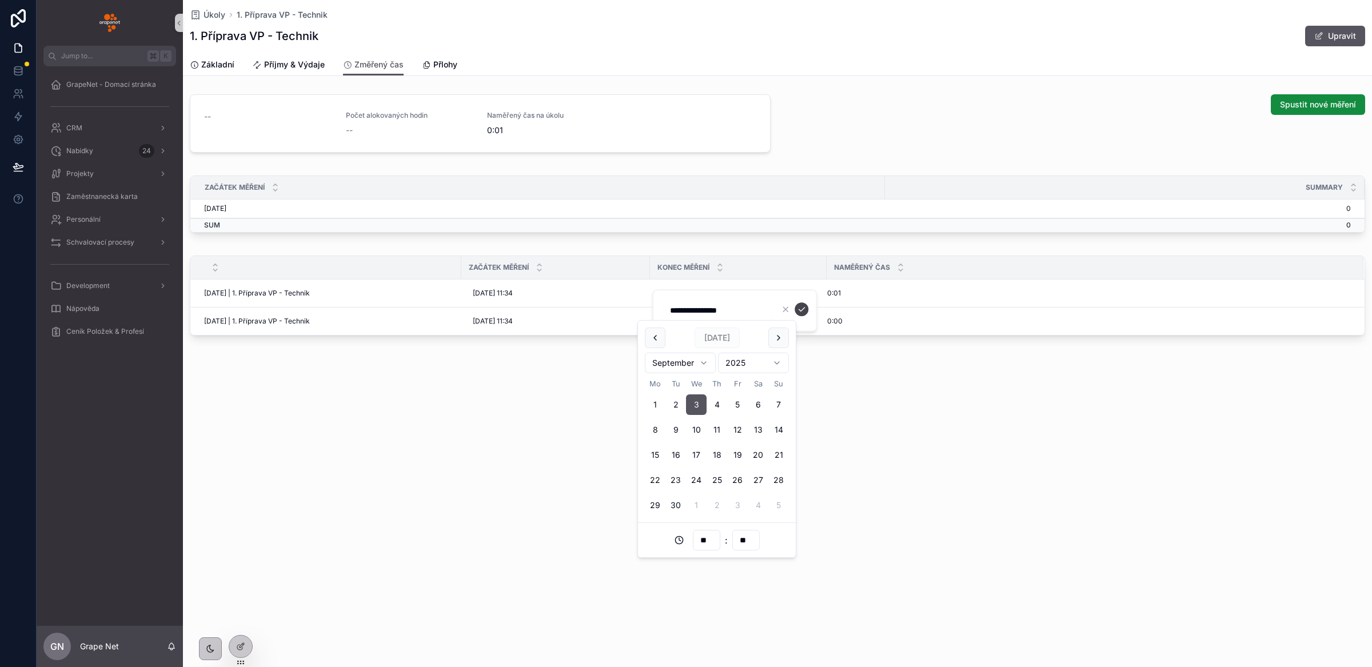
click at [802, 310] on icon "scrollable content" at bounding box center [801, 309] width 9 height 9
click at [439, 63] on span "Přlohy" at bounding box center [445, 64] width 24 height 11
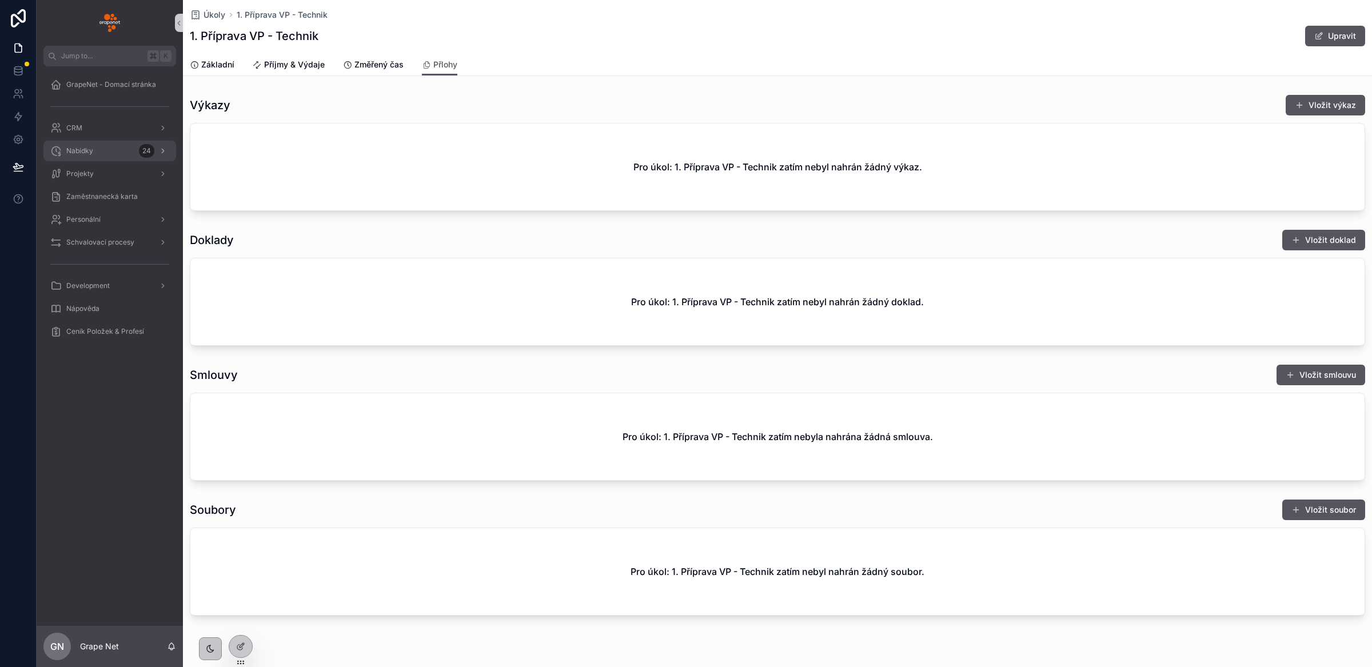
click at [85, 154] on span "Nabídky" at bounding box center [79, 150] width 27 height 9
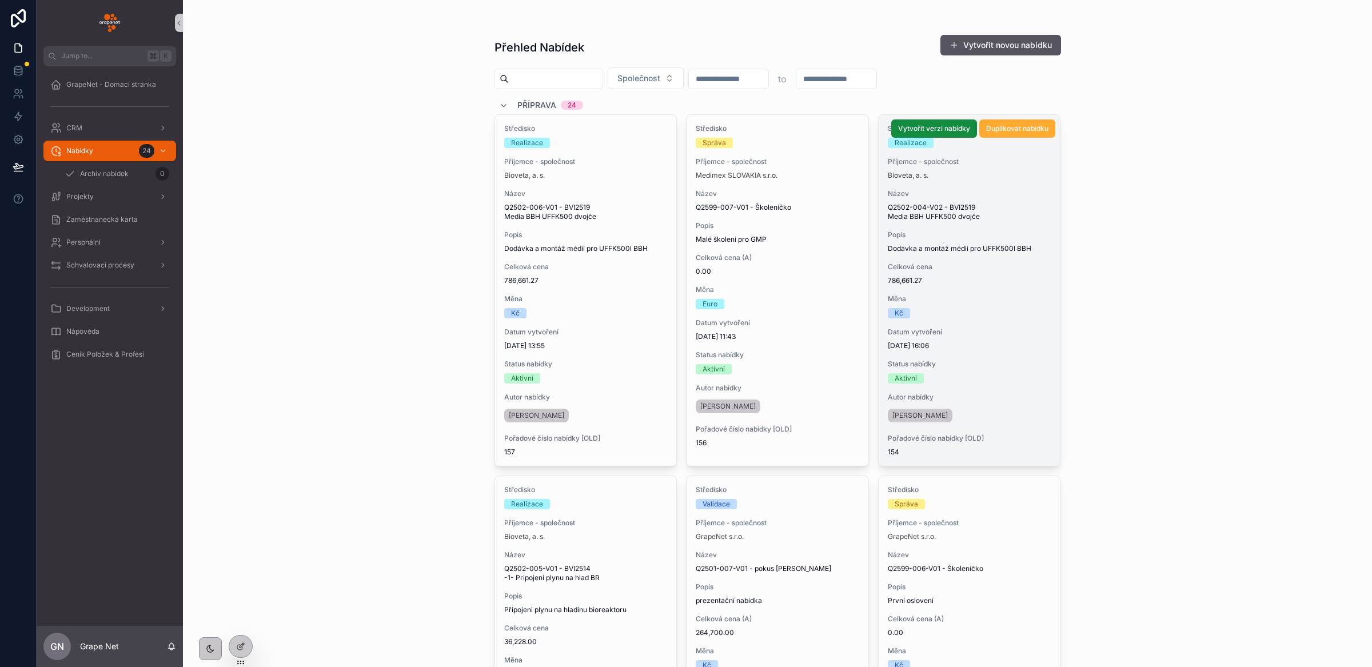
click at [990, 294] on div "Středisko Realizace Příjemce - společnost Bioveta, a. s. Název Q2502-004-V02 - …" at bounding box center [970, 290] width 182 height 351
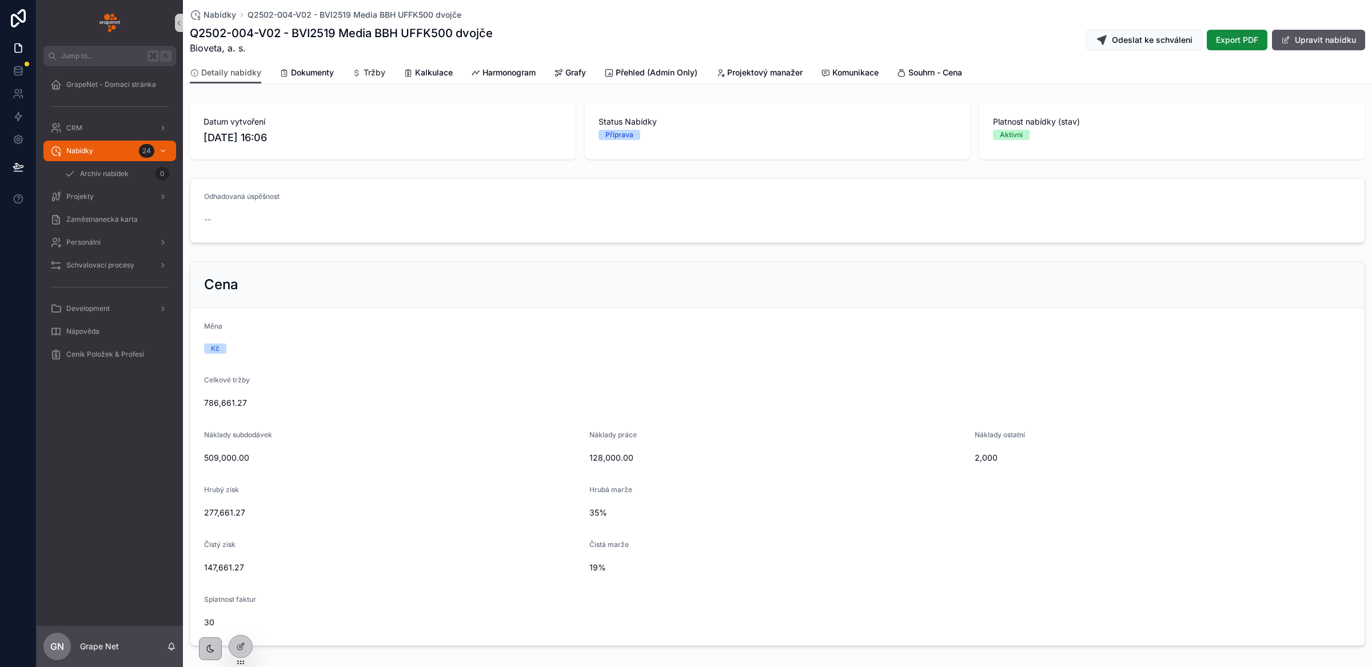
click at [375, 77] on span "Tržby" at bounding box center [375, 72] width 22 height 11
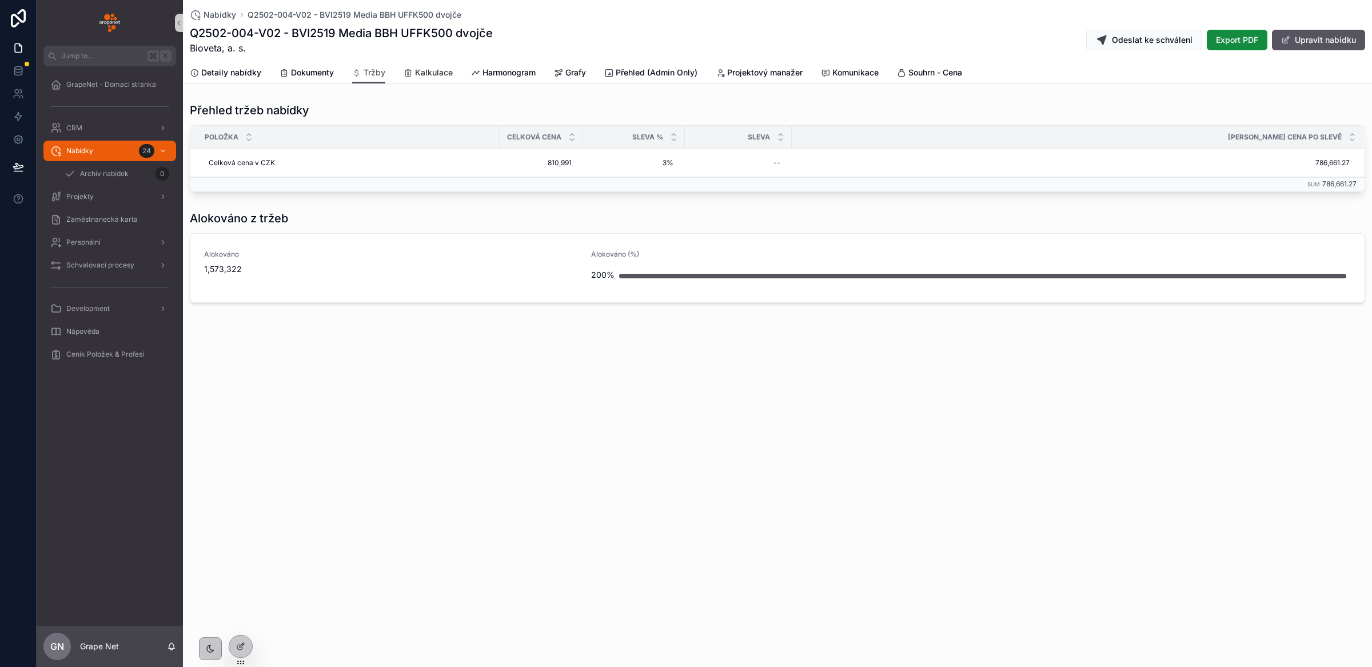
drag, startPoint x: 432, startPoint y: 75, endPoint x: 426, endPoint y: 81, distance: 8.5
click at [432, 75] on span "Kalkulace" at bounding box center [434, 72] width 38 height 11
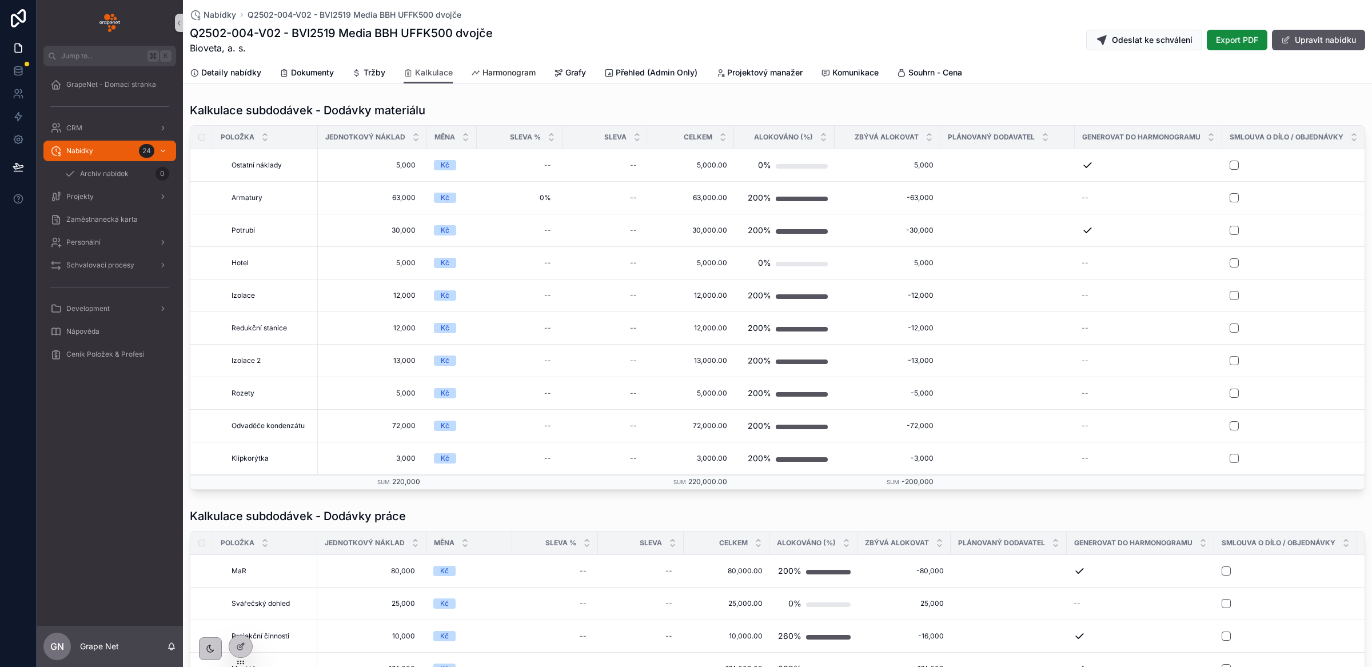
click at [515, 67] on span "Harmonogram" at bounding box center [509, 72] width 53 height 11
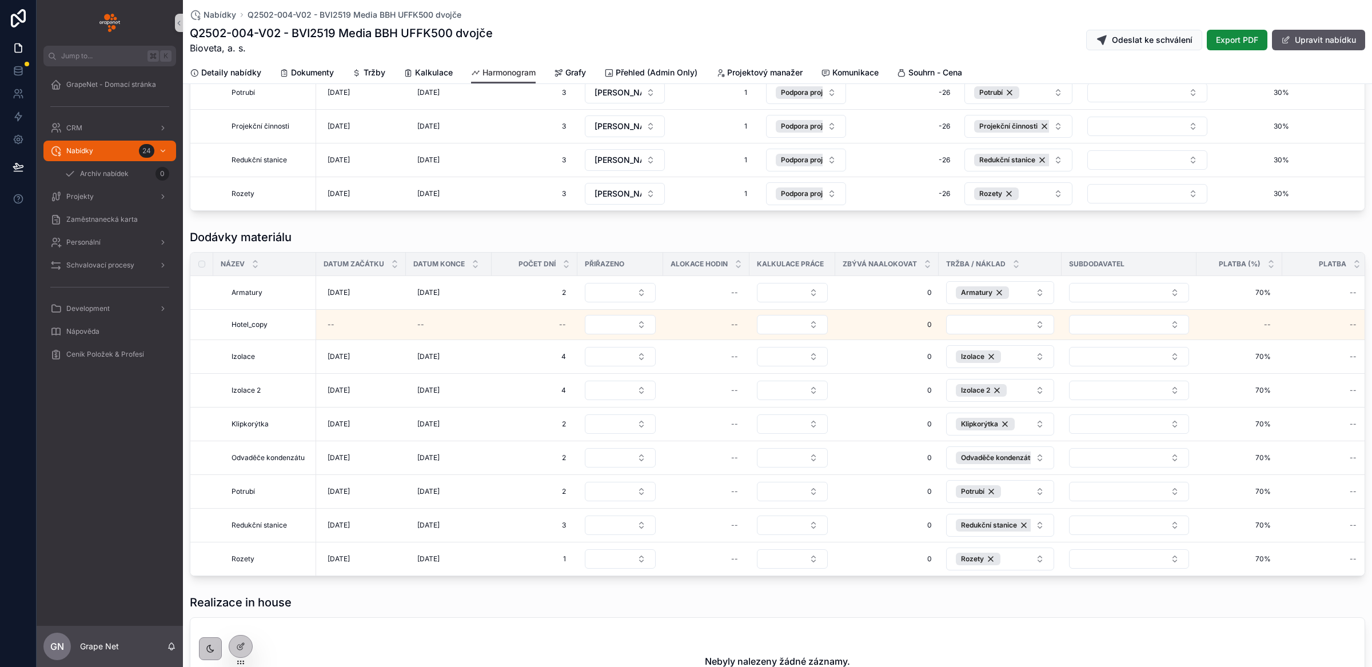
scroll to position [1220, 0]
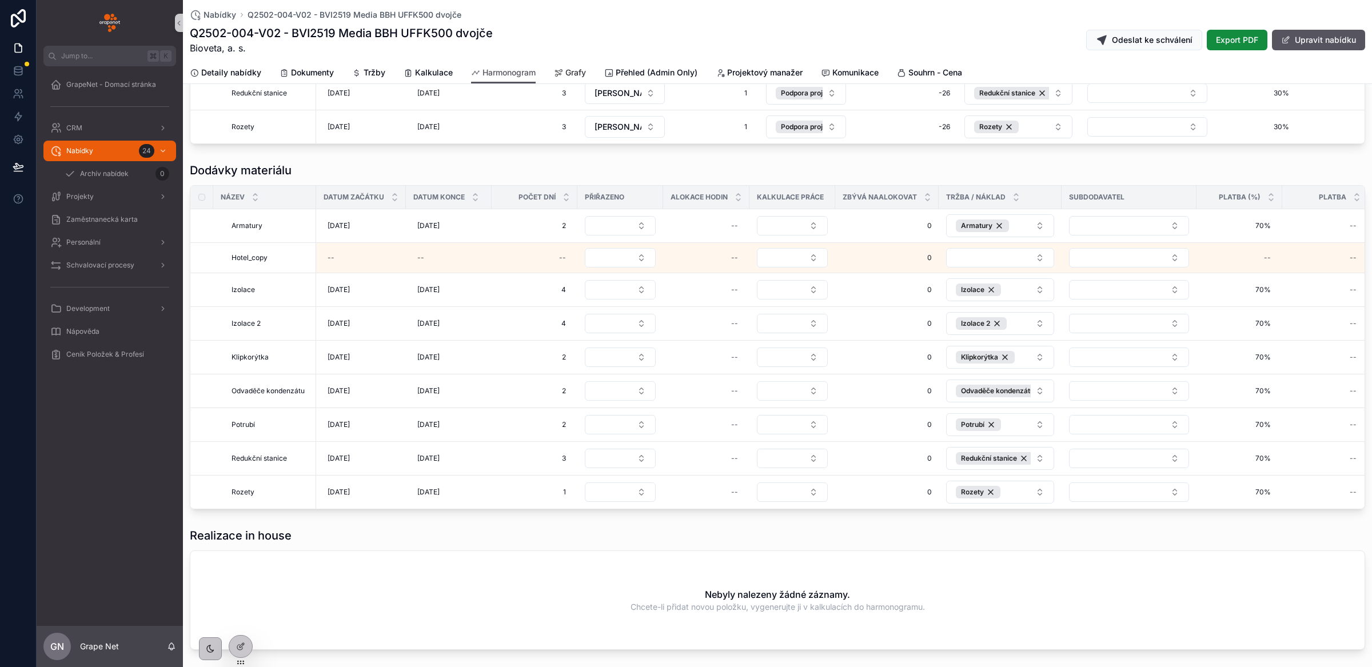
click at [570, 72] on span "Grafy" at bounding box center [575, 72] width 21 height 11
